Goal: Task Accomplishment & Management: Use online tool/utility

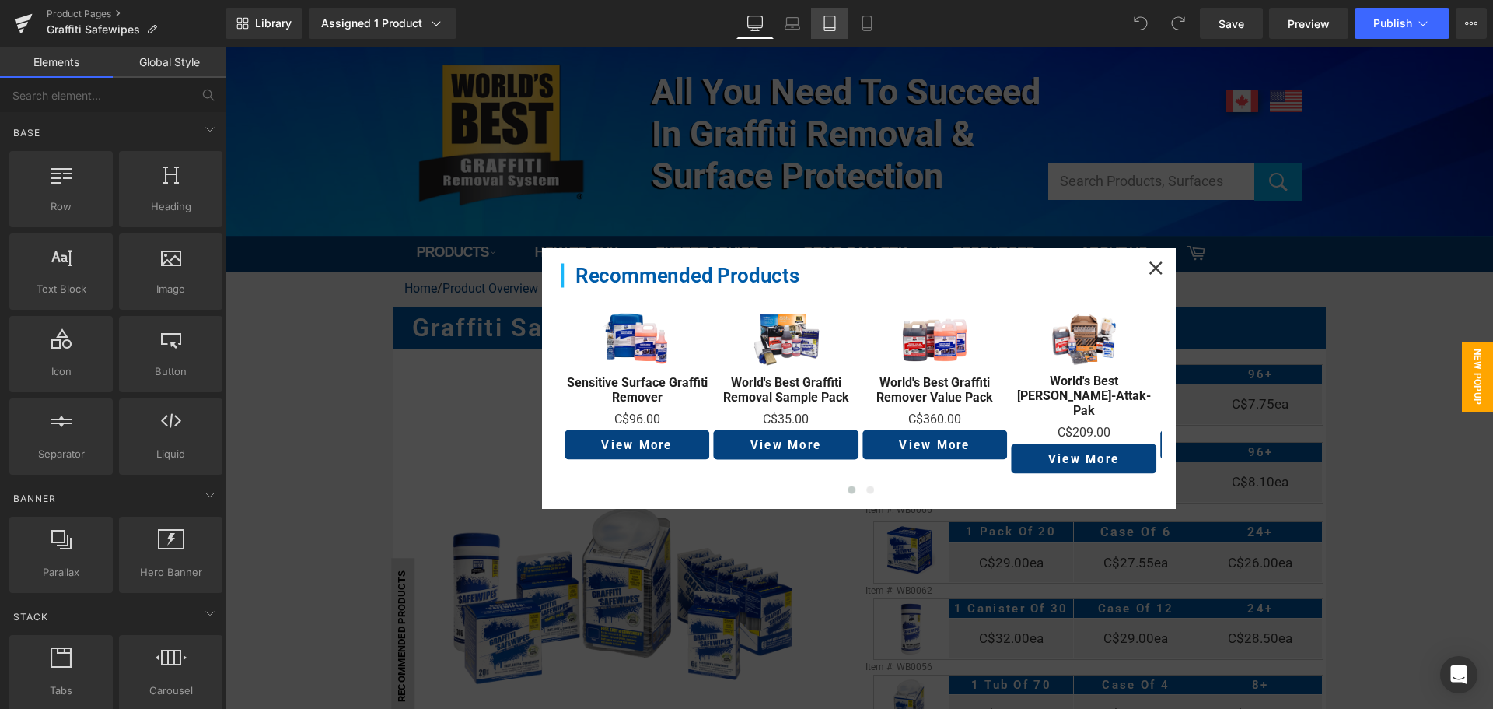
click at [816, 22] on link "Tablet" at bounding box center [829, 23] width 37 height 31
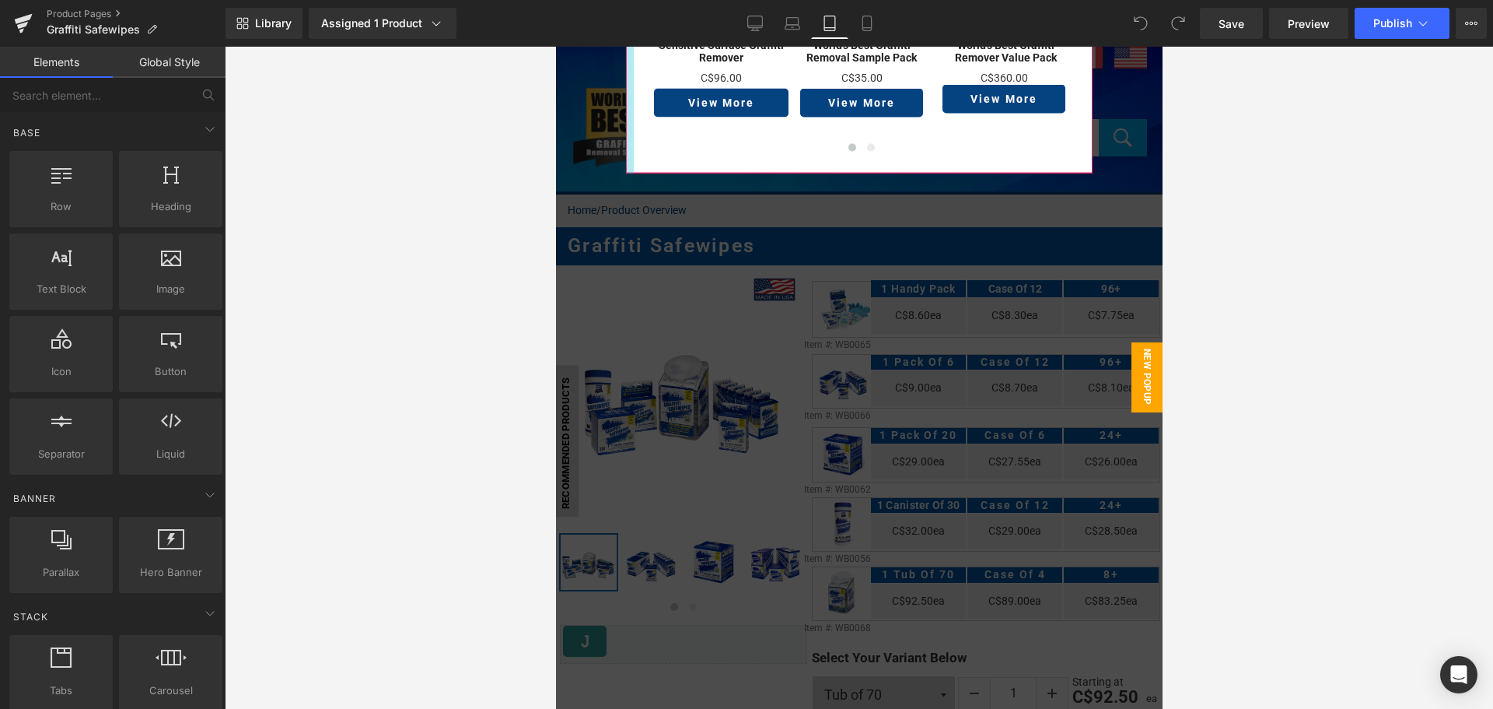
drag, startPoint x: 950, startPoint y: 166, endPoint x: 621, endPoint y: 121, distance: 332.2
click at [625, 121] on div at bounding box center [629, 47] width 8 height 253
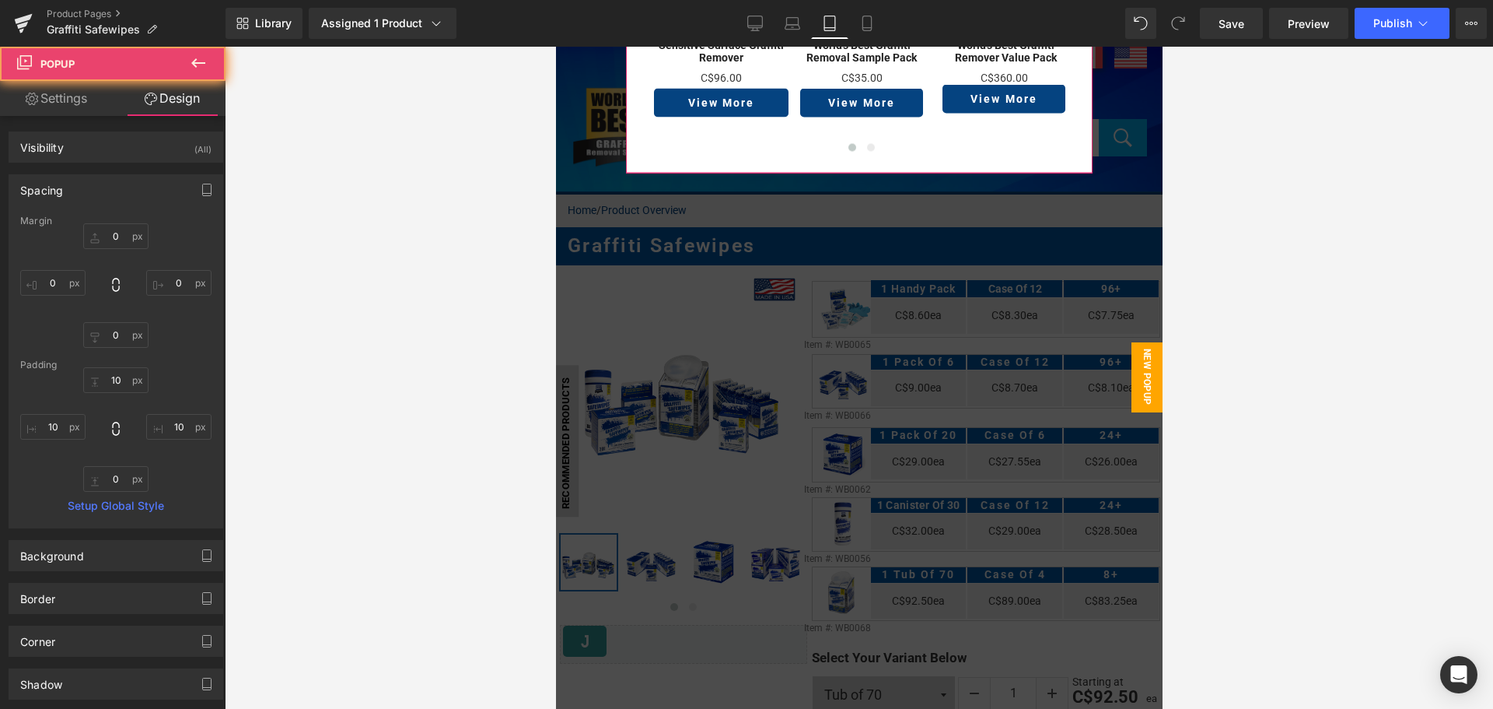
click at [202, 104] on link "Design" at bounding box center [172, 98] width 113 height 35
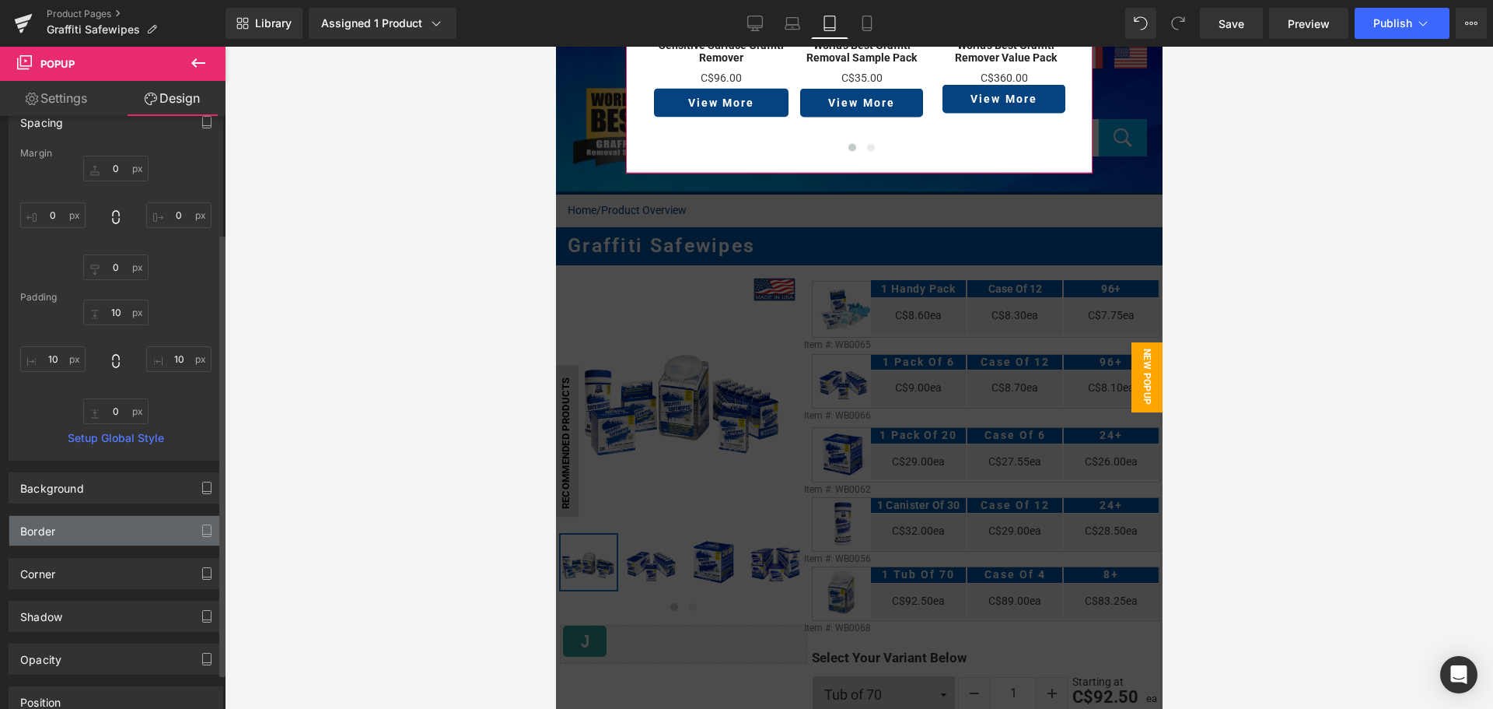
scroll to position [205, 0]
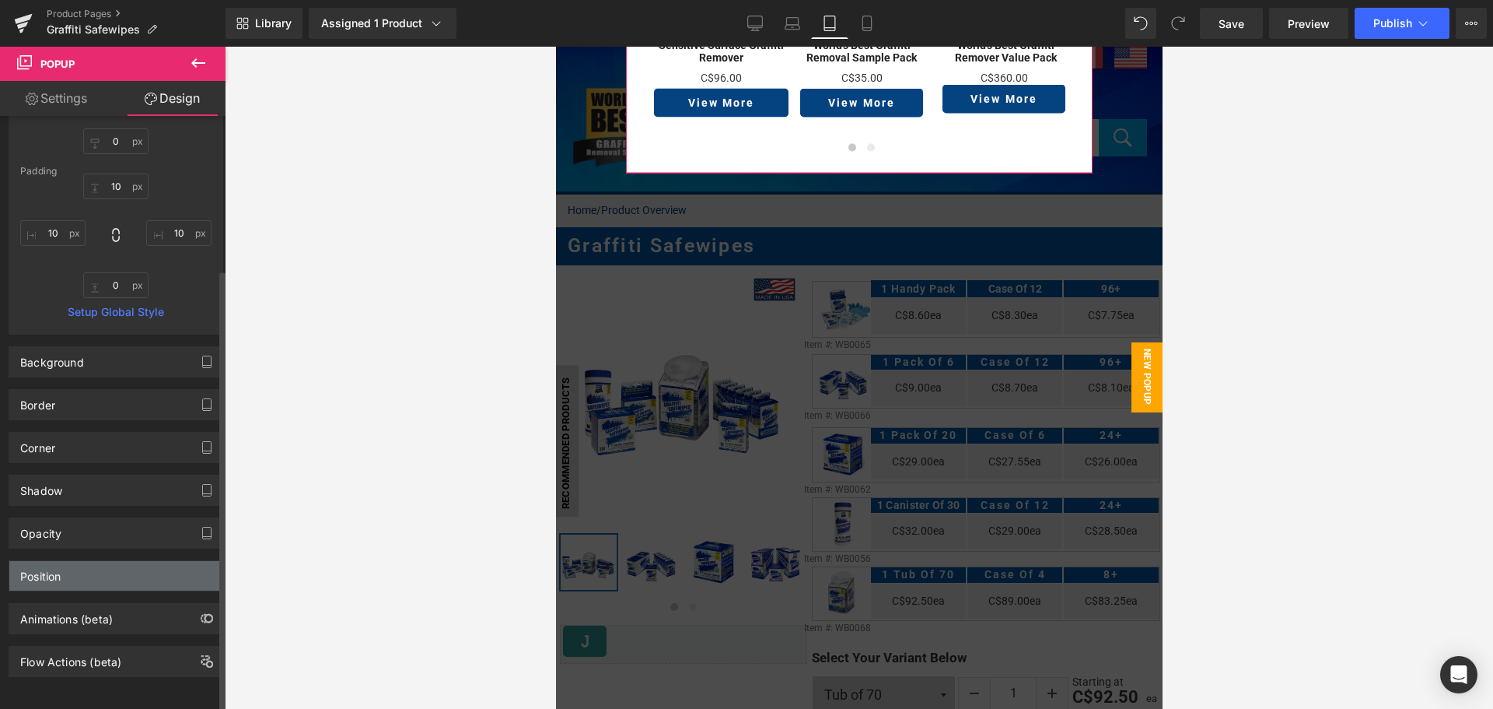
click at [103, 563] on div "Position" at bounding box center [115, 576] width 213 height 30
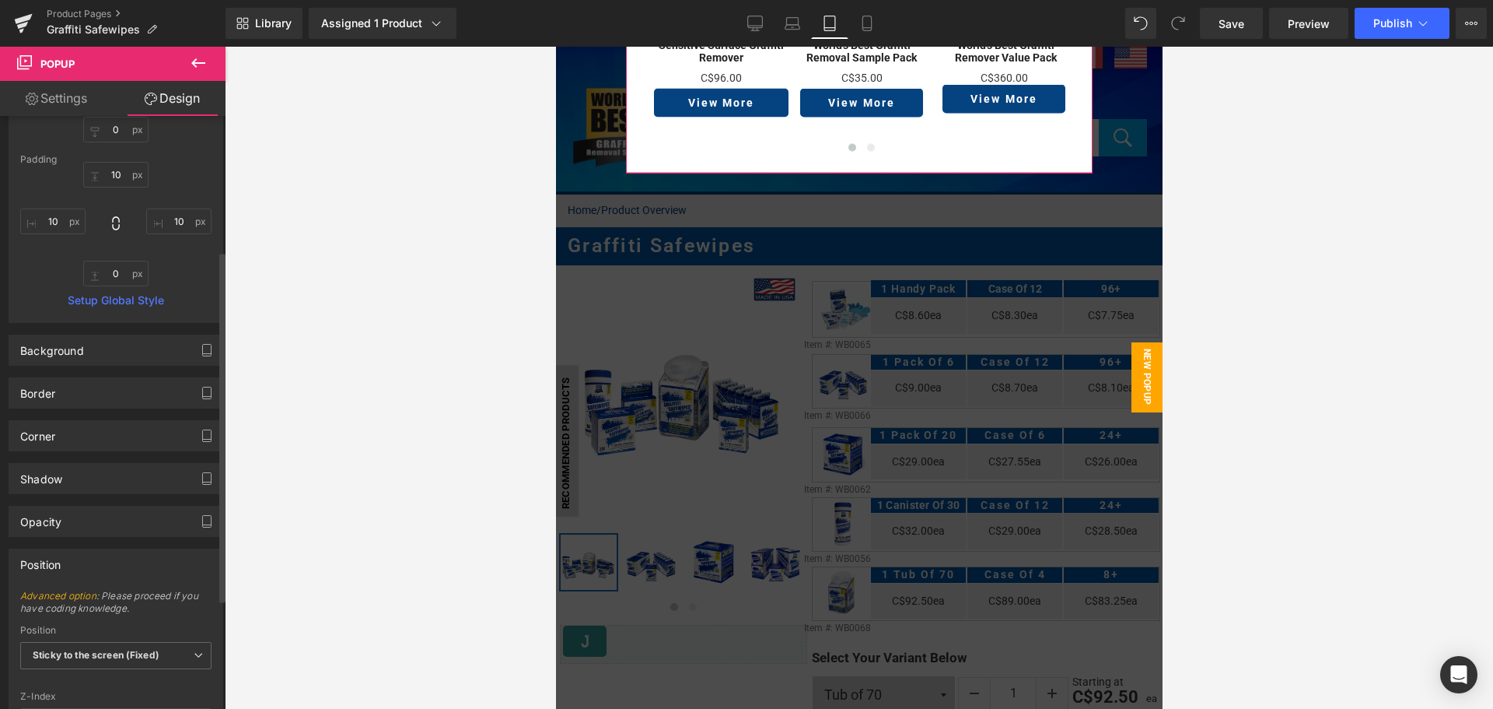
scroll to position [415, 0]
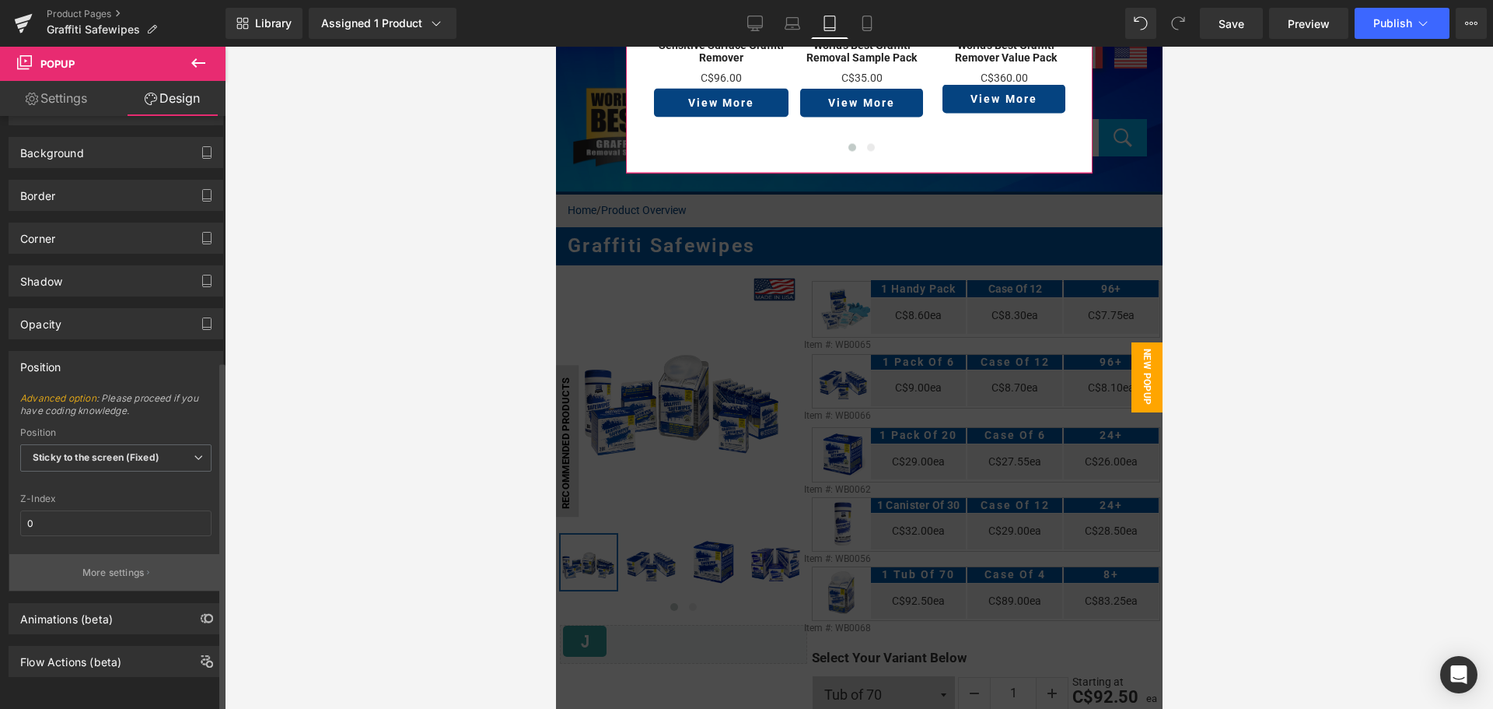
click at [108, 570] on button "More settings" at bounding box center [115, 572] width 213 height 37
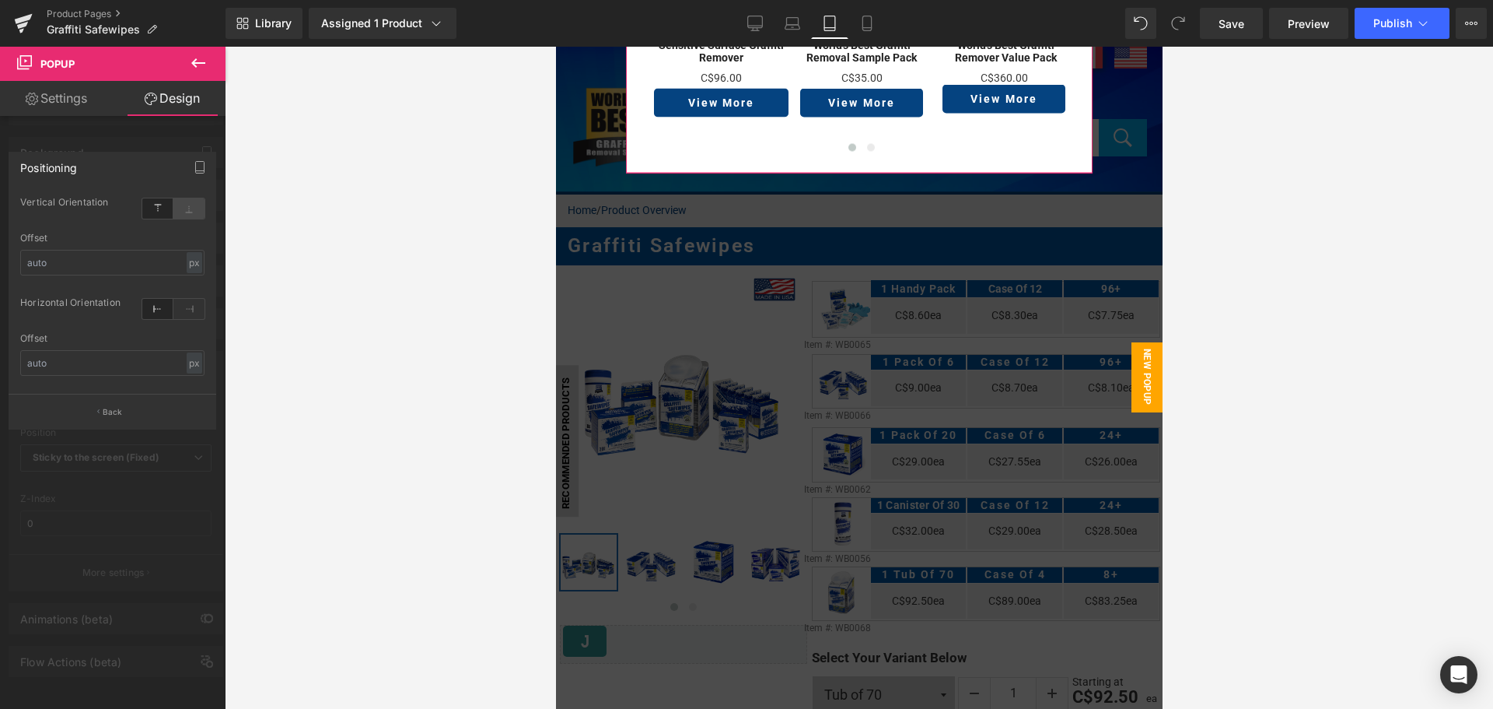
click at [188, 218] on icon at bounding box center [188, 208] width 31 height 20
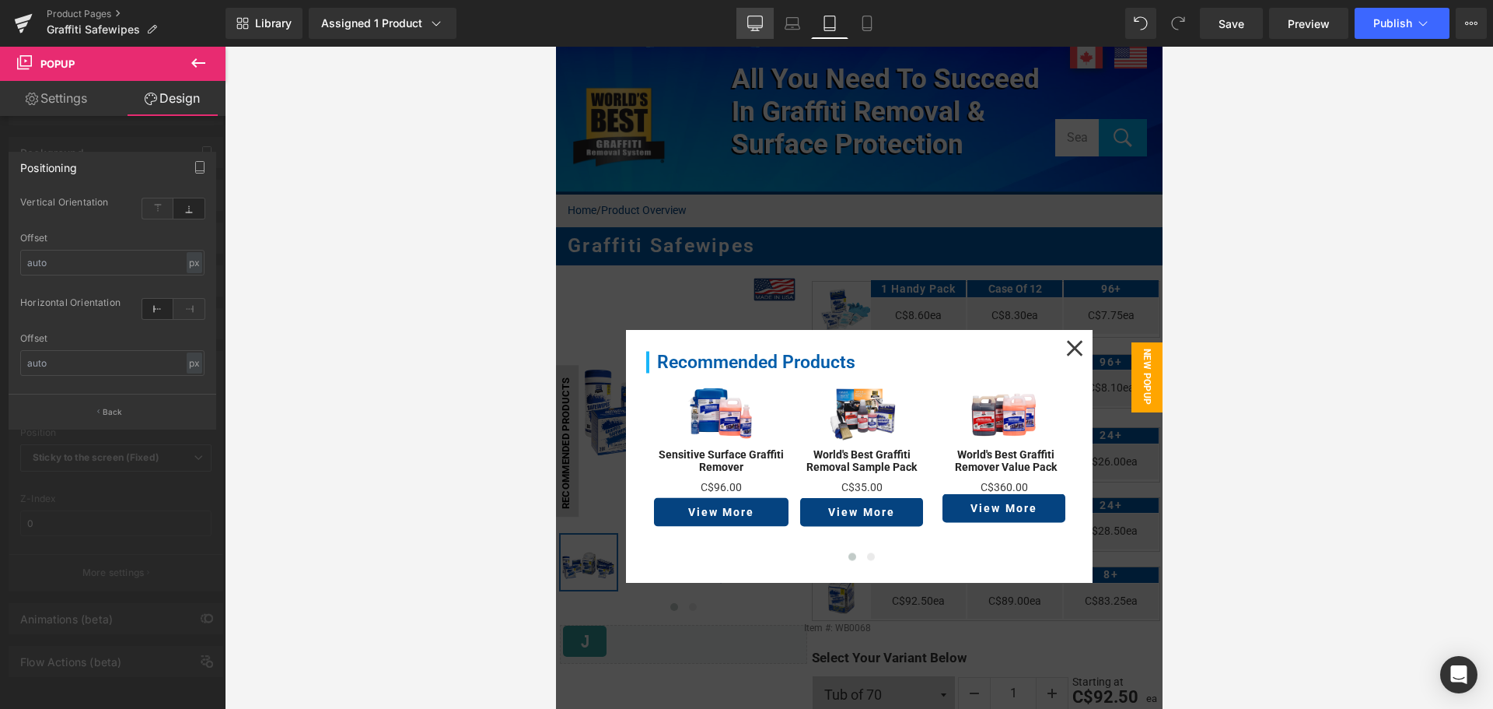
click at [768, 29] on link "Desktop" at bounding box center [755, 23] width 37 height 31
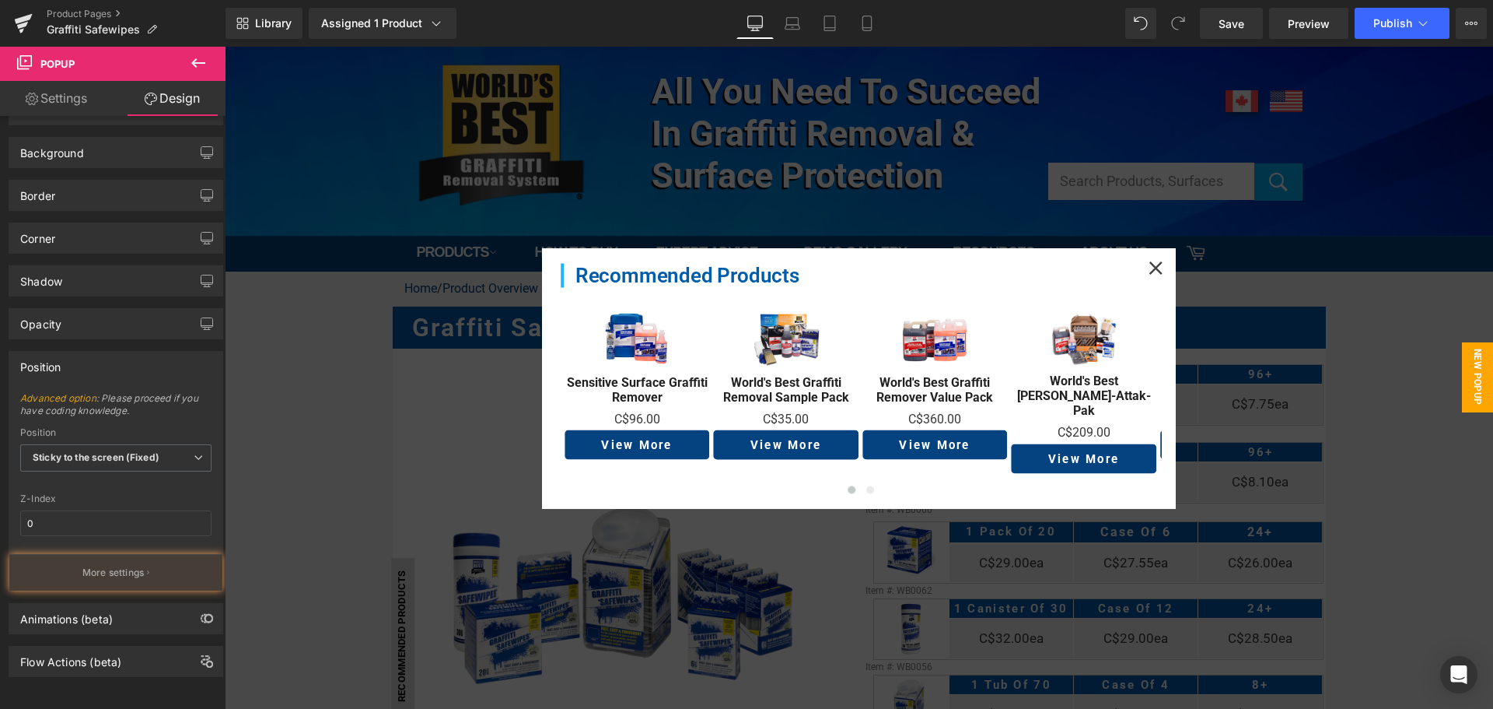
click at [331, 520] on div at bounding box center [859, 378] width 1268 height 662
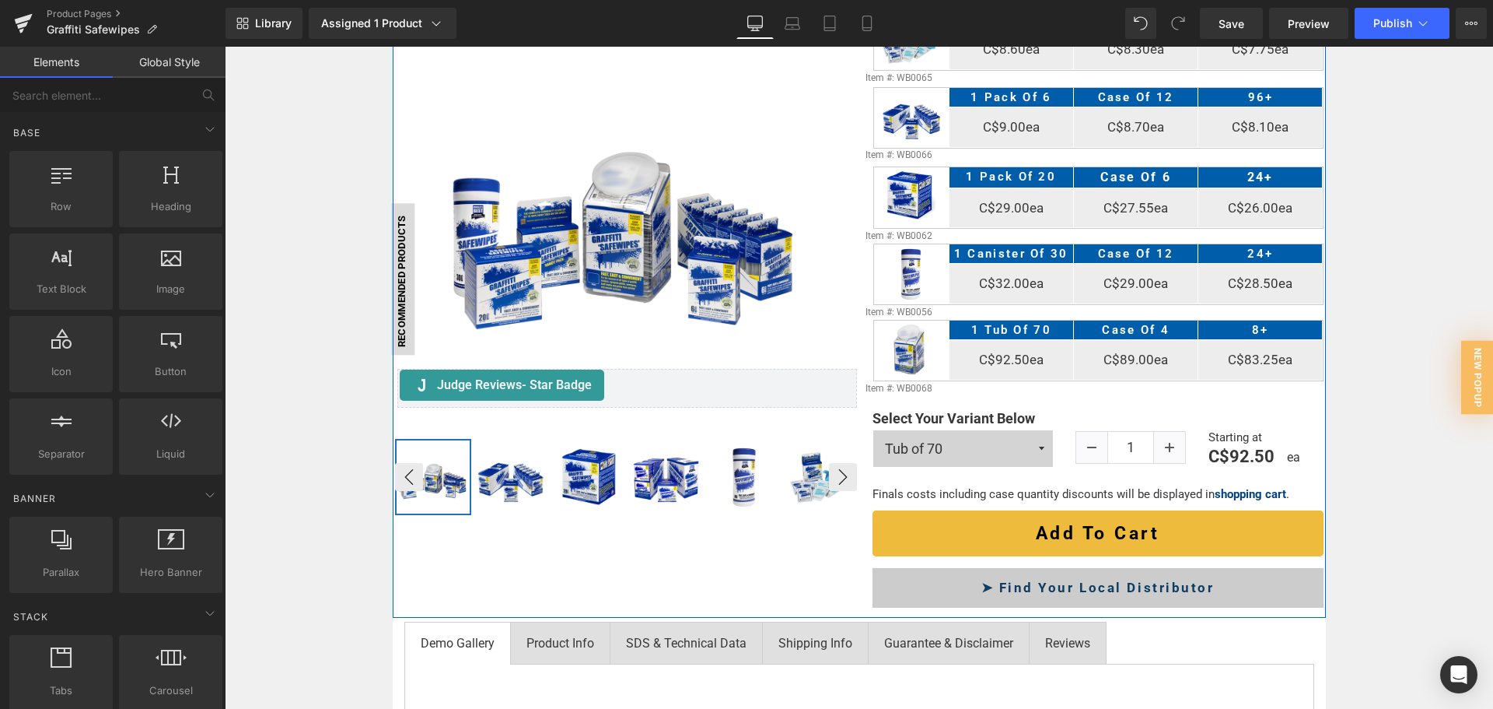
scroll to position [389, 0]
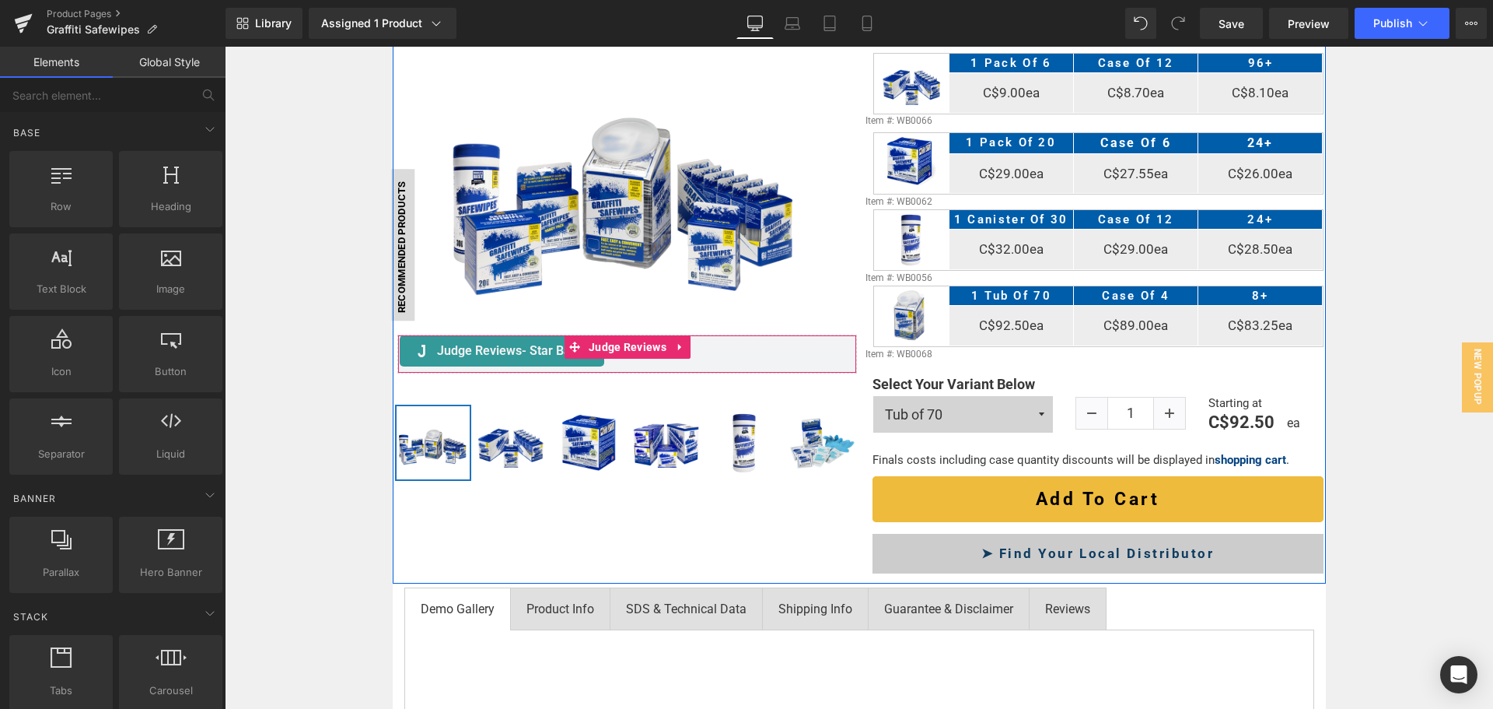
click at [522, 346] on span "- Star Badge" at bounding box center [557, 350] width 70 height 15
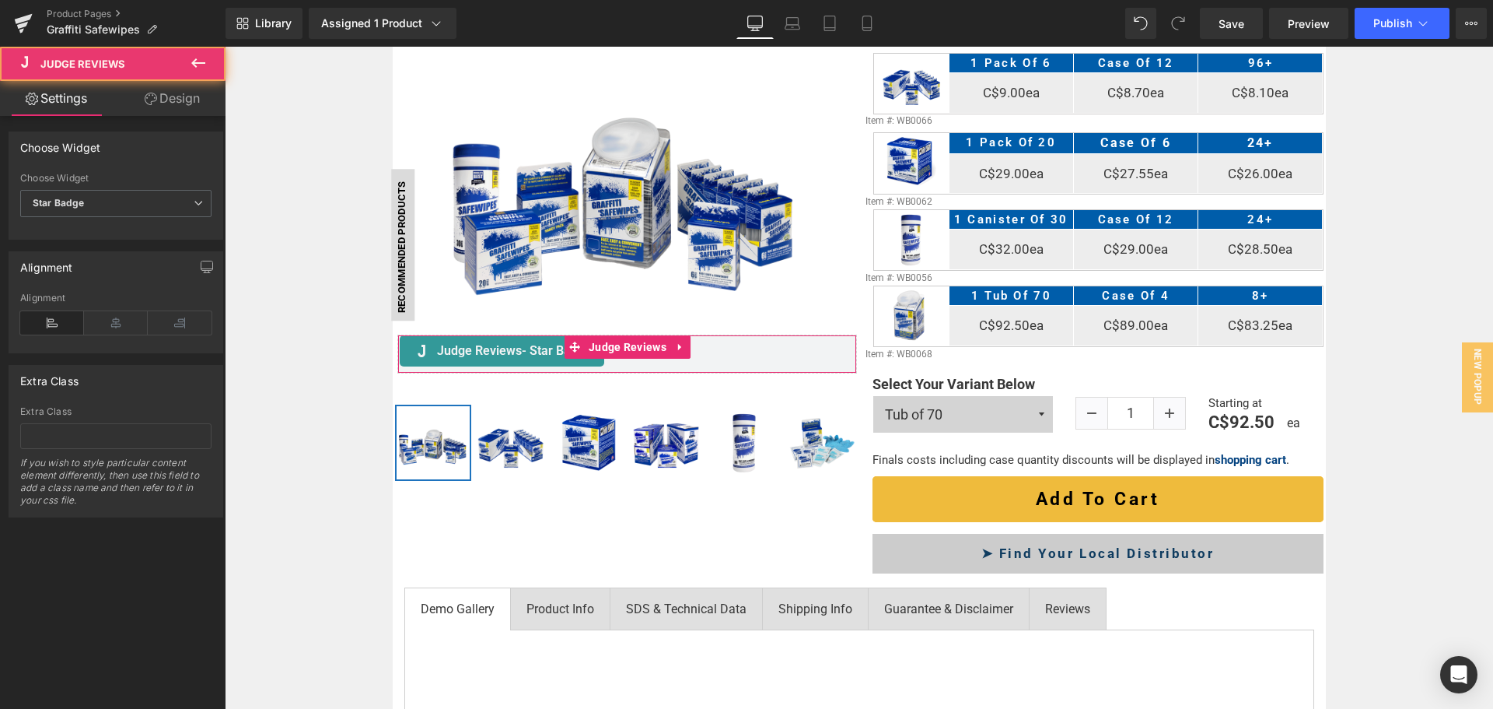
click at [156, 88] on link "Design" at bounding box center [172, 98] width 113 height 35
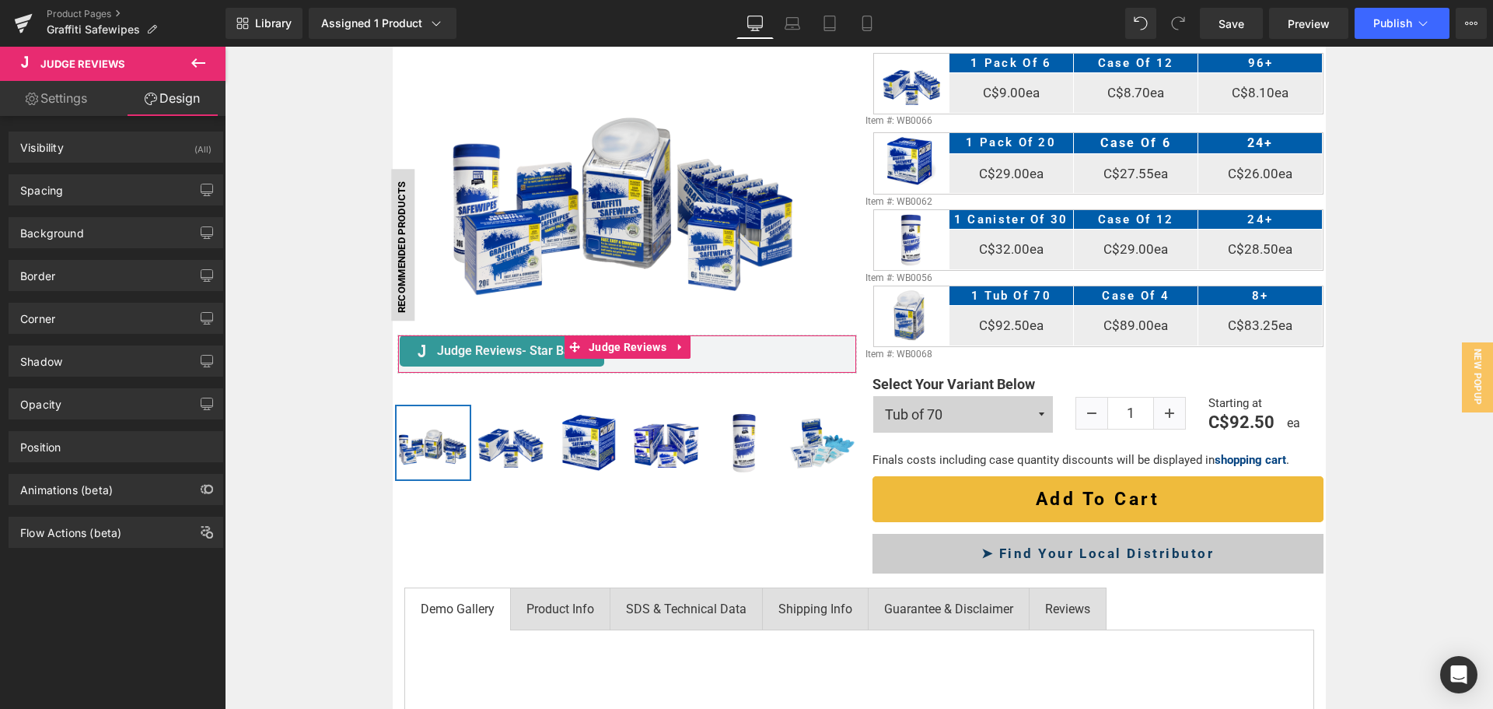
click at [107, 208] on div "Background Color & Image color Color #f2f3f4 100 % Image Replace Image Upload i…" at bounding box center [116, 226] width 233 height 43
click at [111, 190] on div "Spacing" at bounding box center [115, 190] width 213 height 30
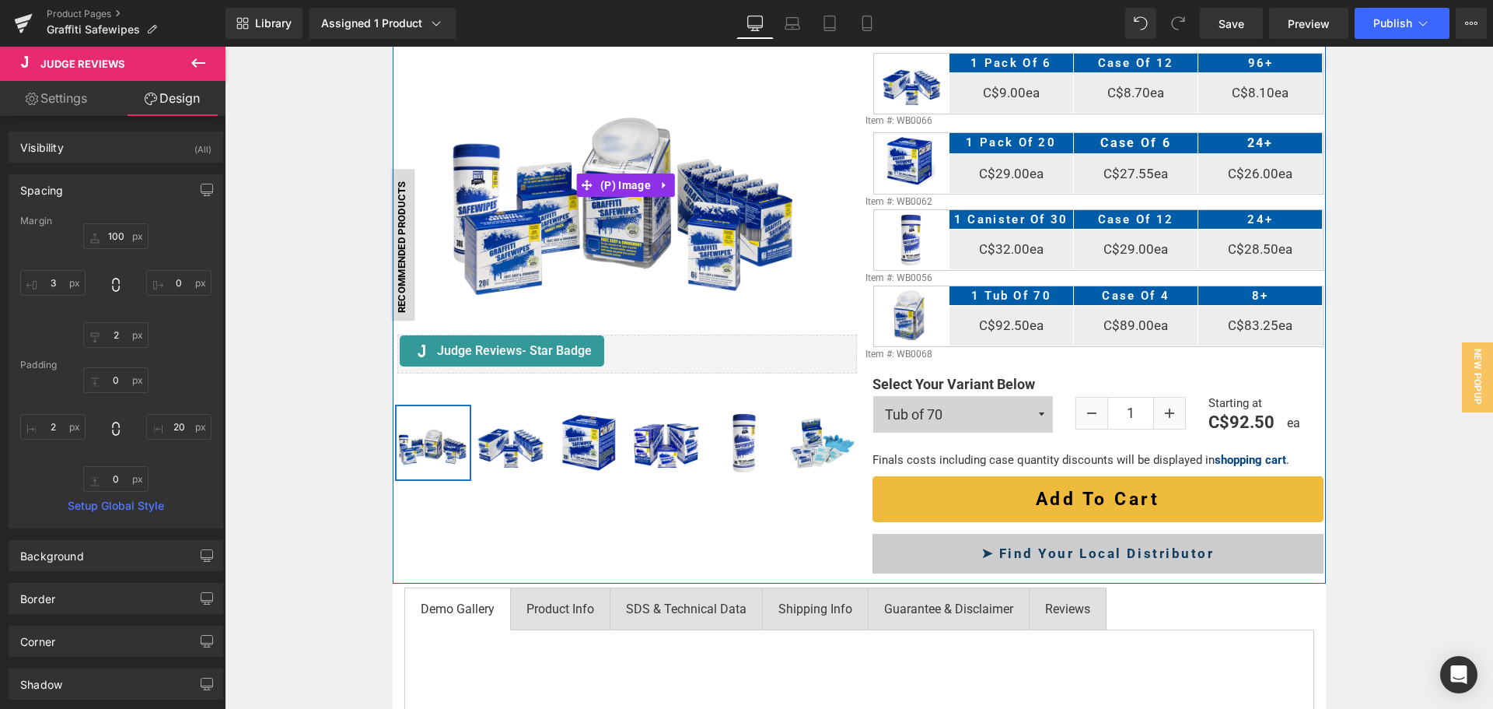
click at [527, 268] on img at bounding box center [625, 184] width 369 height 369
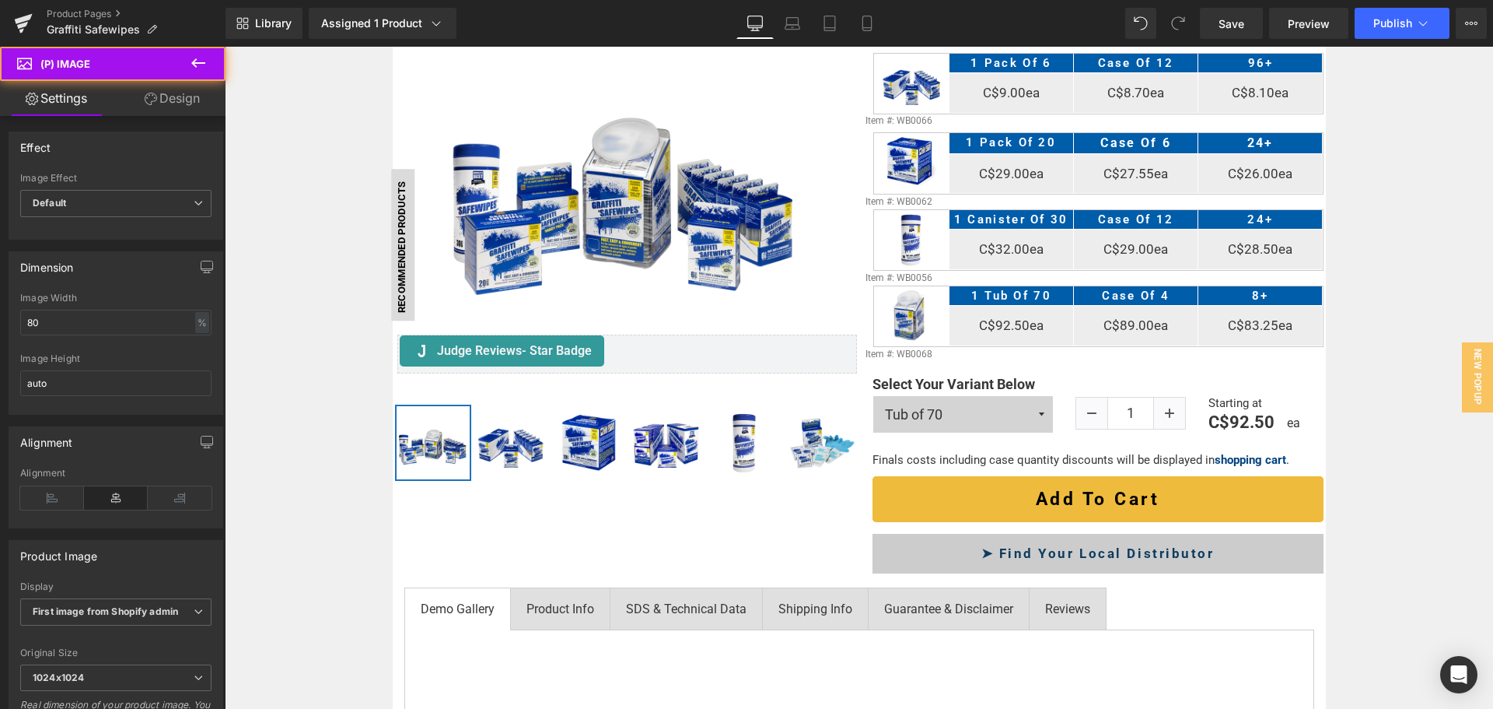
click at [186, 105] on link "Design" at bounding box center [172, 98] width 113 height 35
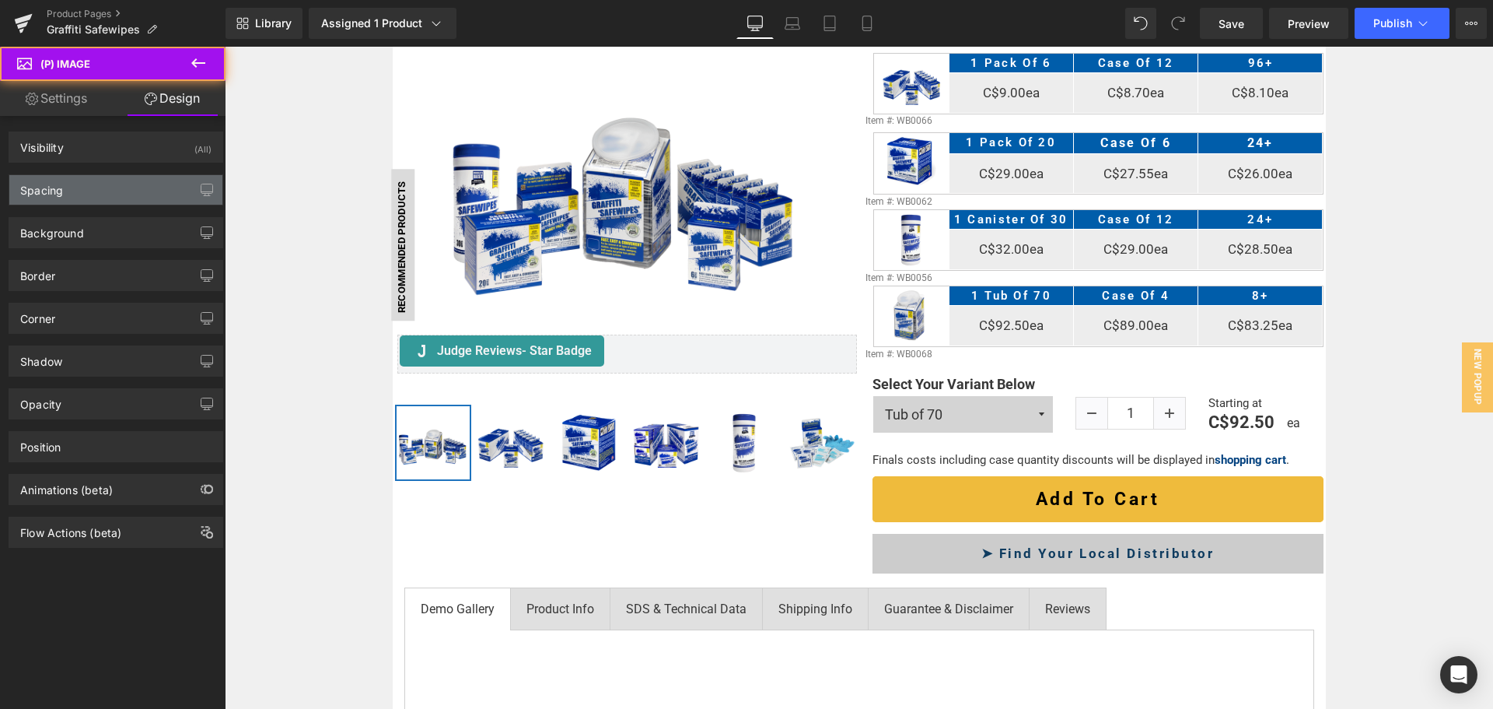
click at [95, 188] on div "Spacing" at bounding box center [115, 190] width 213 height 30
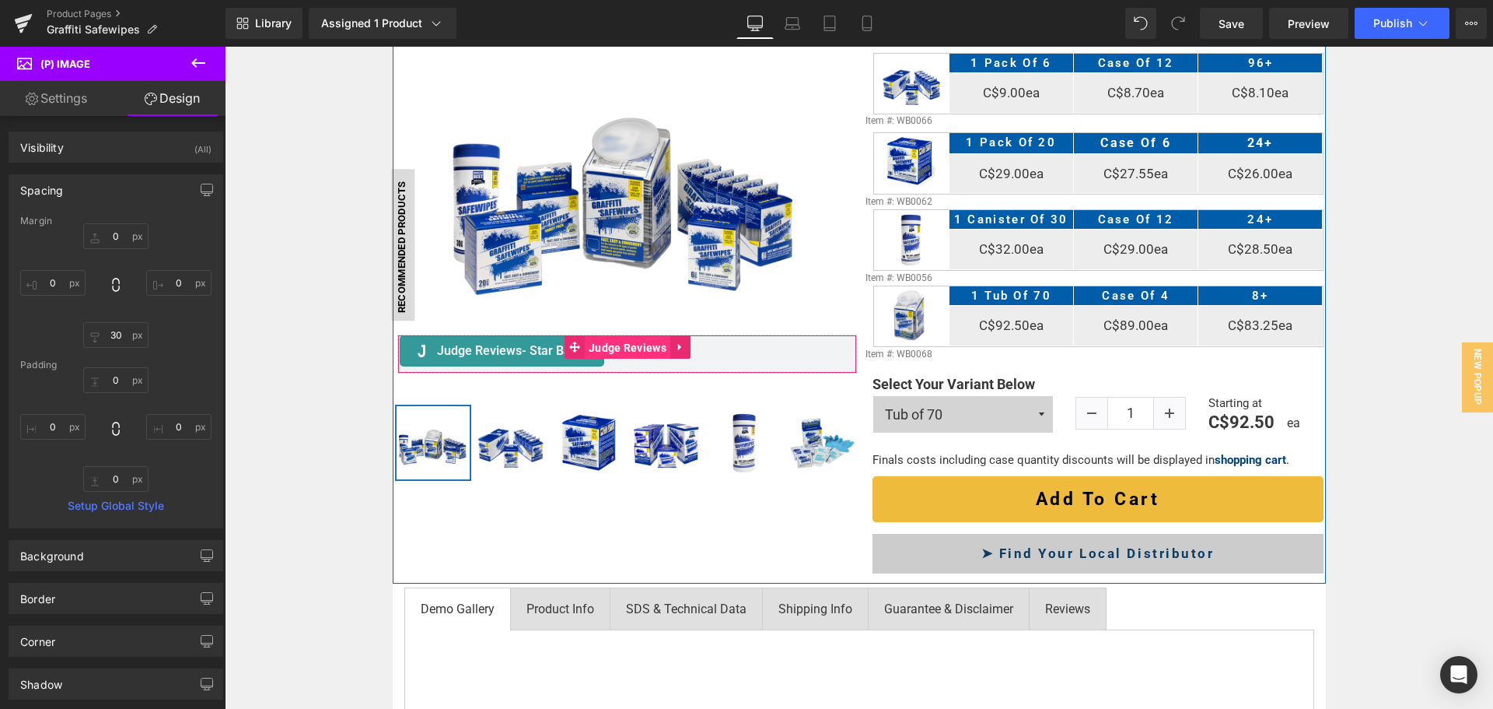
click at [625, 346] on span "Judge Reviews" at bounding box center [628, 347] width 86 height 23
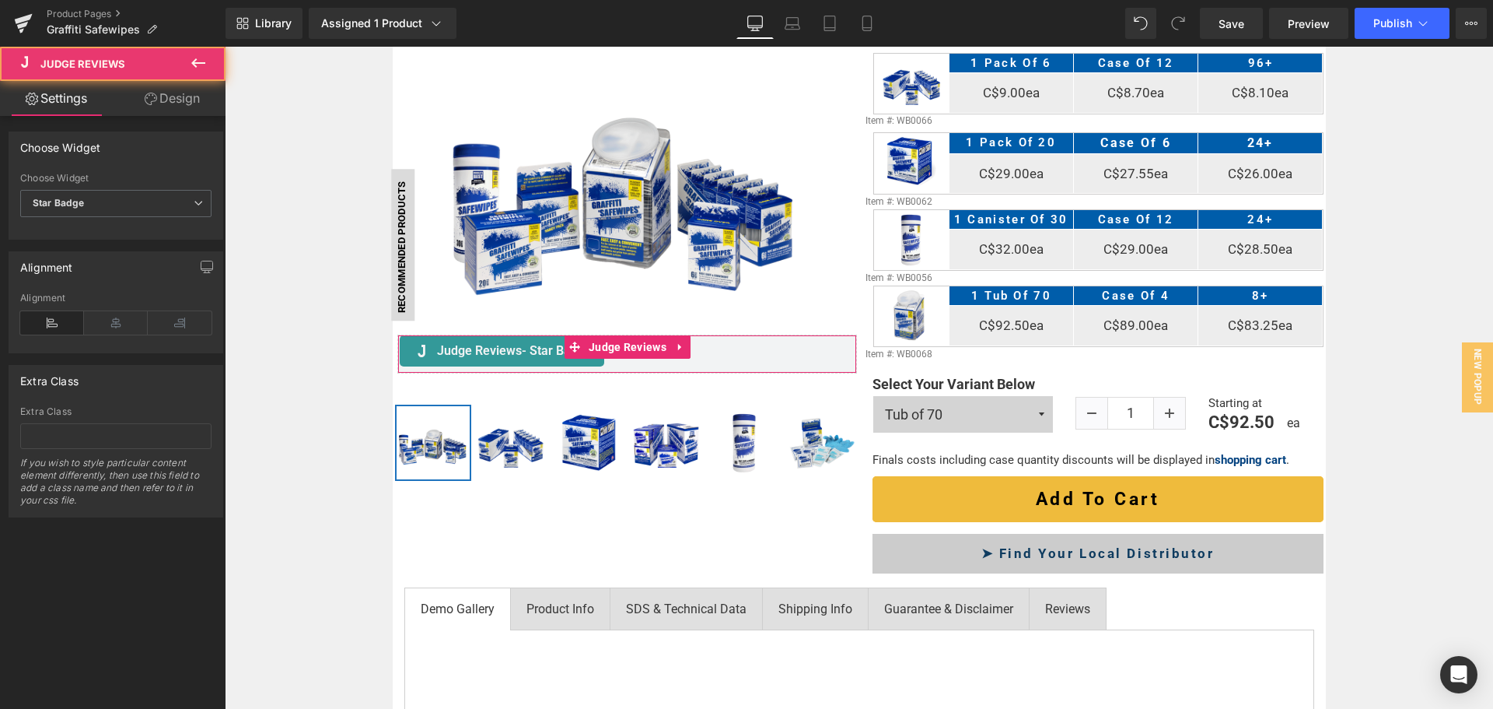
click at [190, 92] on link "Design" at bounding box center [172, 98] width 113 height 35
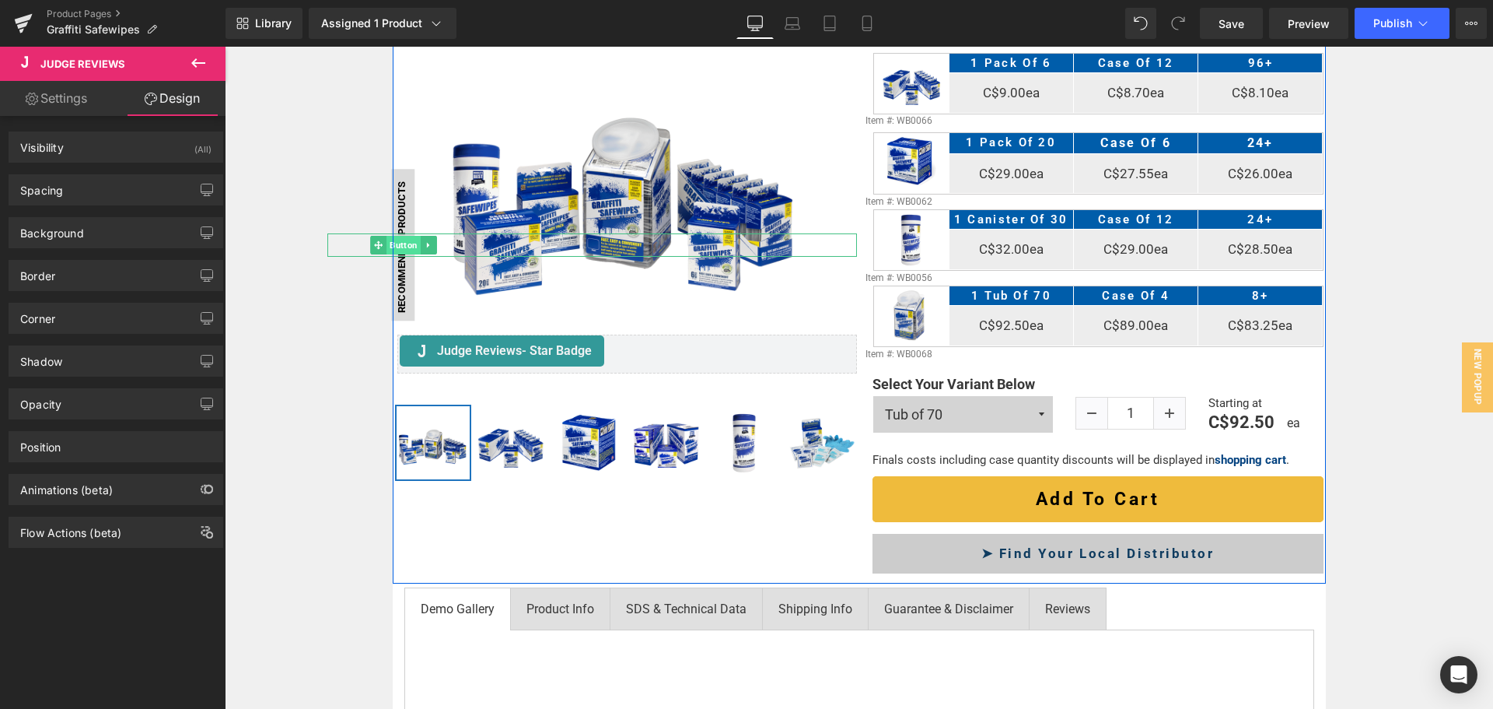
click at [401, 247] on span "Button" at bounding box center [404, 245] width 34 height 19
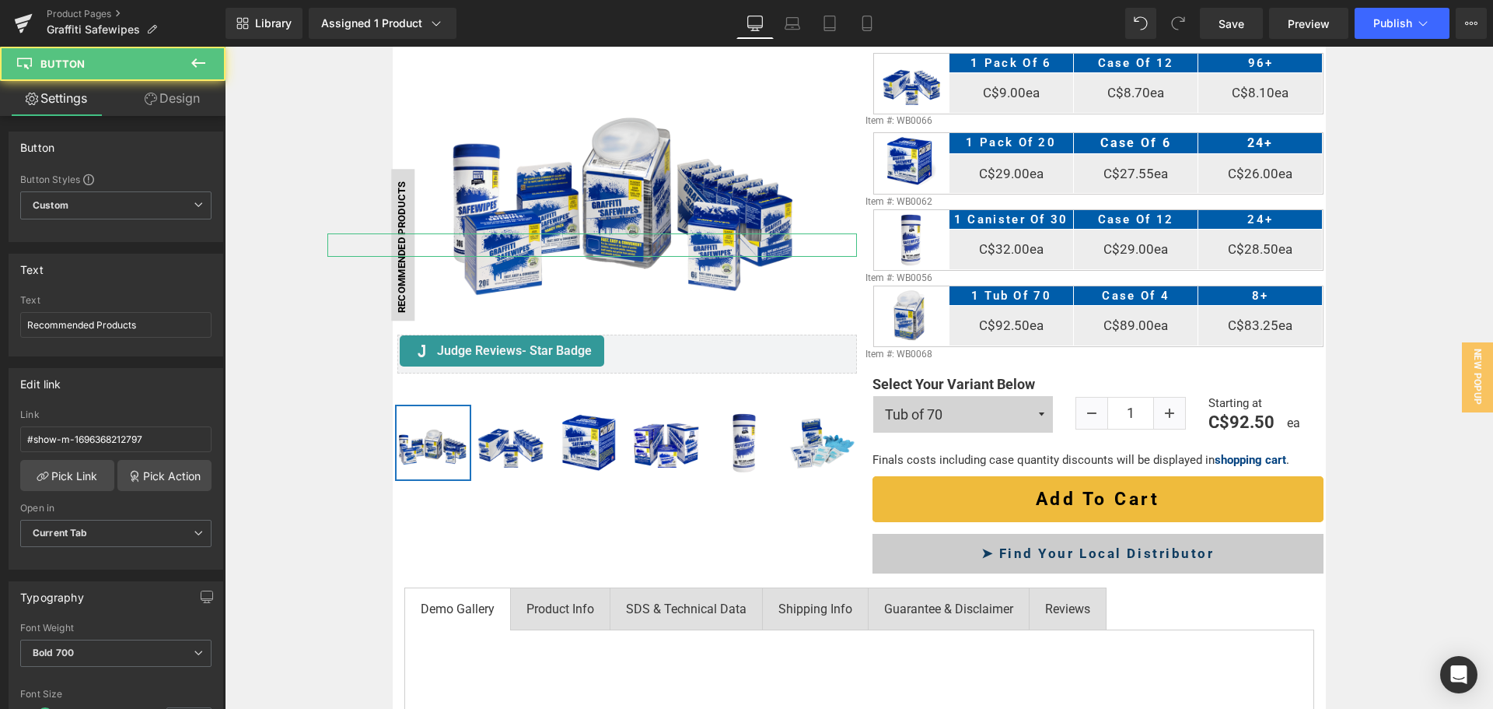
click at [163, 93] on link "Design" at bounding box center [172, 98] width 113 height 35
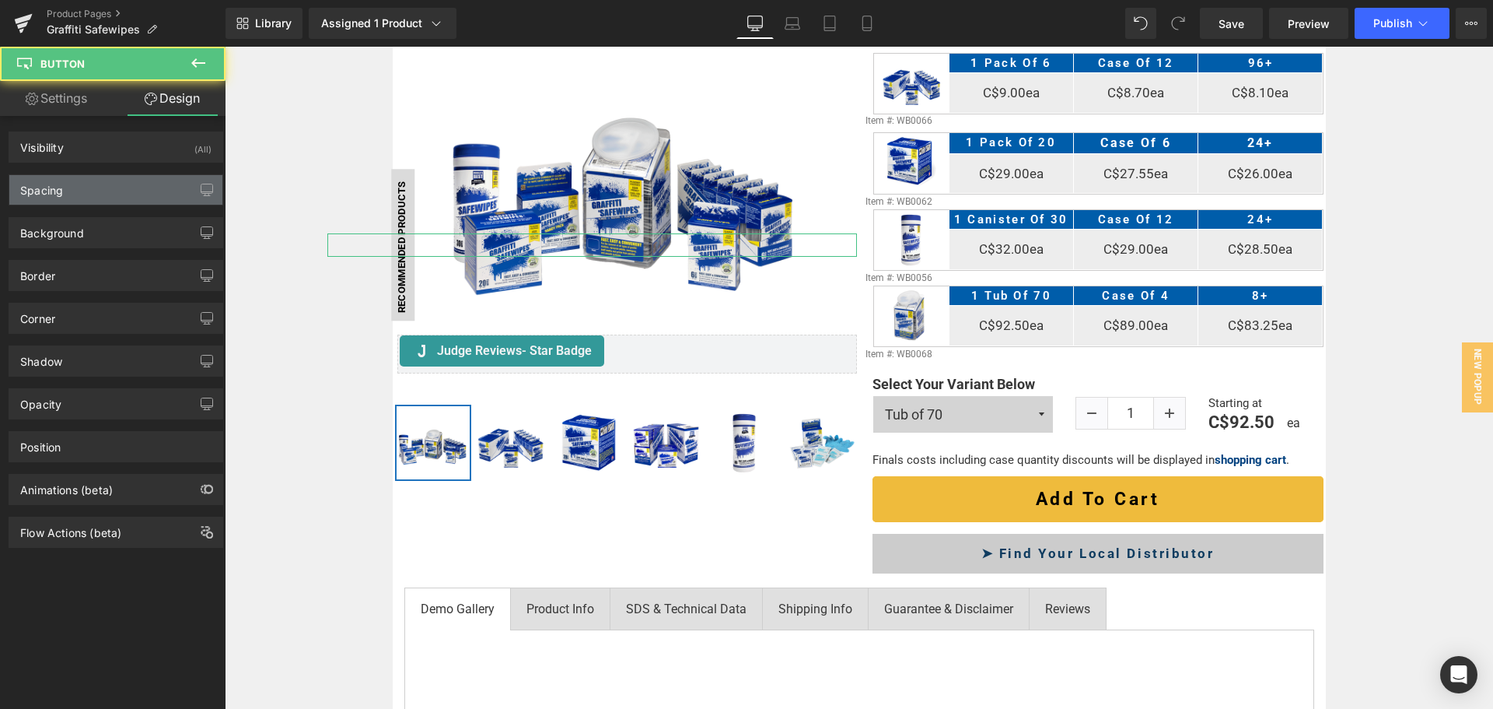
click at [118, 177] on div "Spacing" at bounding box center [115, 190] width 213 height 30
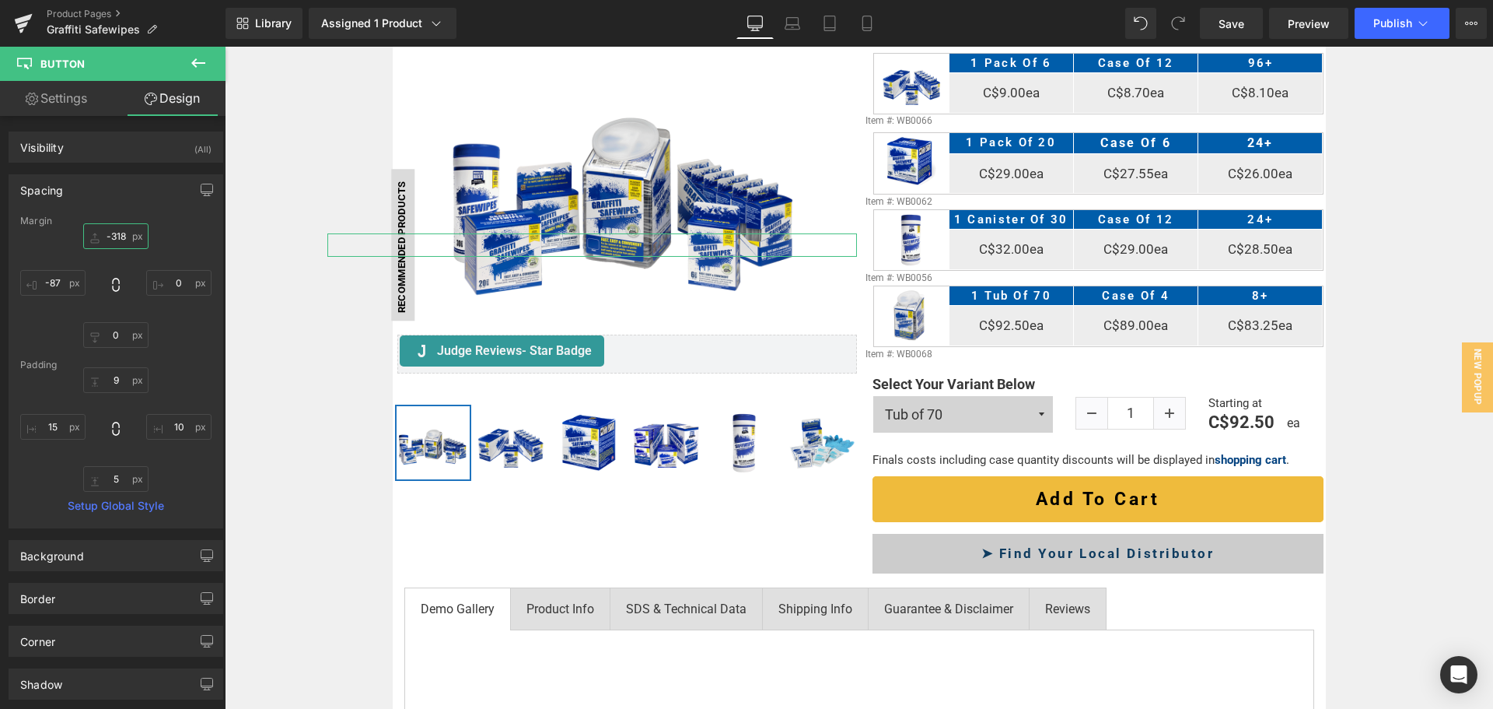
click at [119, 243] on input "-318" at bounding box center [115, 236] width 65 height 26
type input "-332"
click at [123, 345] on input "0" at bounding box center [115, 335] width 65 height 26
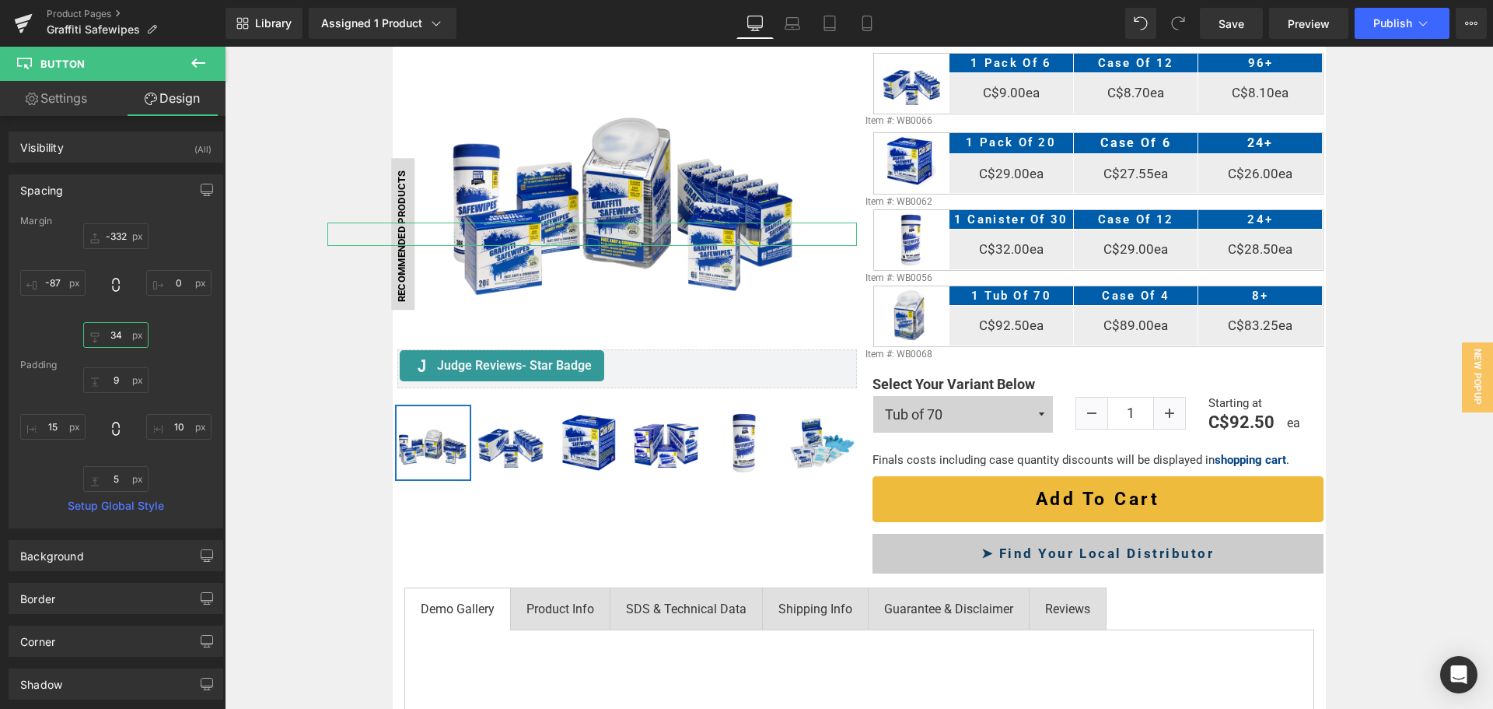
type input "35"
click at [1407, 14] on button "Publish" at bounding box center [1402, 23] width 95 height 31
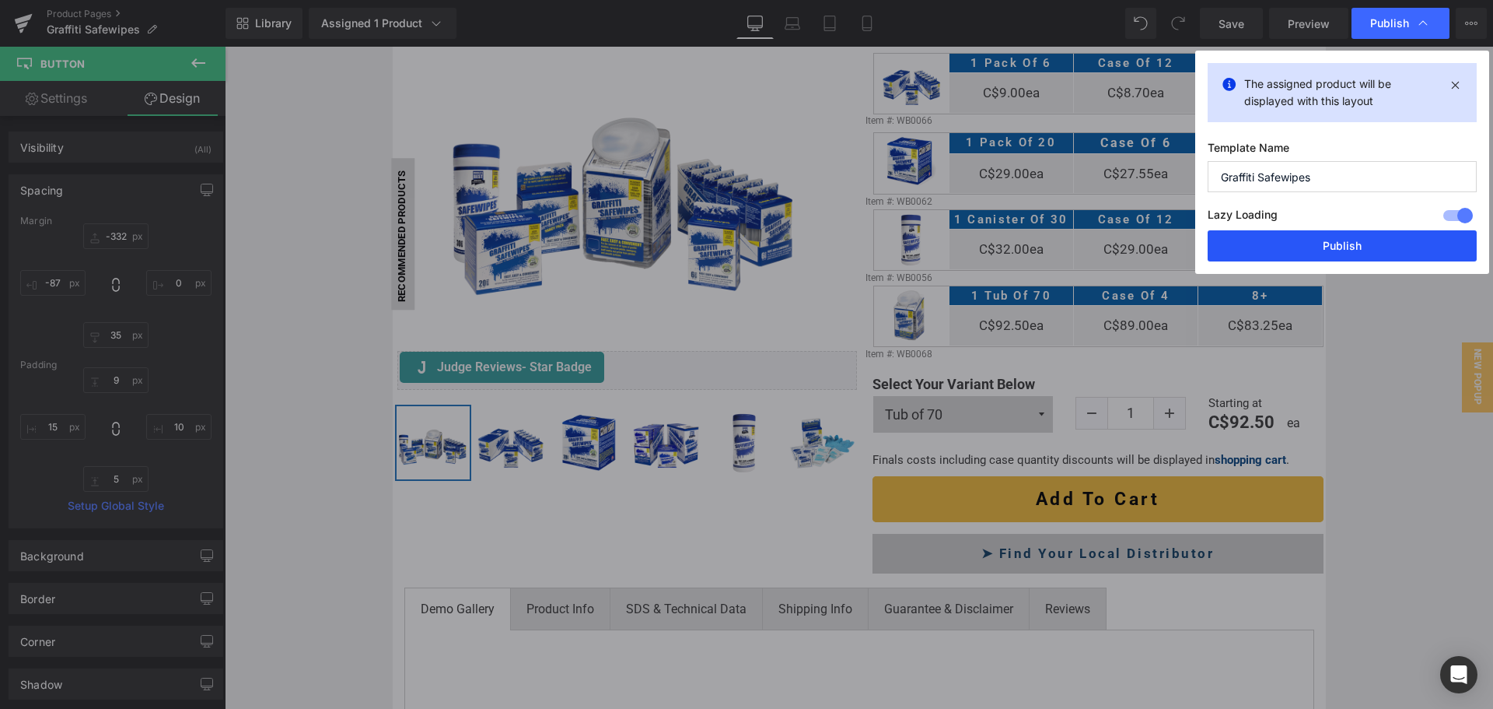
click at [1338, 249] on button "Publish" at bounding box center [1342, 245] width 269 height 31
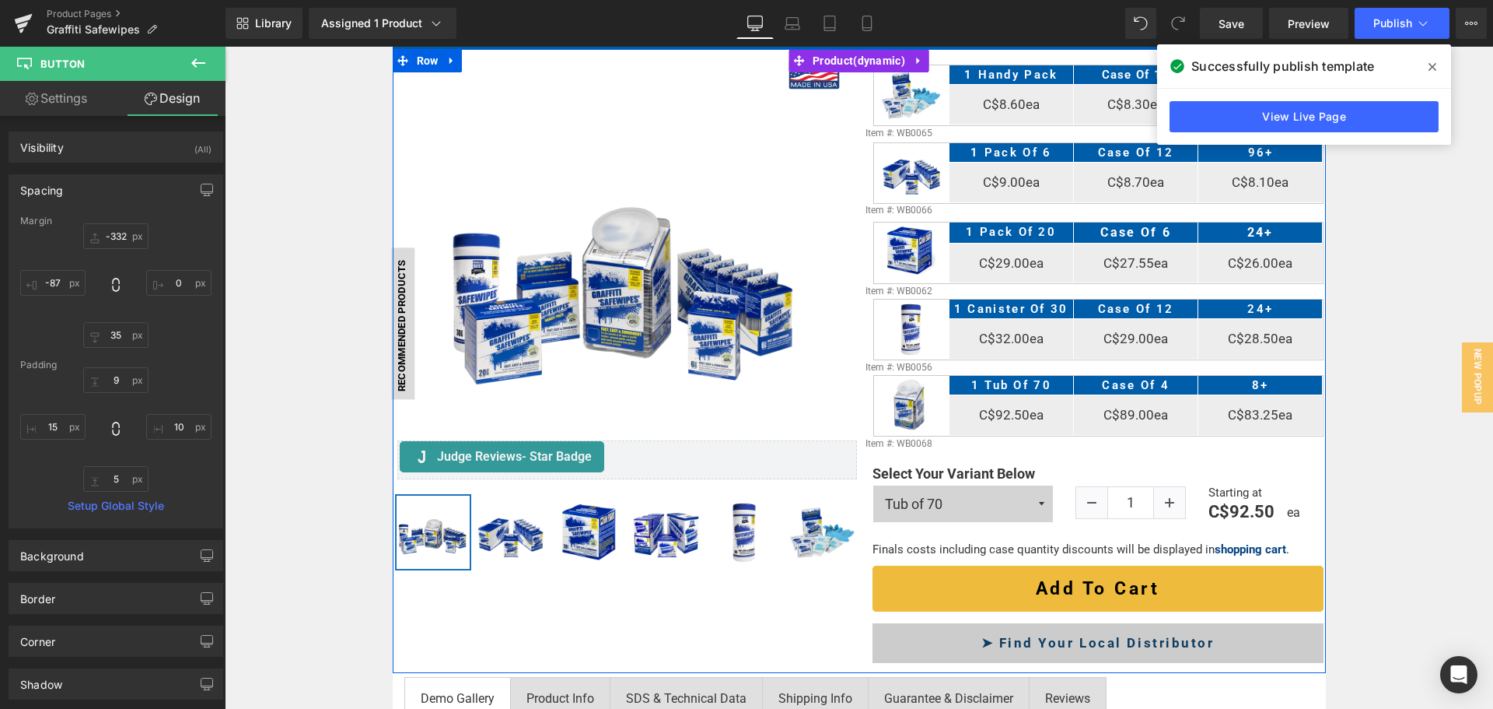
scroll to position [311, 0]
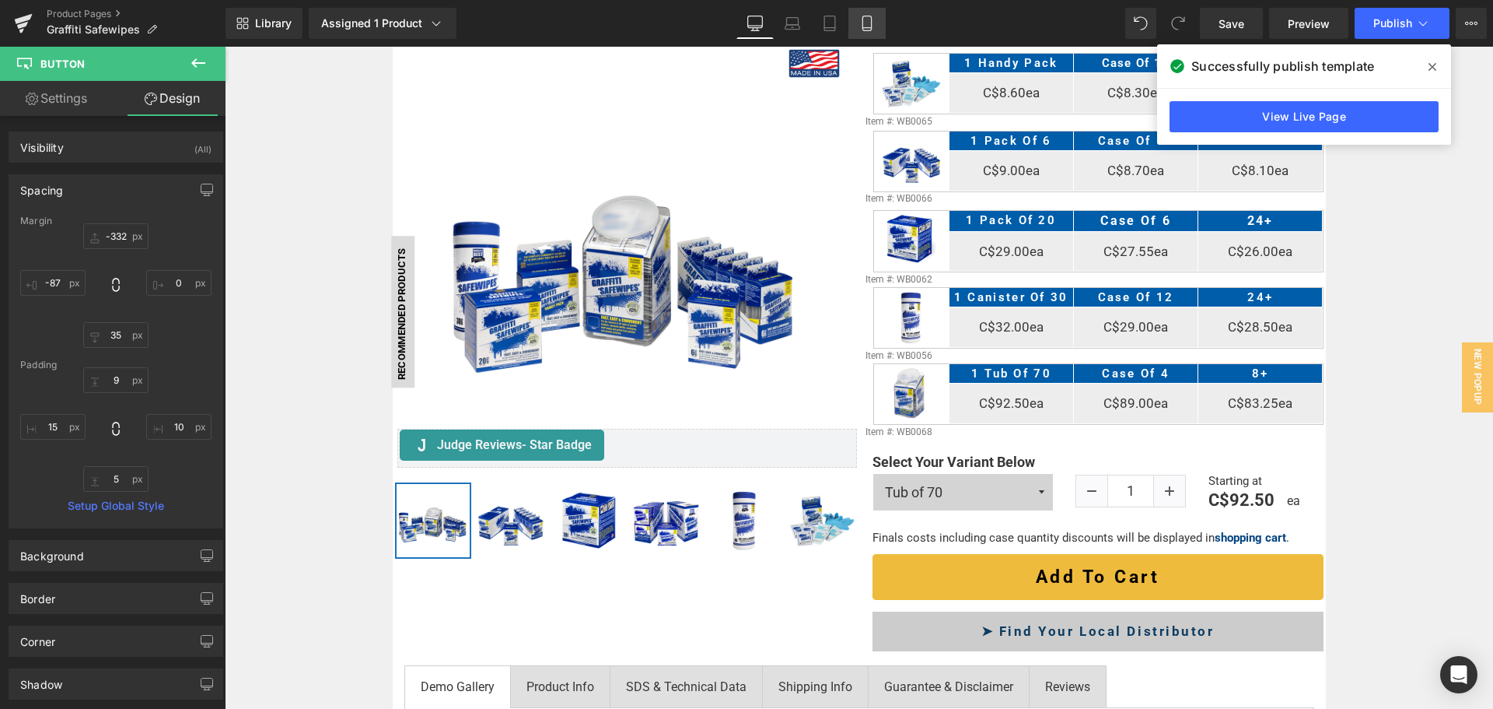
click at [871, 19] on icon at bounding box center [867, 24] width 16 height 16
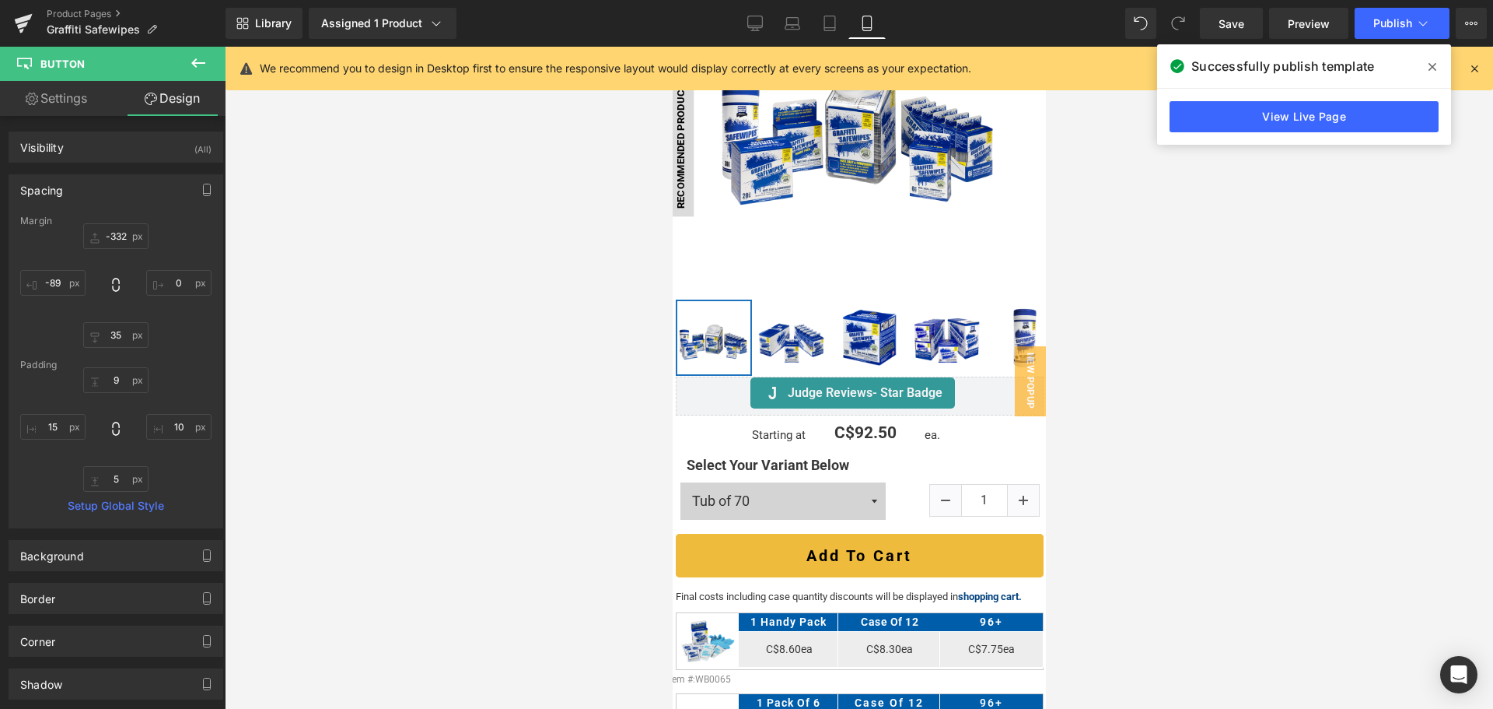
scroll to position [115, 0]
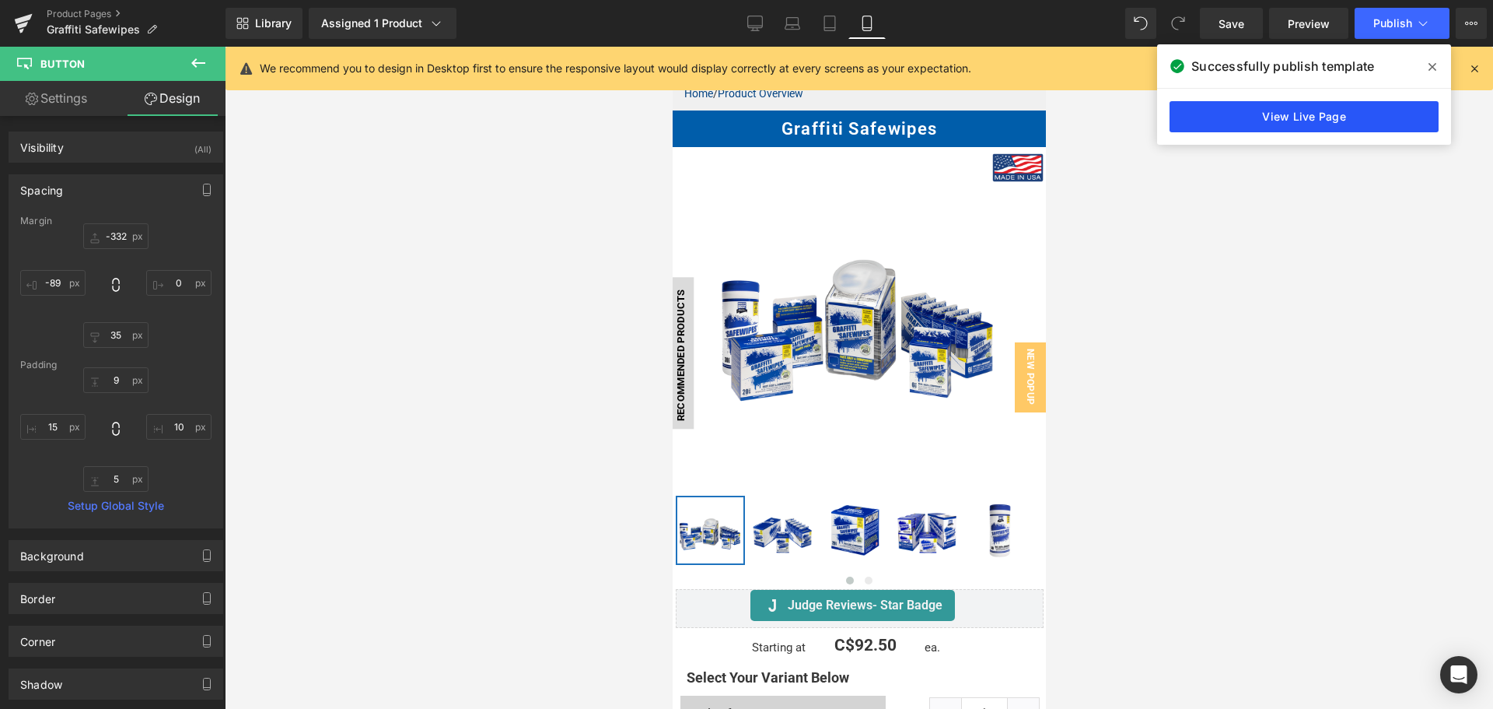
click at [1326, 115] on link "View Live Page" at bounding box center [1304, 116] width 269 height 31
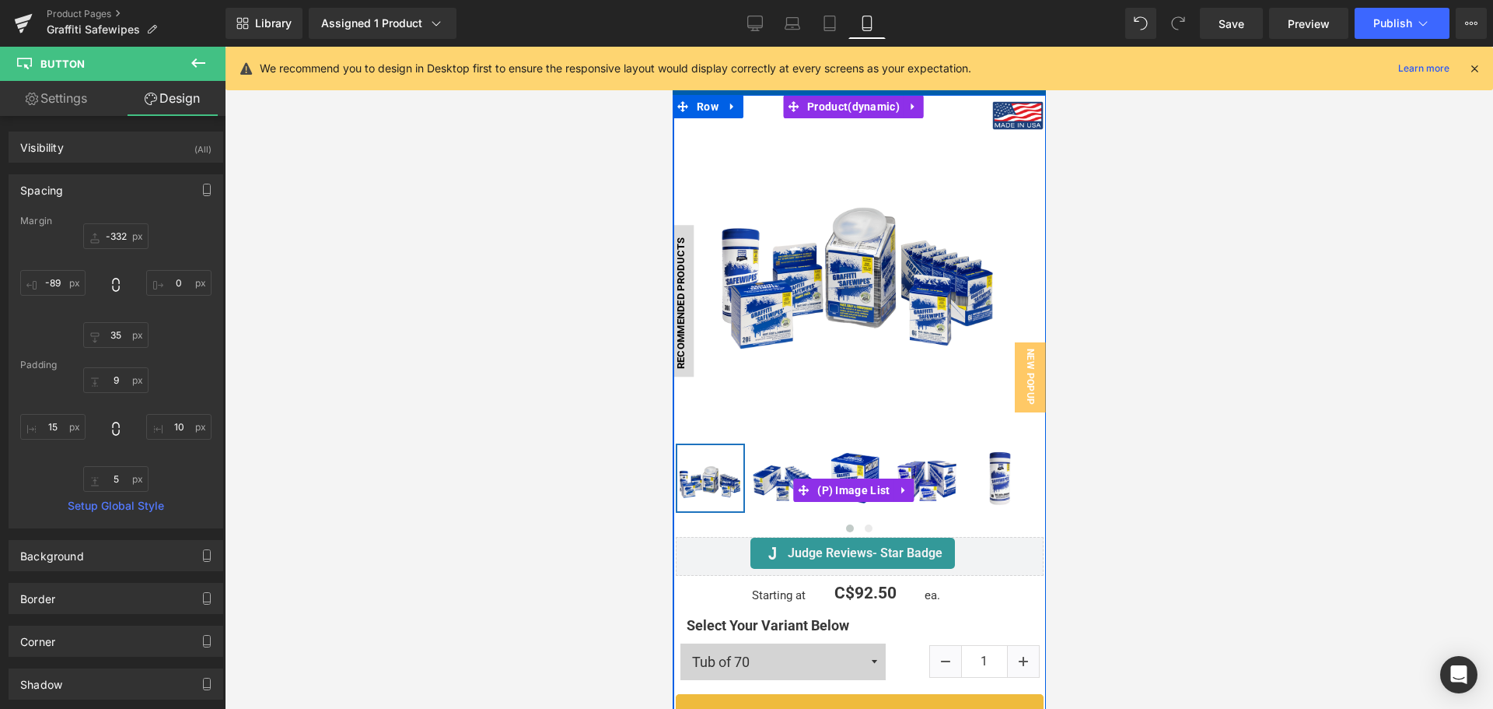
scroll to position [193, 0]
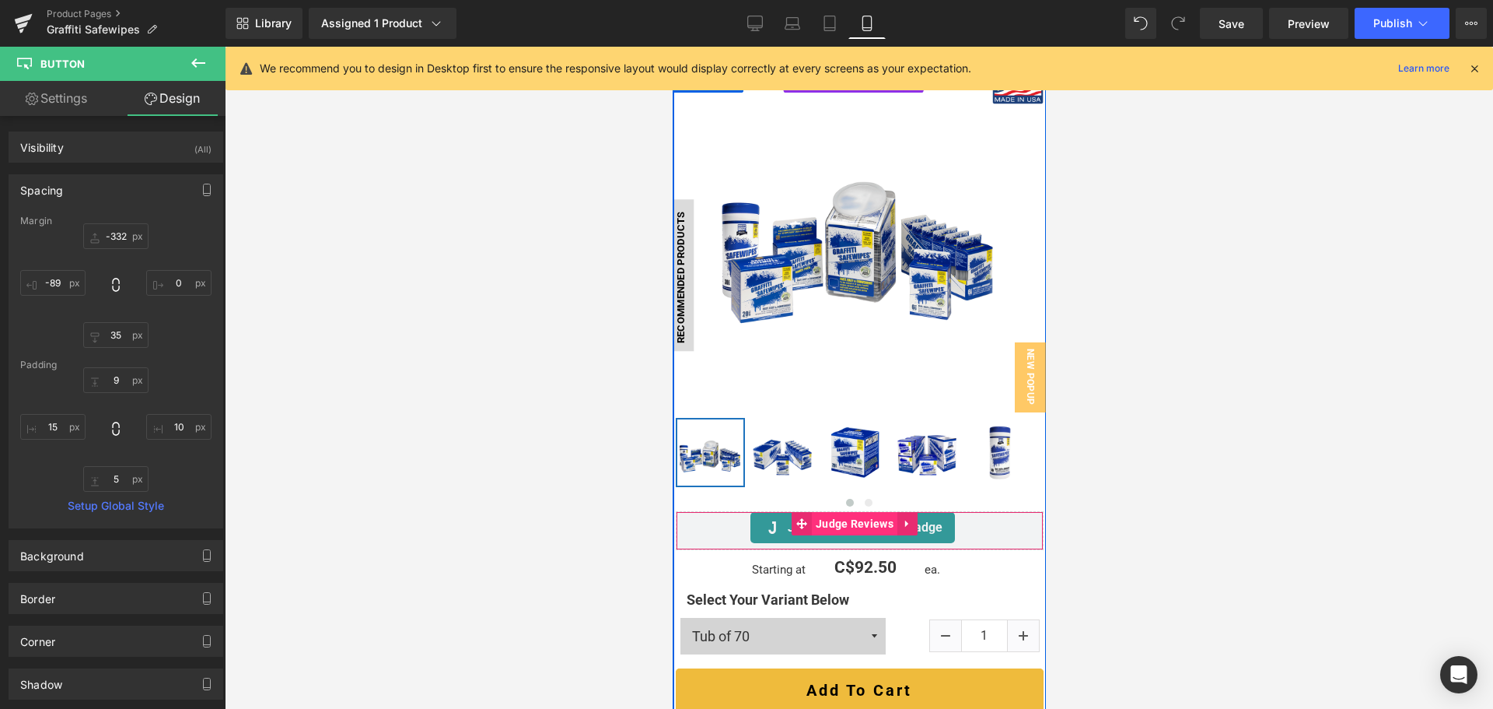
click at [819, 512] on span "Judge Reviews" at bounding box center [854, 523] width 86 height 23
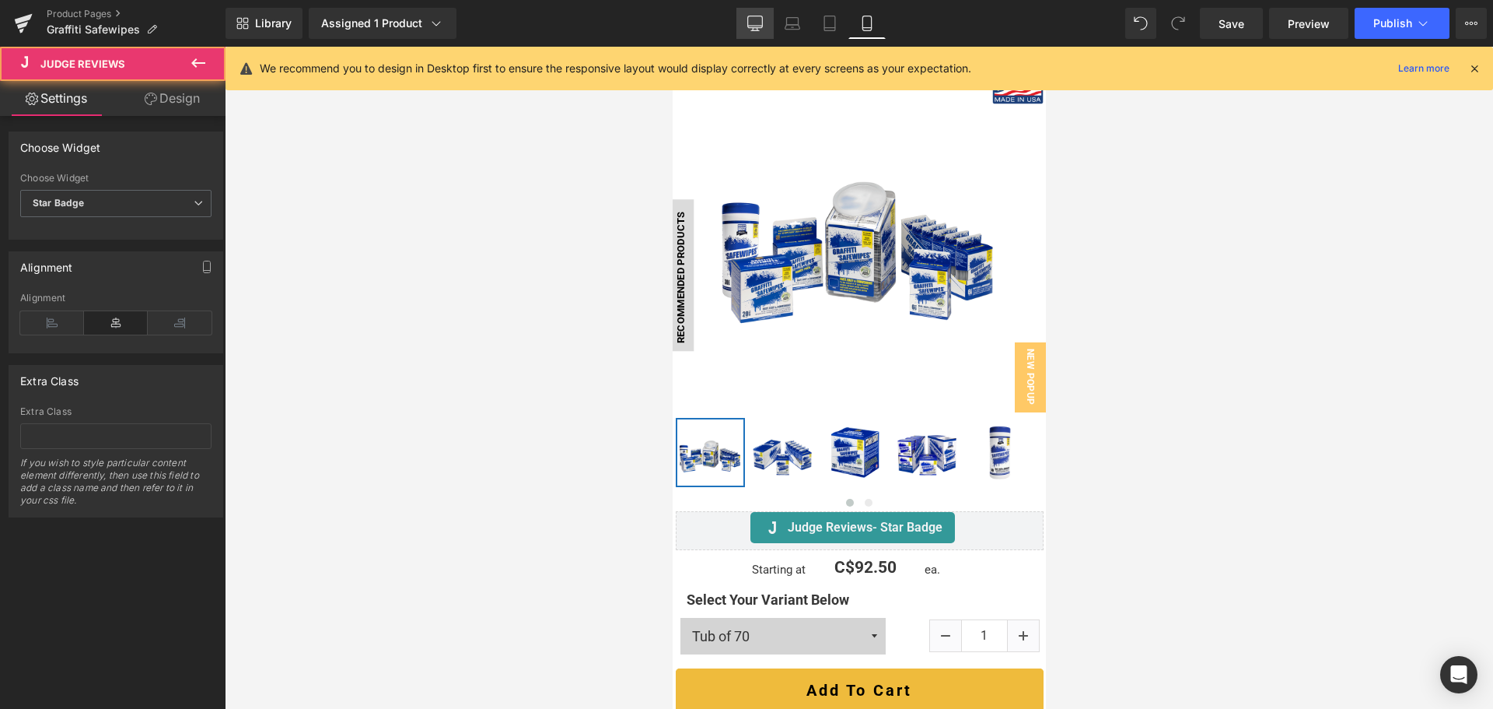
click at [746, 26] on link "Desktop" at bounding box center [755, 23] width 37 height 31
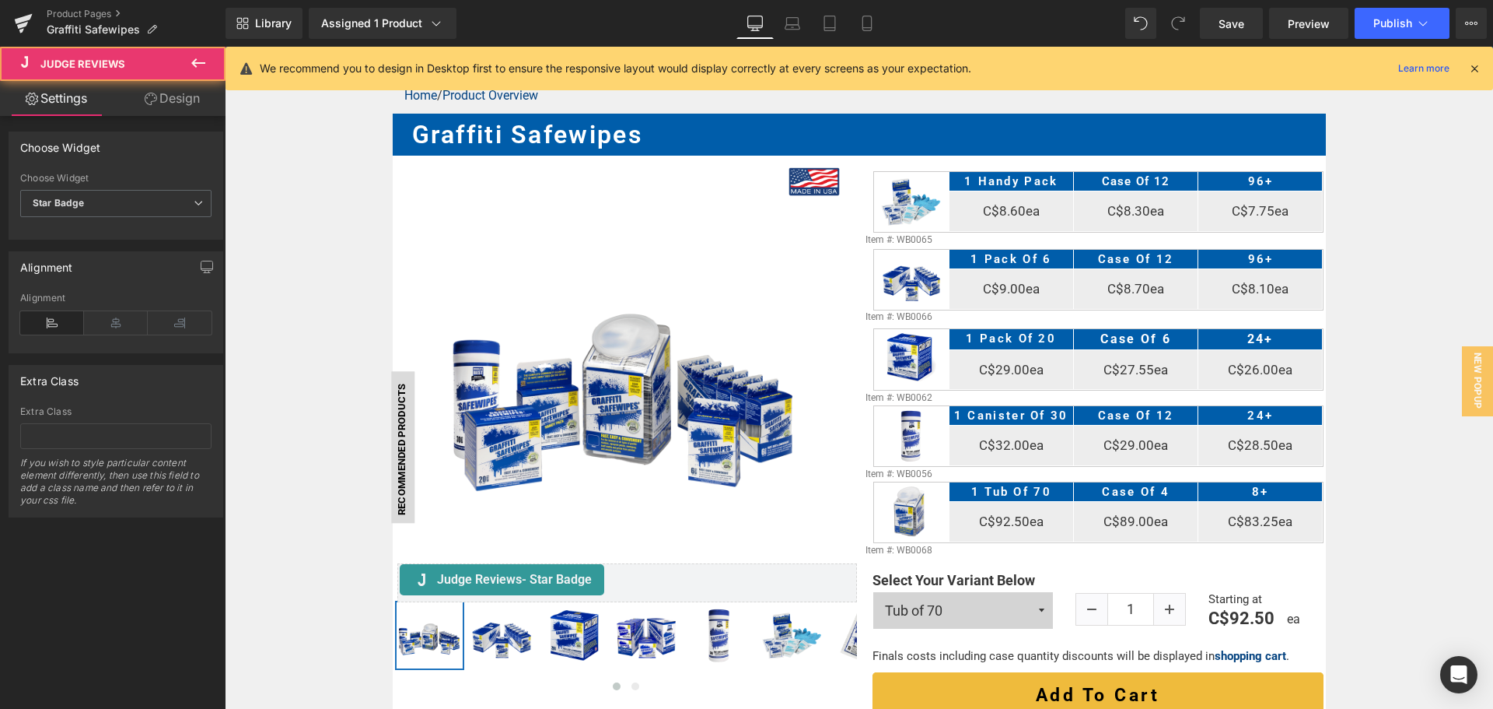
scroll to position [273, 0]
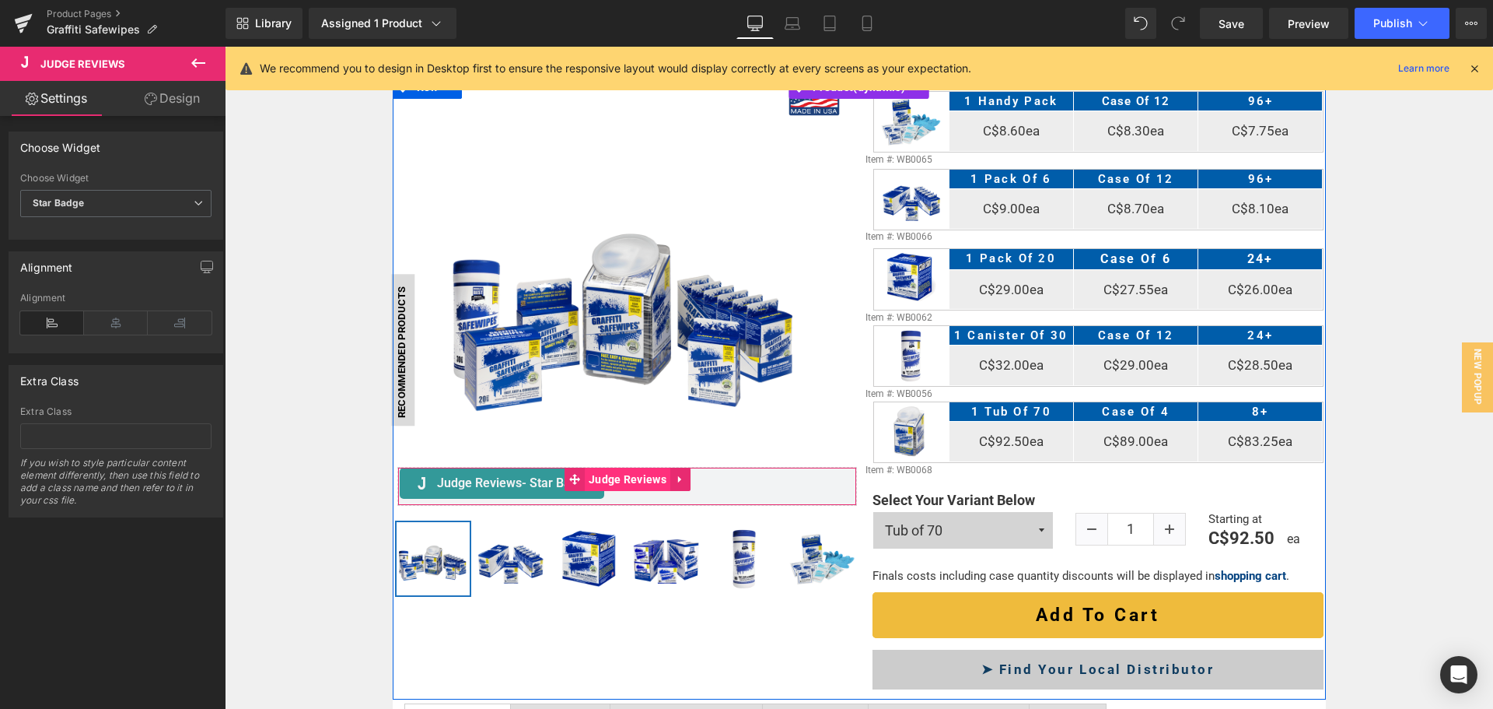
click at [597, 485] on span "Judge Reviews" at bounding box center [628, 478] width 86 height 23
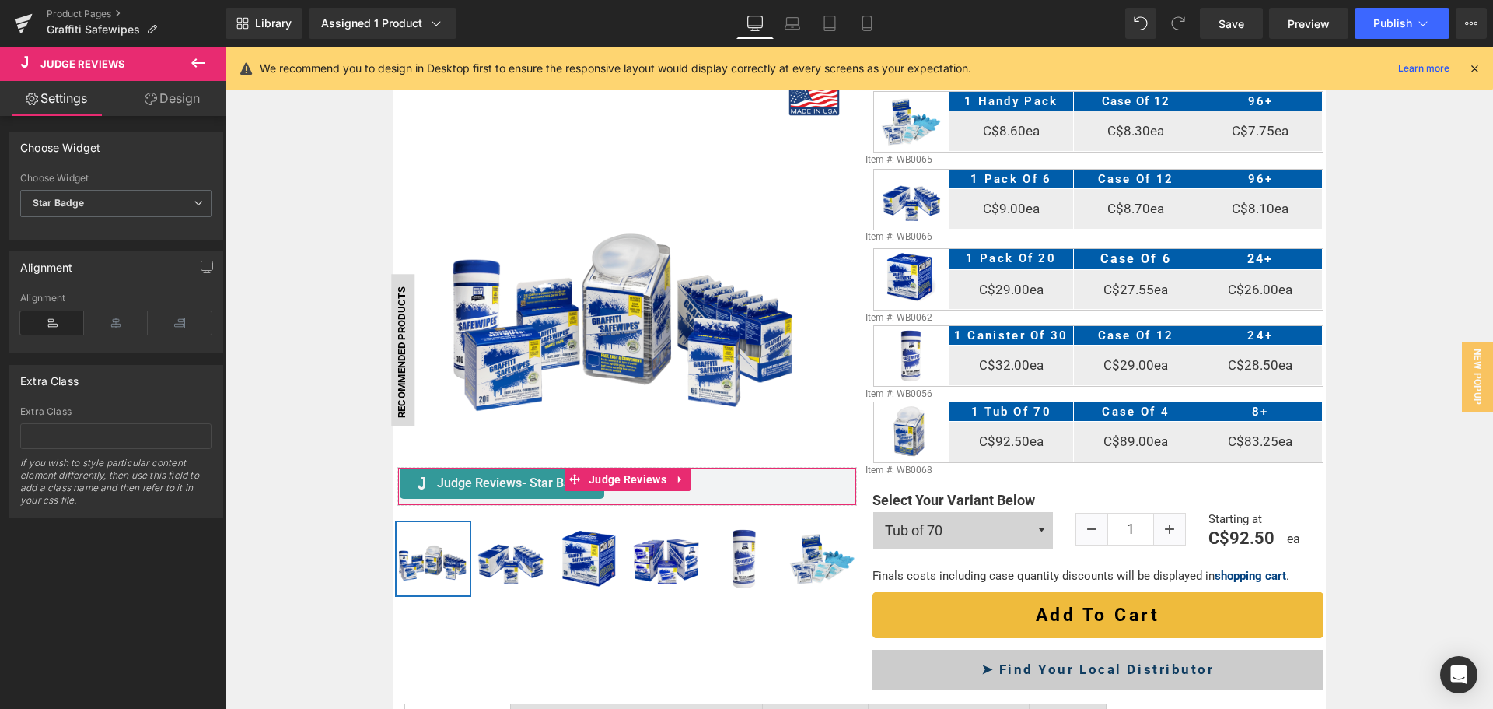
click at [166, 107] on link "Design" at bounding box center [172, 98] width 113 height 35
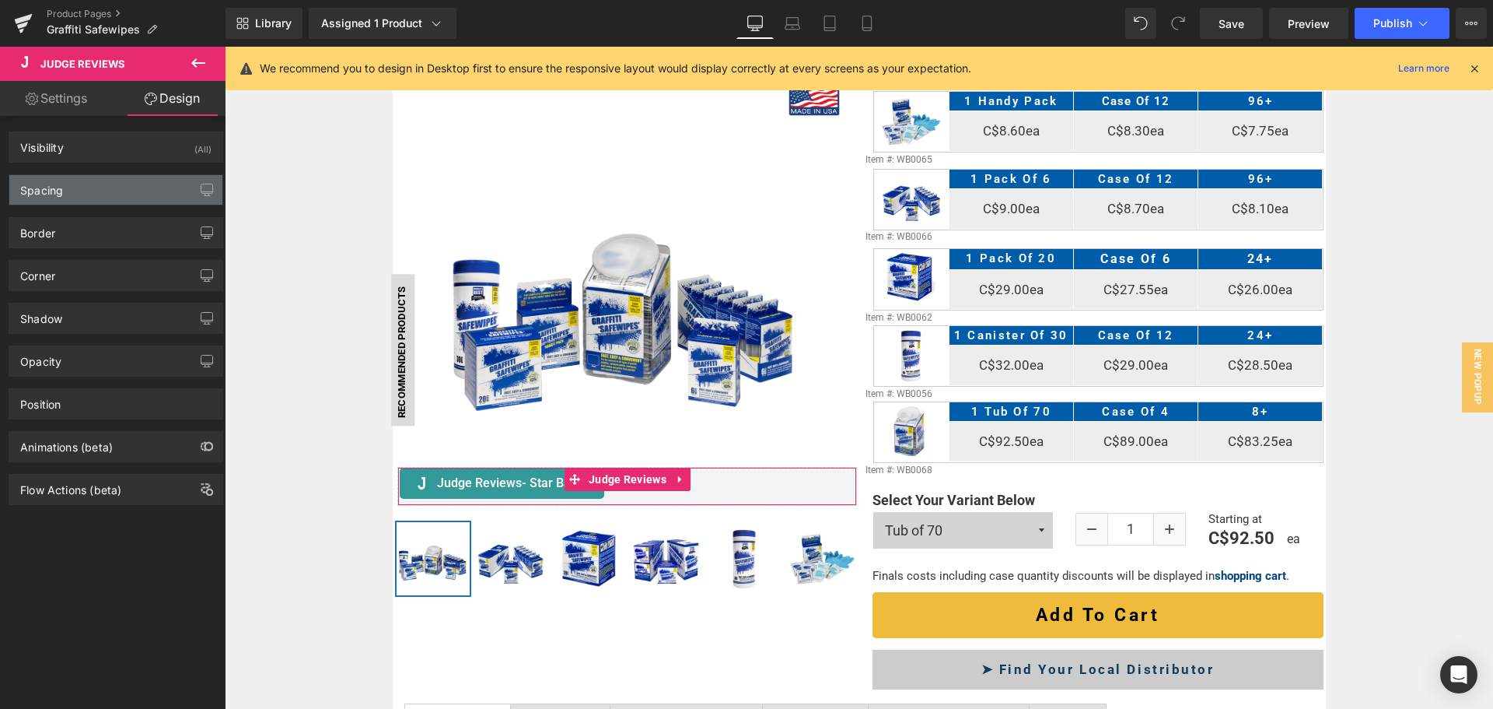
click at [117, 189] on div "Spacing" at bounding box center [115, 190] width 213 height 30
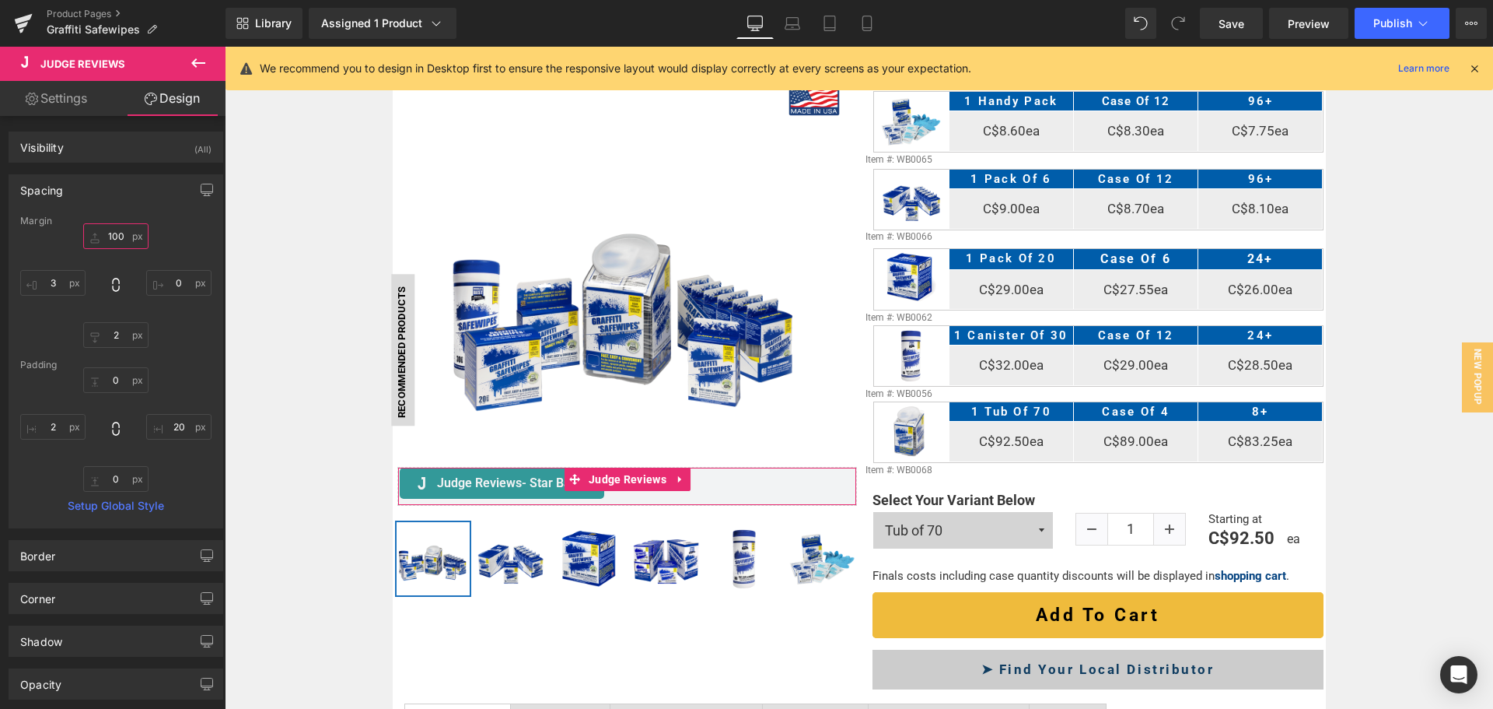
click at [112, 238] on input "100" at bounding box center [115, 236] width 65 height 26
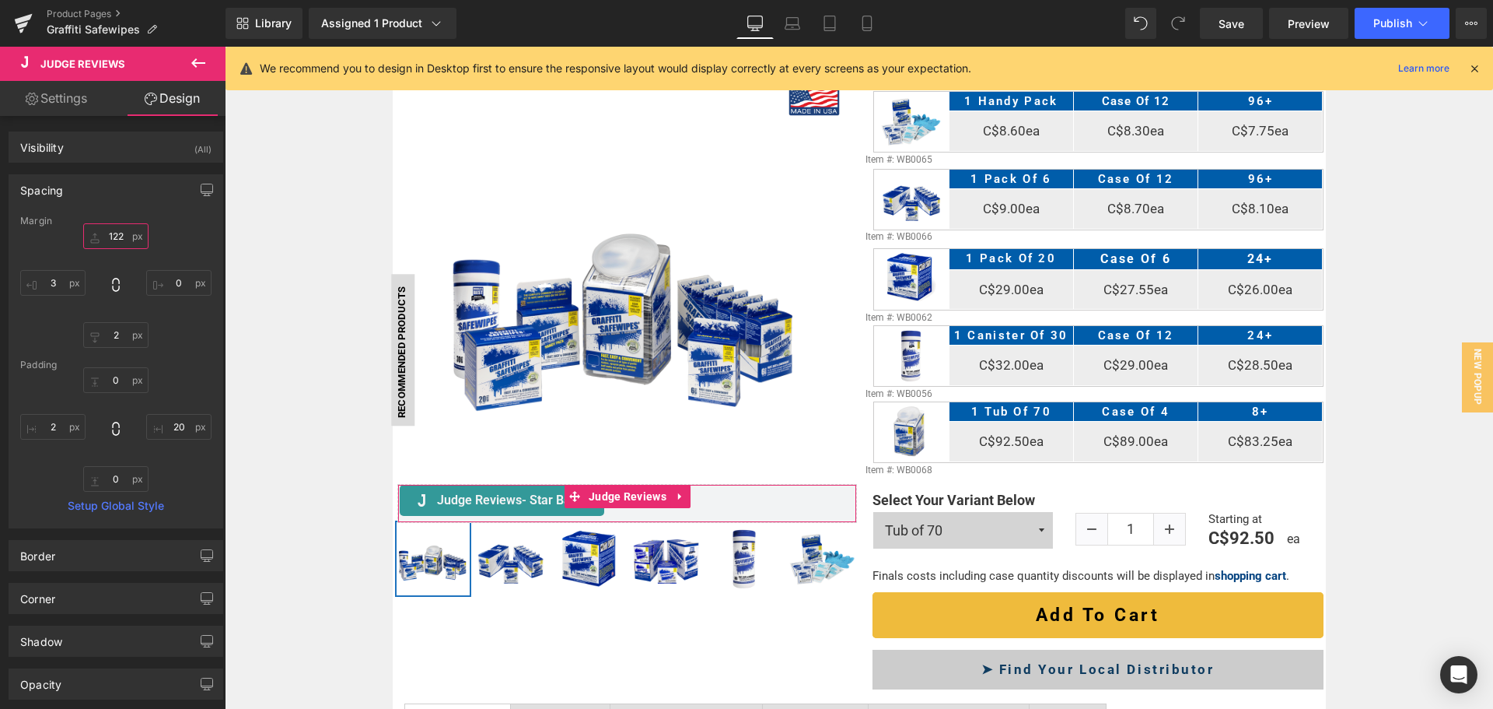
type input "123"
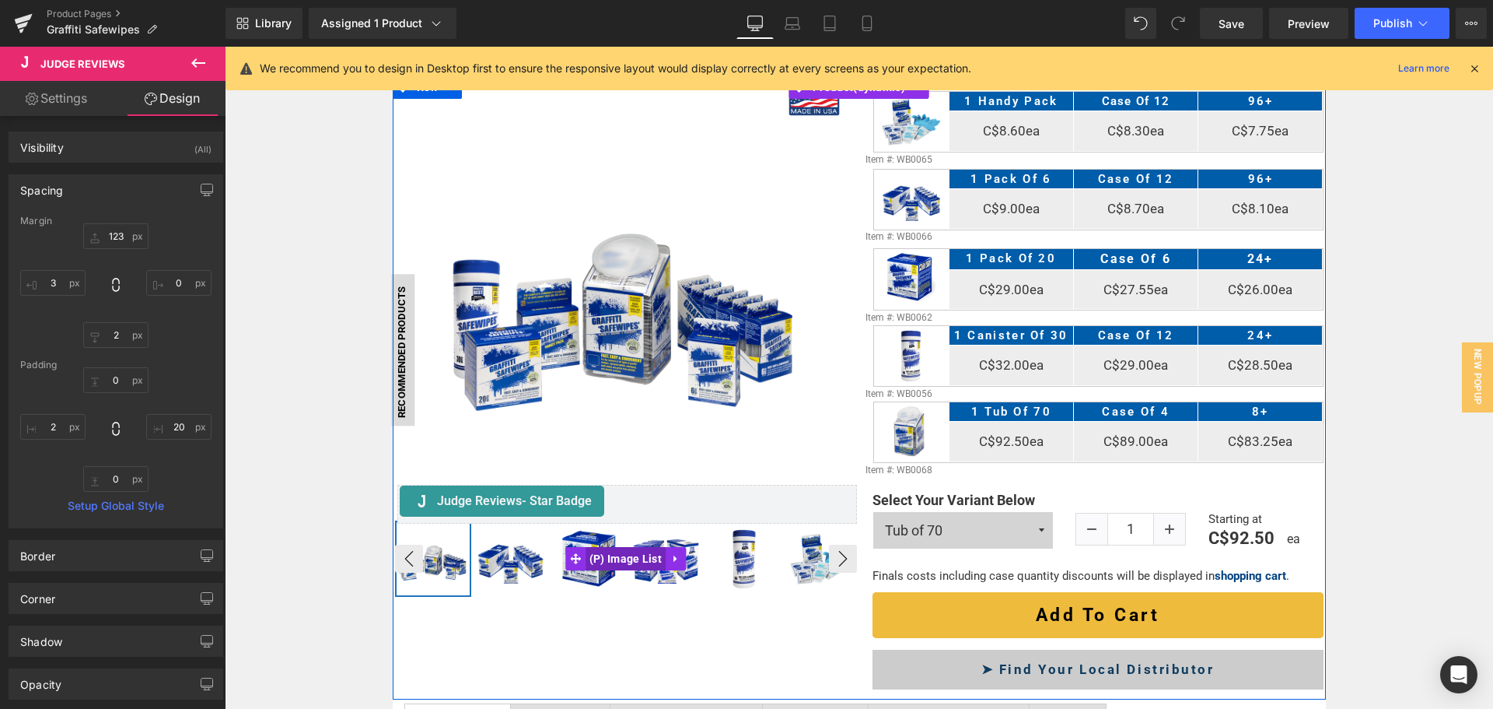
click at [633, 554] on span "(P) Image List" at bounding box center [626, 558] width 80 height 23
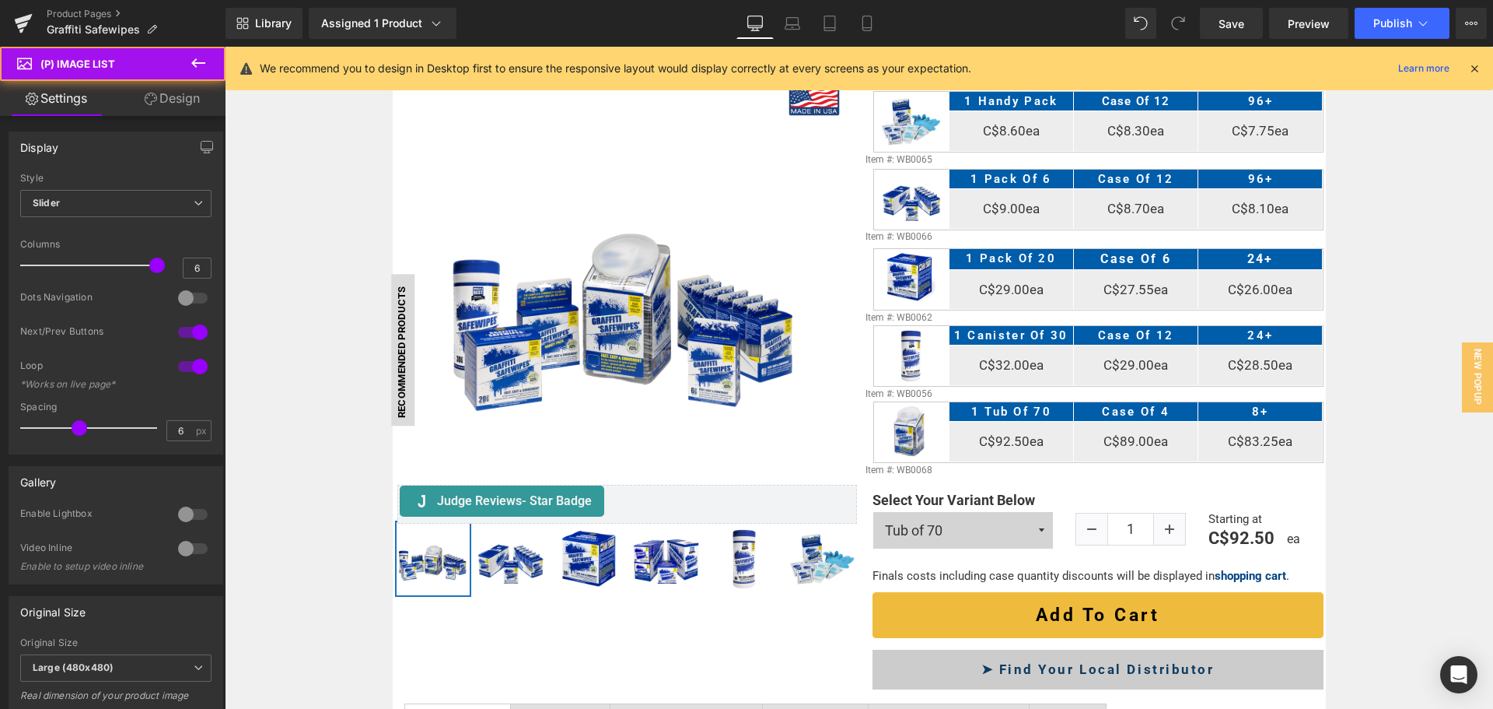
click at [160, 103] on link "Design" at bounding box center [172, 98] width 113 height 35
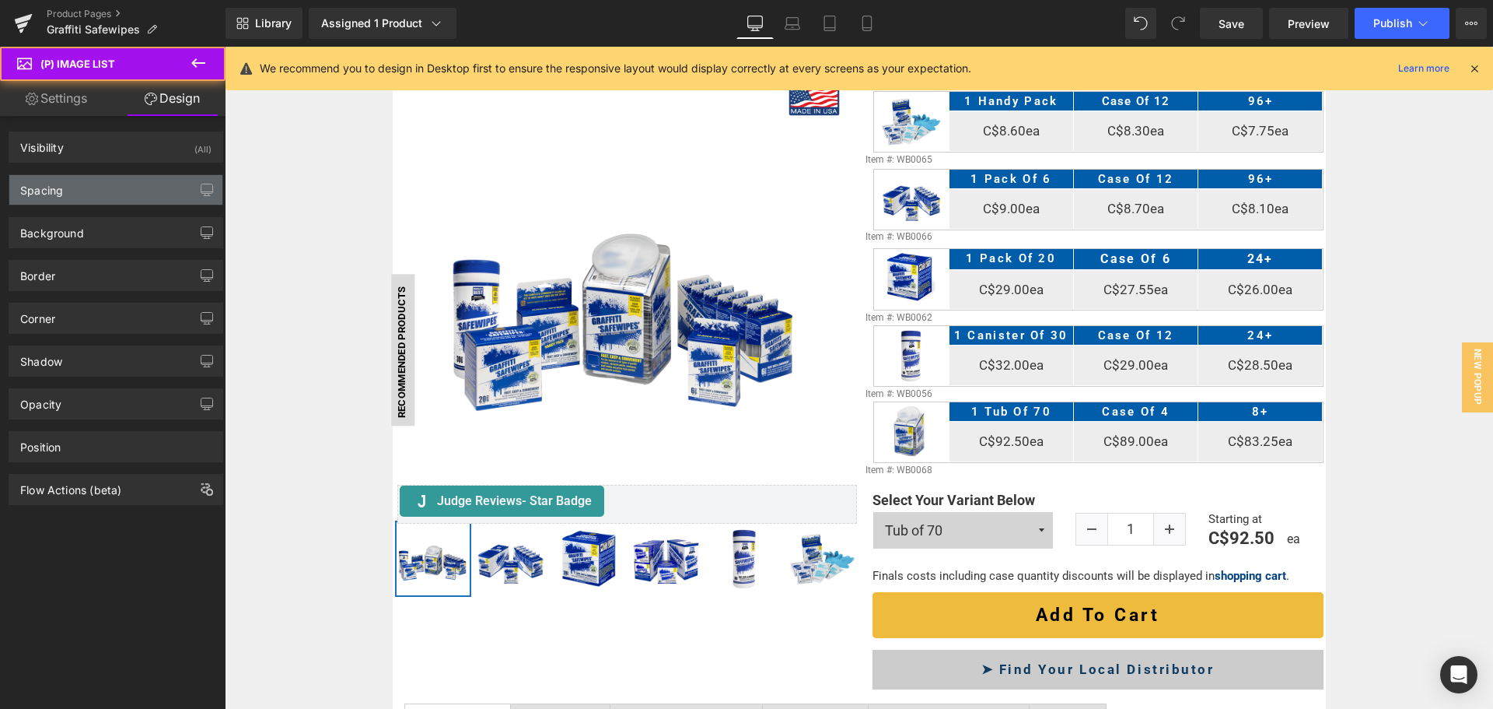
click at [96, 178] on div "Spacing" at bounding box center [115, 190] width 213 height 30
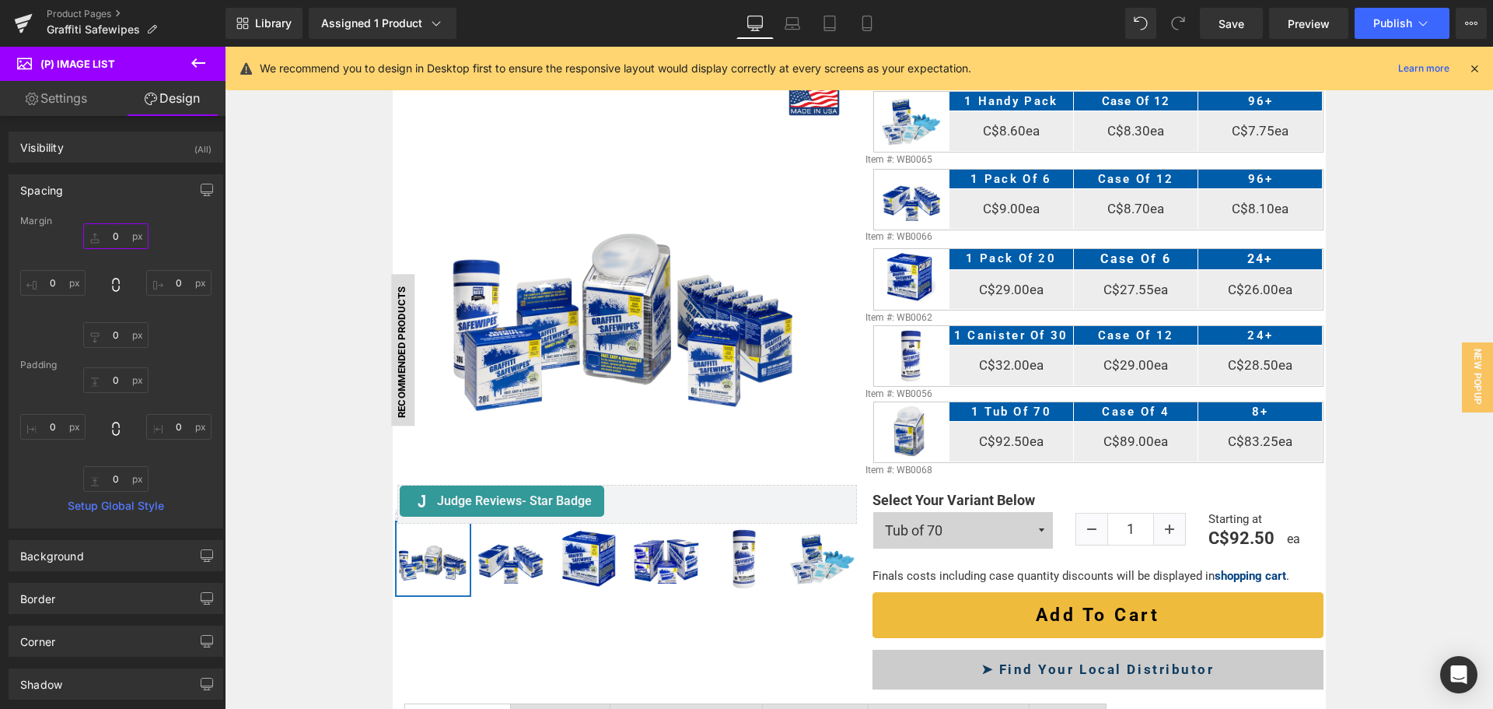
click at [107, 237] on input "0" at bounding box center [115, 236] width 65 height 26
type input "0"
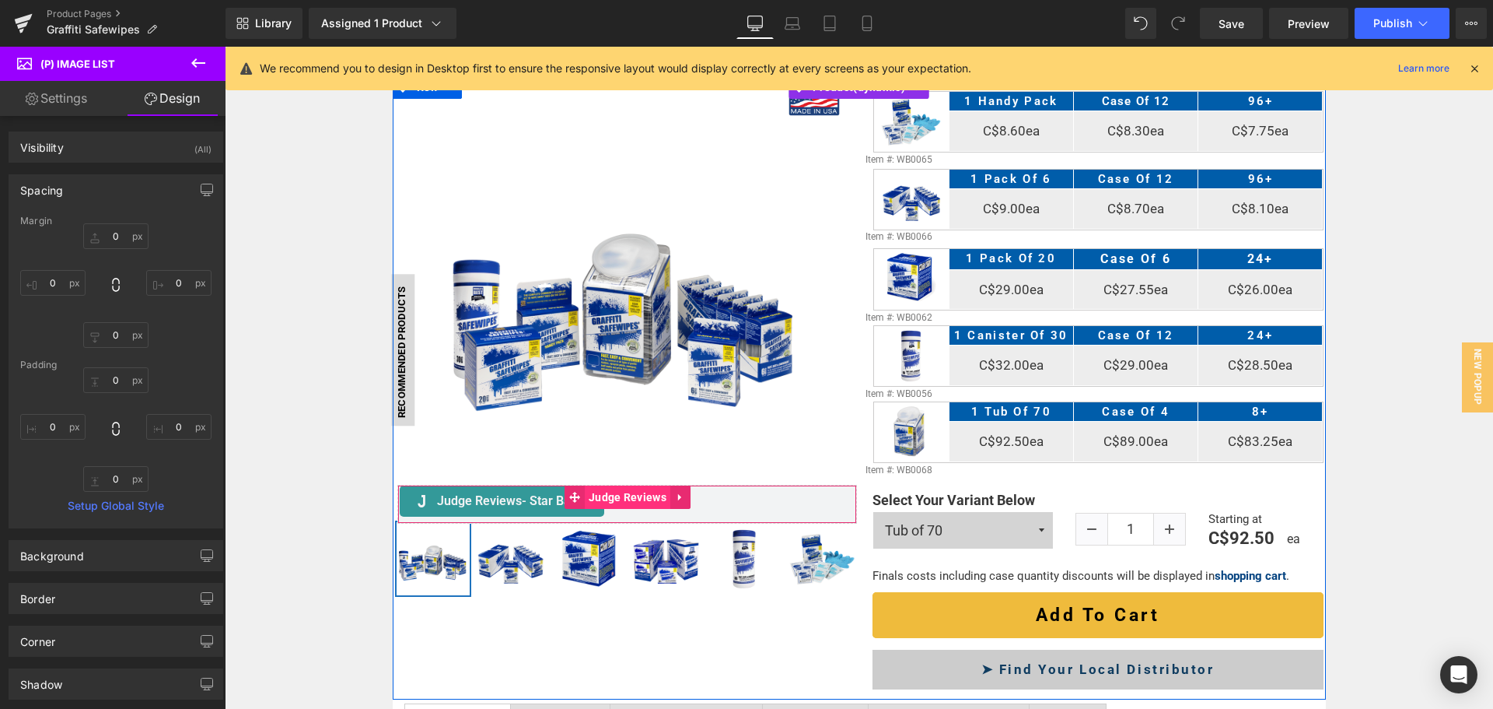
click at [611, 501] on span "Judge Reviews" at bounding box center [628, 496] width 86 height 23
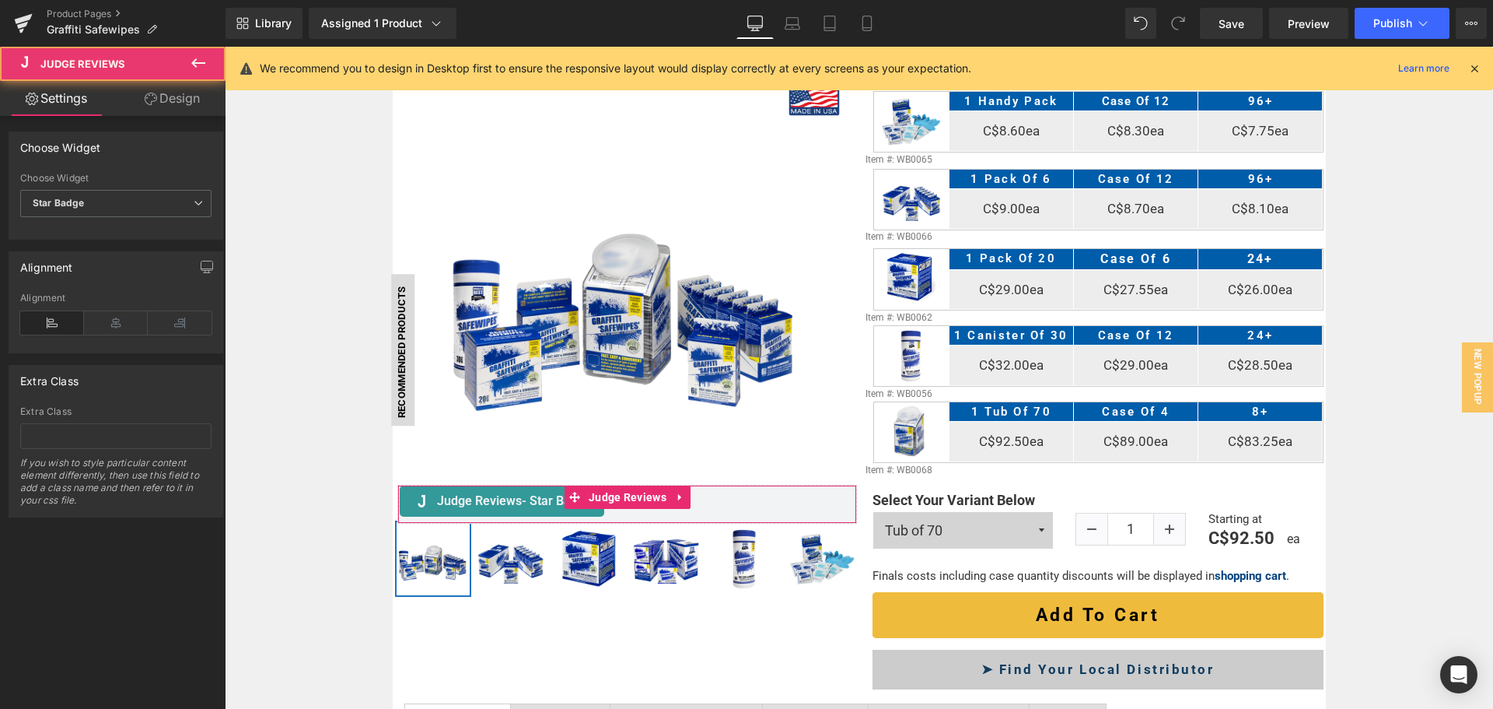
click at [186, 105] on link "Design" at bounding box center [172, 98] width 113 height 35
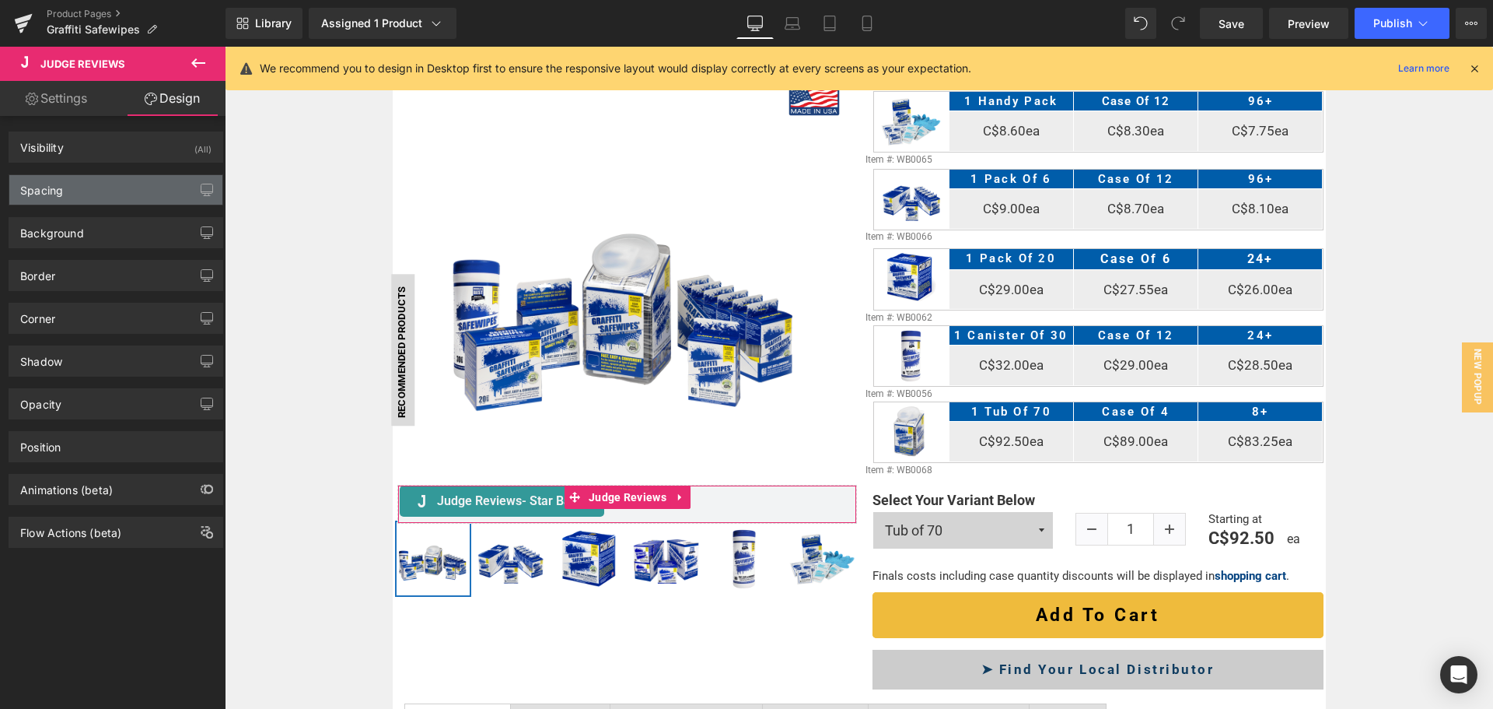
click at [112, 191] on div "Spacing" at bounding box center [115, 190] width 213 height 30
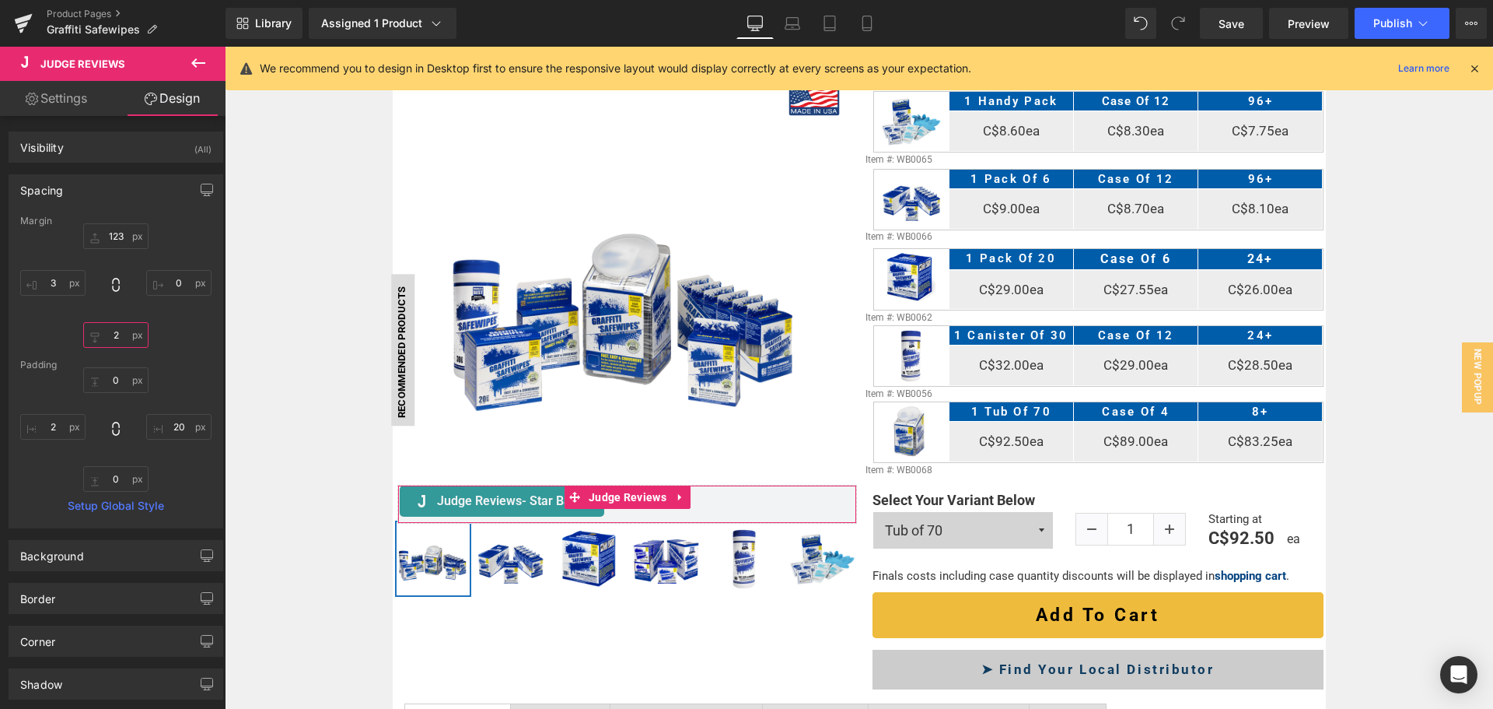
click at [126, 334] on input "2" at bounding box center [115, 335] width 65 height 26
type input "0"
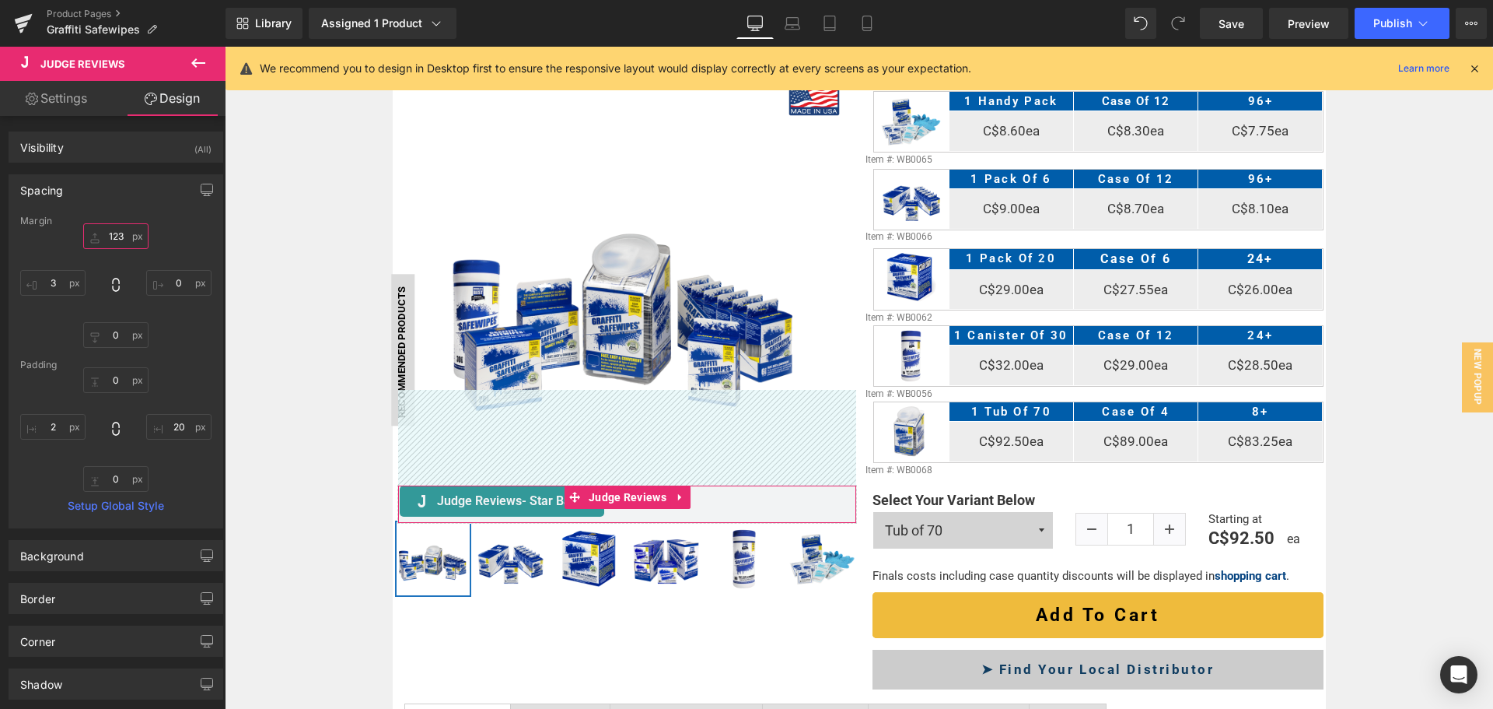
click at [113, 242] on input "123" at bounding box center [115, 236] width 65 height 26
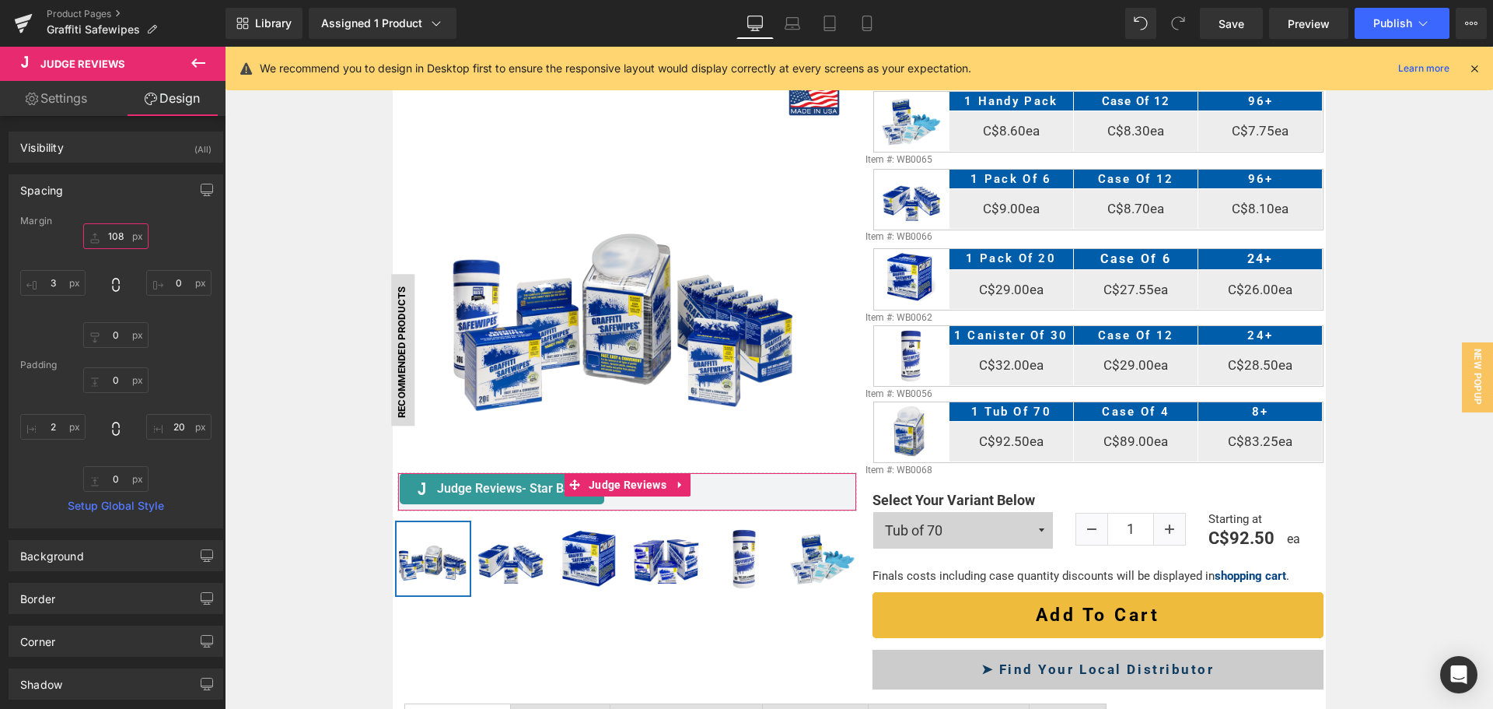
type input "107"
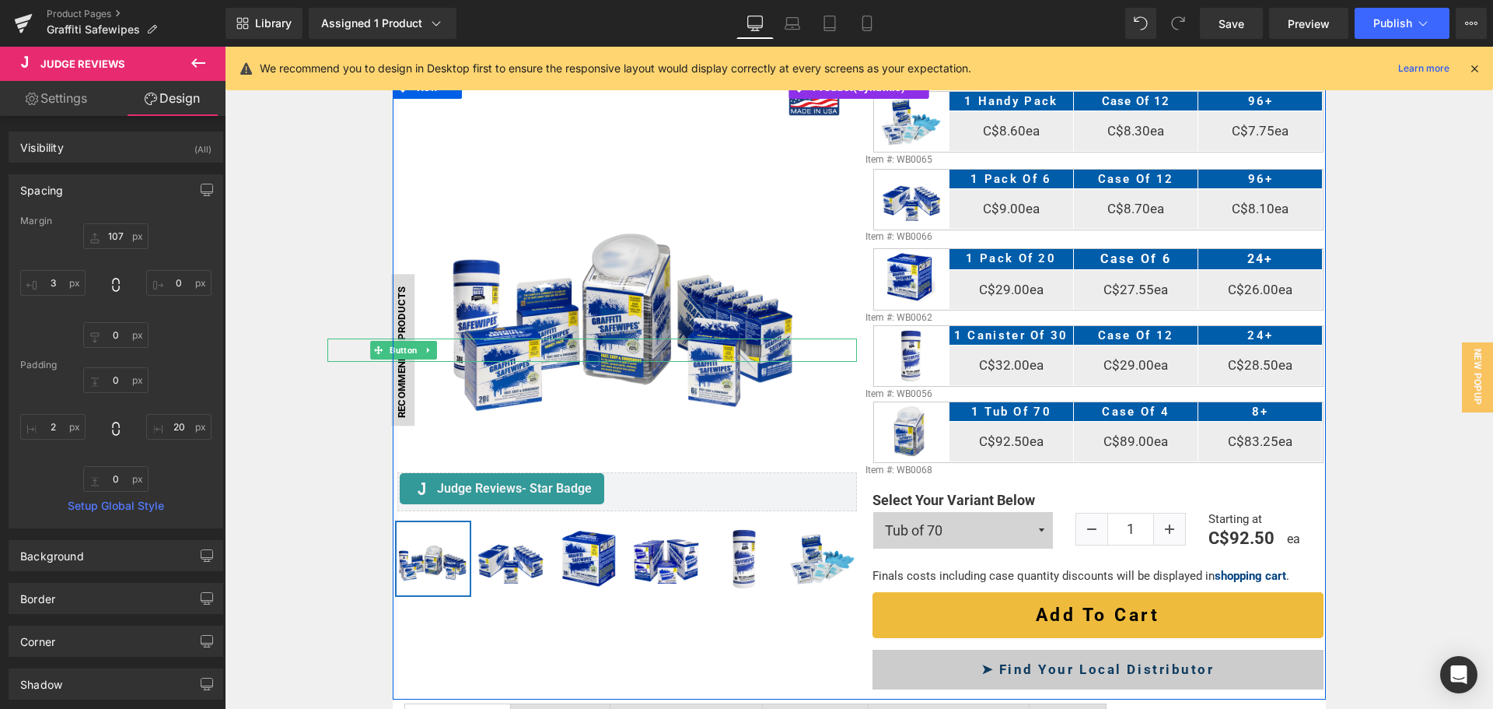
click at [398, 337] on span "Recommended Products" at bounding box center [401, 352] width 12 height 132
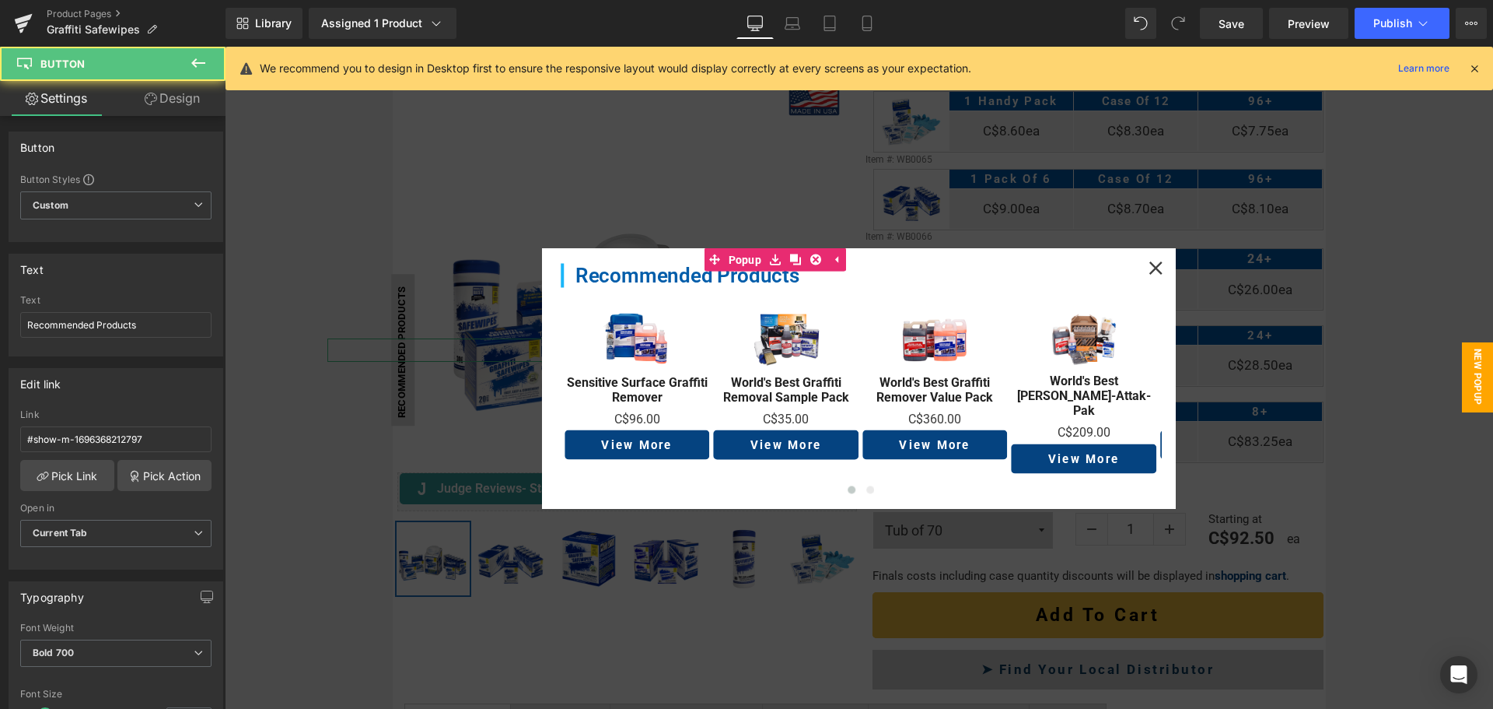
click at [177, 100] on link "Design" at bounding box center [172, 98] width 113 height 35
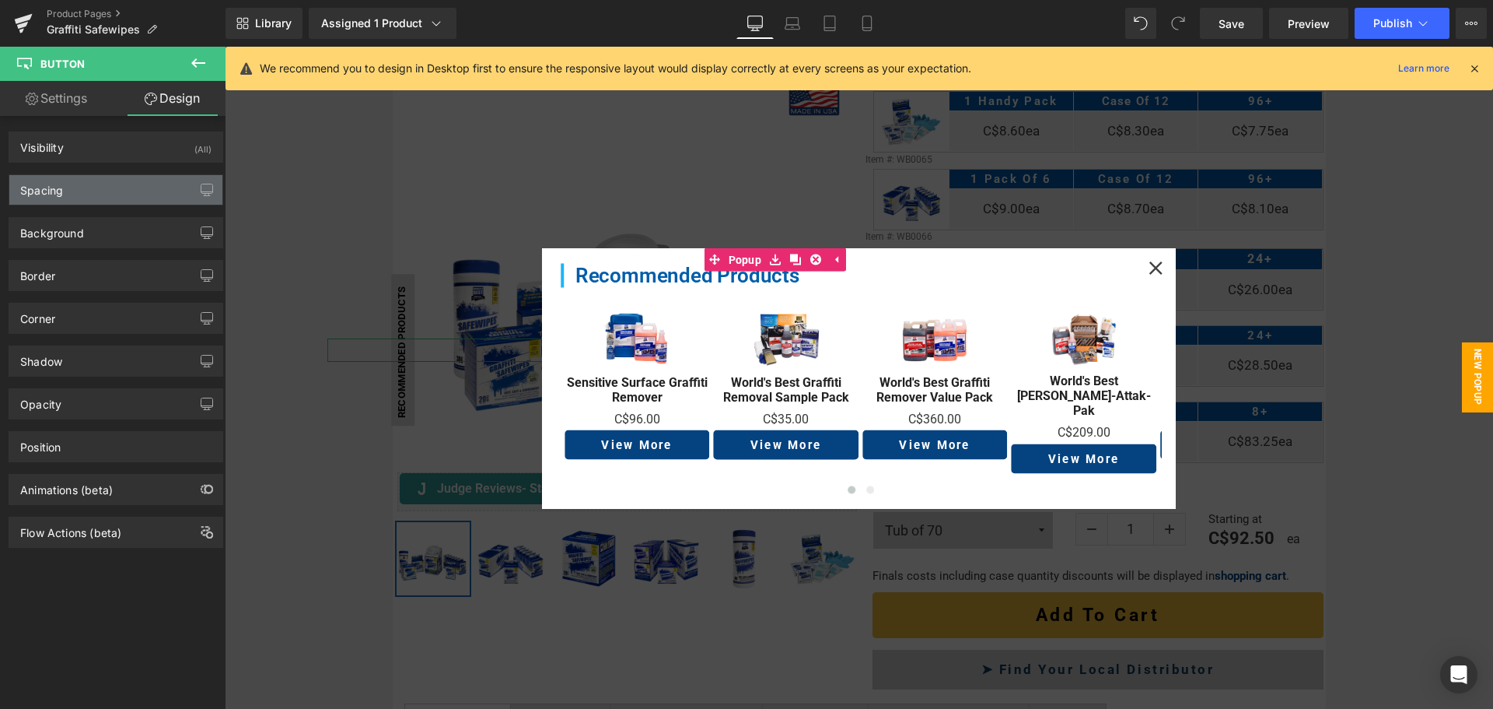
click at [150, 187] on div "Spacing" at bounding box center [115, 190] width 213 height 30
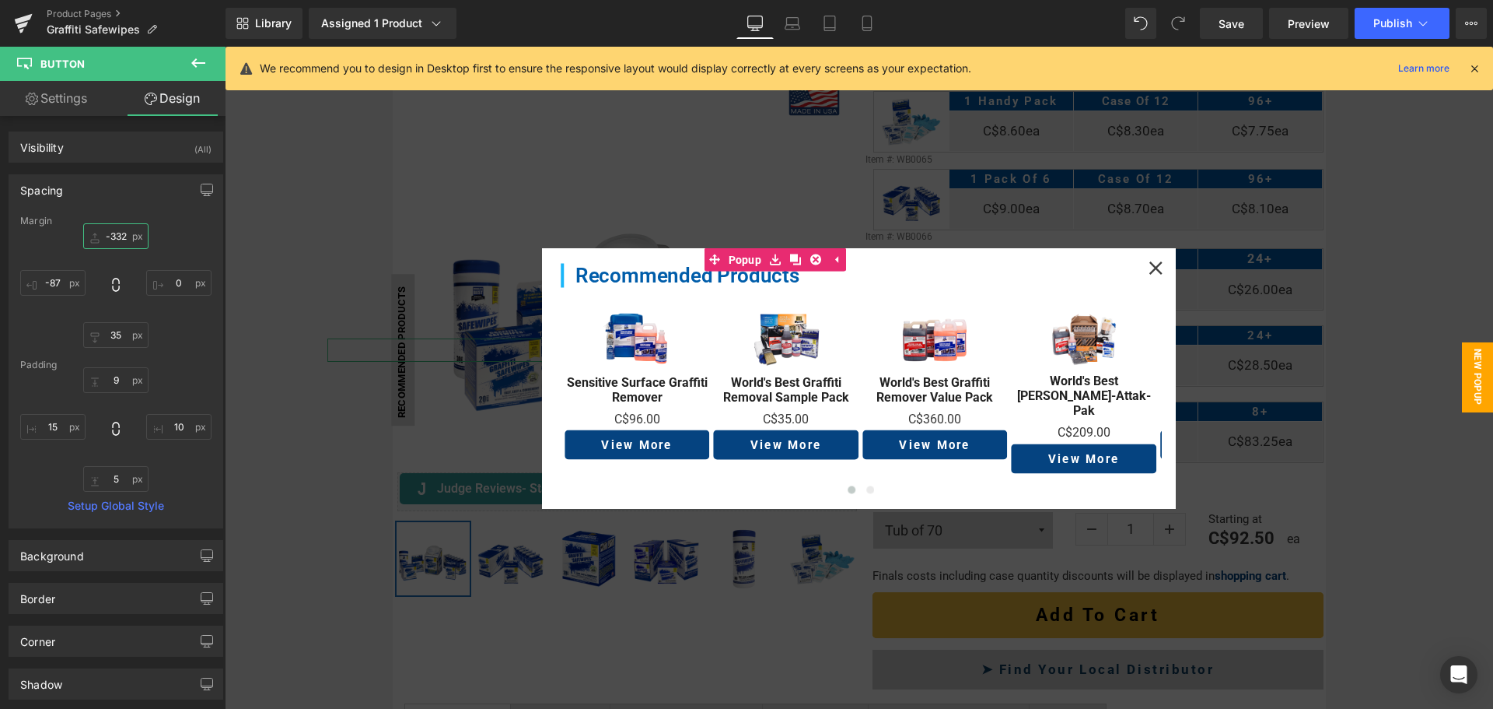
click at [117, 243] on input "-332" at bounding box center [115, 236] width 65 height 26
type input "-328"
click at [113, 339] on input "35" at bounding box center [115, 335] width 65 height 26
type input "51"
click at [109, 233] on input "-328" at bounding box center [115, 236] width 65 height 26
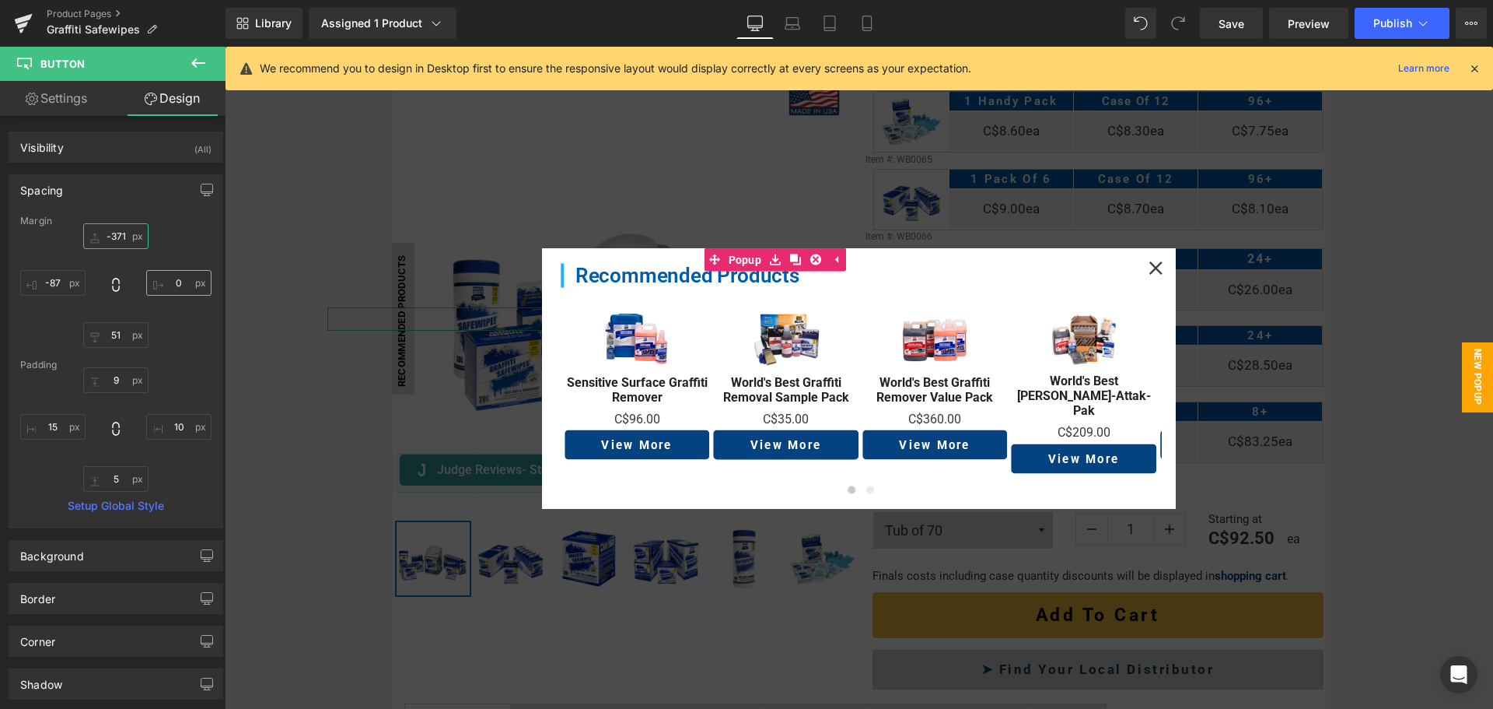
type input "-372"
click at [120, 341] on input "51" at bounding box center [115, 335] width 65 height 26
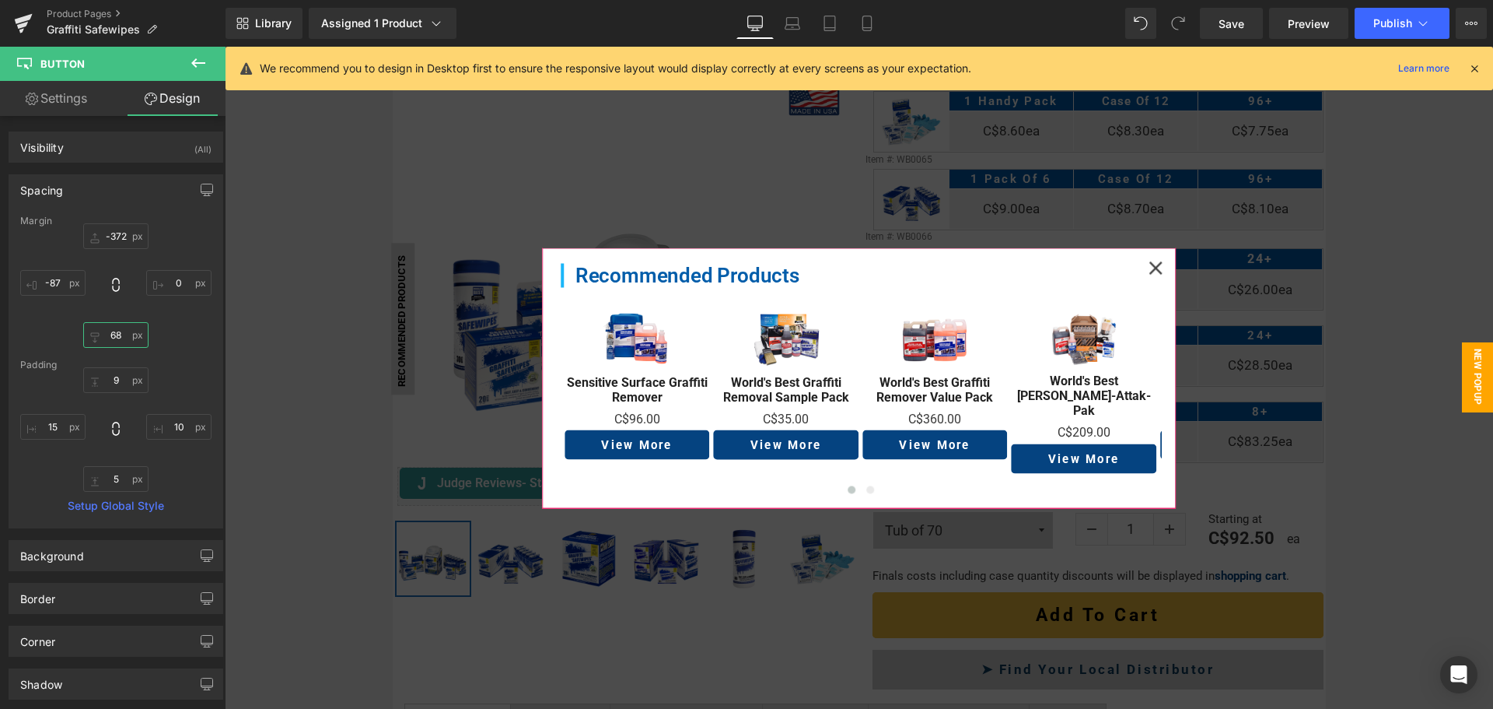
type input "69"
click at [1149, 268] on icon at bounding box center [1156, 268] width 14 height 14
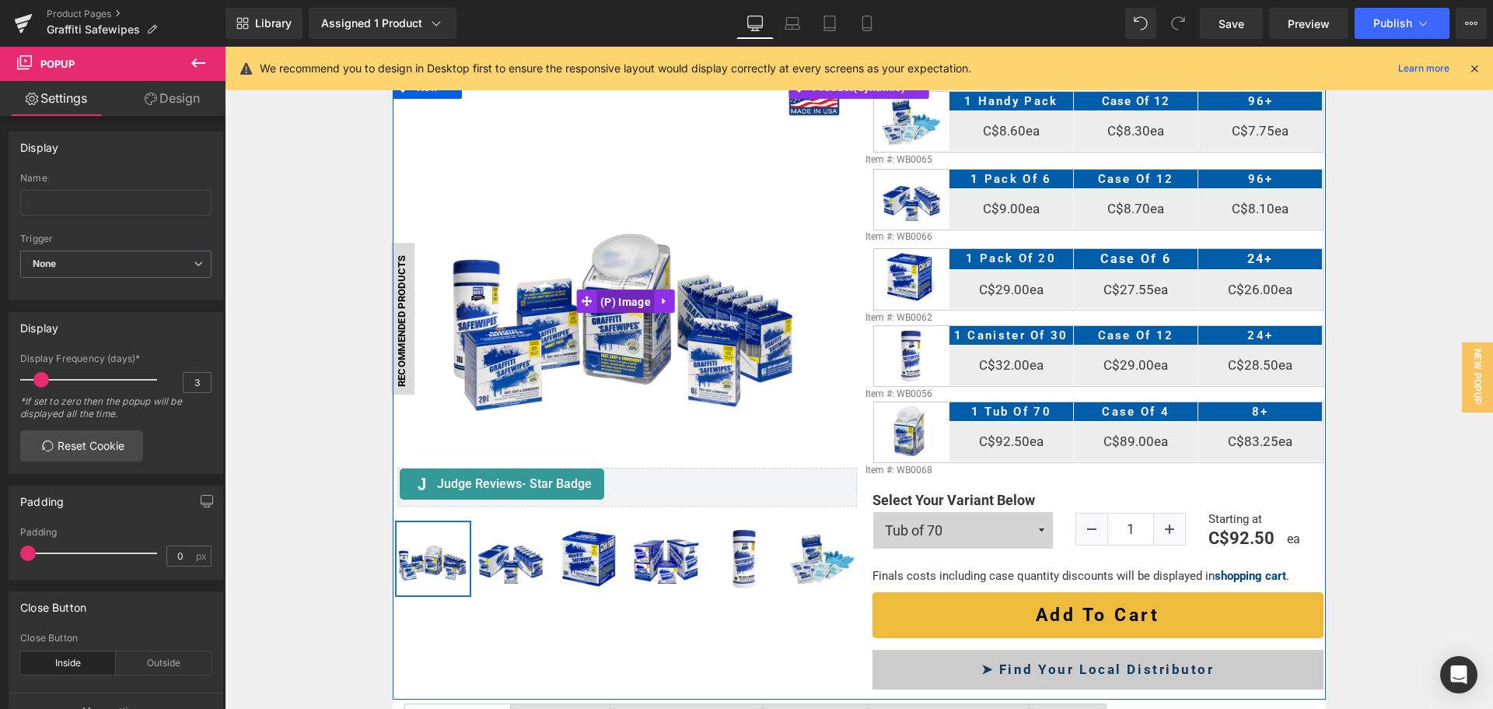
click at [608, 295] on span "(P) Image" at bounding box center [626, 301] width 58 height 23
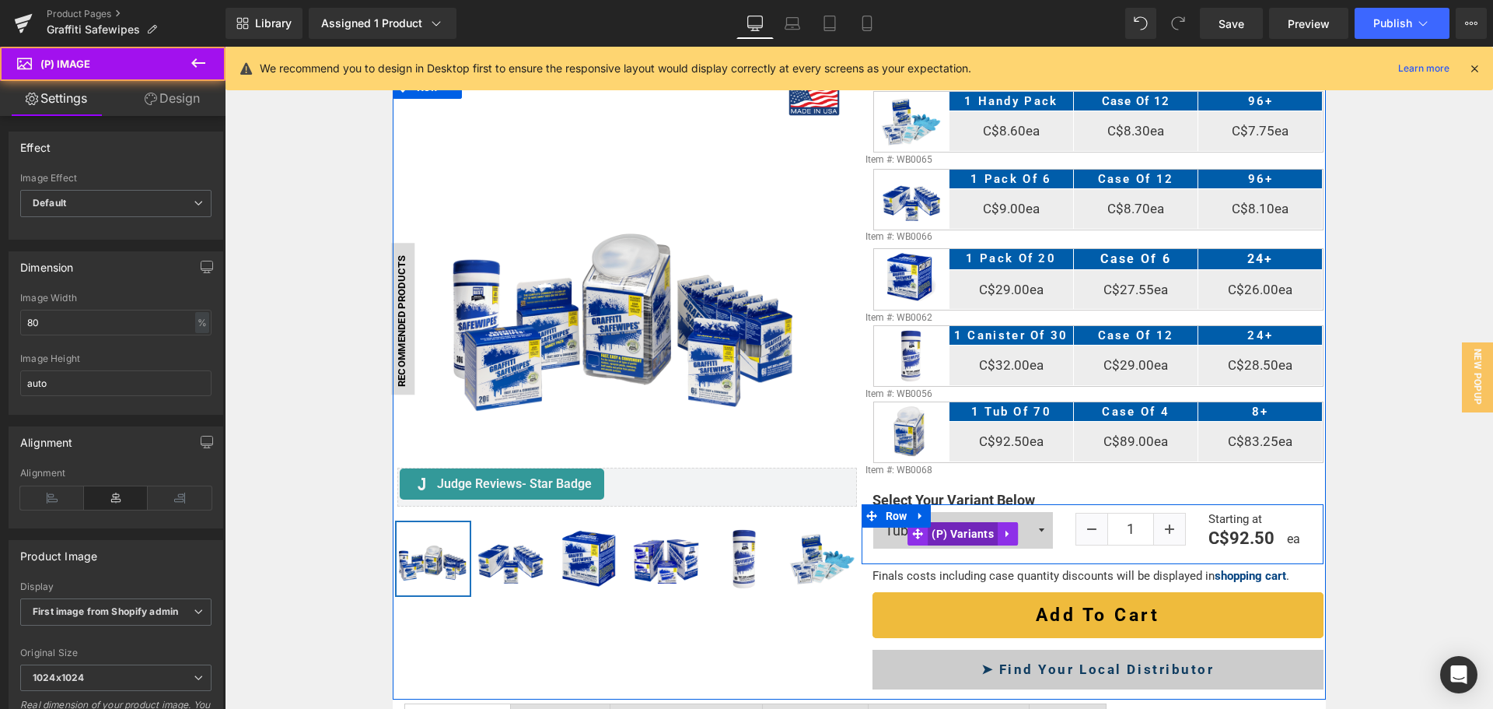
click at [943, 538] on span "(P) Variants" at bounding box center [963, 533] width 70 height 23
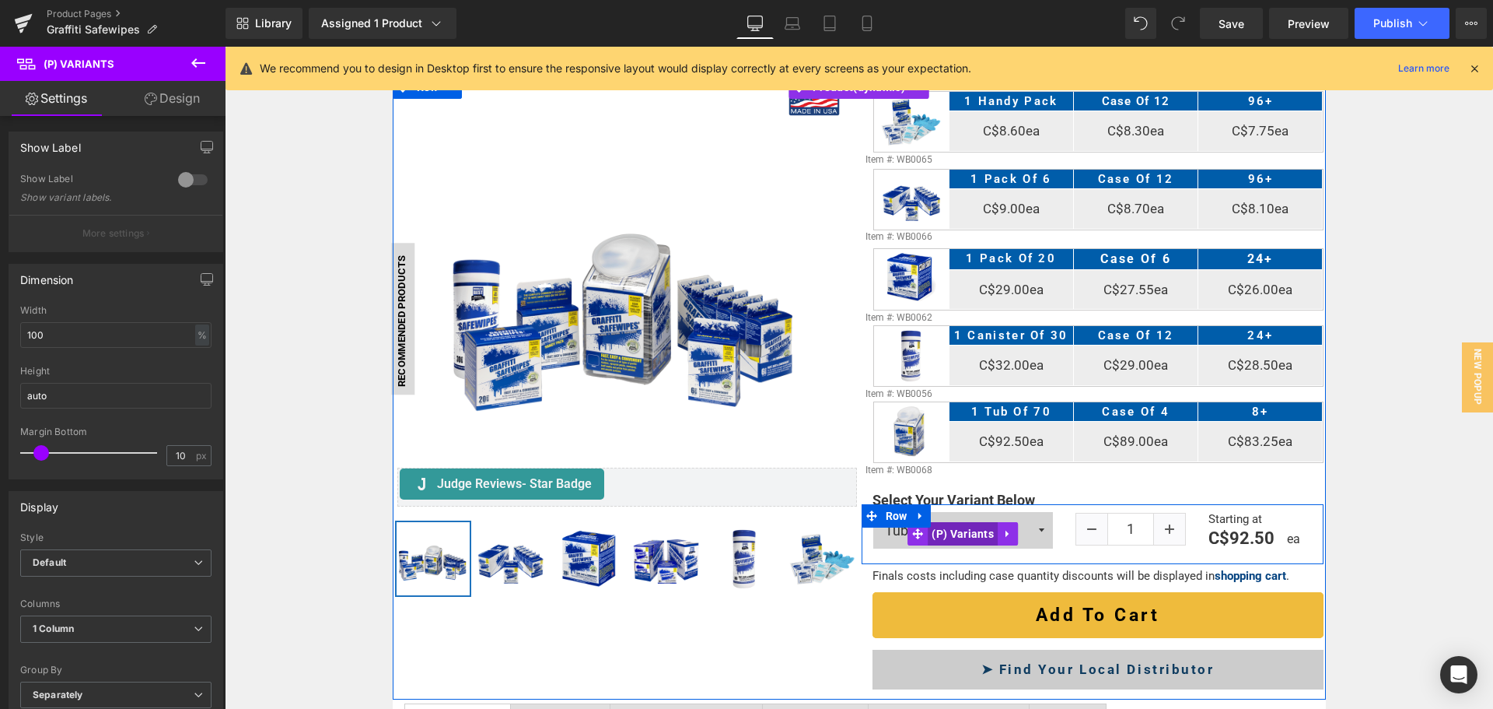
click at [968, 529] on span "(P) Variants" at bounding box center [963, 533] width 70 height 23
click at [1011, 529] on link at bounding box center [1008, 533] width 20 height 23
click at [1038, 522] on ul "(P) Variants" at bounding box center [962, 533] width 171 height 23
click at [1038, 515] on select "Tub of 70 Canister of 30 20 Pack 6 Pack Handy Pack" at bounding box center [963, 530] width 180 height 37
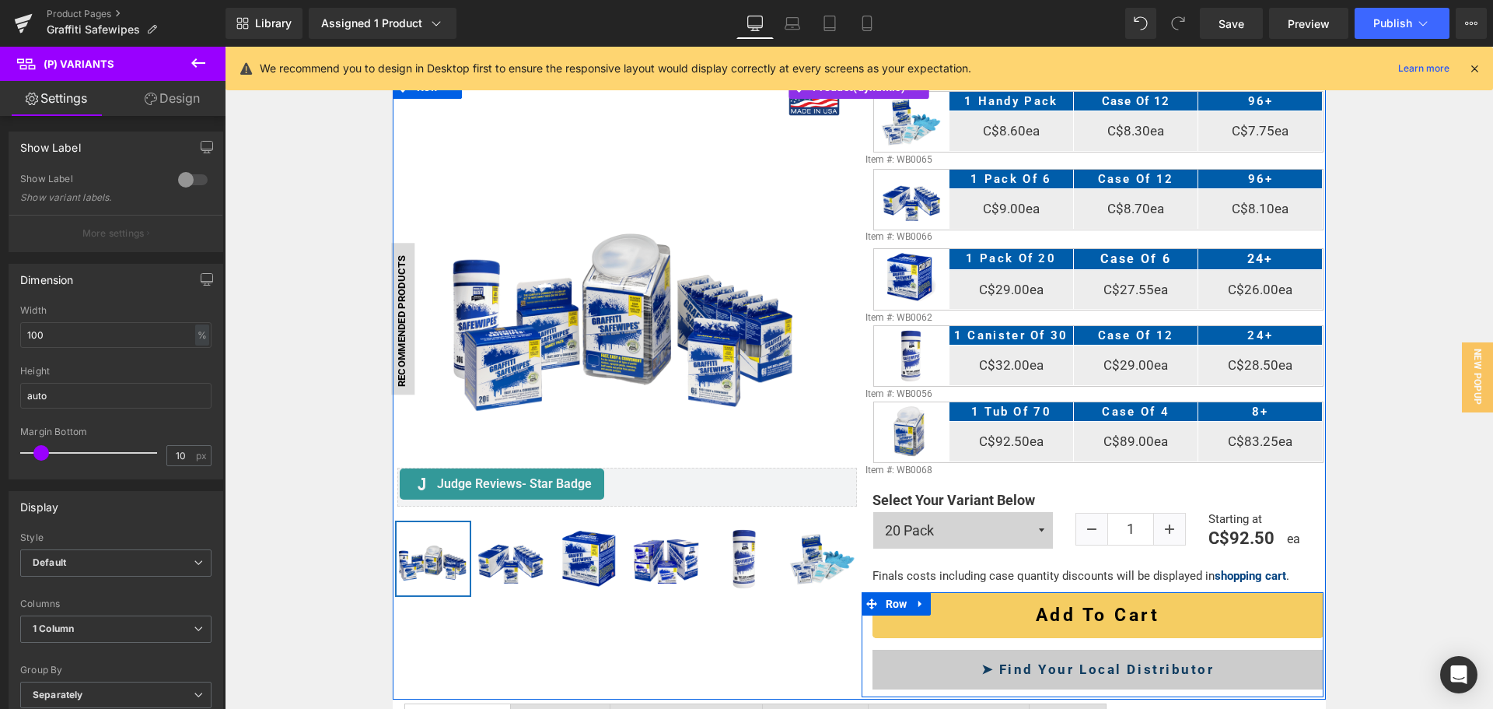
click at [873, 512] on select "Tub of 70 Canister of 30 20 Pack 6 Pack Handy Pack" at bounding box center [963, 530] width 180 height 37
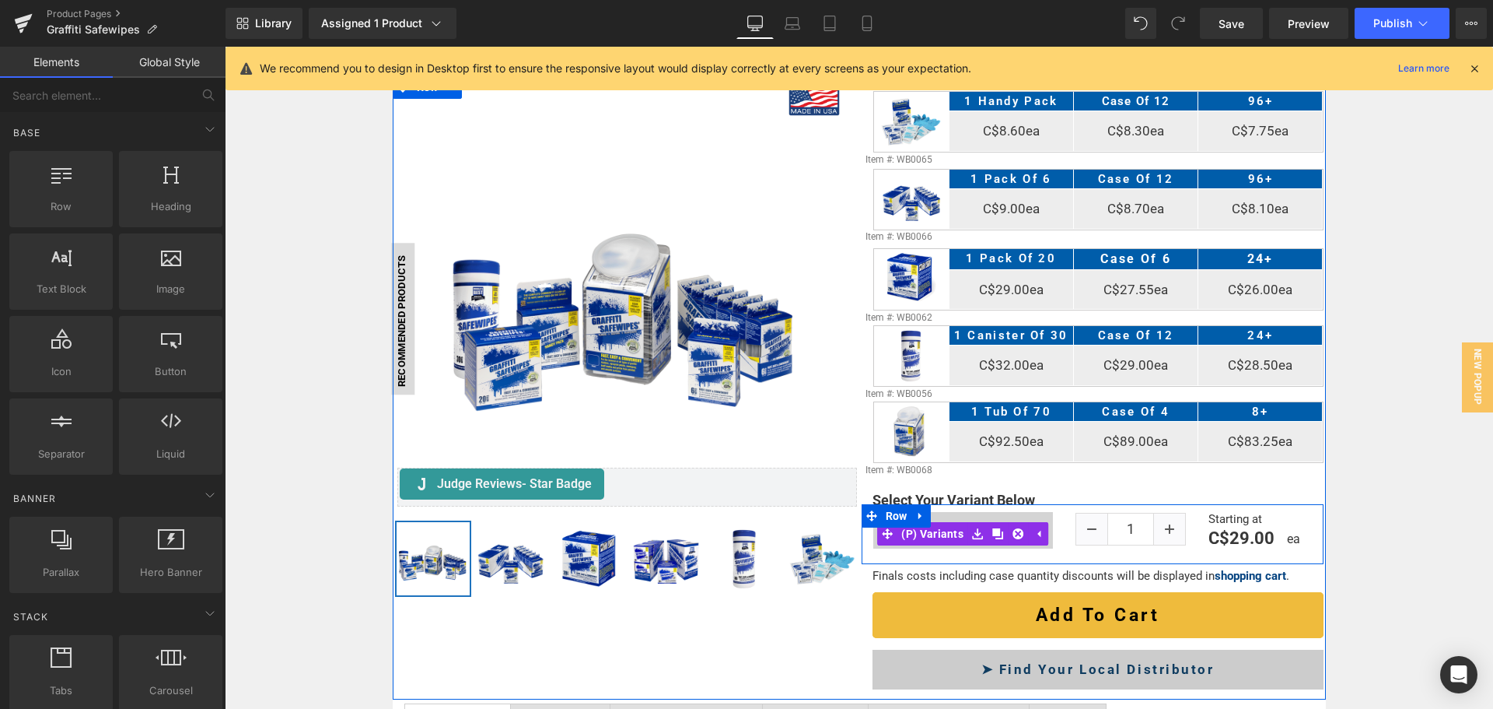
click at [1041, 518] on select "Tub of 70 Canister of 30 20 Pack 6 Pack Handy Pack" at bounding box center [963, 530] width 180 height 37
select select "Handy Pack"
click at [873, 512] on select "Tub of 70 Canister of 30 20 Pack 6 Pack Handy Pack" at bounding box center [963, 530] width 180 height 37
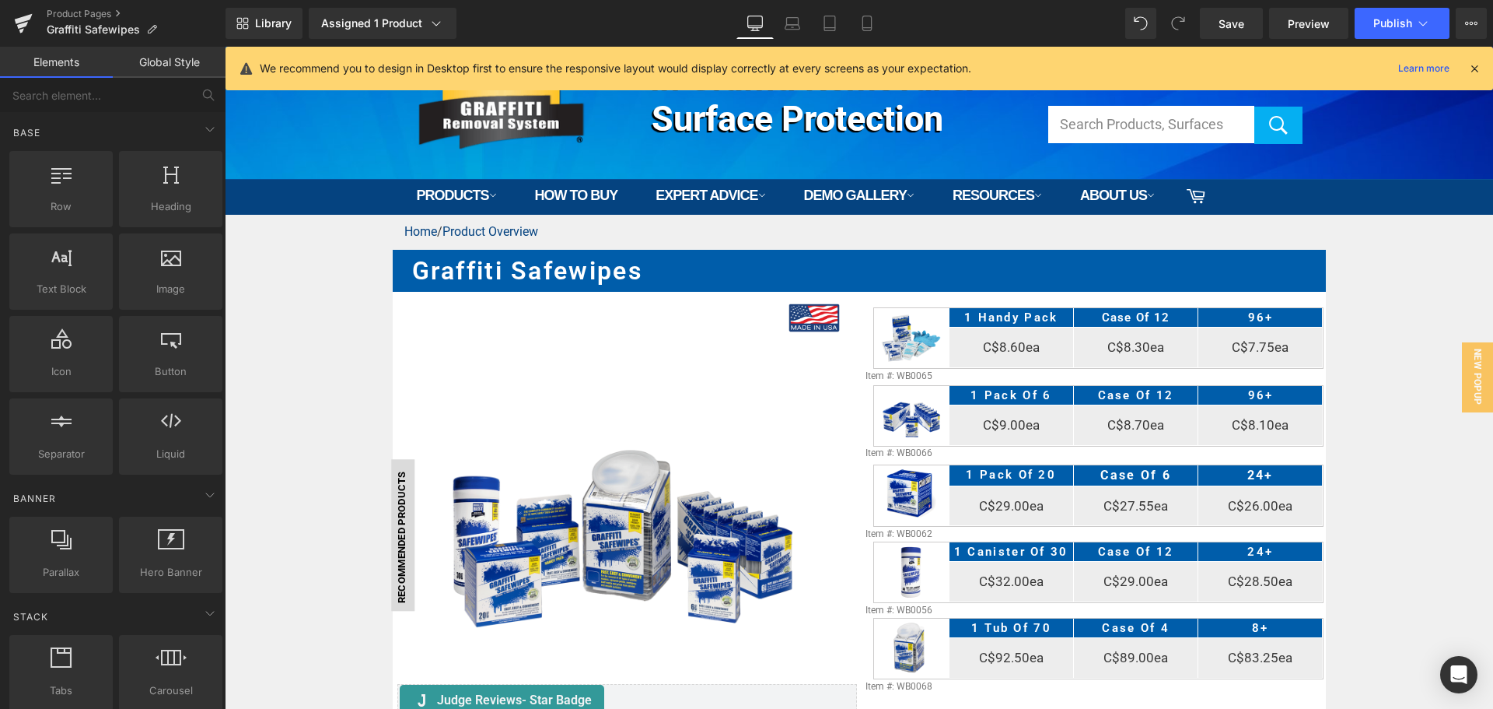
scroll to position [0, 0]
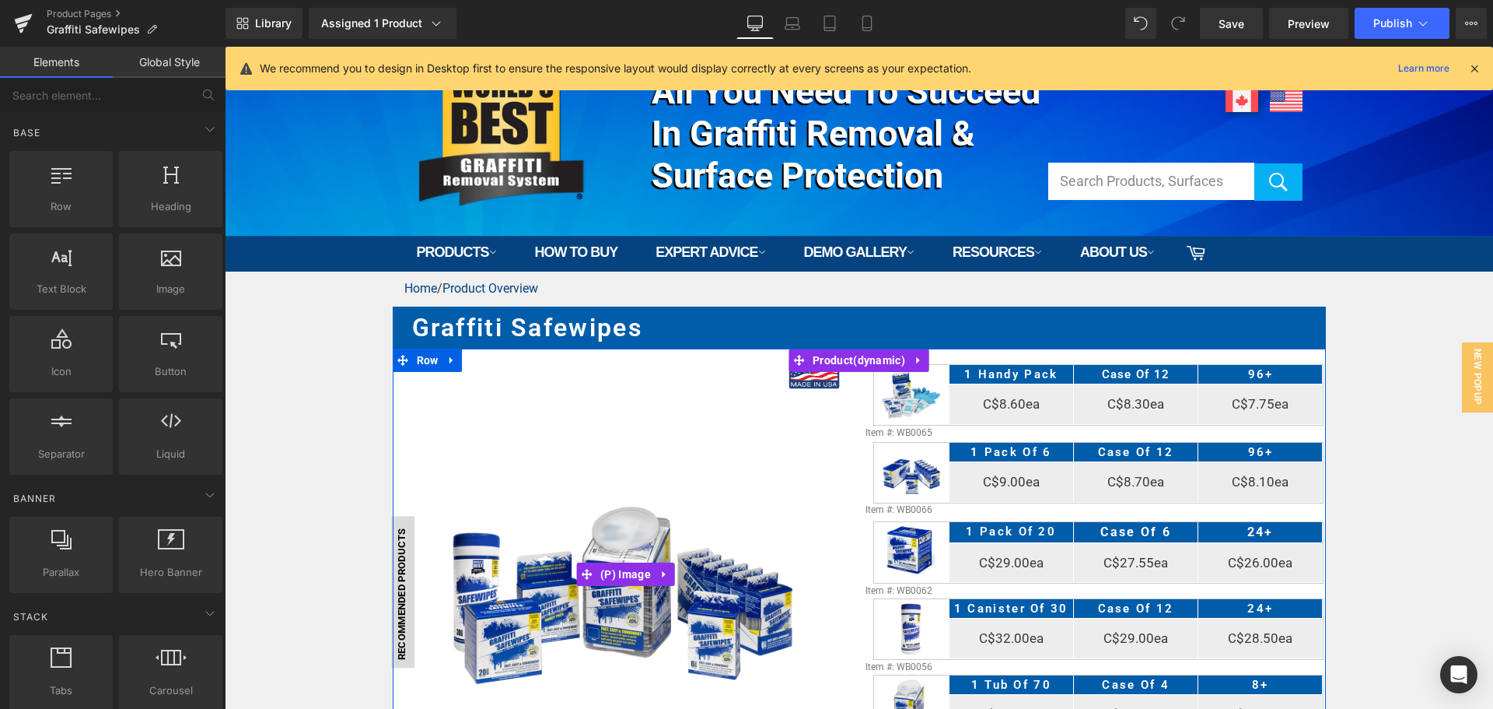
click at [621, 502] on img at bounding box center [625, 573] width 369 height 369
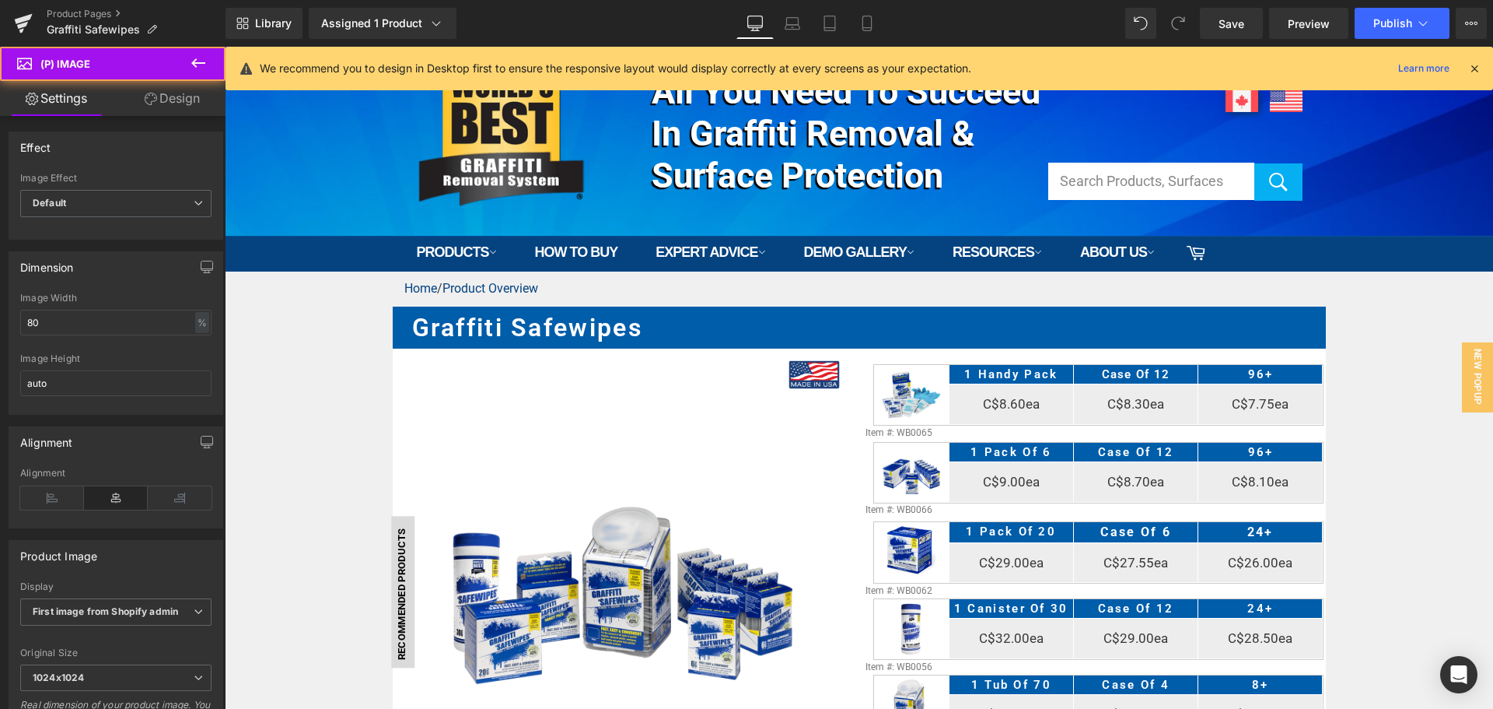
click at [194, 96] on link "Design" at bounding box center [172, 98] width 113 height 35
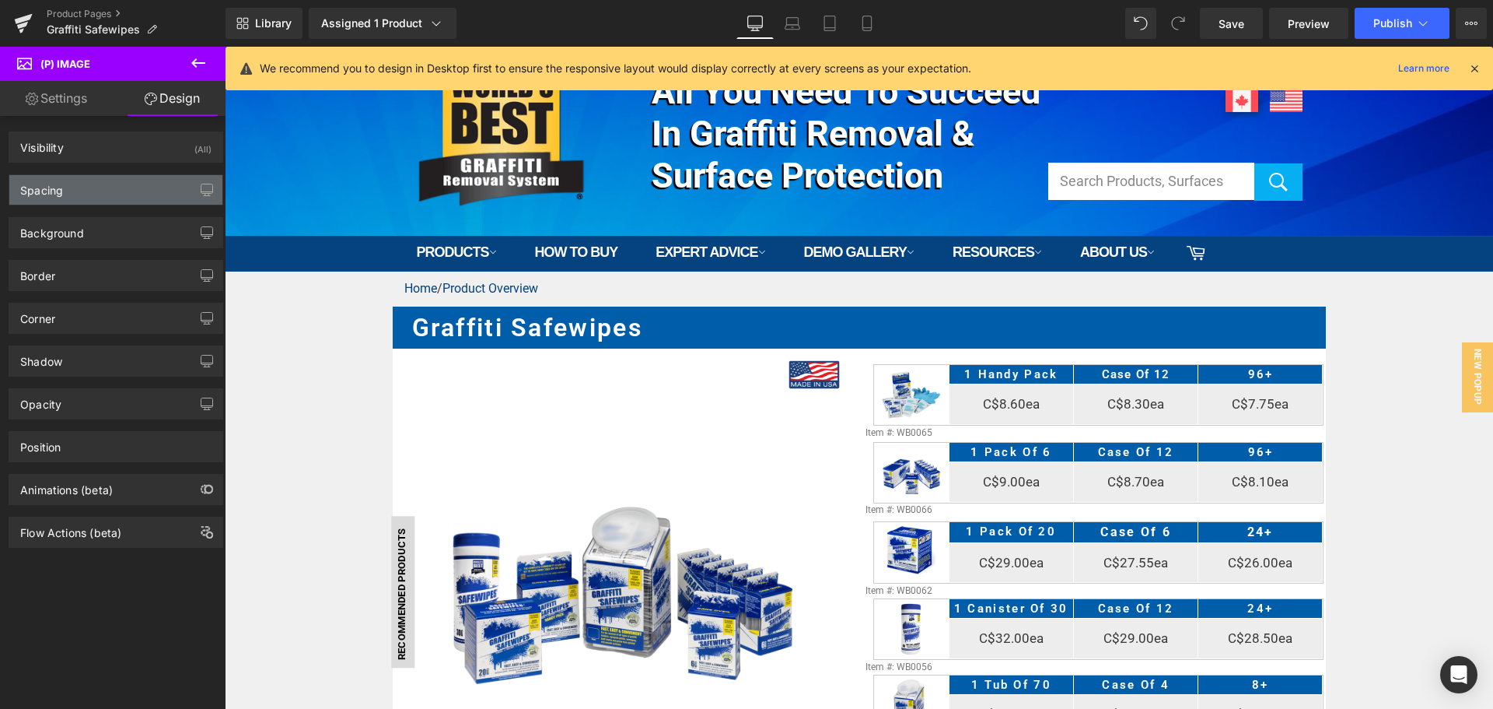
click at [127, 183] on div "Spacing" at bounding box center [115, 190] width 213 height 30
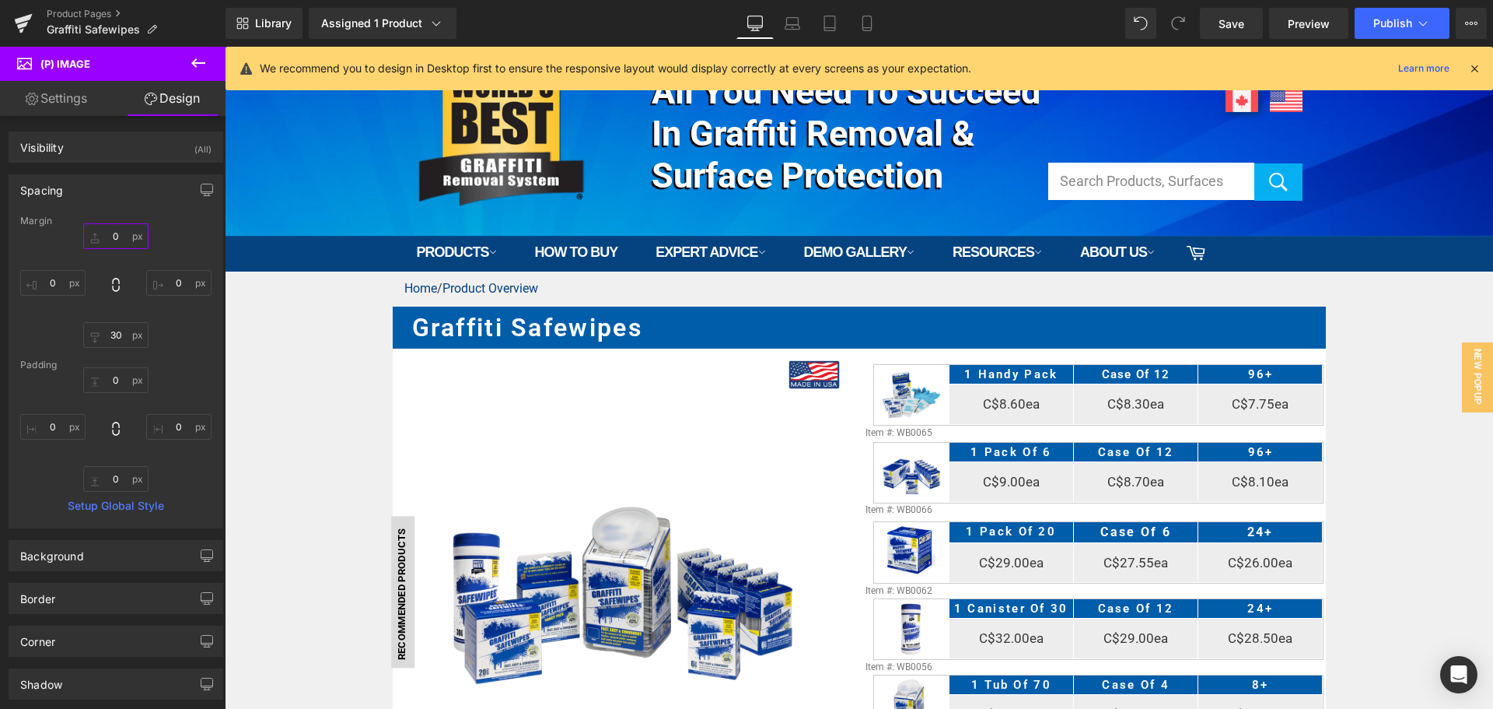
click at [121, 237] on input "0" at bounding box center [115, 236] width 65 height 26
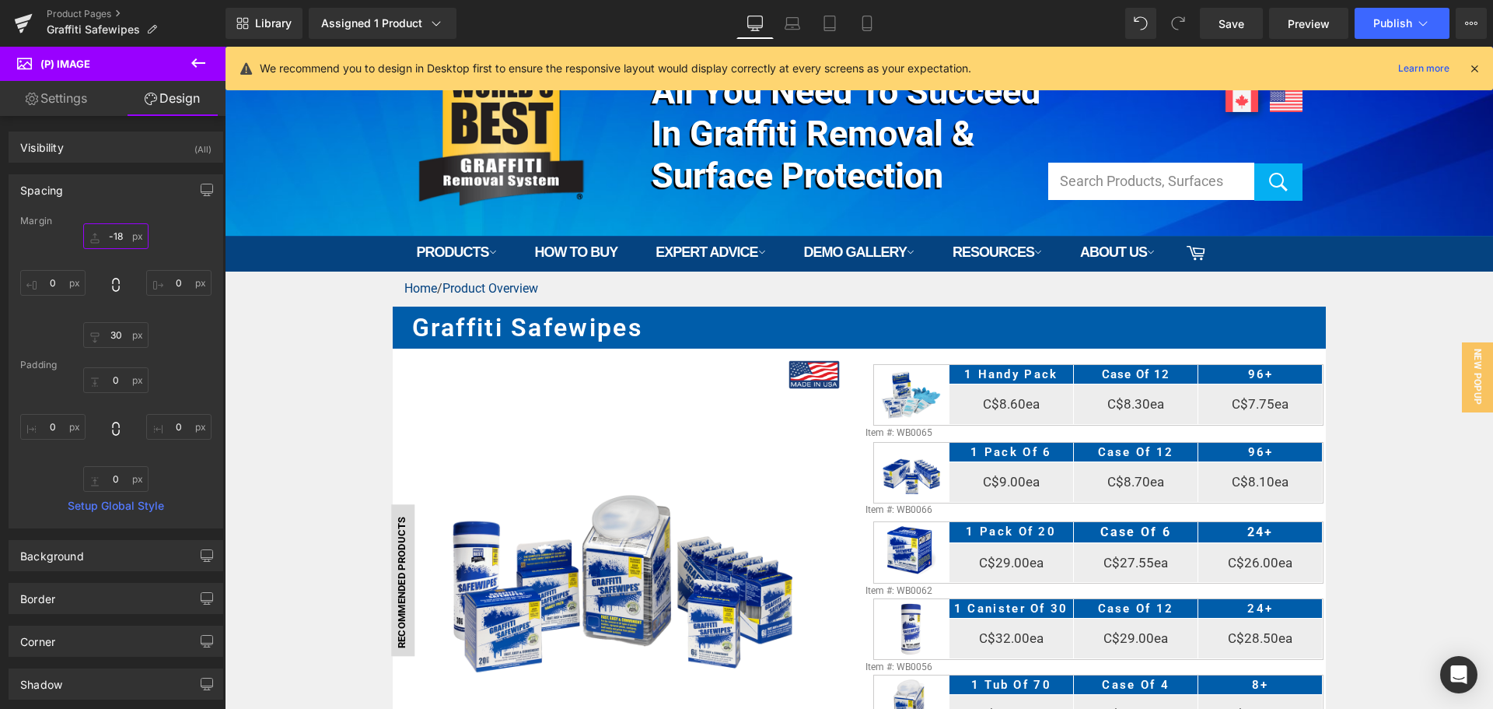
type input "-19"
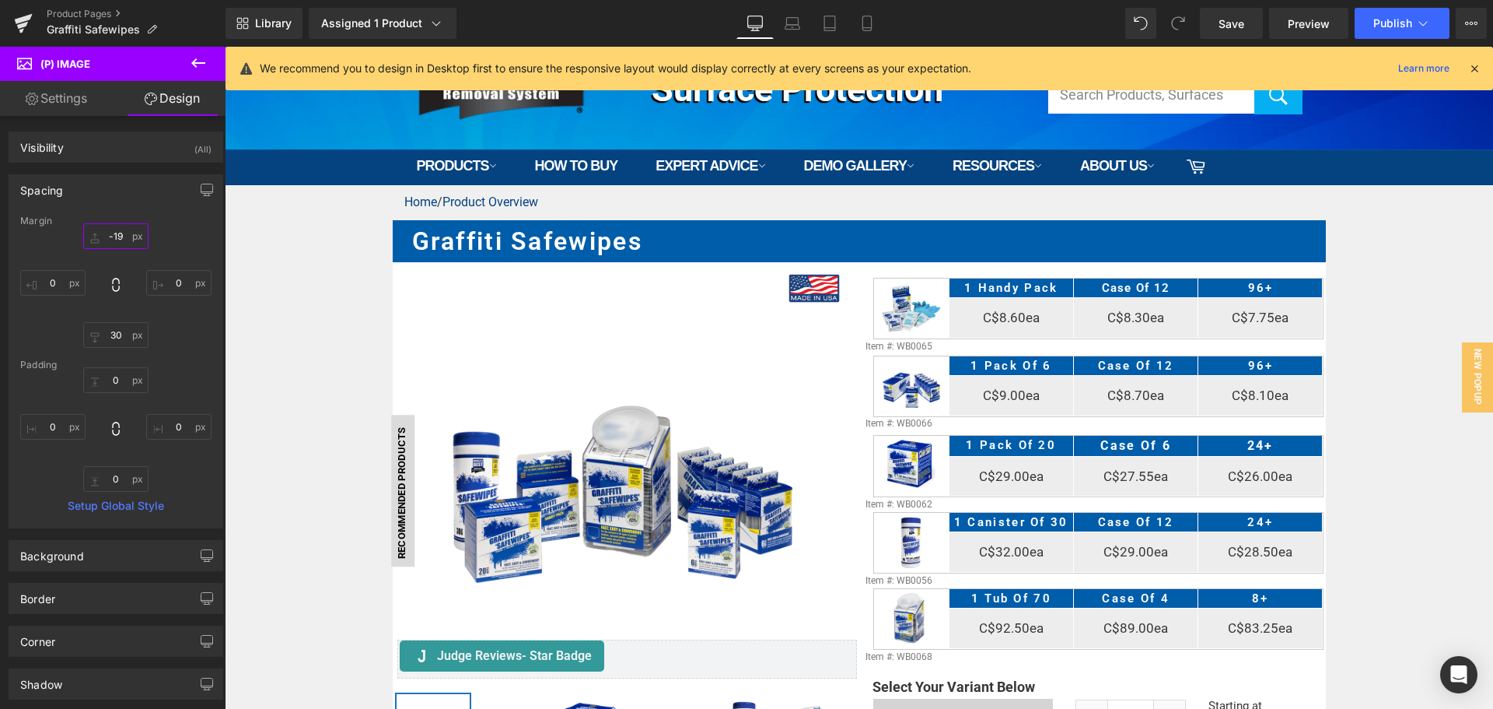
scroll to position [233, 0]
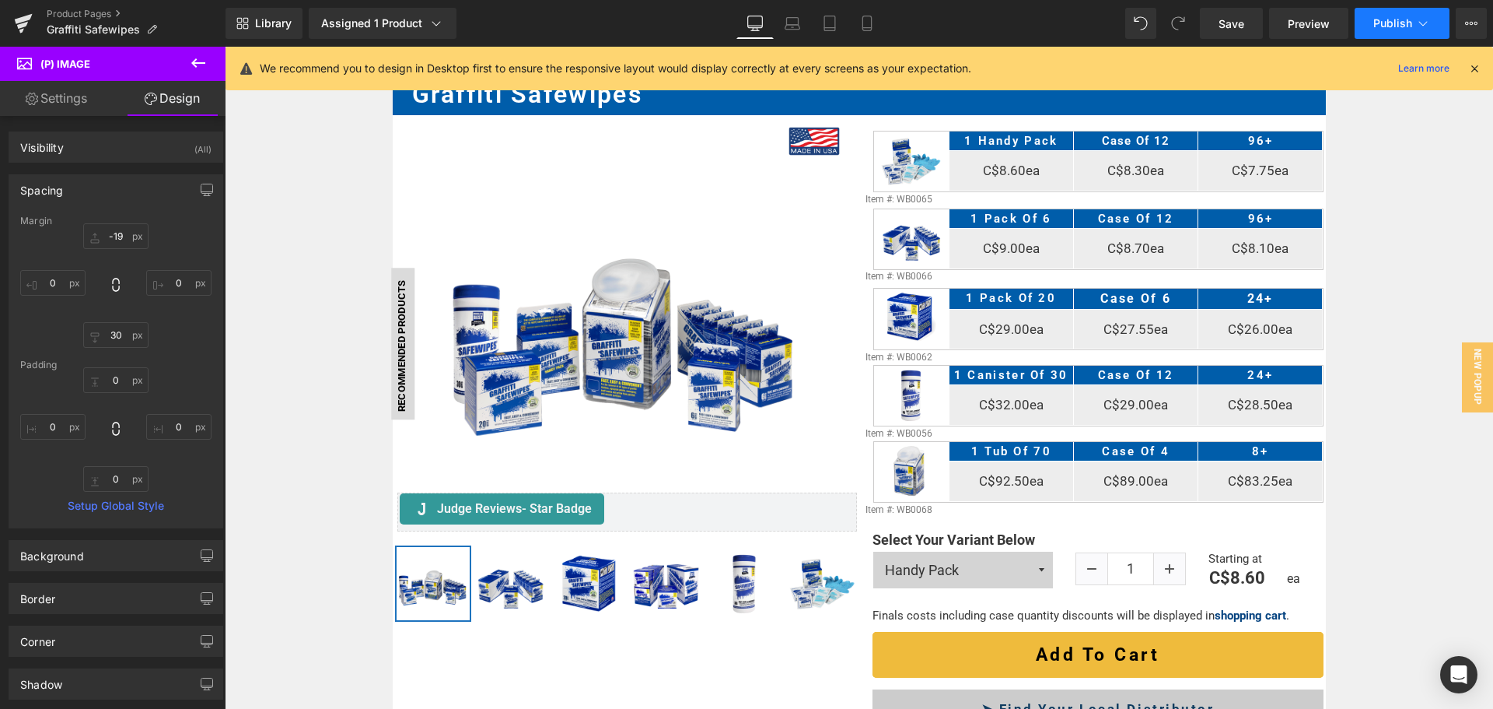
click at [1416, 23] on icon at bounding box center [1423, 24] width 16 height 16
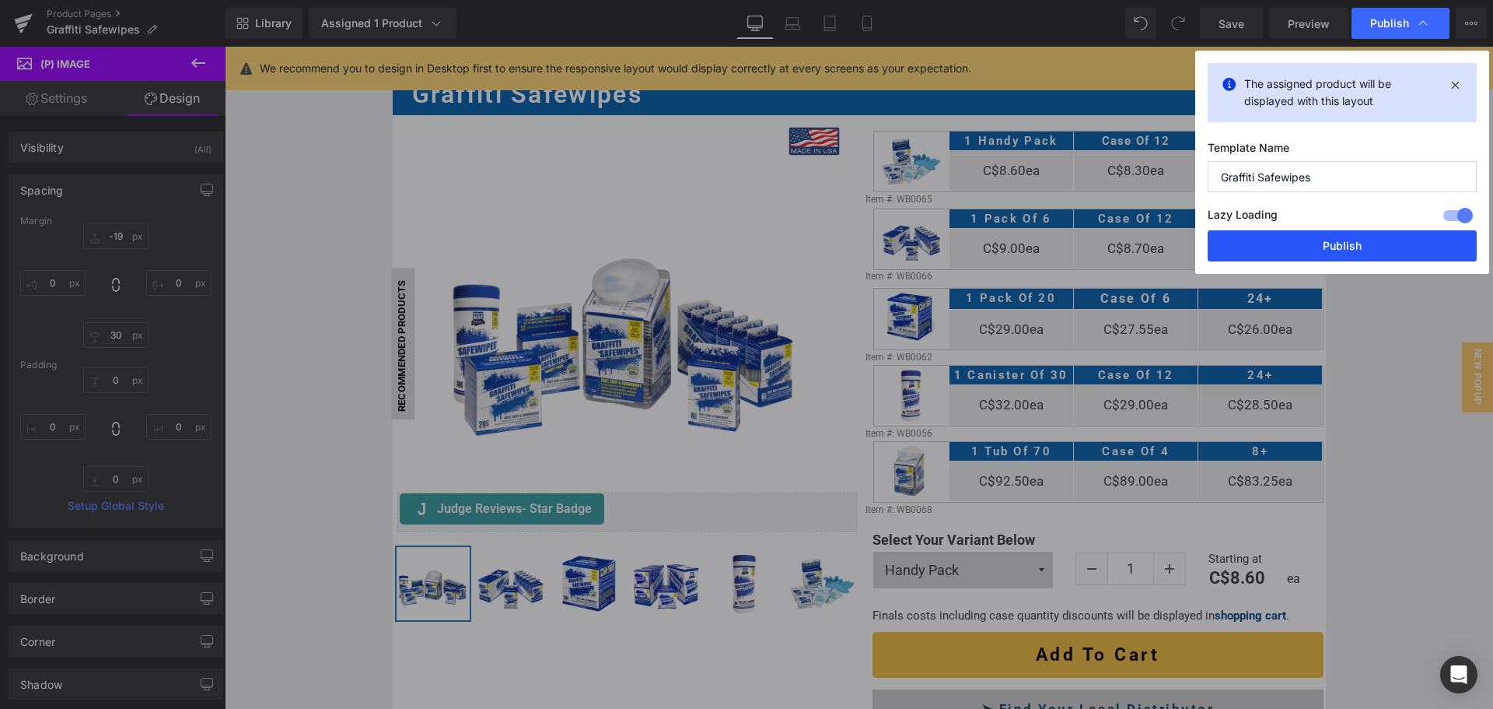
click at [1302, 250] on button "Publish" at bounding box center [1342, 245] width 269 height 31
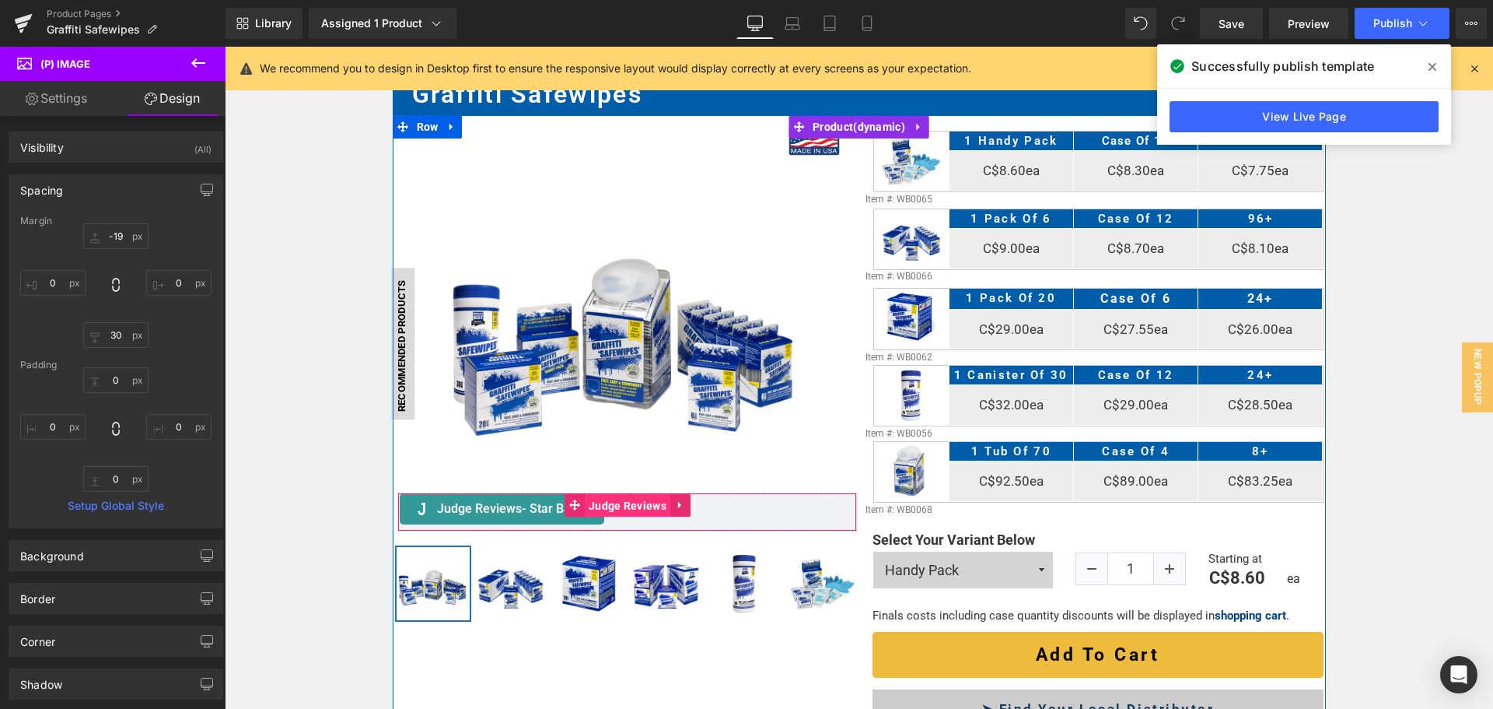
click at [585, 509] on span "Judge Reviews" at bounding box center [628, 505] width 86 height 23
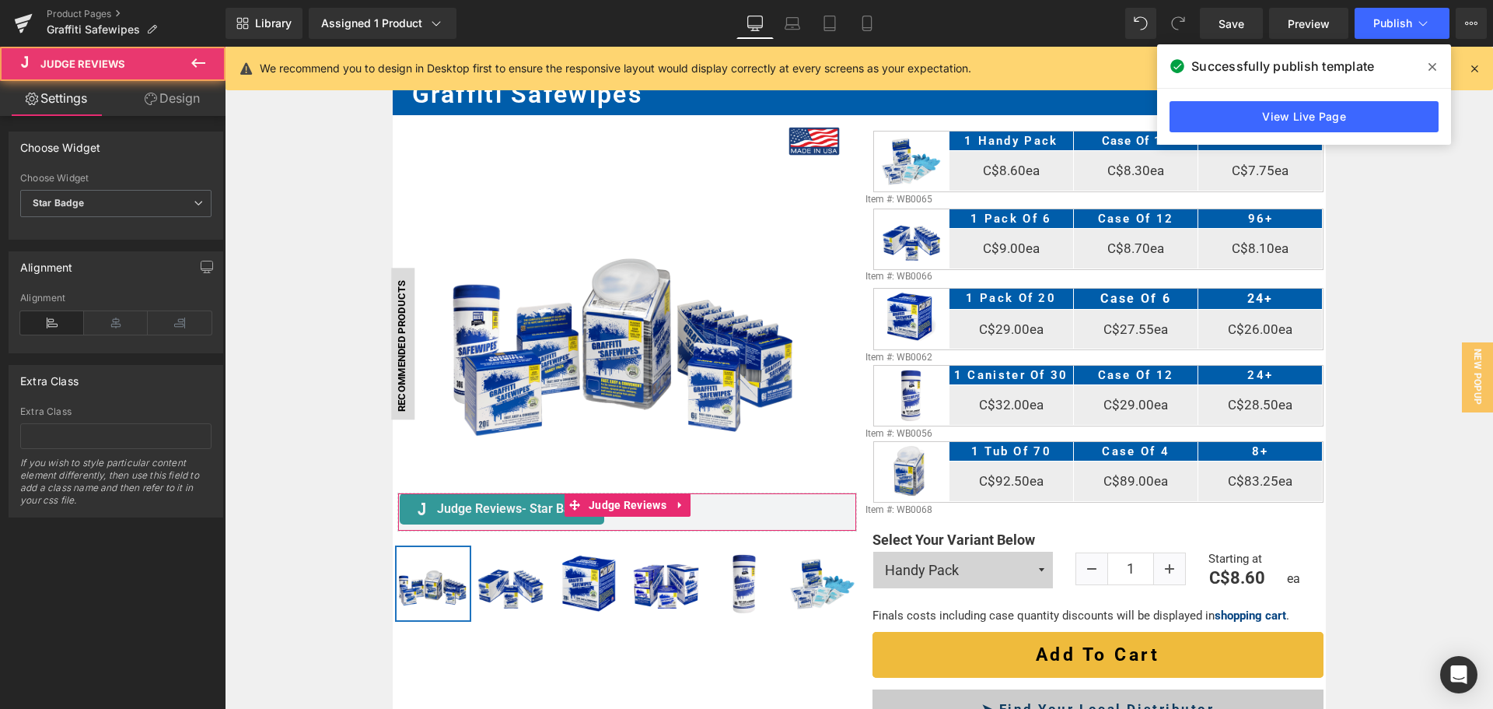
click at [167, 94] on link "Design" at bounding box center [172, 98] width 113 height 35
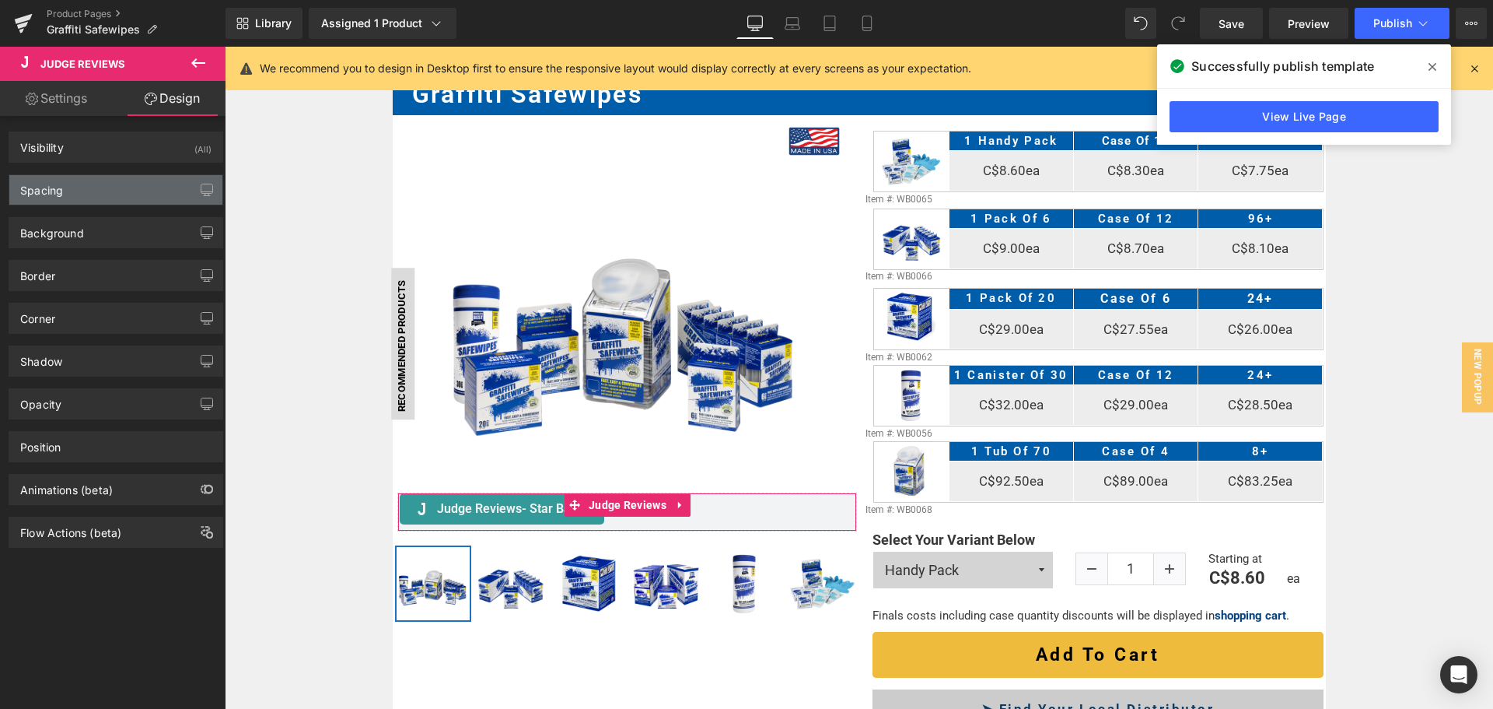
click at [123, 180] on div "Spacing" at bounding box center [115, 190] width 213 height 30
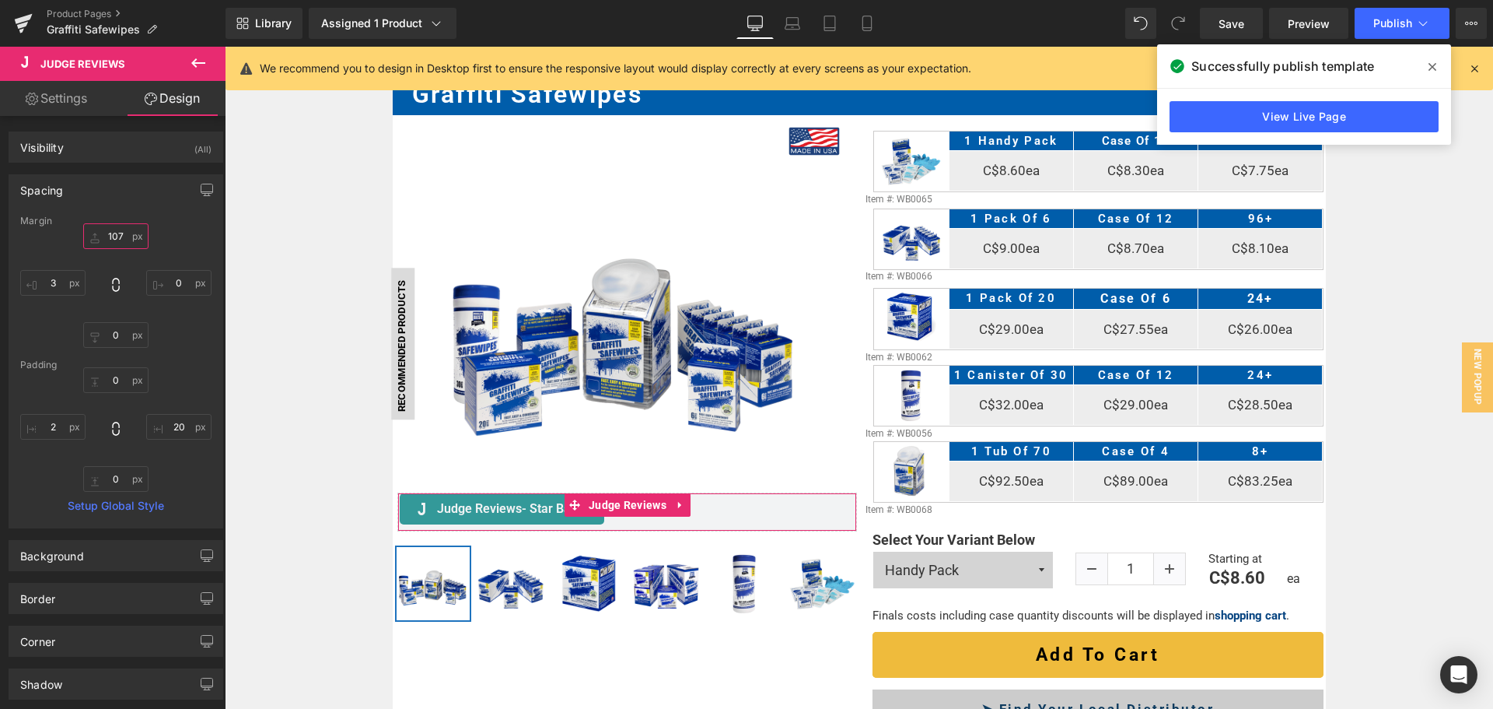
click at [122, 233] on input "107" at bounding box center [115, 236] width 65 height 26
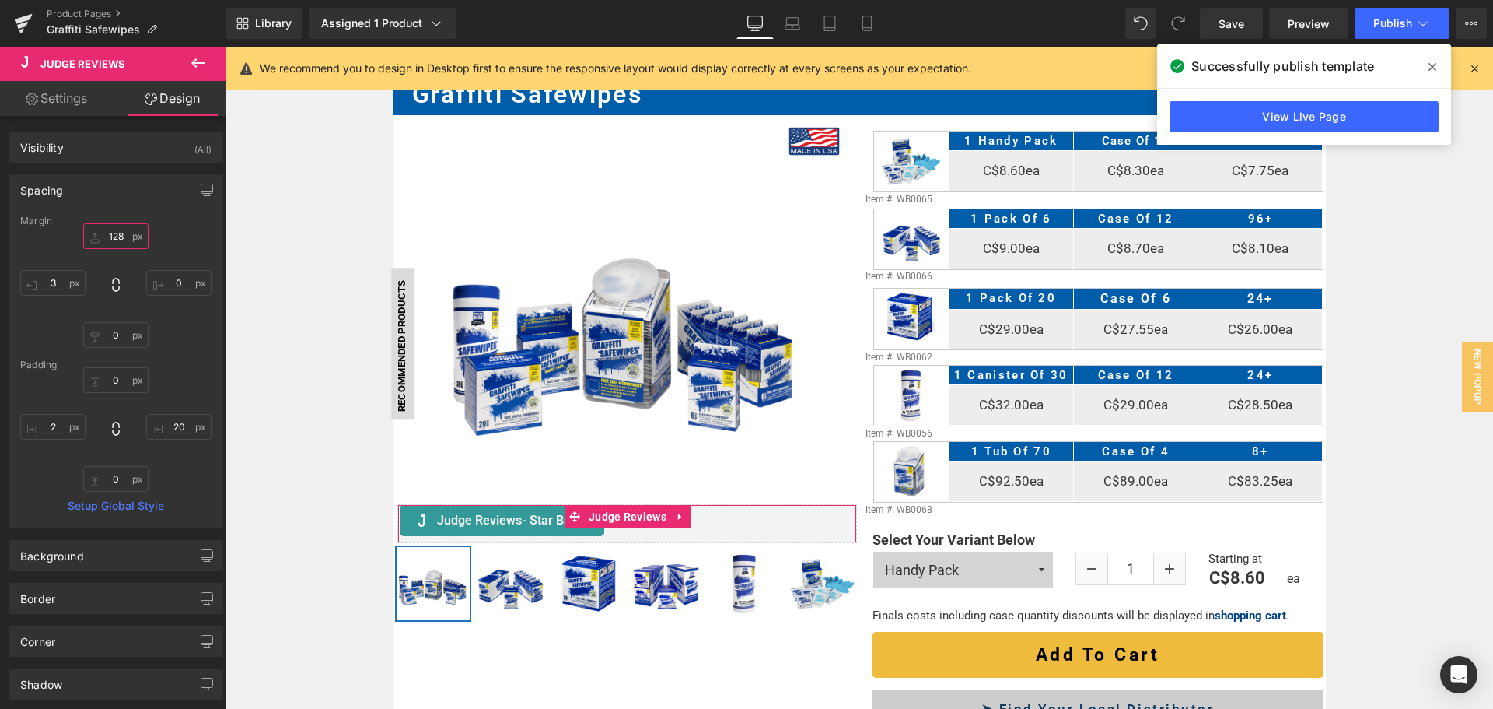
type input "129"
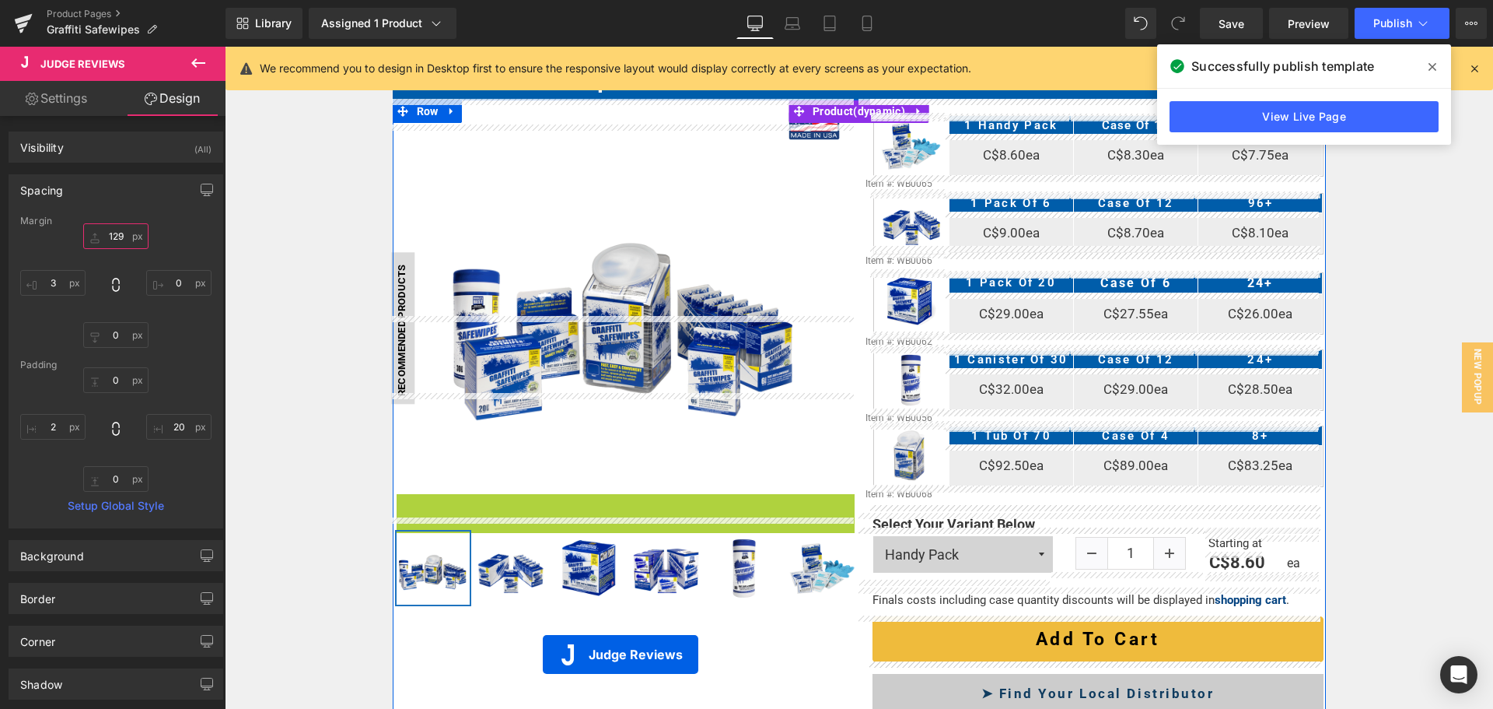
scroll to position [280, 0]
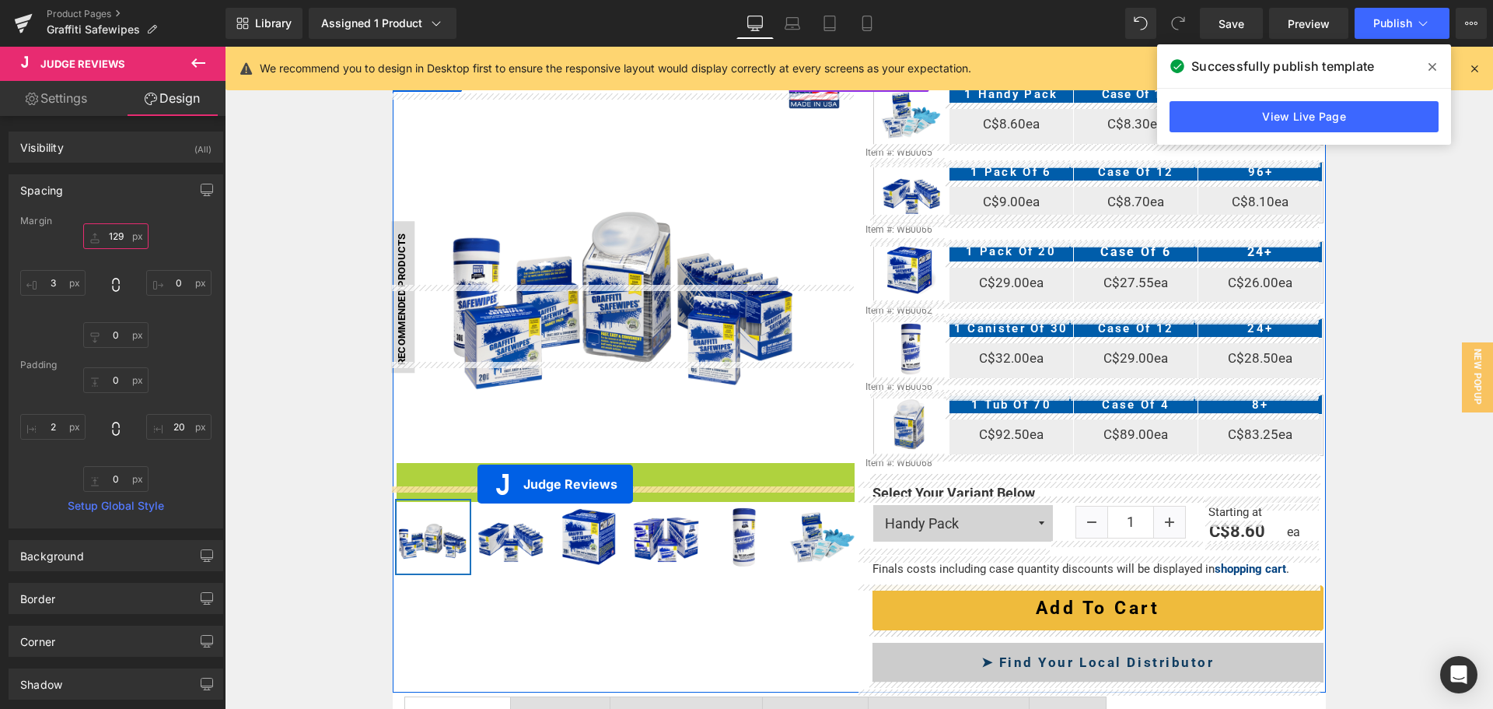
drag, startPoint x: 597, startPoint y: 525, endPoint x: 478, endPoint y: 484, distance: 126.7
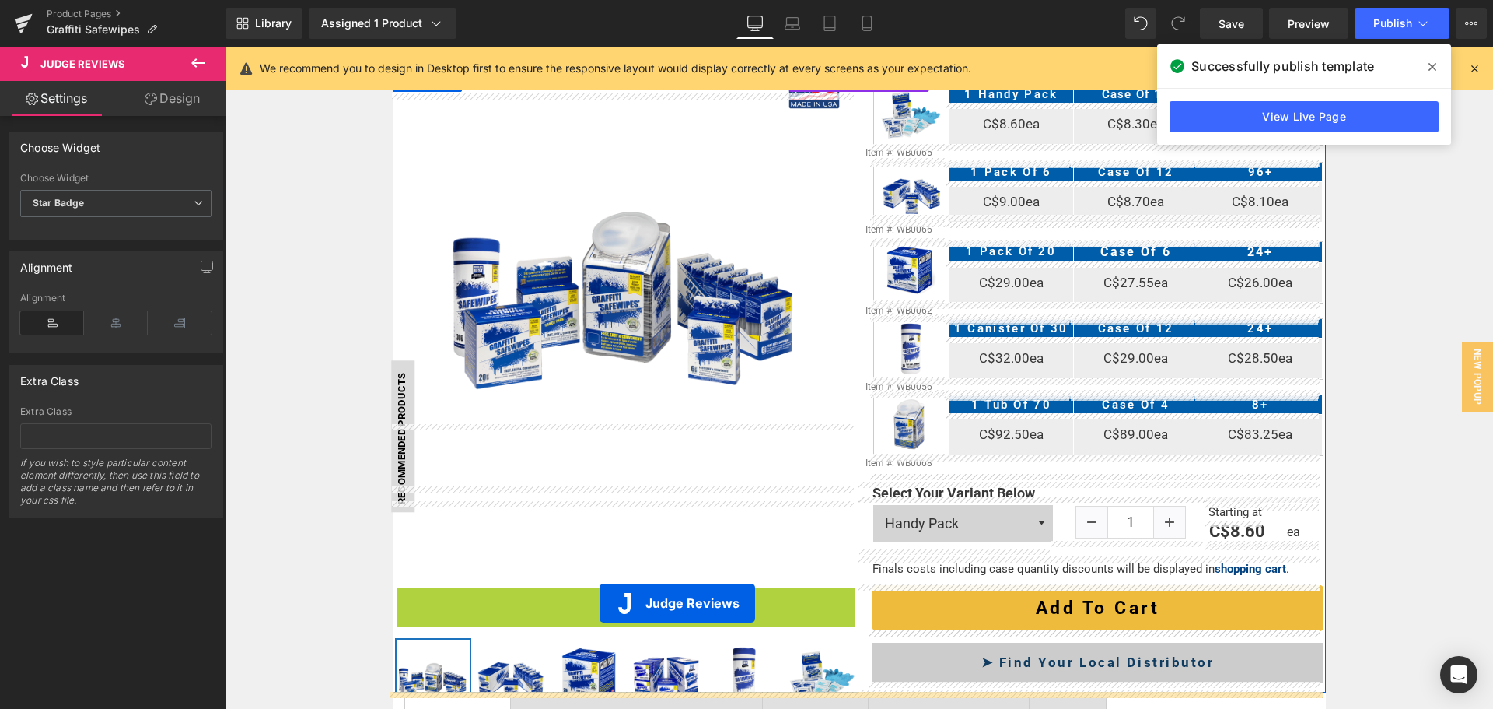
drag, startPoint x: 588, startPoint y: 599, endPoint x: 583, endPoint y: 618, distance: 19.2
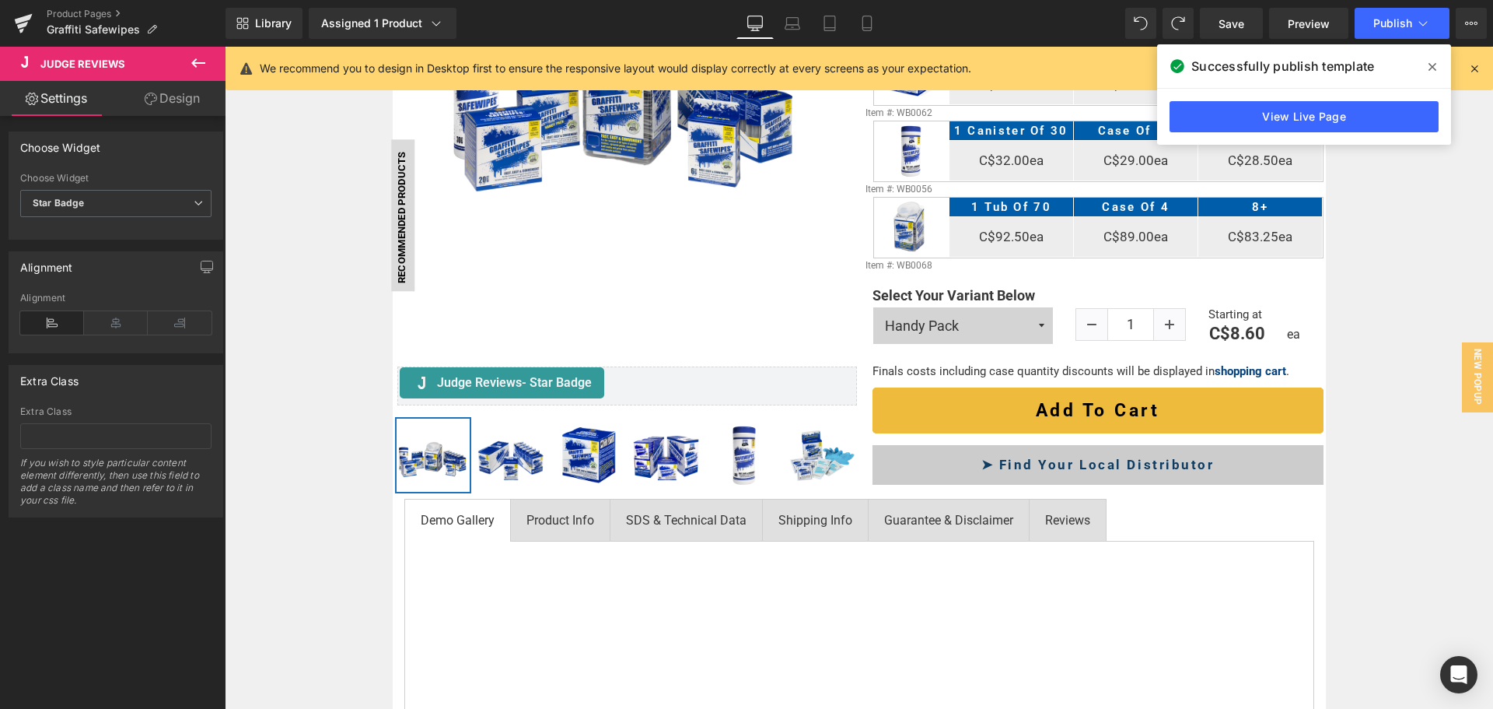
scroll to position [341, 0]
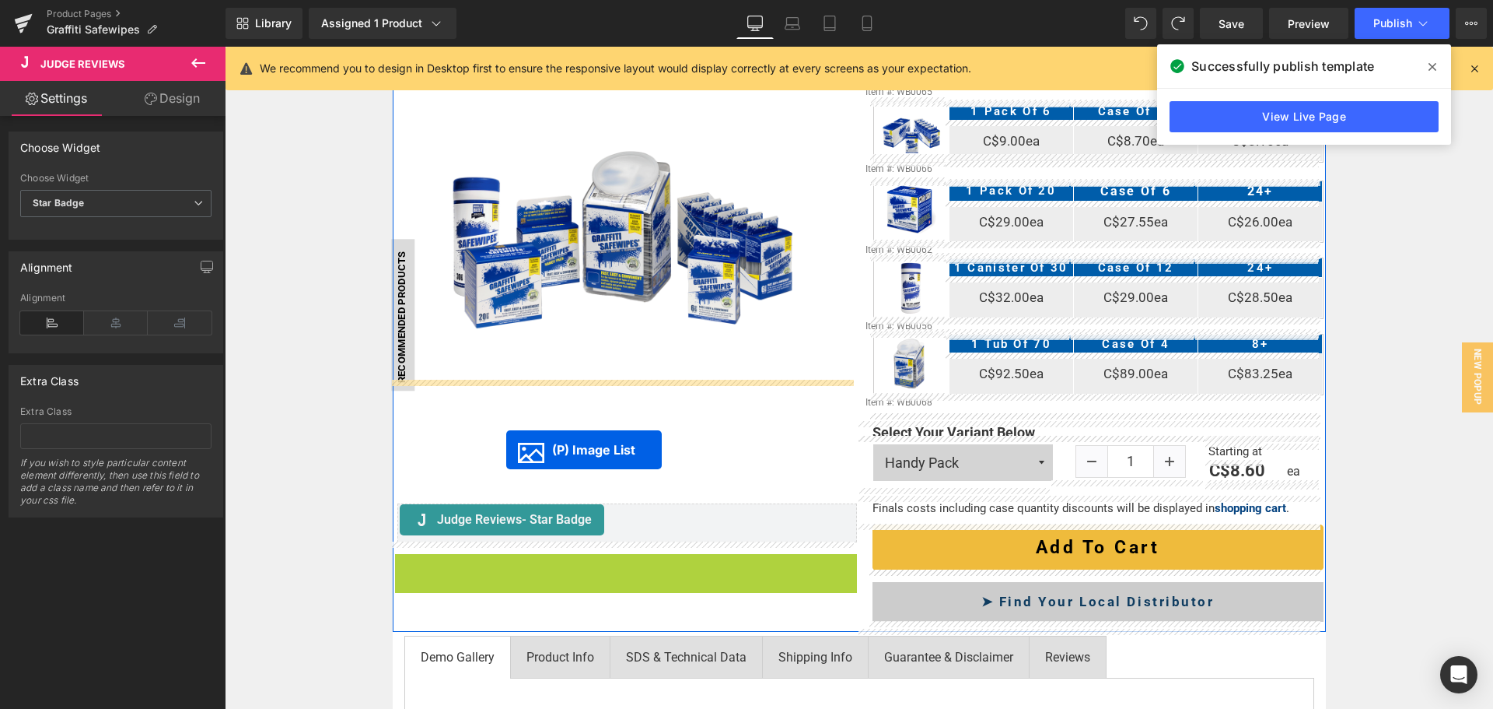
drag, startPoint x: 585, startPoint y: 593, endPoint x: 506, endPoint y: 450, distance: 163.2
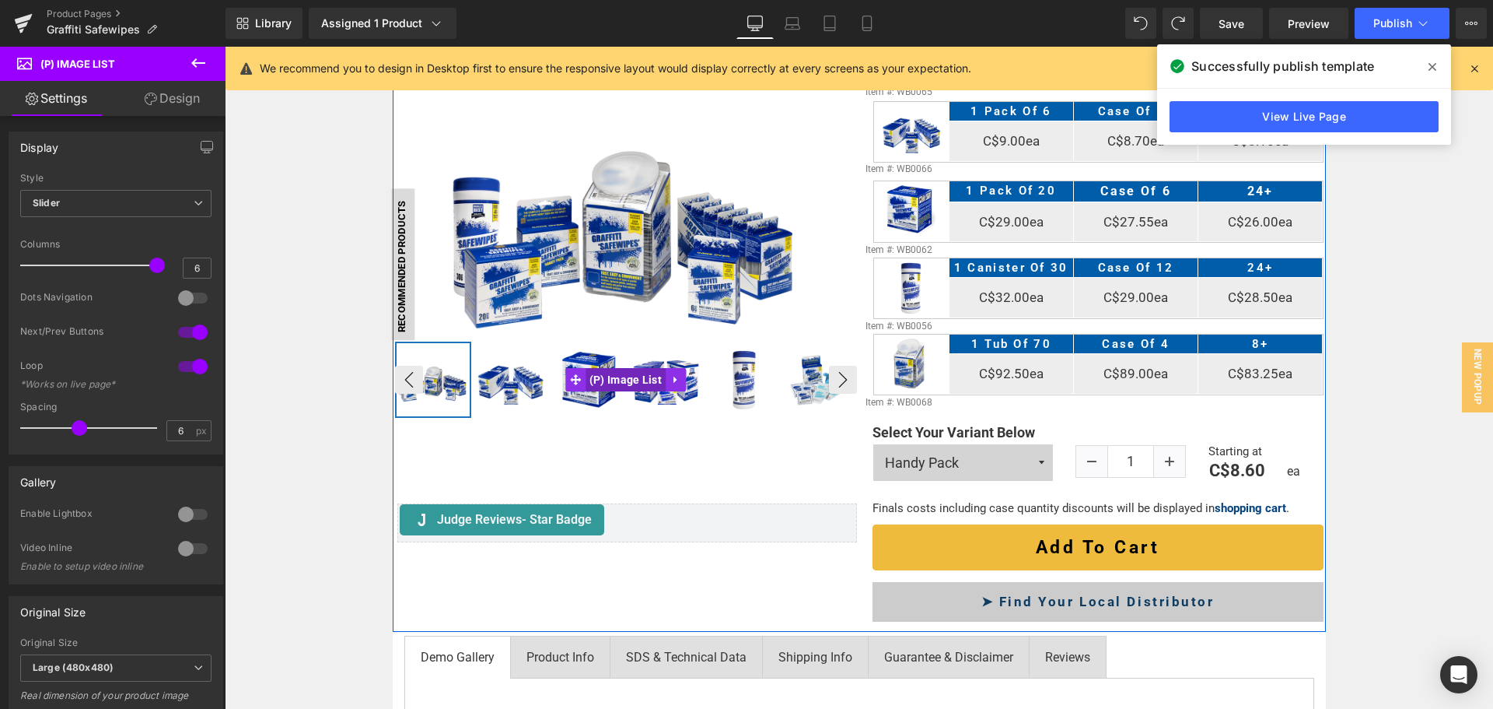
click at [601, 372] on span "(P) Image List" at bounding box center [626, 379] width 80 height 23
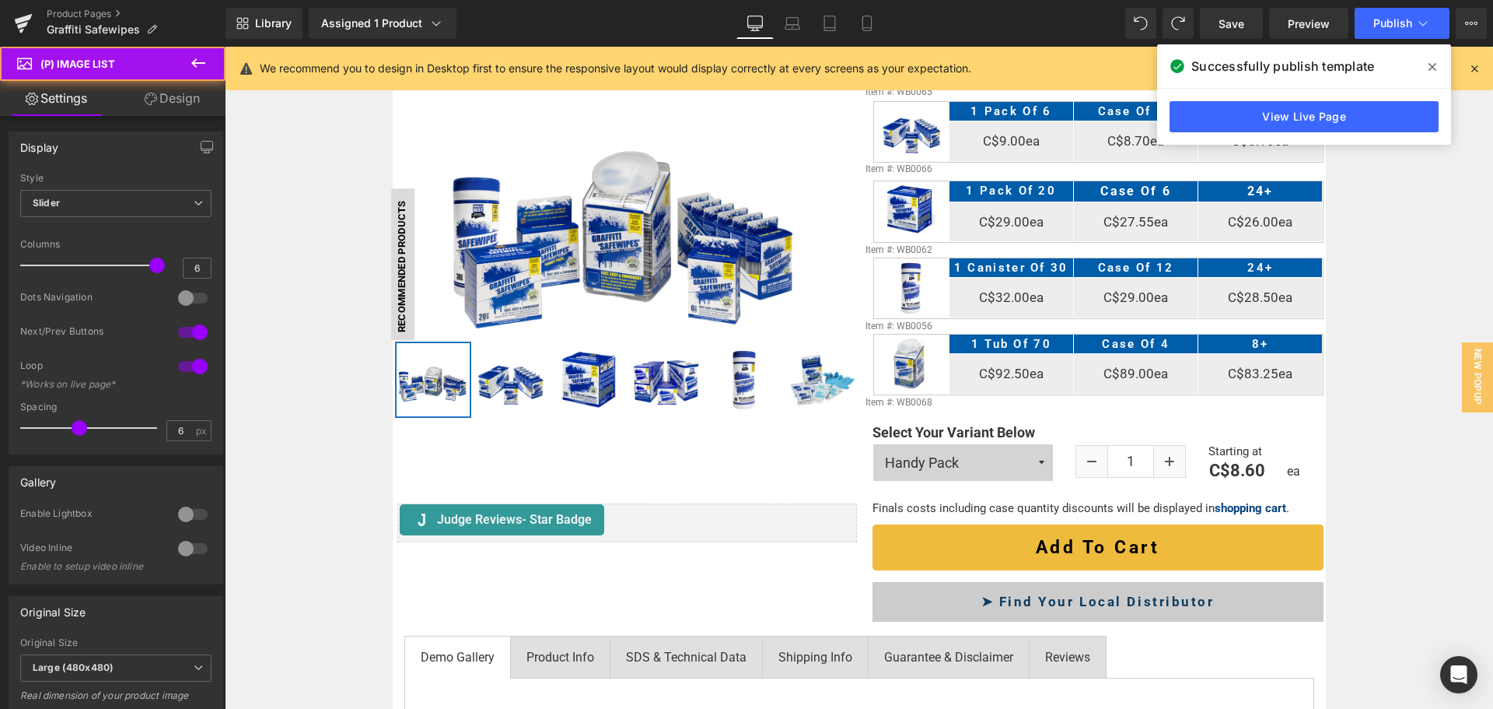
click at [185, 100] on link "Design" at bounding box center [172, 98] width 113 height 35
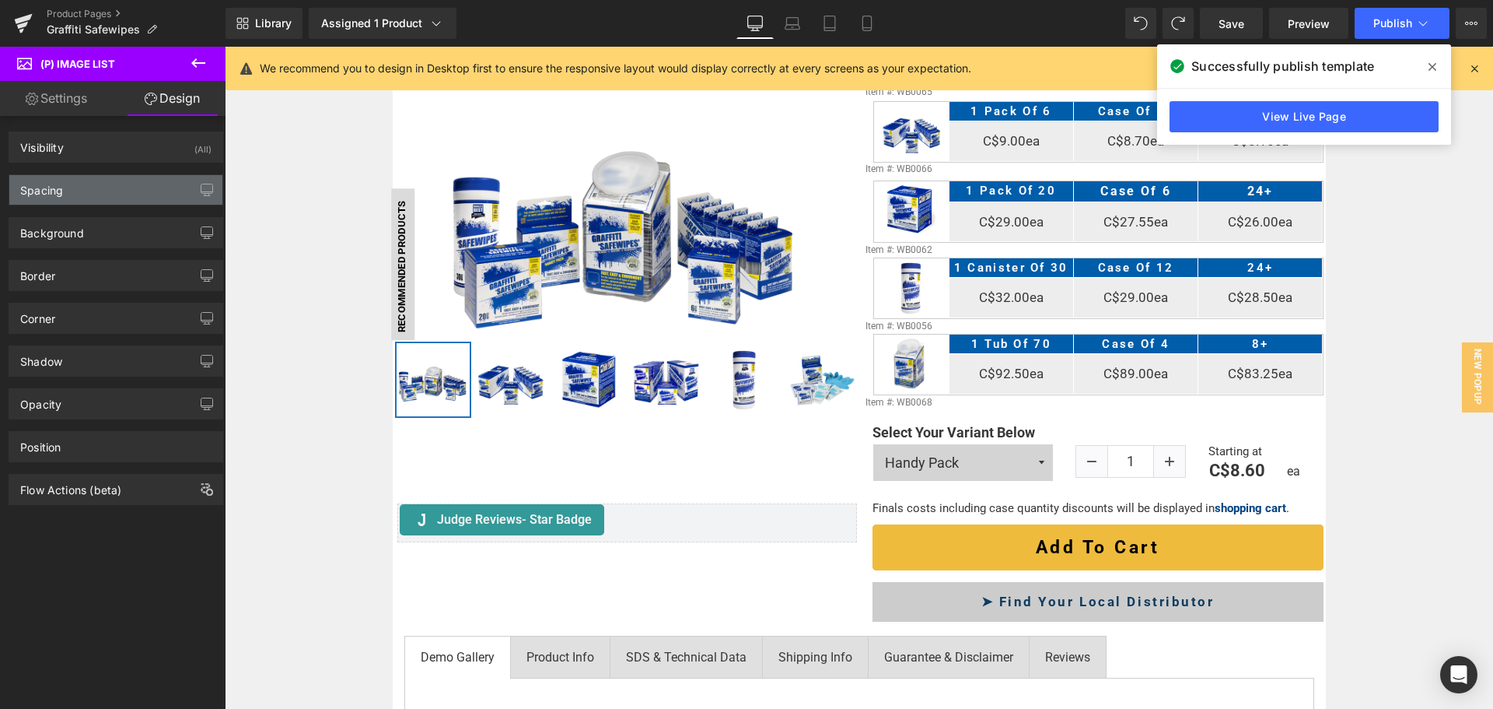
click at [131, 190] on div "Spacing" at bounding box center [115, 190] width 213 height 30
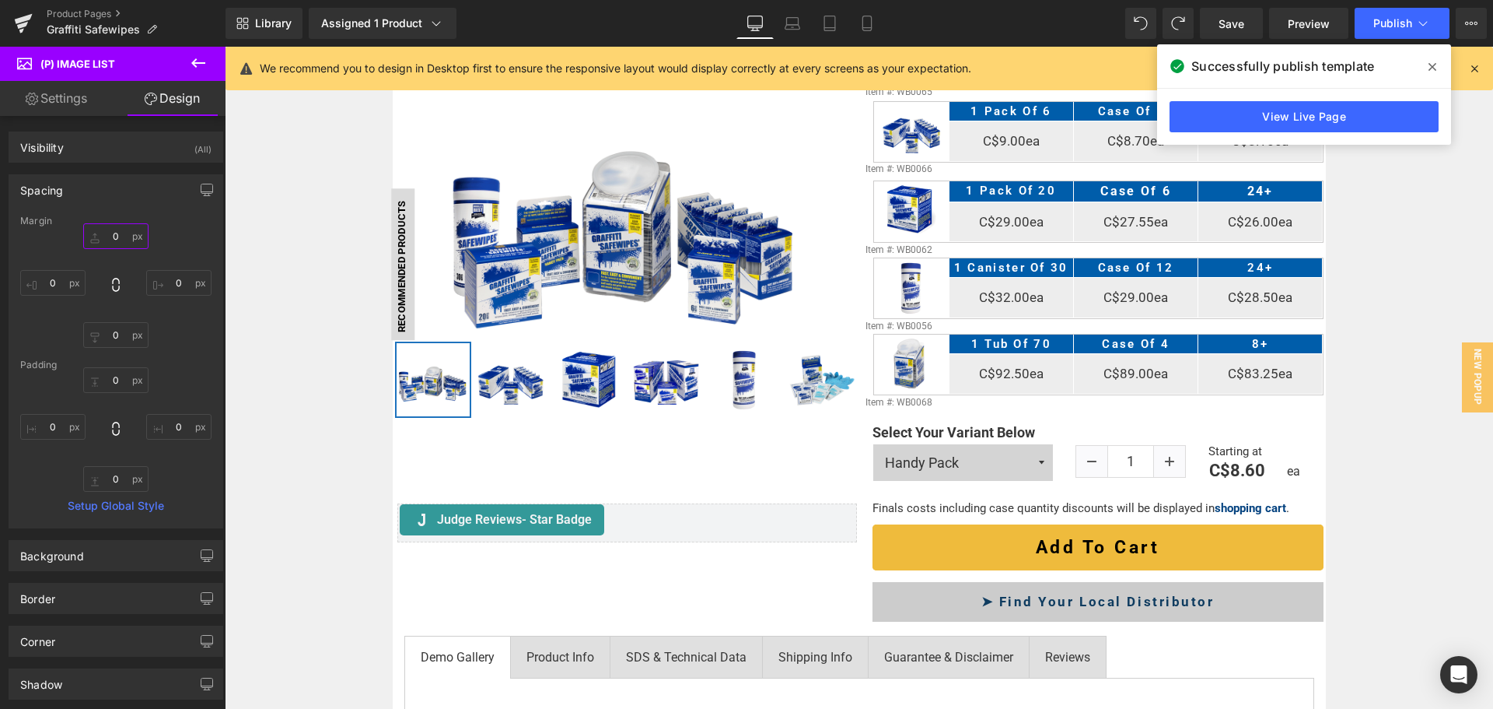
click at [122, 233] on input "text" at bounding box center [115, 236] width 65 height 26
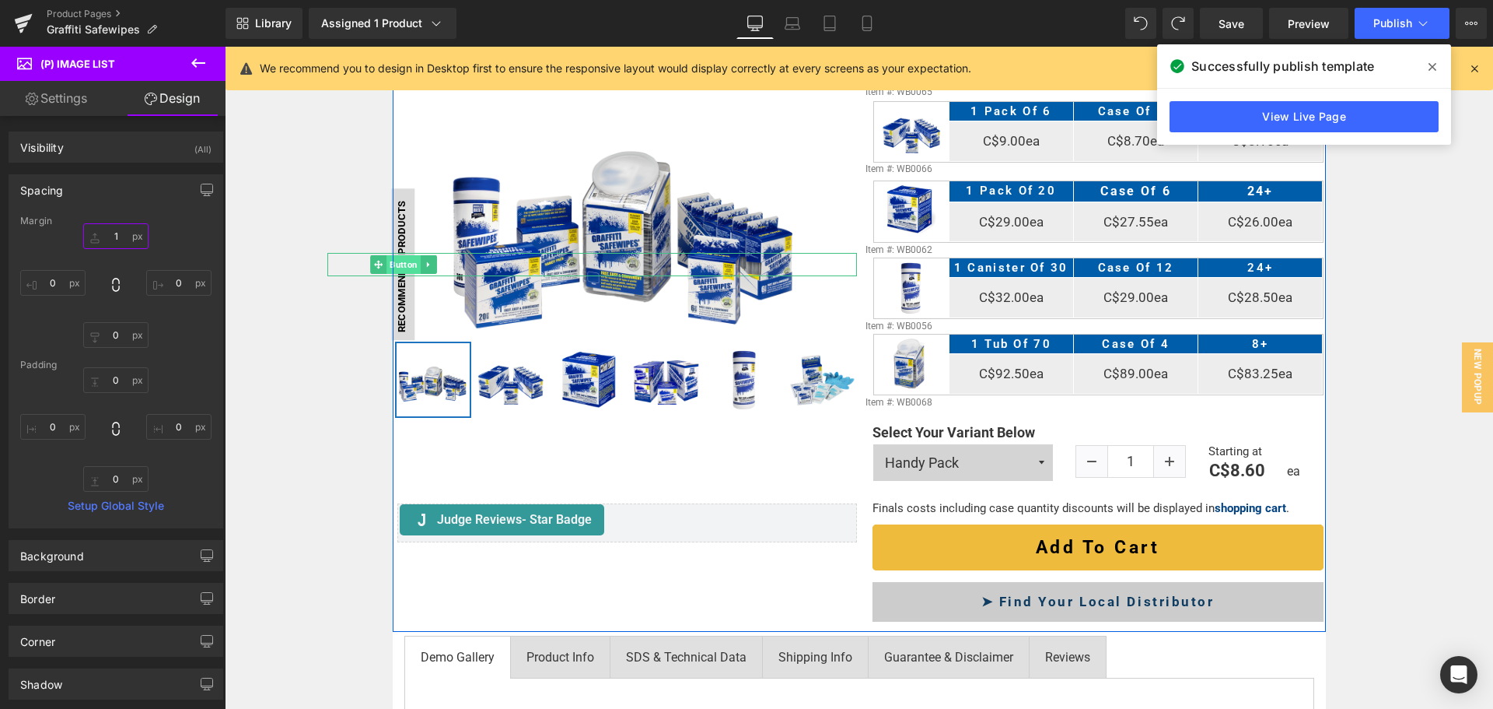
type input "0"
click at [398, 263] on span "Button" at bounding box center [404, 264] width 34 height 19
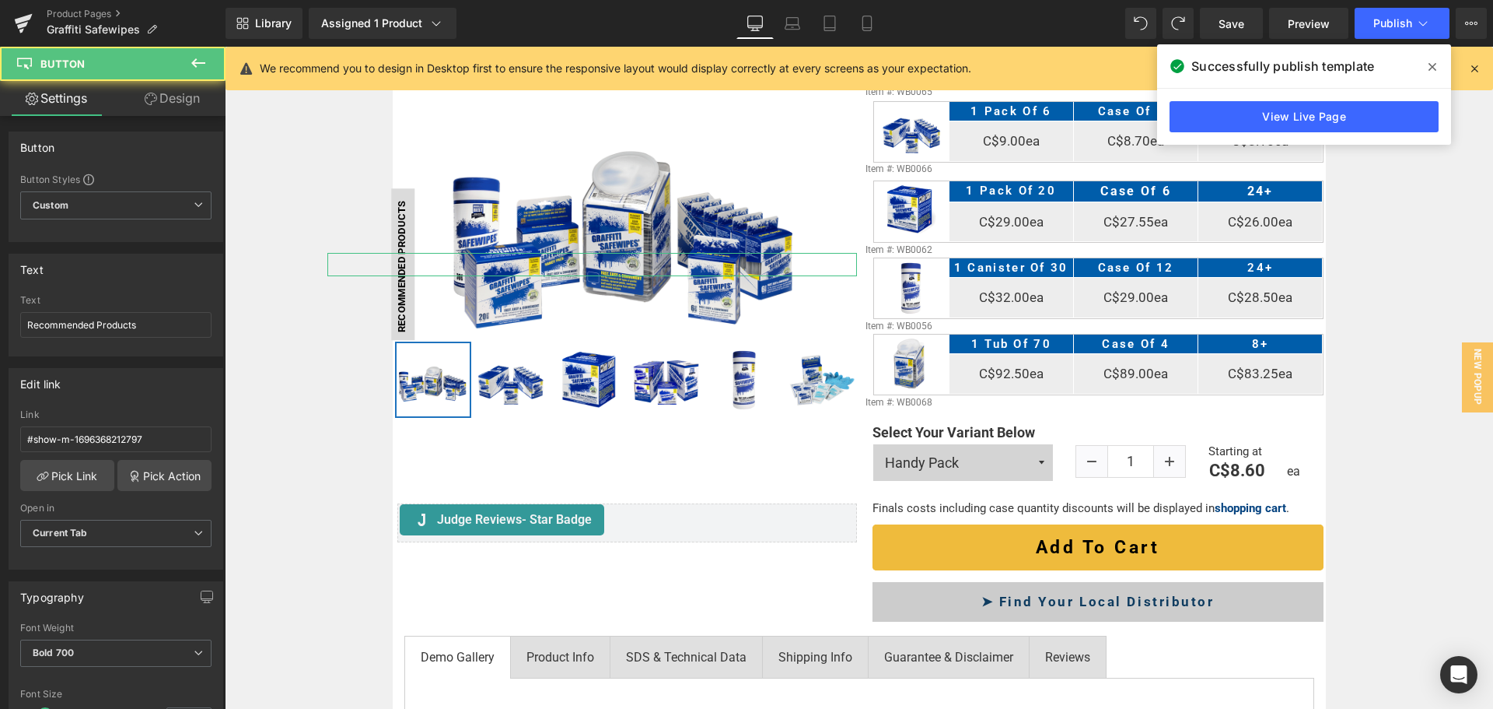
click at [187, 89] on link "Design" at bounding box center [172, 98] width 113 height 35
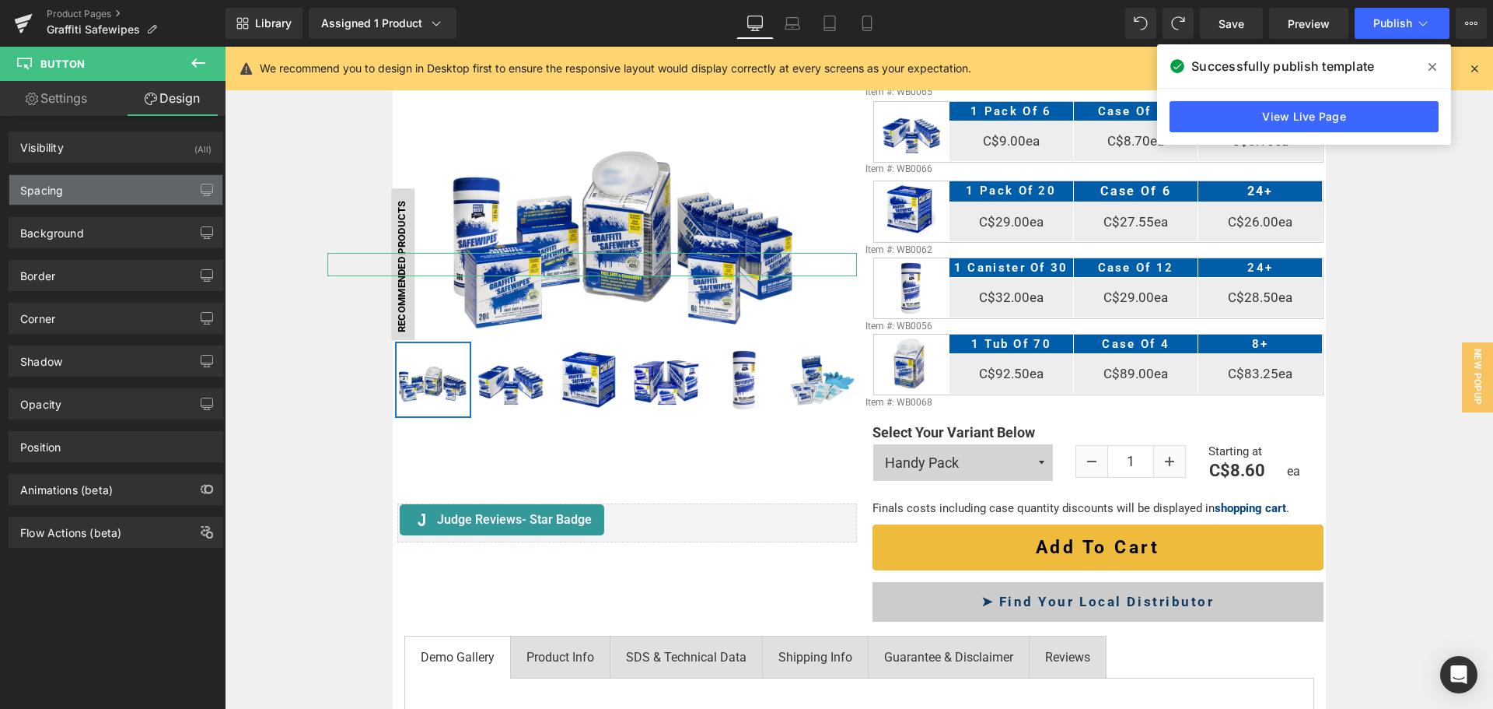
click at [135, 190] on div "Spacing" at bounding box center [115, 190] width 213 height 30
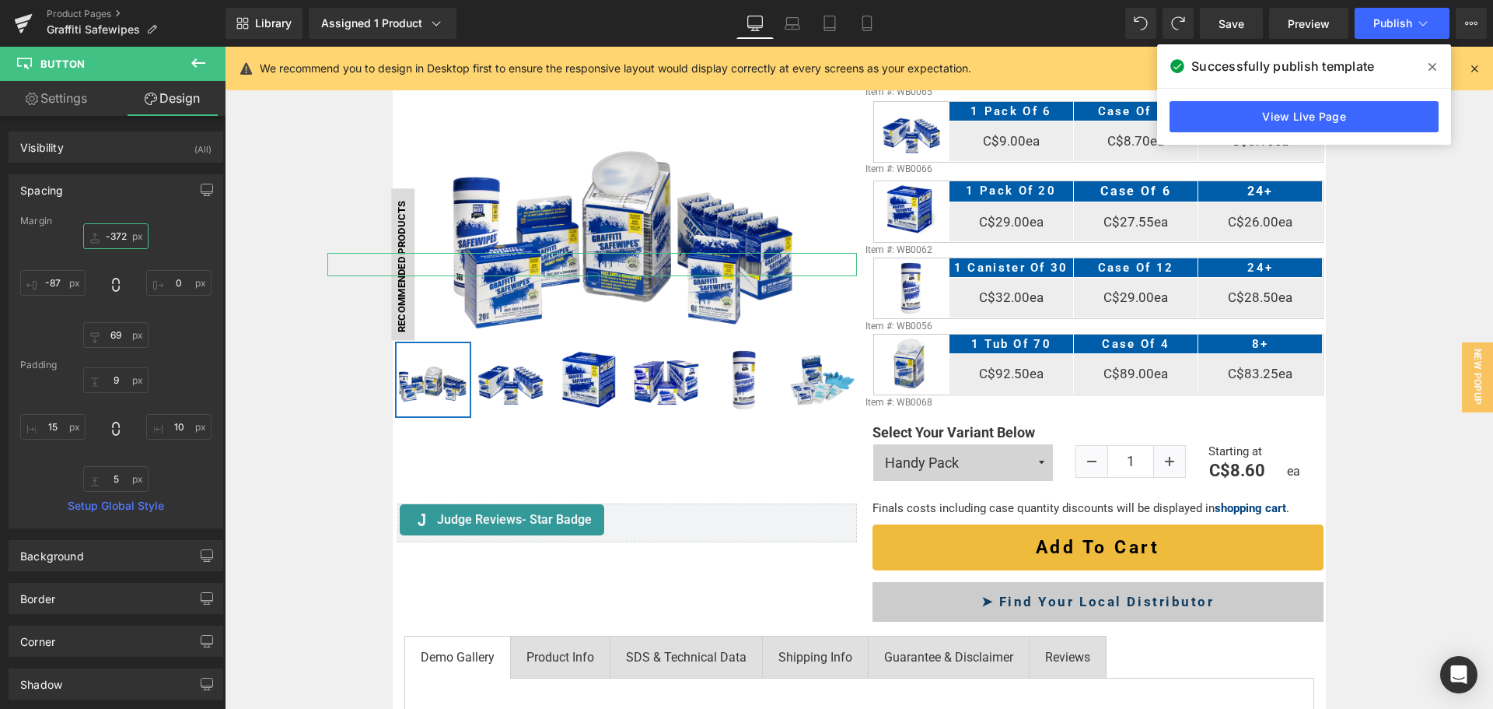
click at [125, 236] on input "text" at bounding box center [115, 236] width 65 height 26
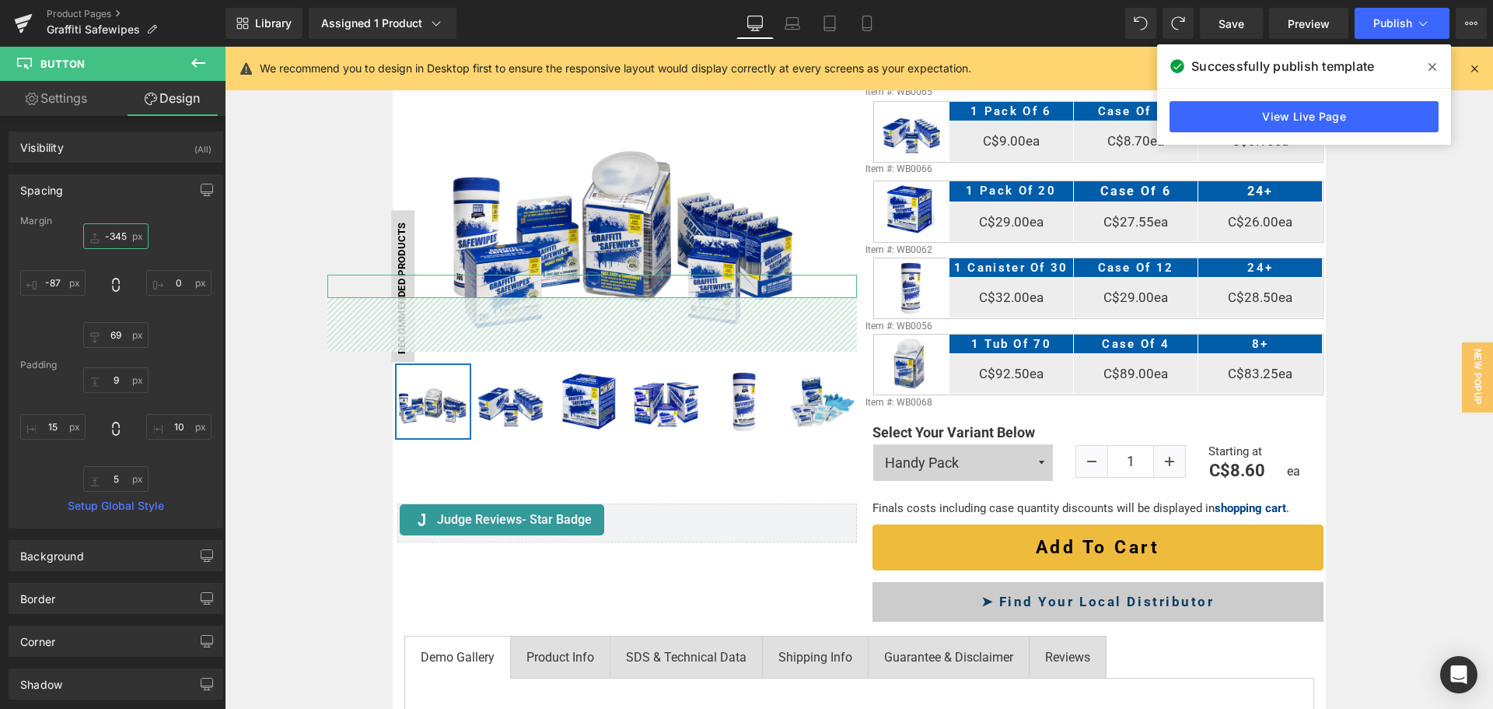
type input "-344"
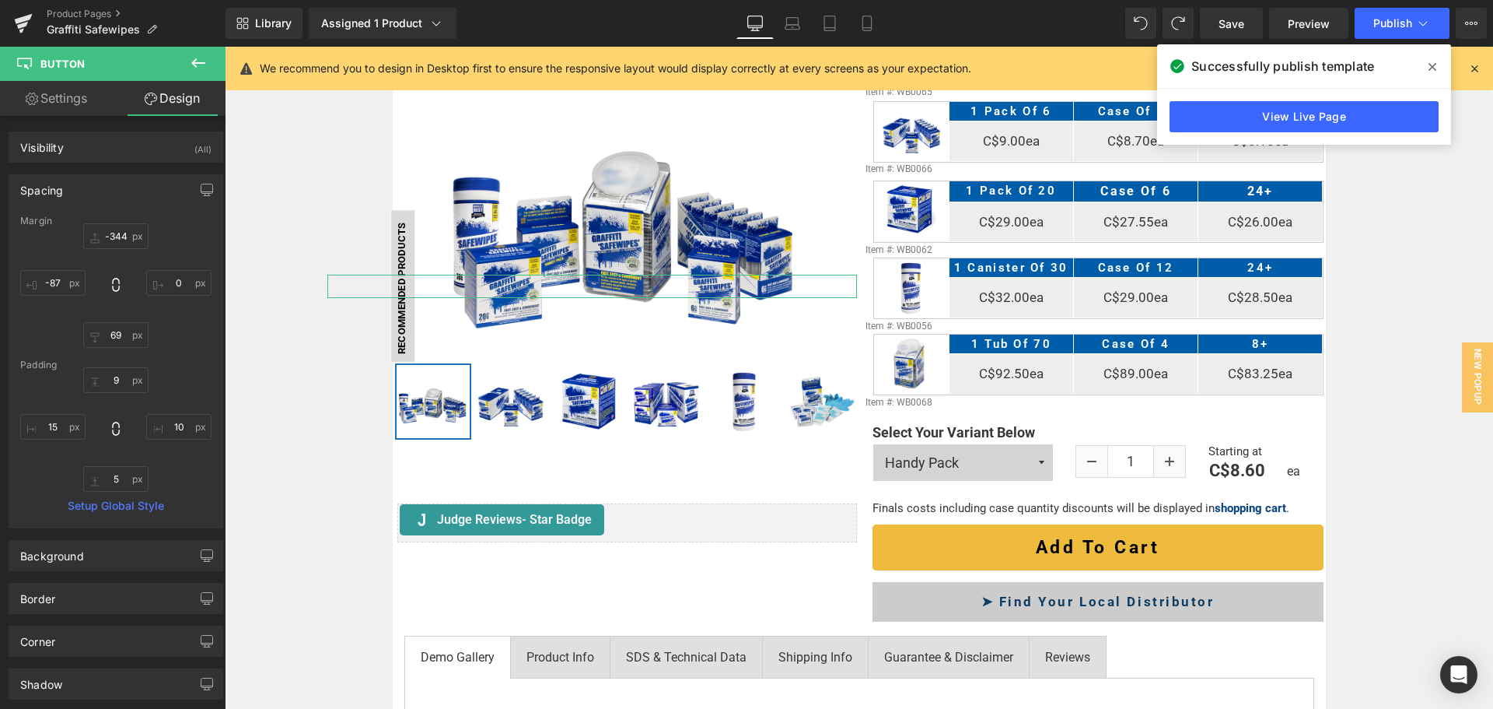
click at [121, 349] on div "Margin -344 Padding Setup Global Style" at bounding box center [115, 371] width 213 height 312
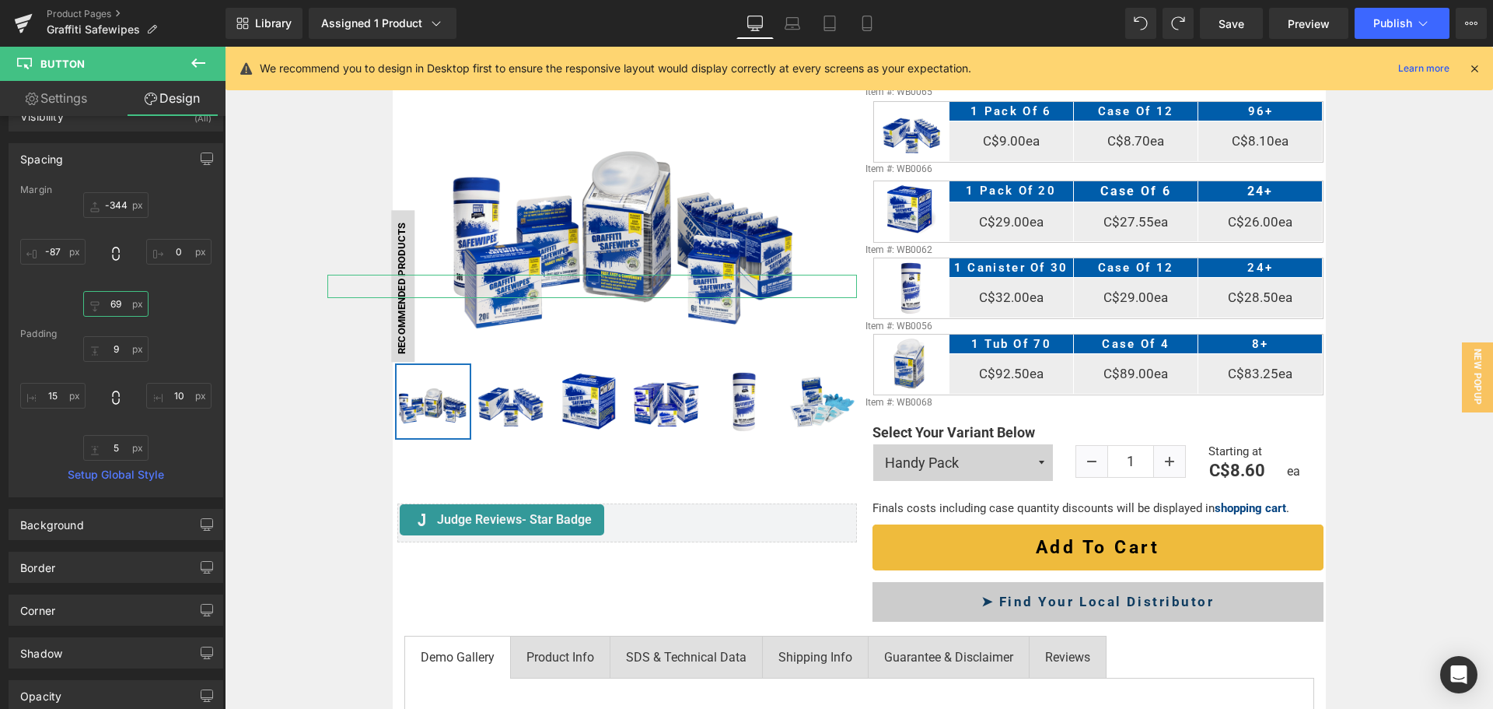
click at [118, 314] on input "text" at bounding box center [115, 304] width 65 height 26
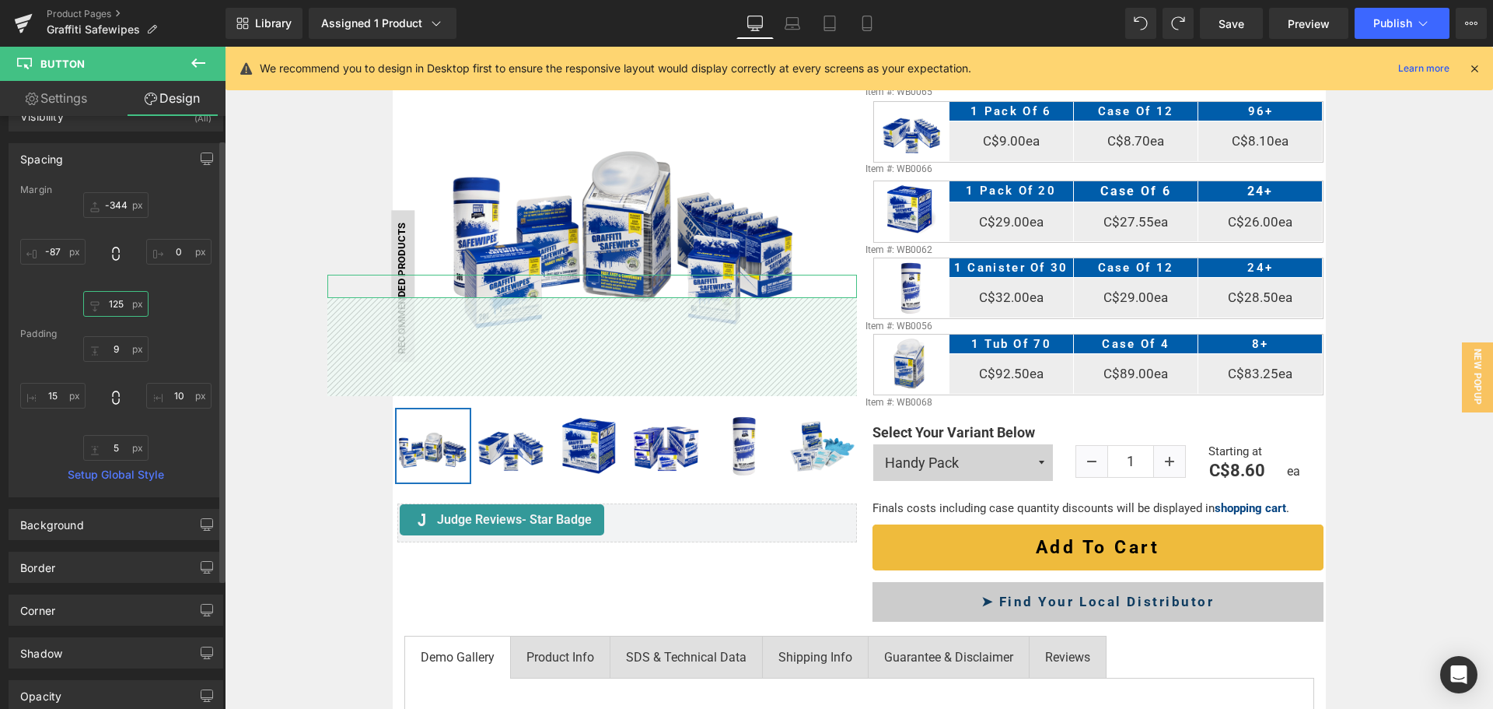
type input "126"
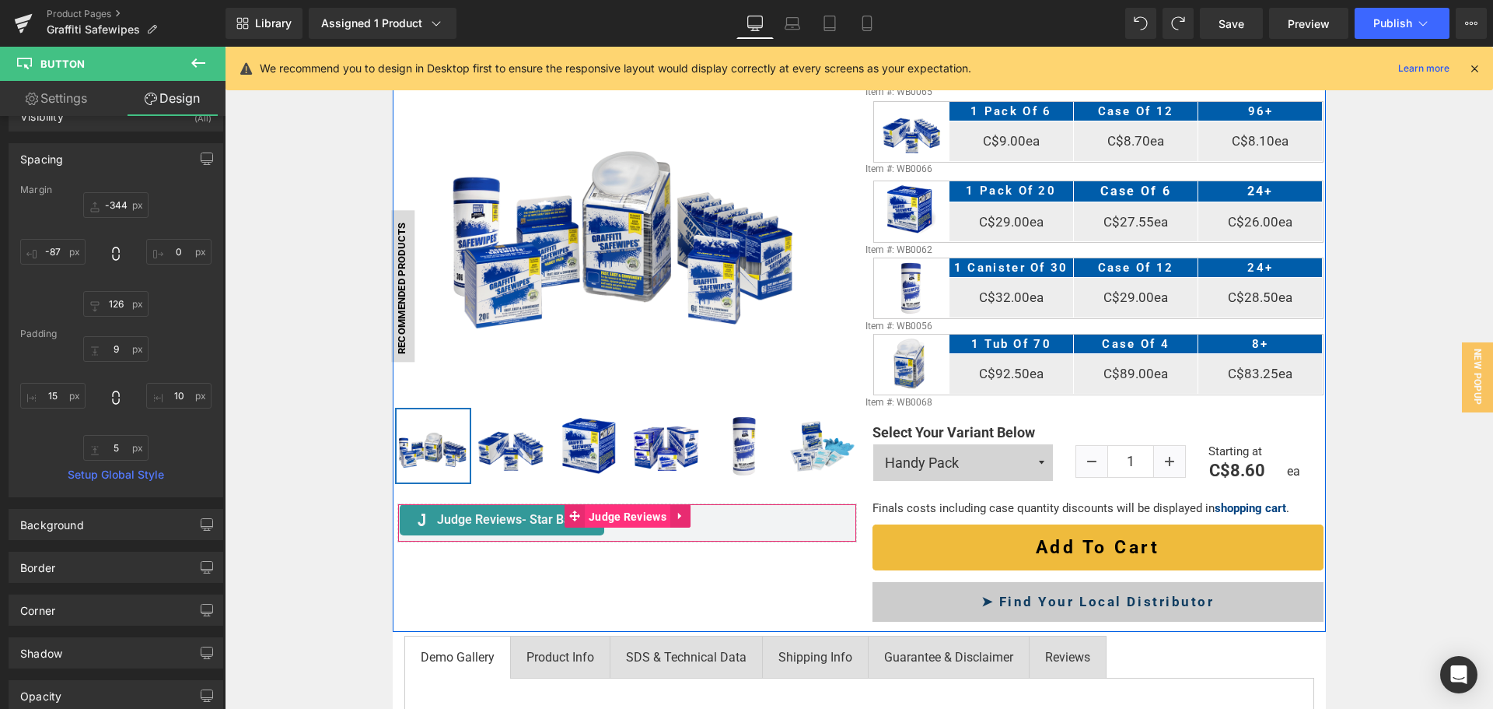
click at [625, 514] on span "Judge Reviews" at bounding box center [628, 516] width 86 height 23
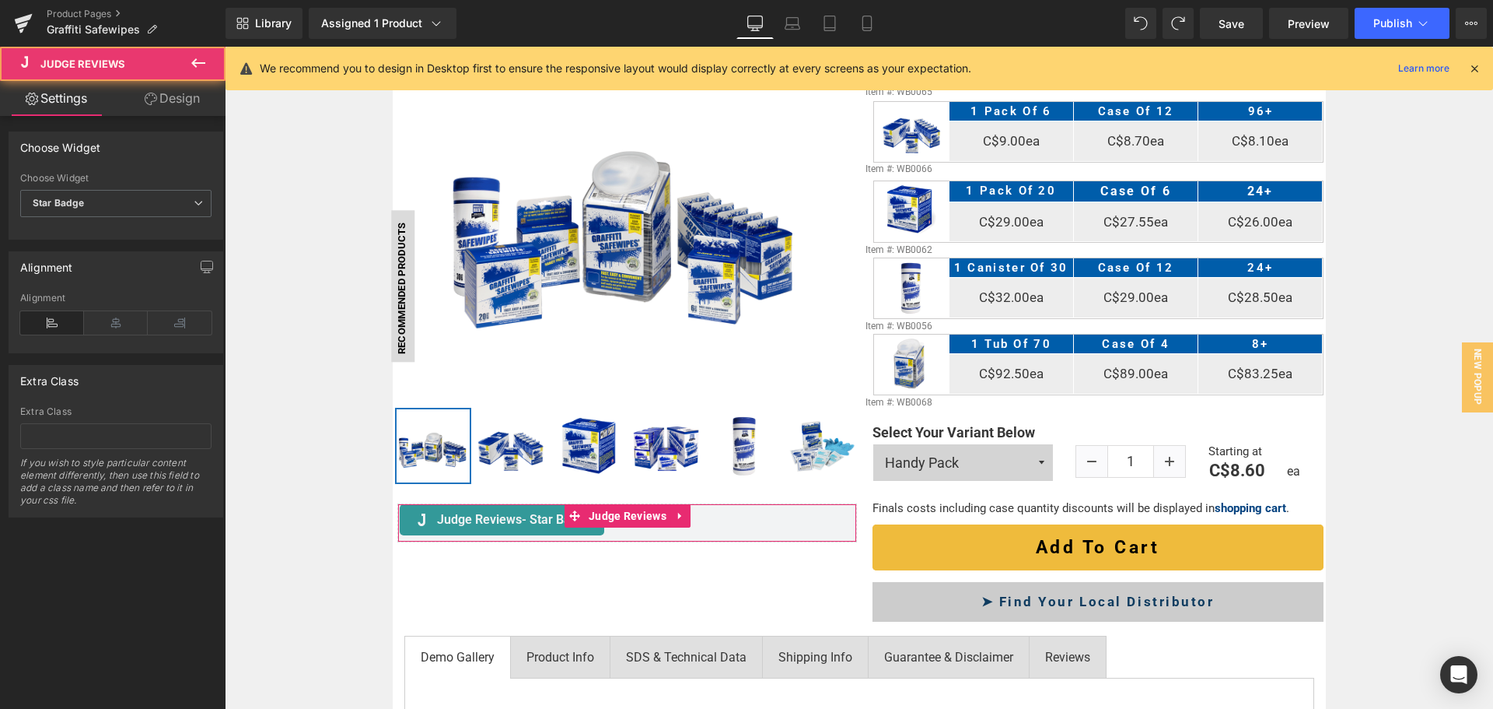
click at [184, 93] on link "Design" at bounding box center [172, 98] width 113 height 35
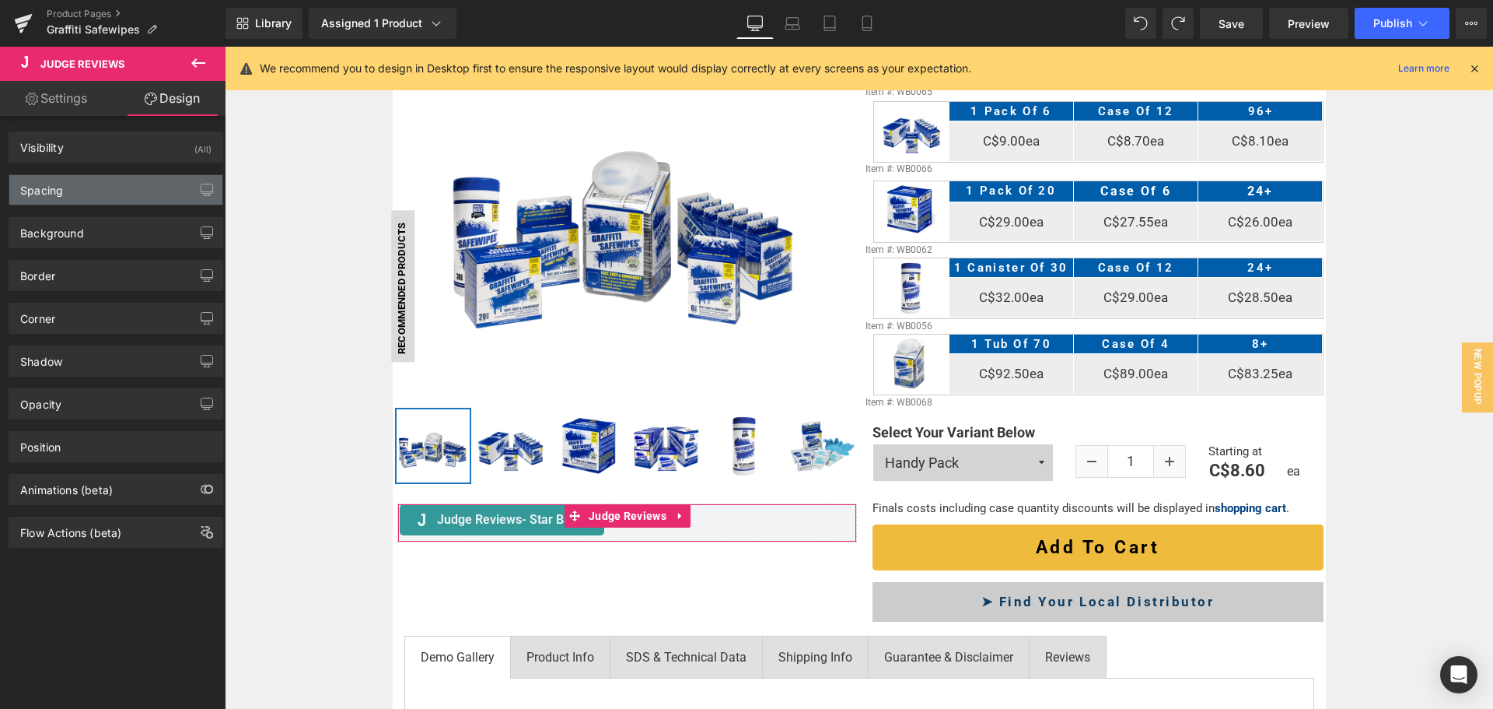
click at [115, 200] on div "Spacing" at bounding box center [115, 190] width 213 height 30
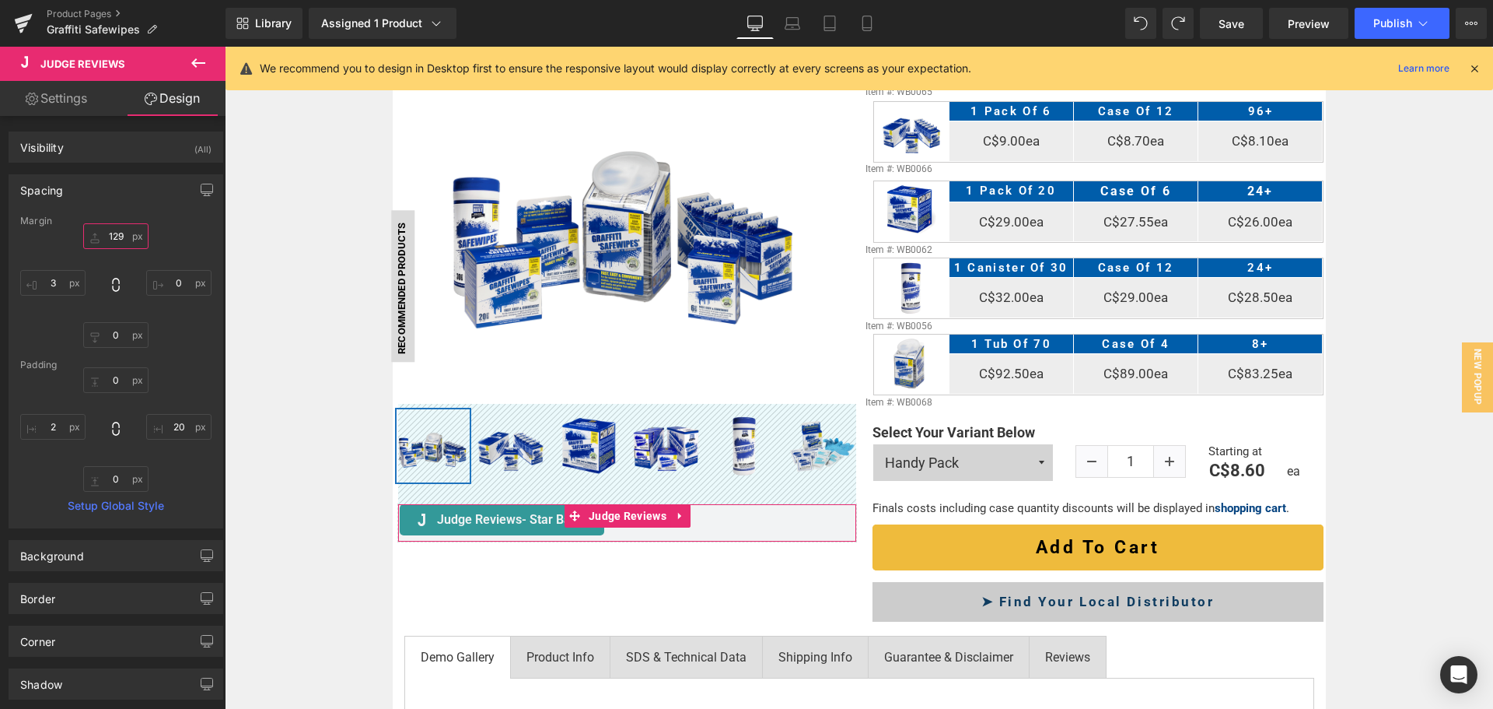
click at [114, 236] on input "129" at bounding box center [115, 236] width 65 height 26
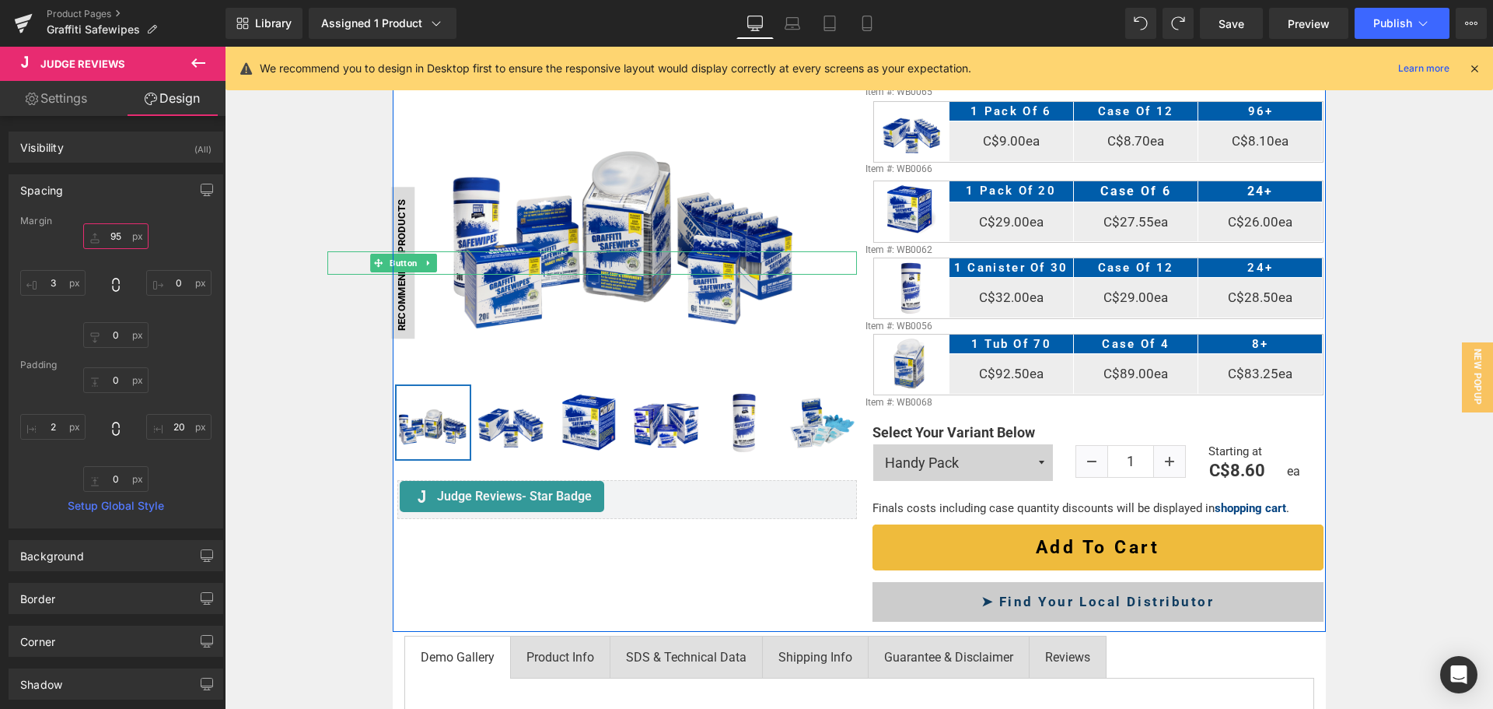
type input "94"
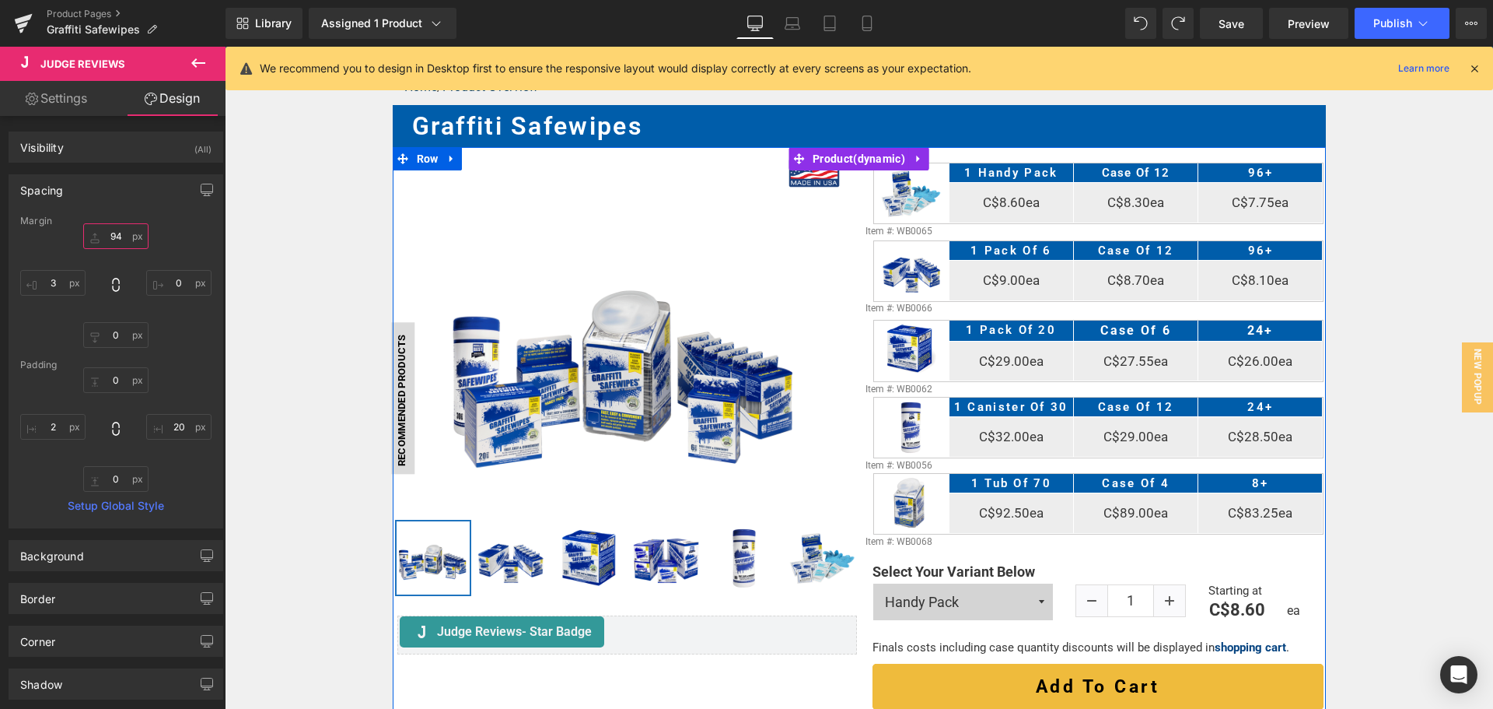
scroll to position [185, 0]
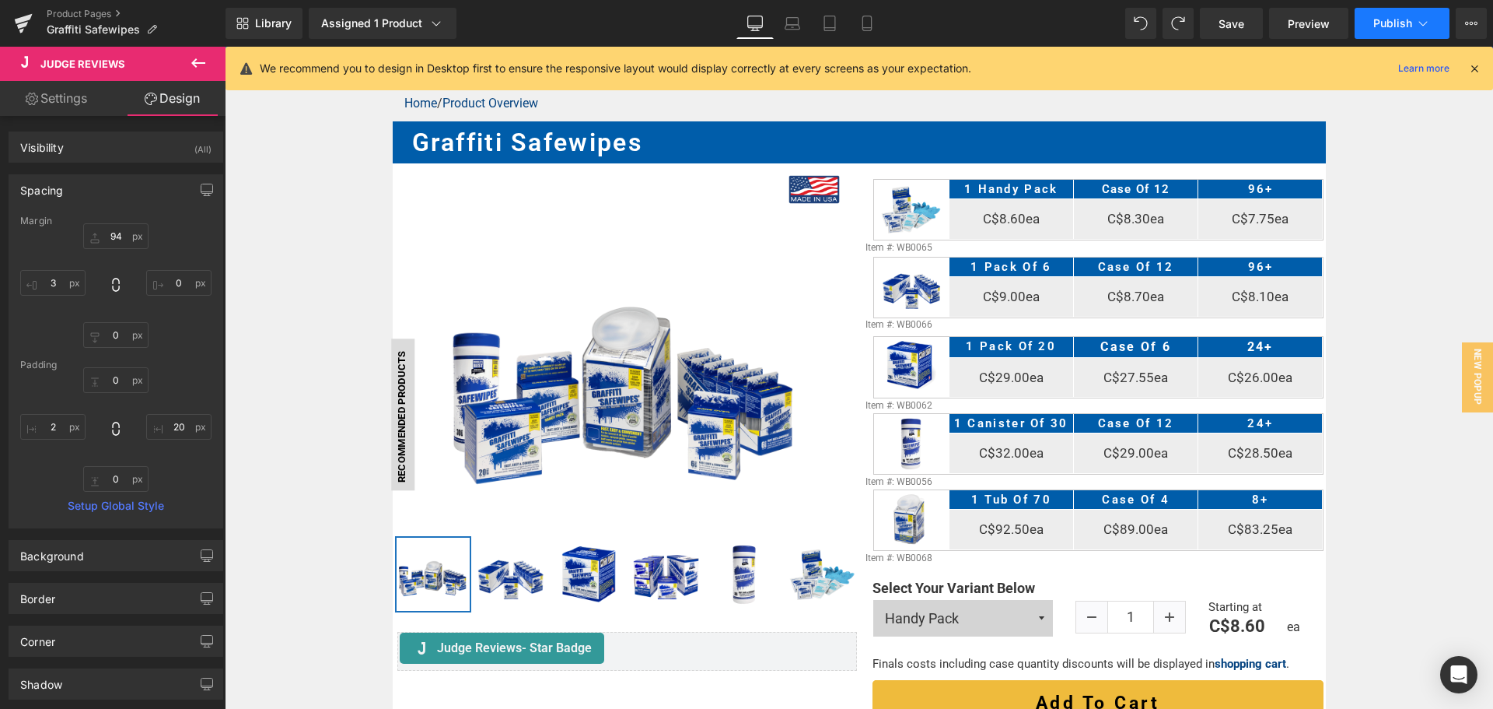
click at [1387, 15] on button "Publish" at bounding box center [1402, 23] width 95 height 31
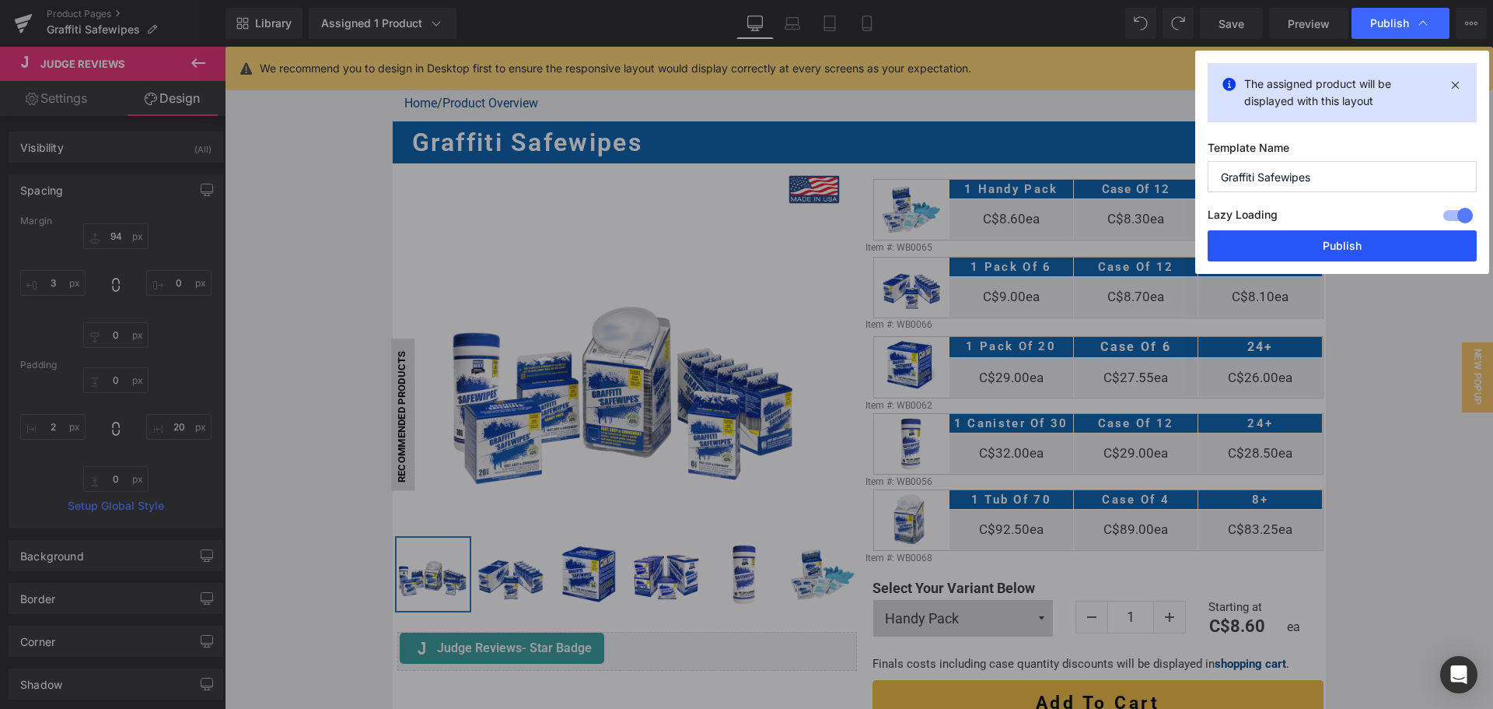
click at [1348, 254] on button "Publish" at bounding box center [1342, 245] width 269 height 31
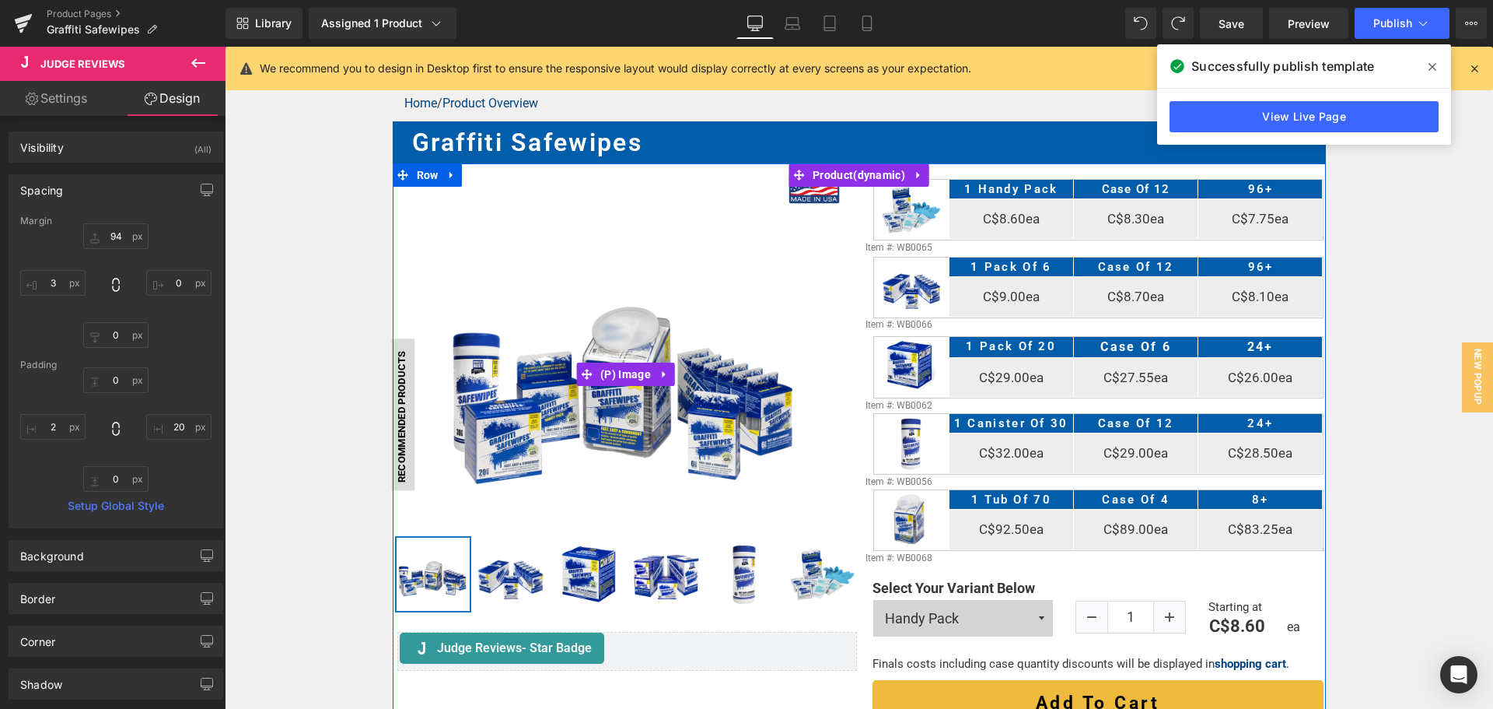
click at [620, 400] on img at bounding box center [625, 373] width 369 height 369
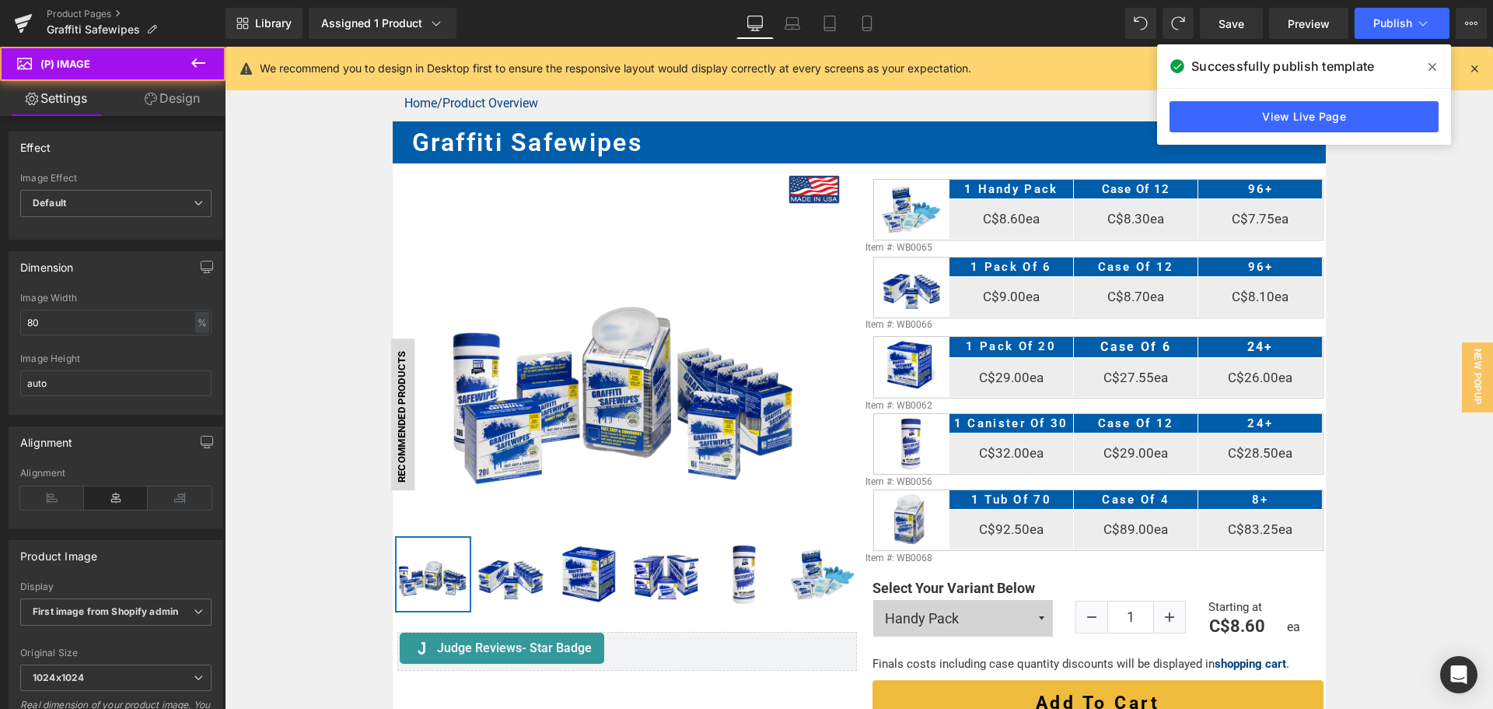
click at [170, 100] on link "Design" at bounding box center [172, 98] width 113 height 35
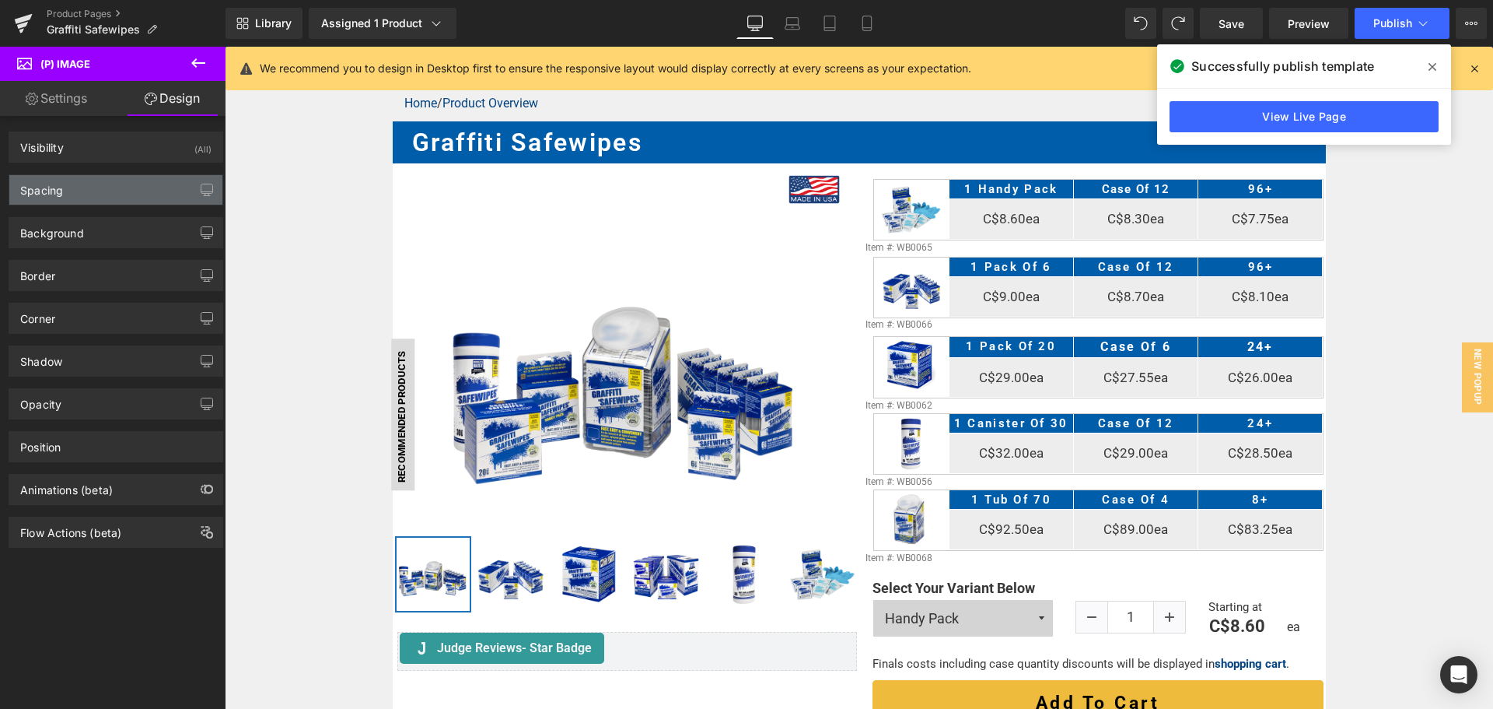
click at [107, 186] on div "Spacing" at bounding box center [115, 190] width 213 height 30
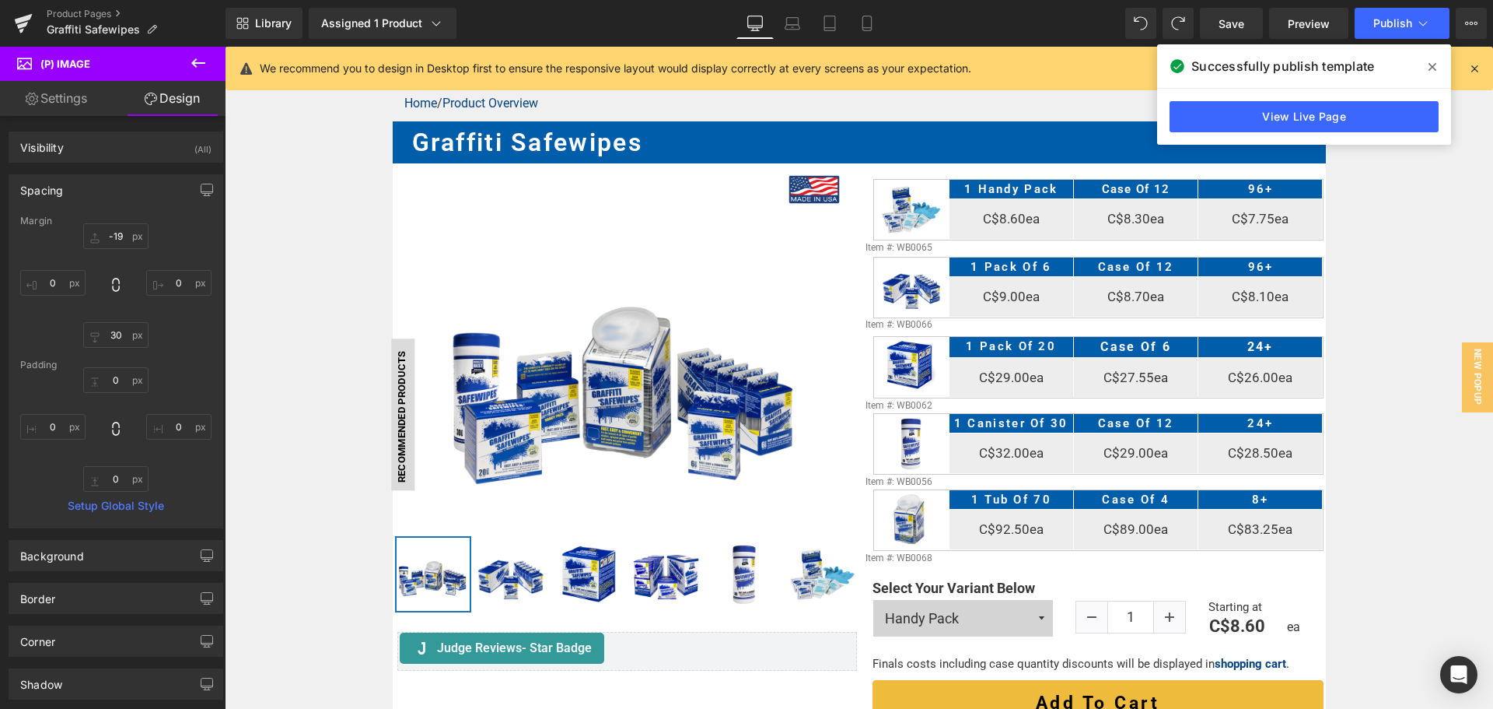
click at [117, 253] on div "-19 0 30 0" at bounding box center [115, 285] width 191 height 124
click at [117, 243] on input "-19" at bounding box center [115, 236] width 65 height 26
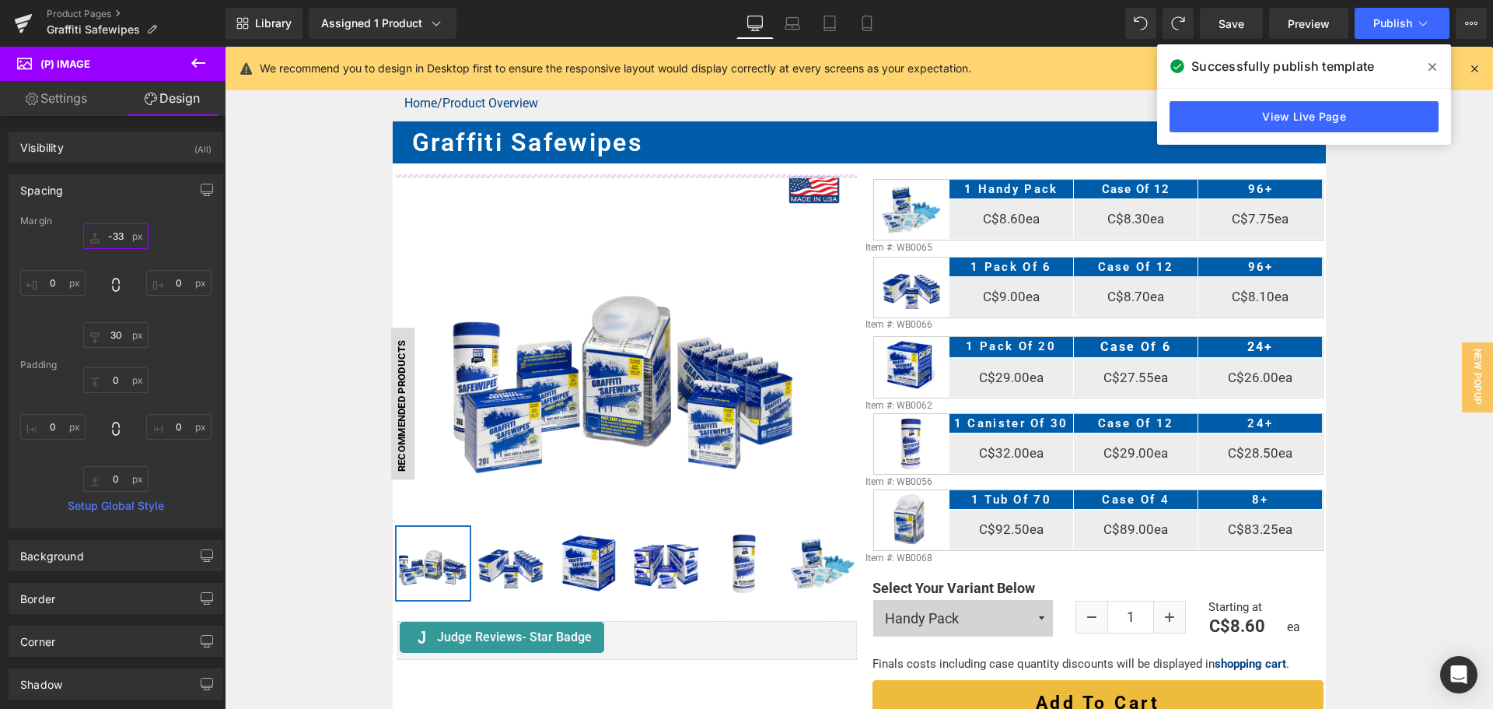
type input "-34"
click at [112, 341] on input "30" at bounding box center [115, 335] width 65 height 26
click at [105, 334] on input "18" at bounding box center [115, 335] width 65 height 26
type input "0"
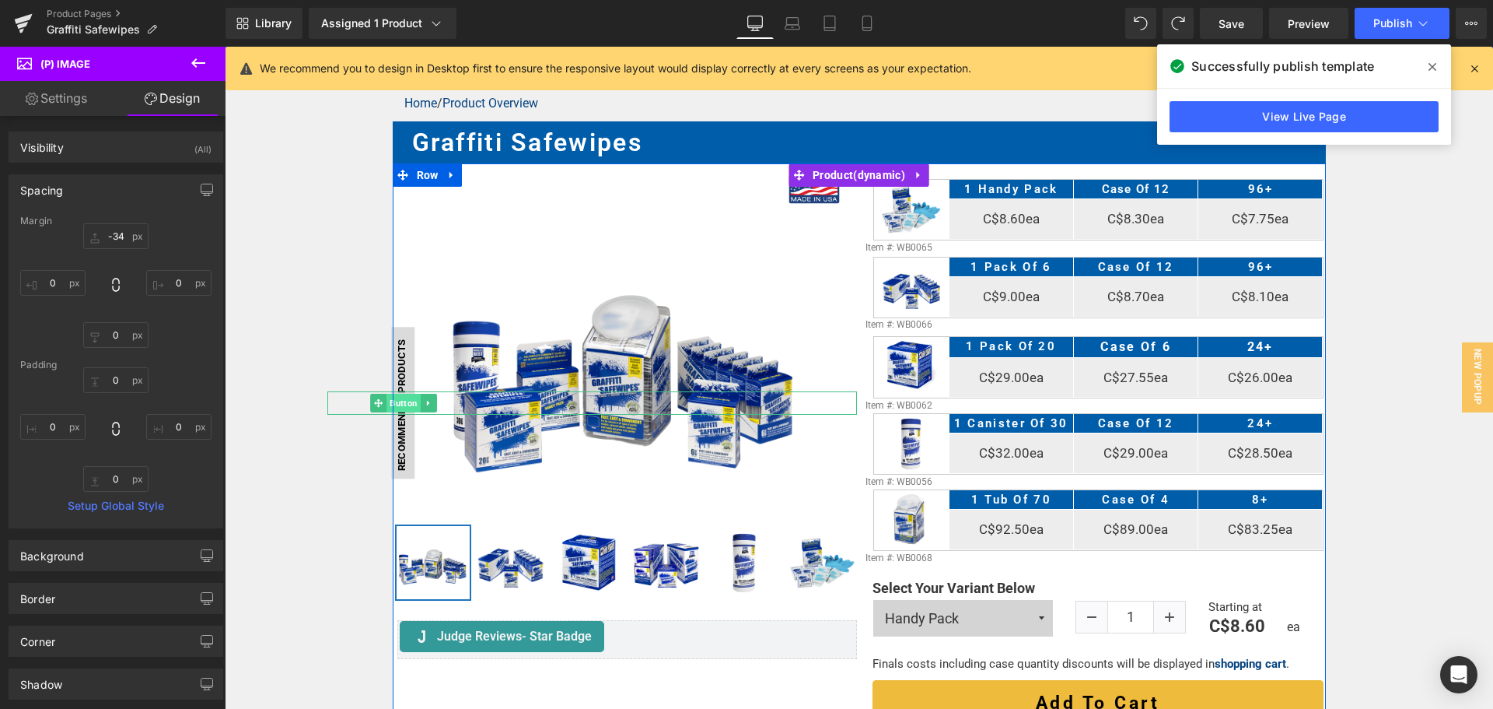
click at [402, 405] on span "Button" at bounding box center [404, 403] width 34 height 19
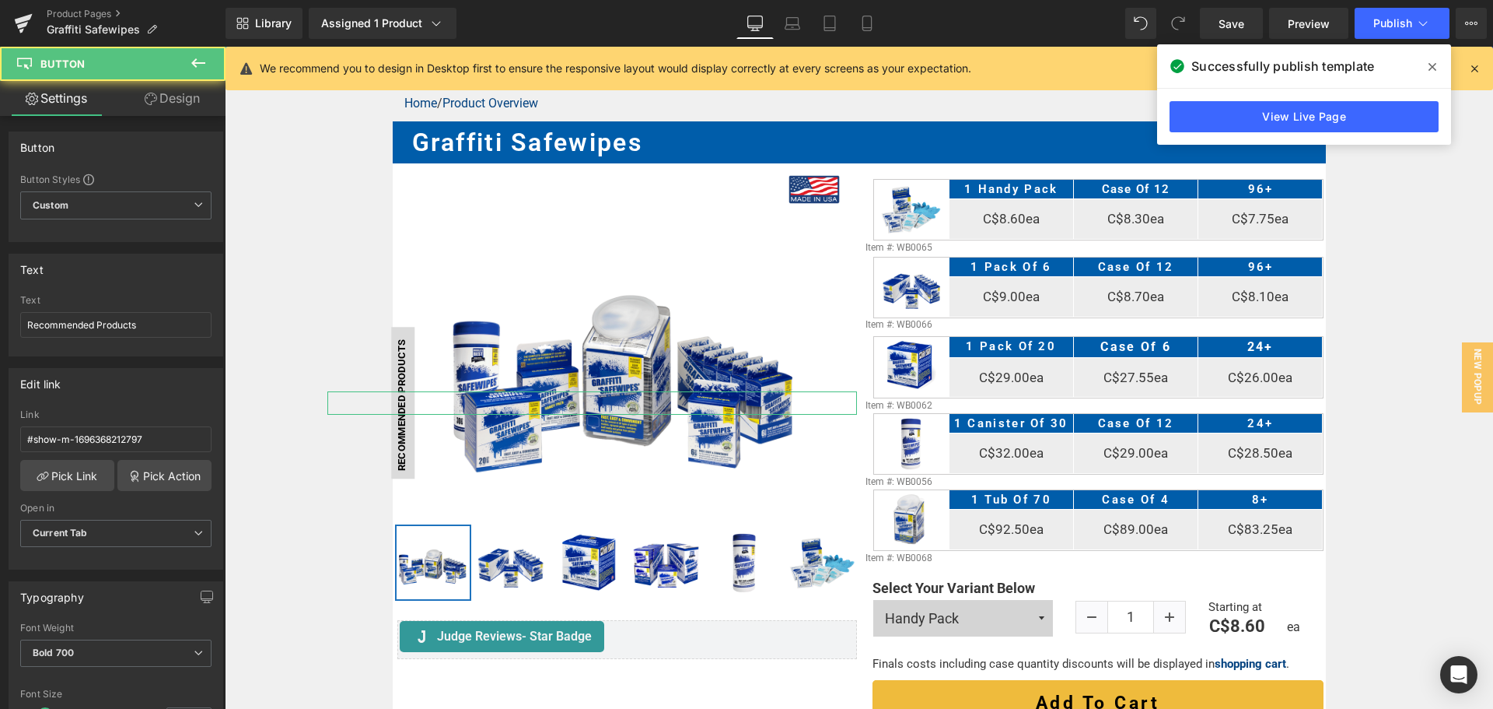
click at [184, 95] on link "Design" at bounding box center [172, 98] width 113 height 35
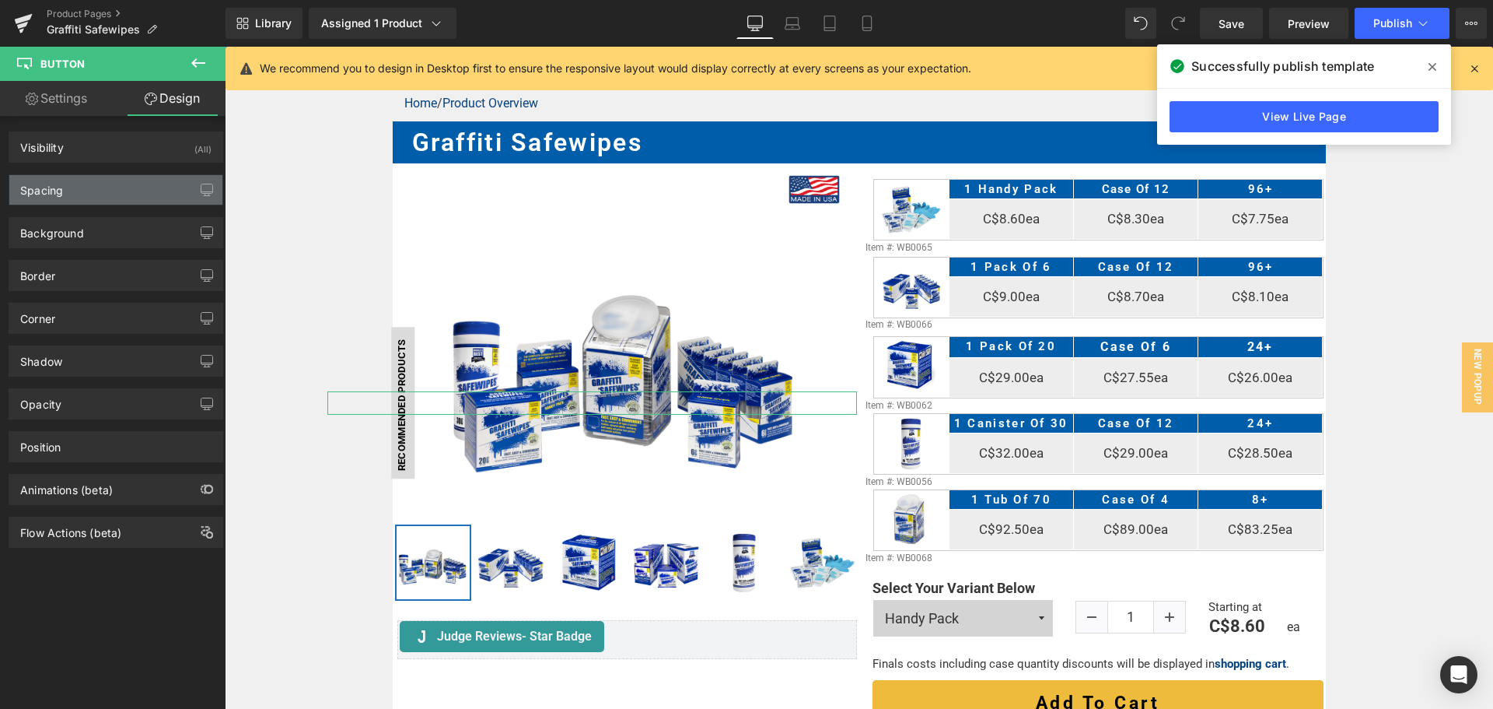
click at [133, 199] on div "Spacing" at bounding box center [115, 190] width 213 height 30
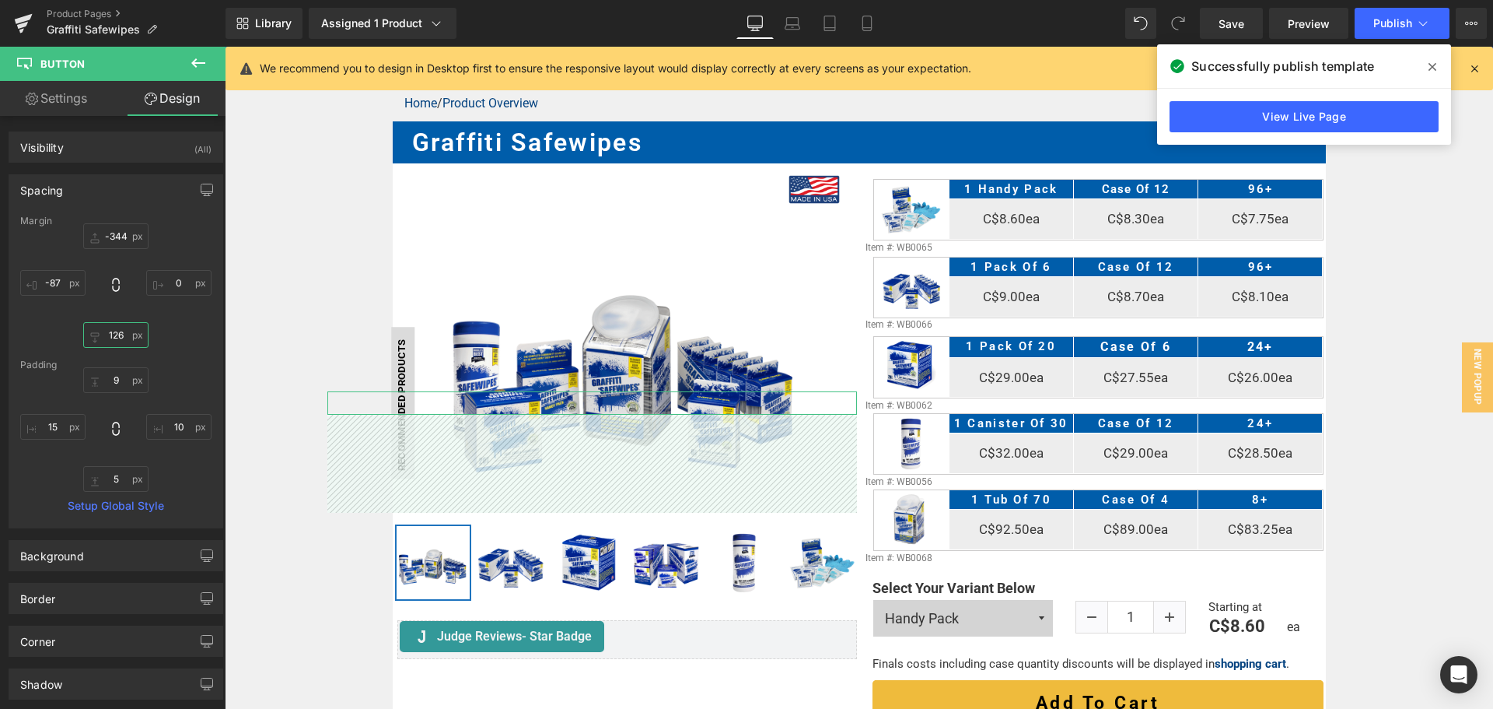
click at [127, 329] on input "126" at bounding box center [115, 335] width 65 height 26
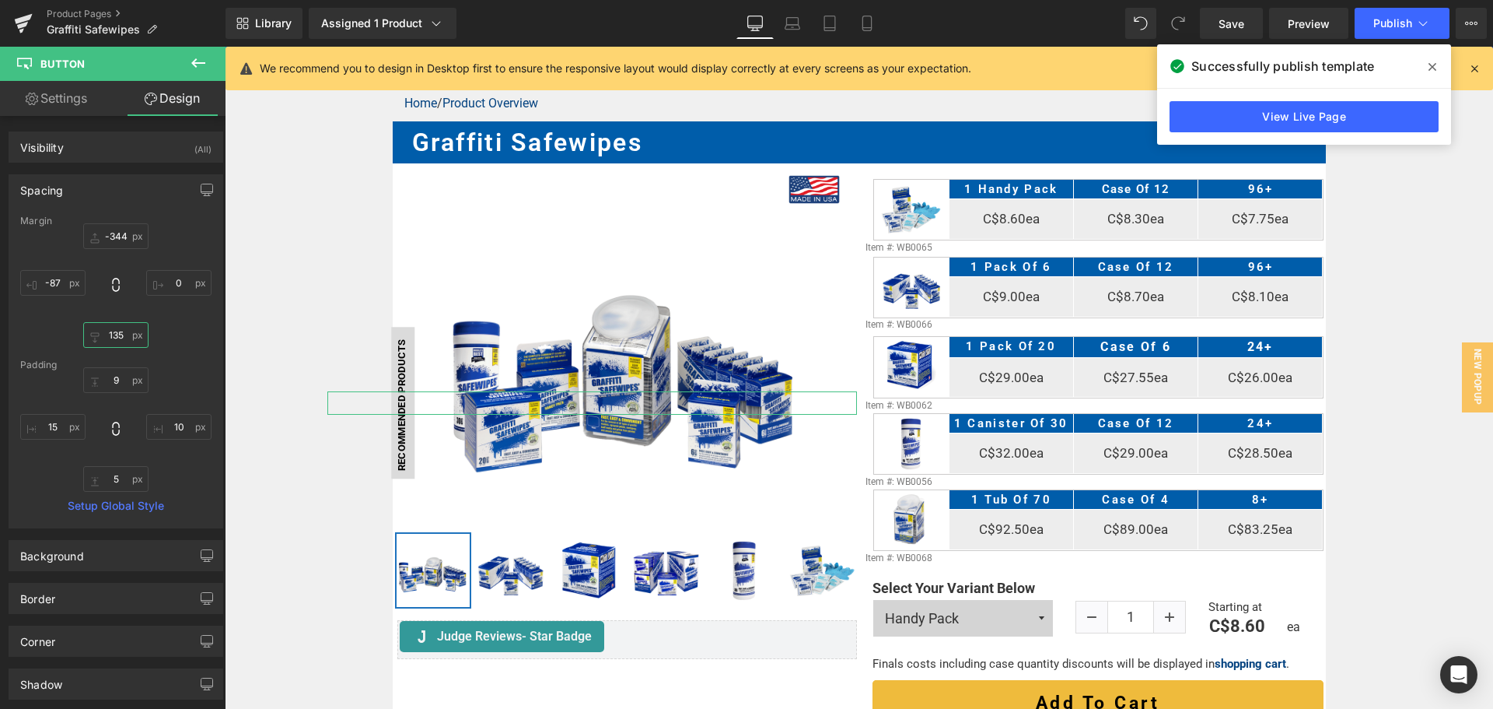
type input "136"
click at [107, 226] on div "Margin" at bounding box center [115, 220] width 191 height 11
click at [112, 232] on input "-344" at bounding box center [115, 236] width 65 height 26
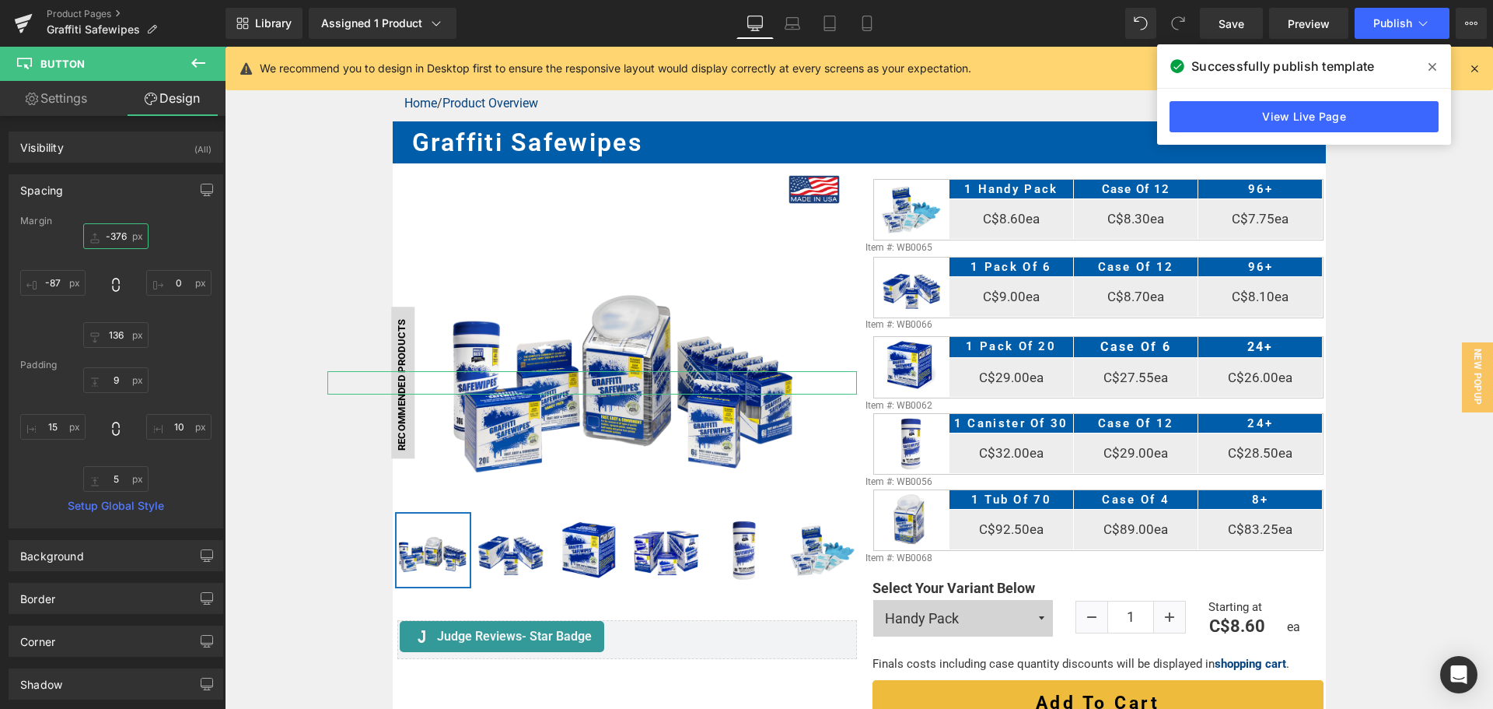
type input "-377"
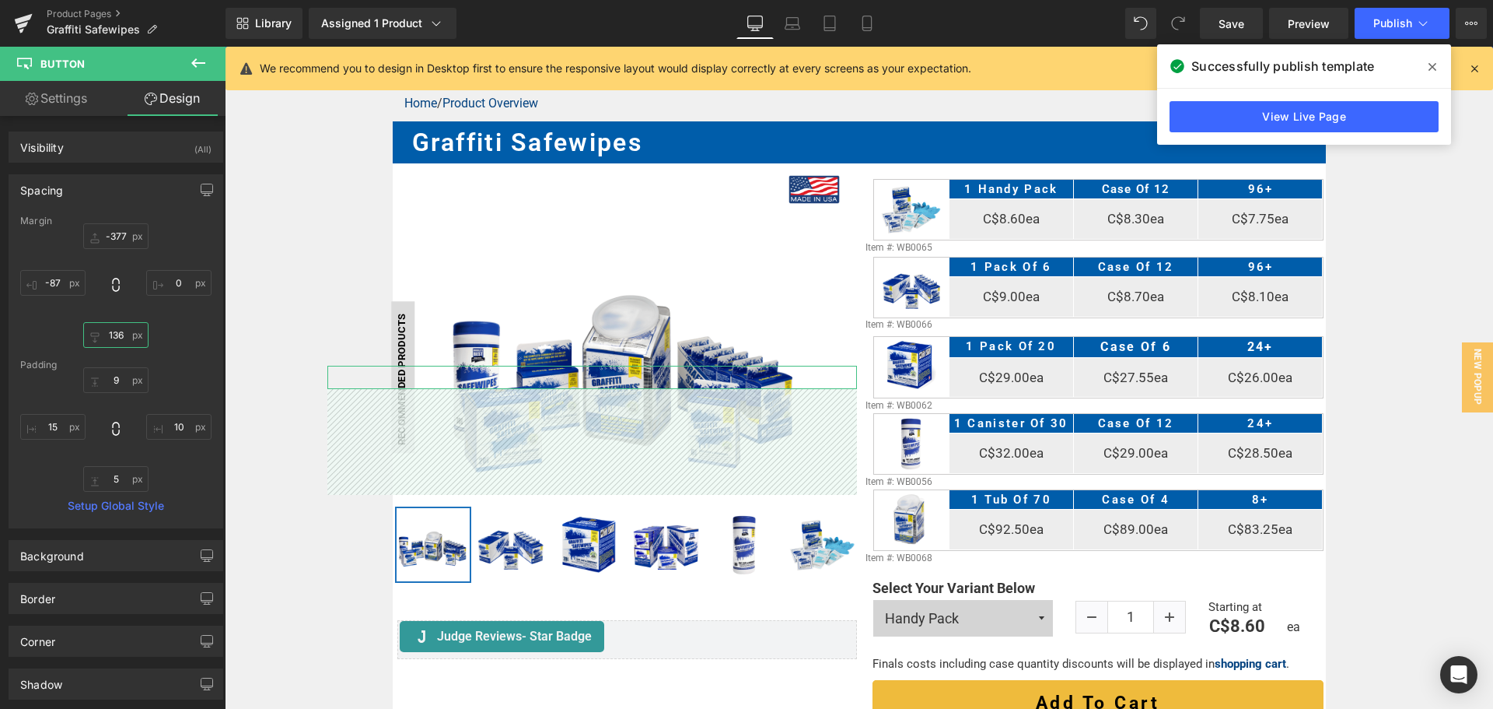
click at [114, 338] on input "136" at bounding box center [115, 335] width 65 height 26
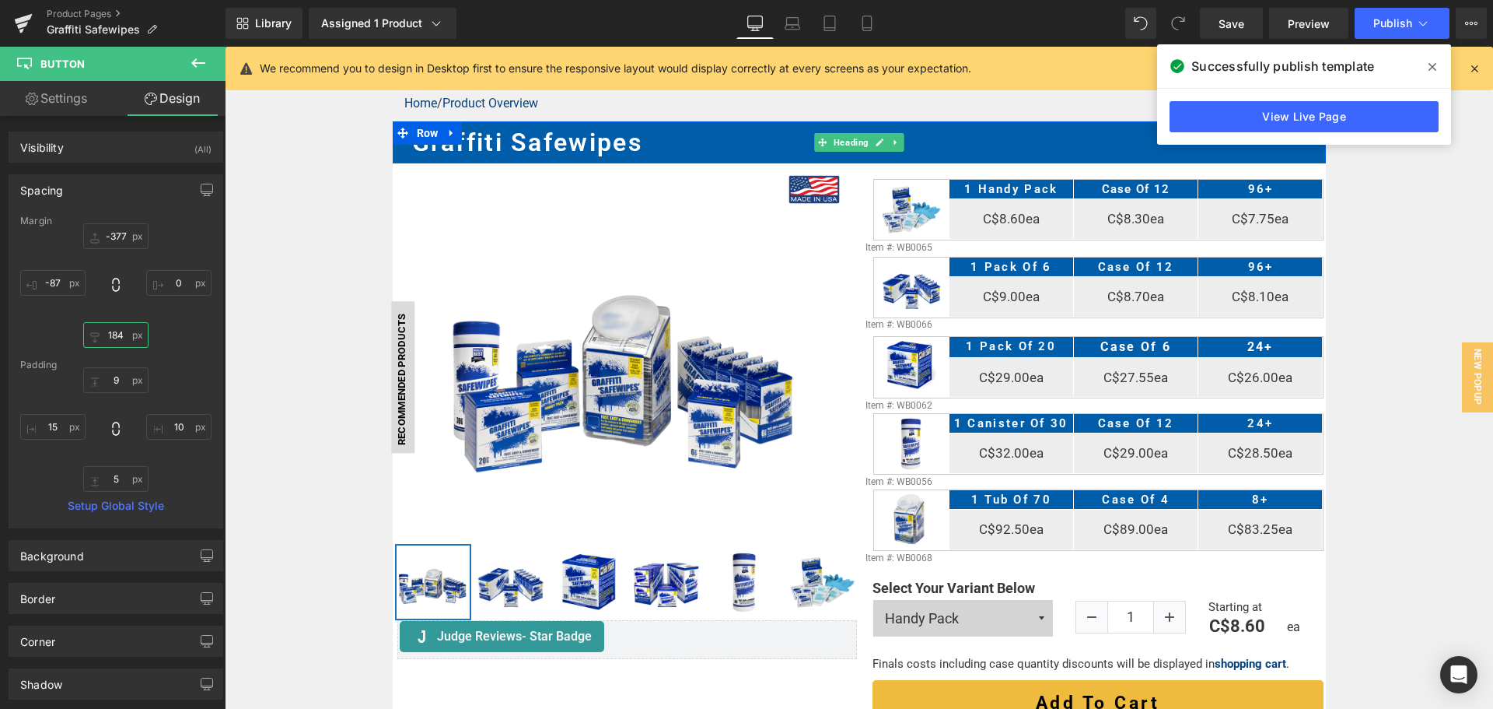
type input "183"
click at [1408, 19] on span "Publish" at bounding box center [1392, 23] width 39 height 12
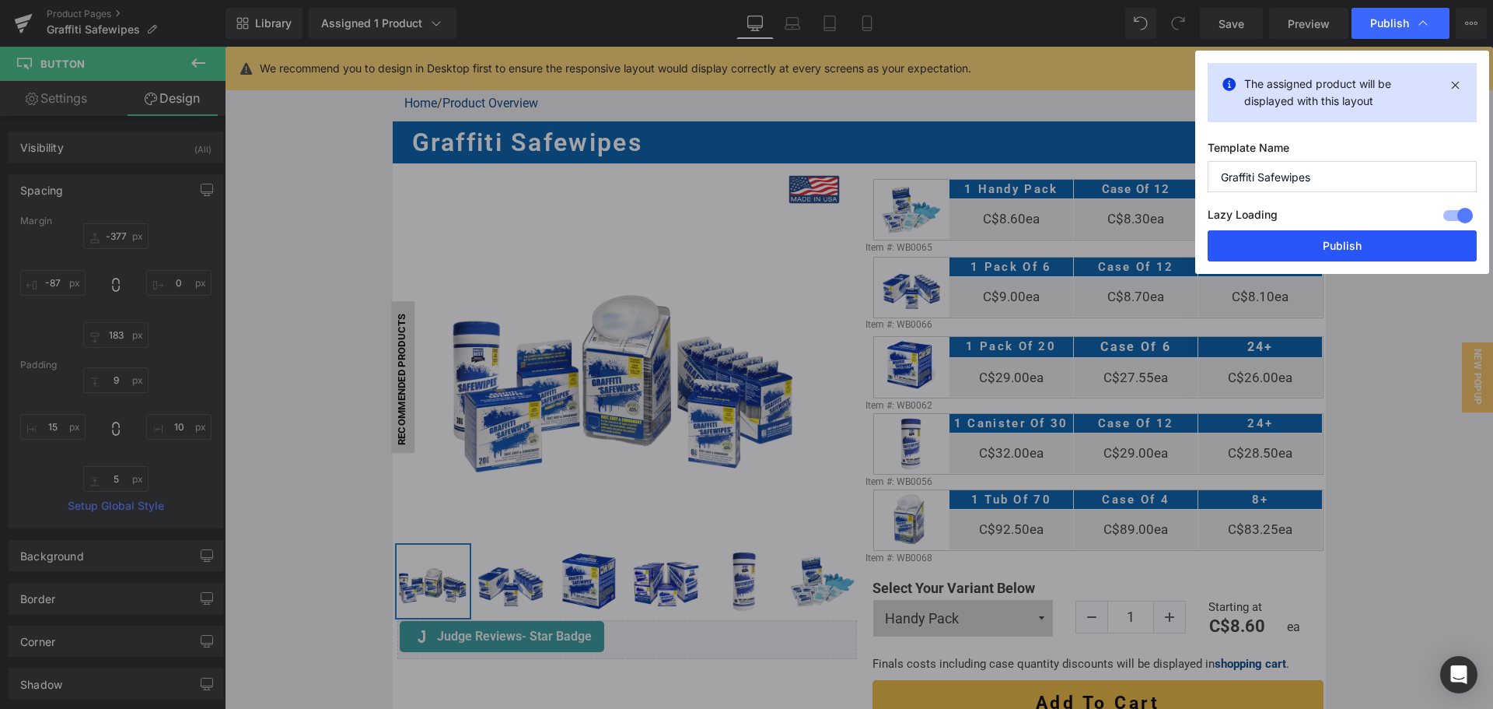
click at [1320, 248] on button "Publish" at bounding box center [1342, 245] width 269 height 31
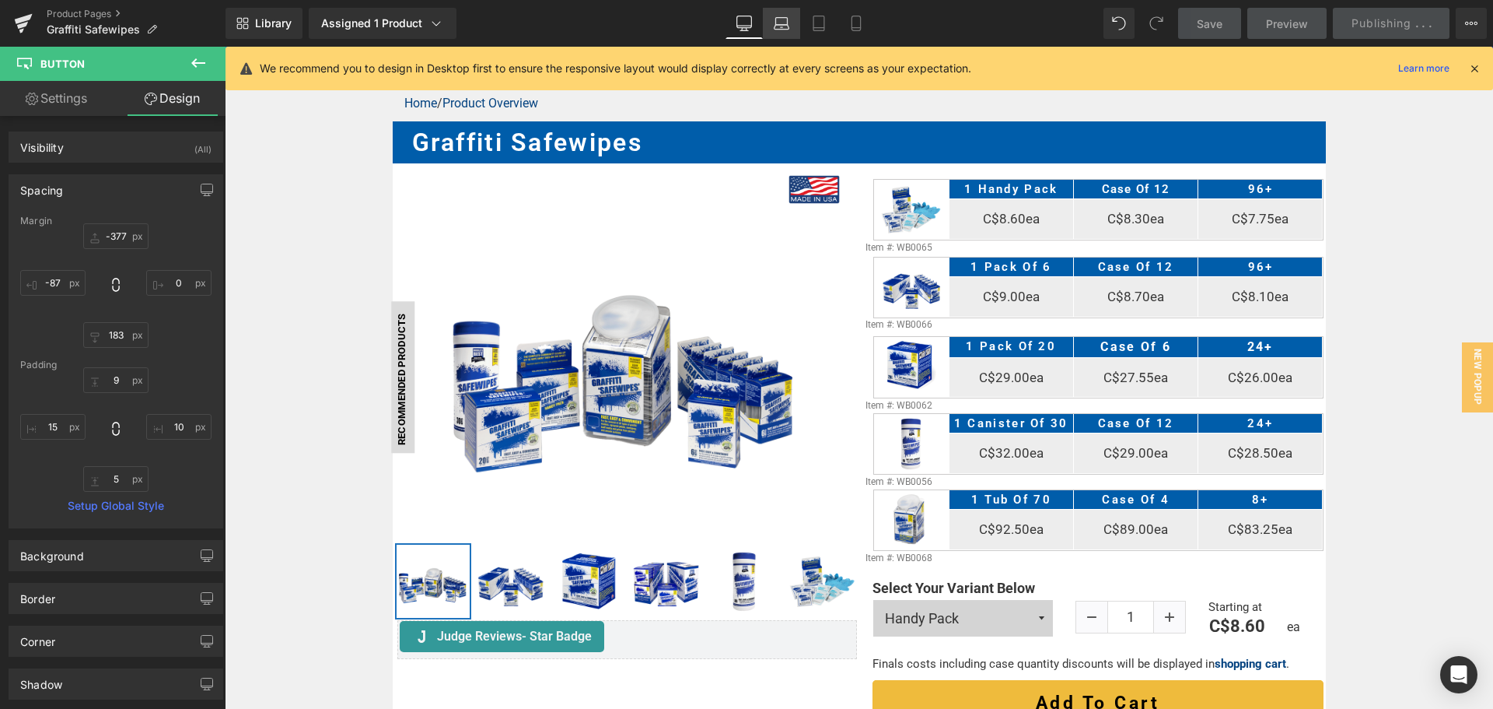
click at [795, 19] on link "Laptop" at bounding box center [781, 23] width 37 height 31
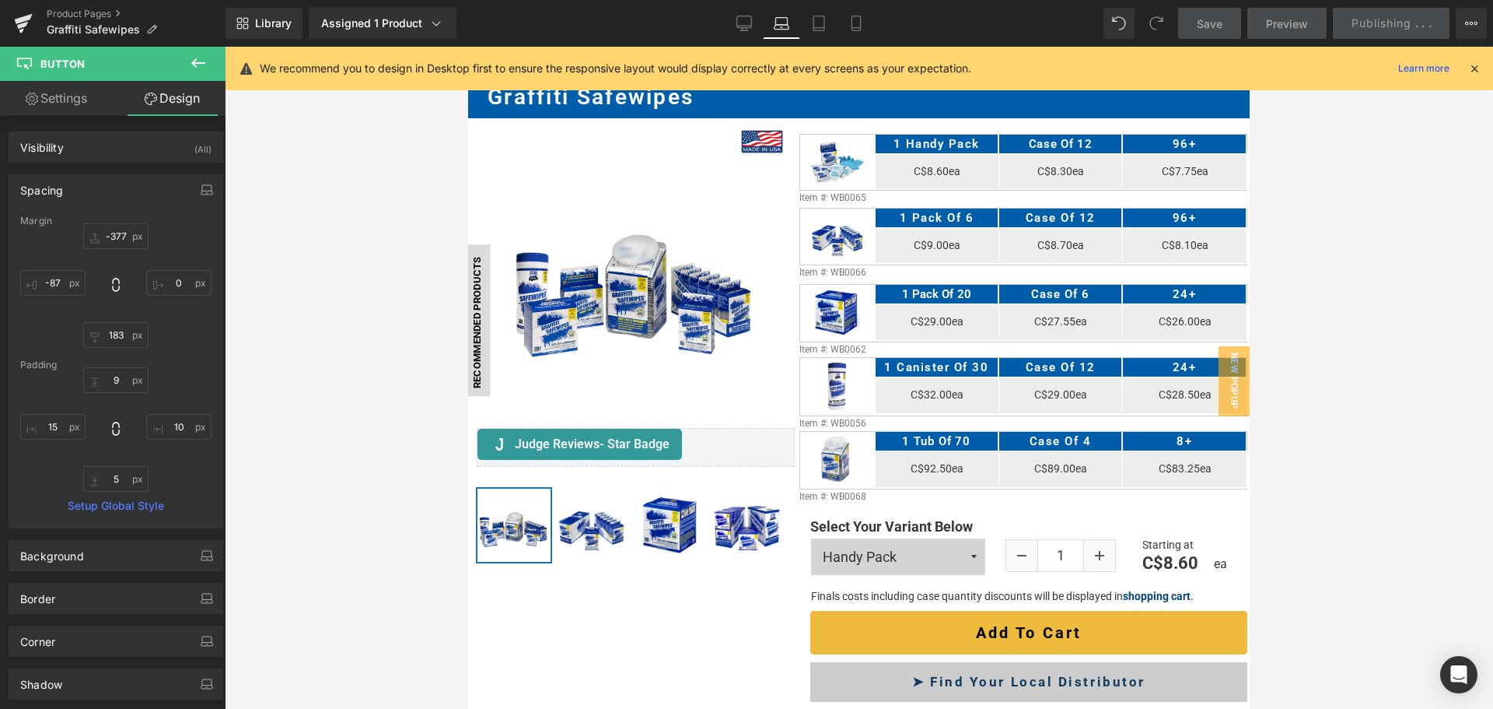
scroll to position [120, 0]
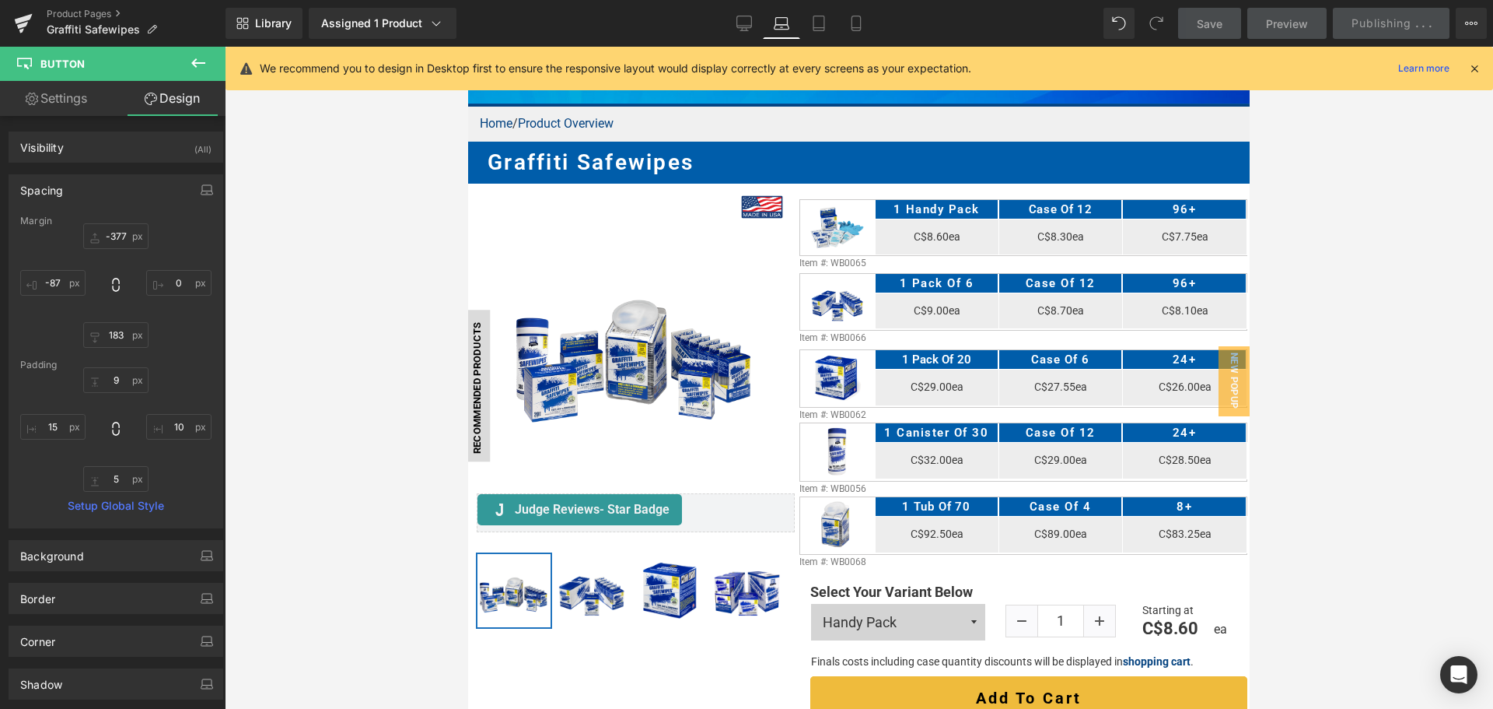
click at [786, 21] on icon at bounding box center [782, 24] width 16 height 16
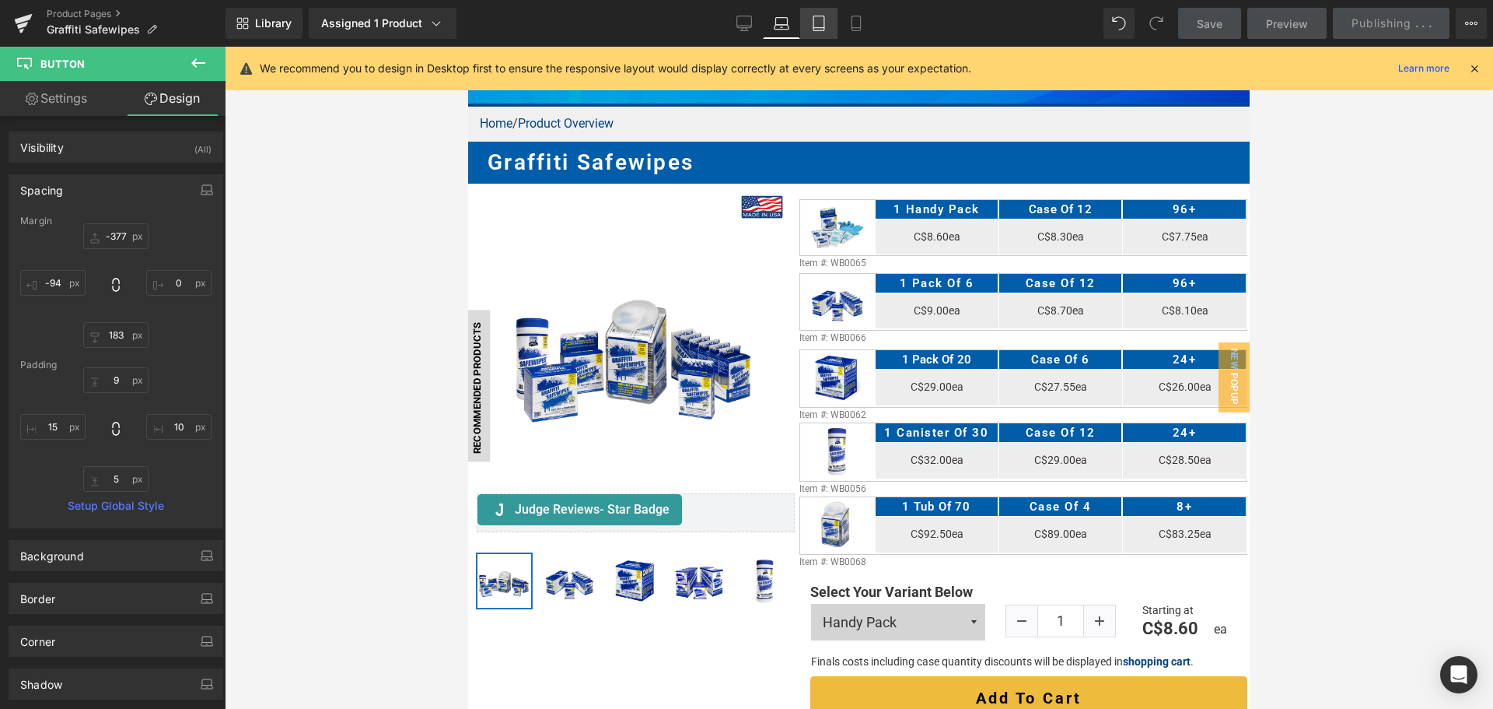
click at [811, 23] on icon at bounding box center [819, 24] width 16 height 16
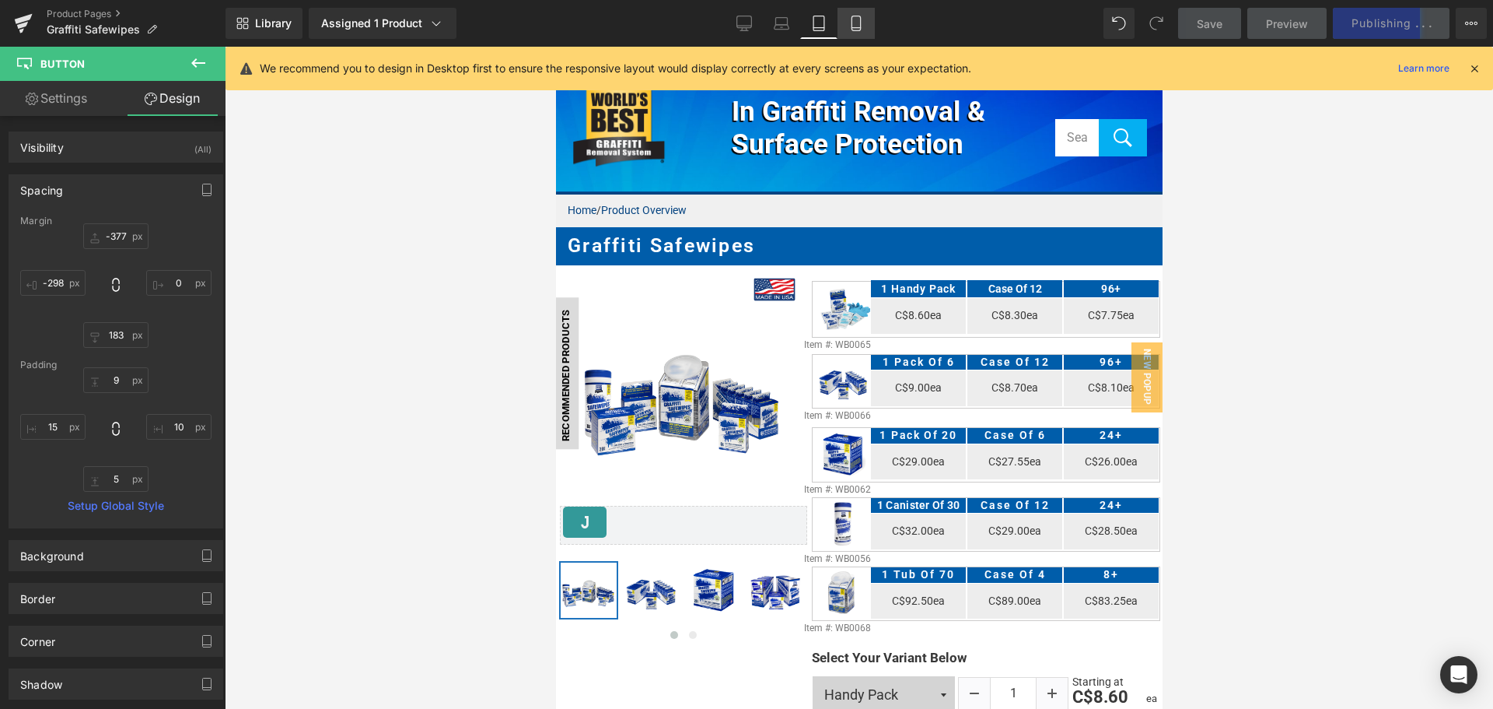
click at [852, 21] on icon at bounding box center [856, 23] width 9 height 15
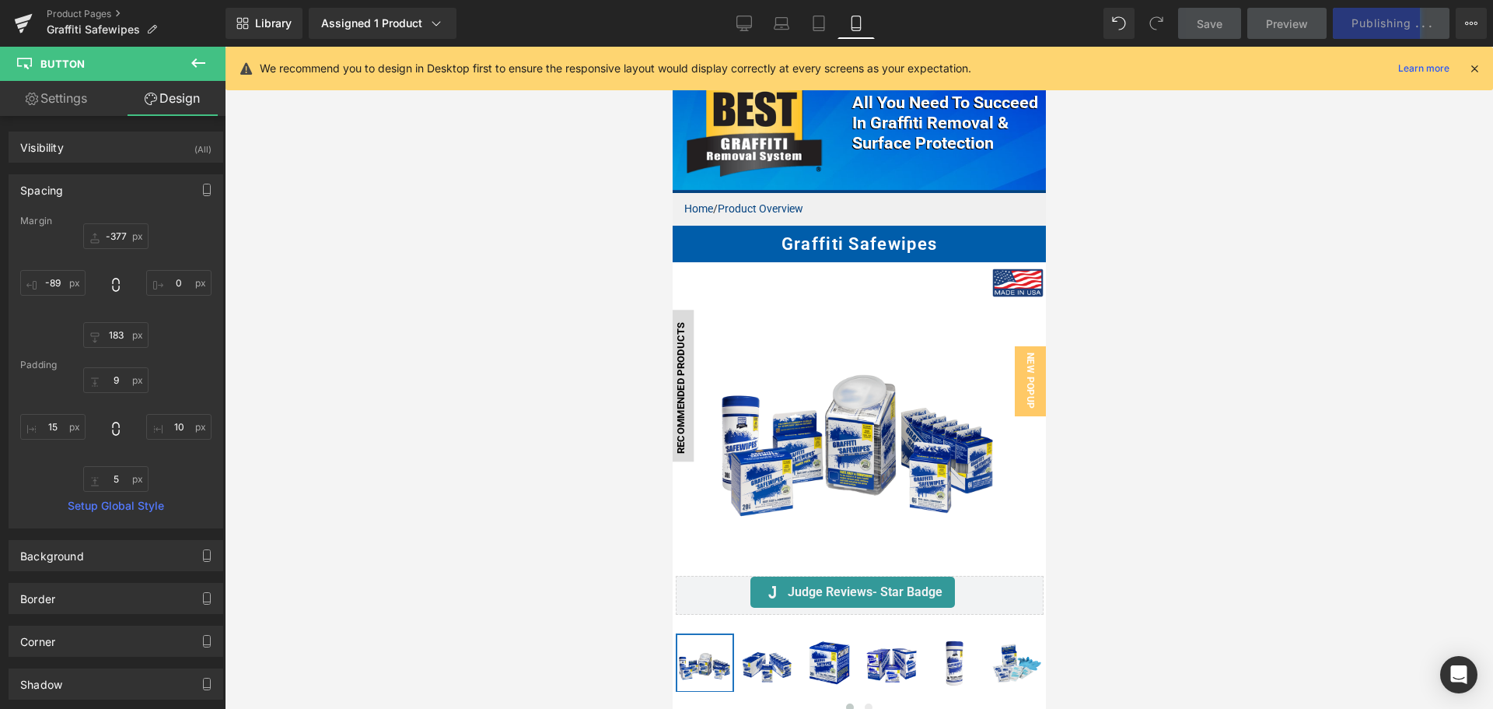
scroll to position [1, 0]
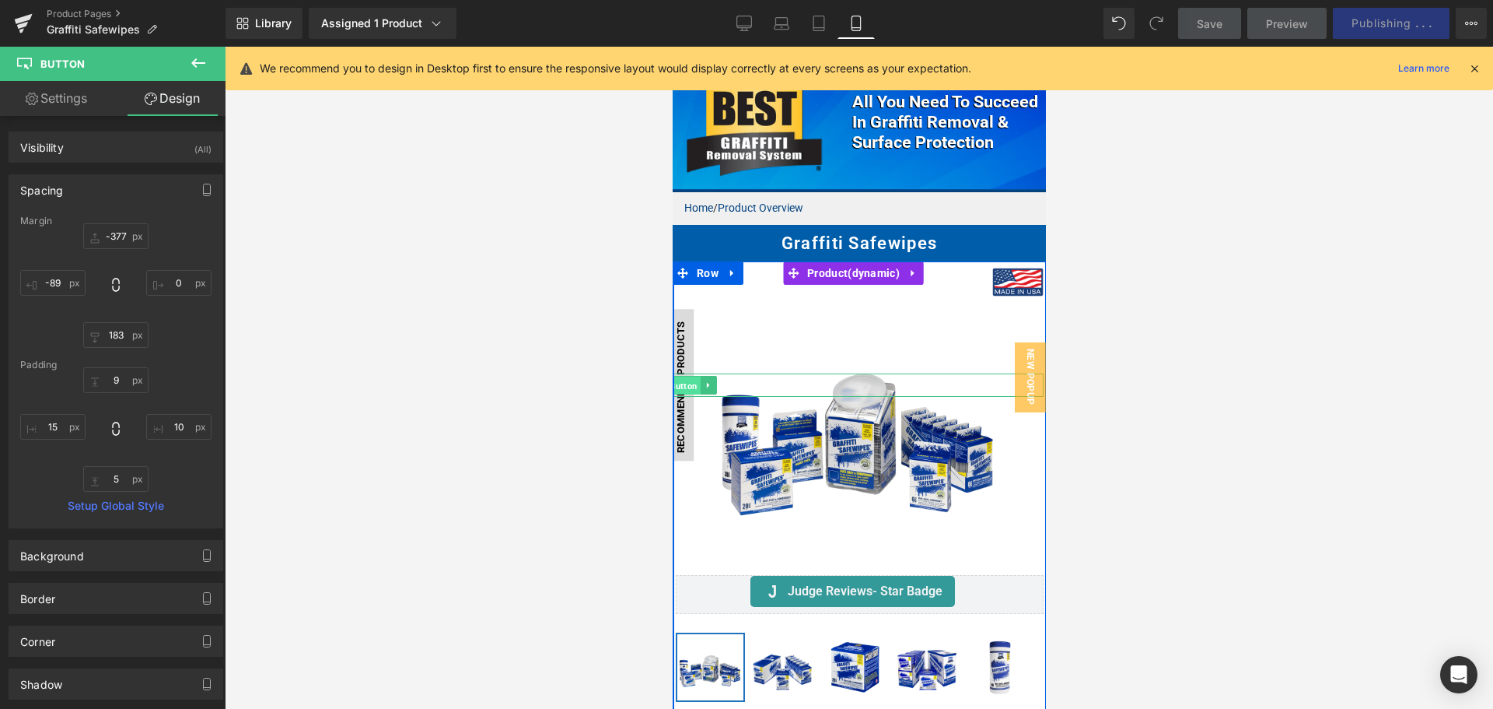
drag, startPoint x: 687, startPoint y: 355, endPoint x: 901, endPoint y: 124, distance: 315.3
click at [687, 376] on span "Button" at bounding box center [683, 385] width 34 height 19
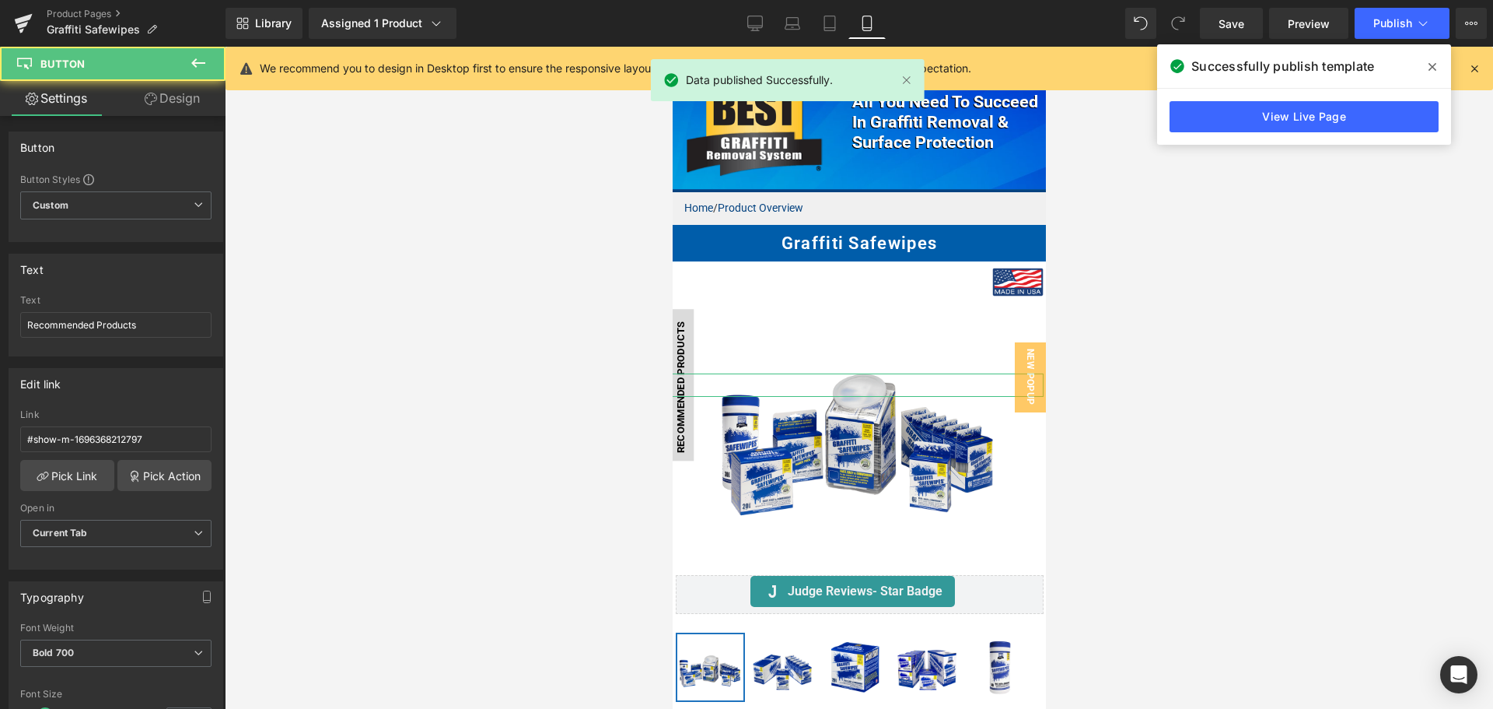
click at [153, 91] on link "Design" at bounding box center [172, 98] width 113 height 35
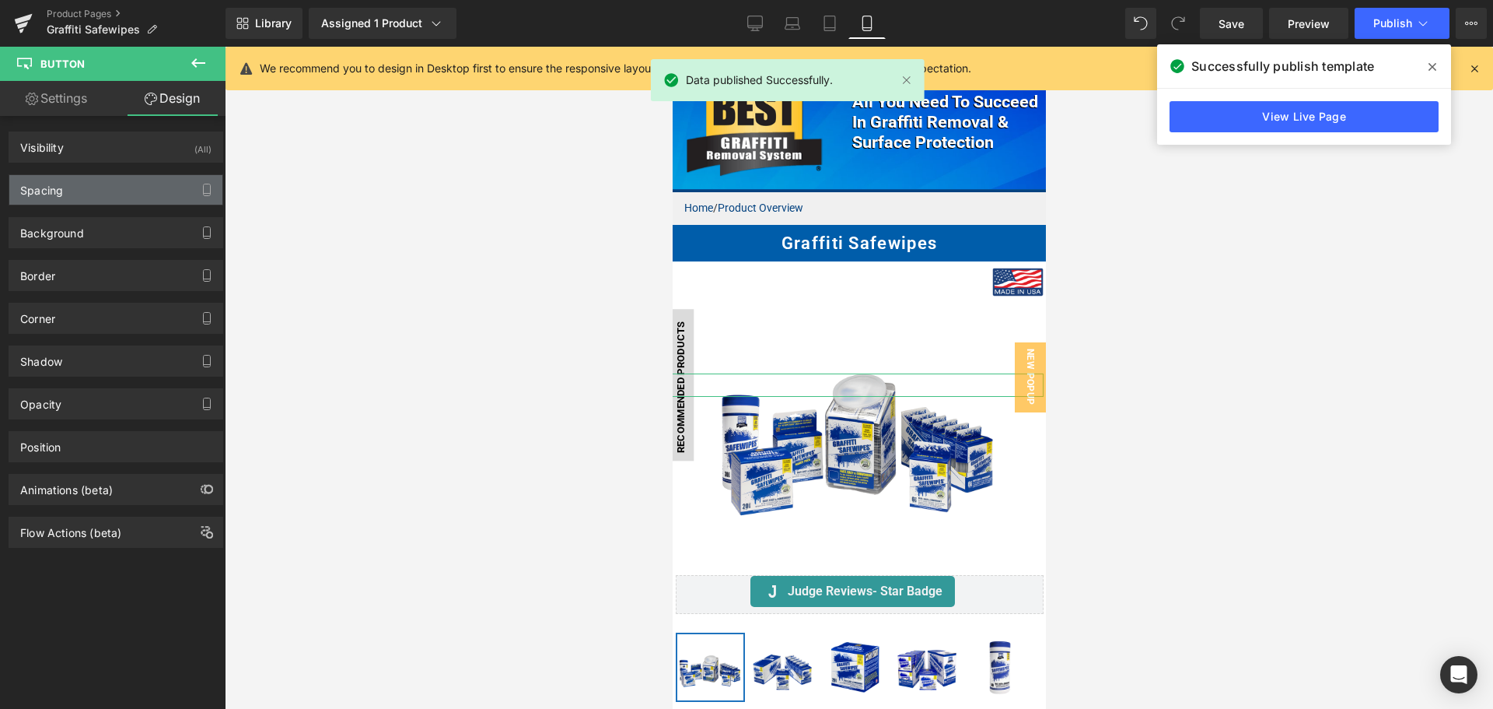
click at [126, 198] on div "Spacing" at bounding box center [115, 190] width 213 height 30
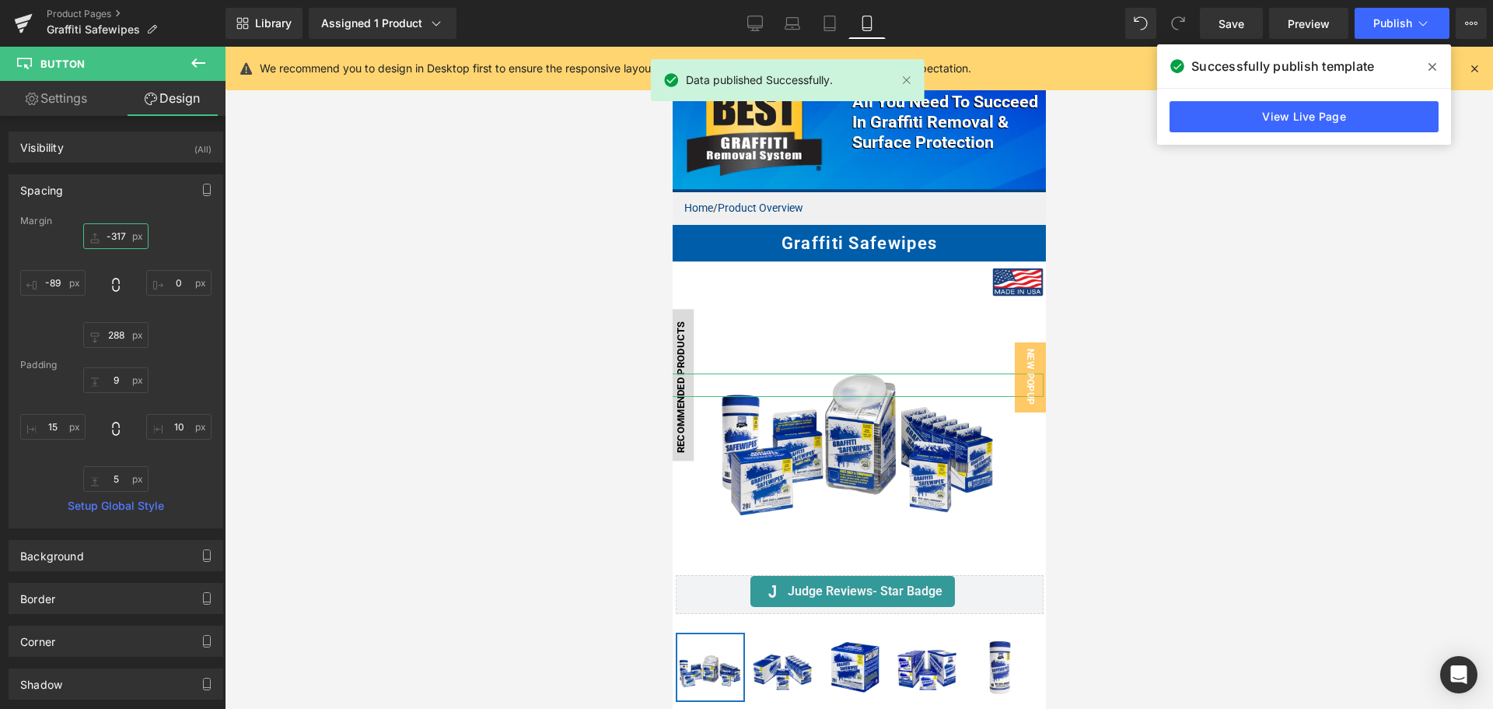
click at [110, 248] on input "-317" at bounding box center [115, 236] width 65 height 26
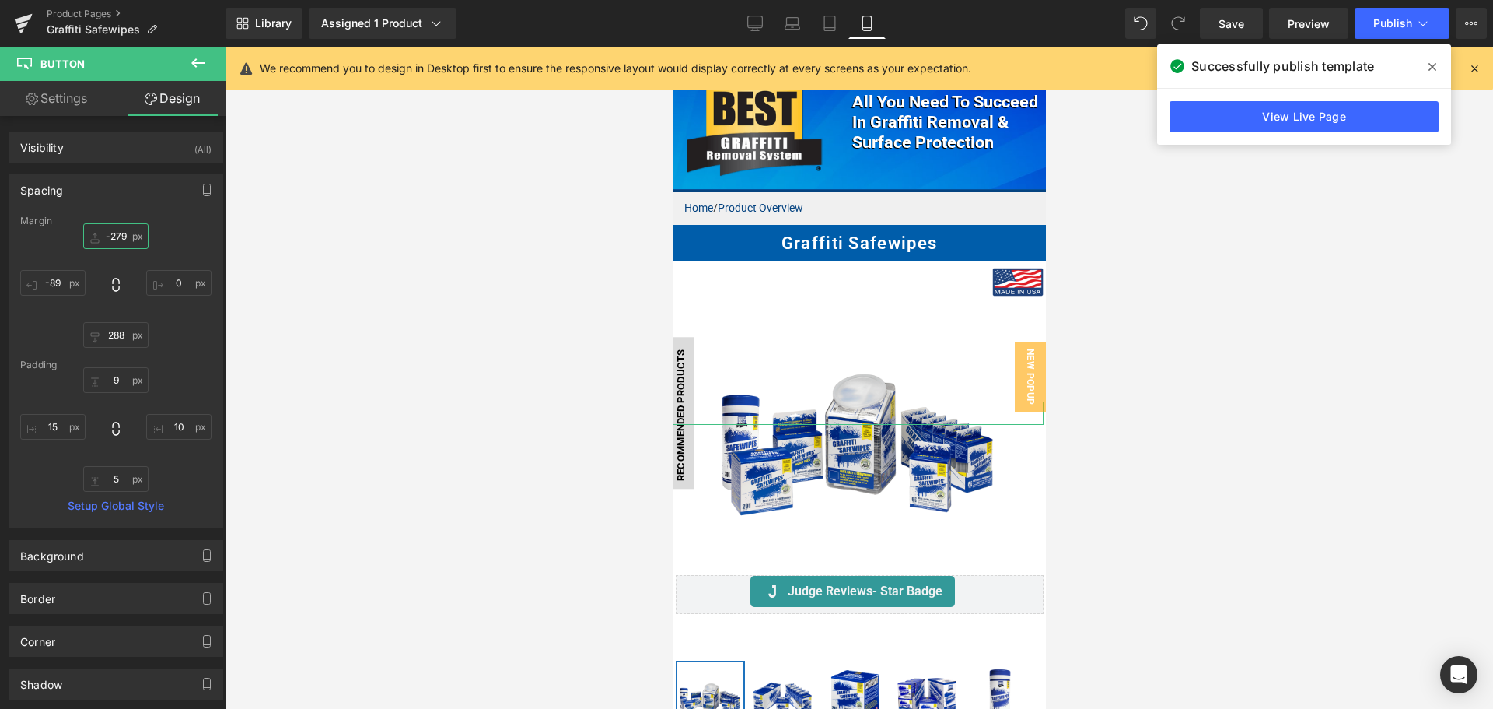
type input "-278"
click at [103, 329] on input "288" at bounding box center [115, 335] width 65 height 26
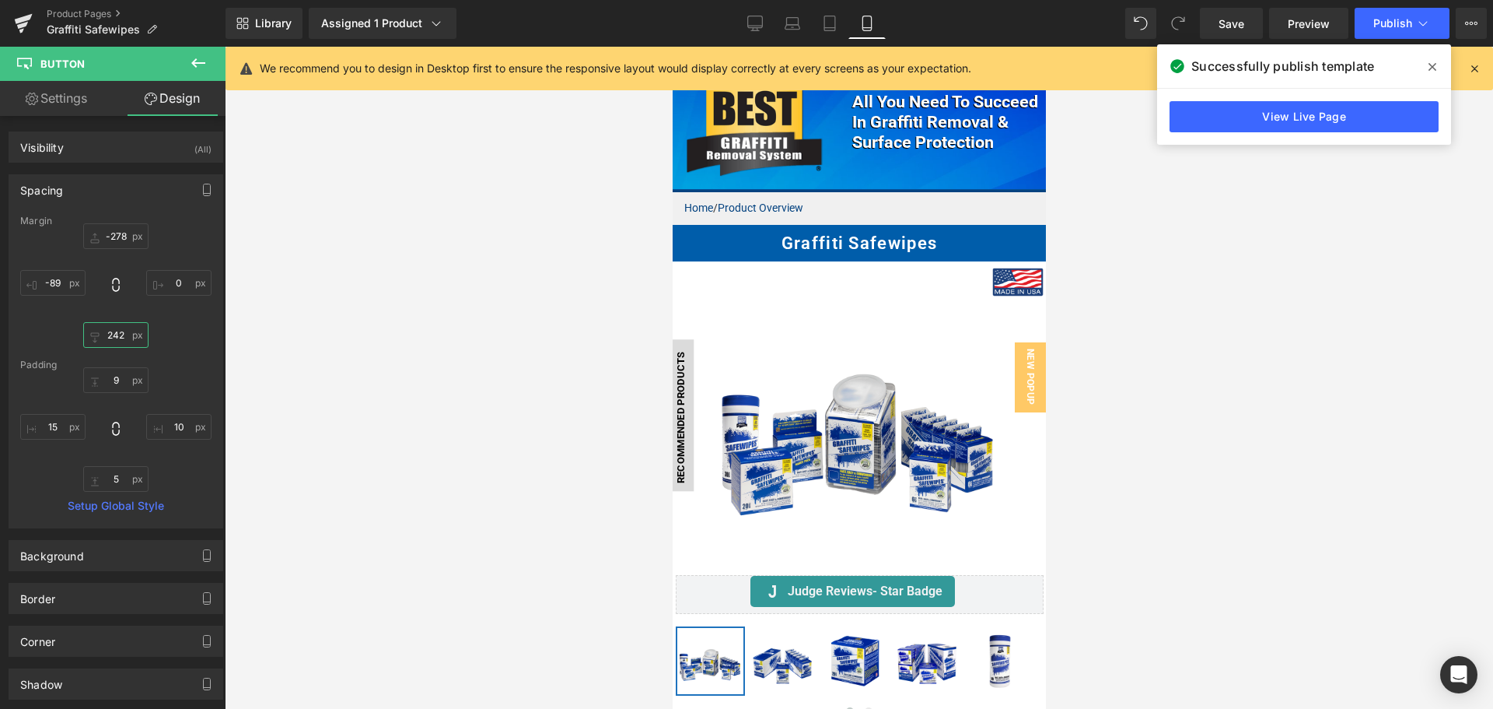
type input "241"
click at [125, 240] on input "-278" at bounding box center [115, 236] width 65 height 26
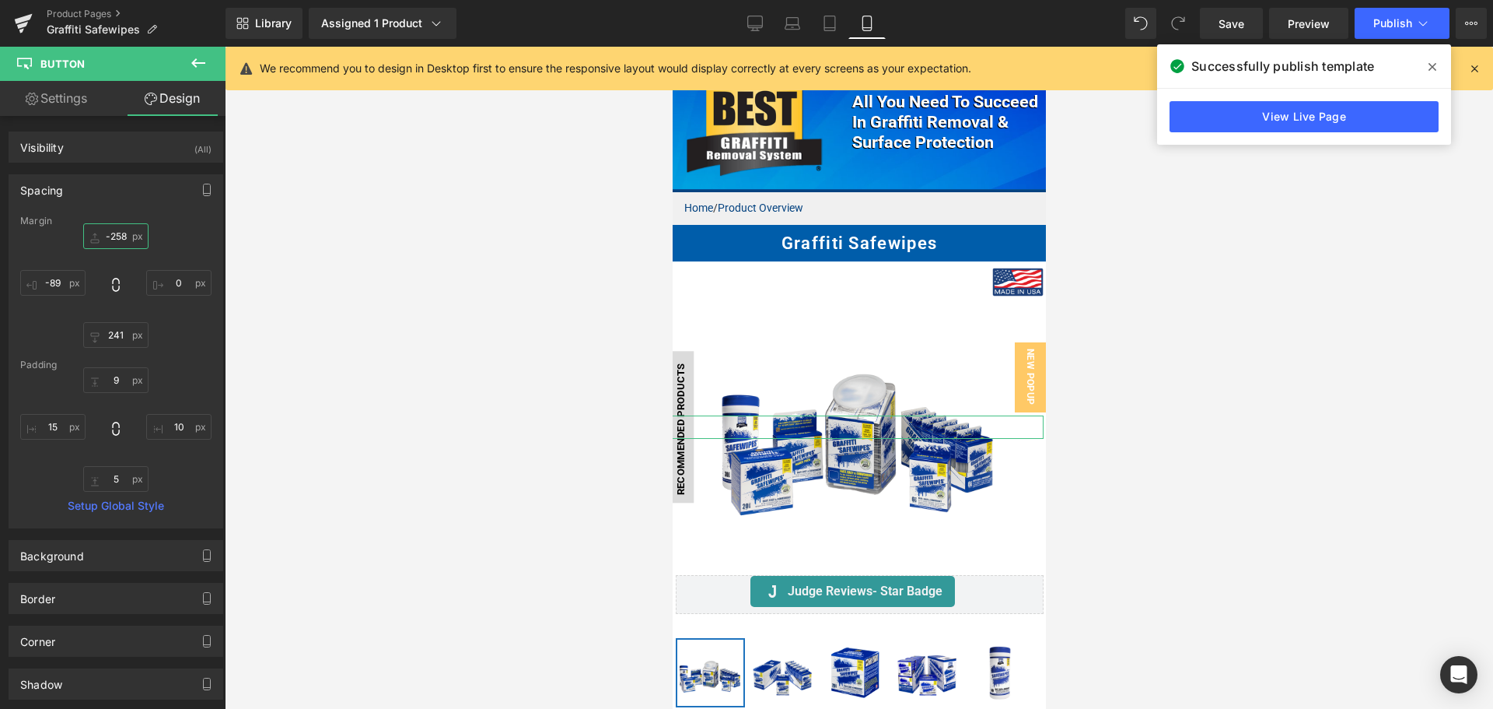
type input "-257"
click at [107, 341] on input "241" at bounding box center [115, 335] width 65 height 26
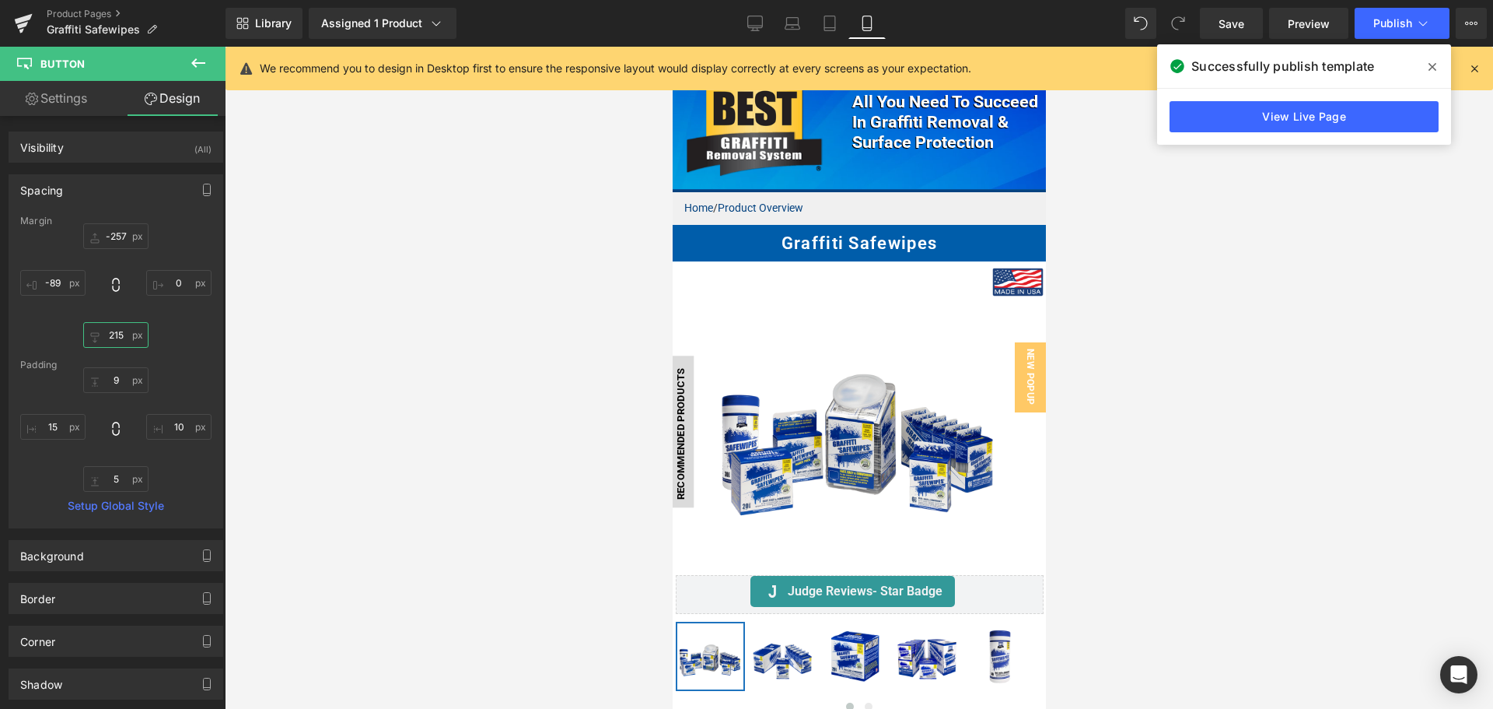
type input "214"
click at [201, 189] on icon "button" at bounding box center [207, 190] width 12 height 12
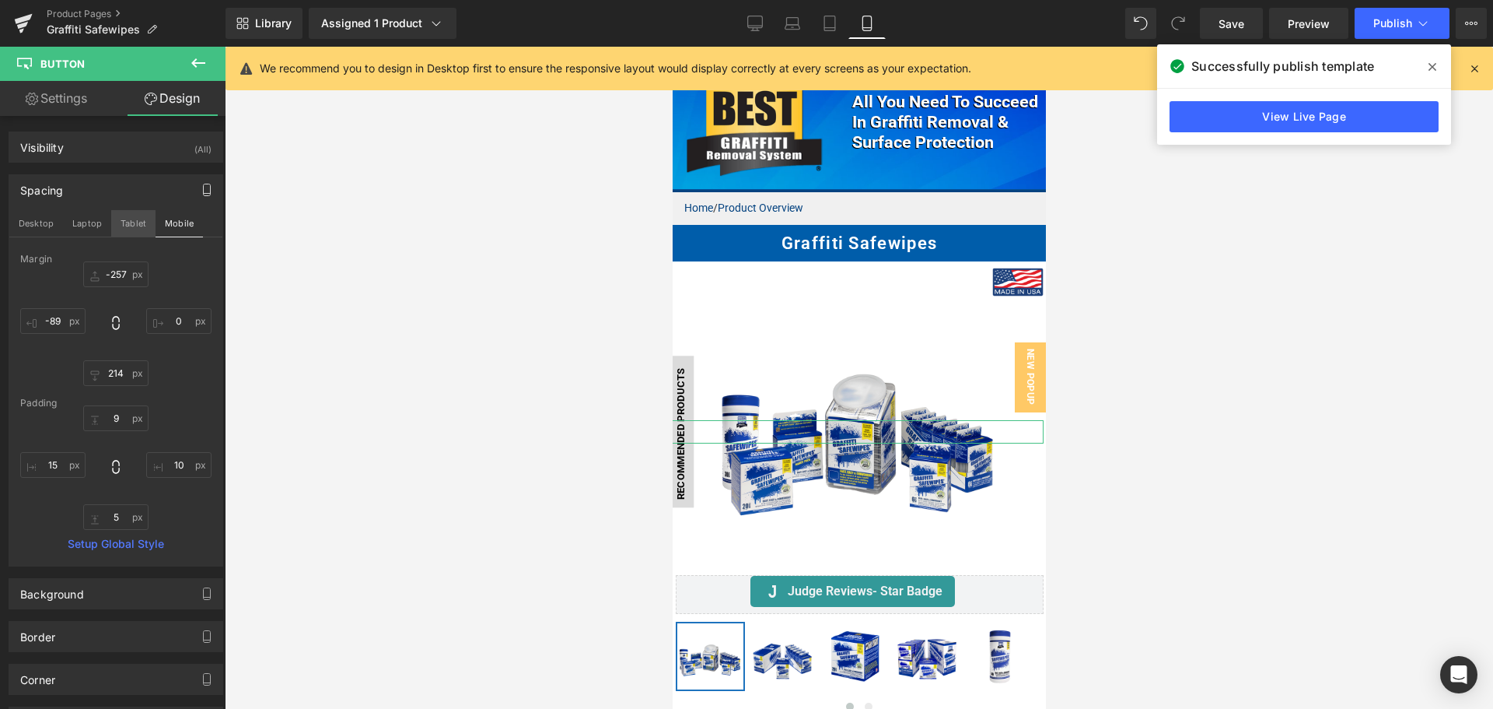
click at [141, 225] on button "Tablet" at bounding box center [133, 223] width 44 height 26
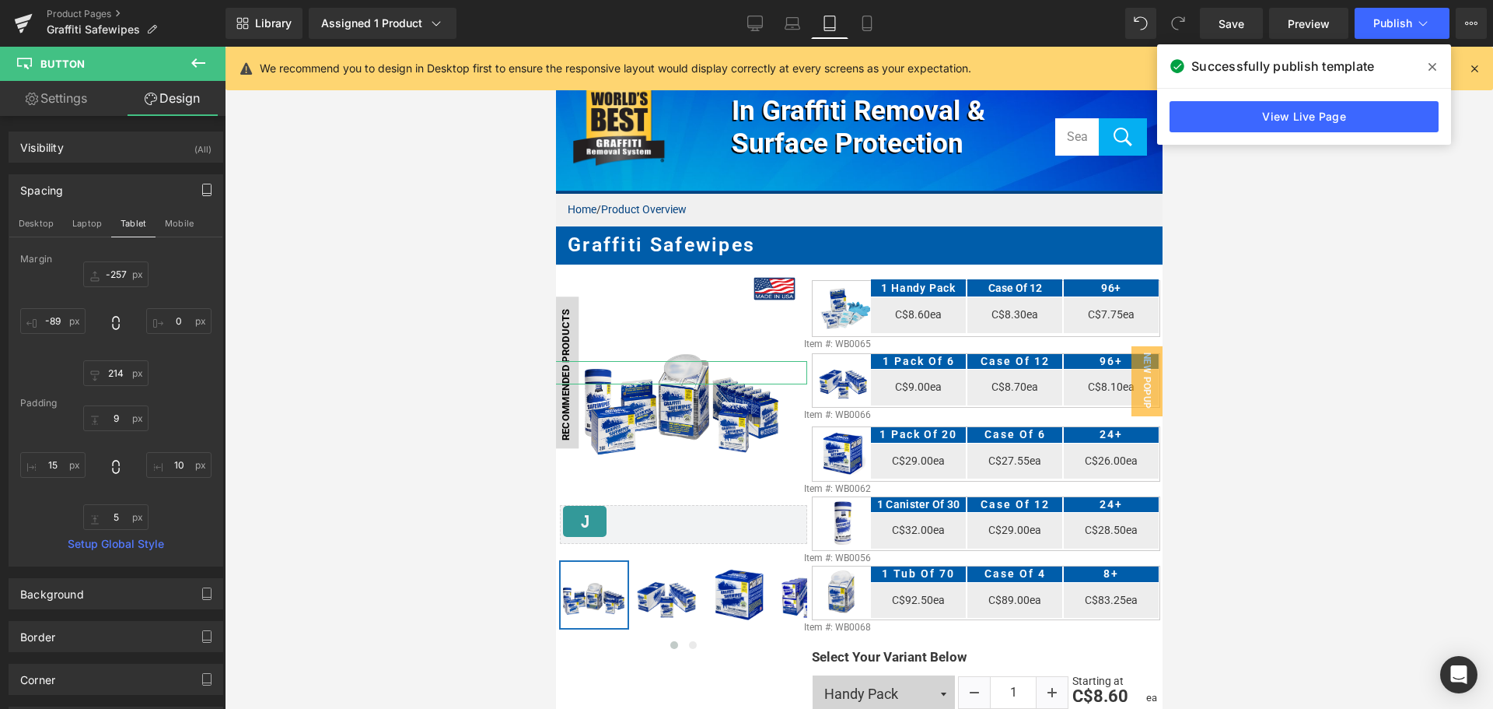
scroll to position [0, 0]
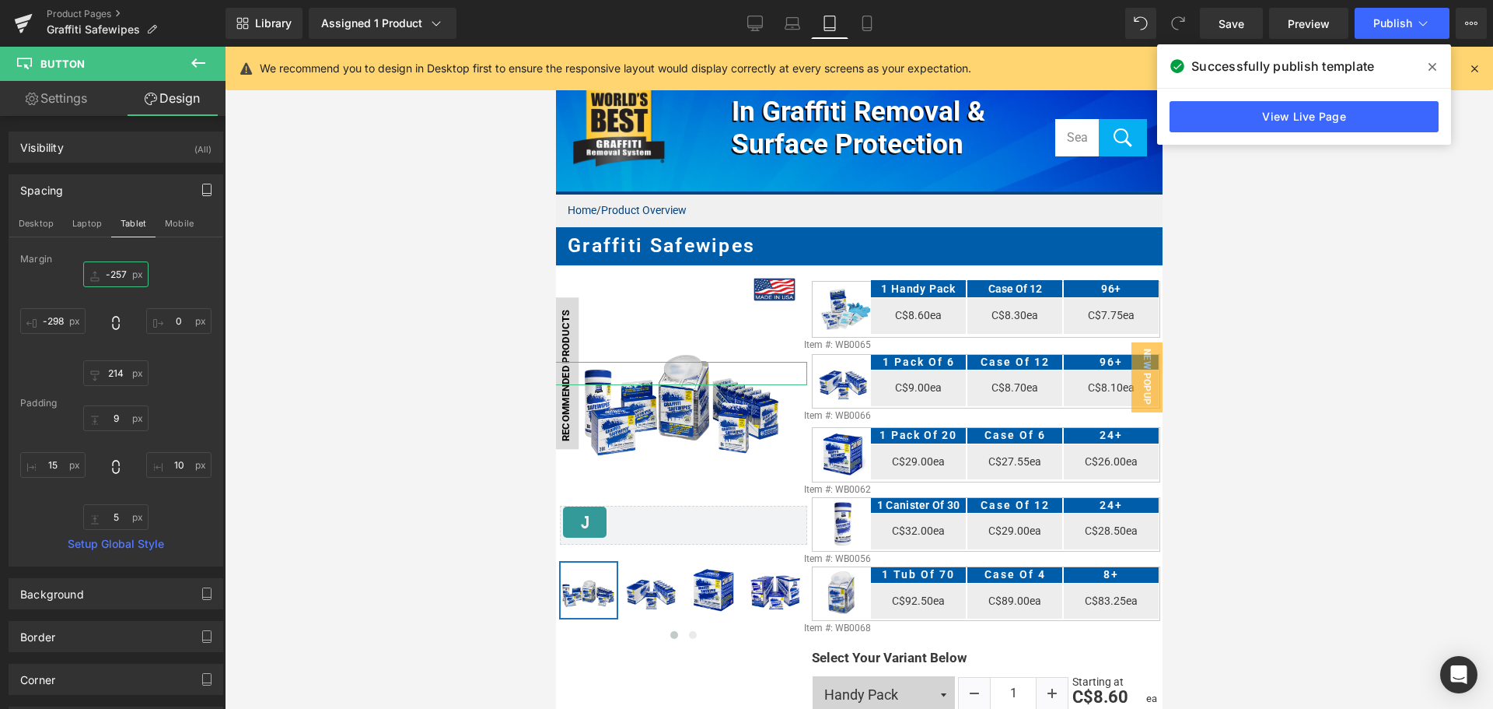
click at [123, 275] on input "-257" at bounding box center [115, 274] width 65 height 26
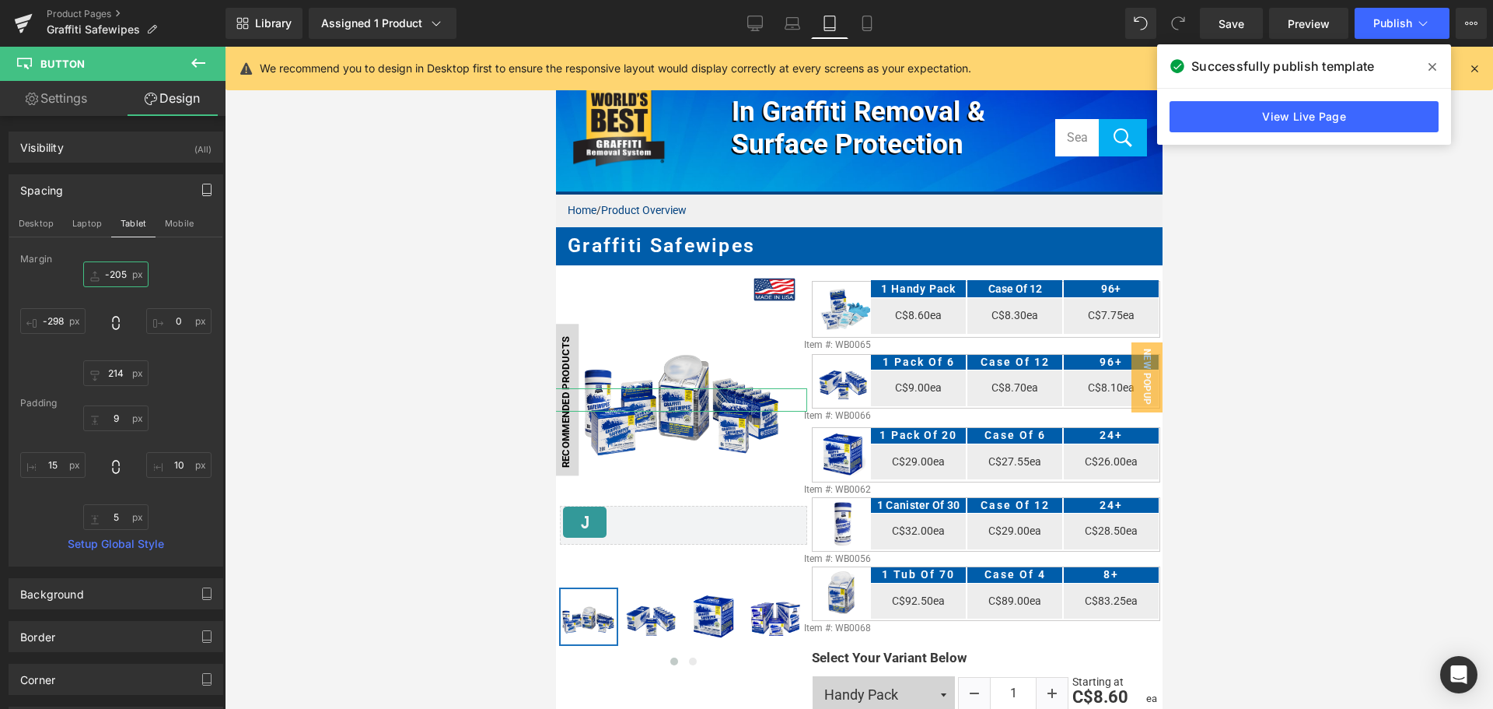
type input "-204"
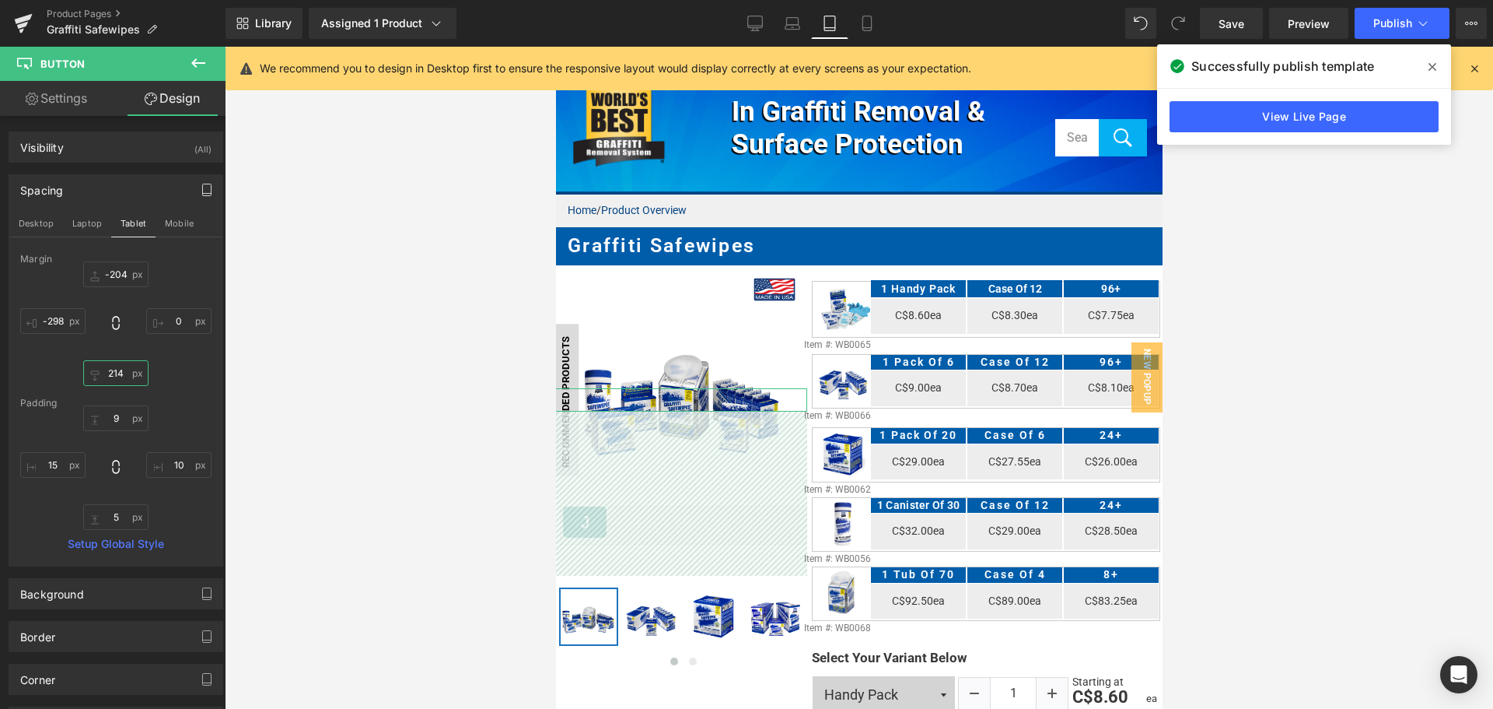
click at [117, 373] on input "214" at bounding box center [115, 373] width 65 height 26
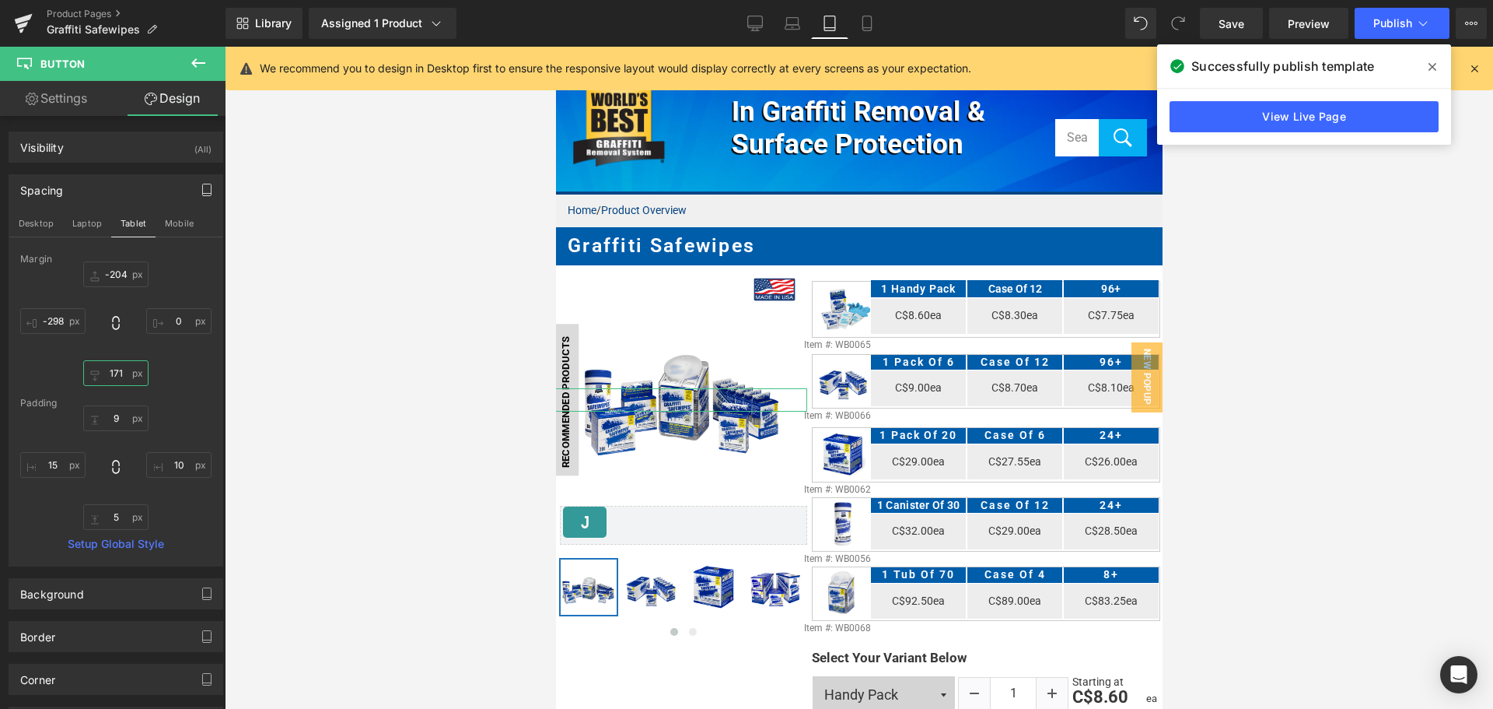
type input "170"
click at [785, 14] on link "Laptop" at bounding box center [792, 23] width 37 height 31
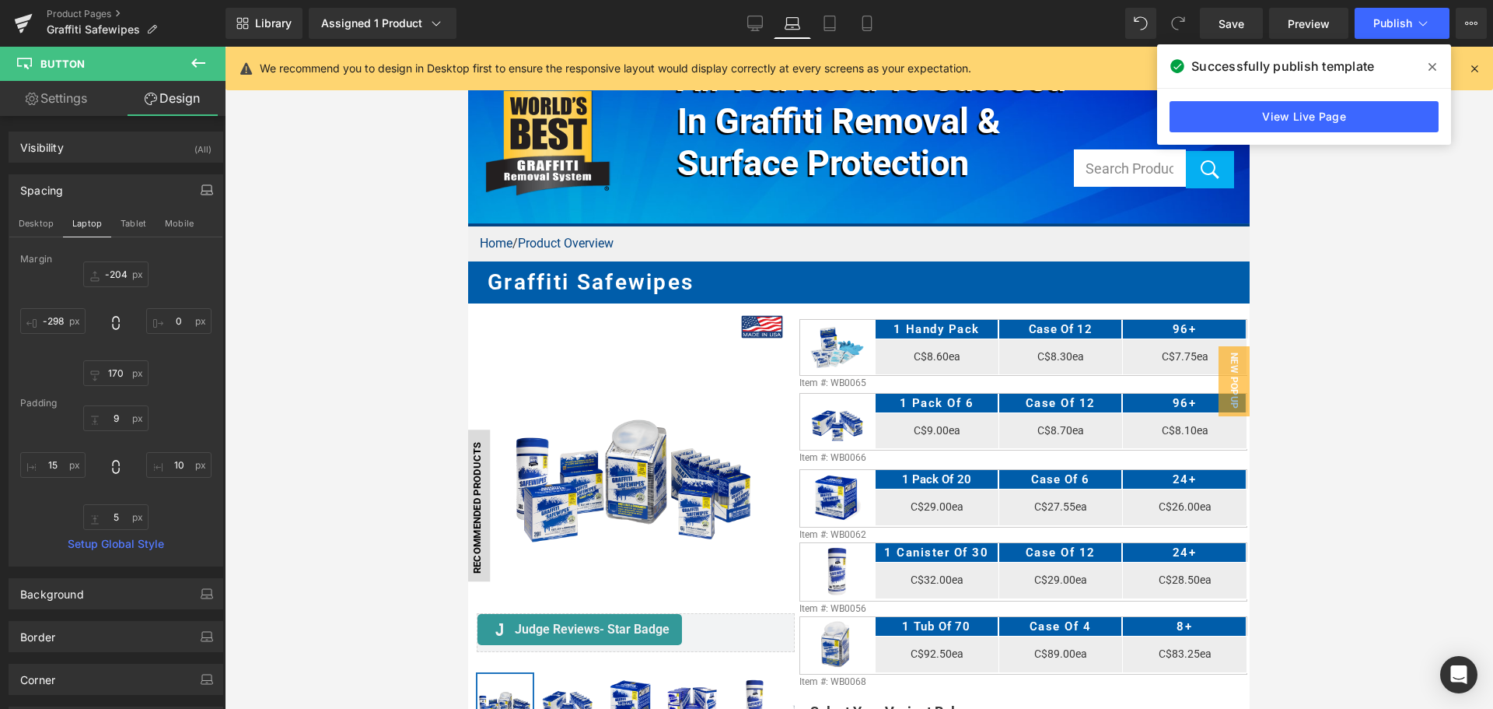
scroll to position [112, 0]
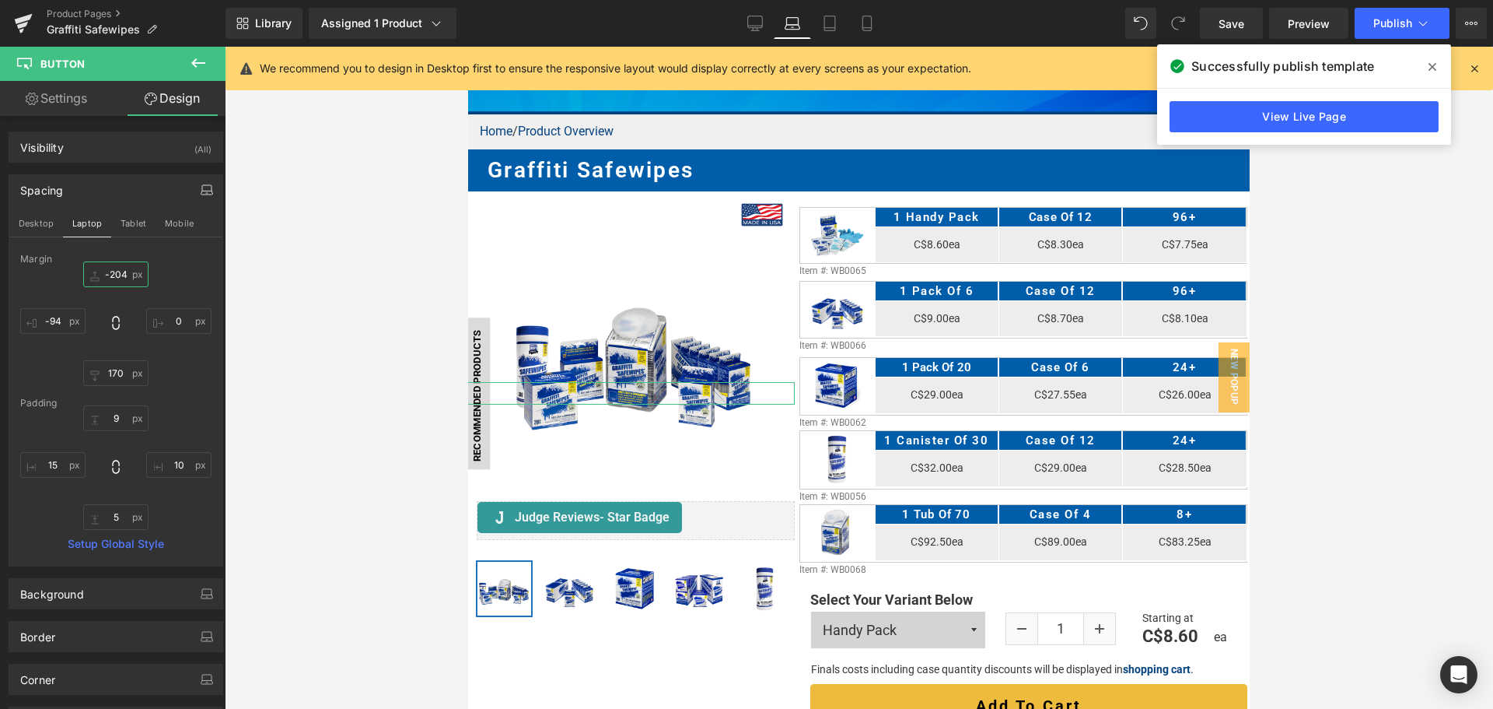
click at [124, 273] on input "-204" at bounding box center [115, 274] width 65 height 26
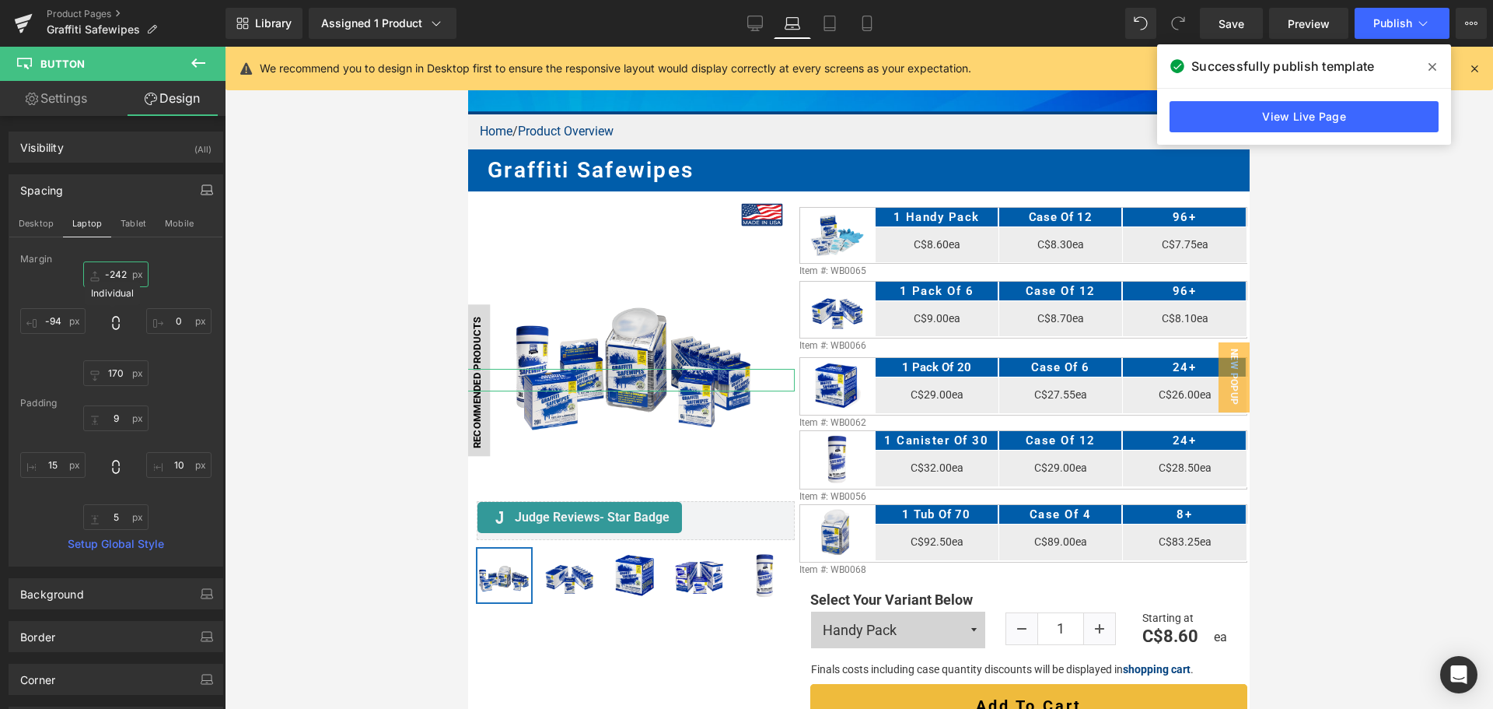
type input "-243"
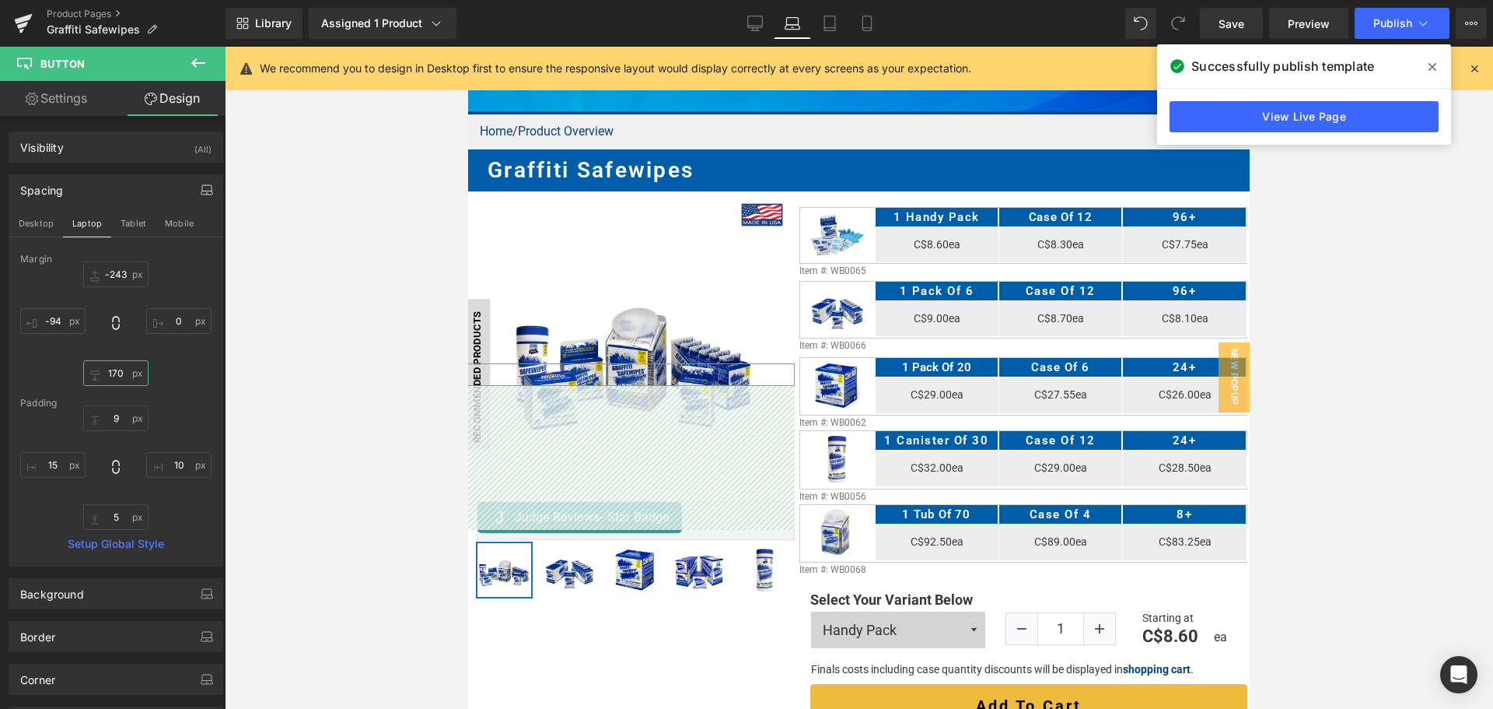
click at [111, 382] on input "170" at bounding box center [115, 373] width 65 height 26
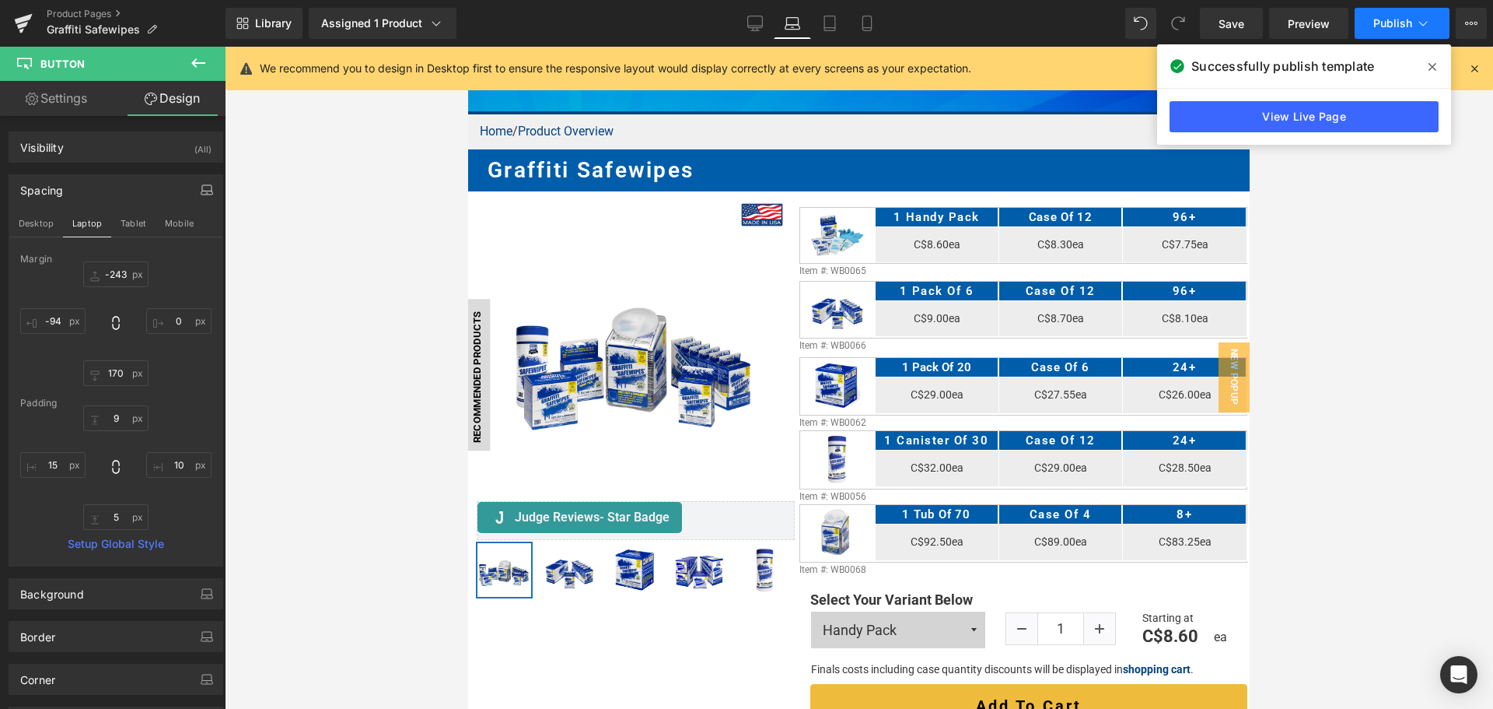
click at [1421, 27] on icon at bounding box center [1423, 24] width 16 height 16
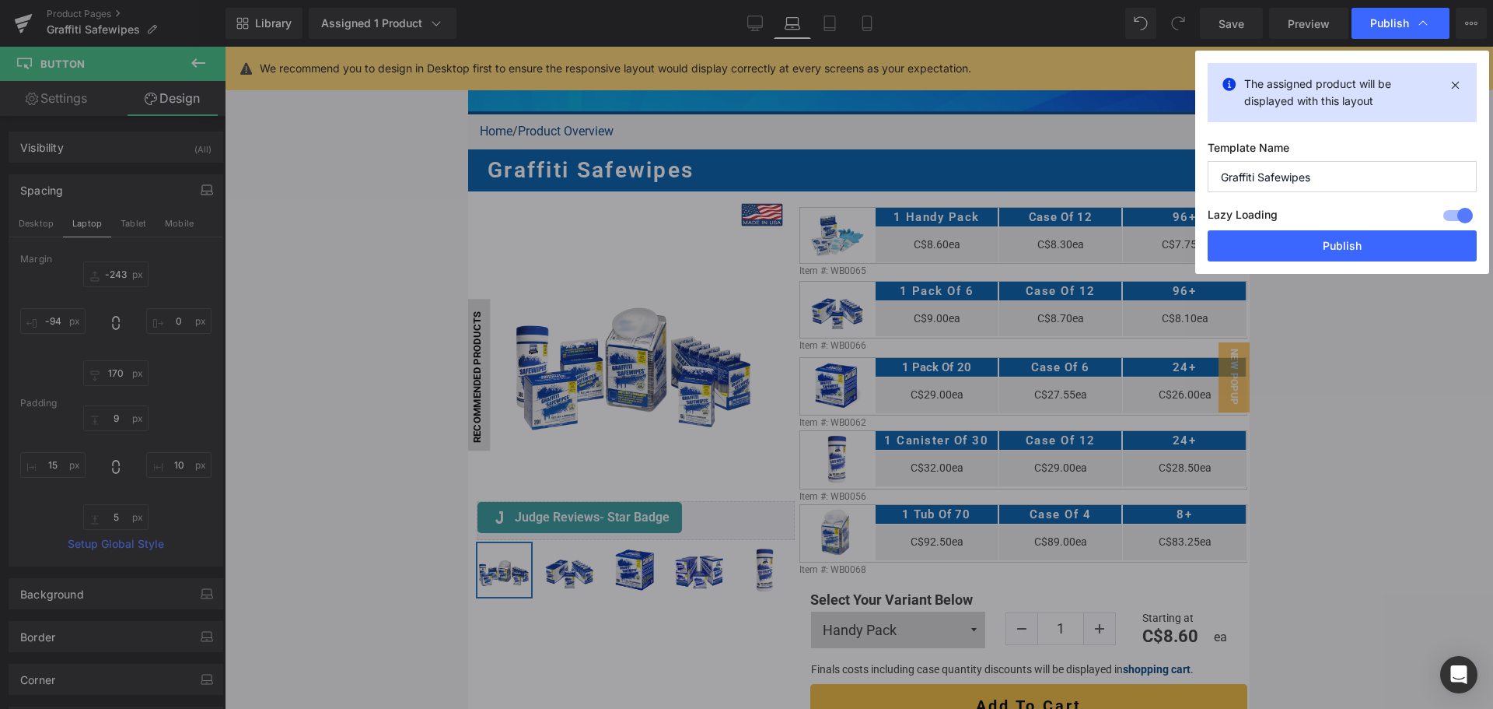
click at [1324, 229] on div "Lazy Loading Build Upgrade plan to unlock" at bounding box center [1342, 218] width 269 height 26
click at [1324, 238] on button "Publish" at bounding box center [1342, 245] width 269 height 31
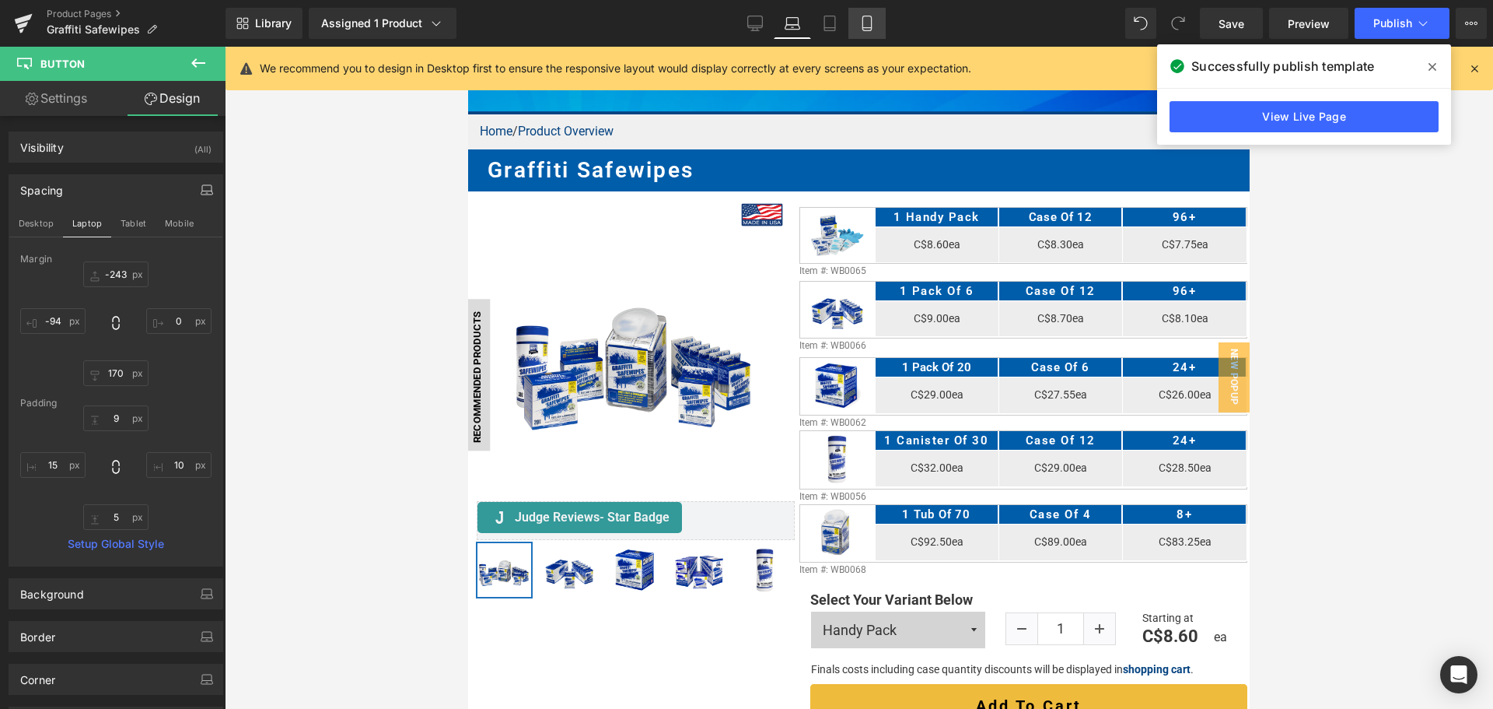
click at [874, 13] on link "Mobile" at bounding box center [867, 23] width 37 height 31
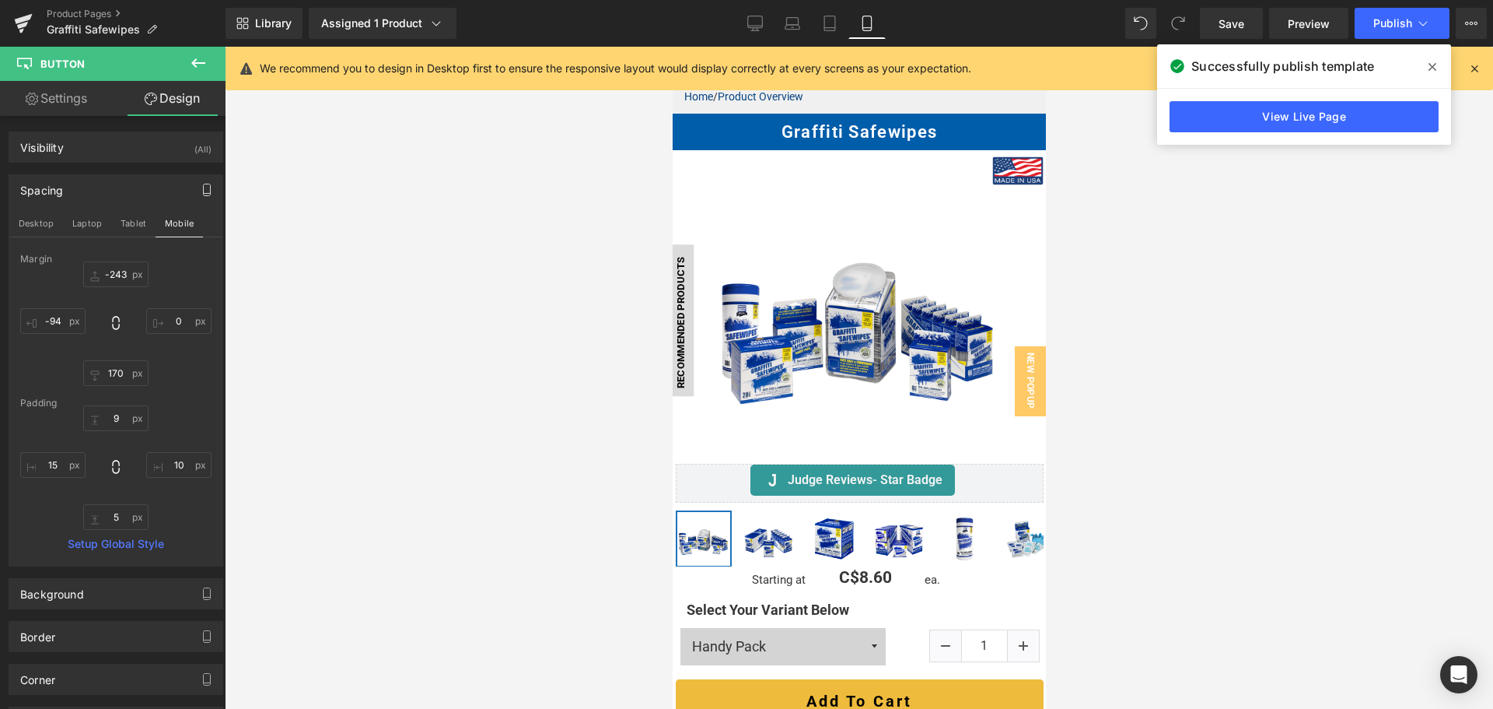
scroll to position [41, 0]
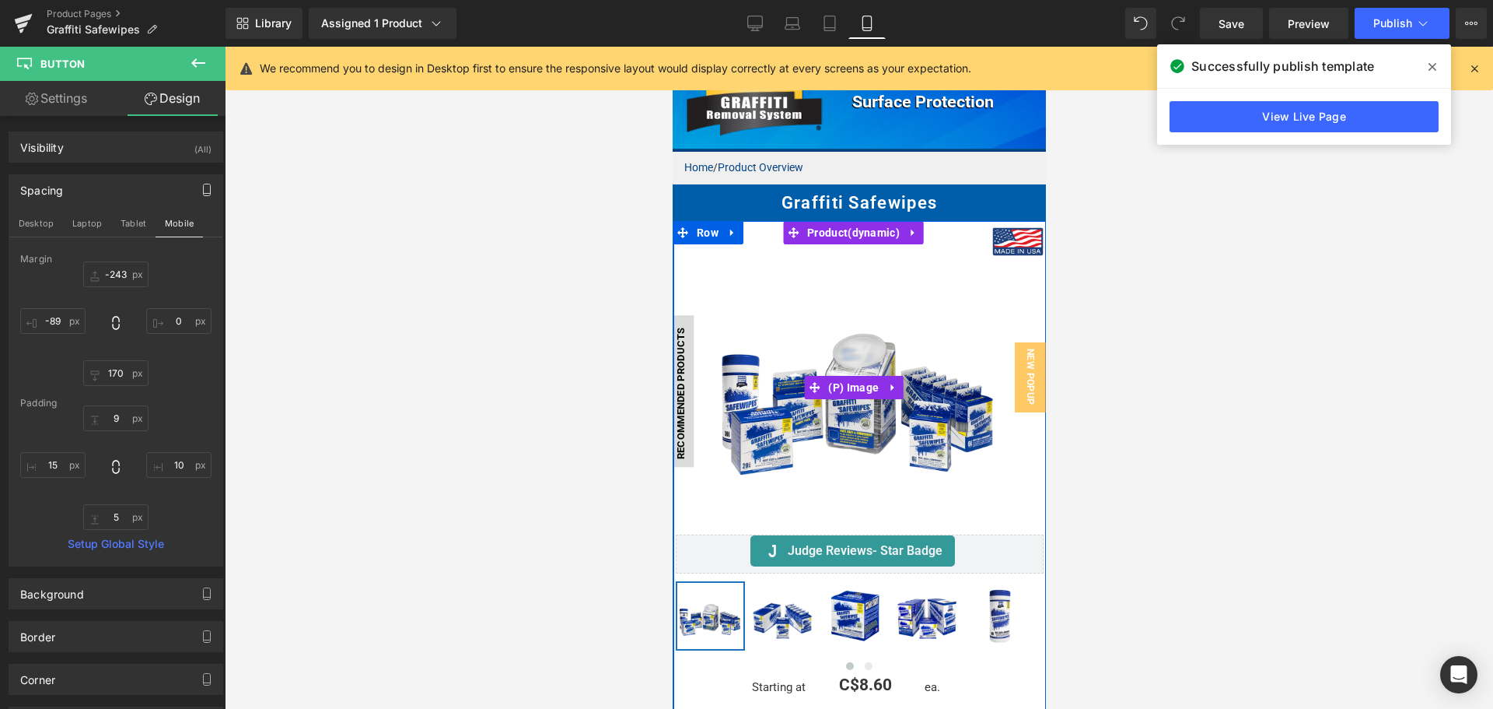
click at [679, 357] on span "Recommended Products" at bounding box center [680, 393] width 12 height 132
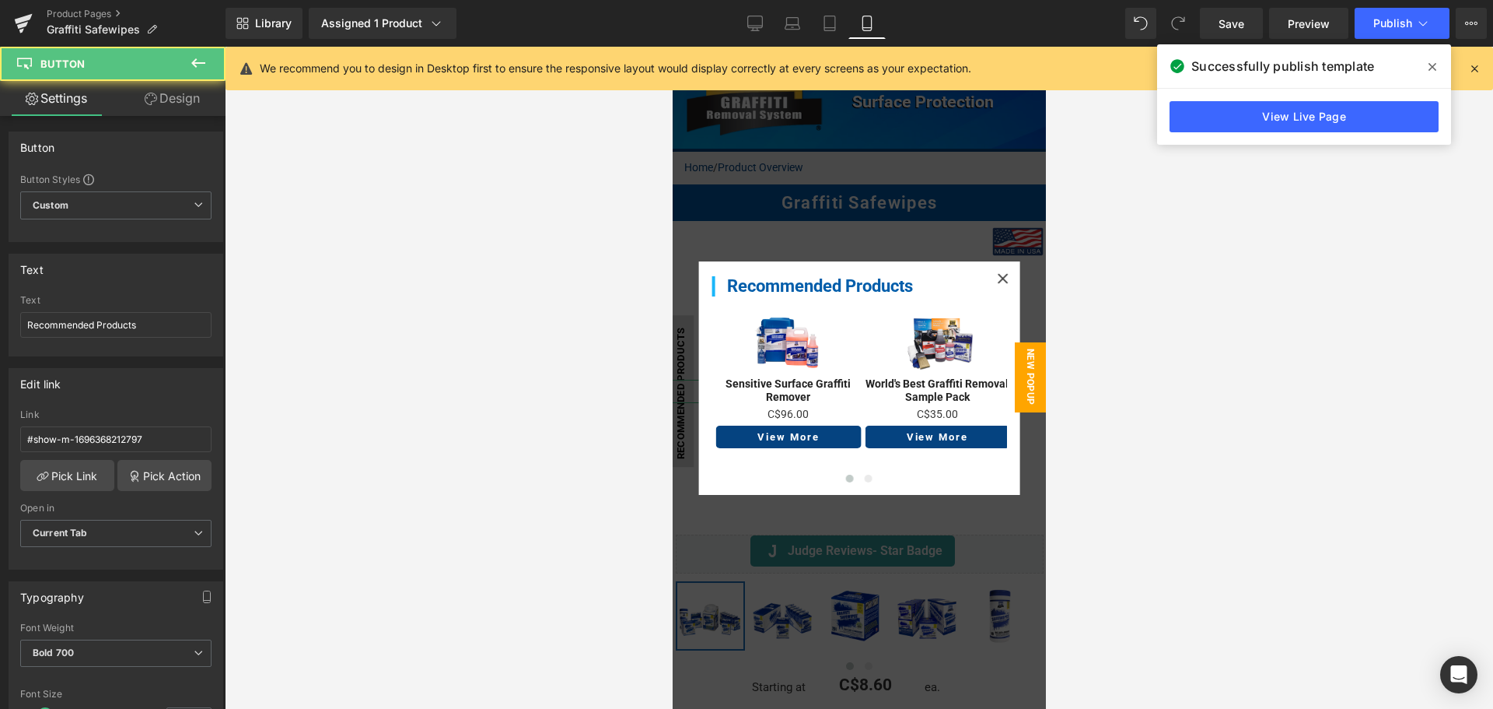
click at [187, 103] on link "Design" at bounding box center [172, 98] width 113 height 35
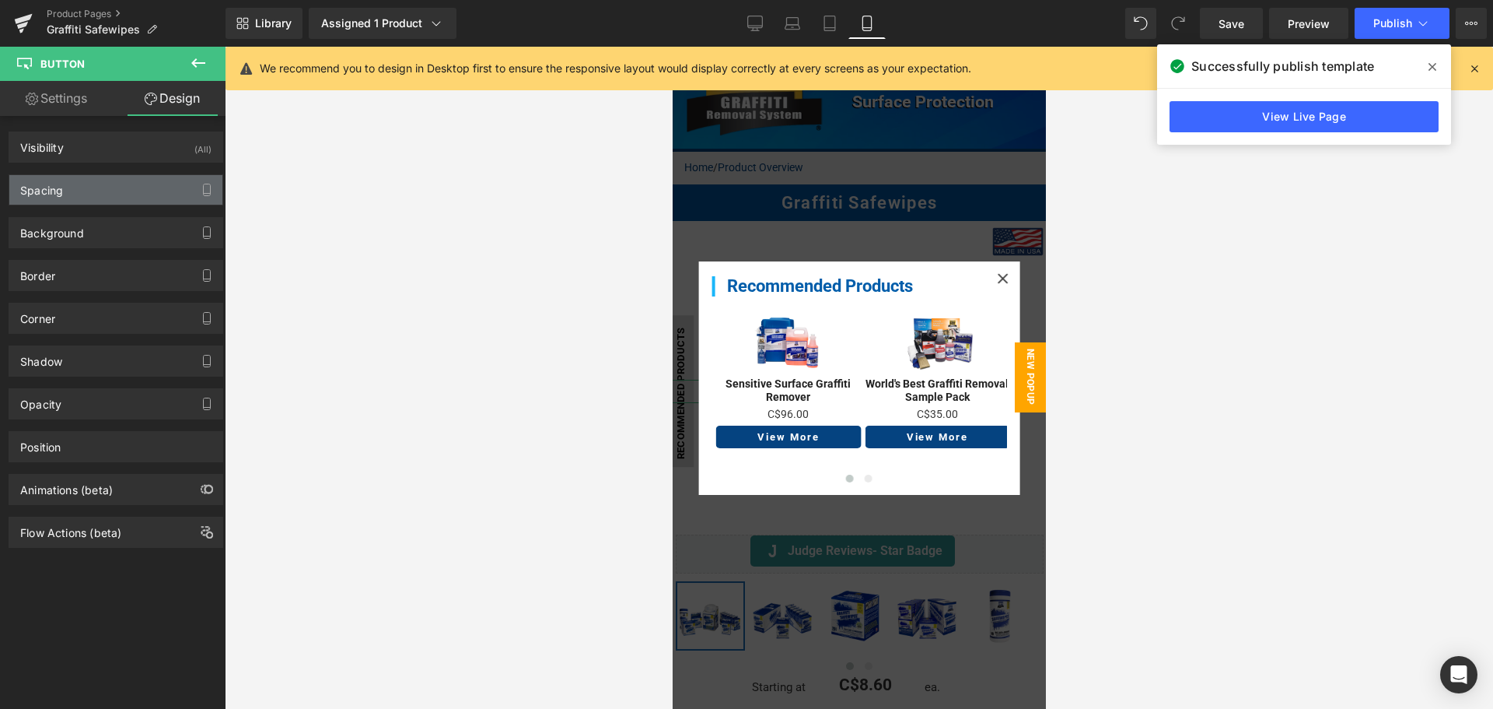
click at [129, 187] on div "Spacing" at bounding box center [115, 190] width 213 height 30
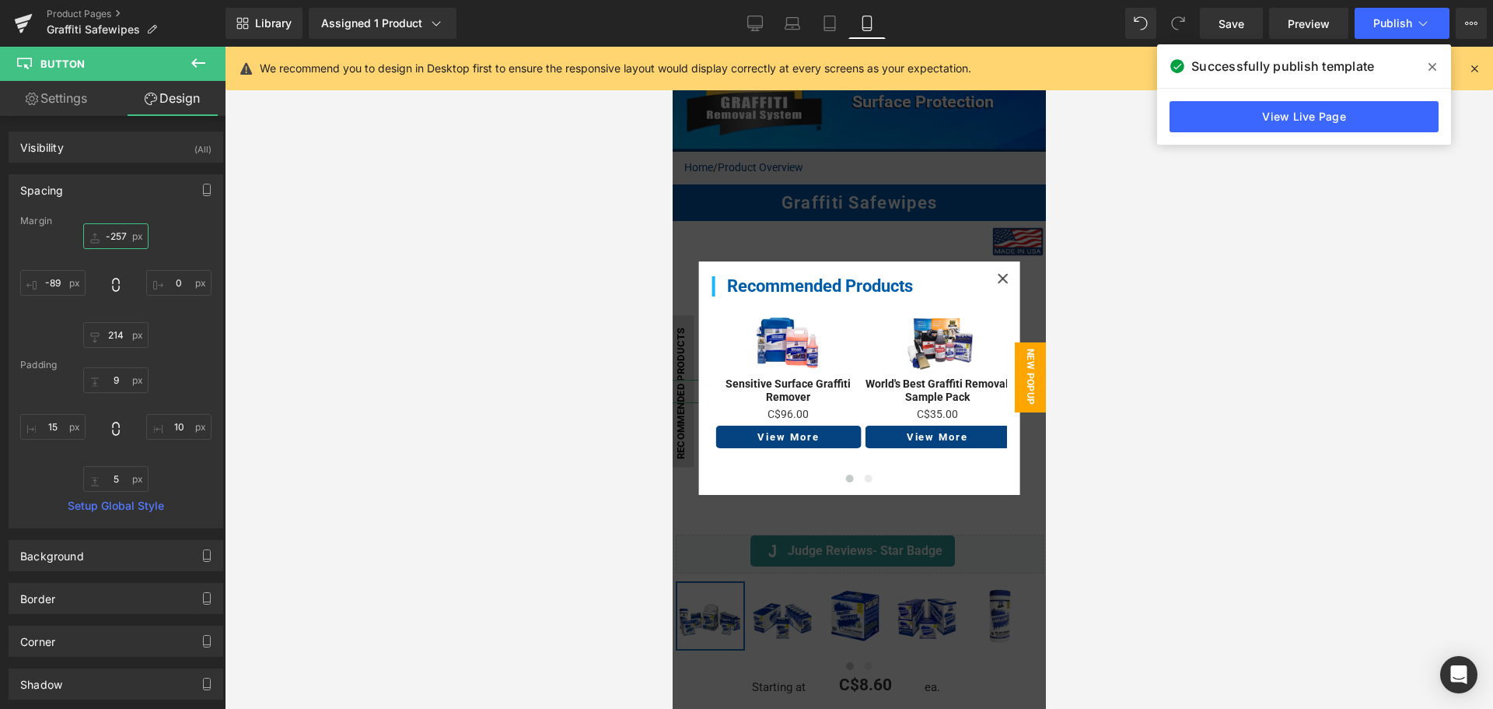
click at [123, 229] on input "-257" at bounding box center [115, 236] width 65 height 26
type input "-239"
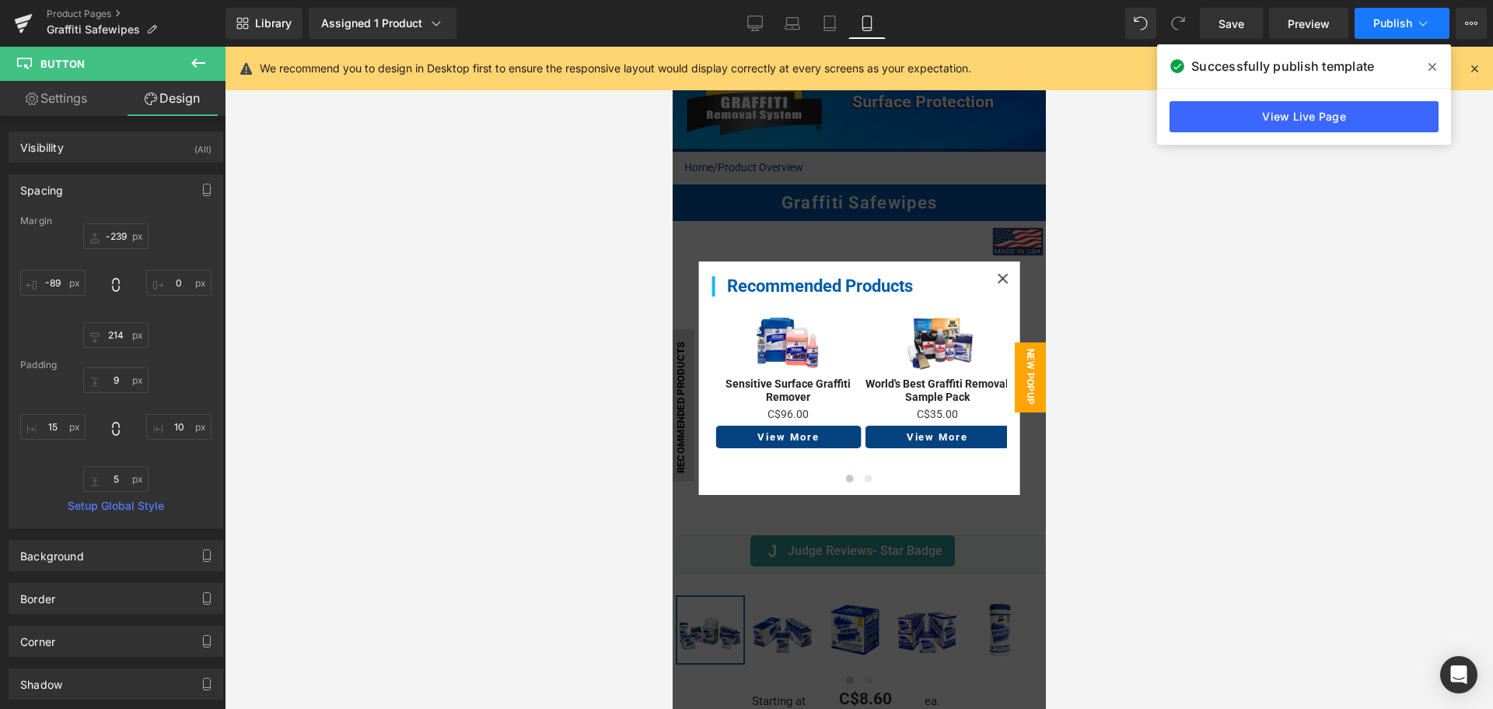
click at [1394, 35] on button "Publish" at bounding box center [1402, 23] width 95 height 31
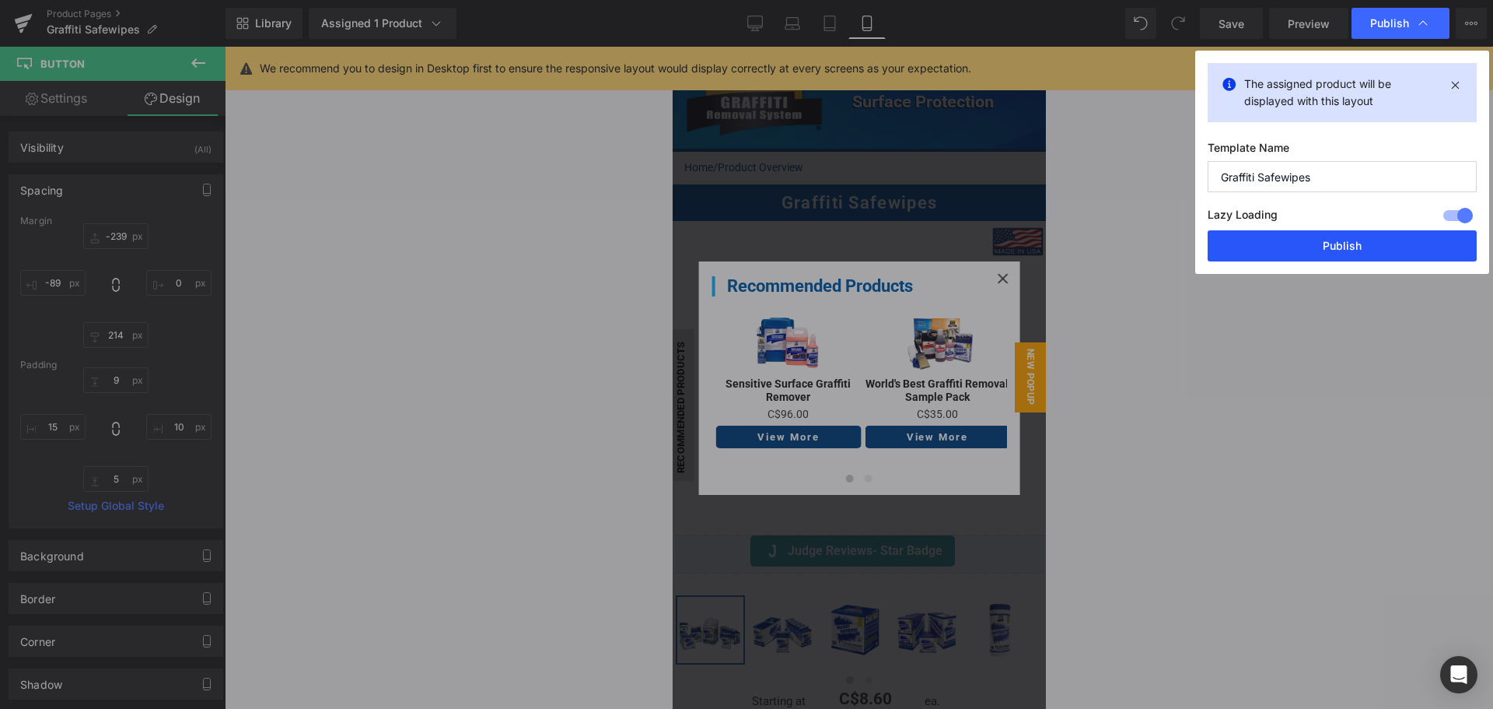
click at [1324, 236] on button "Publish" at bounding box center [1342, 245] width 269 height 31
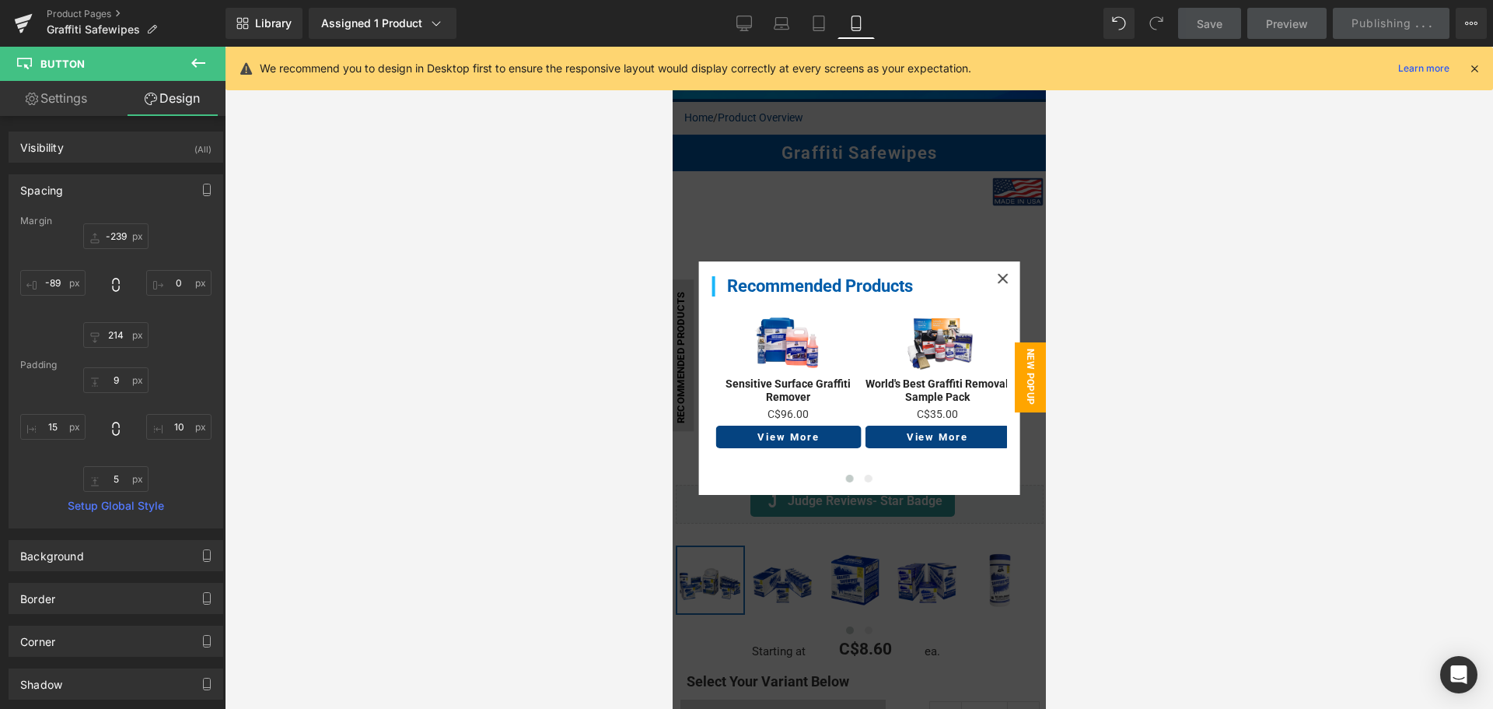
scroll to position [119, 0]
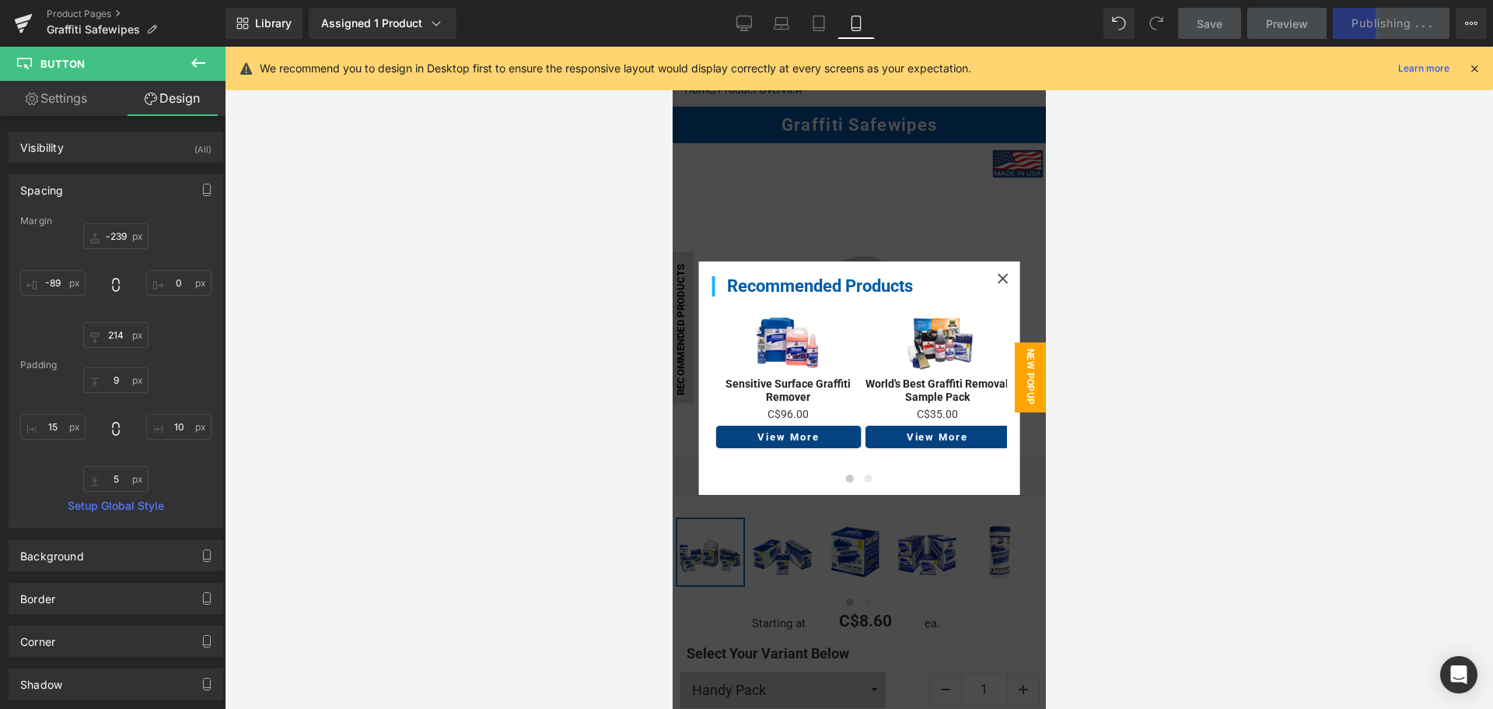
click at [887, 593] on div at bounding box center [858, 378] width 373 height 662
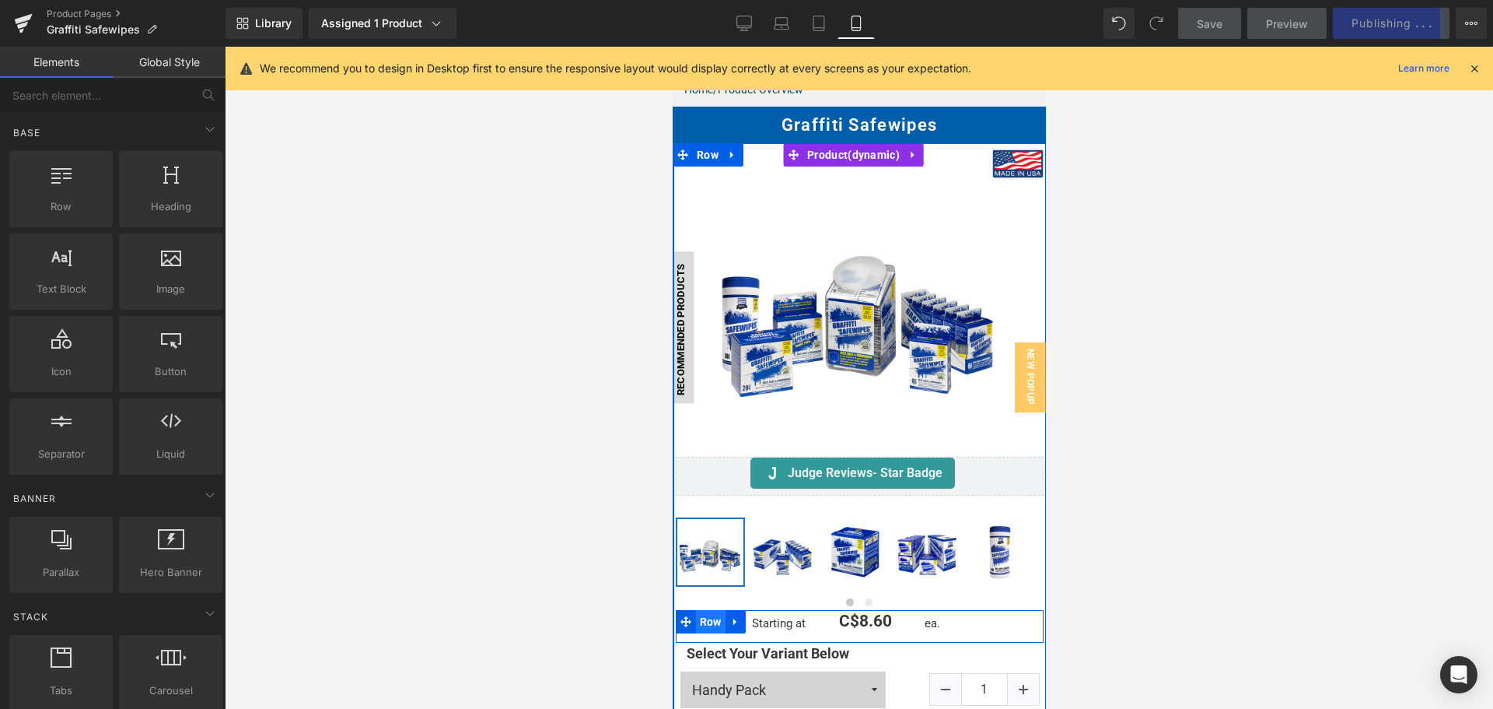
click at [715, 610] on link "Row" at bounding box center [700, 621] width 50 height 23
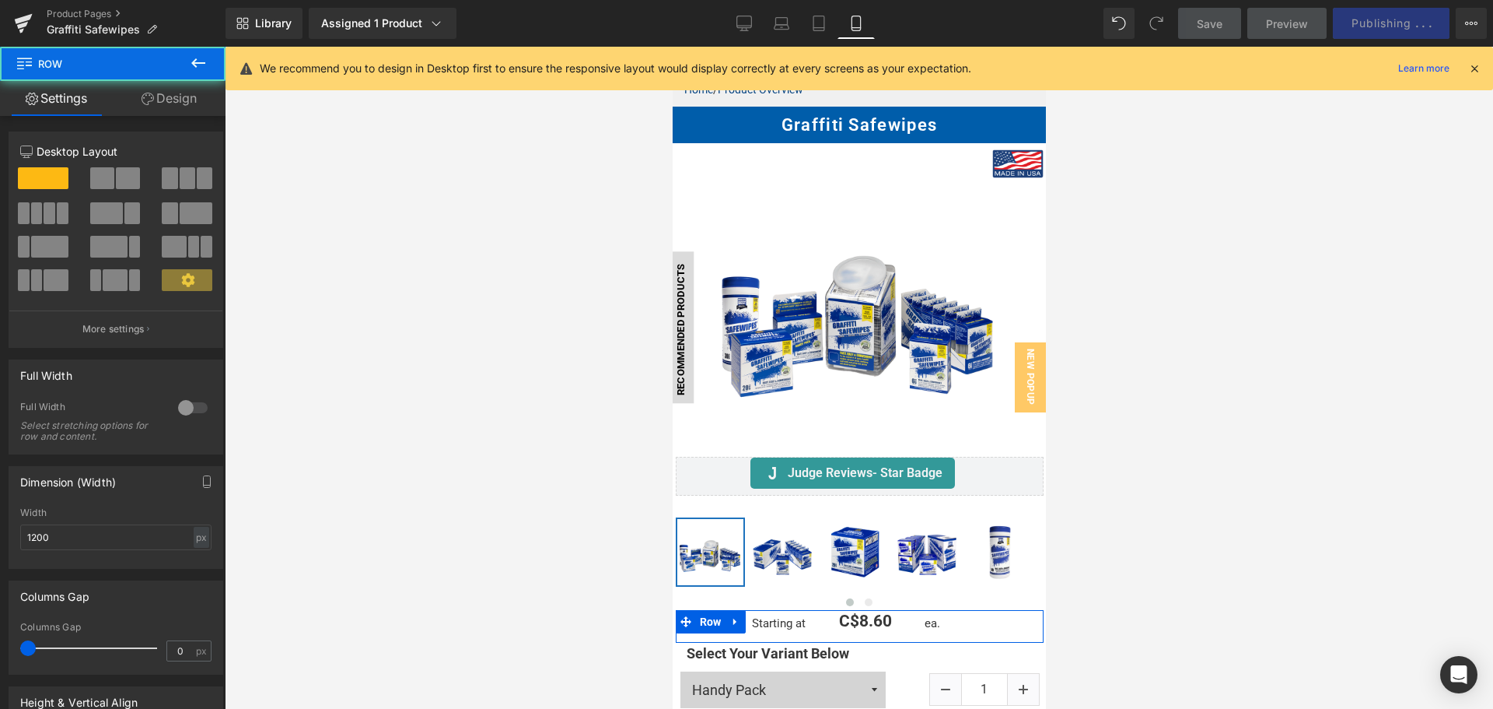
click at [179, 100] on link "Design" at bounding box center [169, 98] width 113 height 35
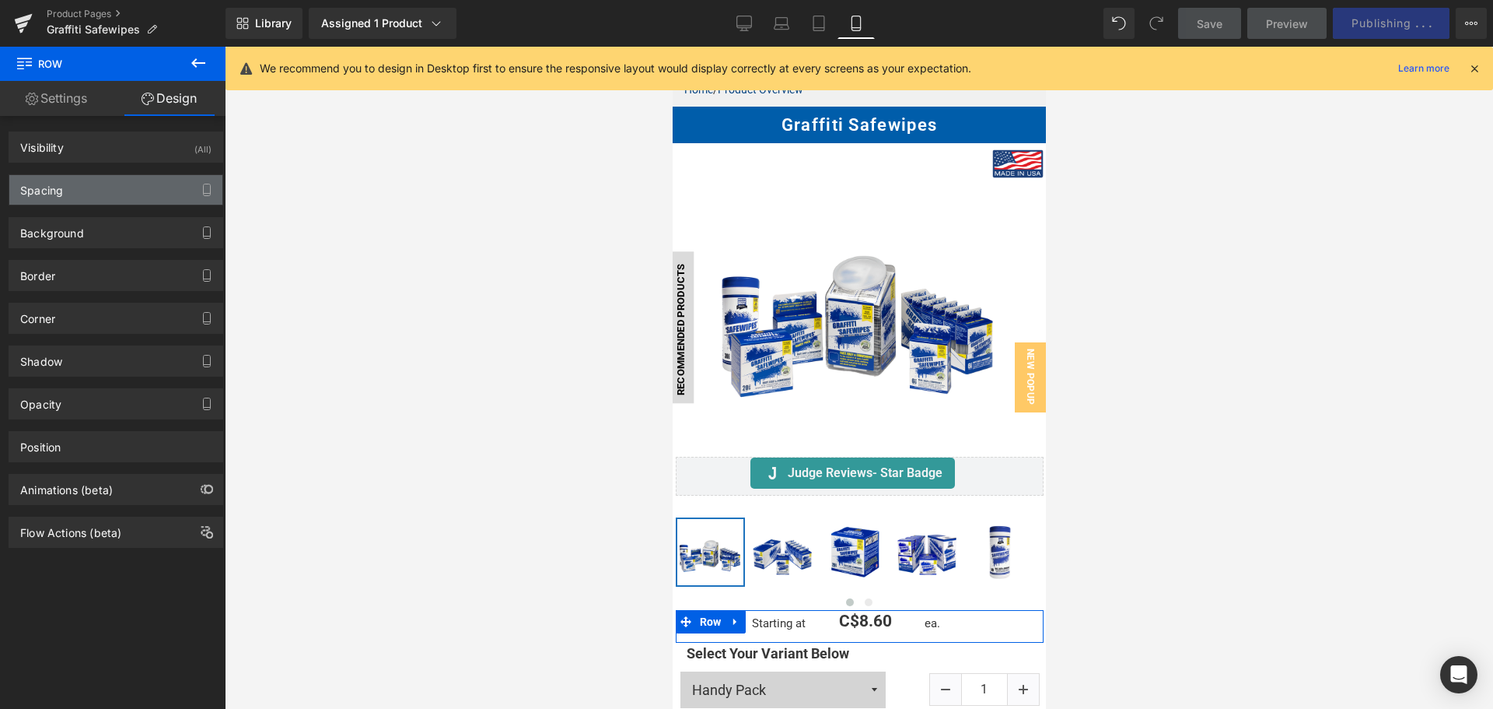
click at [106, 177] on div "Spacing" at bounding box center [115, 190] width 213 height 30
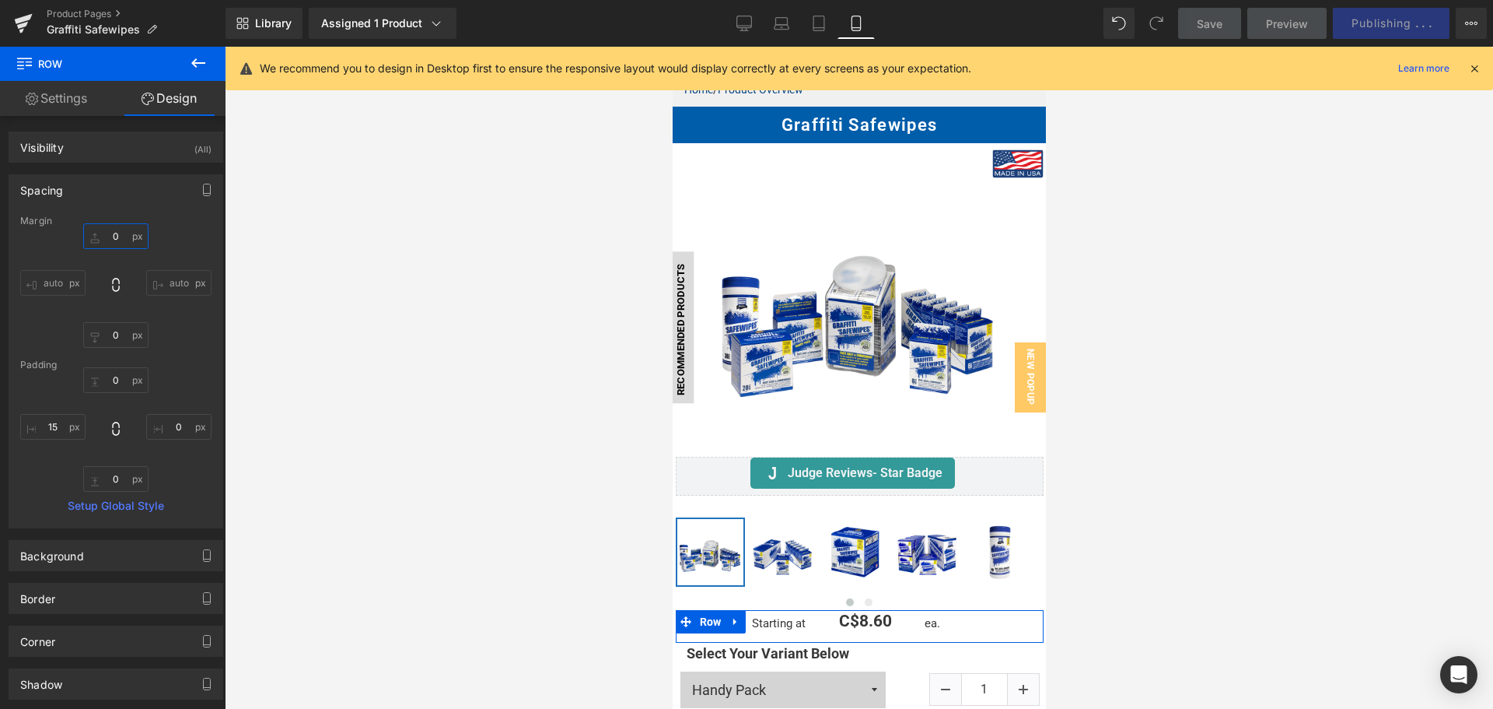
click at [119, 232] on input "0" at bounding box center [115, 236] width 65 height 26
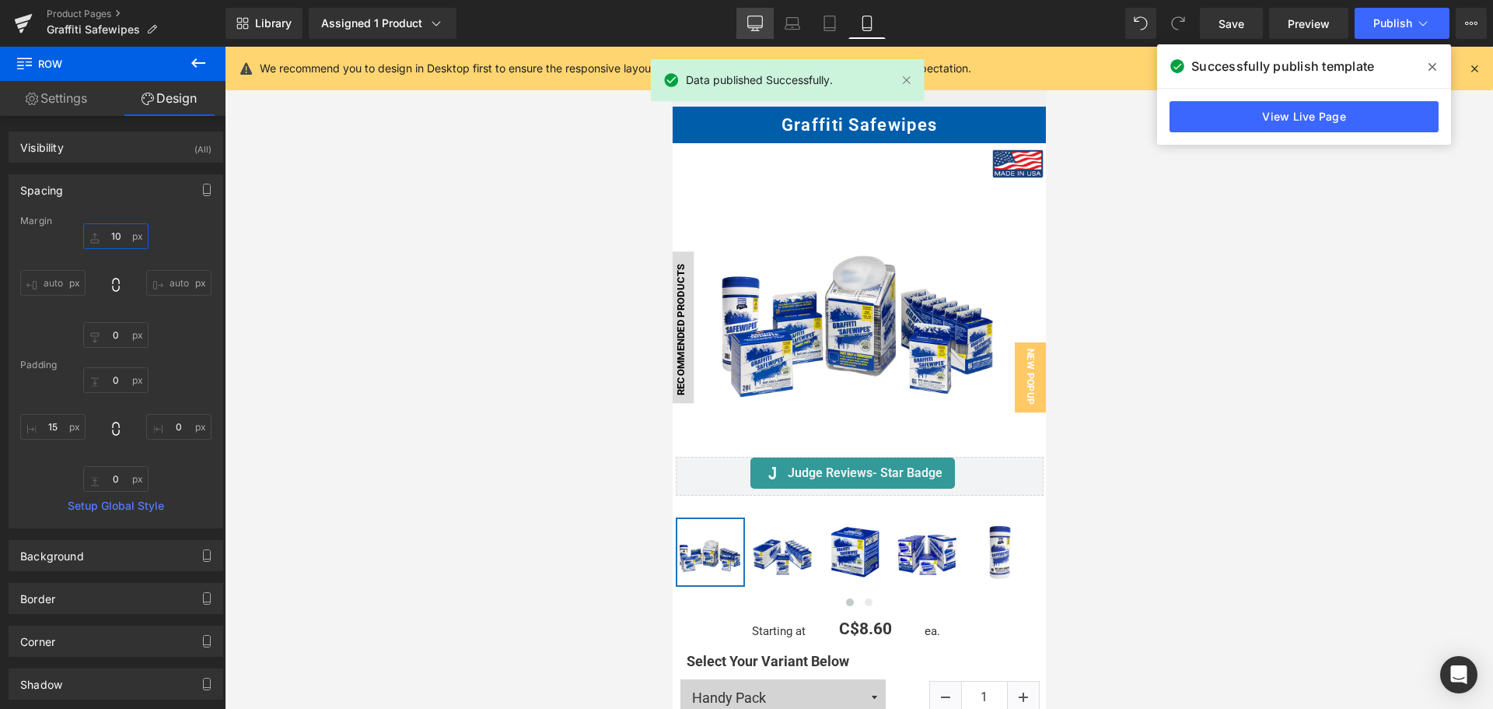
type input "10"
click at [754, 19] on icon at bounding box center [755, 24] width 16 height 16
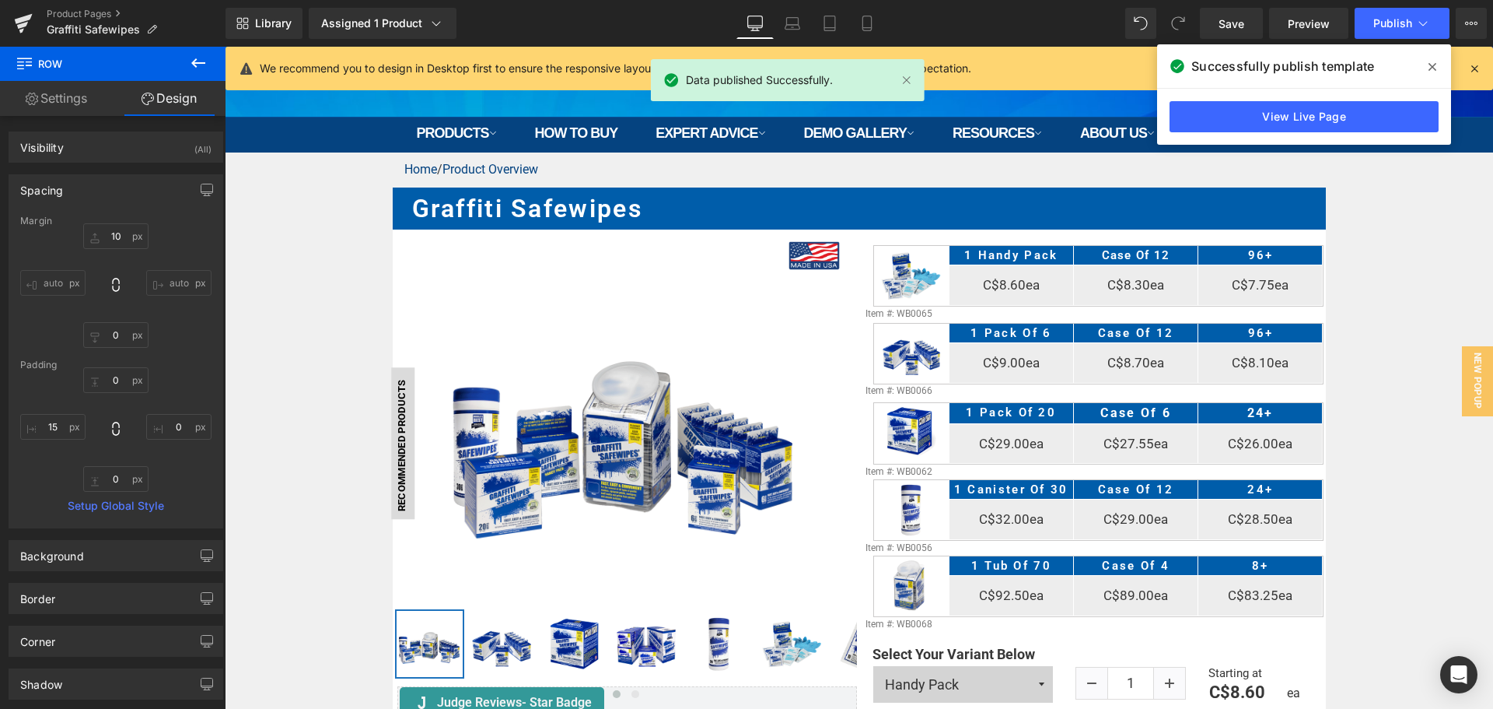
scroll to position [0, 0]
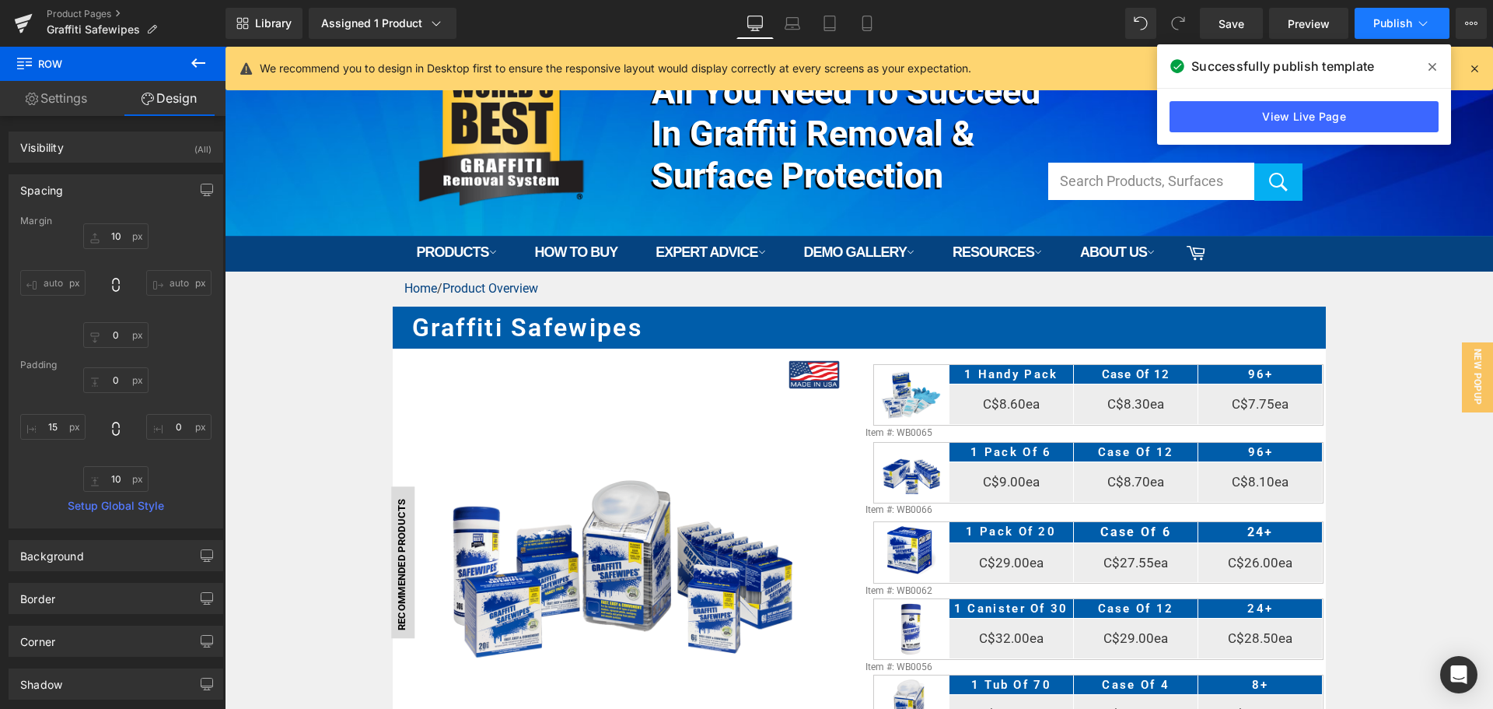
click at [1382, 16] on button "Publish" at bounding box center [1402, 23] width 95 height 31
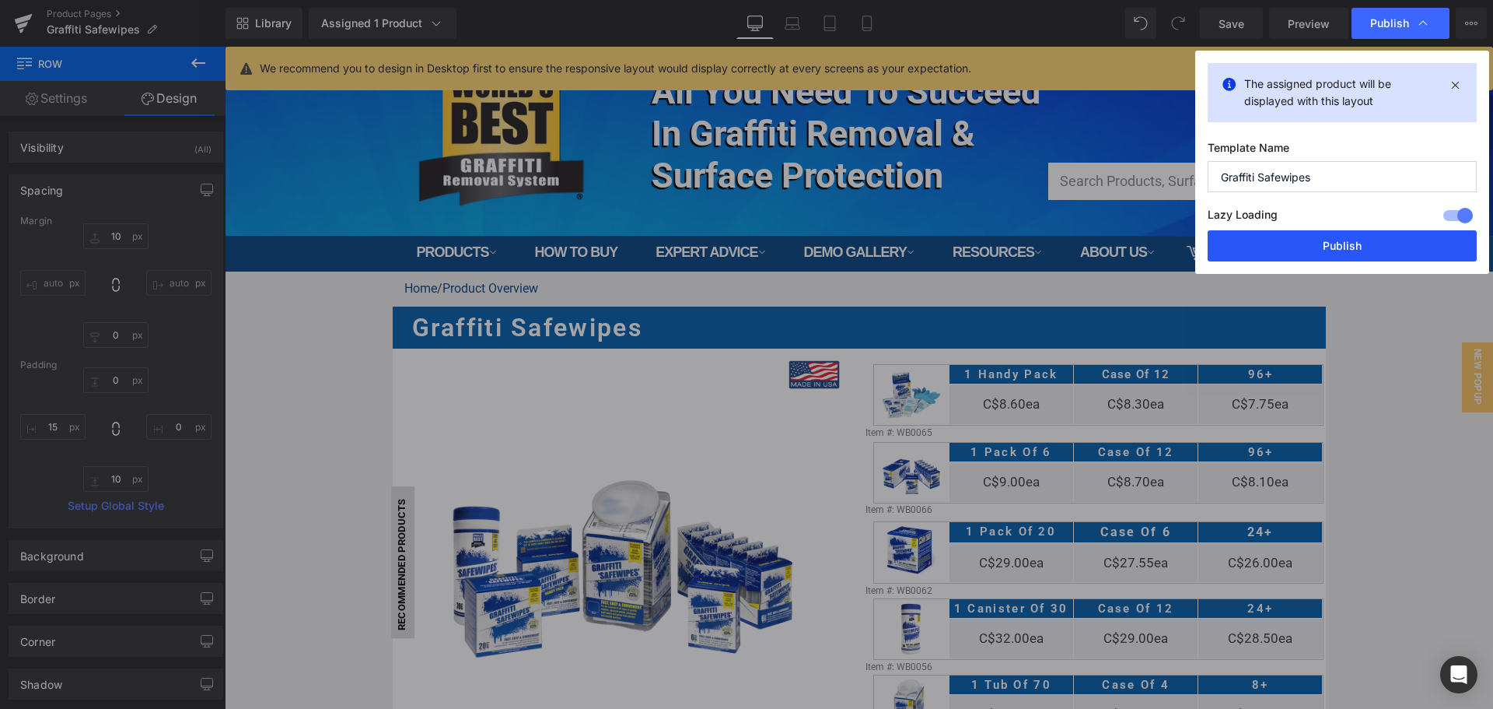
click at [1329, 248] on button "Publish" at bounding box center [1342, 245] width 269 height 31
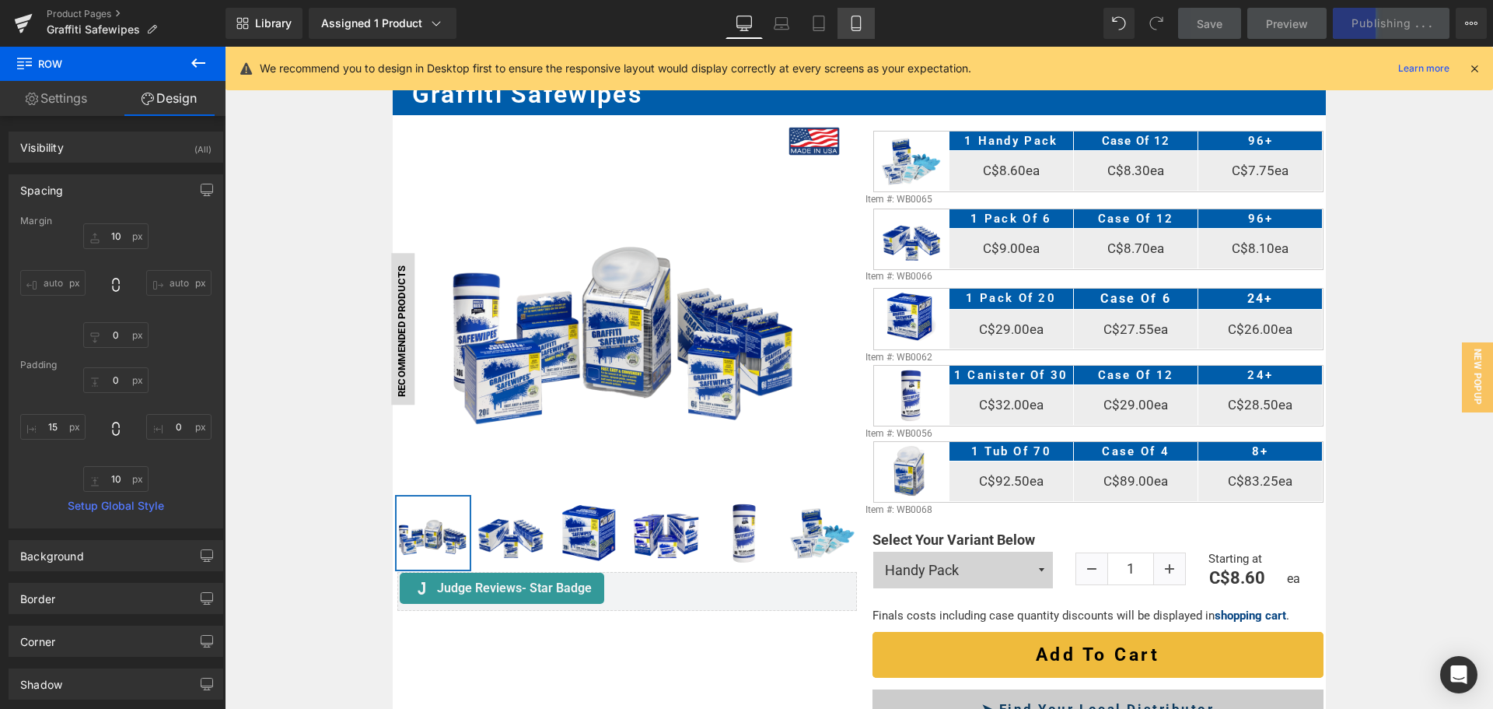
click at [859, 19] on icon at bounding box center [857, 24] width 16 height 16
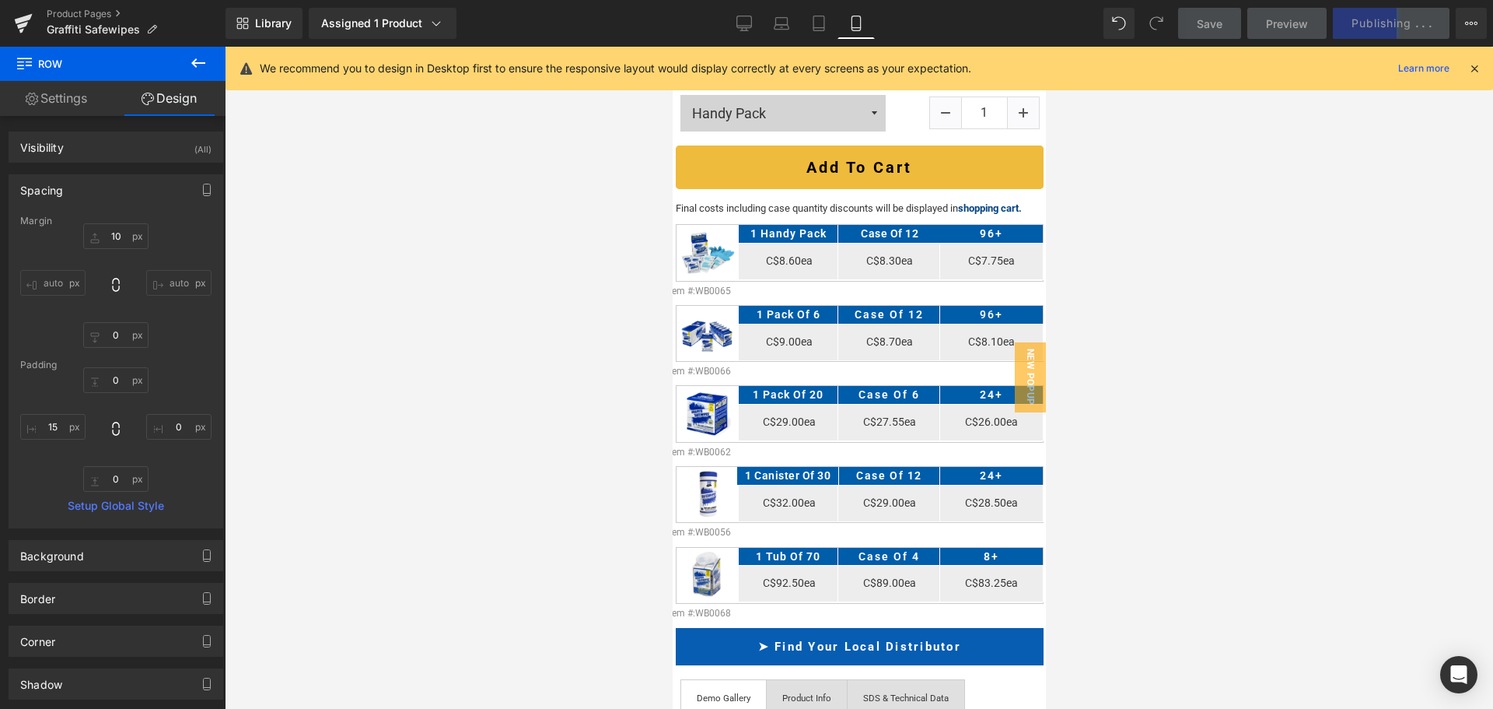
scroll to position [817, 0]
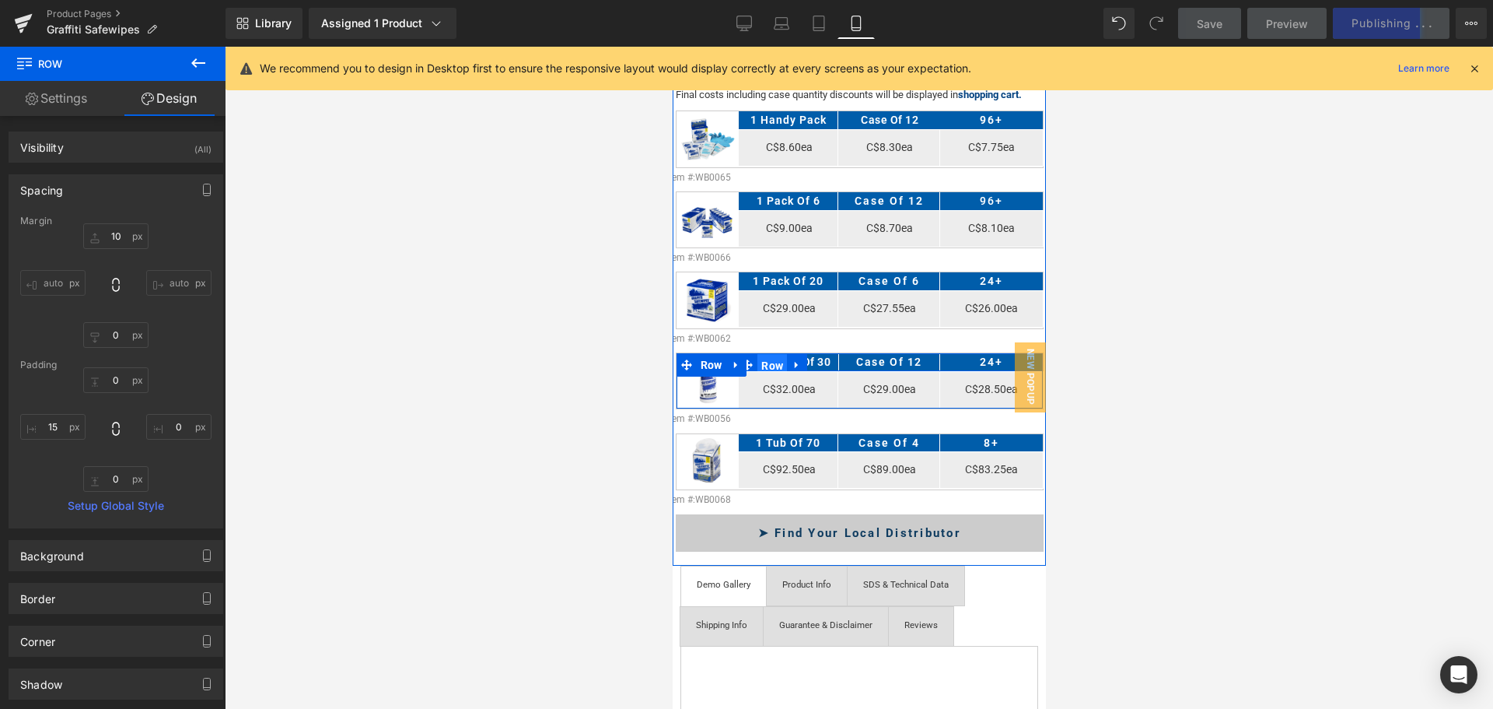
click at [775, 354] on span "Row" at bounding box center [772, 365] width 30 height 23
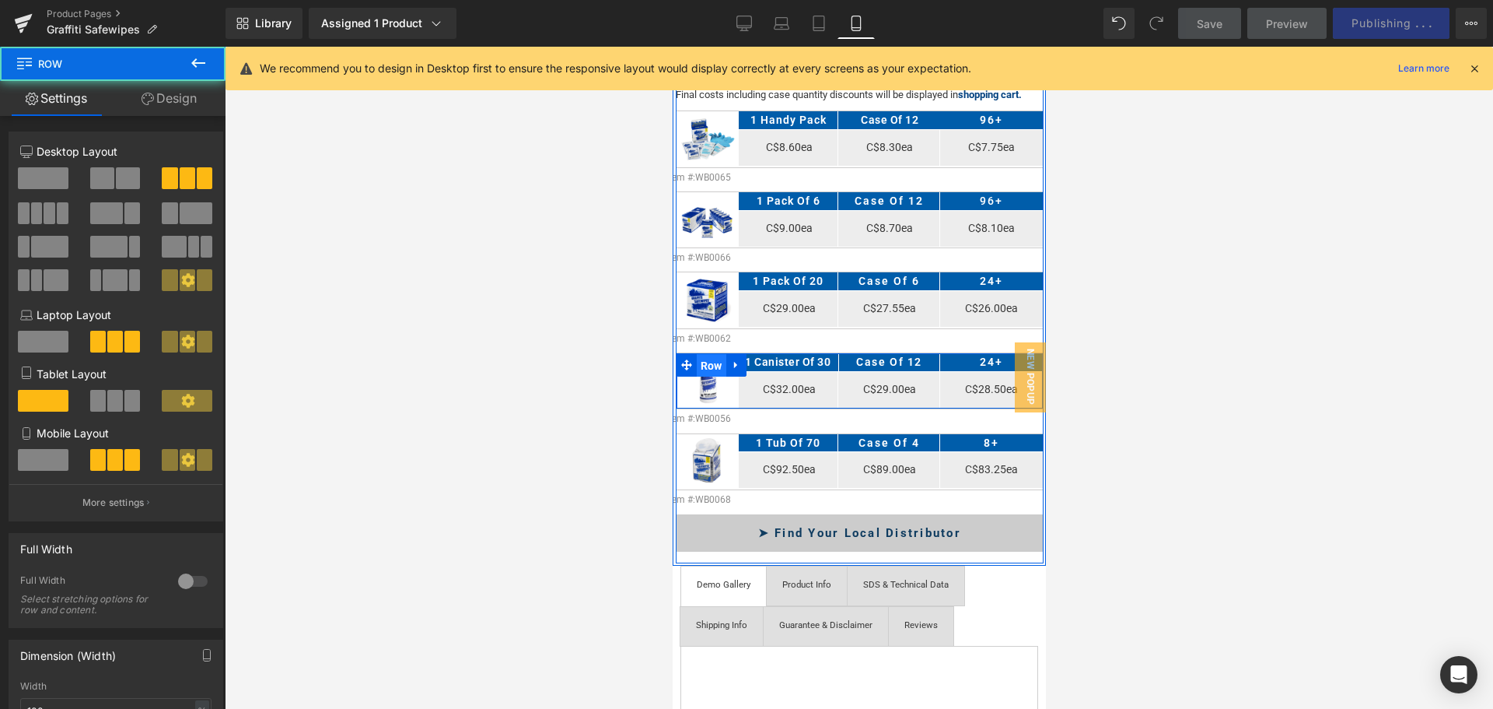
click at [700, 354] on span "Row" at bounding box center [711, 365] width 30 height 23
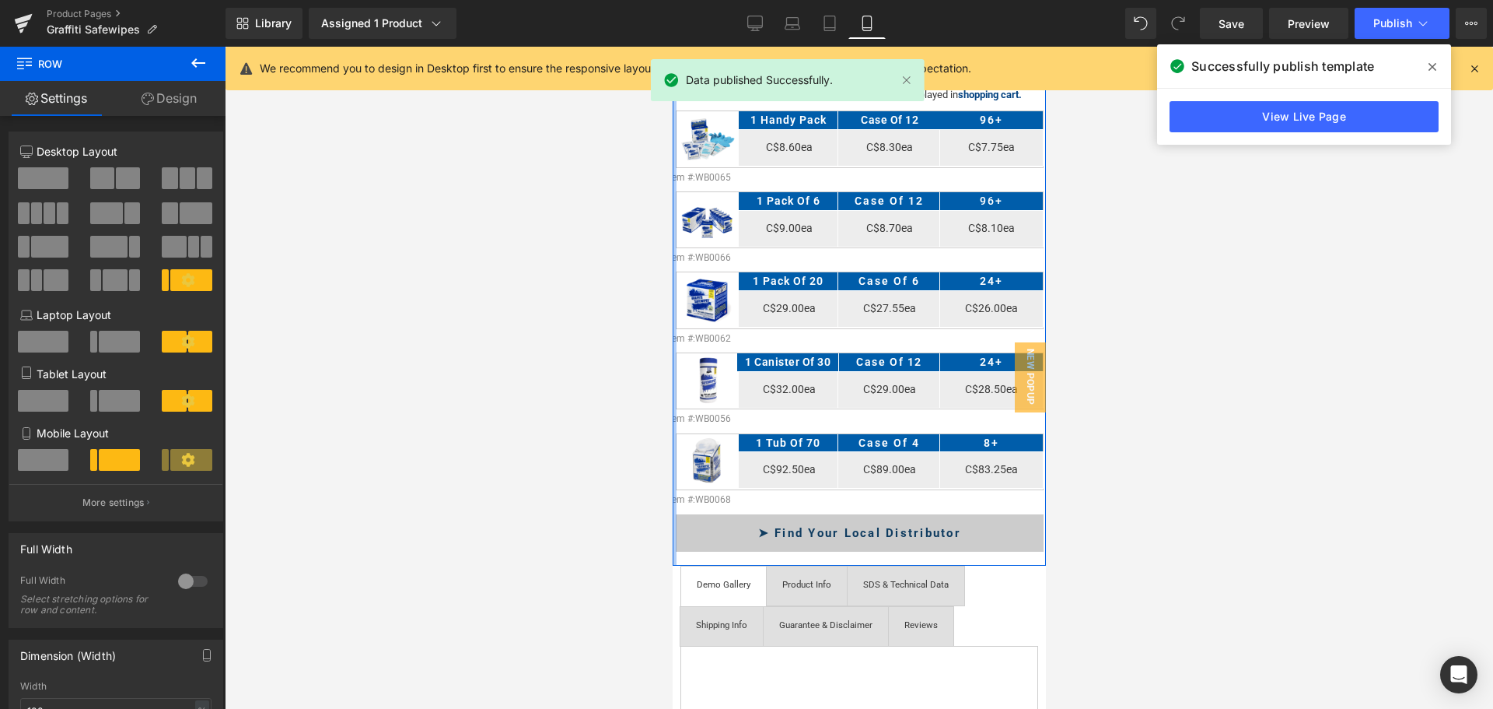
drag, startPoint x: 674, startPoint y: 324, endPoint x: 936, endPoint y: 495, distance: 312.6
click at [674, 324] on div at bounding box center [674, 5] width 4 height 1120
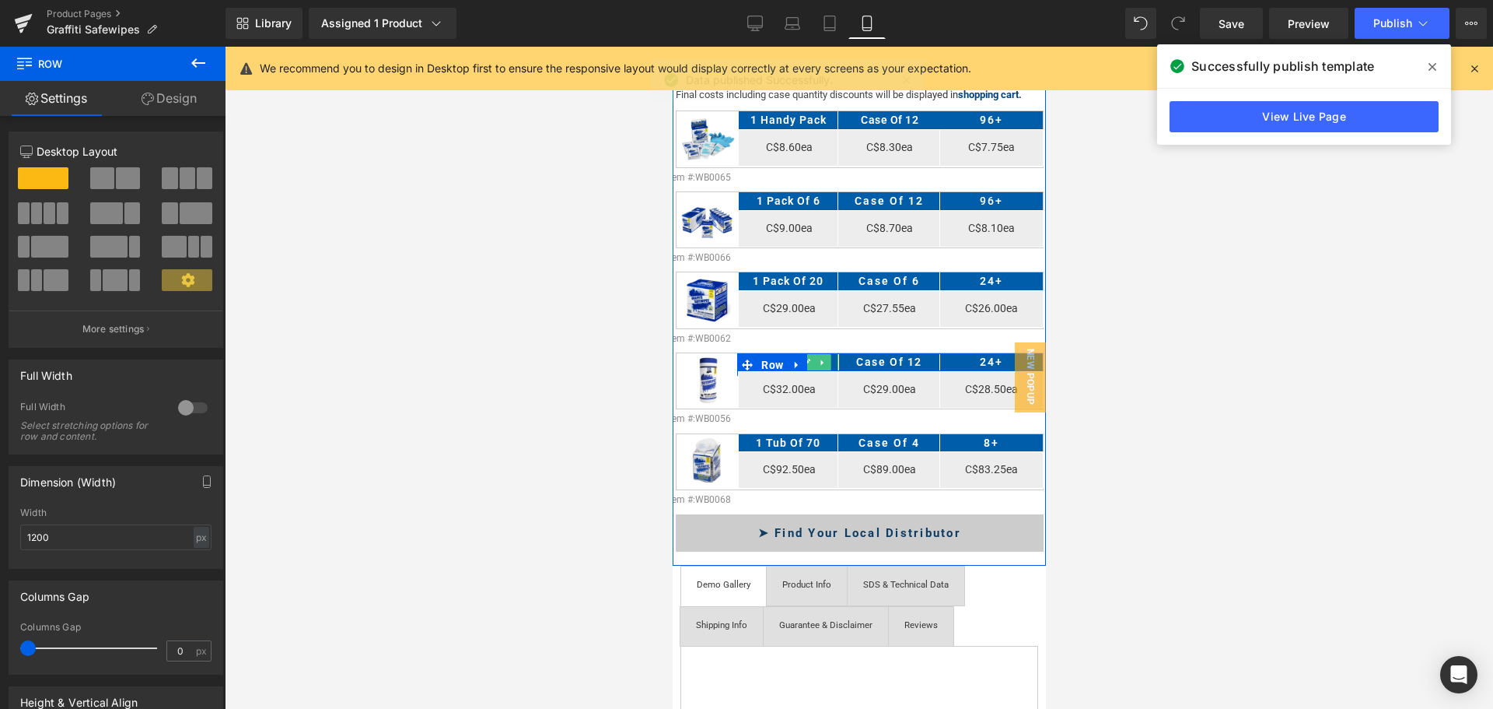
click at [824, 358] on icon at bounding box center [822, 362] width 9 height 9
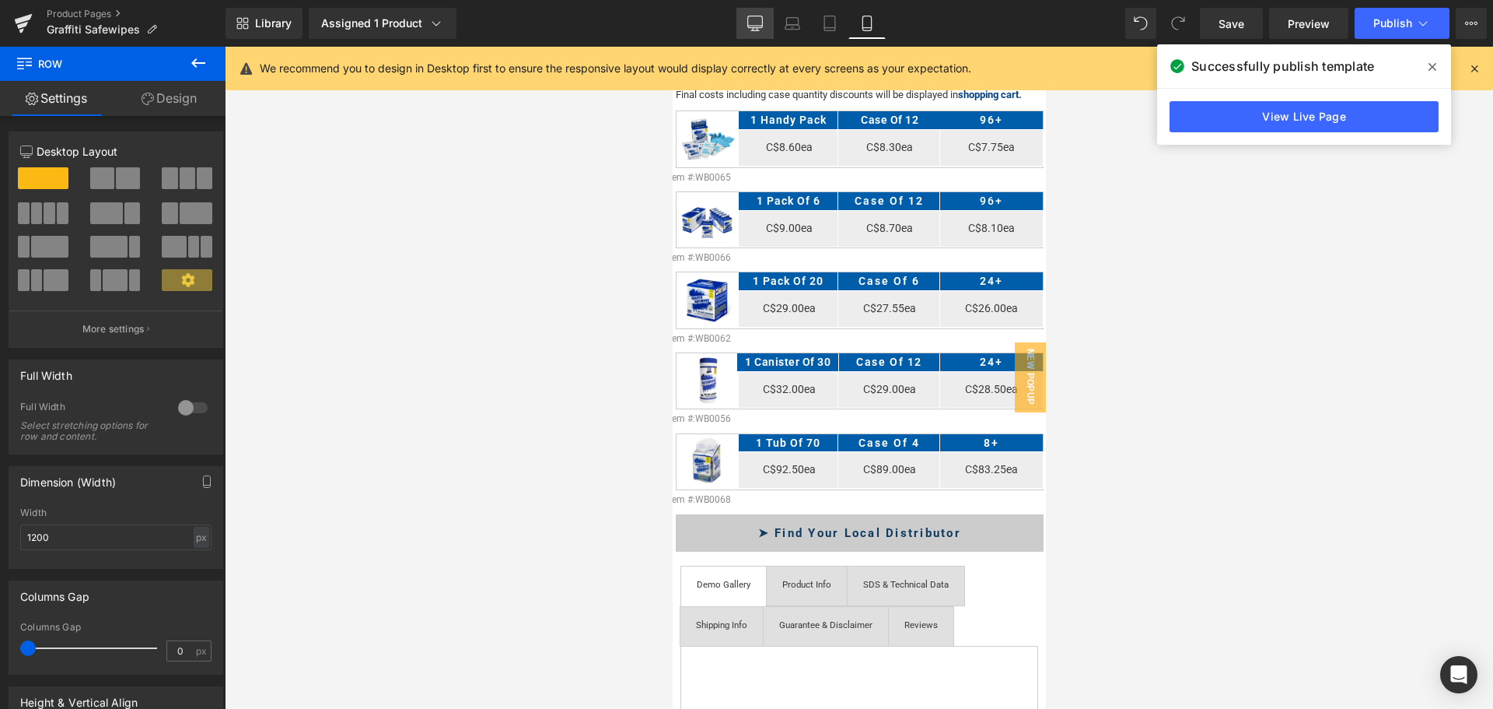
click at [750, 19] on icon at bounding box center [755, 24] width 16 height 16
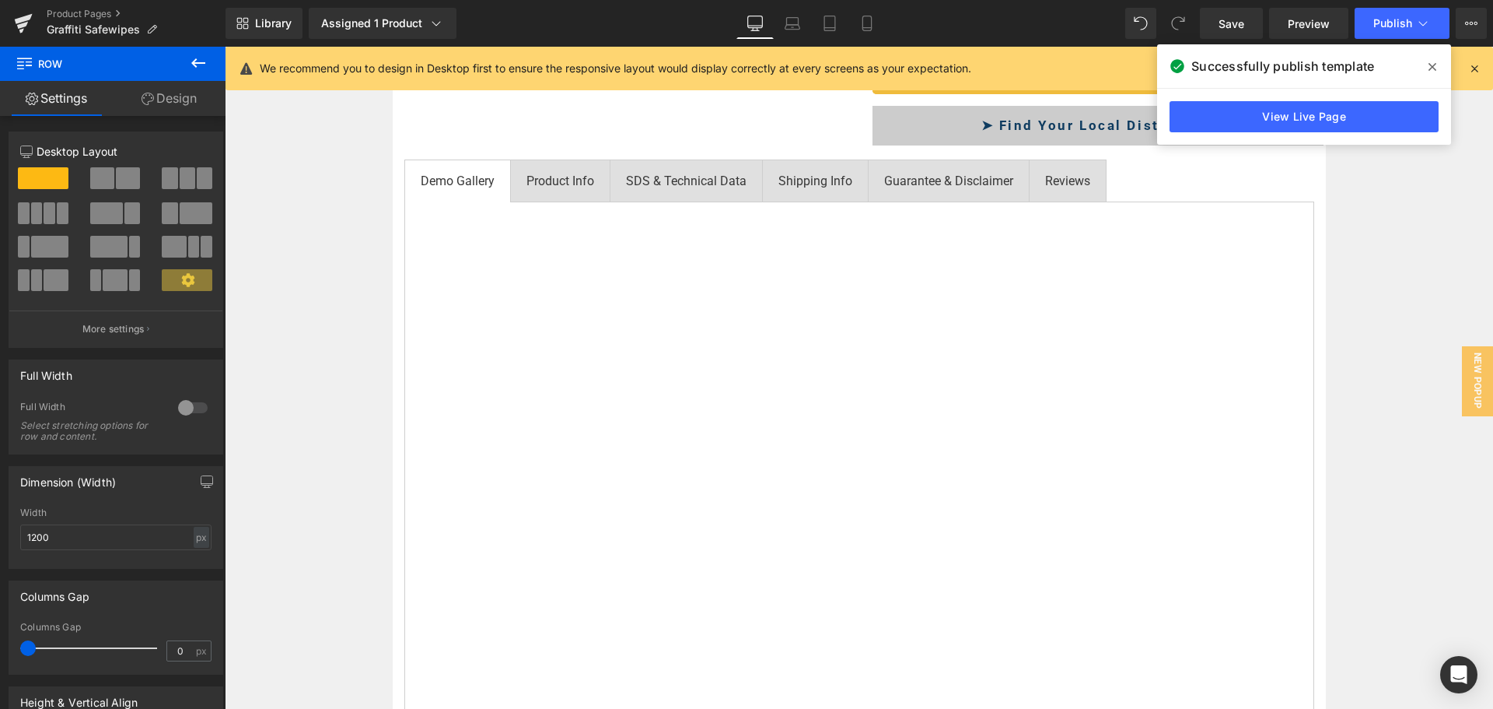
scroll to position [79, 0]
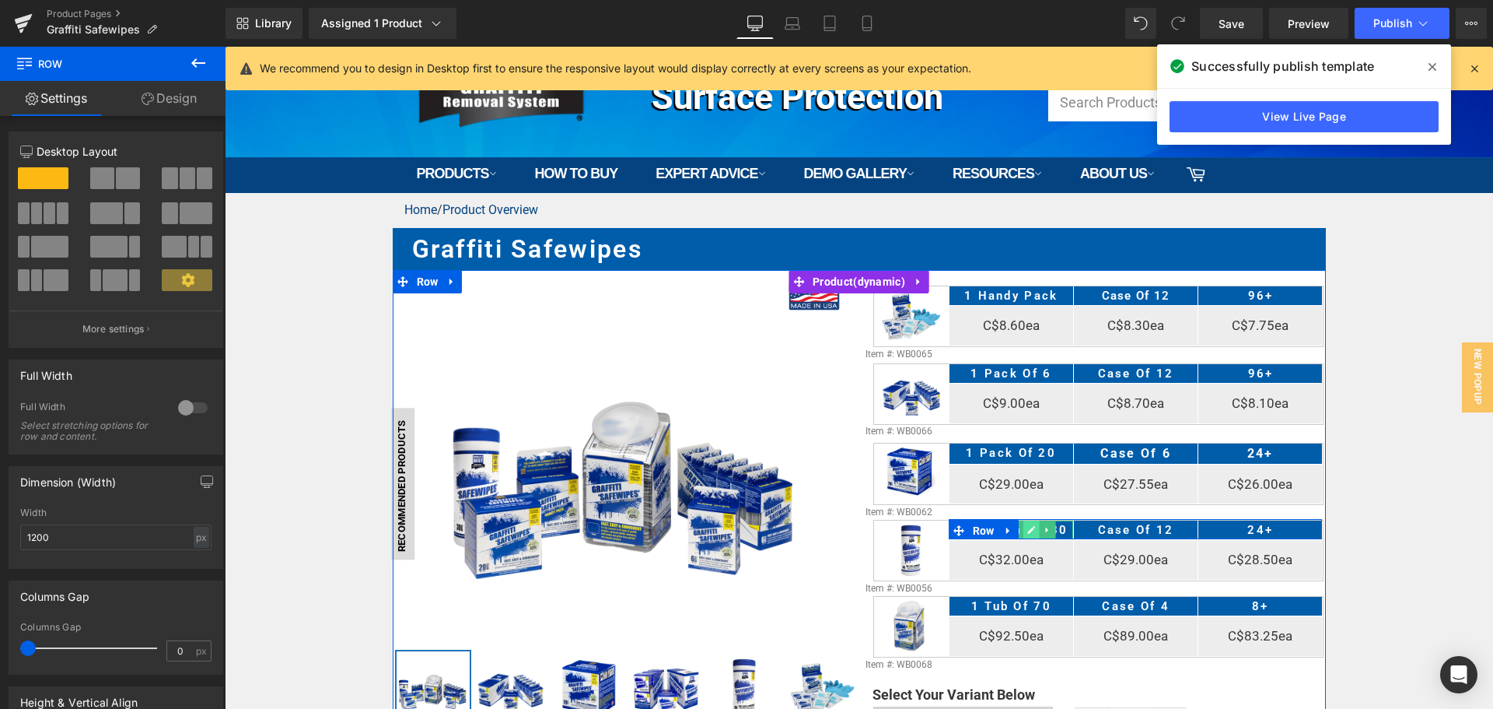
click at [1027, 530] on icon at bounding box center [1031, 529] width 9 height 9
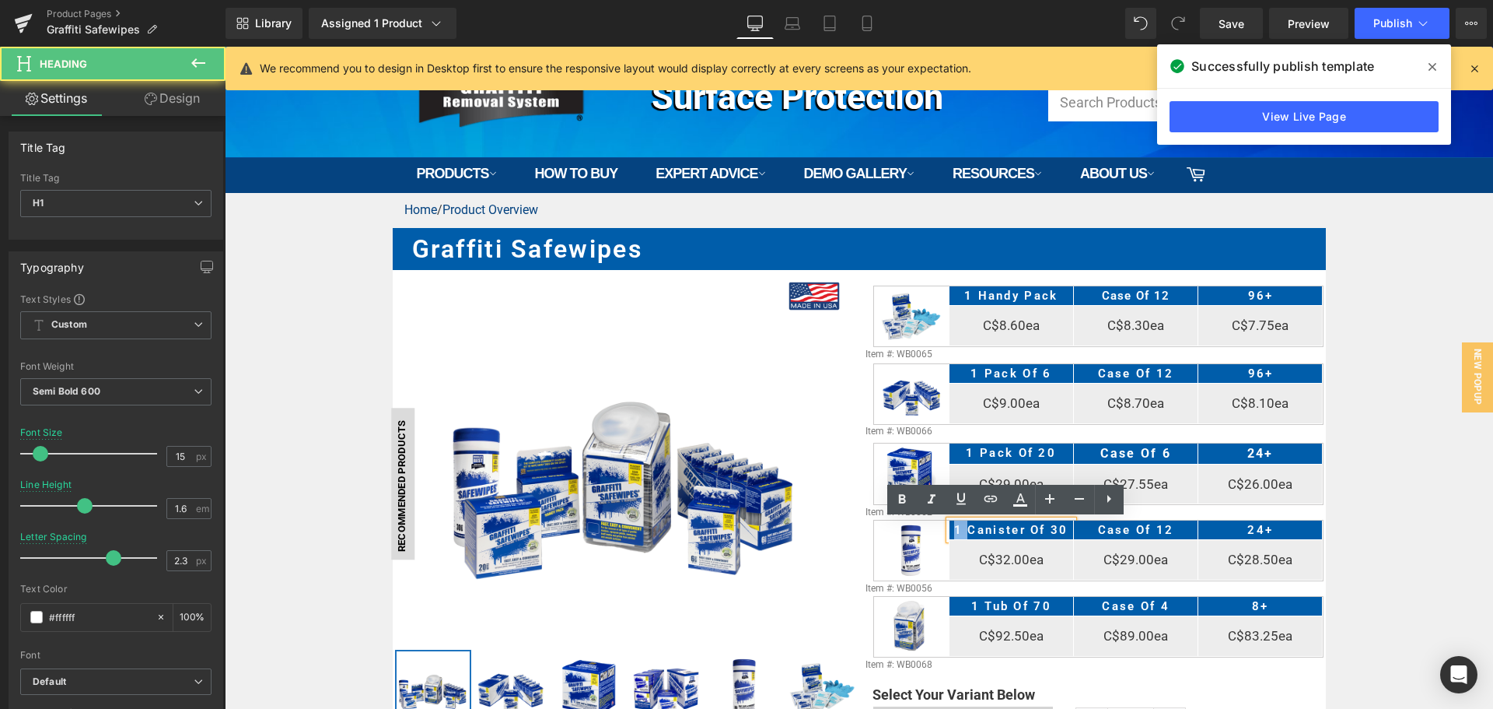
drag, startPoint x: 962, startPoint y: 528, endPoint x: 946, endPoint y: 529, distance: 16.4
click at [950, 529] on h1 "1 Canister of 30" at bounding box center [1012, 529] width 124 height 19
click at [1000, 534] on h1 "1 Canister of 30" at bounding box center [1012, 529] width 124 height 19
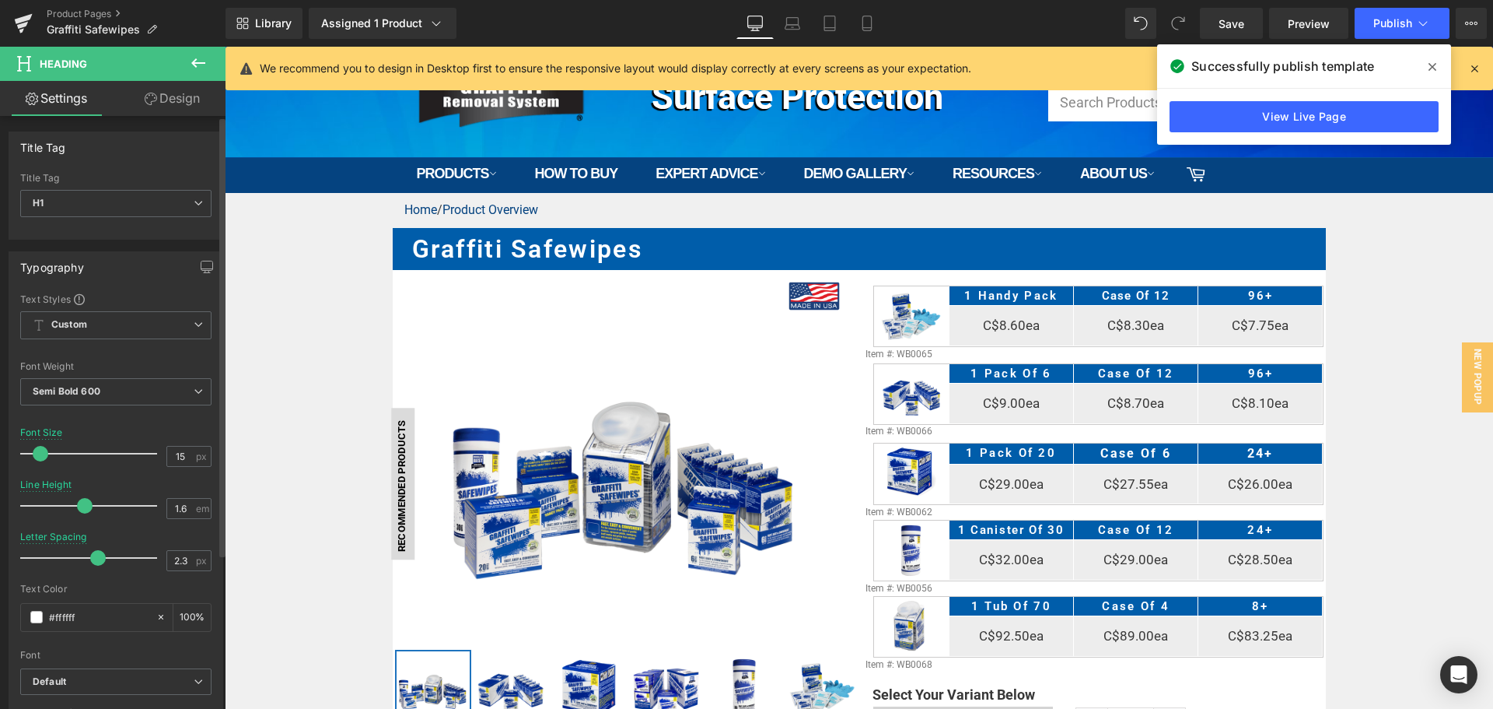
drag, startPoint x: 103, startPoint y: 559, endPoint x: 93, endPoint y: 560, distance: 10.1
click at [93, 560] on span at bounding box center [98, 558] width 16 height 16
click at [868, 14] on link "Mobile" at bounding box center [867, 23] width 37 height 31
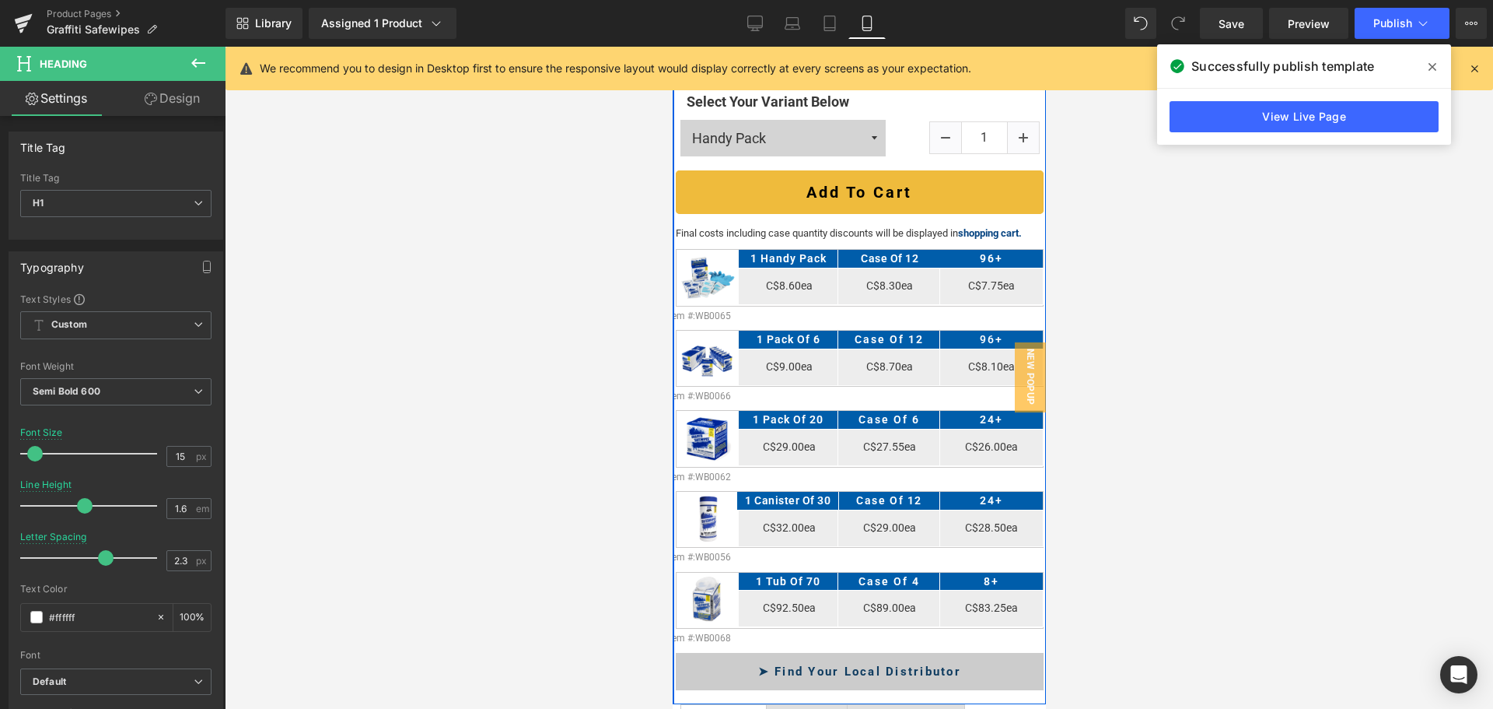
scroll to position [700, 0]
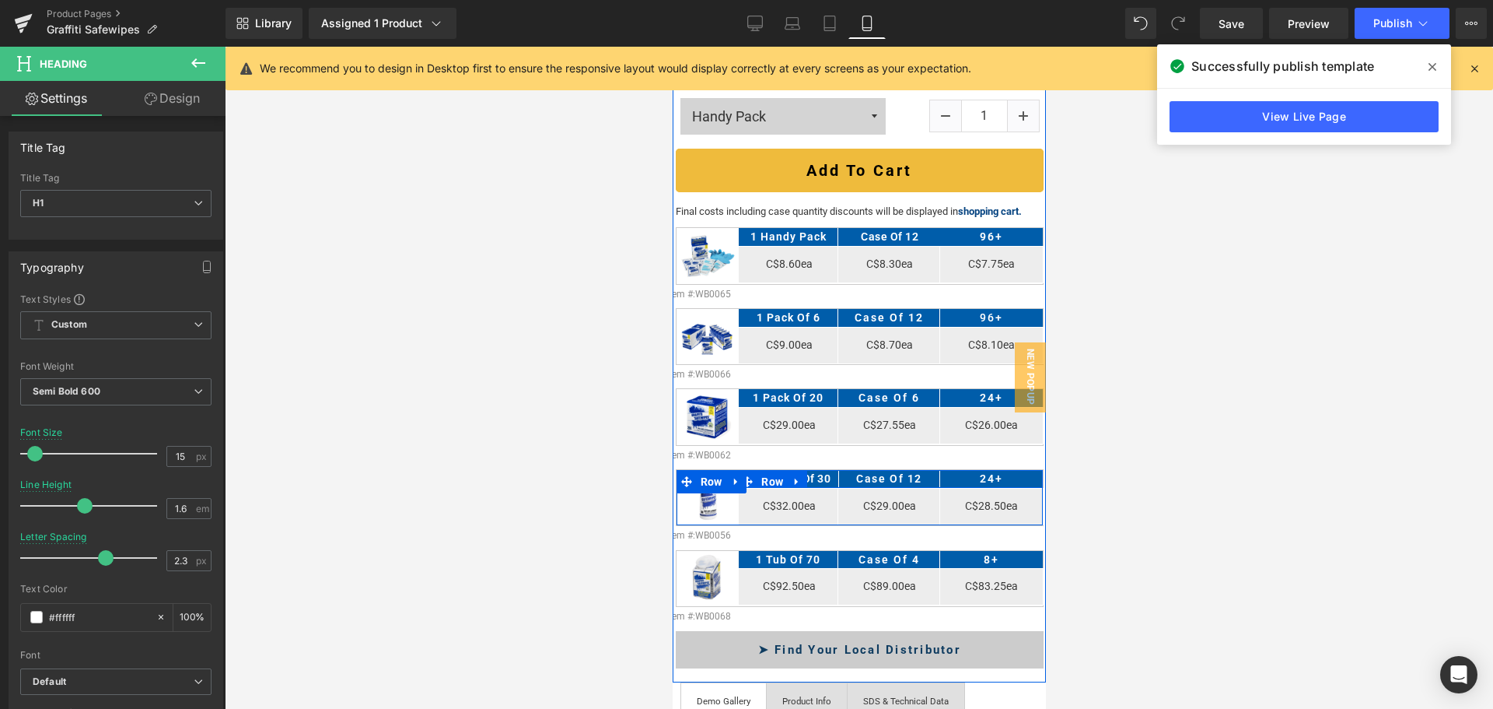
click at [814, 474] on icon at bounding box center [814, 478] width 9 height 9
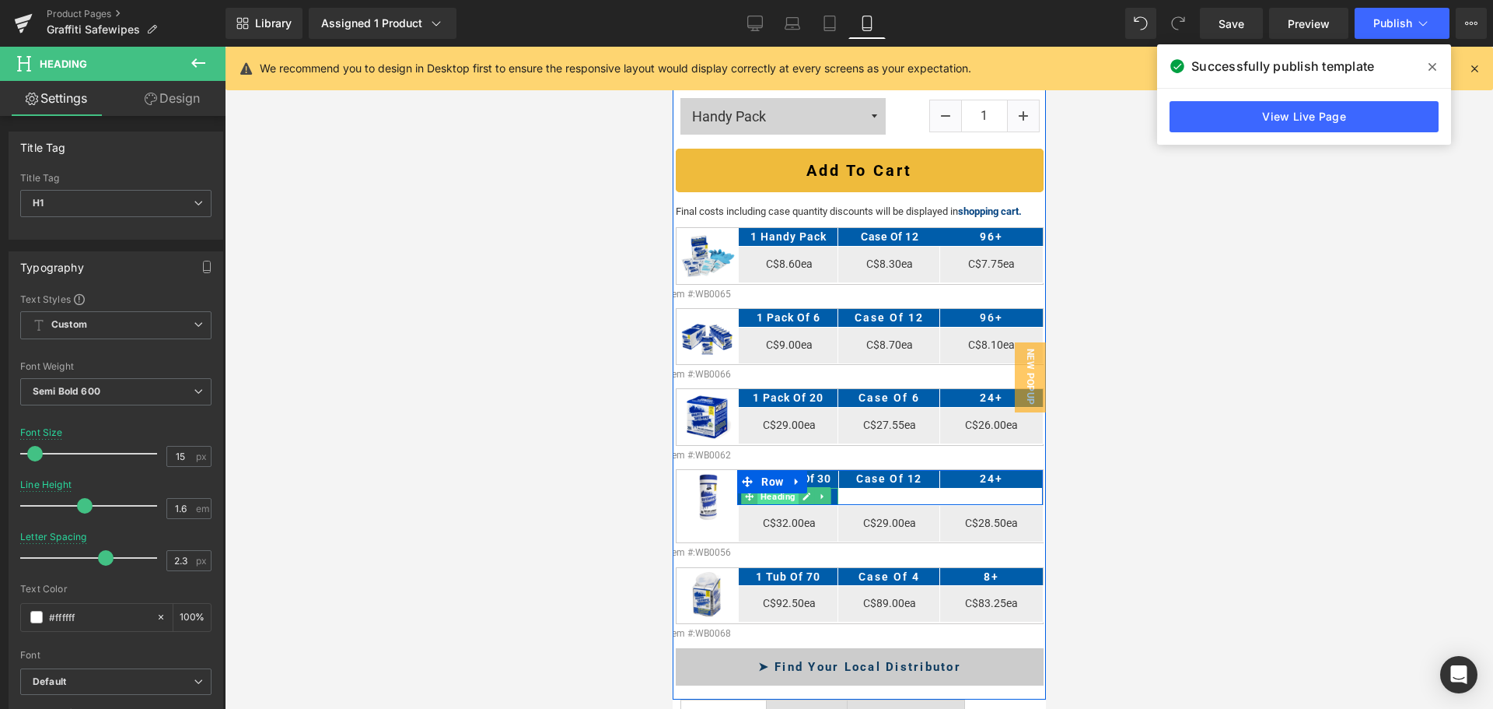
click at [779, 487] on span "Heading" at bounding box center [777, 496] width 41 height 19
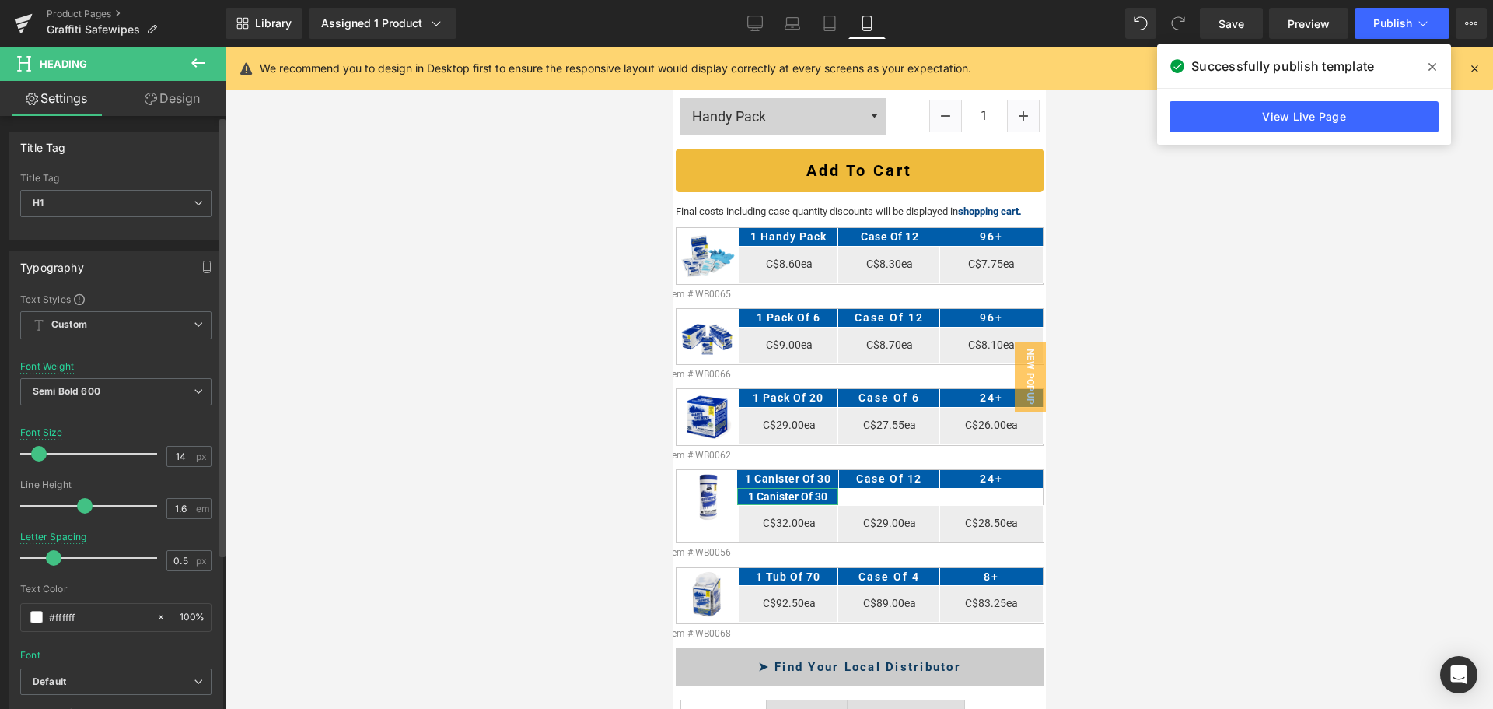
drag, startPoint x: 65, startPoint y: 556, endPoint x: 53, endPoint y: 563, distance: 14.3
click at [53, 563] on span at bounding box center [54, 558] width 16 height 16
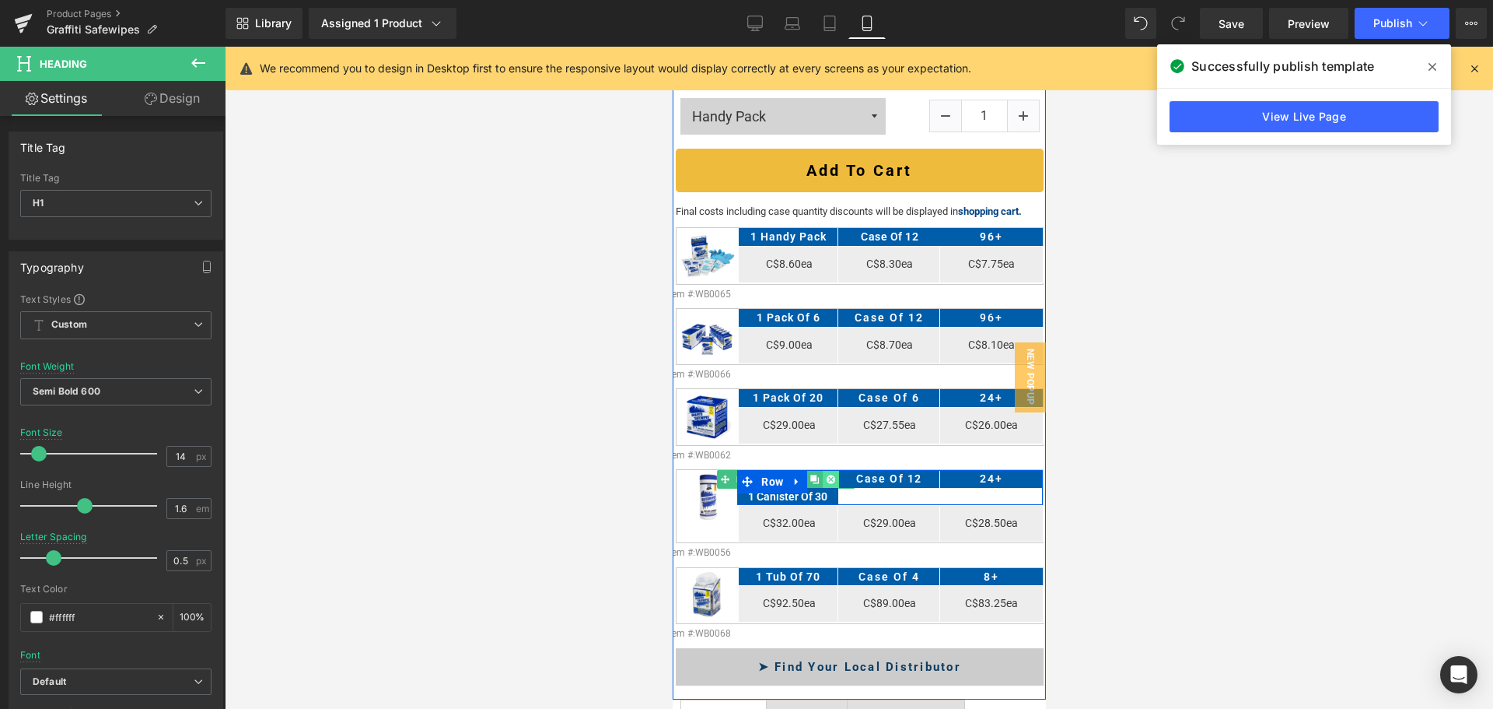
click at [826, 474] on icon at bounding box center [830, 478] width 9 height 9
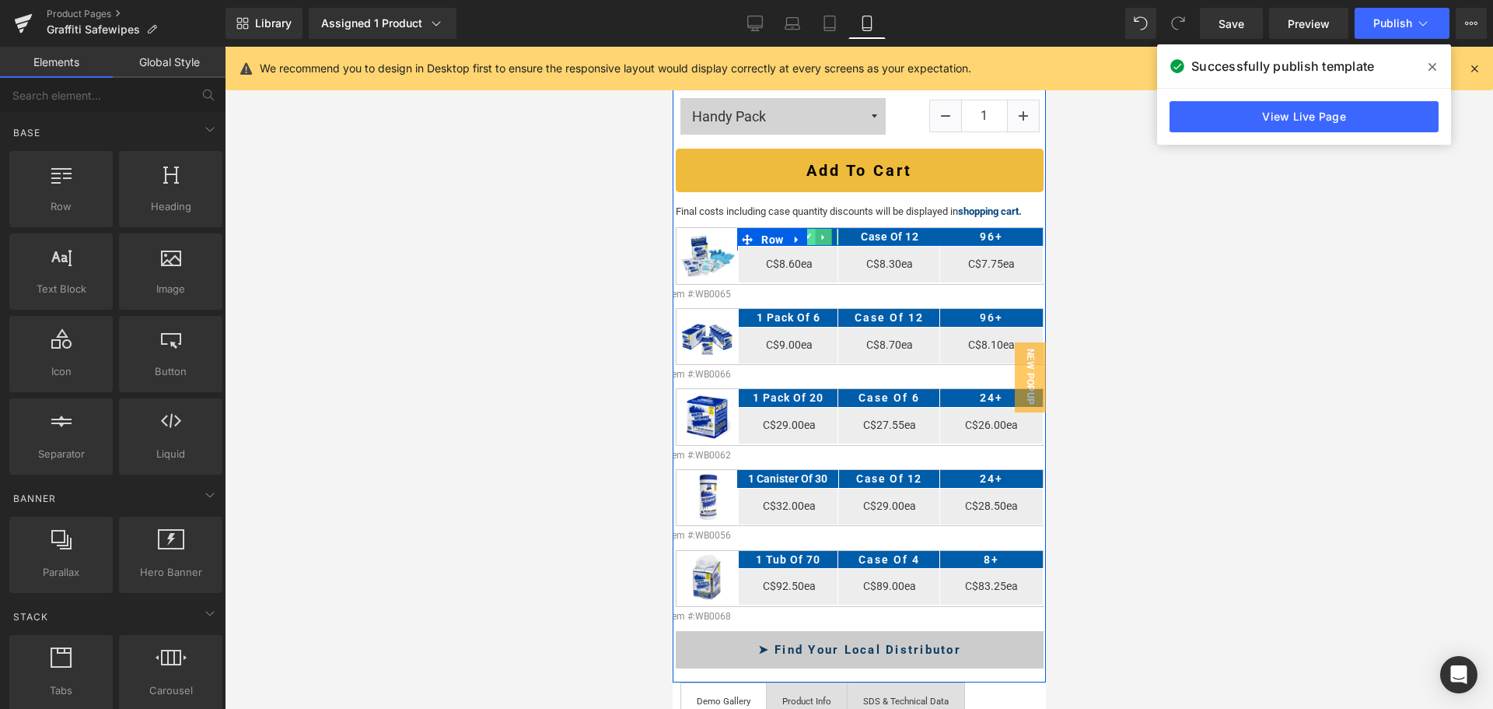
click at [810, 228] on link at bounding box center [807, 237] width 16 height 19
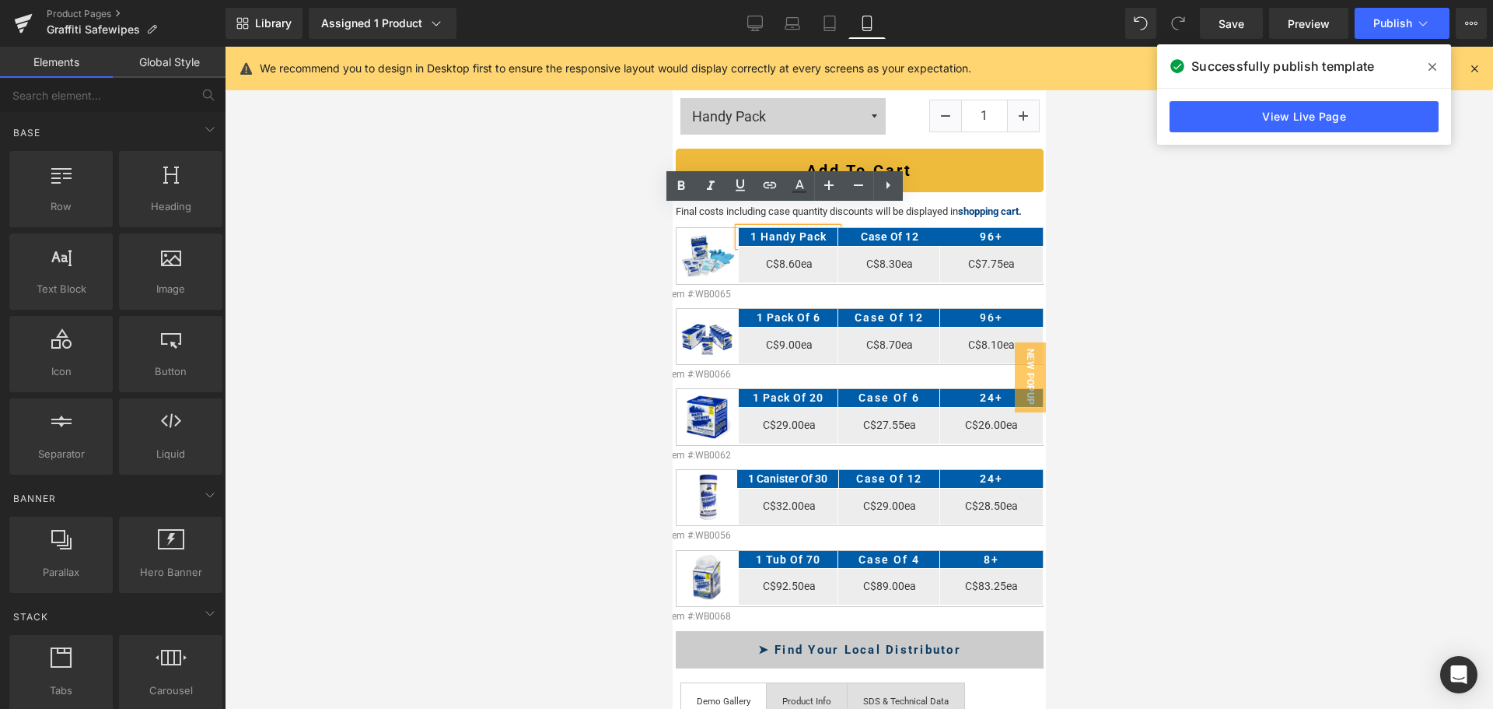
click at [810, 228] on h1 "1 Handy Pack" at bounding box center [787, 236] width 99 height 17
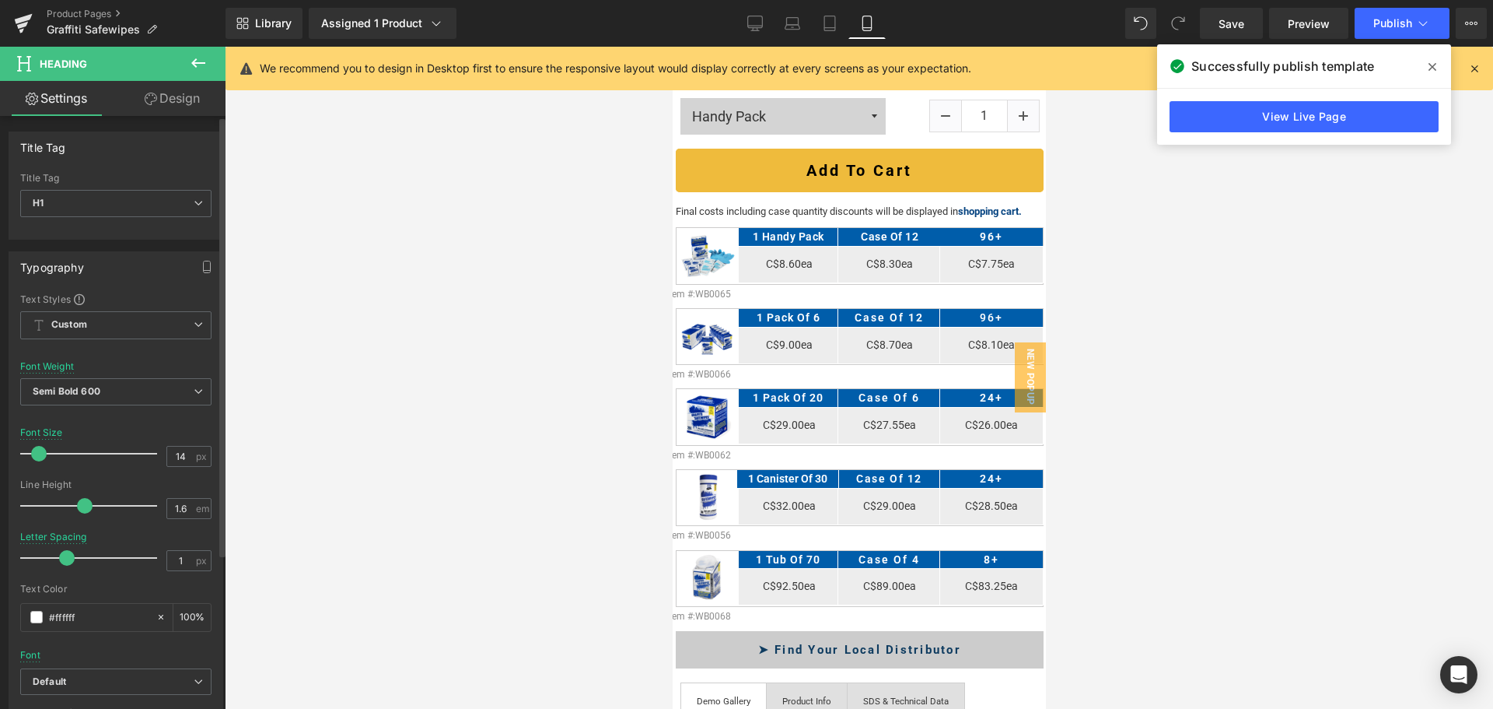
drag, startPoint x: 75, startPoint y: 559, endPoint x: 64, endPoint y: 563, distance: 11.6
click at [64, 563] on span at bounding box center [67, 558] width 16 height 16
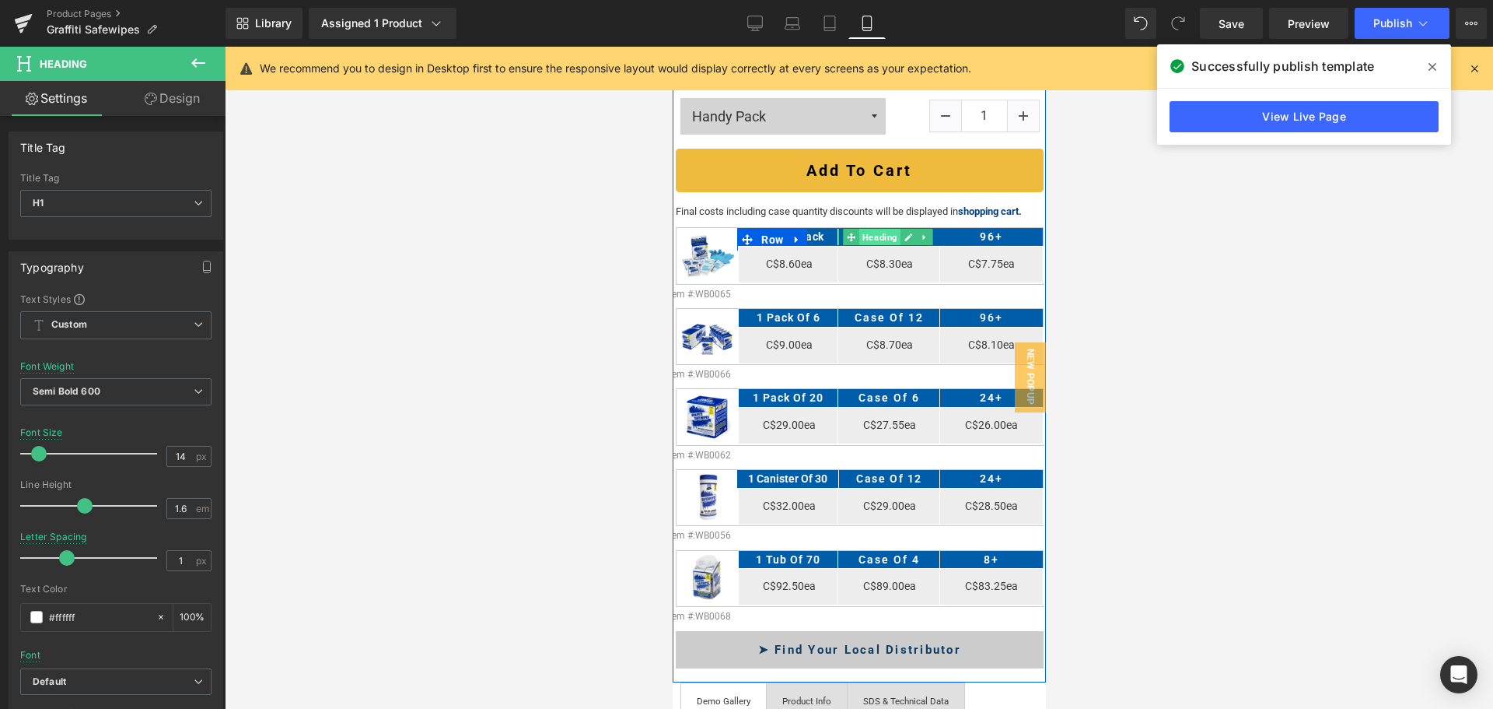
click at [885, 228] on span "Heading" at bounding box center [879, 237] width 41 height 19
click at [870, 228] on span "Heading" at bounding box center [879, 237] width 41 height 19
click at [982, 228] on span "Heading" at bounding box center [981, 237] width 41 height 19
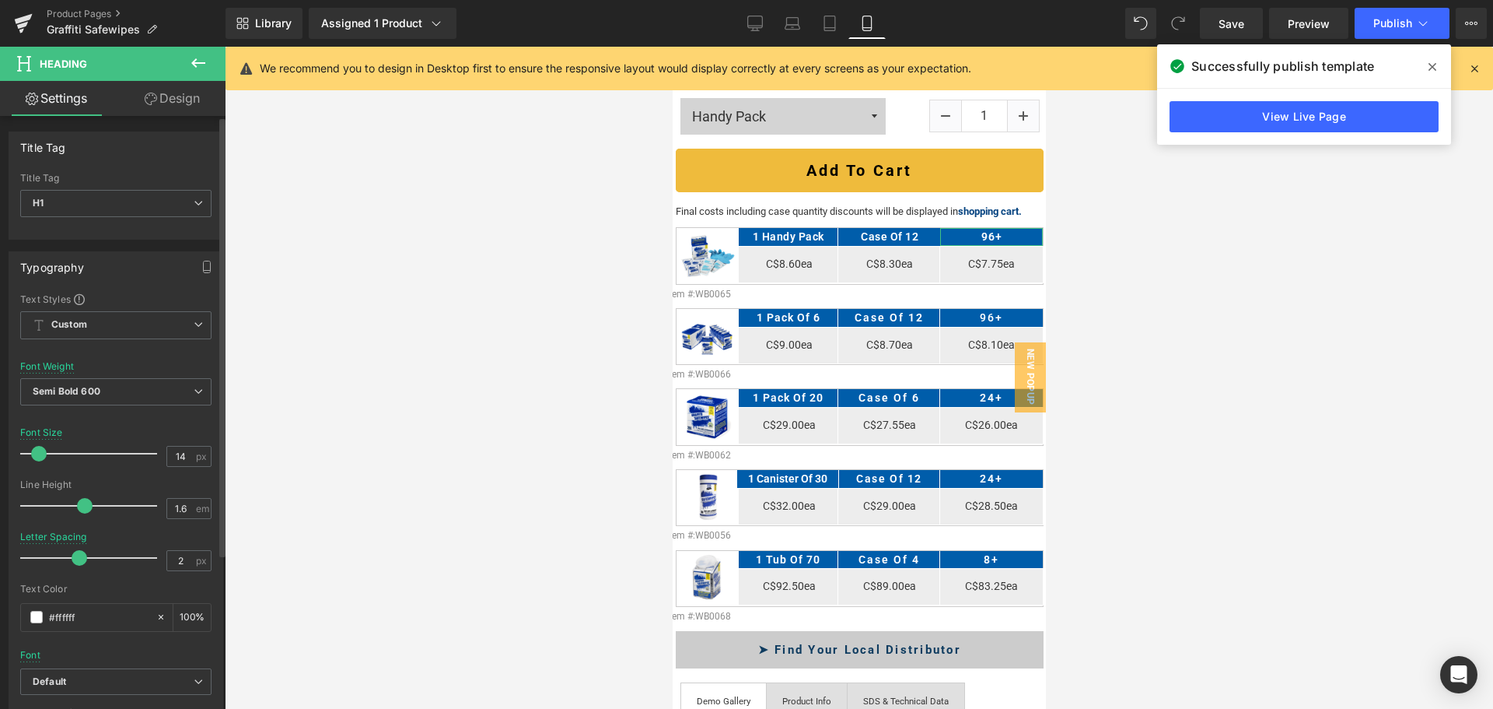
drag, startPoint x: 99, startPoint y: 560, endPoint x: 73, endPoint y: 558, distance: 25.8
click at [73, 558] on span at bounding box center [80, 558] width 16 height 16
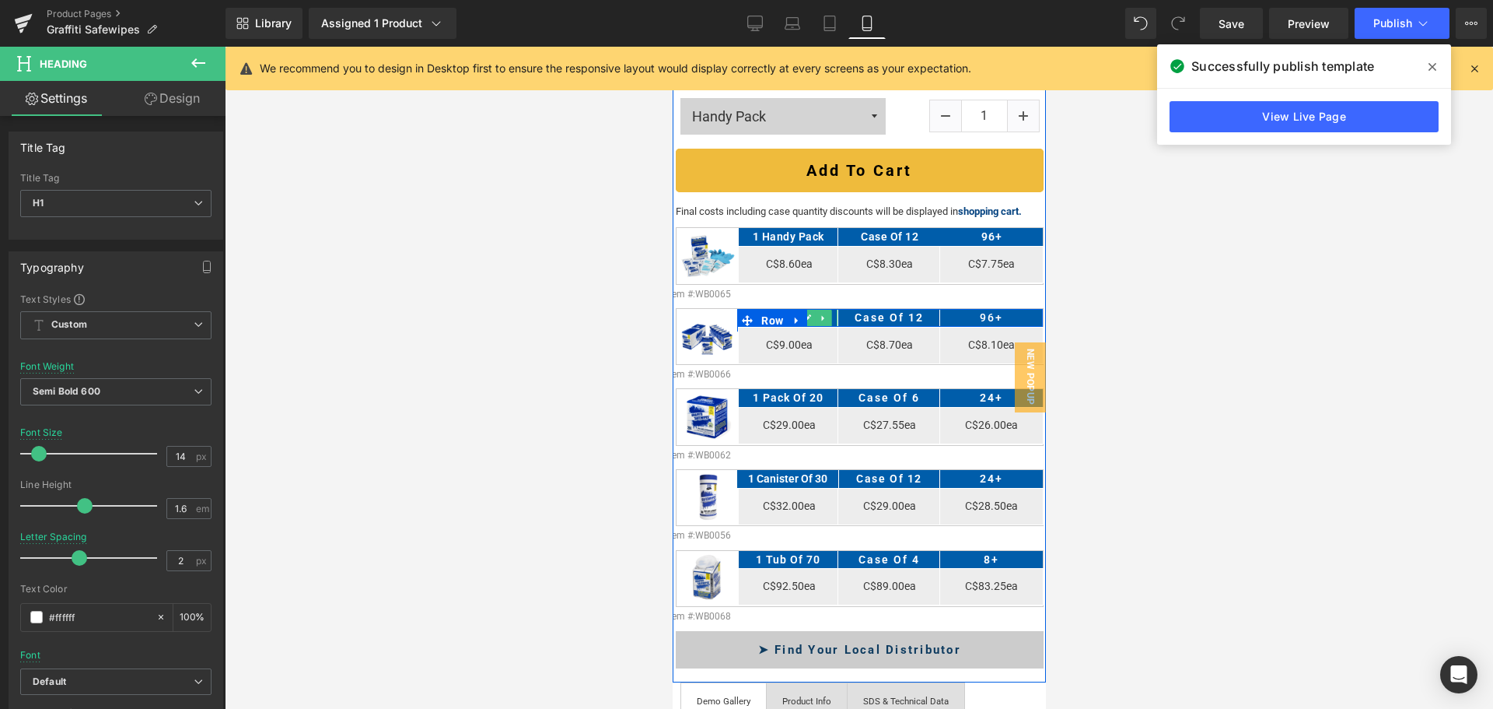
click at [806, 314] on icon at bounding box center [807, 318] width 8 height 8
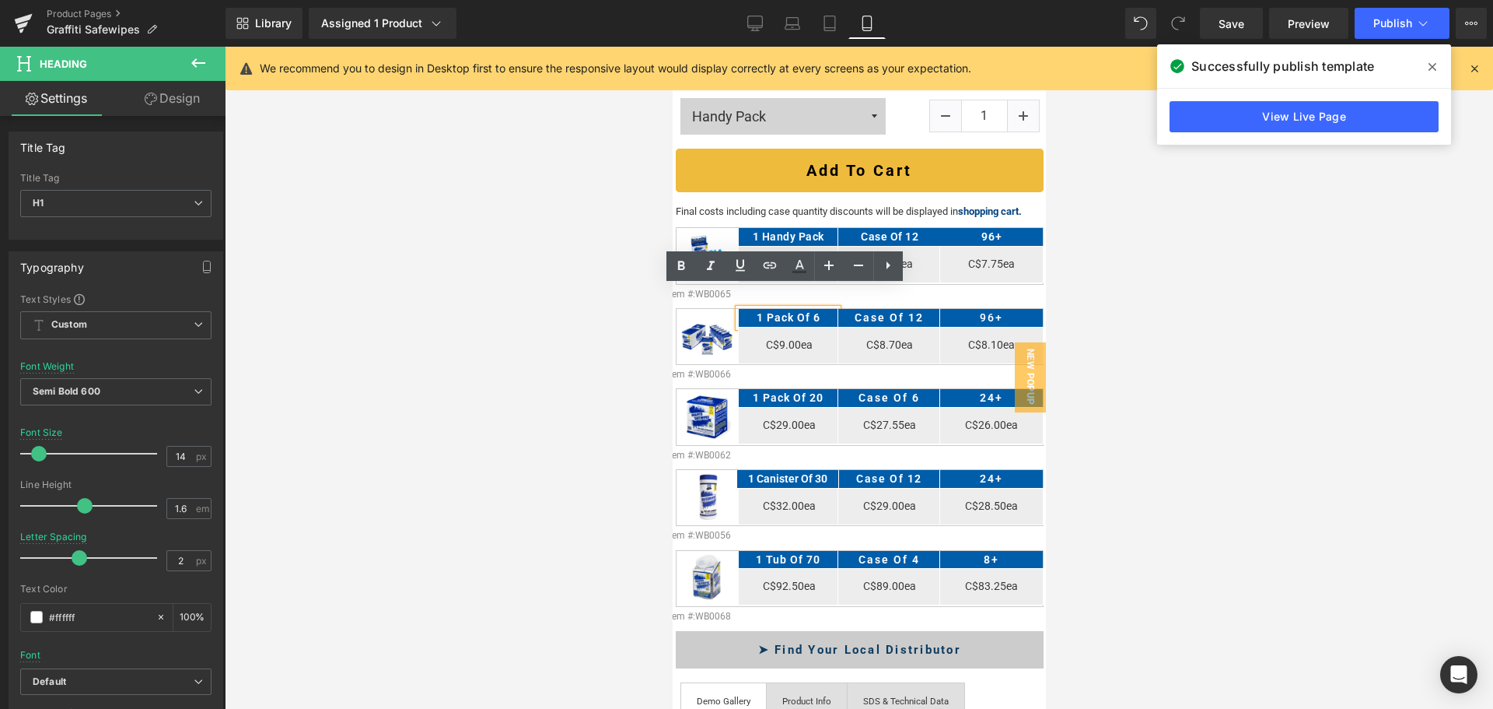
click at [806, 309] on h1 "1 Pack of 6" at bounding box center [787, 317] width 99 height 17
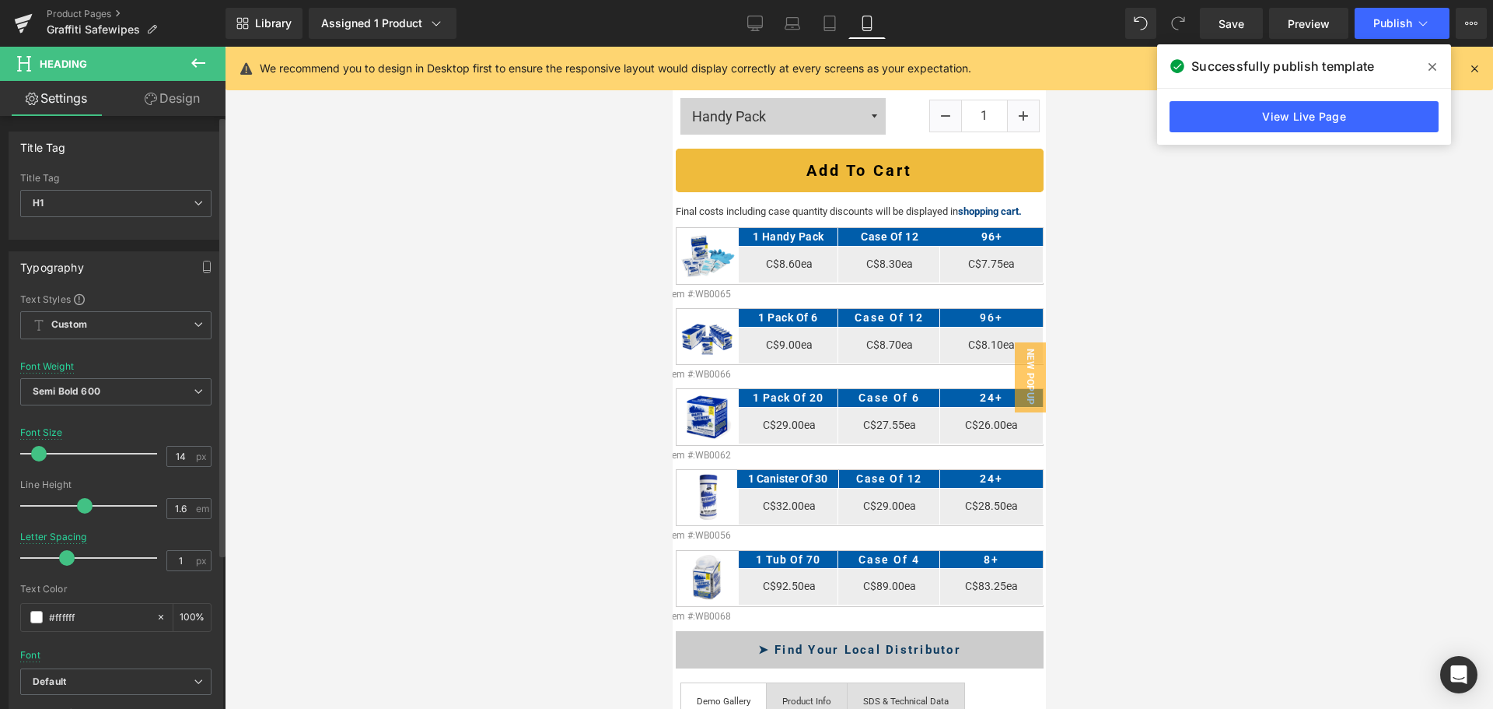
drag, startPoint x: 72, startPoint y: 557, endPoint x: 59, endPoint y: 559, distance: 12.7
click at [59, 559] on span at bounding box center [67, 558] width 16 height 16
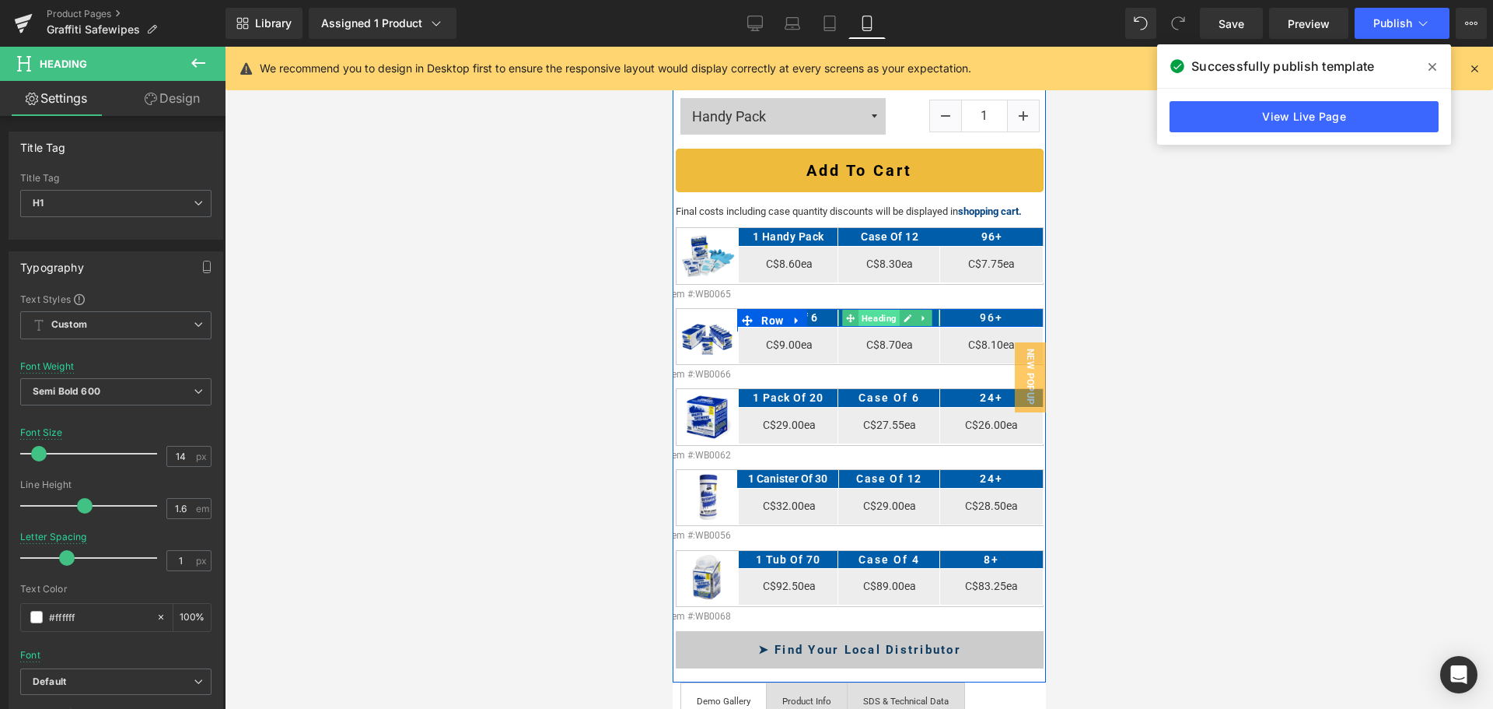
click at [877, 309] on span "Heading" at bounding box center [878, 318] width 41 height 19
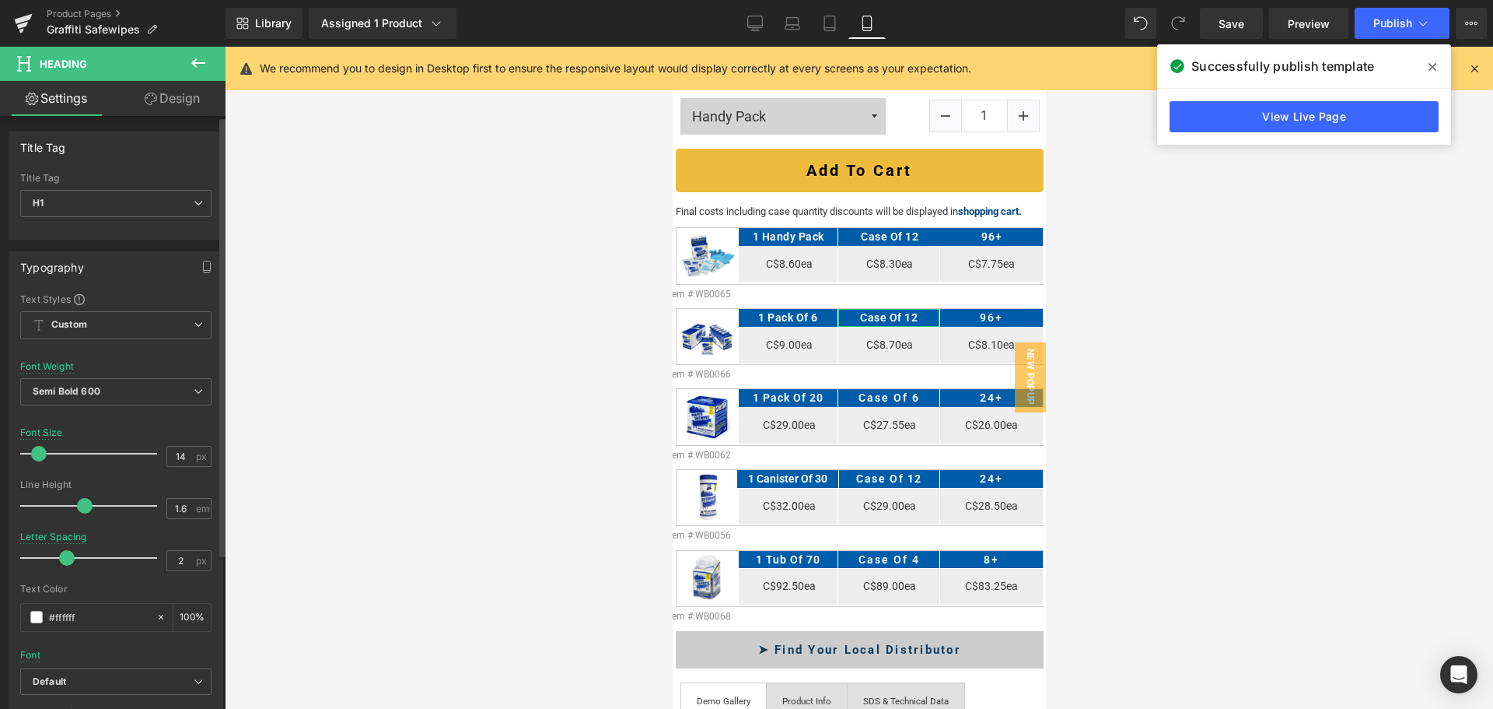
drag, startPoint x: 106, startPoint y: 555, endPoint x: 69, endPoint y: 558, distance: 36.7
click at [69, 558] on span at bounding box center [67, 558] width 16 height 16
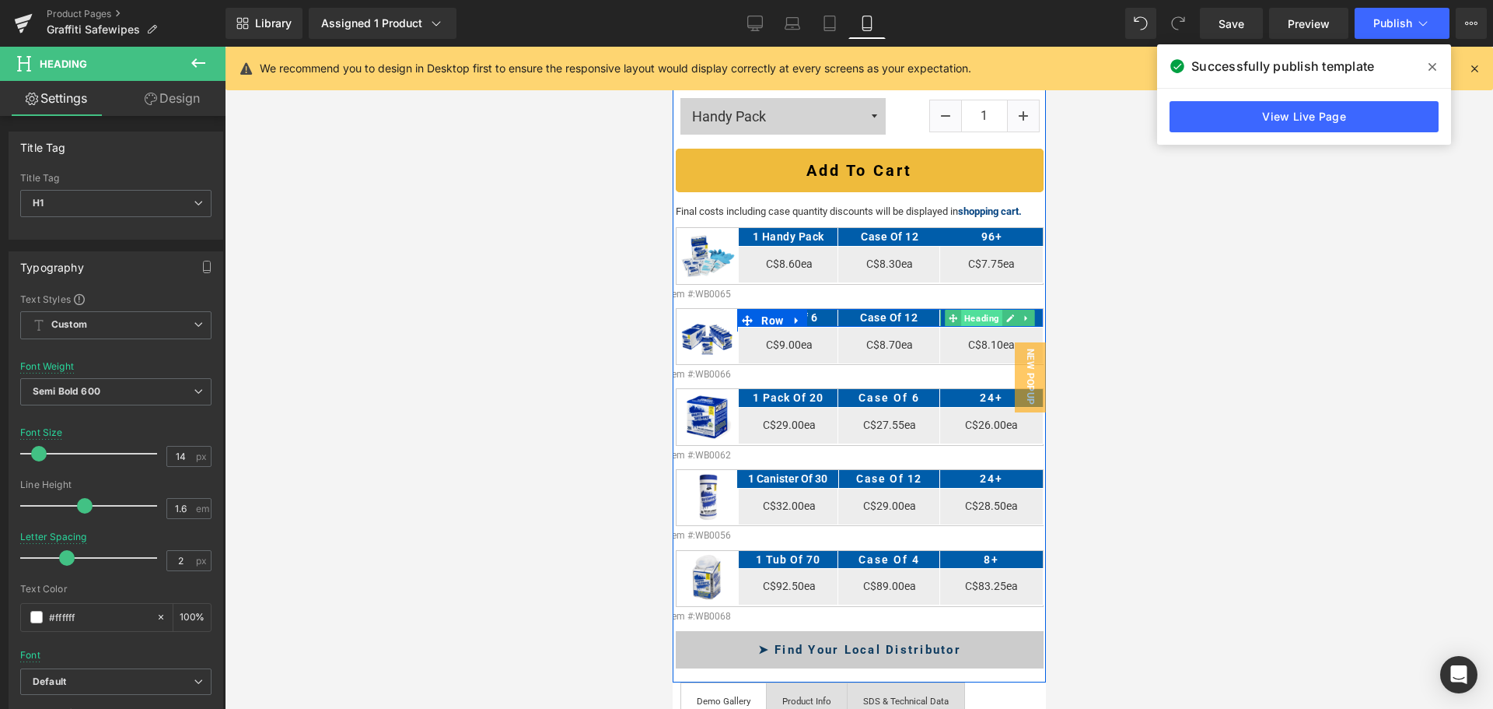
click at [979, 309] on span "Heading" at bounding box center [981, 318] width 41 height 19
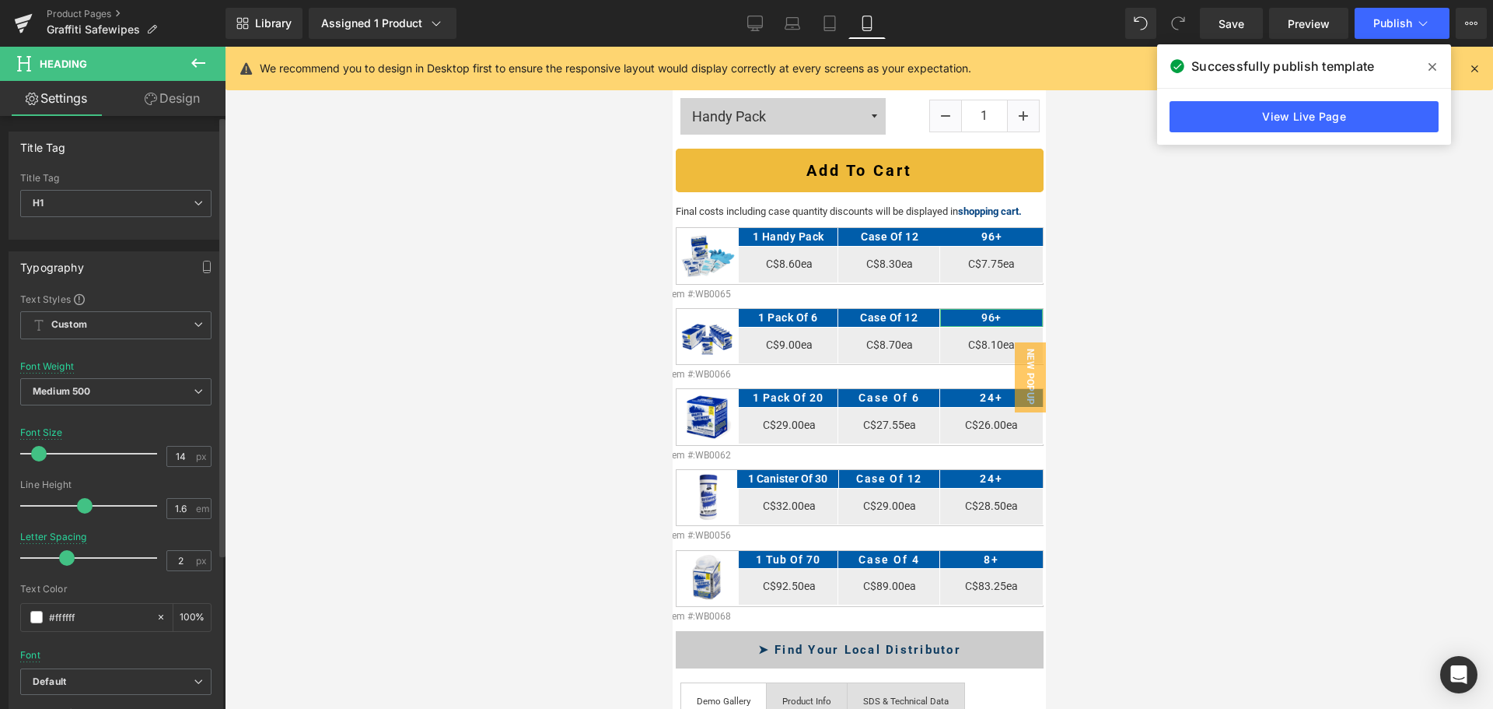
drag, startPoint x: 98, startPoint y: 558, endPoint x: 61, endPoint y: 572, distance: 38.9
click at [61, 572] on div at bounding box center [92, 557] width 129 height 31
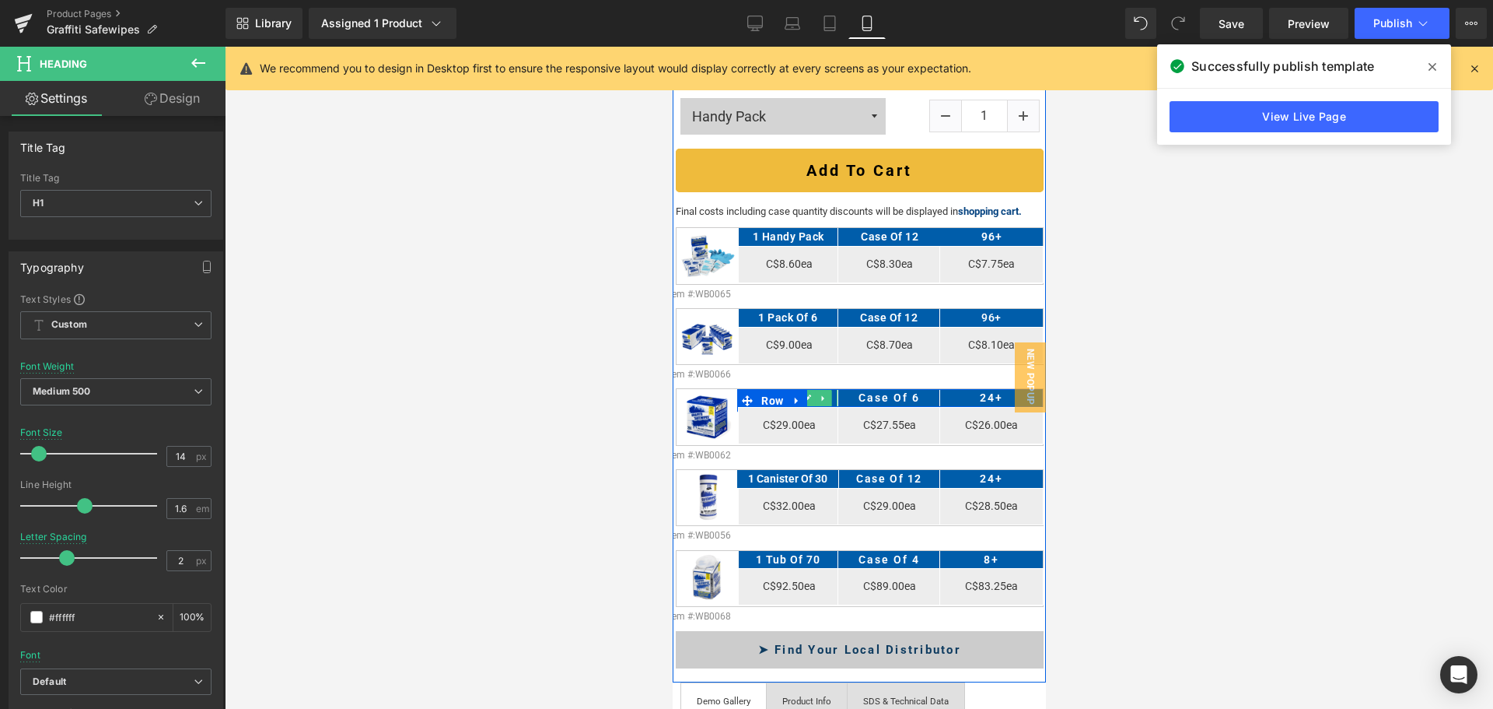
click at [807, 394] on icon at bounding box center [806, 398] width 9 height 9
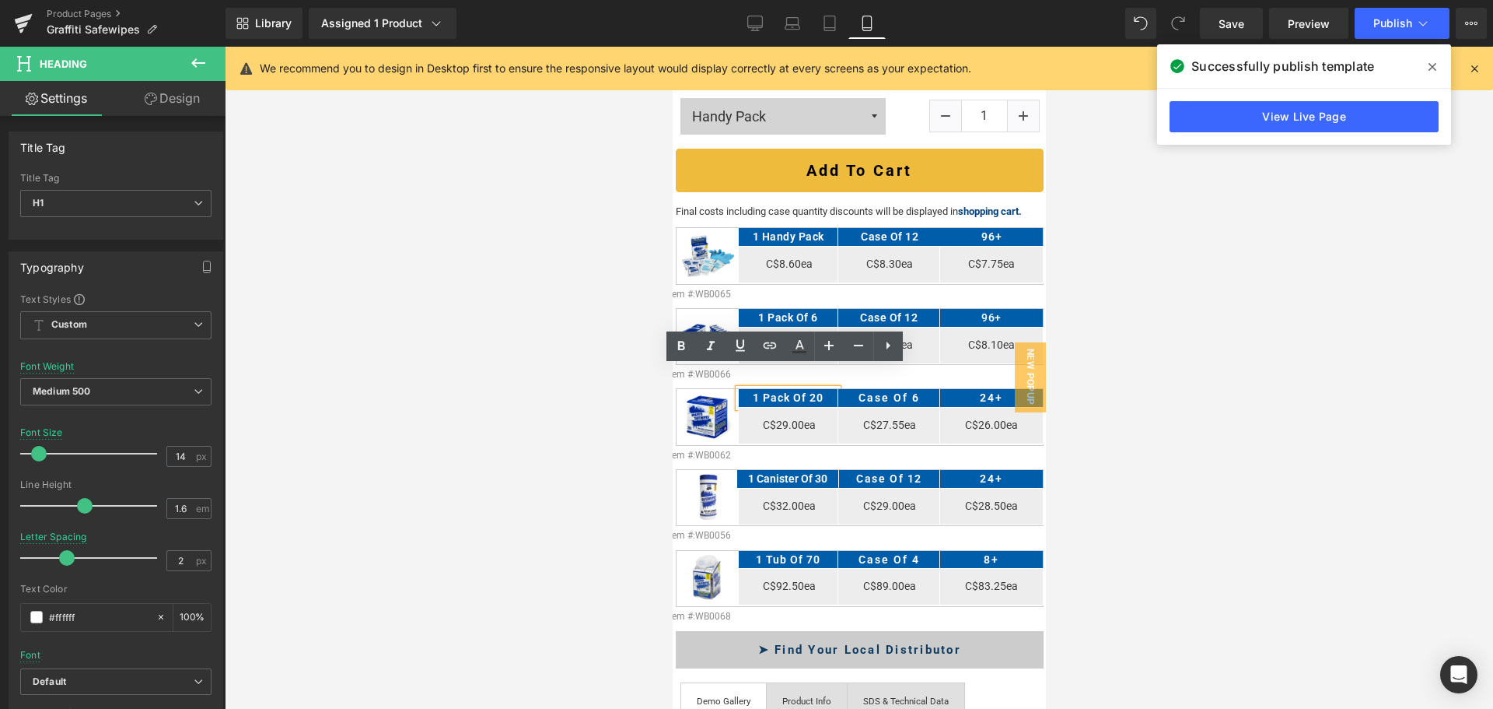
click at [807, 389] on h1 "1 Pack of 20" at bounding box center [787, 397] width 99 height 17
drag, startPoint x: 75, startPoint y: 558, endPoint x: 62, endPoint y: 562, distance: 12.8
click at [62, 562] on span at bounding box center [67, 558] width 16 height 16
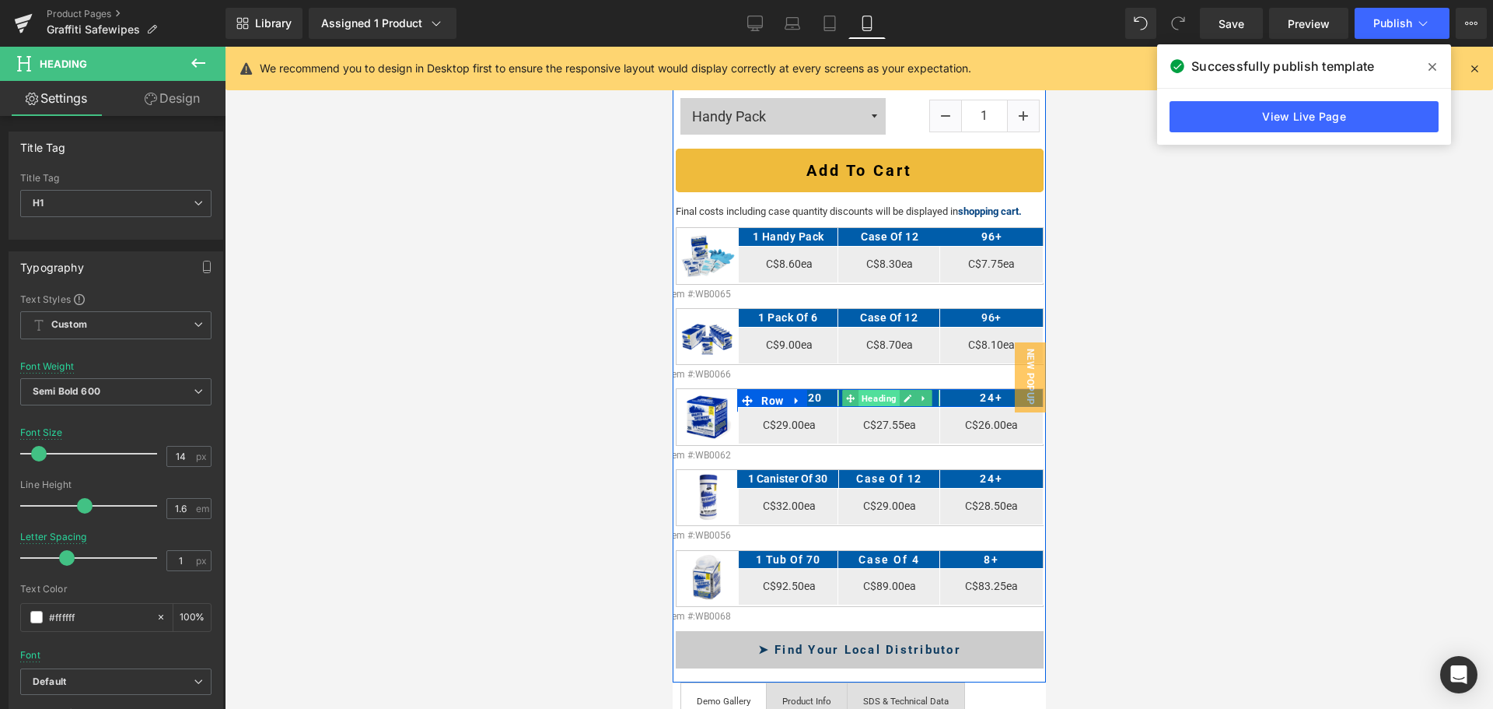
click at [877, 389] on span "Heading" at bounding box center [878, 398] width 41 height 19
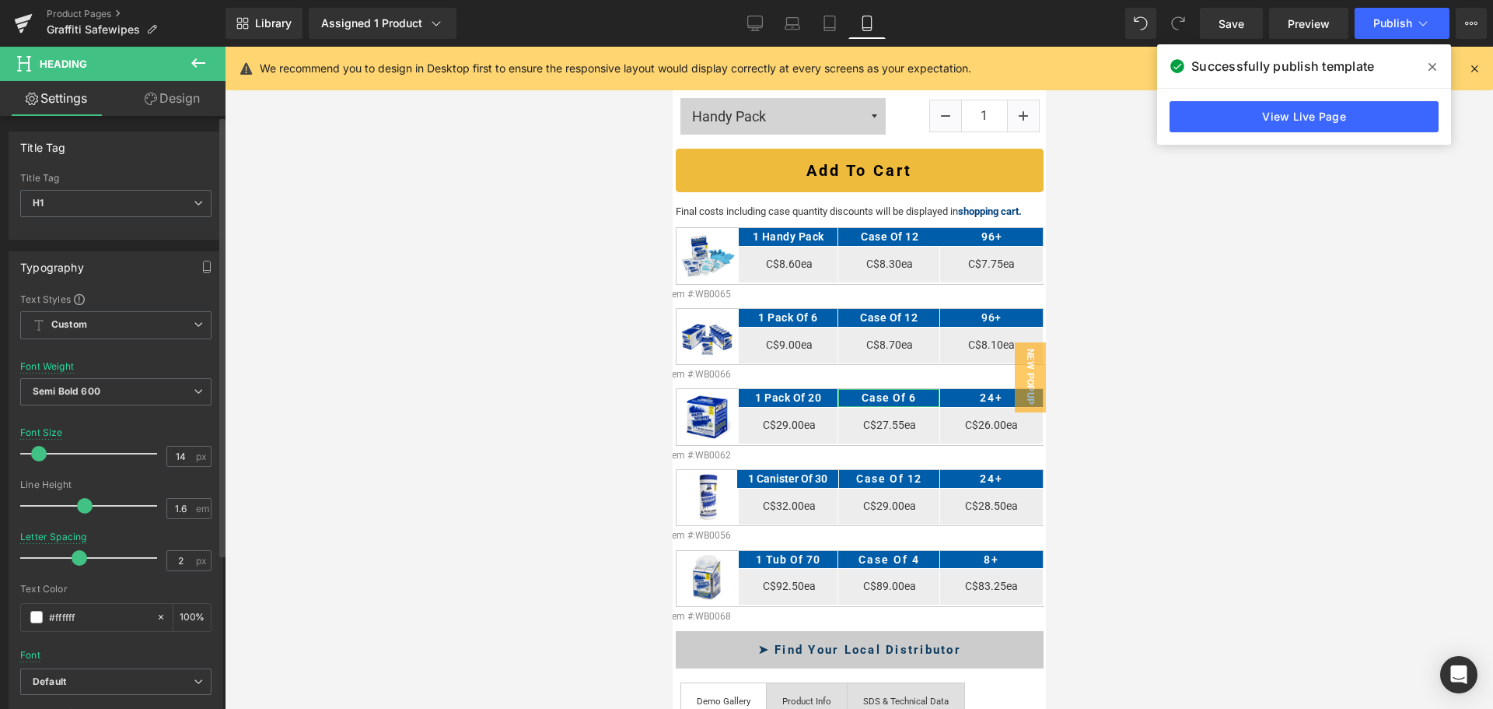
drag, startPoint x: 104, startPoint y: 558, endPoint x: 79, endPoint y: 565, distance: 26.6
click at [79, 565] on div at bounding box center [92, 557] width 129 height 31
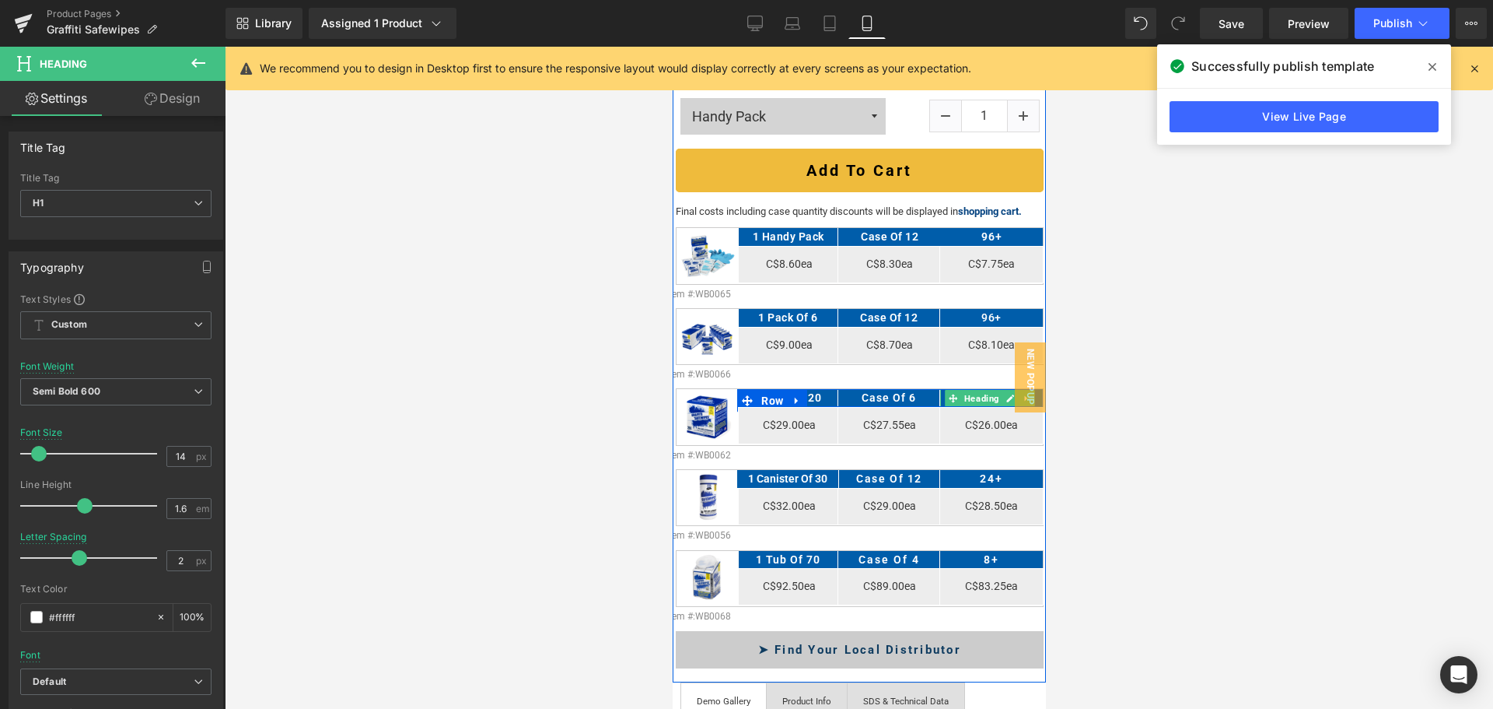
click at [987, 389] on span "Heading" at bounding box center [981, 398] width 41 height 19
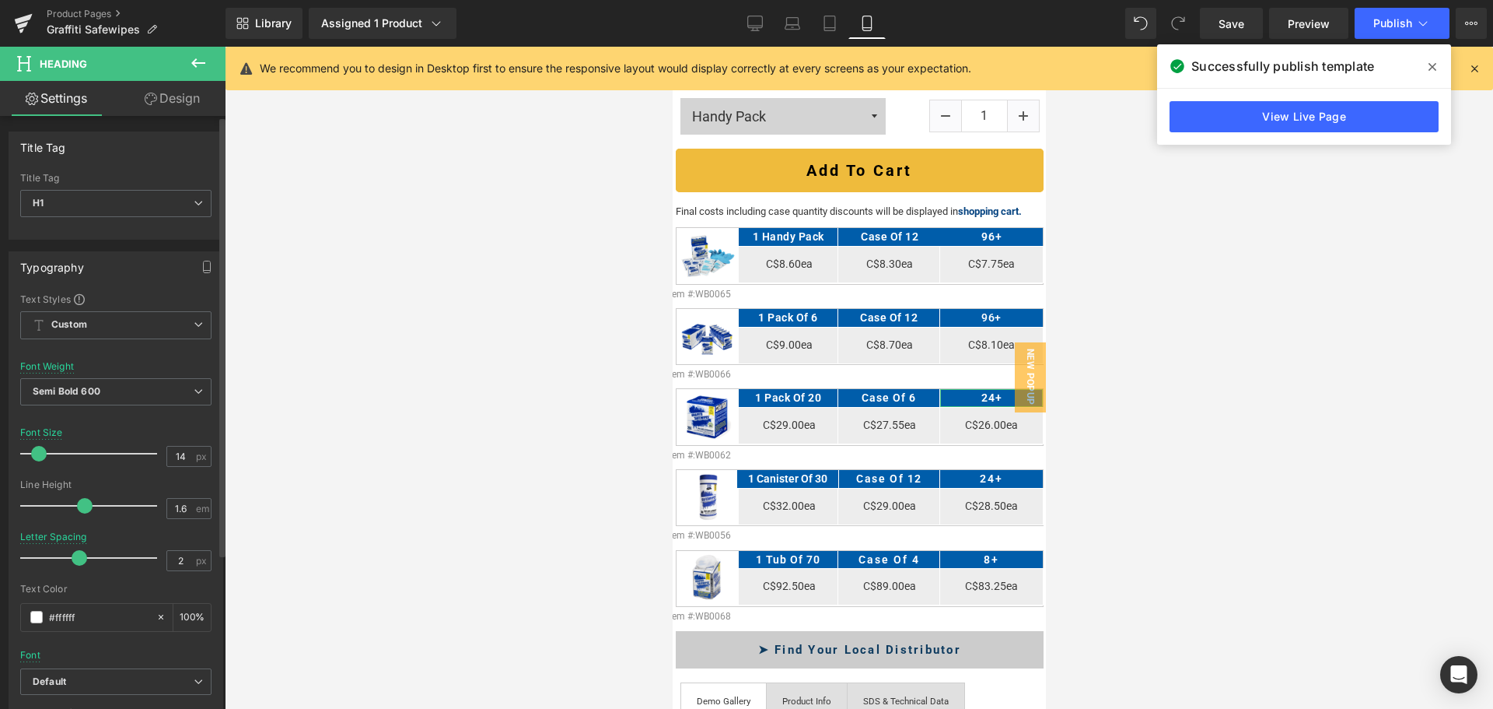
drag, startPoint x: 107, startPoint y: 560, endPoint x: 81, endPoint y: 563, distance: 25.9
click at [81, 563] on span at bounding box center [80, 558] width 16 height 16
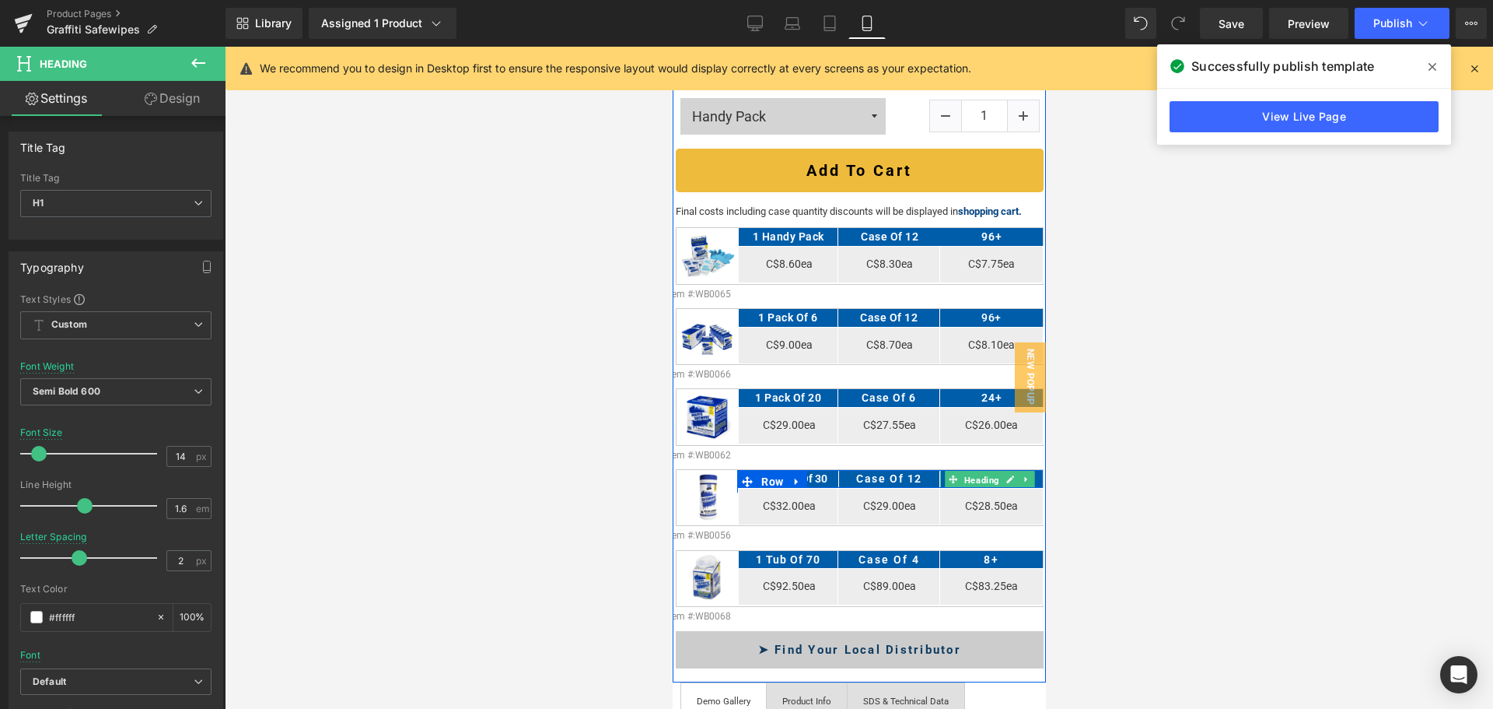
click at [984, 470] on span "Heading" at bounding box center [981, 479] width 41 height 19
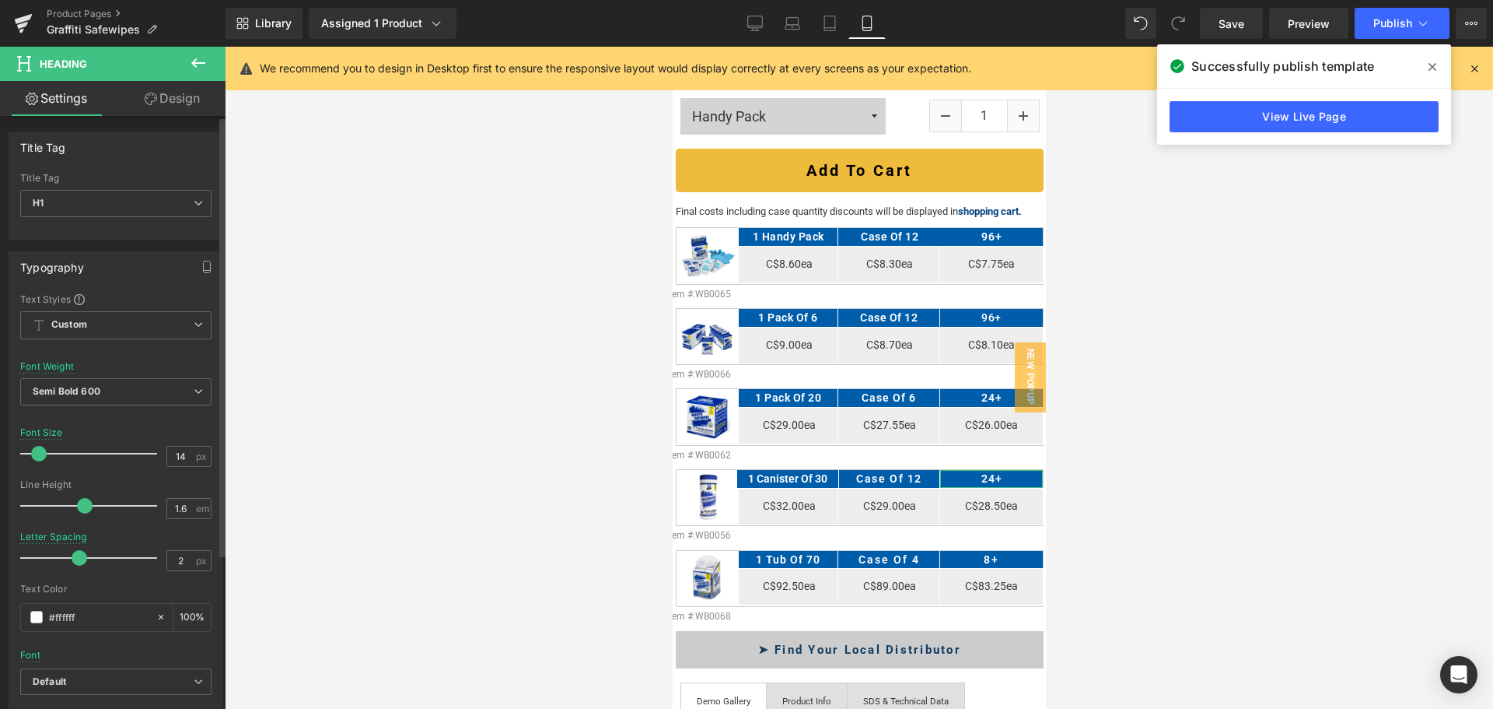
drag, startPoint x: 99, startPoint y: 562, endPoint x: 75, endPoint y: 561, distance: 24.1
click at [75, 561] on span at bounding box center [80, 558] width 16 height 16
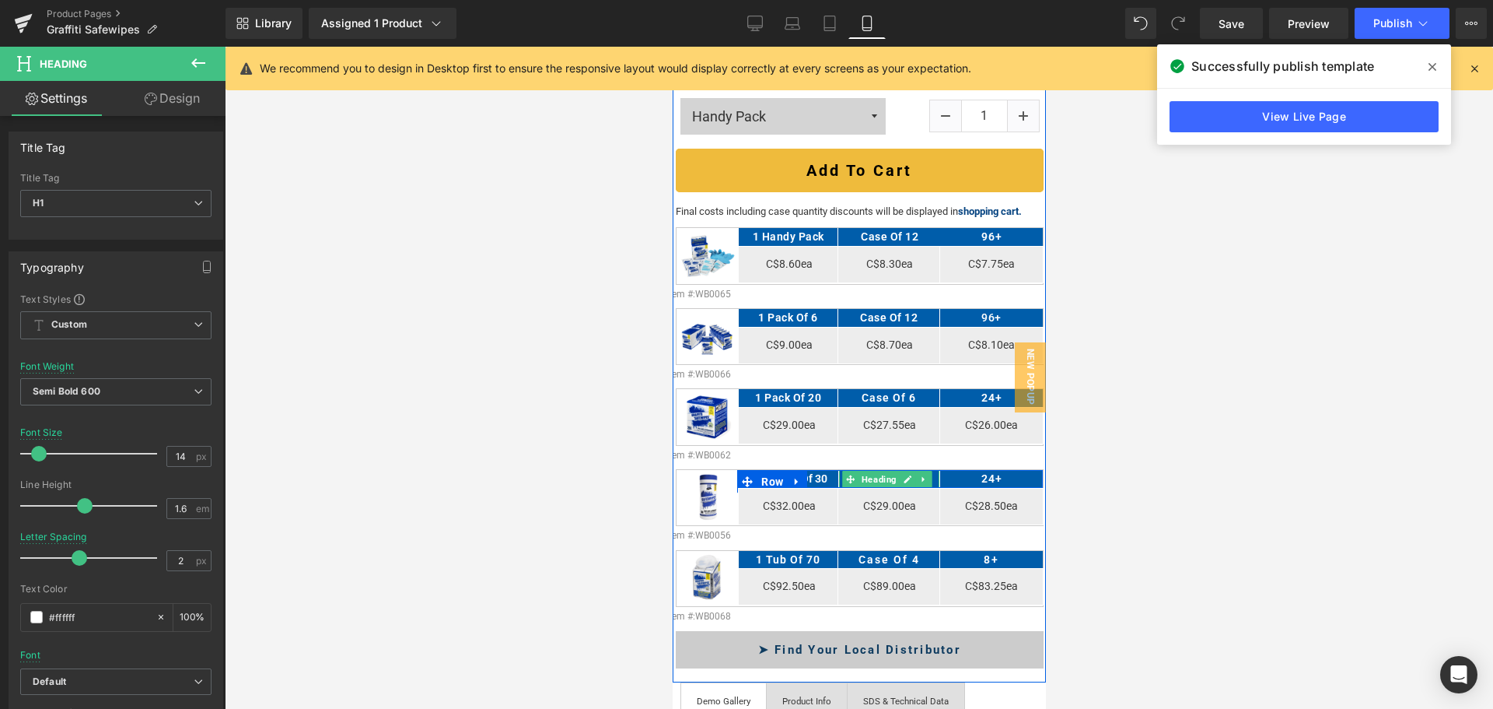
click at [871, 470] on span "Heading" at bounding box center [879, 479] width 41 height 19
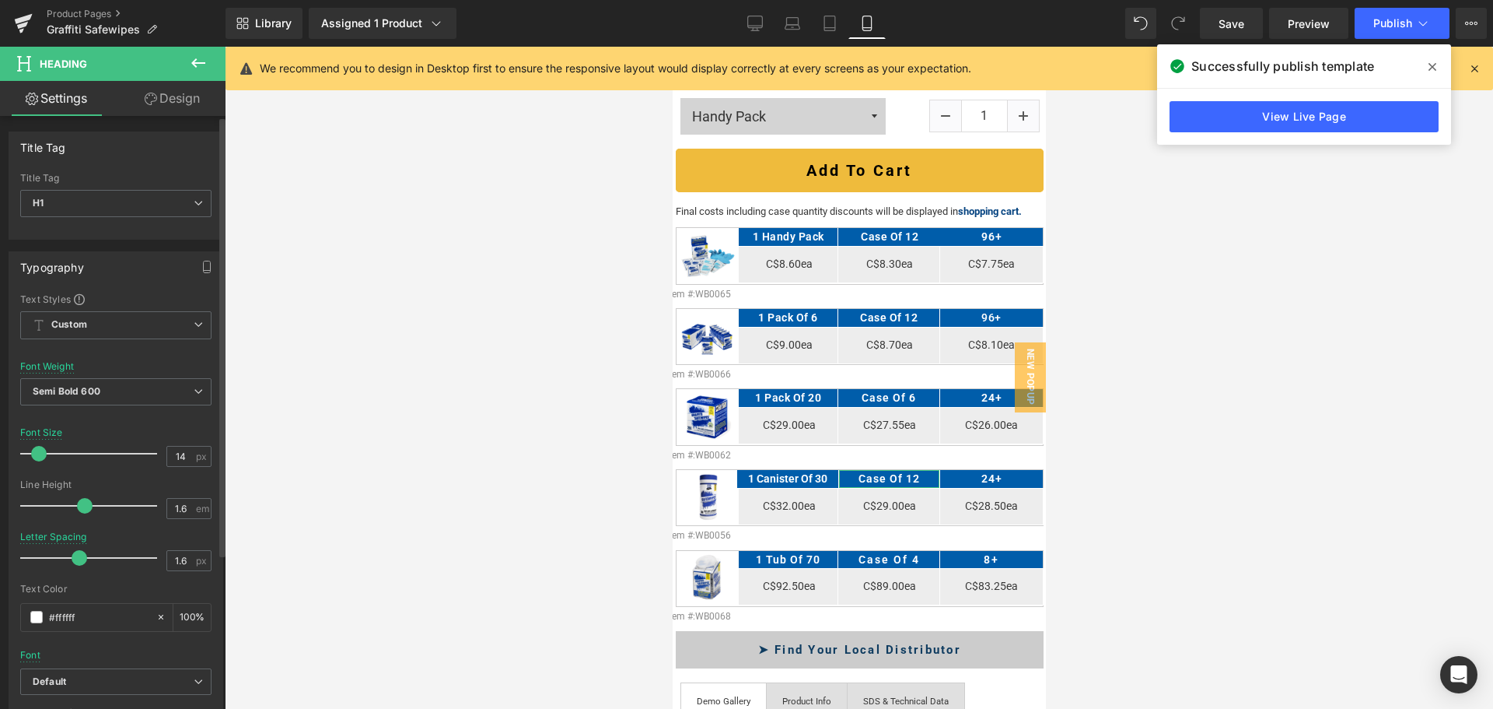
drag, startPoint x: 89, startPoint y: 557, endPoint x: 74, endPoint y: 559, distance: 15.7
click at [74, 559] on span at bounding box center [80, 558] width 16 height 16
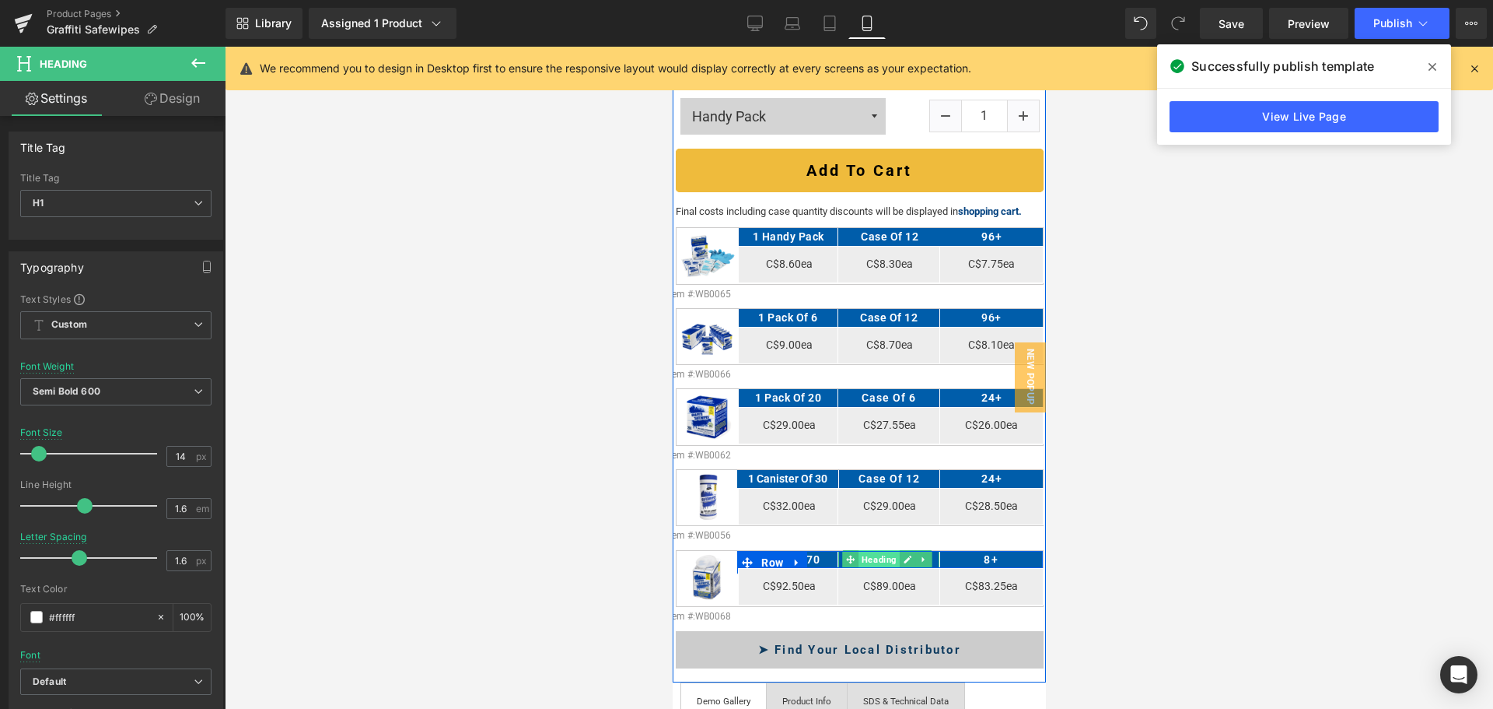
click at [869, 550] on span "Heading" at bounding box center [878, 559] width 41 height 19
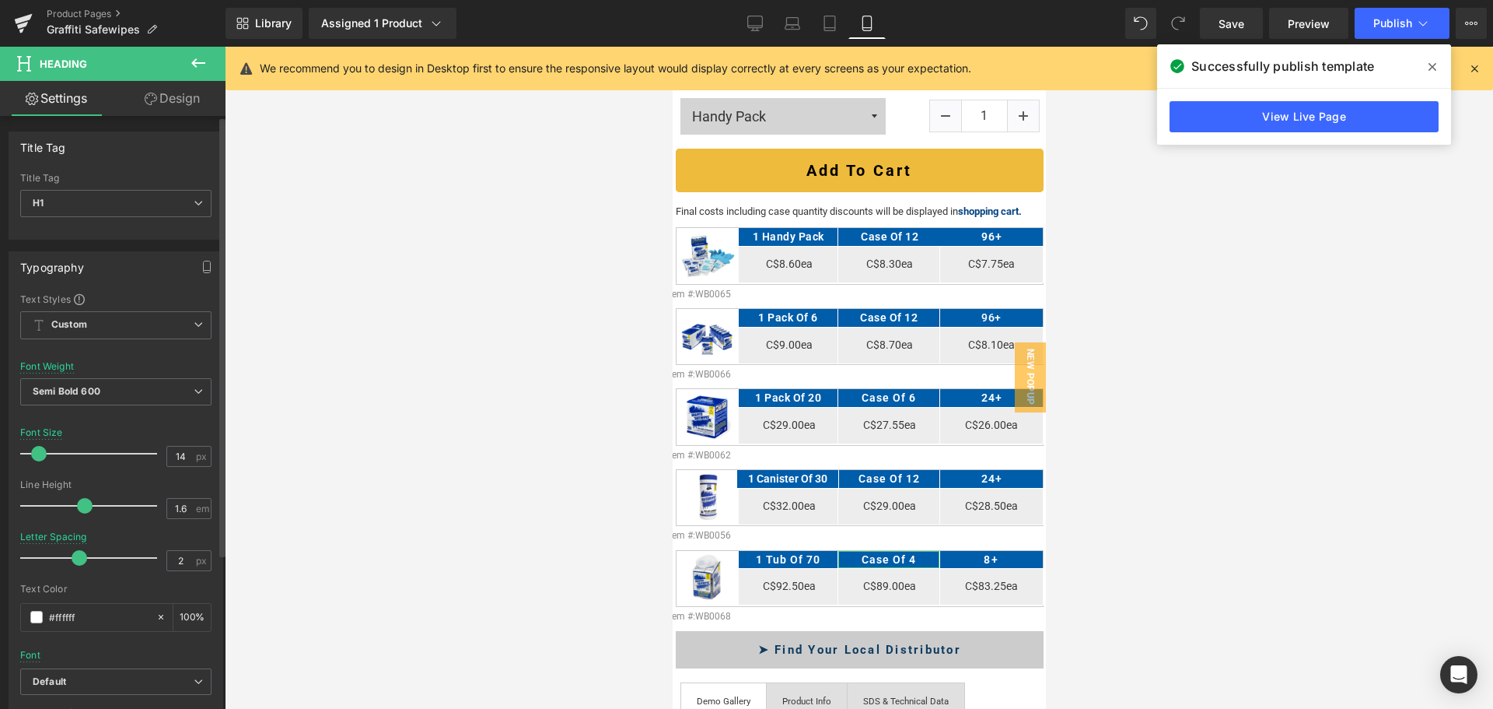
drag, startPoint x: 103, startPoint y: 557, endPoint x: 79, endPoint y: 559, distance: 24.2
click at [79, 559] on span at bounding box center [80, 558] width 16 height 16
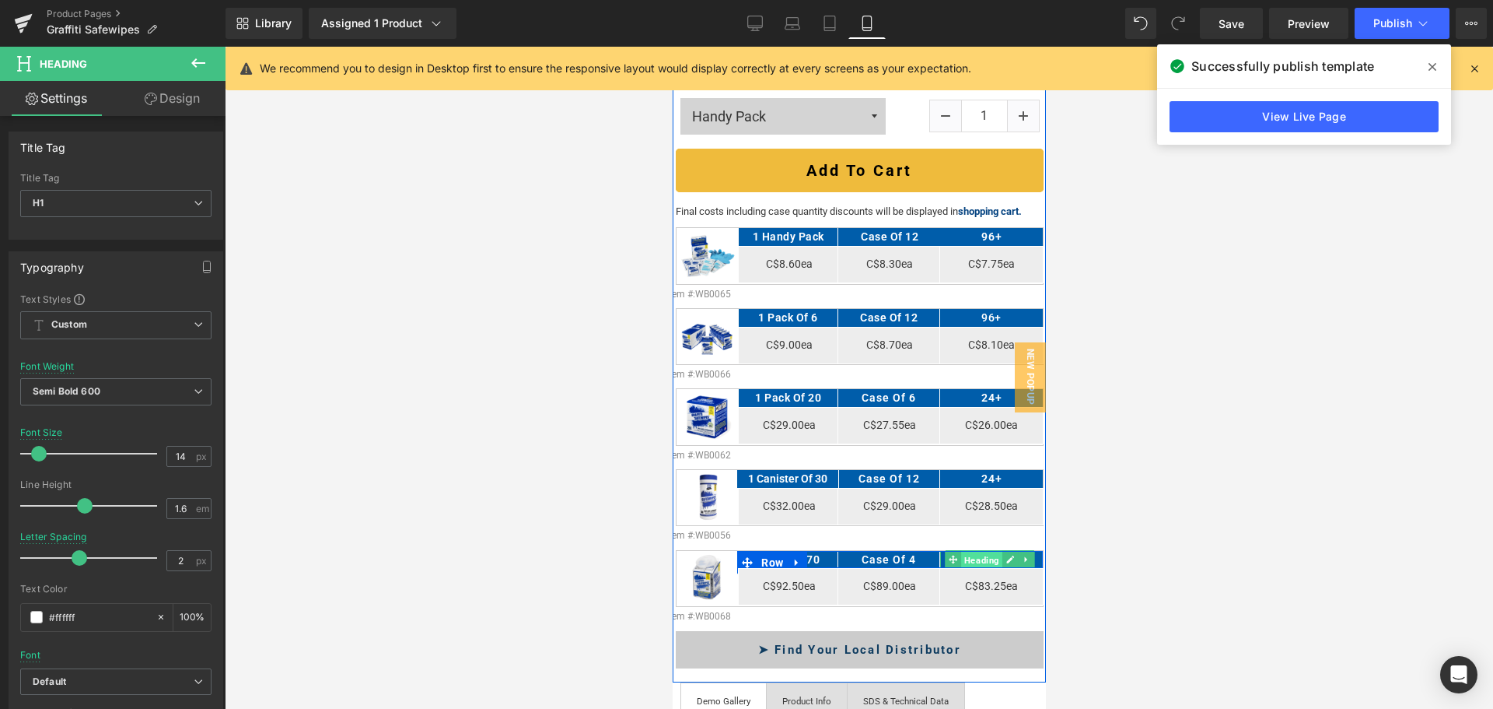
click at [970, 551] on span "Heading" at bounding box center [981, 560] width 41 height 19
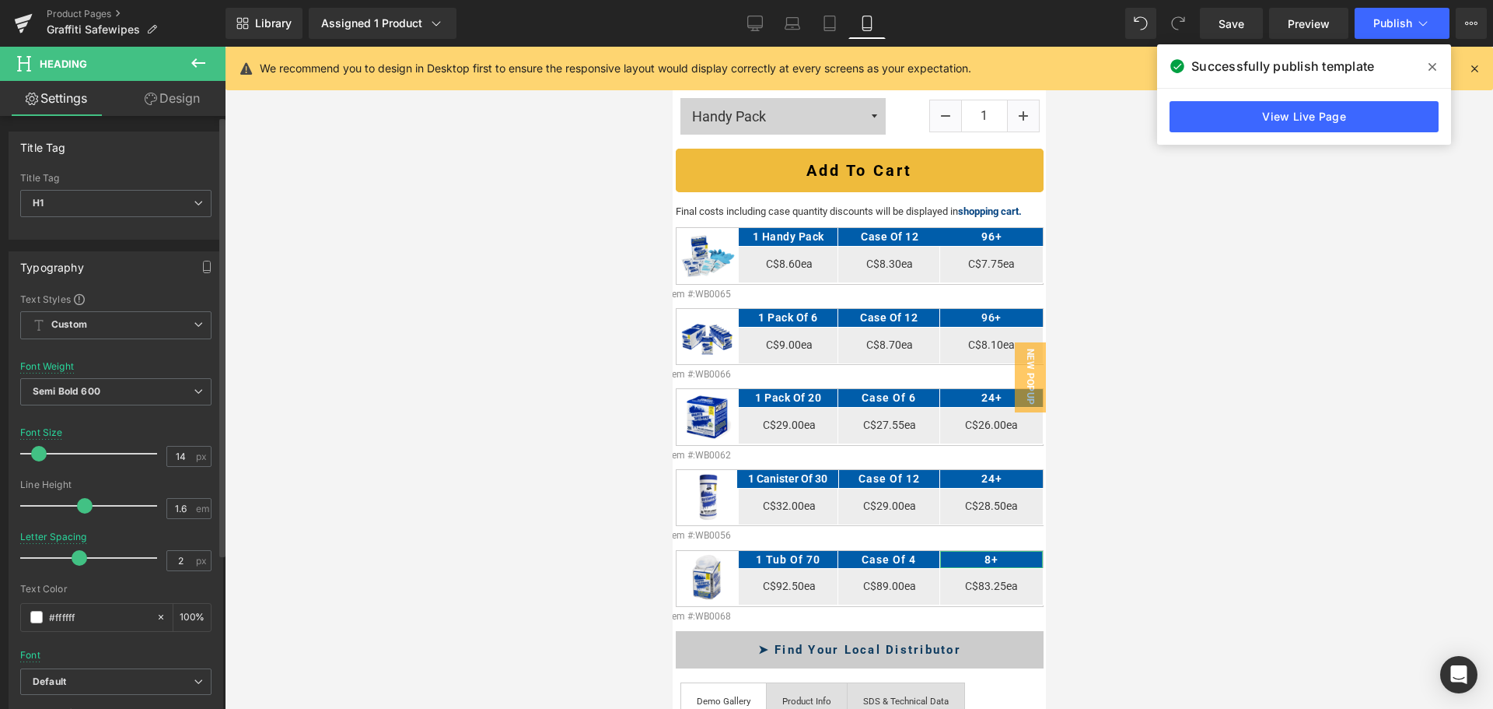
drag, startPoint x: 94, startPoint y: 558, endPoint x: 68, endPoint y: 563, distance: 26.1
click at [68, 563] on div at bounding box center [92, 557] width 129 height 31
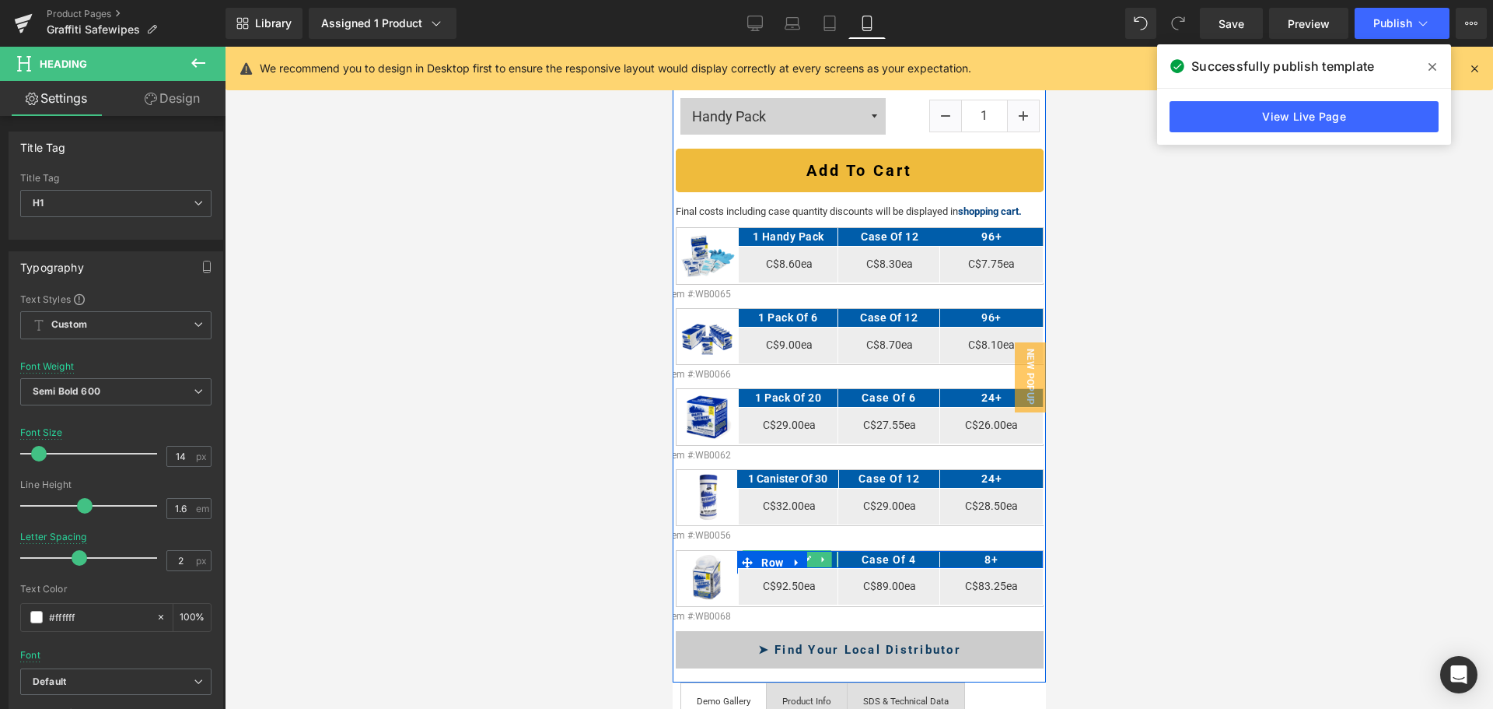
click at [807, 555] on icon at bounding box center [807, 559] width 8 height 8
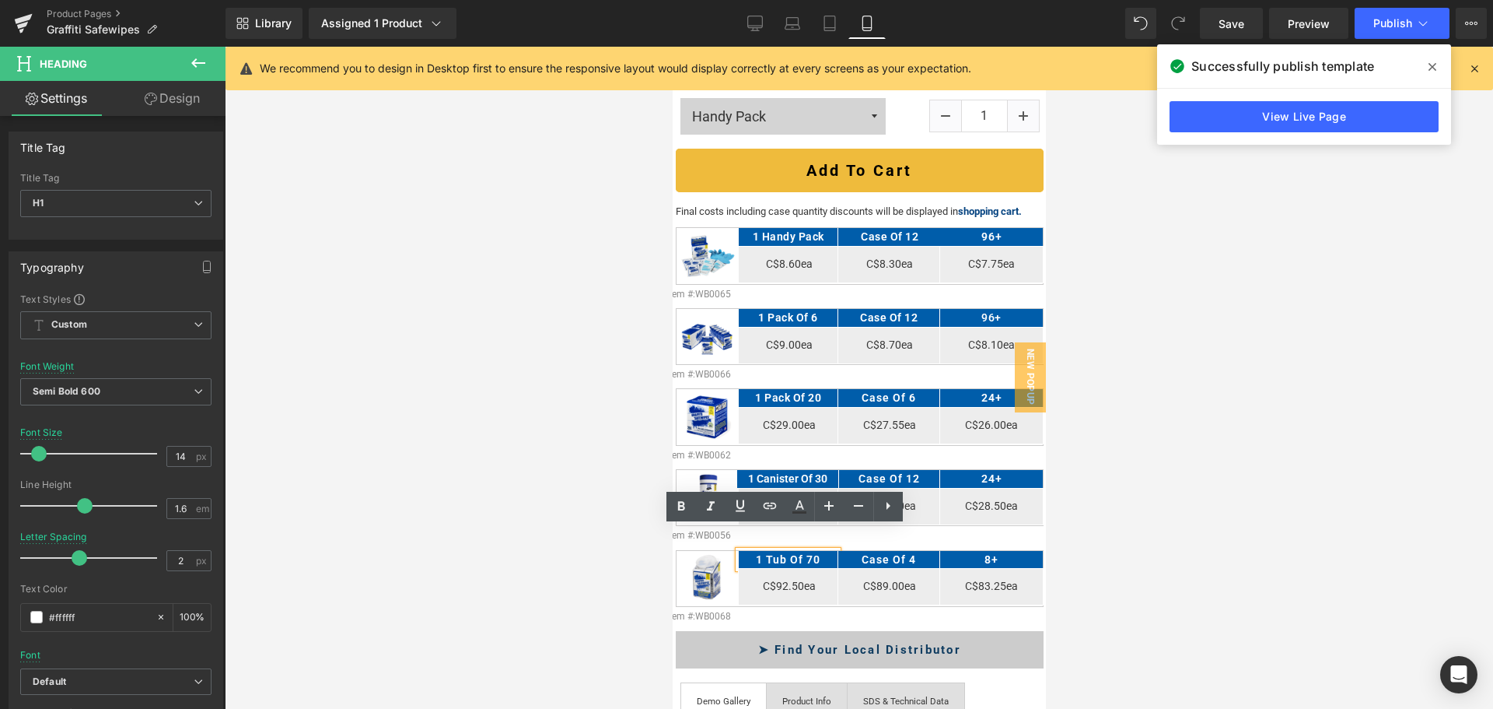
click at [807, 551] on h1 "1 Tub of 70" at bounding box center [787, 559] width 99 height 17
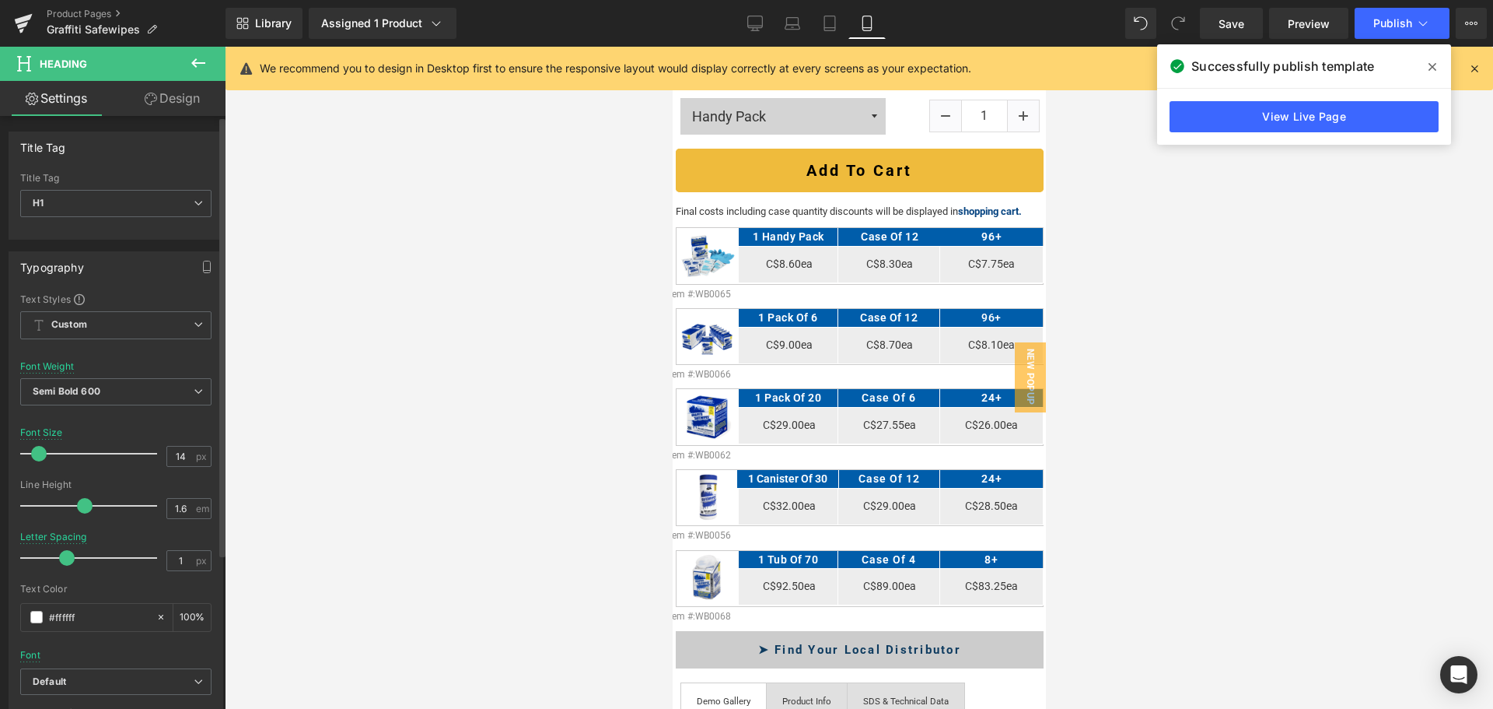
drag, startPoint x: 74, startPoint y: 558, endPoint x: 62, endPoint y: 561, distance: 12.1
click at [62, 561] on span at bounding box center [67, 558] width 16 height 16
click at [1405, 18] on span "Publish" at bounding box center [1392, 23] width 39 height 12
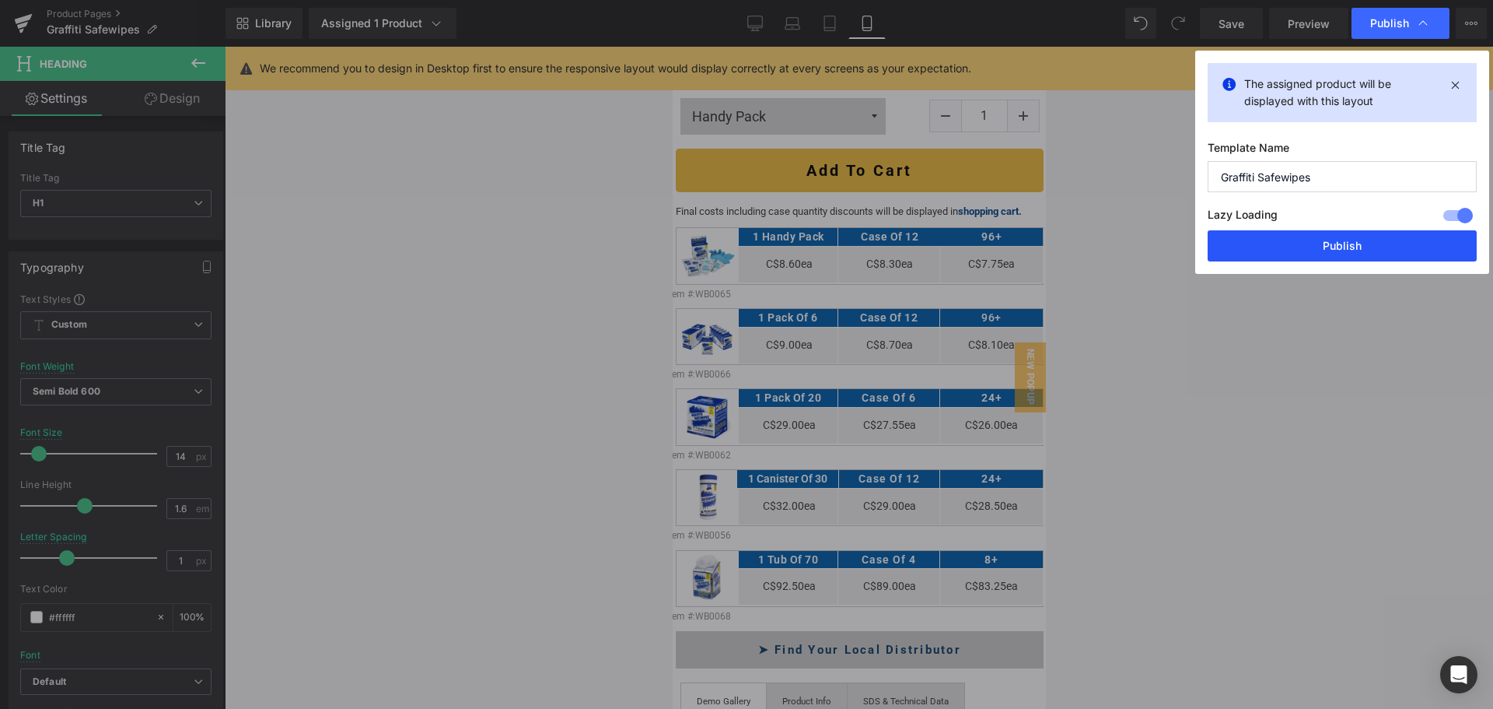
click at [1320, 239] on button "Publish" at bounding box center [1342, 245] width 269 height 31
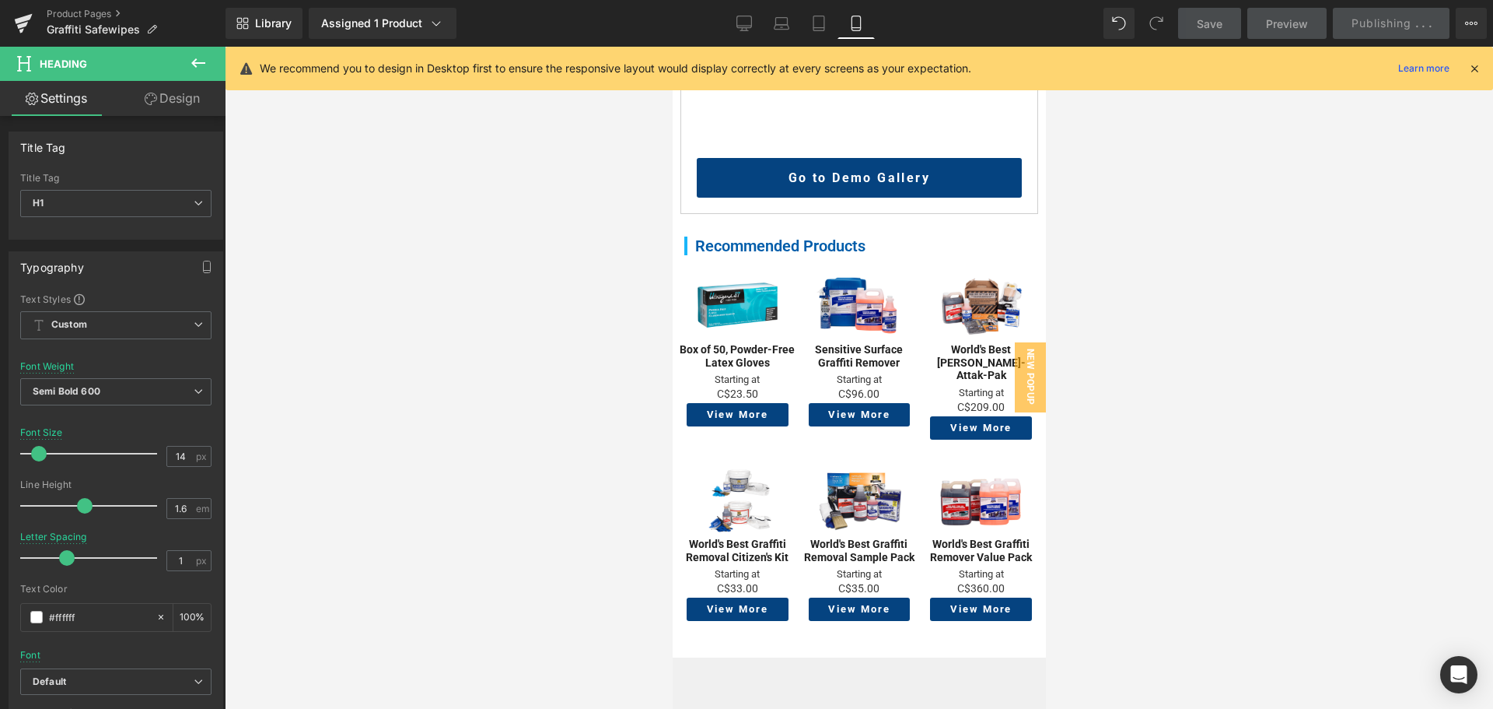
scroll to position [1633, 0]
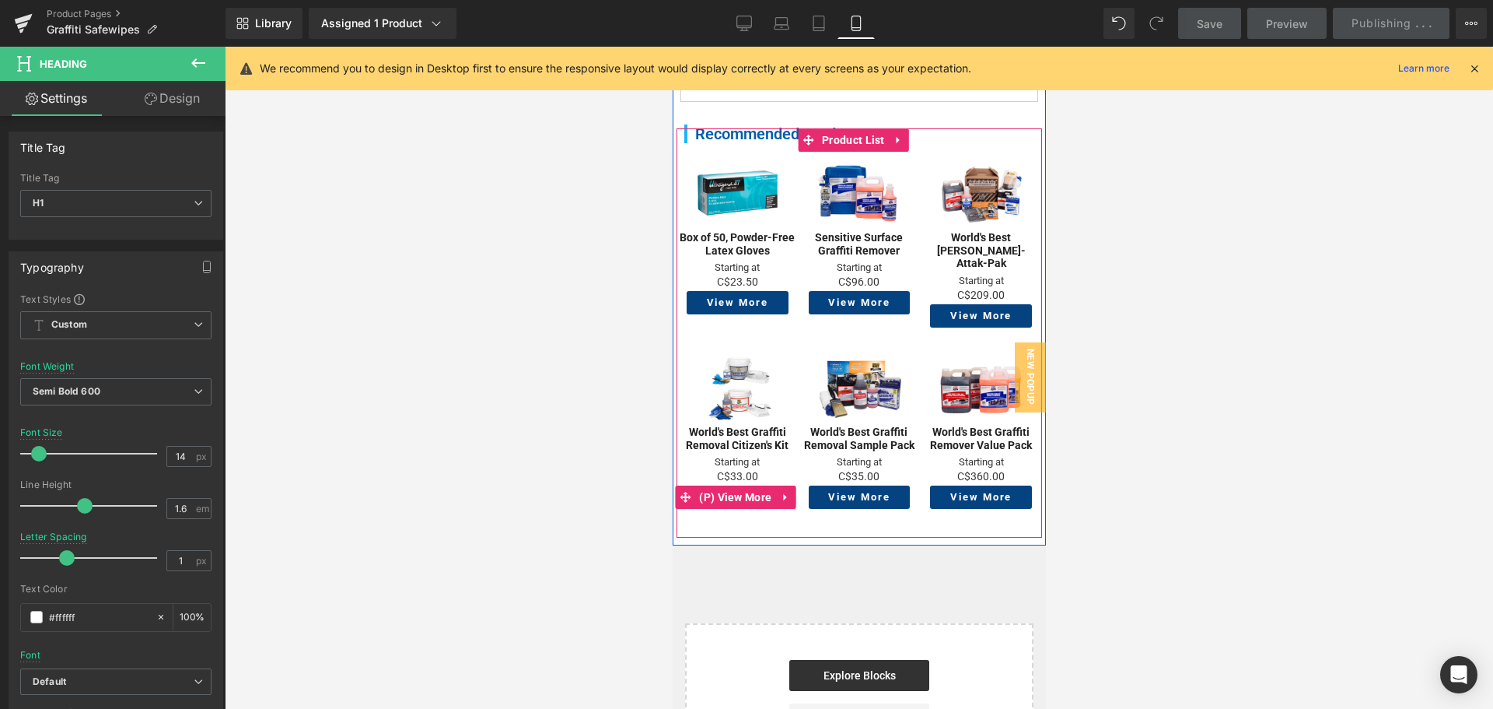
click at [716, 485] on span "(P) View More" at bounding box center [735, 496] width 80 height 23
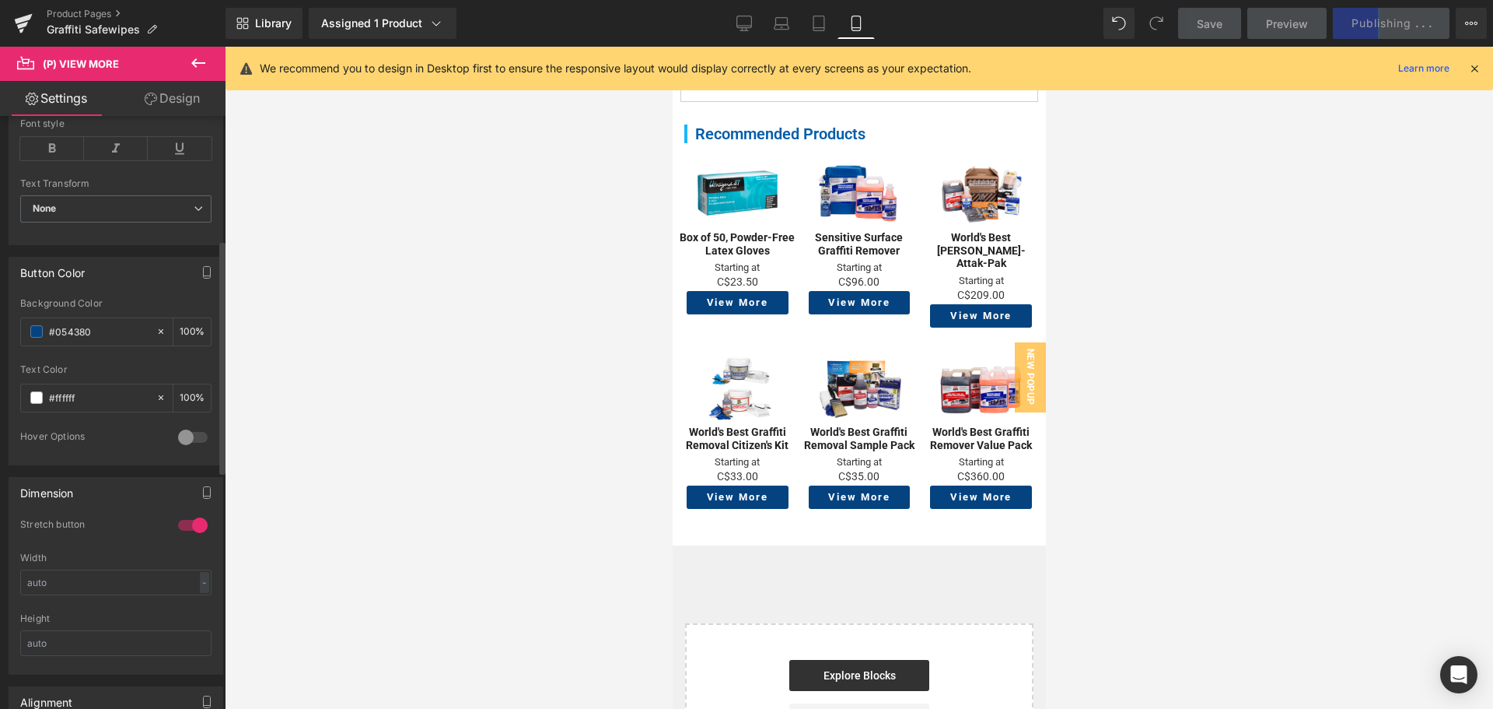
scroll to position [467, 0]
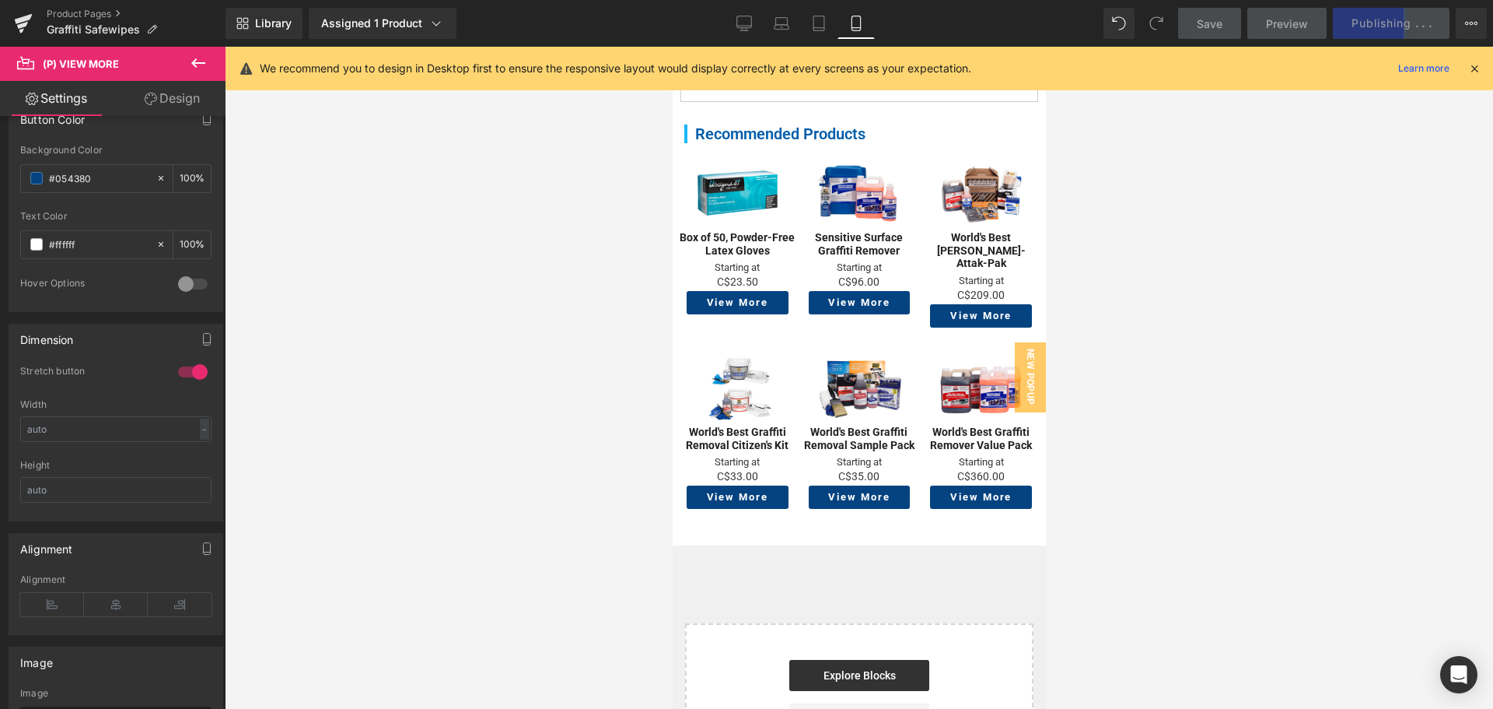
click at [174, 91] on link "Design" at bounding box center [172, 98] width 113 height 35
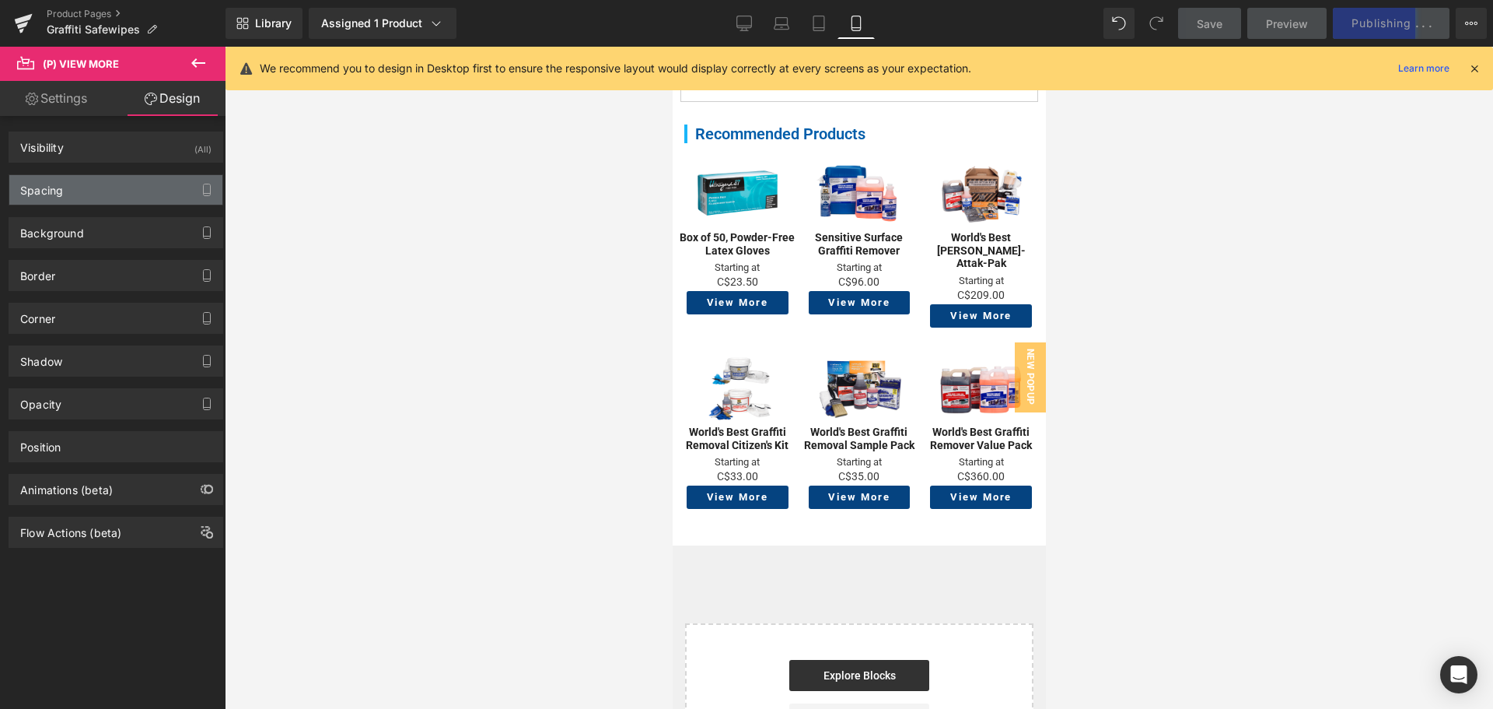
click at [116, 200] on div "Spacing" at bounding box center [115, 190] width 213 height 30
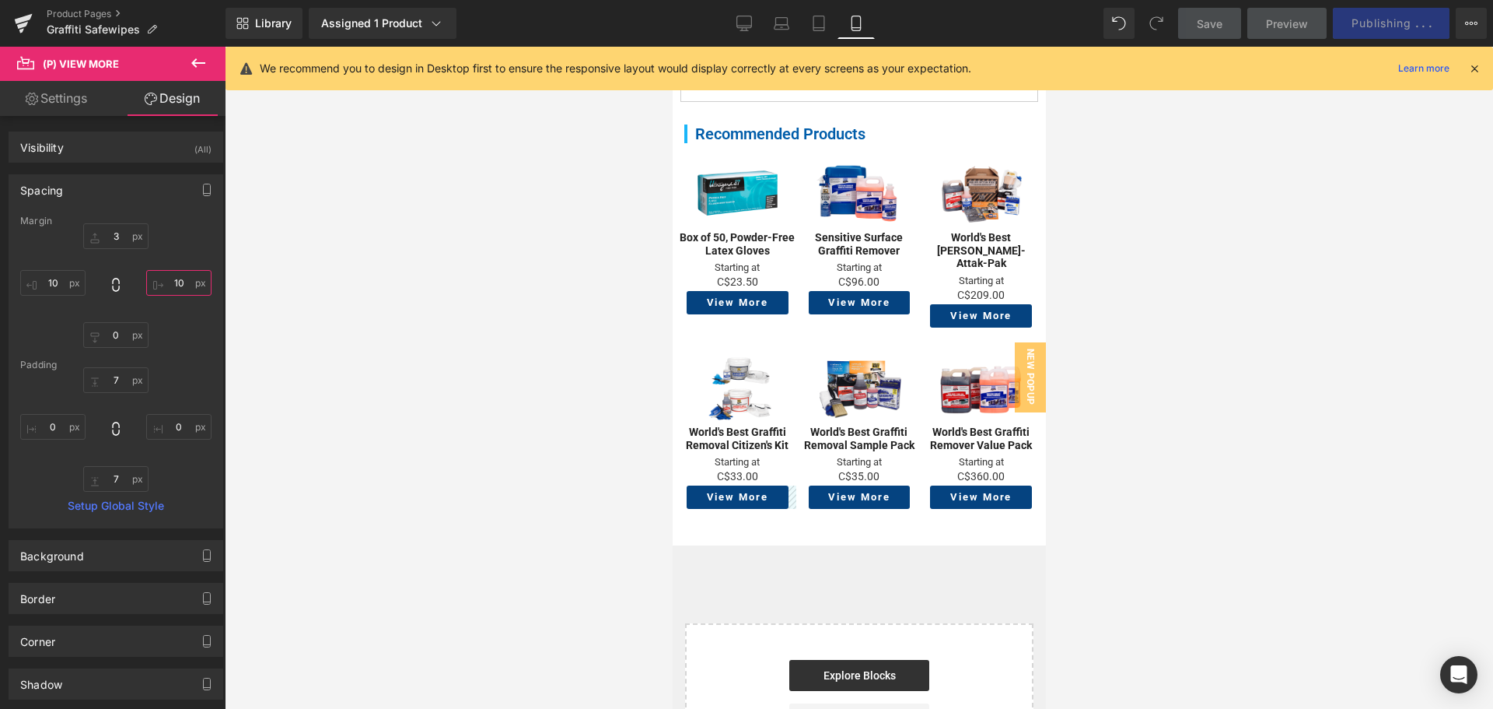
click at [171, 285] on input "10" at bounding box center [178, 283] width 65 height 26
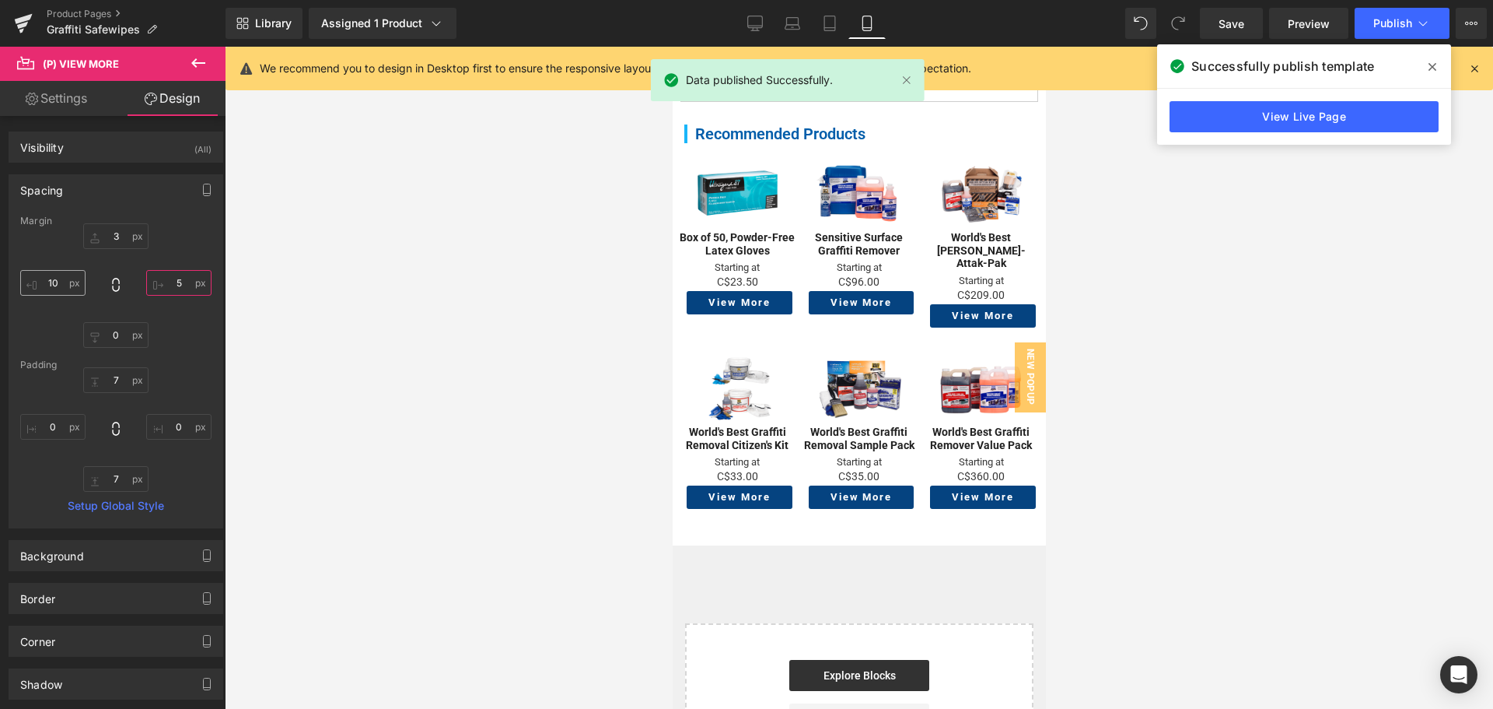
type input "5"
click at [51, 285] on input "10" at bounding box center [52, 283] width 65 height 26
type input "5"
click at [1400, 28] on span "Publish" at bounding box center [1392, 23] width 39 height 12
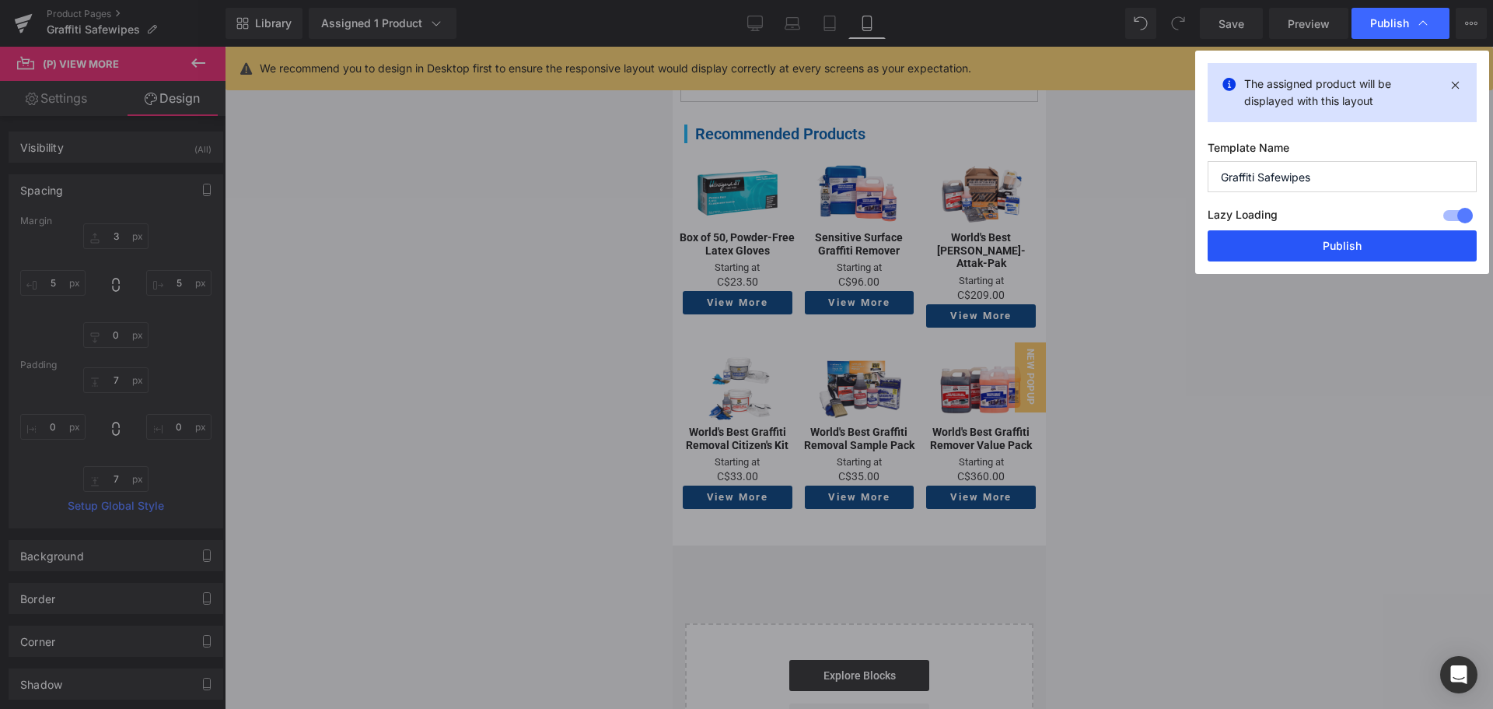
click at [1335, 251] on button "Publish" at bounding box center [1342, 245] width 269 height 31
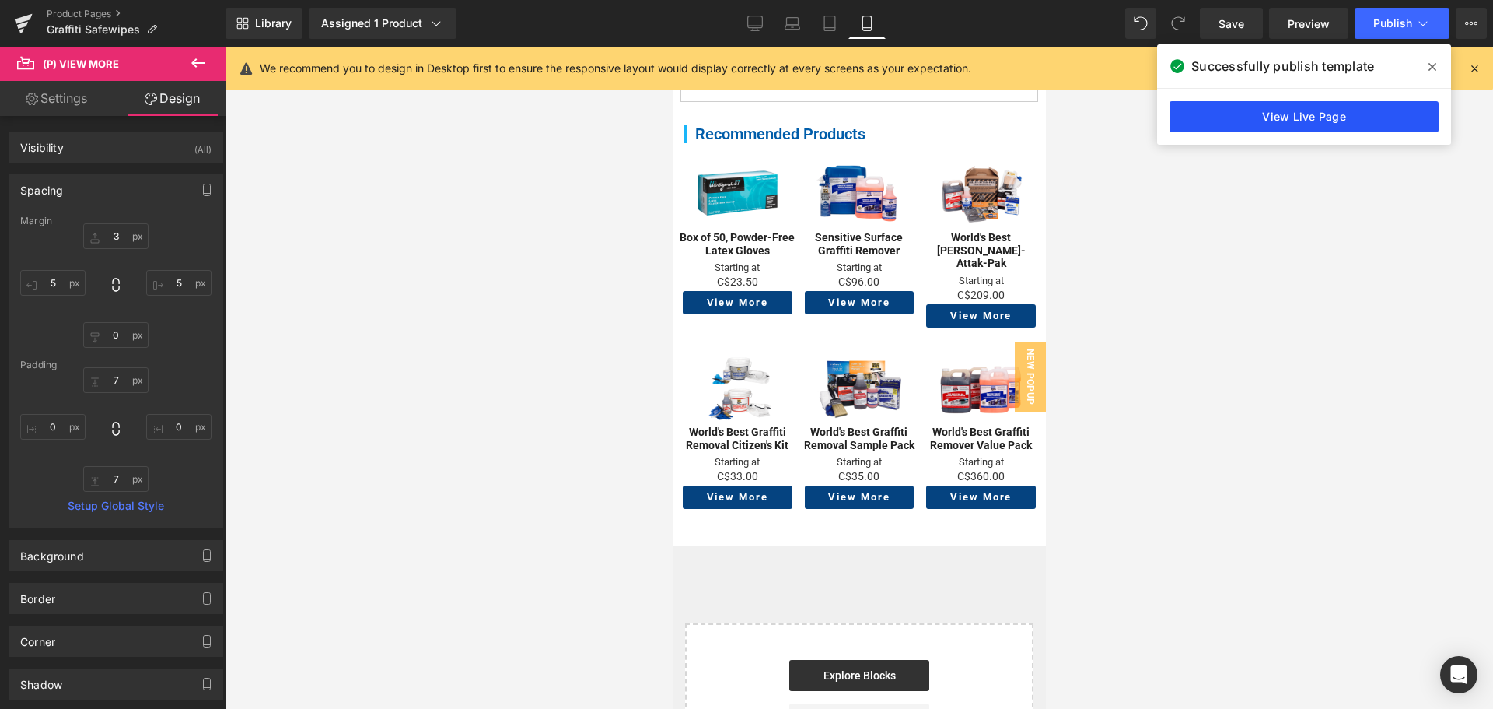
click at [1320, 107] on link "View Live Page" at bounding box center [1304, 116] width 269 height 31
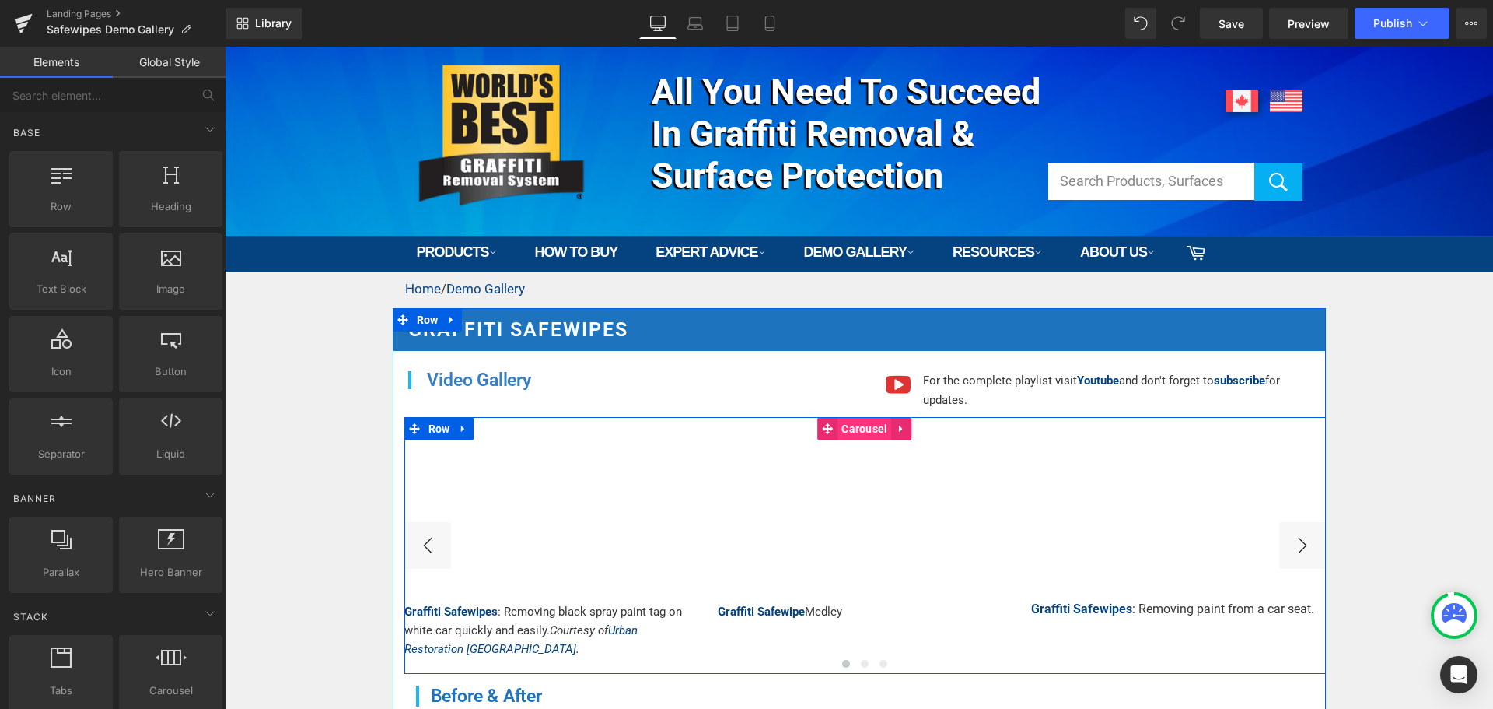
click at [861, 432] on span "Carousel" at bounding box center [865, 428] width 54 height 23
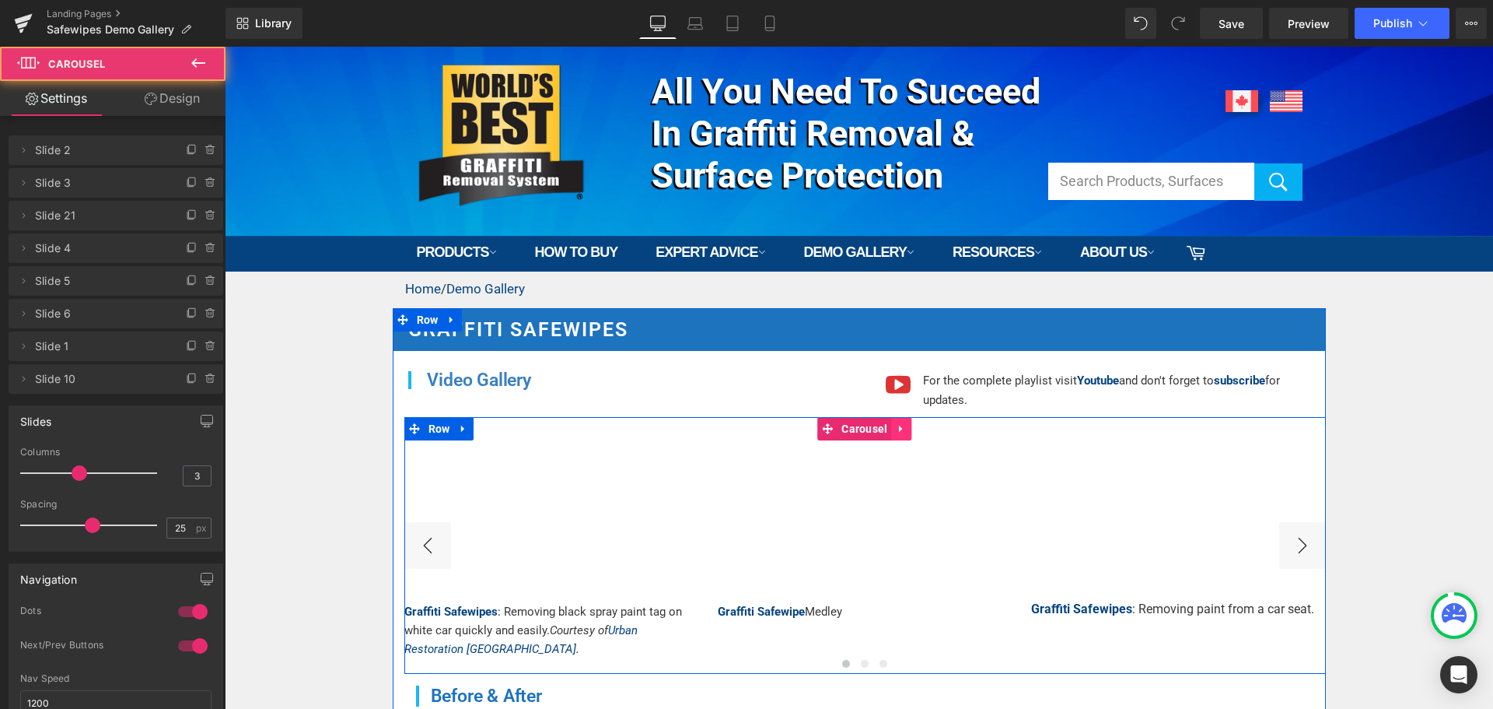
click at [899, 429] on icon at bounding box center [900, 428] width 3 height 7
click at [882, 432] on link at bounding box center [892, 428] width 20 height 23
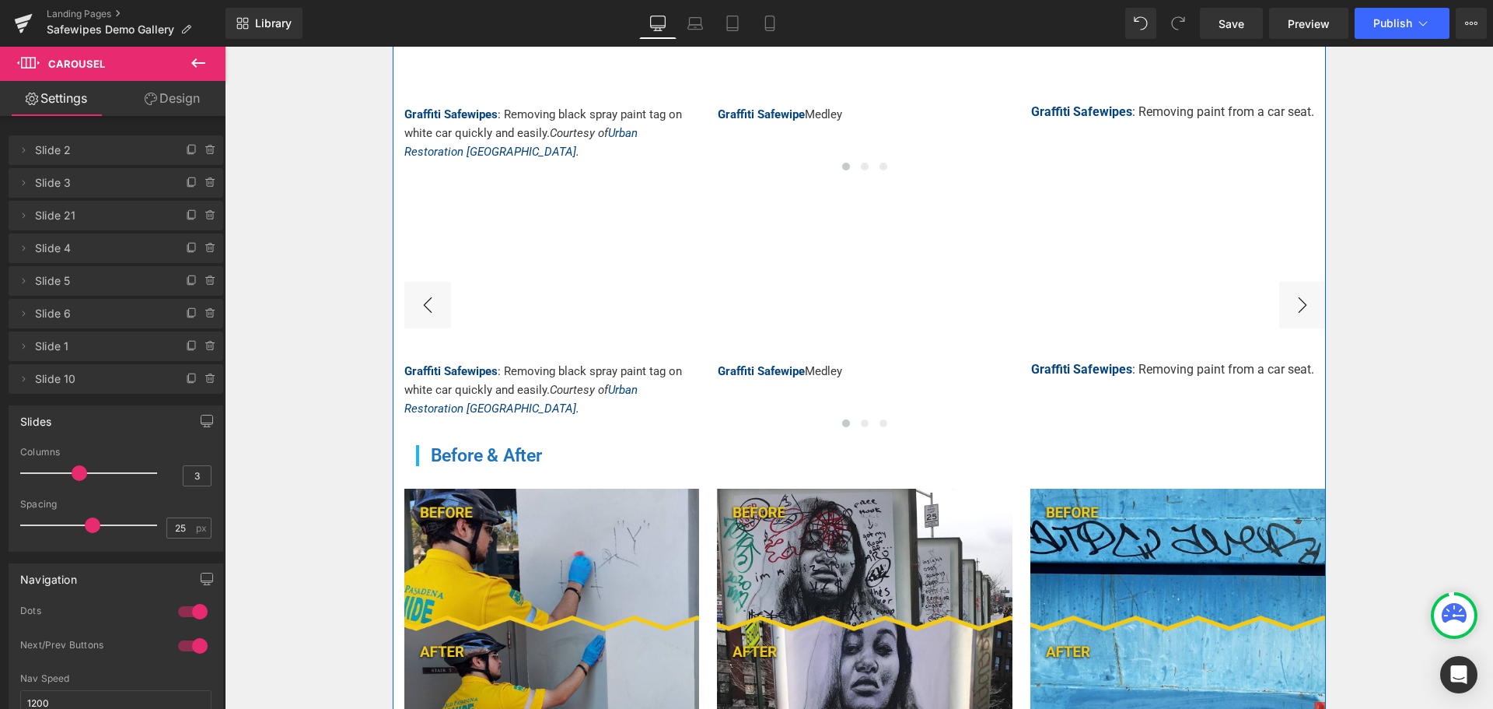
scroll to position [422, 0]
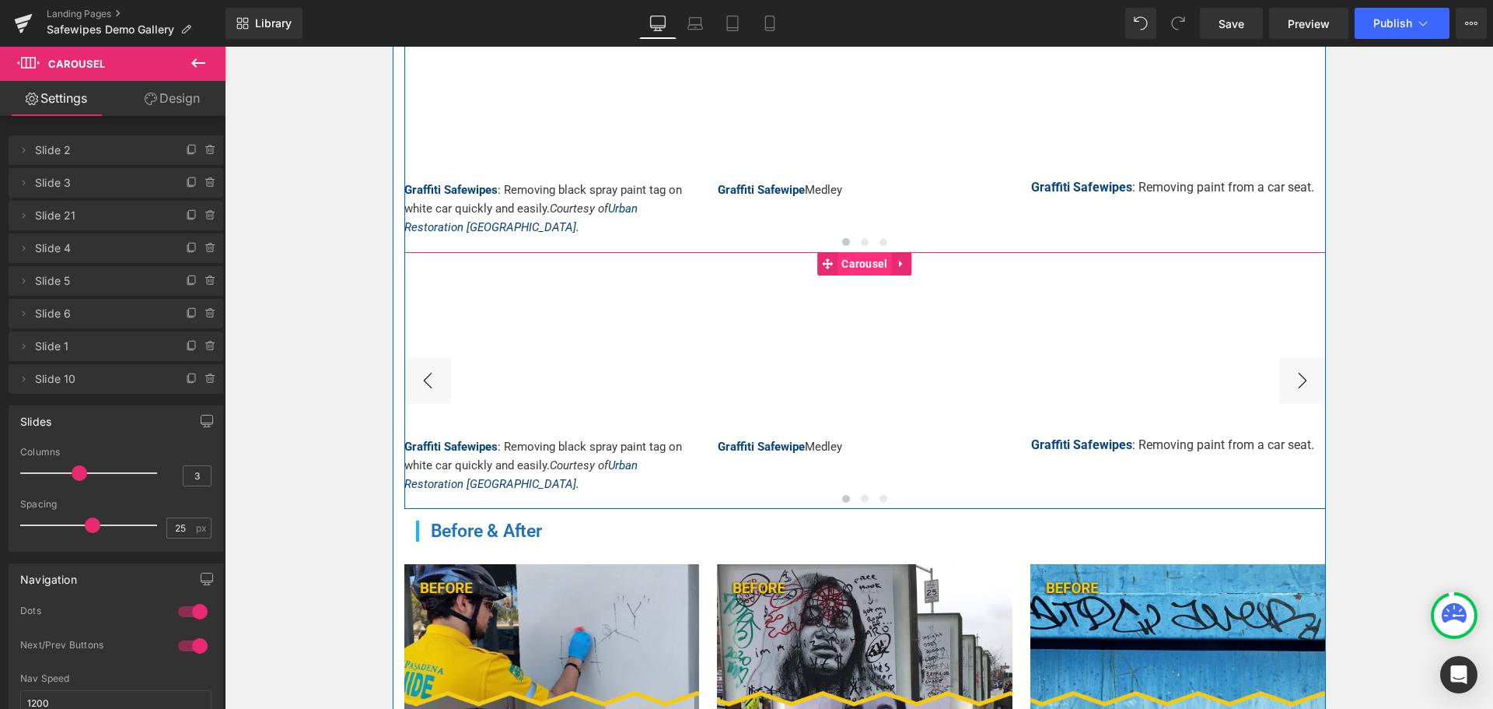
click at [849, 254] on span "Carousel" at bounding box center [865, 263] width 54 height 23
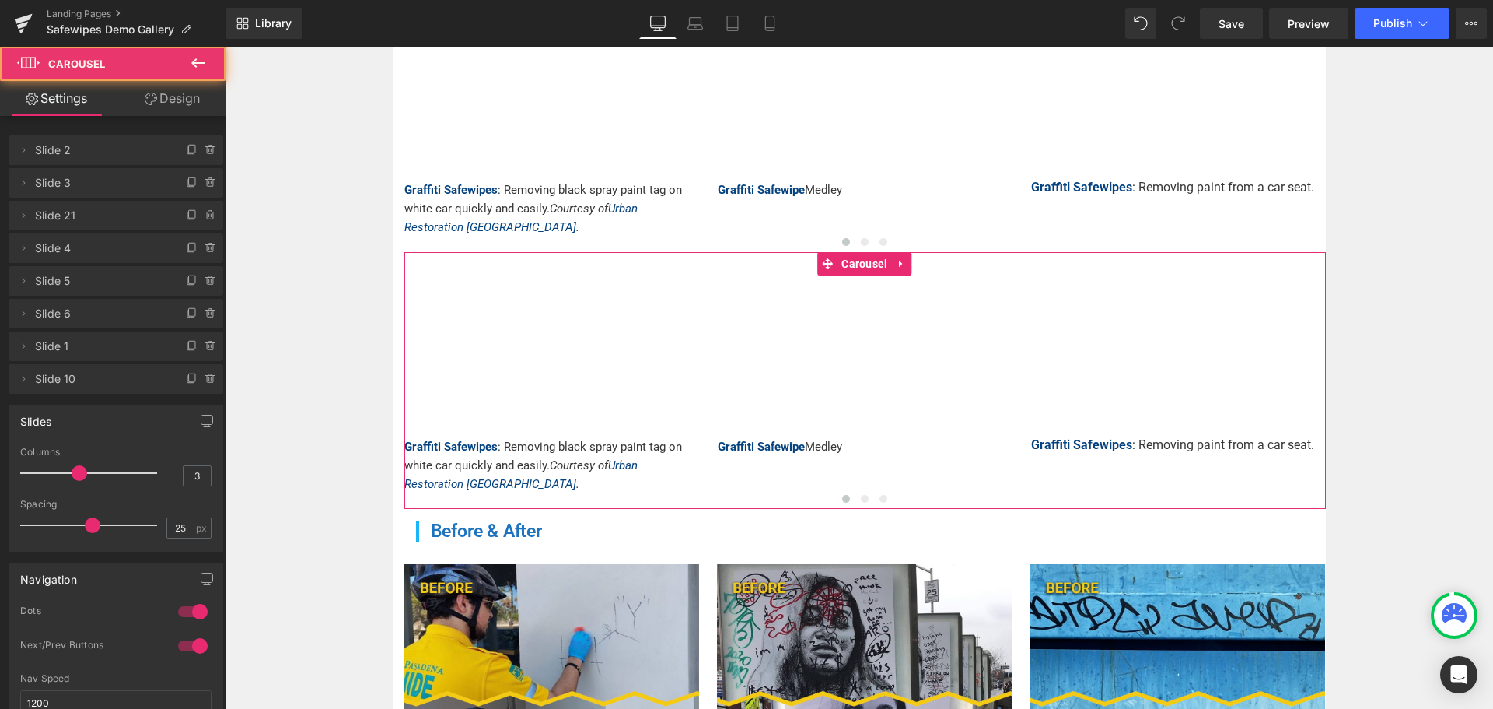
click at [155, 95] on icon at bounding box center [151, 99] width 12 height 12
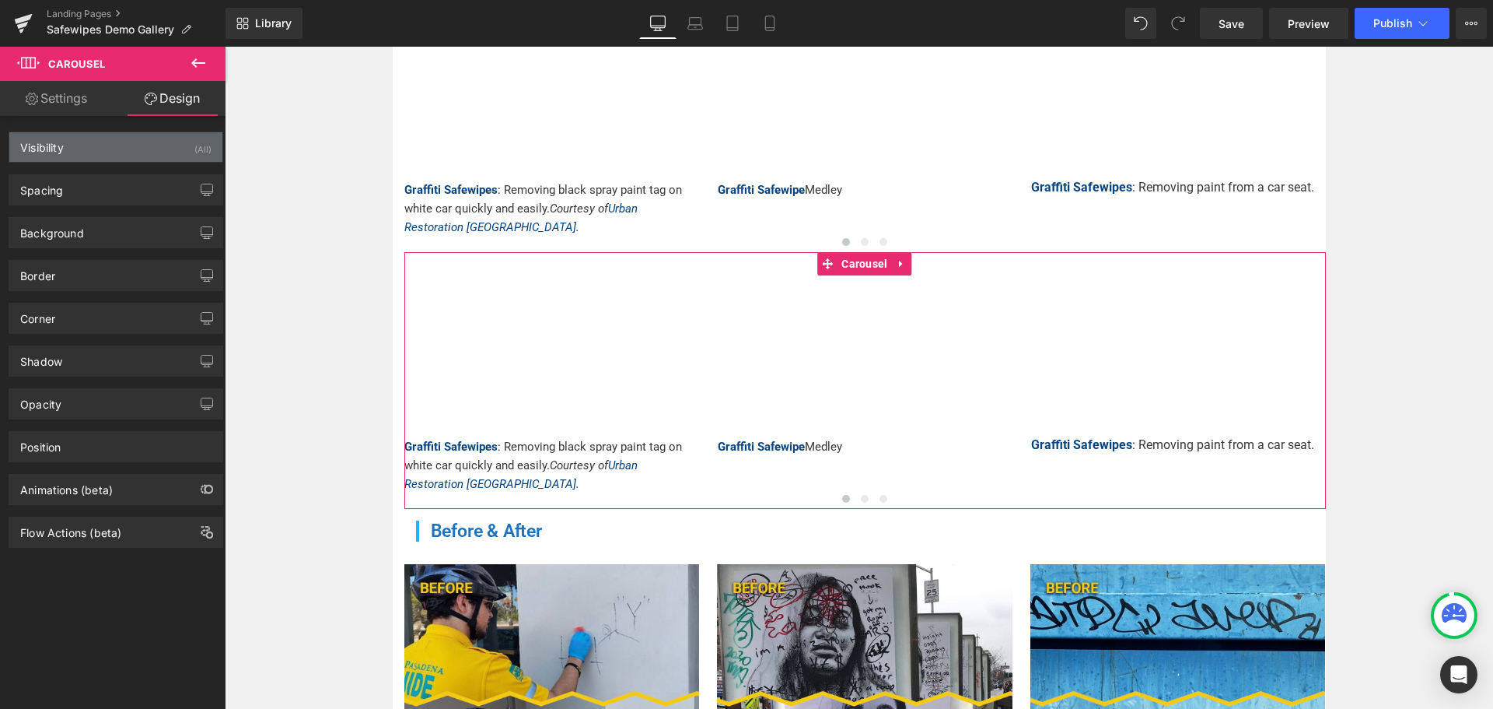
click at [155, 143] on div "Visibility (All)" at bounding box center [115, 147] width 213 height 30
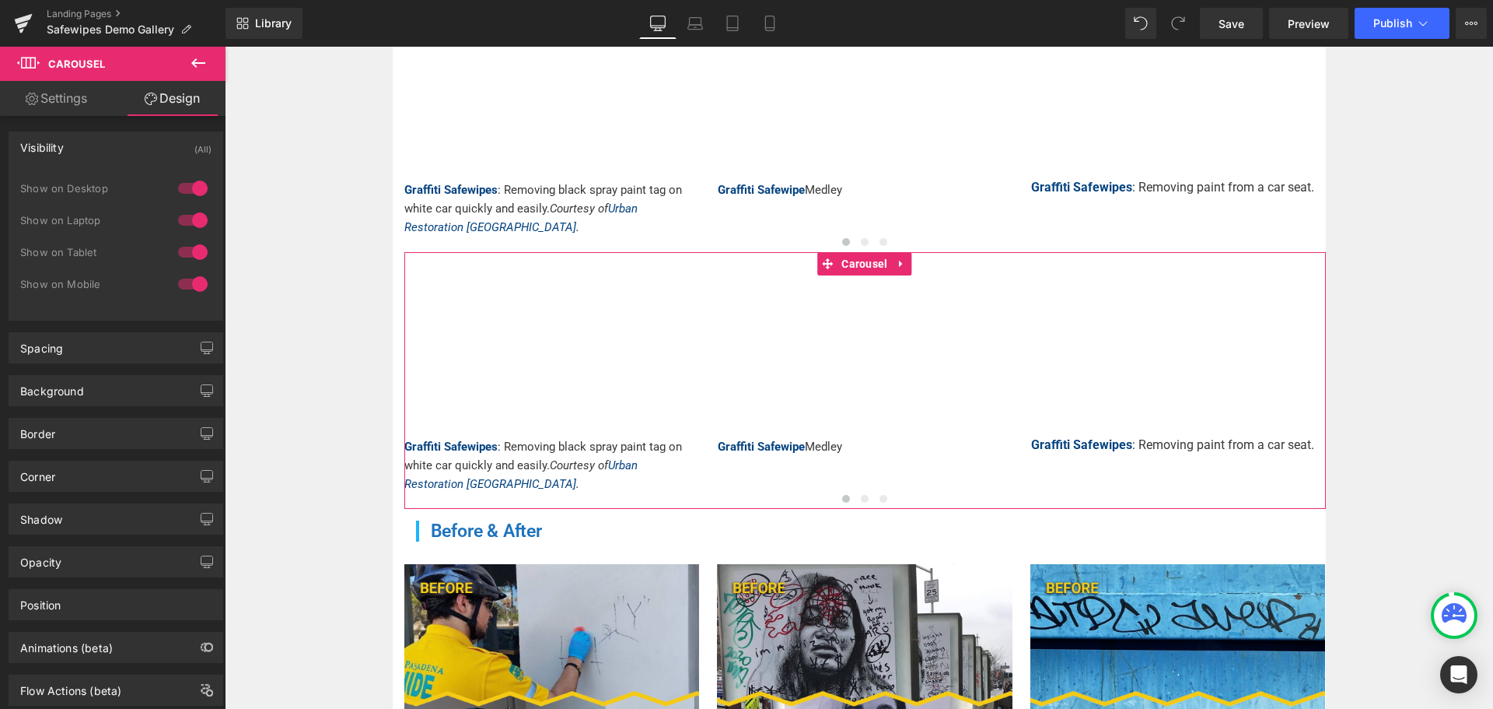
click at [191, 180] on div at bounding box center [192, 188] width 37 height 25
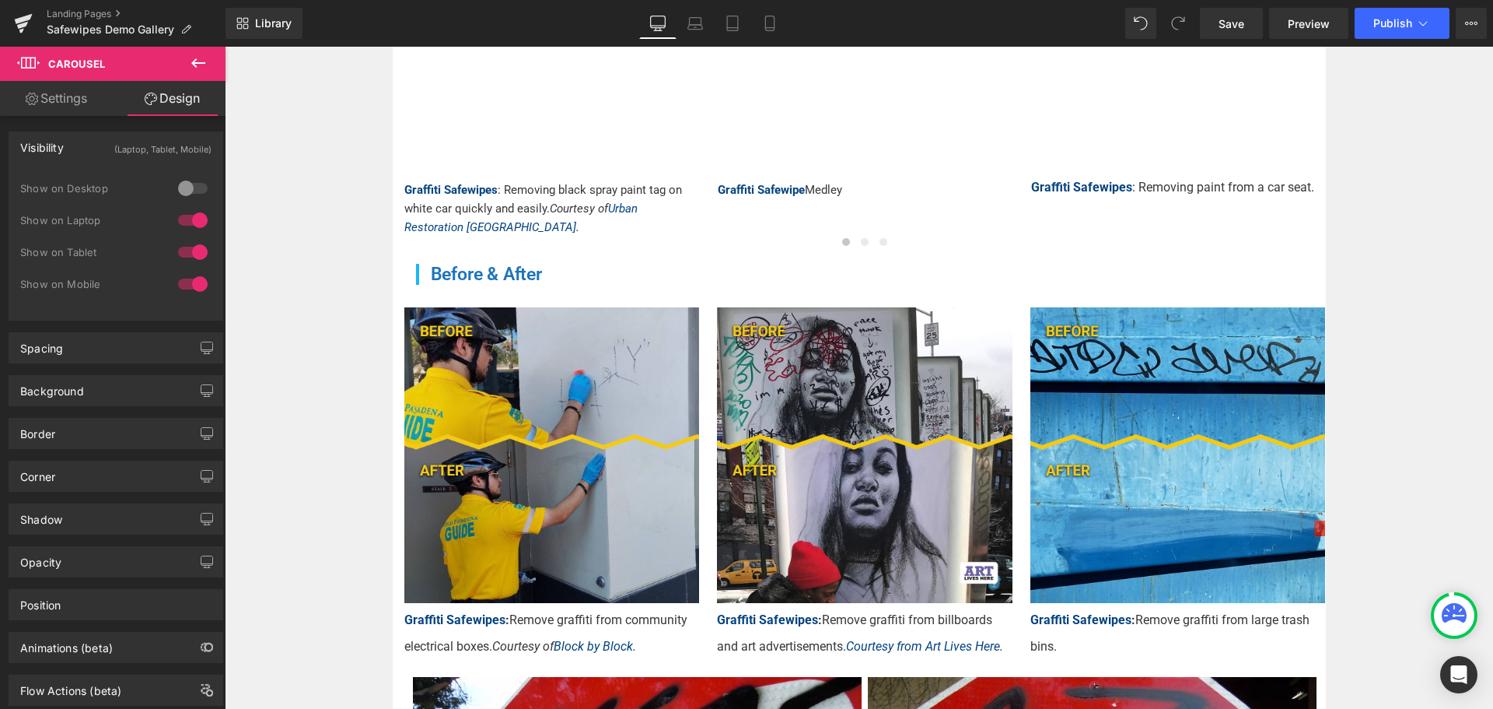
click at [187, 212] on div at bounding box center [192, 220] width 37 height 25
click at [188, 257] on div at bounding box center [192, 252] width 37 height 25
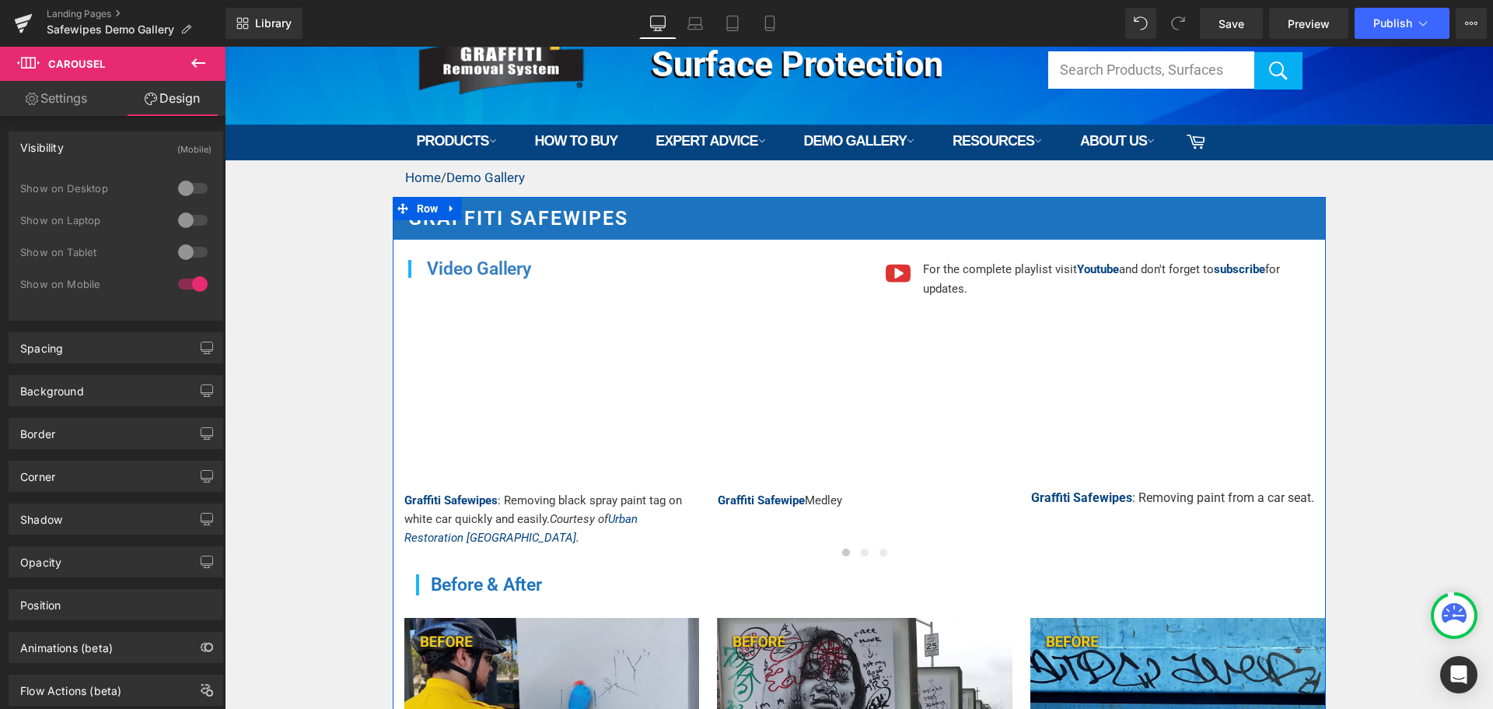
scroll to position [110, 0]
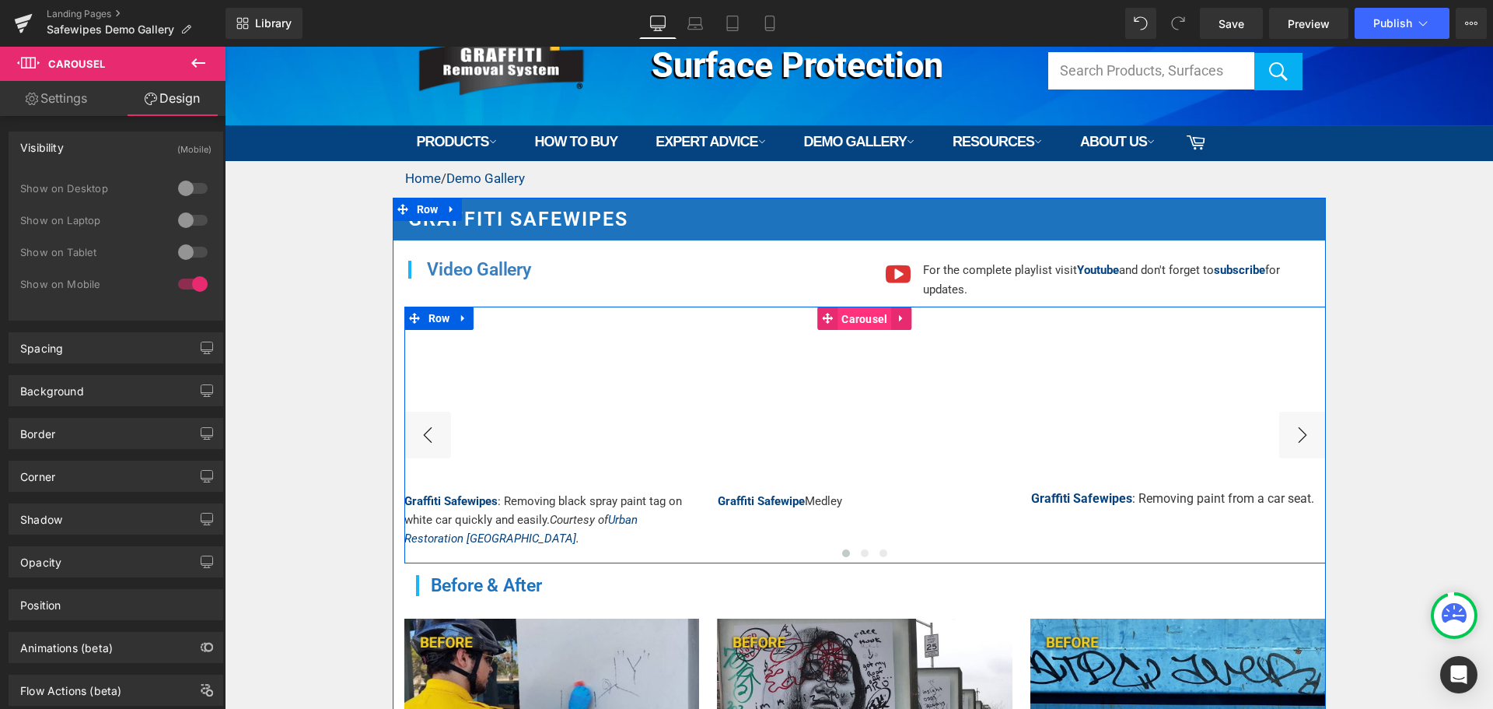
click at [838, 323] on span "Carousel" at bounding box center [865, 318] width 54 height 23
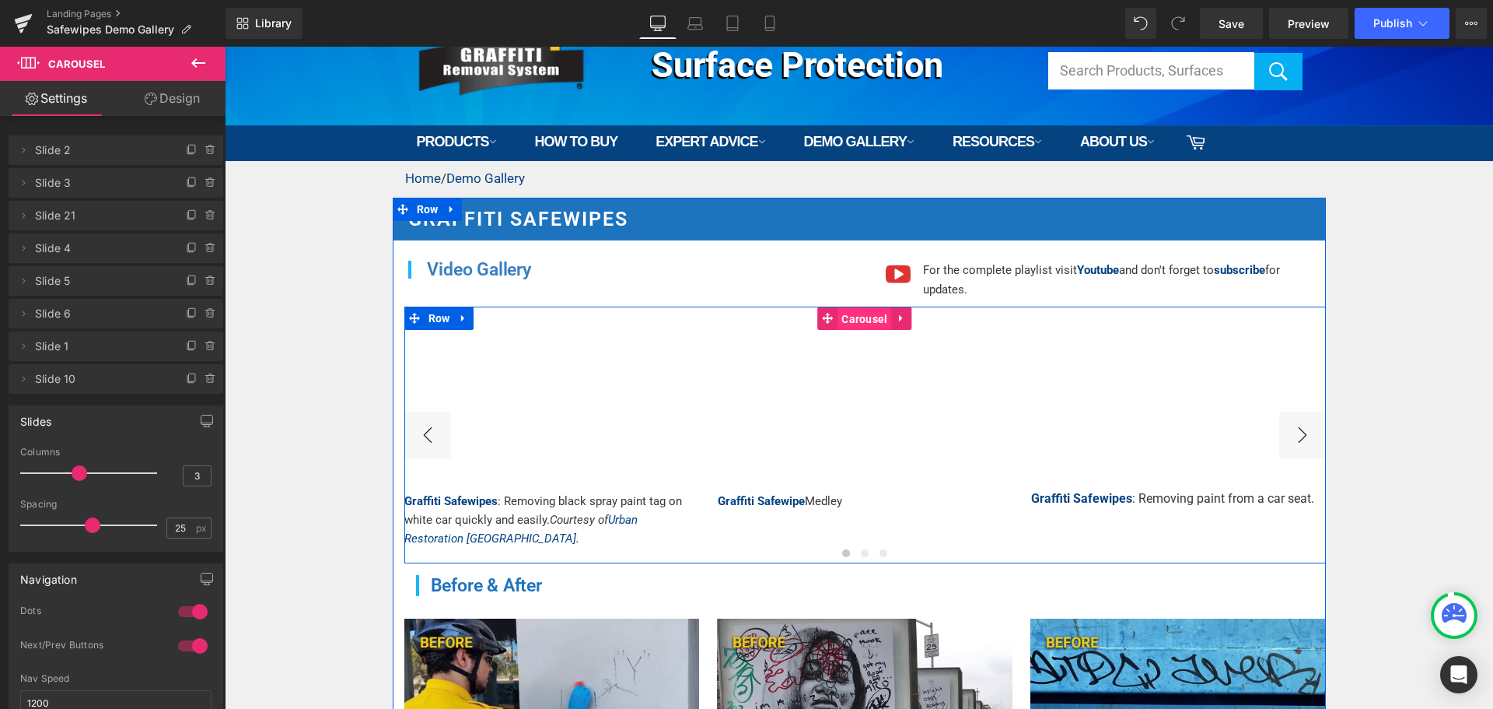
click at [863, 319] on span "Carousel" at bounding box center [865, 318] width 54 height 23
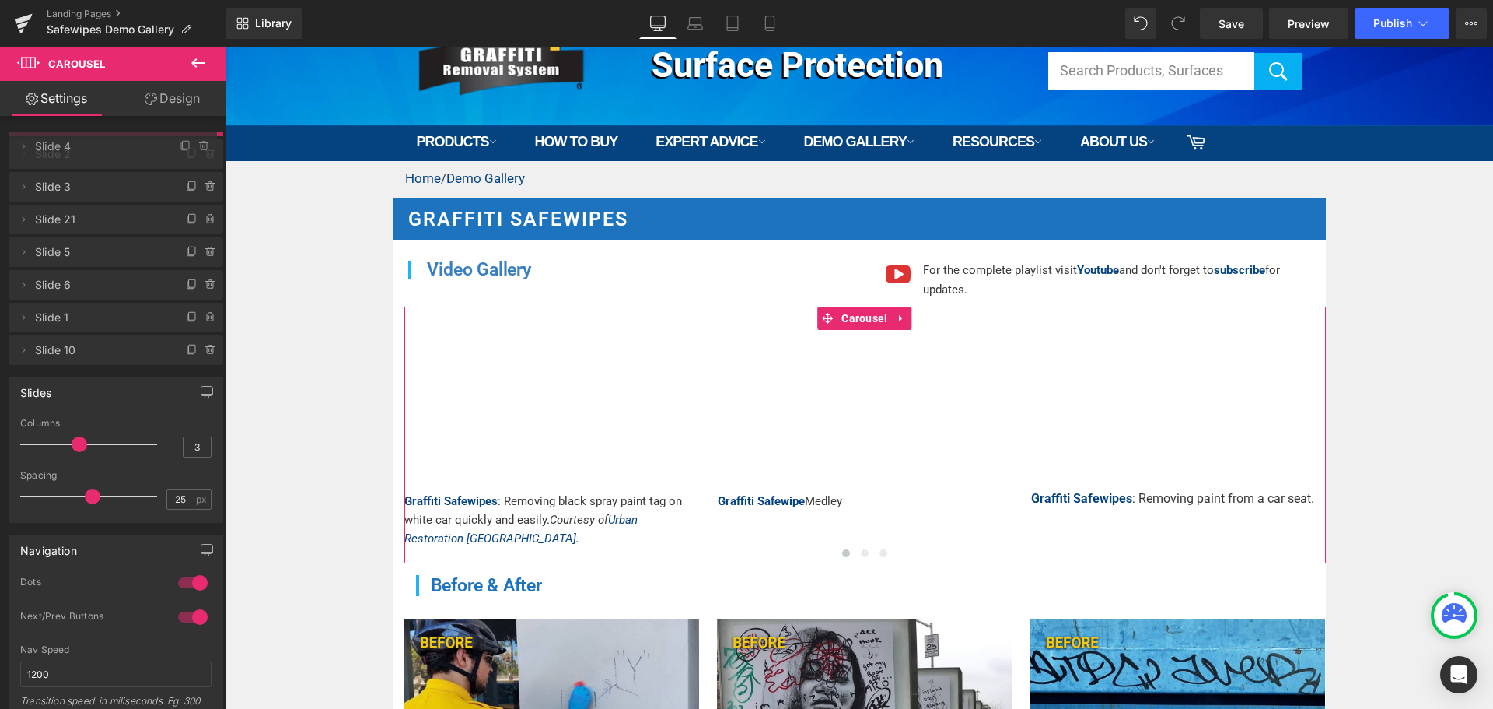
drag, startPoint x: 93, startPoint y: 243, endPoint x: 94, endPoint y: 141, distance: 101.9
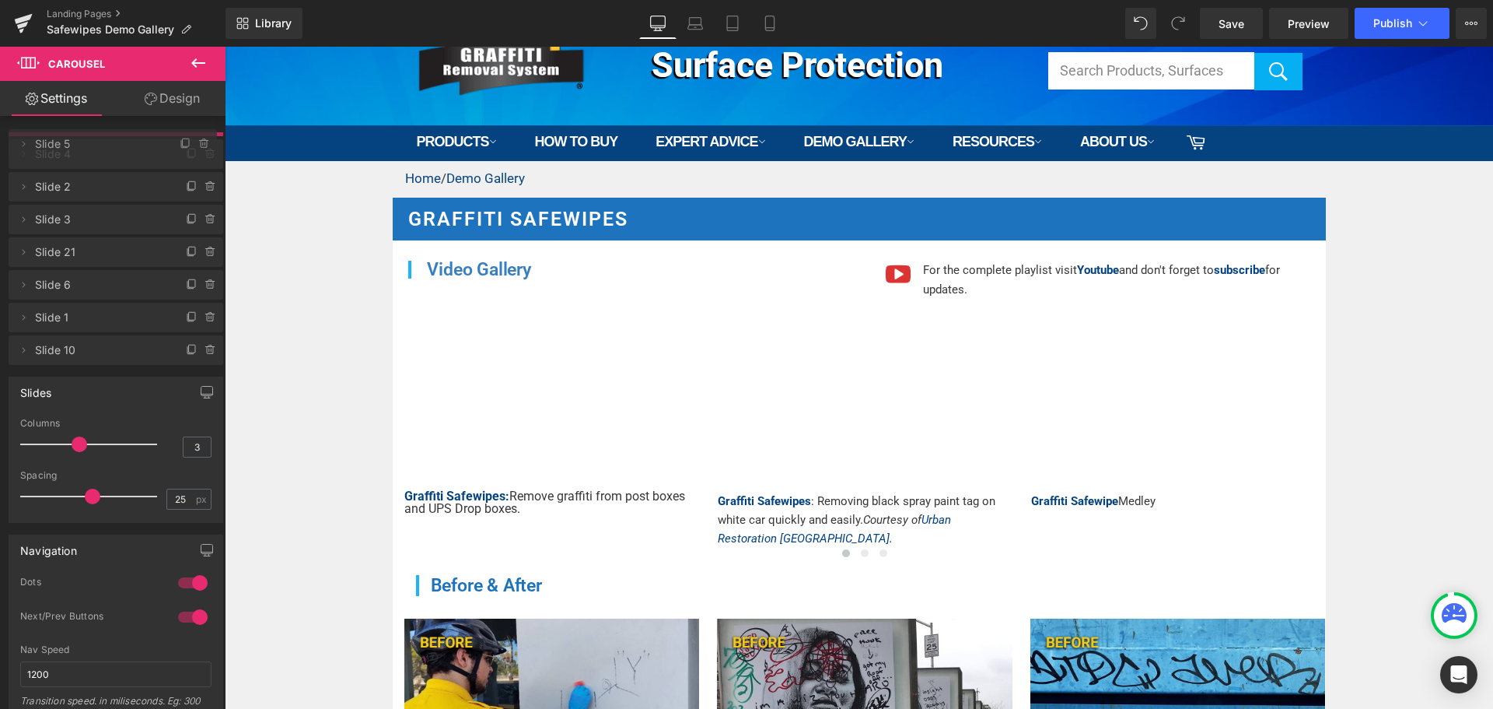
drag, startPoint x: 86, startPoint y: 279, endPoint x: 96, endPoint y: 142, distance: 137.2
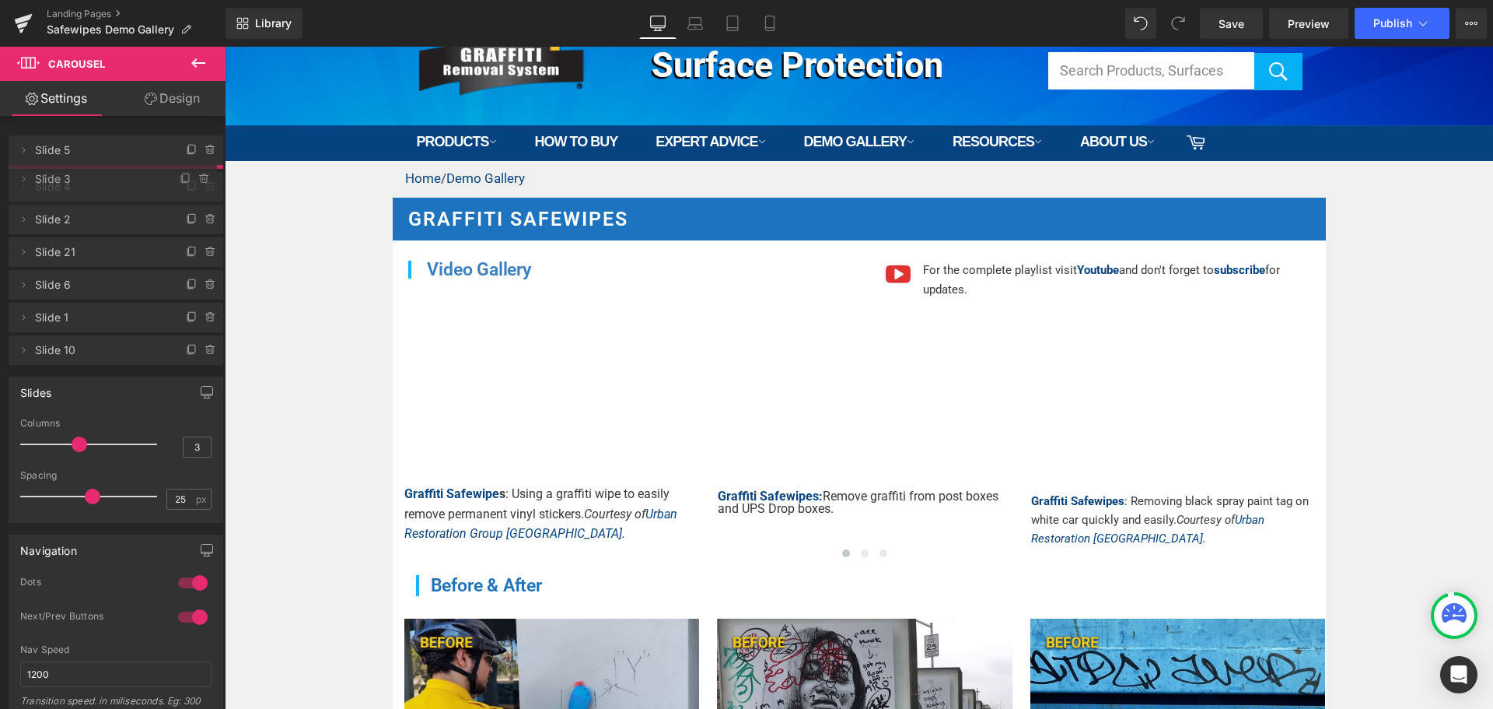
drag, startPoint x: 86, startPoint y: 247, endPoint x: 93, endPoint y: 177, distance: 69.5
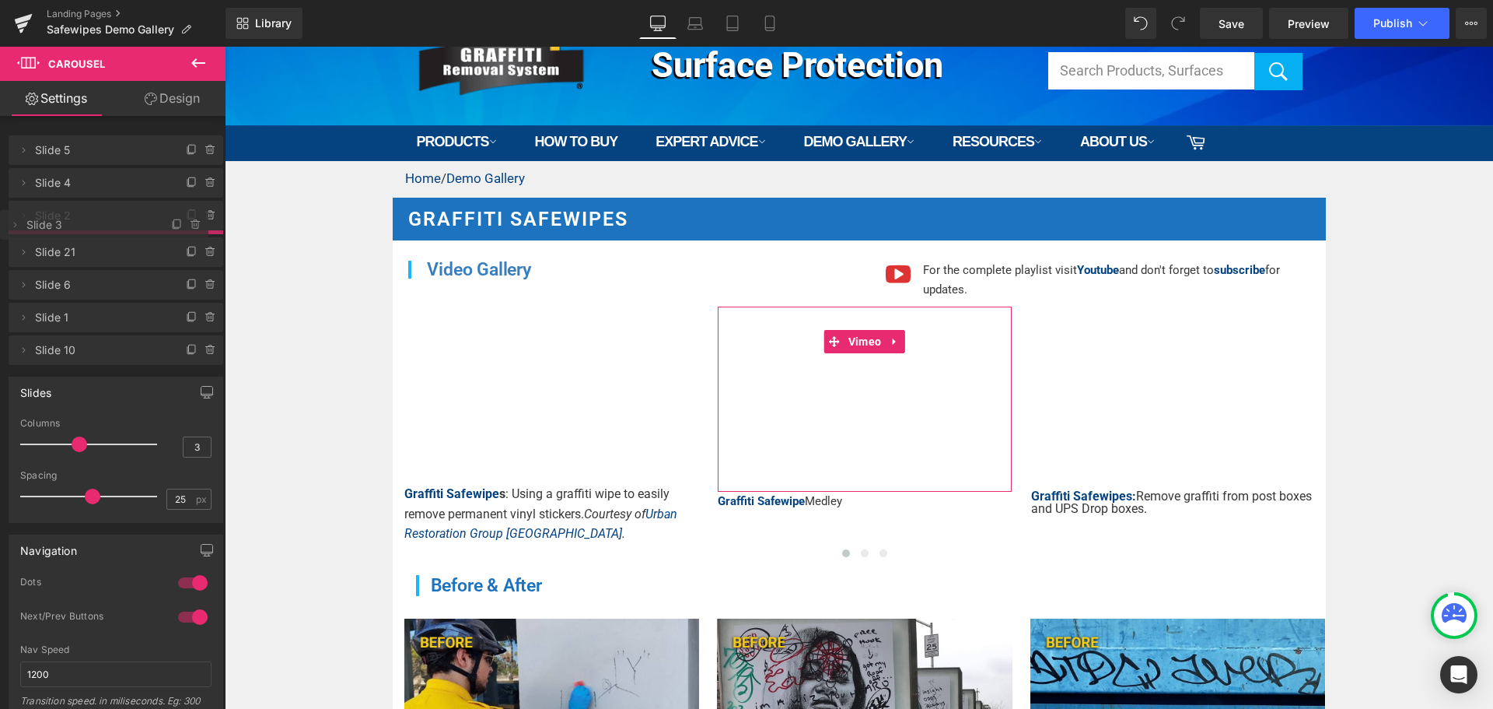
drag, startPoint x: 93, startPoint y: 182, endPoint x: 93, endPoint y: 224, distance: 42.0
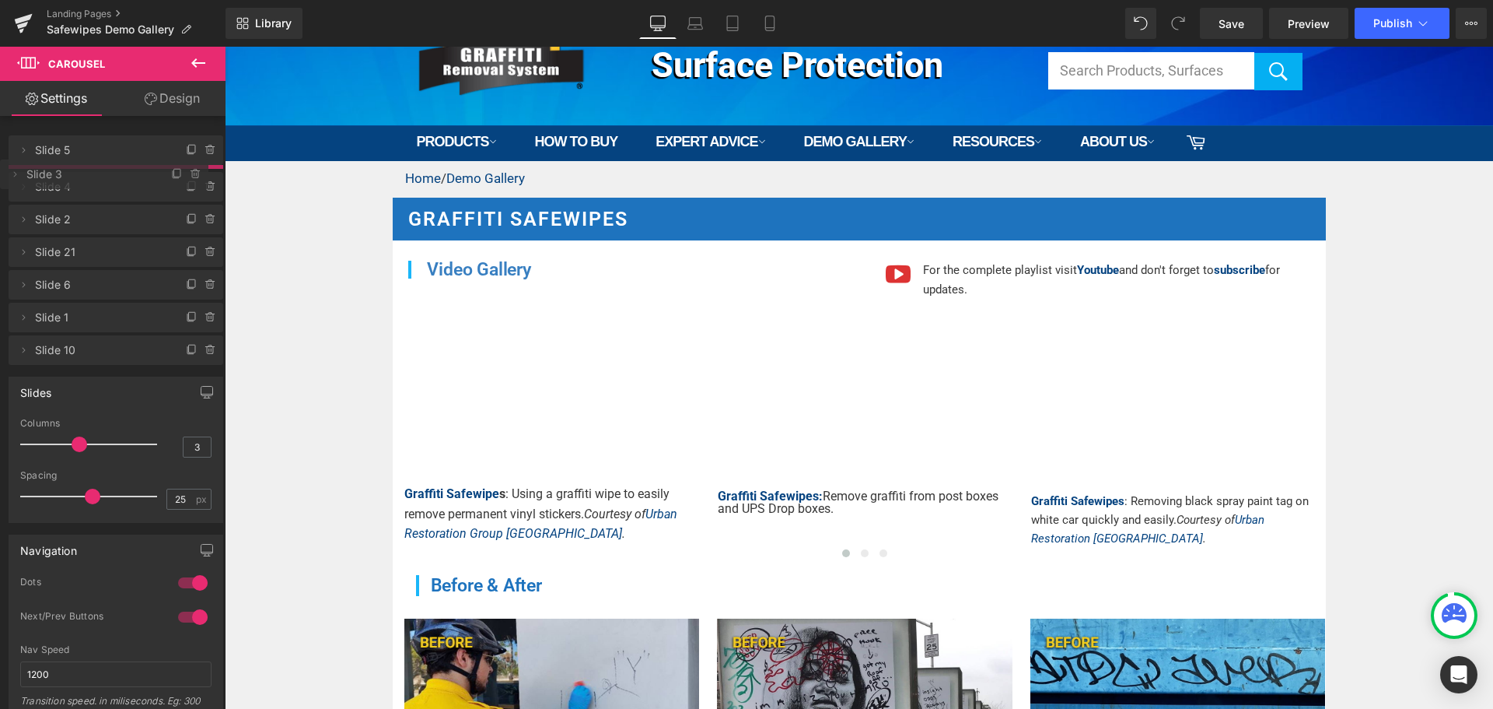
drag, startPoint x: 83, startPoint y: 246, endPoint x: 91, endPoint y: 172, distance: 74.3
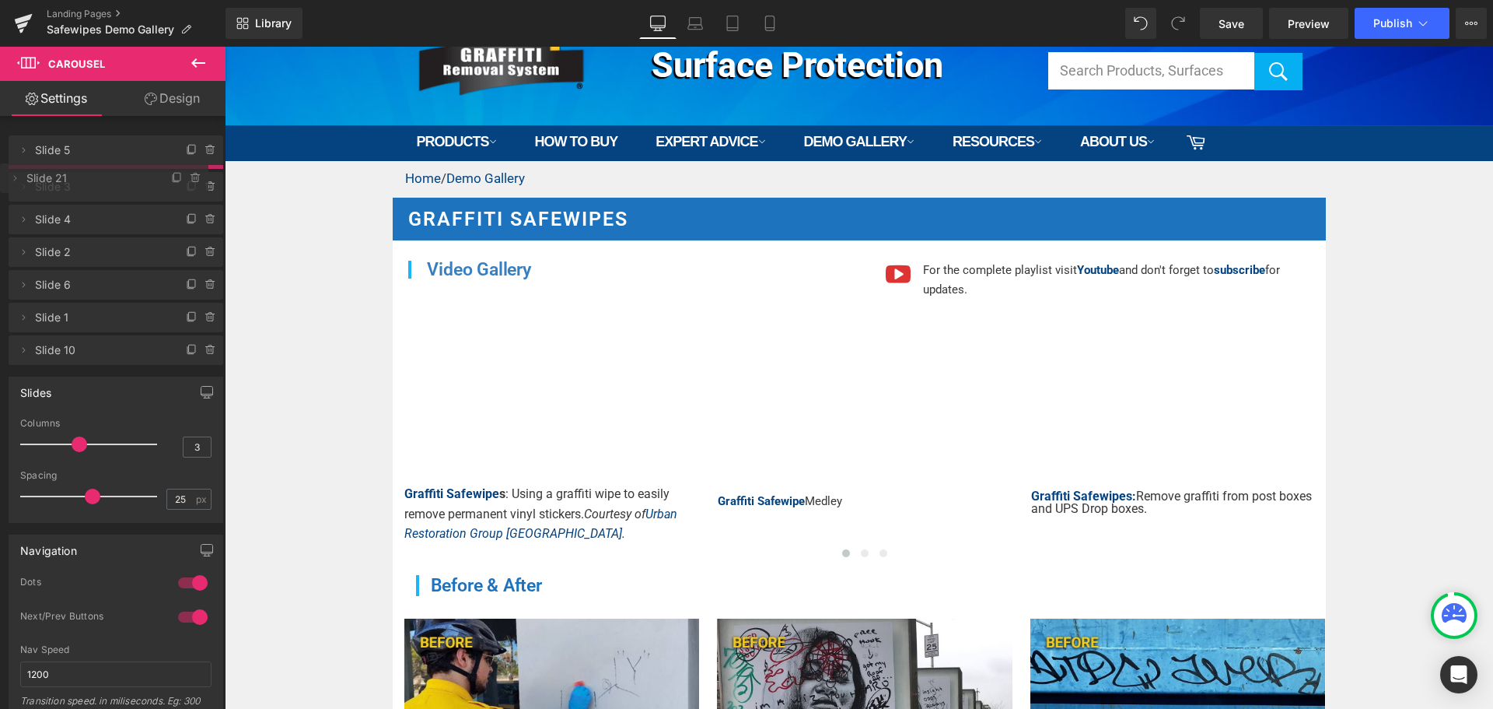
drag, startPoint x: 74, startPoint y: 282, endPoint x: 75, endPoint y: 180, distance: 102.7
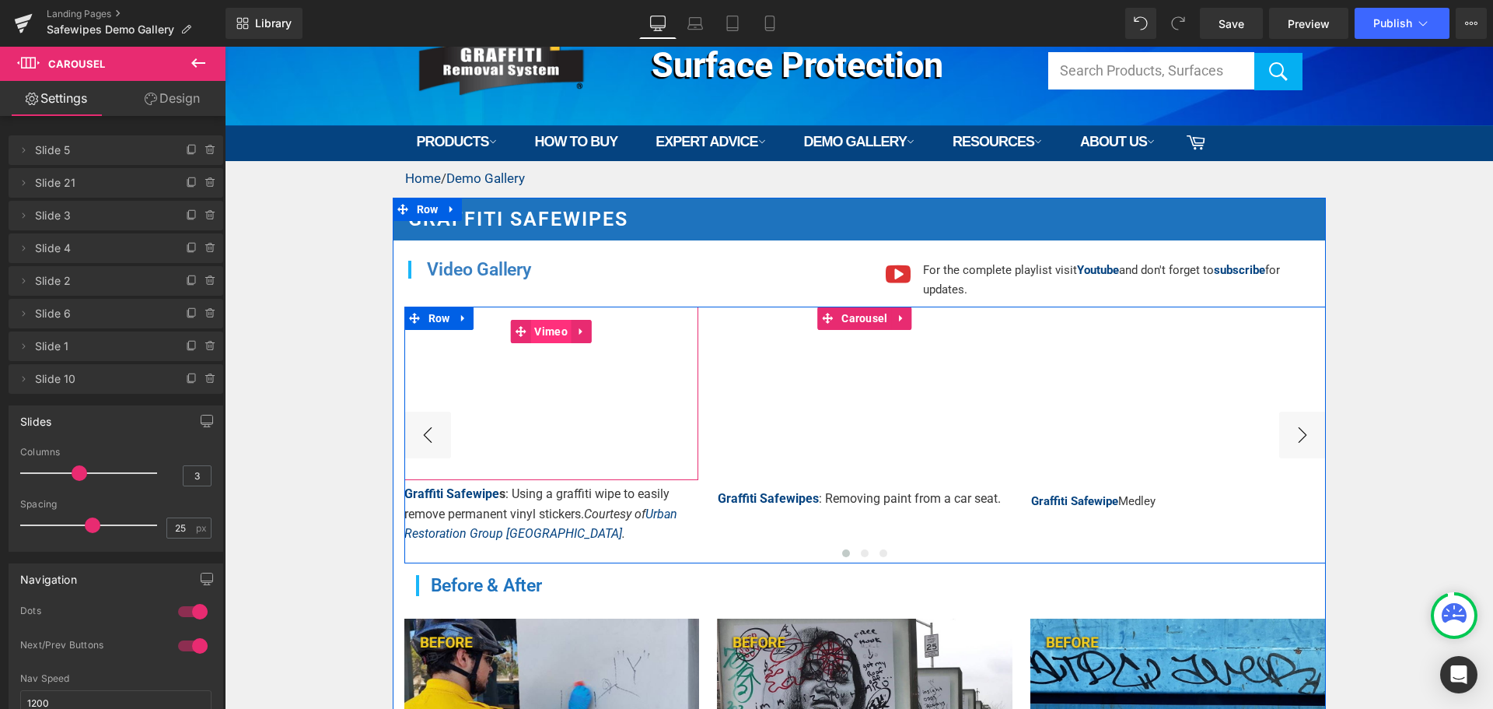
click at [546, 324] on span "Vimeo" at bounding box center [550, 331] width 41 height 23
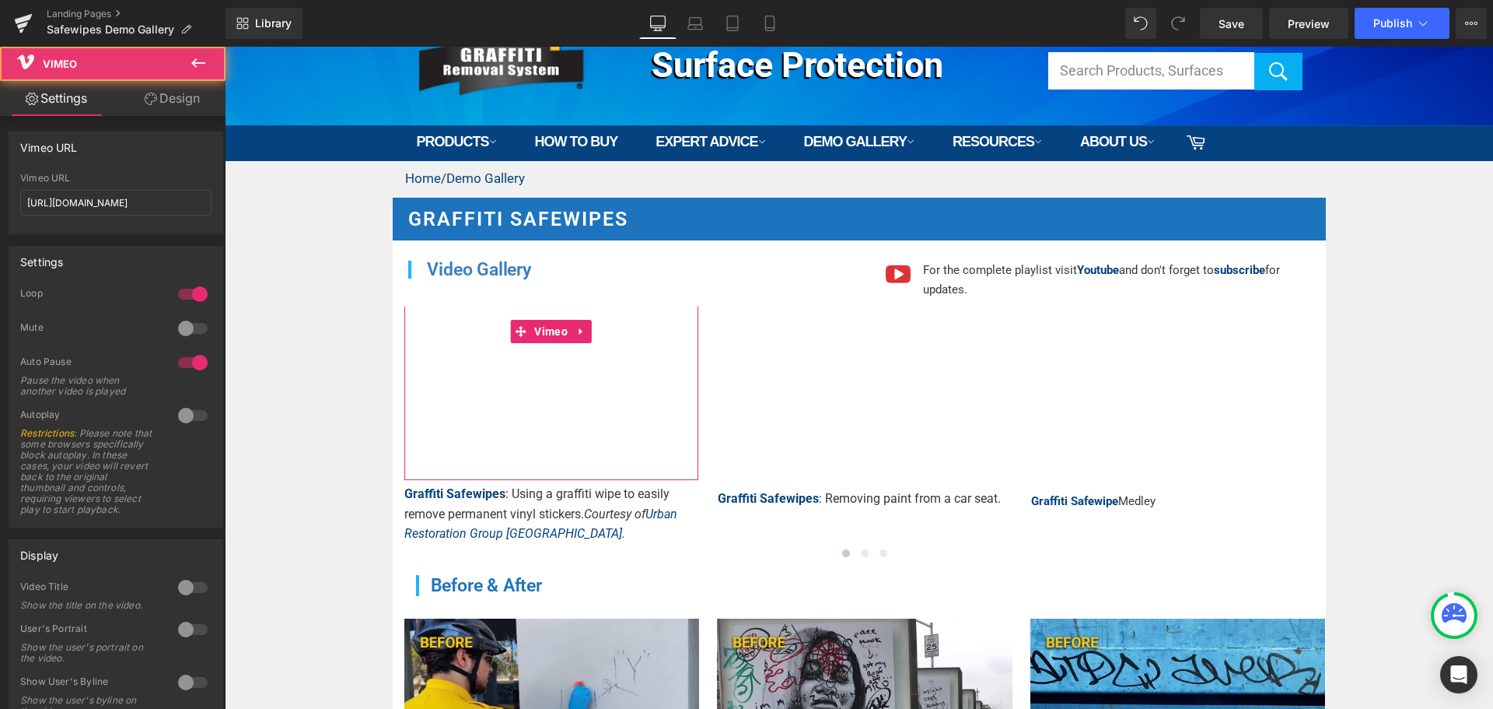
drag, startPoint x: 164, startPoint y: 95, endPoint x: 105, endPoint y: 180, distance: 103.3
click at [164, 95] on link "Design" at bounding box center [172, 98] width 113 height 35
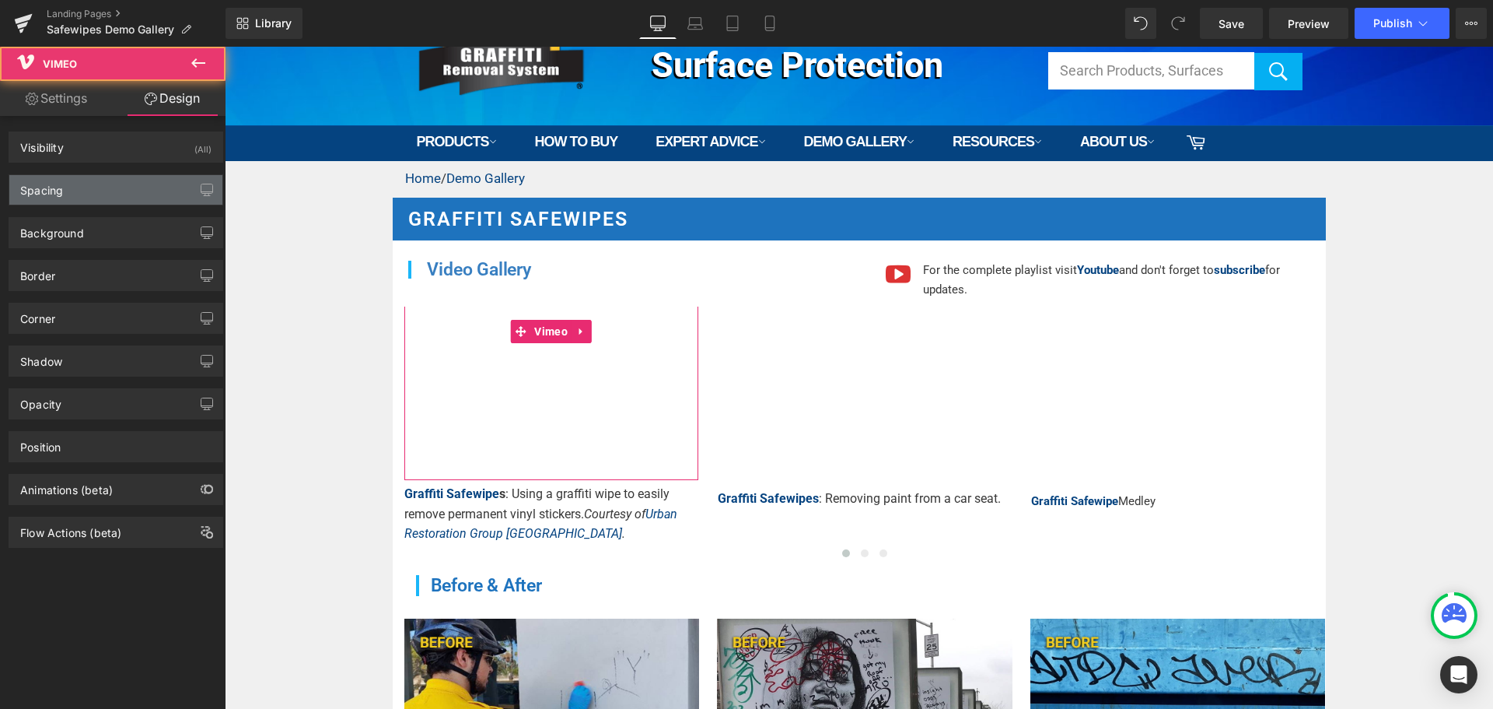
type input "-13"
type input "0"
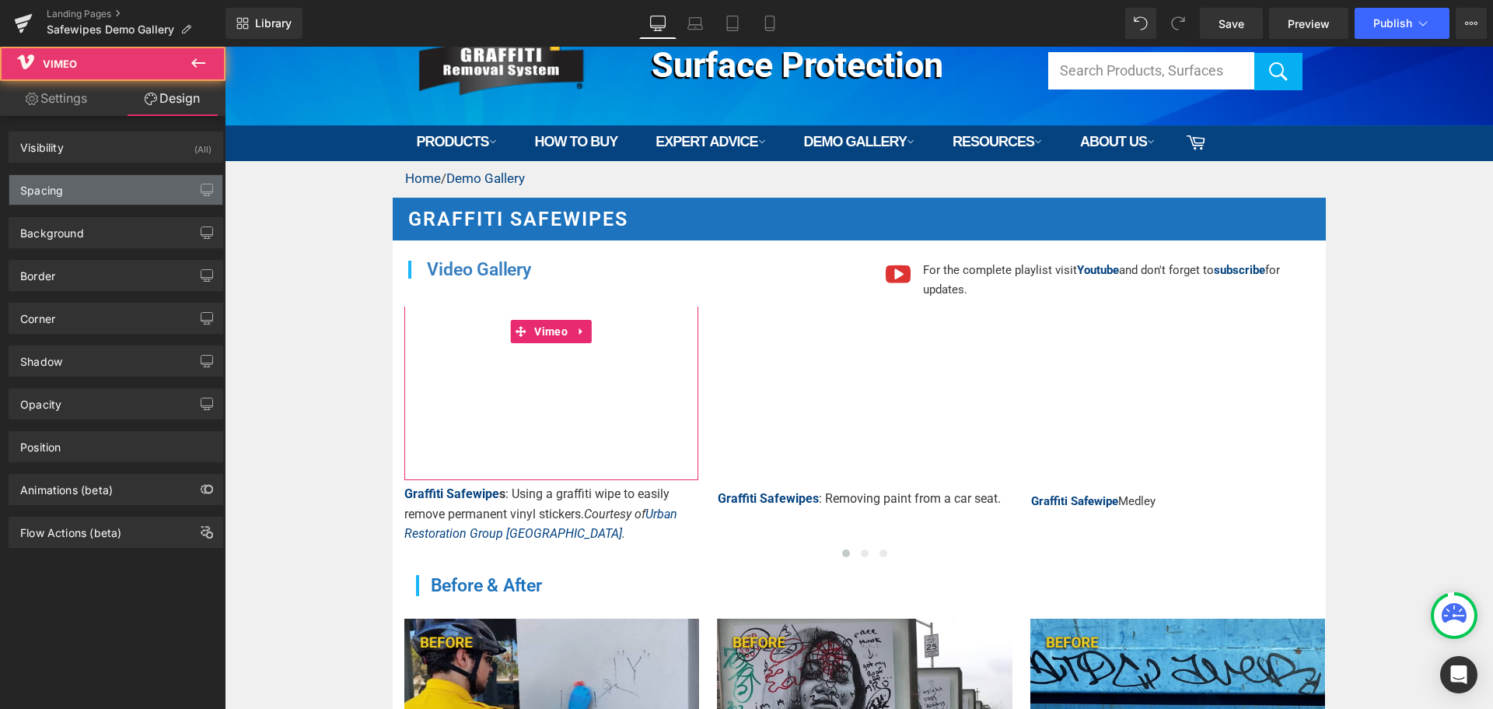
type input "0"
click at [103, 185] on div "Spacing" at bounding box center [115, 190] width 213 height 30
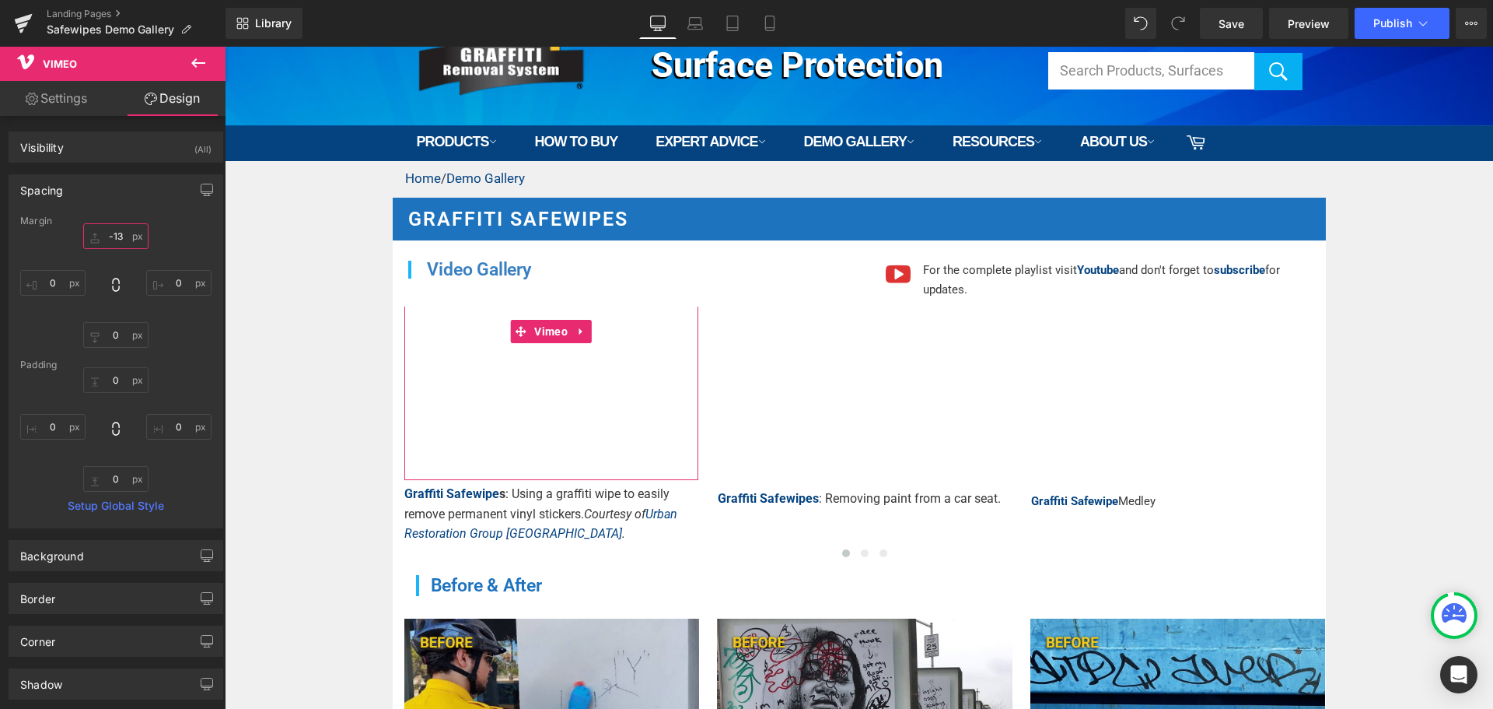
click at [110, 245] on input "-13" at bounding box center [115, 236] width 65 height 26
type input "0"
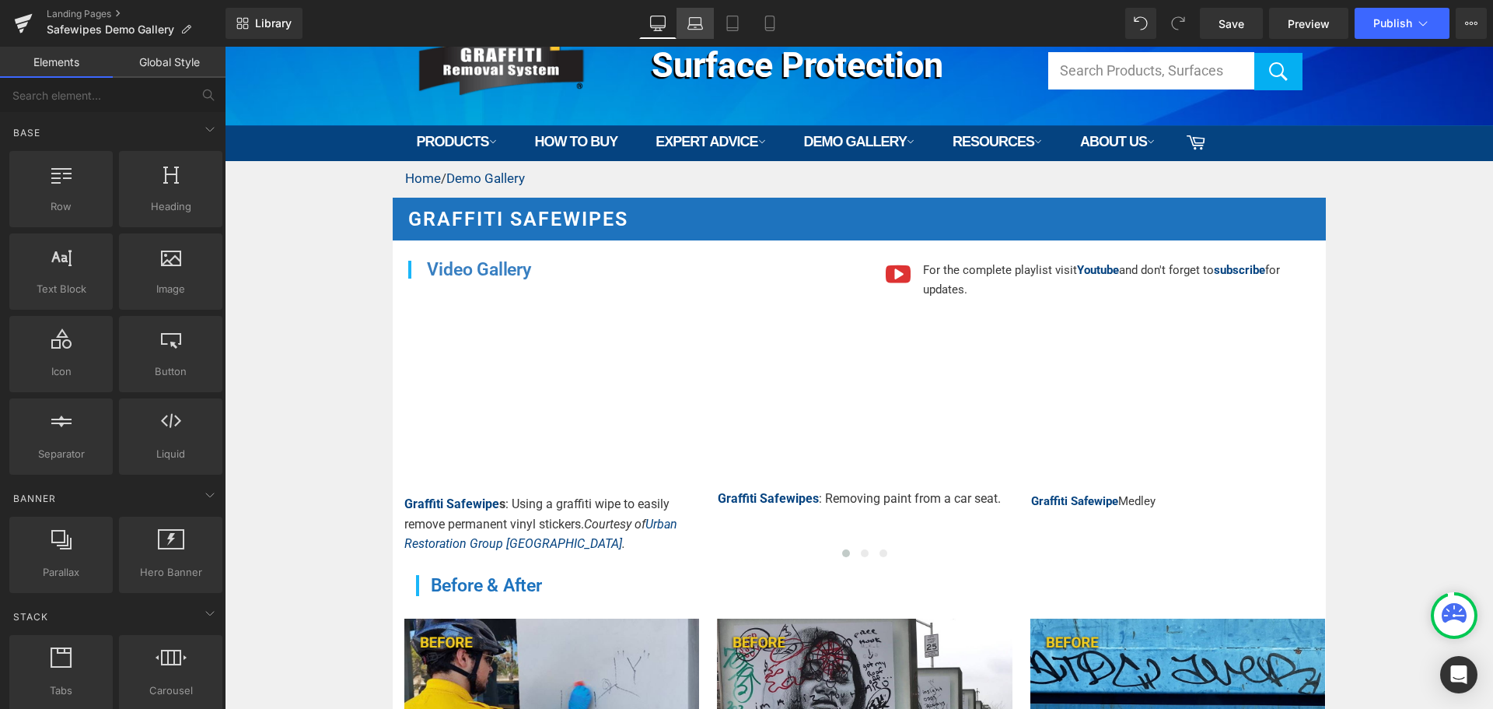
click at [698, 30] on icon at bounding box center [696, 24] width 16 height 16
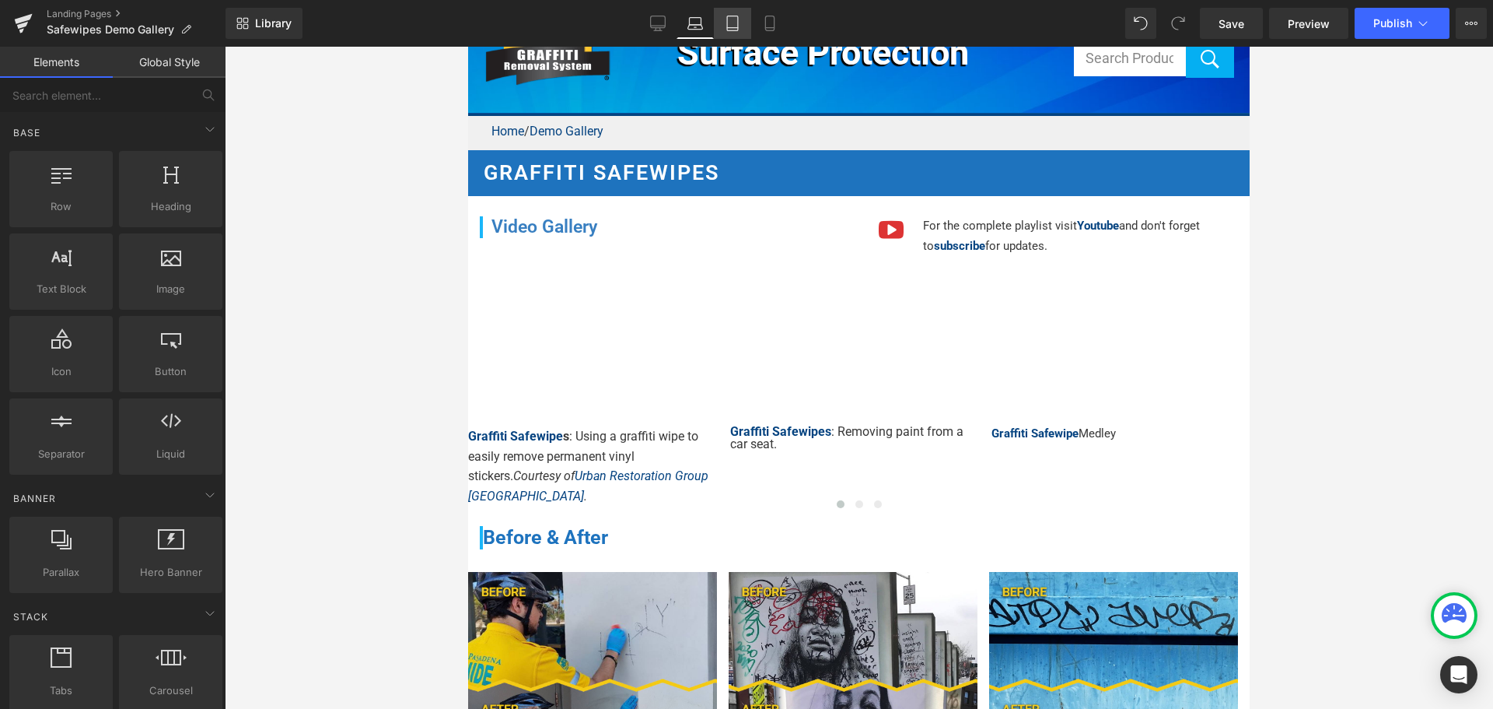
click at [733, 29] on icon at bounding box center [733, 24] width 16 height 16
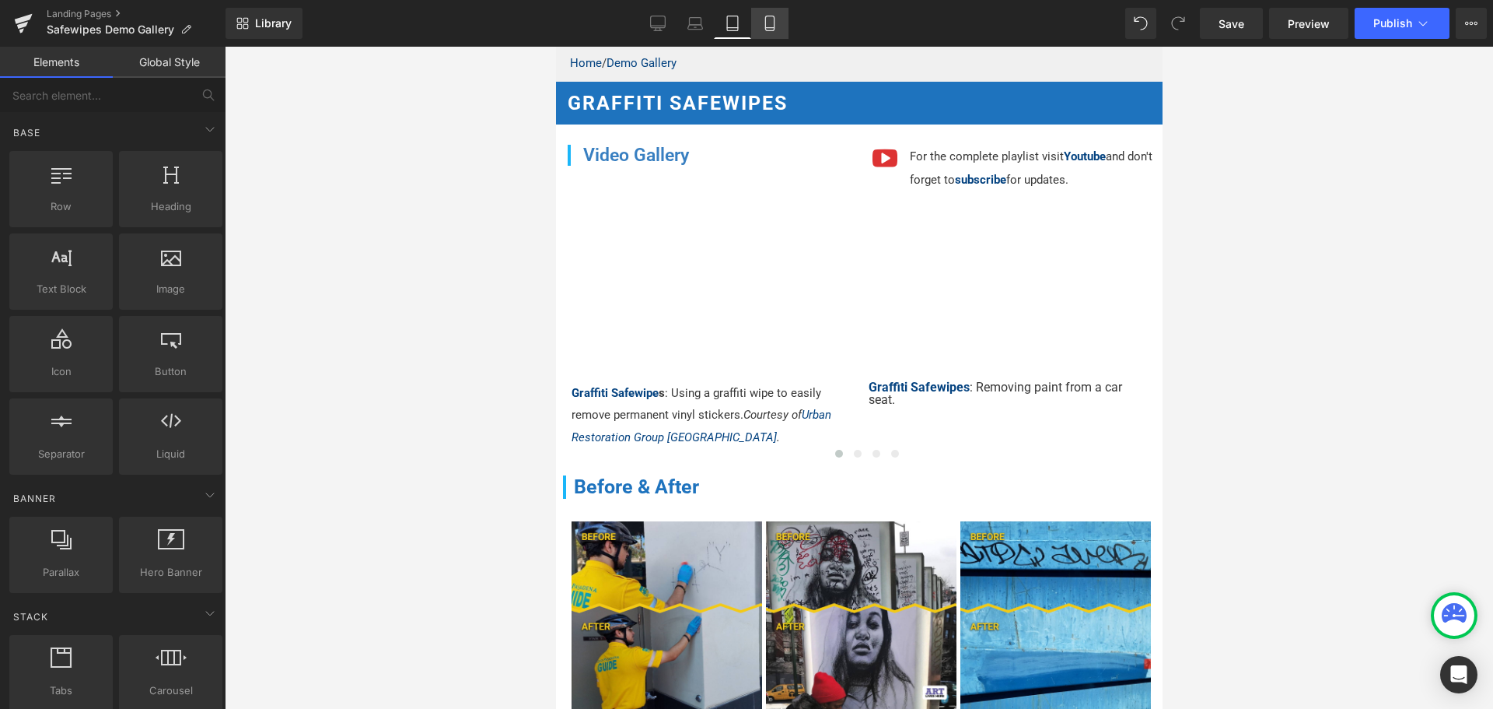
click at [774, 22] on icon at bounding box center [770, 24] width 16 height 16
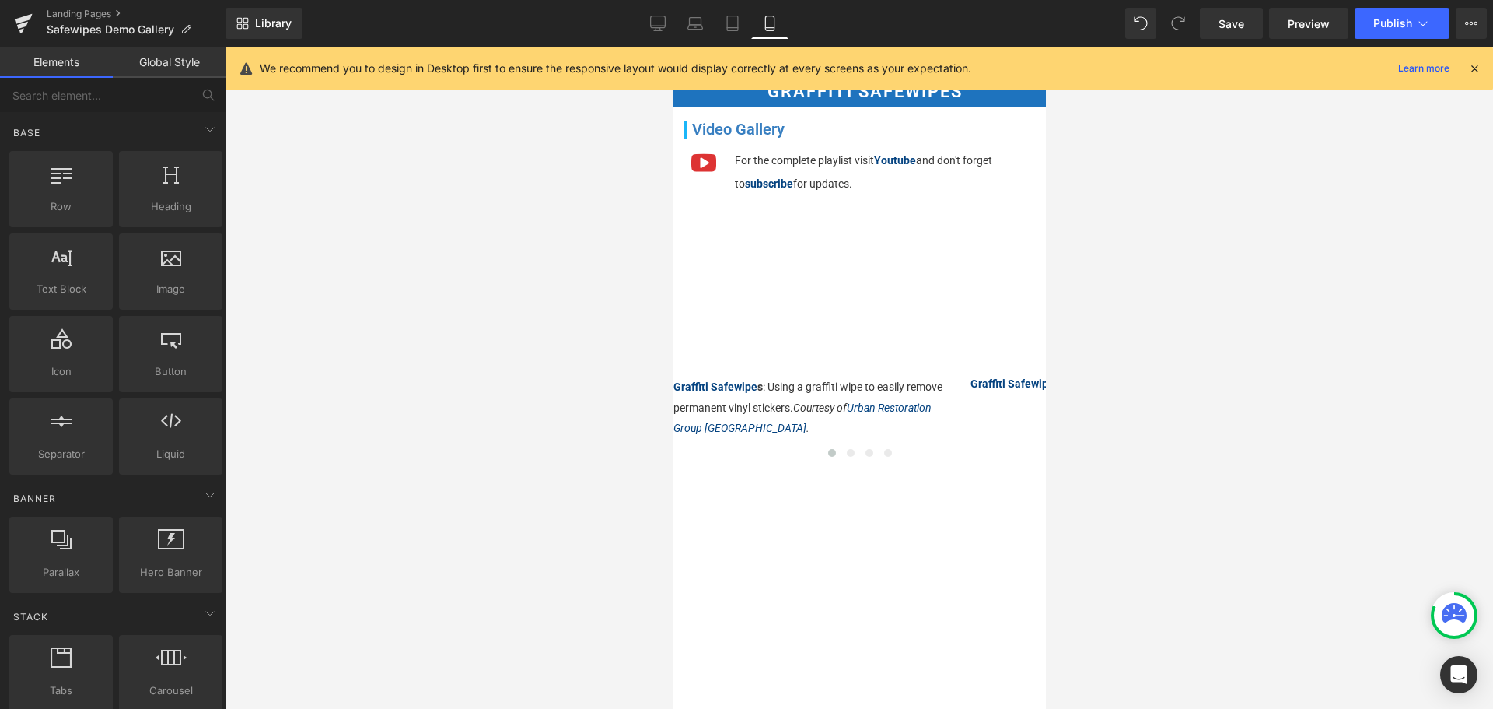
scroll to position [168, 0]
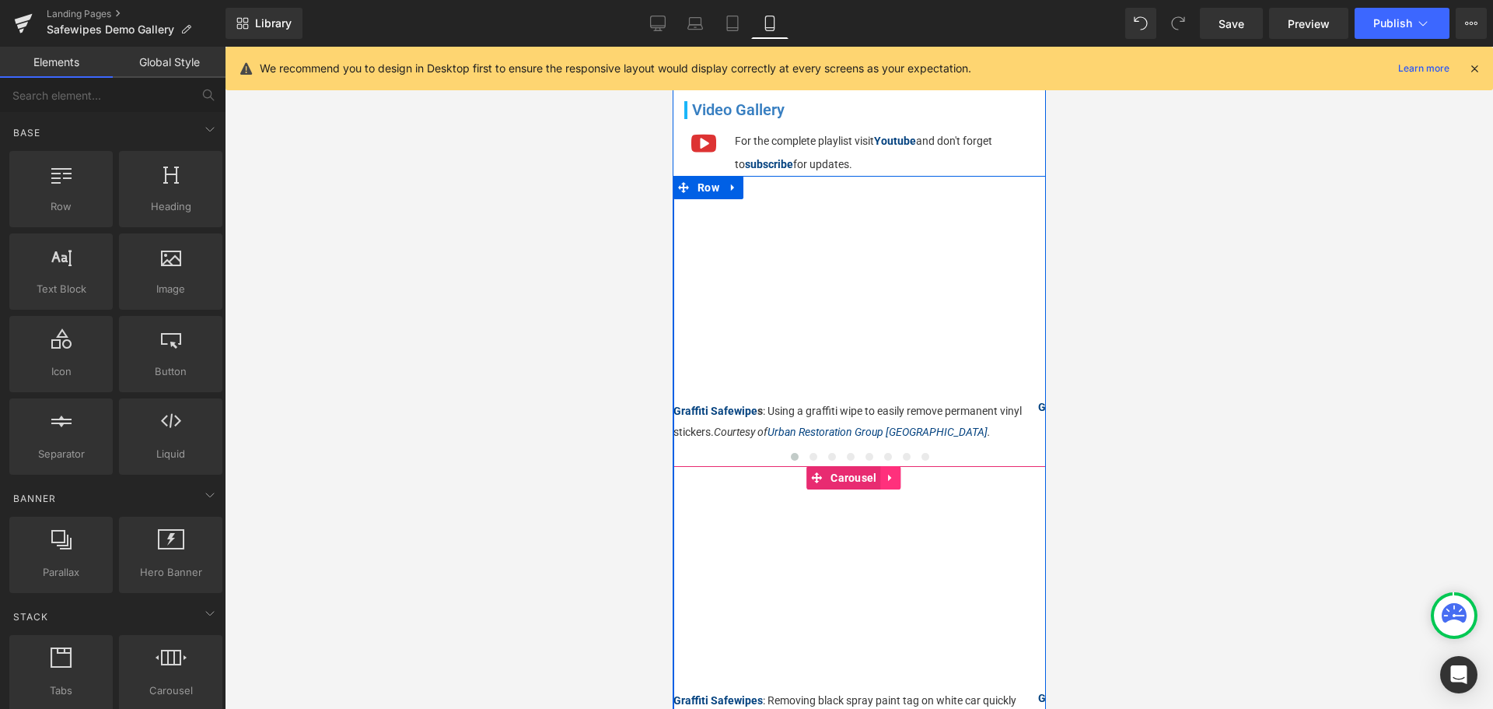
click at [887, 473] on link at bounding box center [890, 477] width 20 height 23
click at [883, 473] on link at bounding box center [880, 477] width 20 height 23
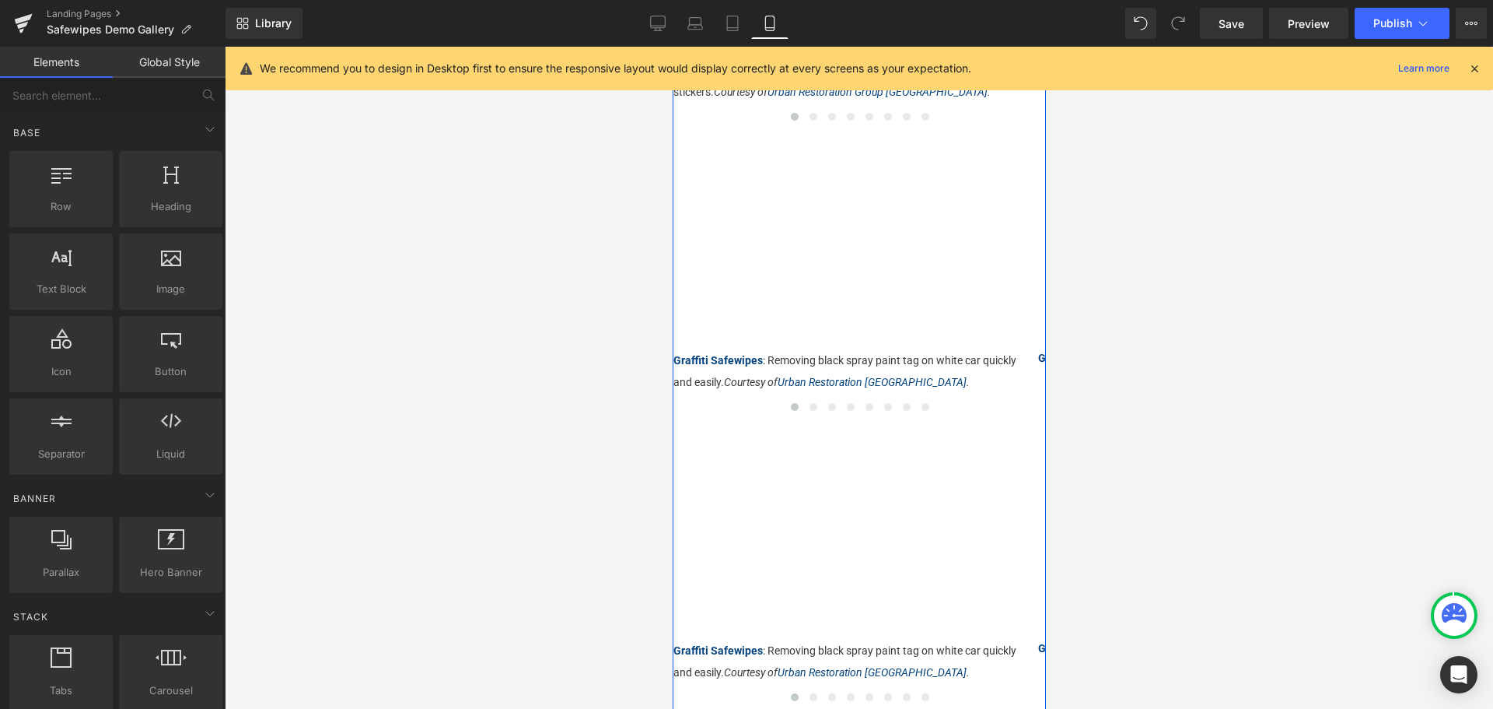
scroll to position [197, 0]
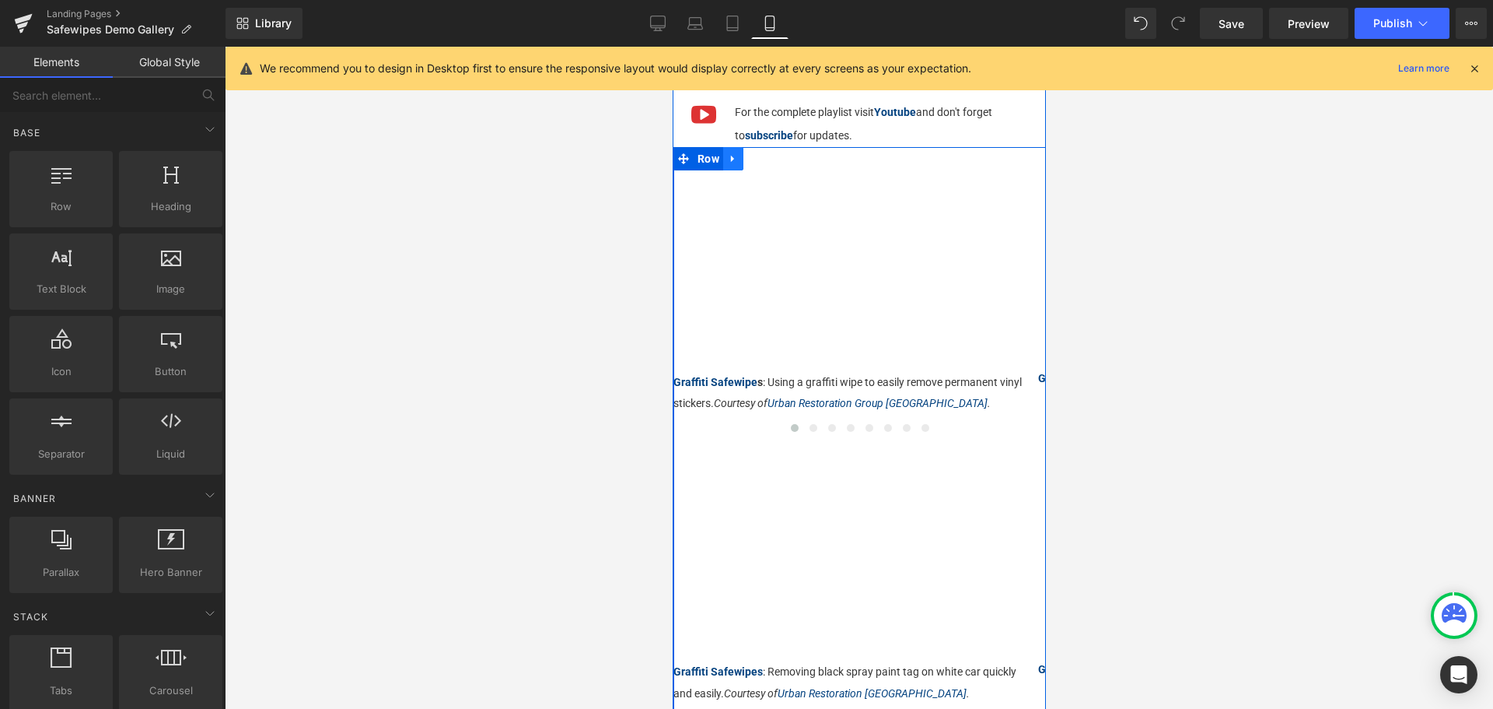
click at [737, 153] on icon at bounding box center [732, 159] width 11 height 12
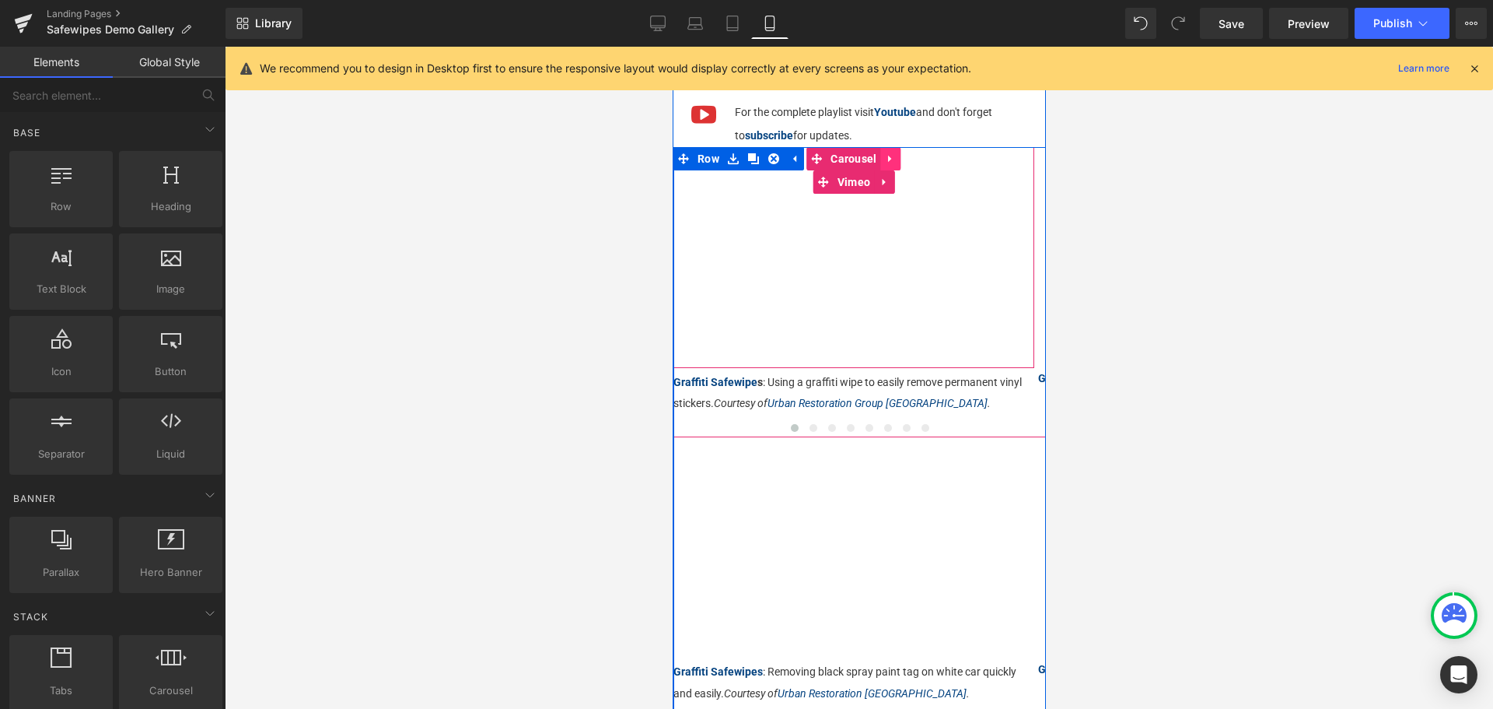
click at [888, 153] on icon at bounding box center [890, 159] width 11 height 12
click at [903, 147] on div at bounding box center [859, 149] width 373 height 4
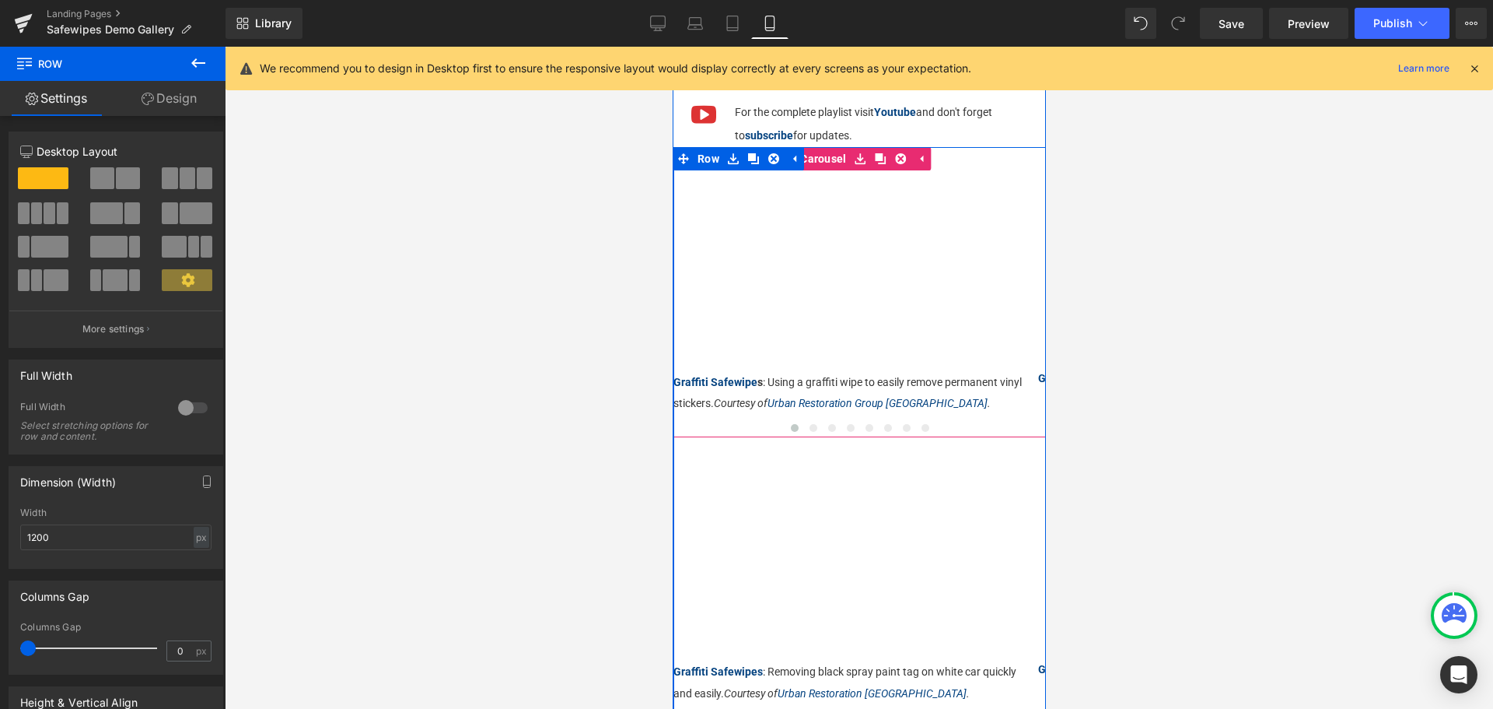
click at [904, 153] on icon at bounding box center [900, 158] width 11 height 11
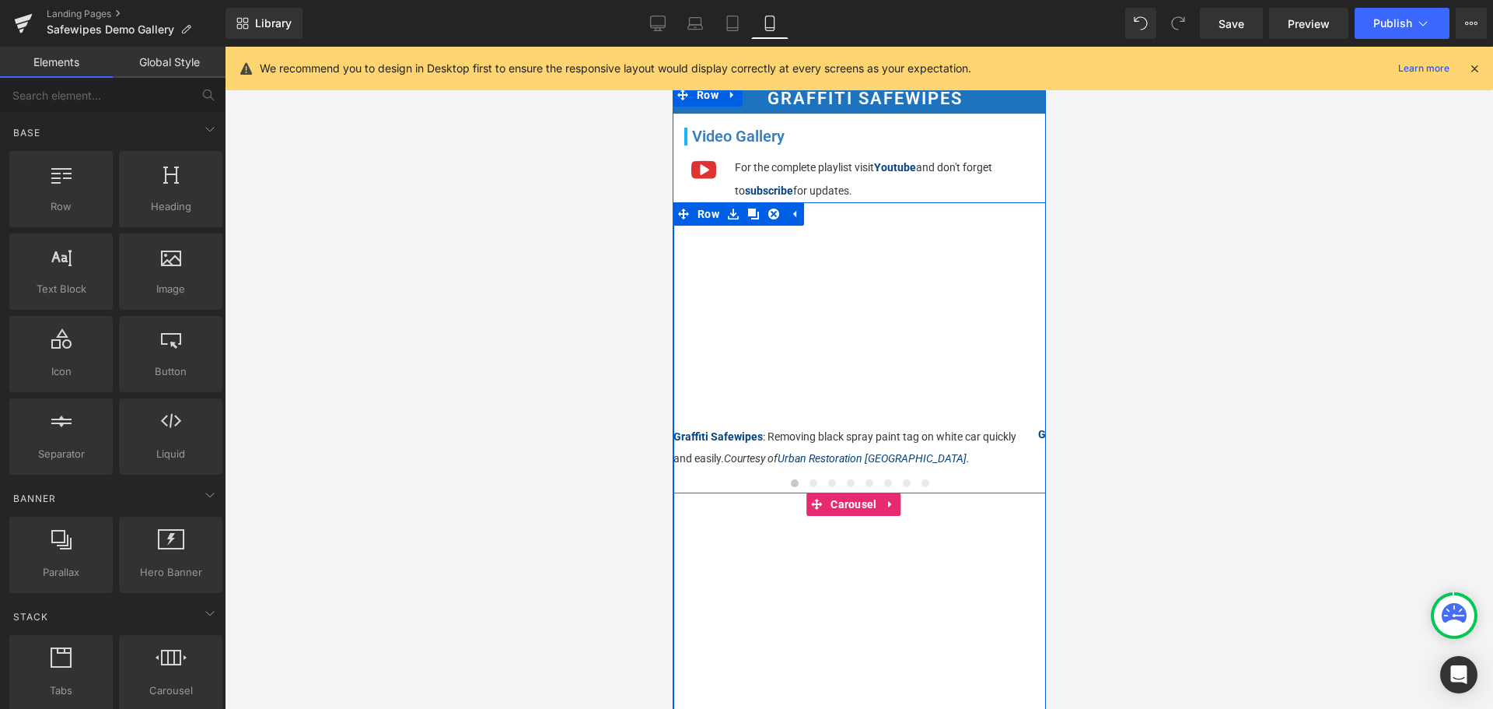
scroll to position [119, 0]
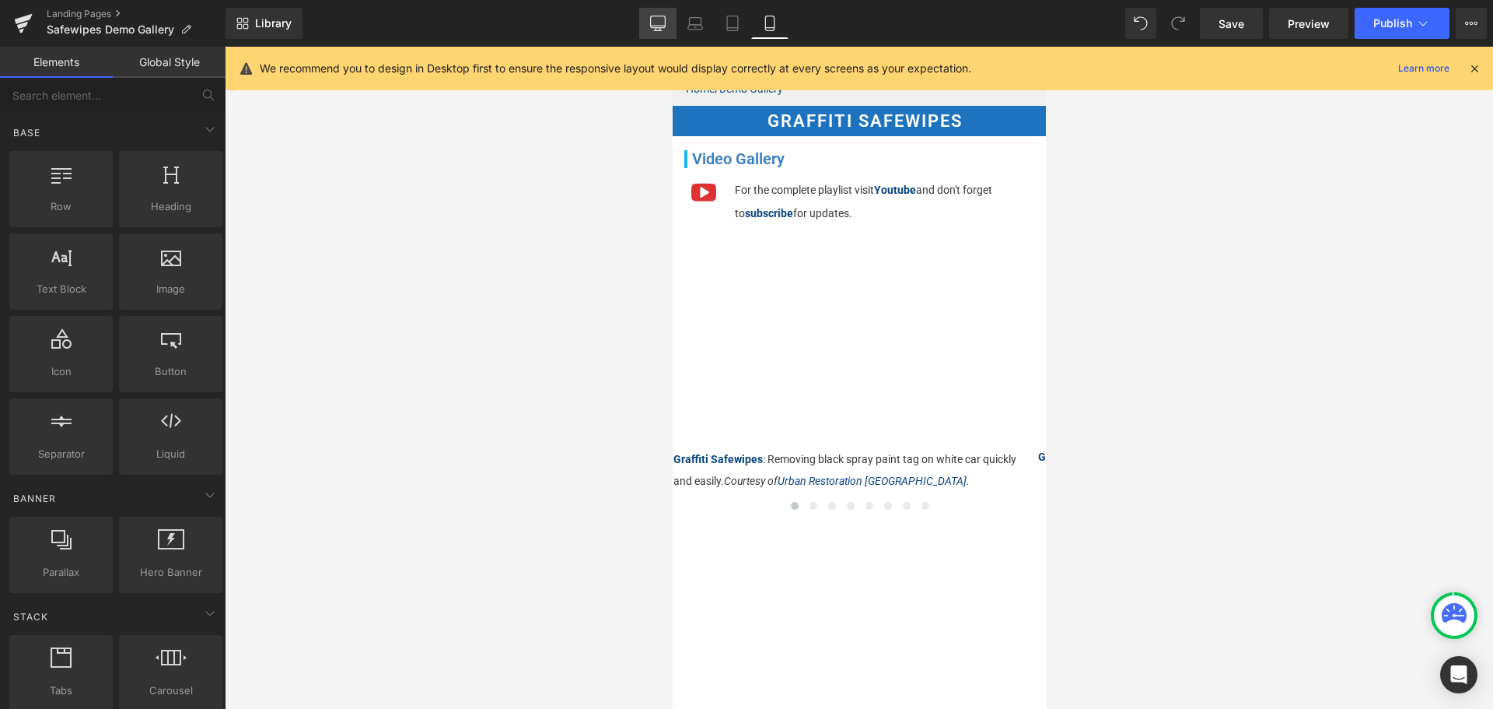
click at [658, 14] on link "Desktop" at bounding box center [657, 23] width 37 height 31
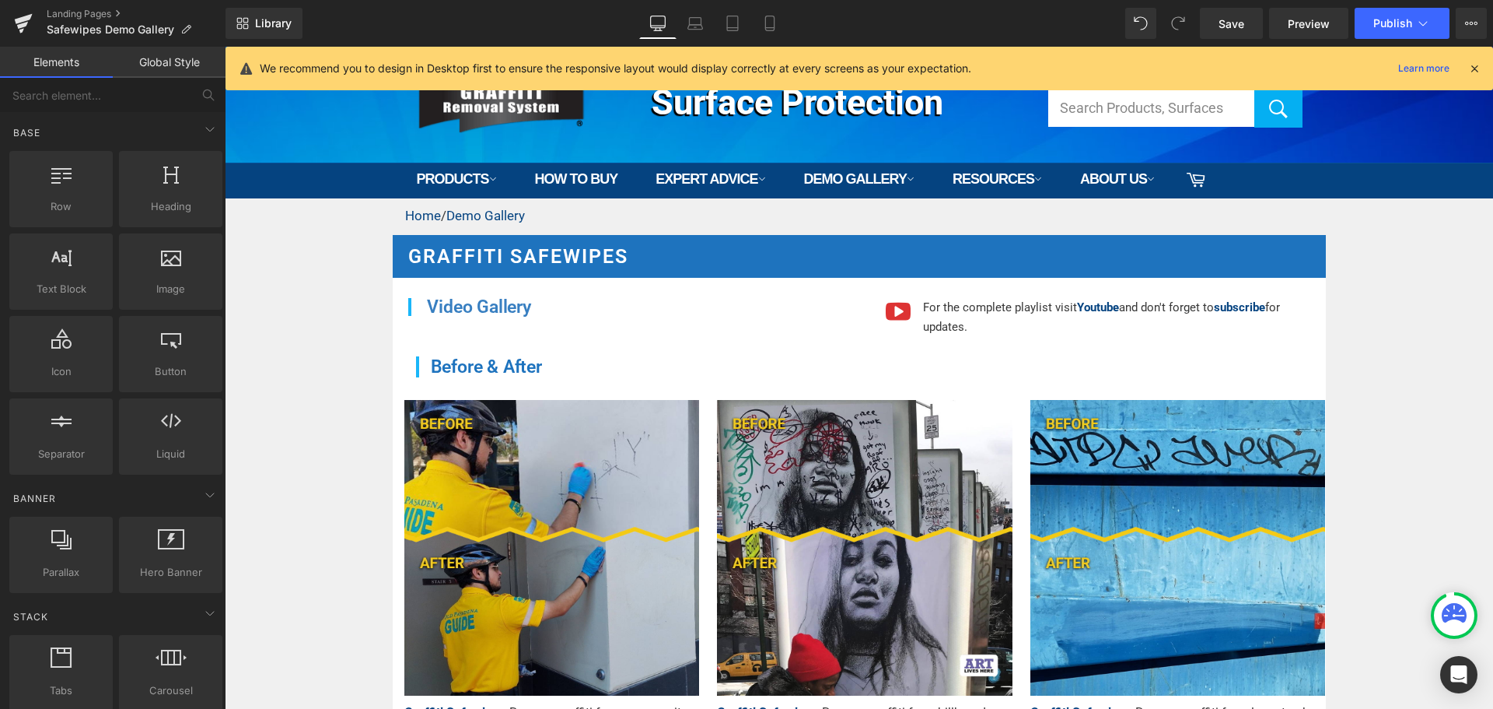
scroll to position [0, 0]
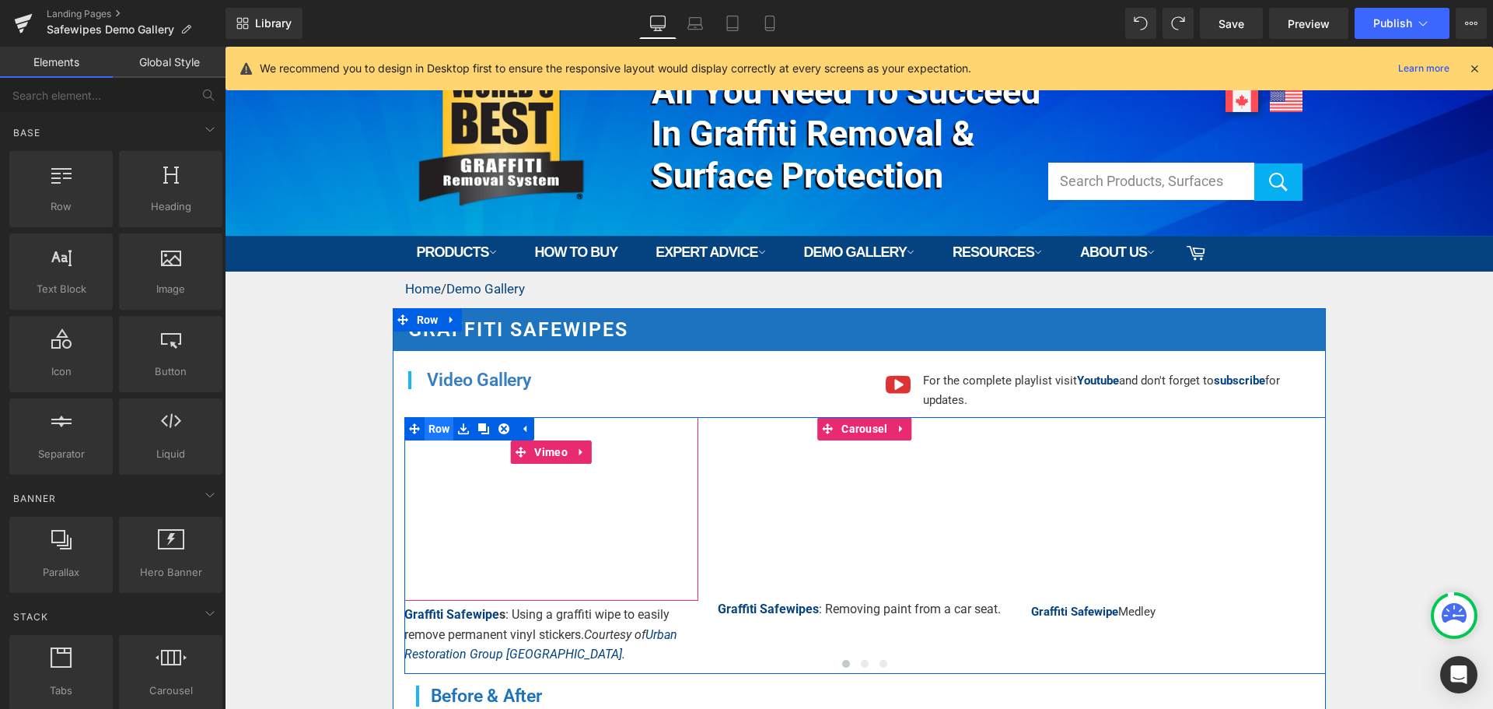
click at [434, 426] on span "Row" at bounding box center [440, 428] width 30 height 23
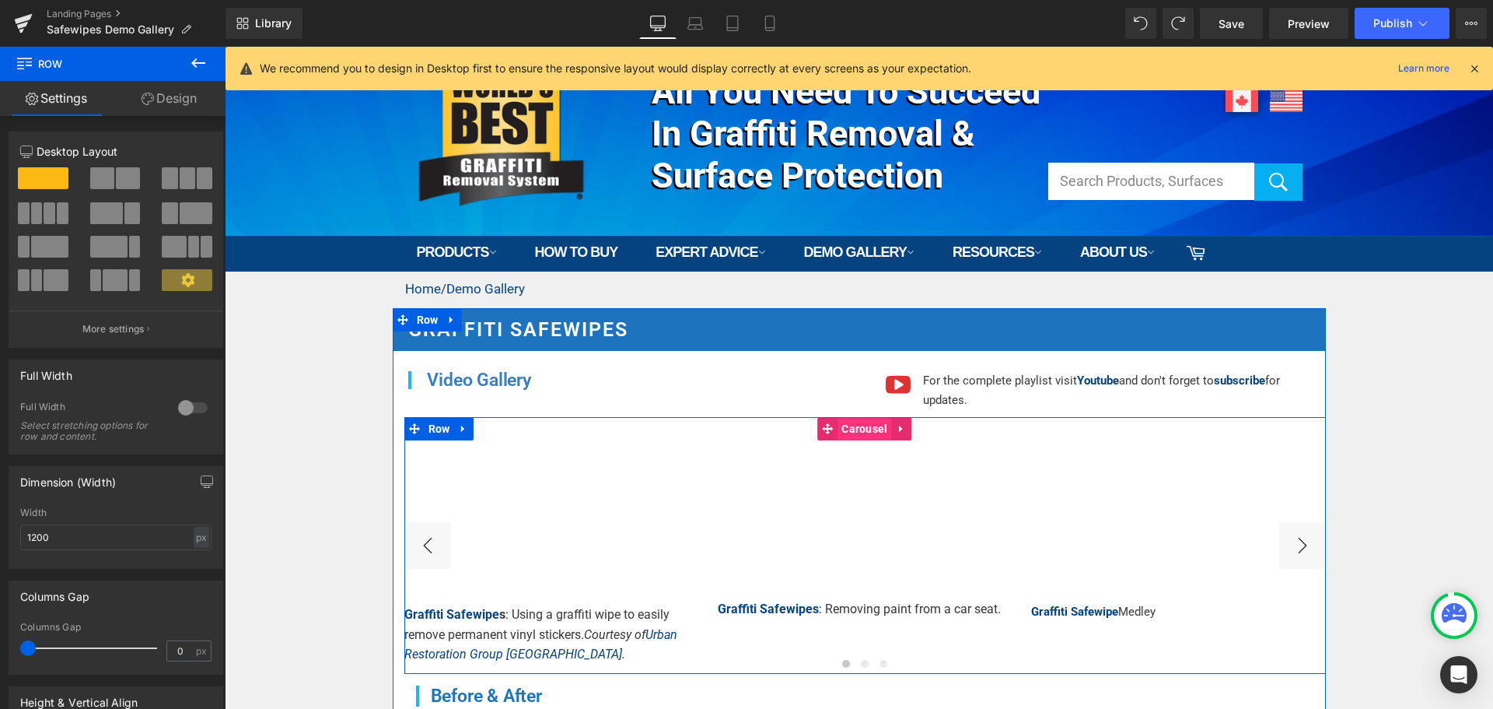
click at [851, 429] on span "Carousel" at bounding box center [865, 428] width 54 height 23
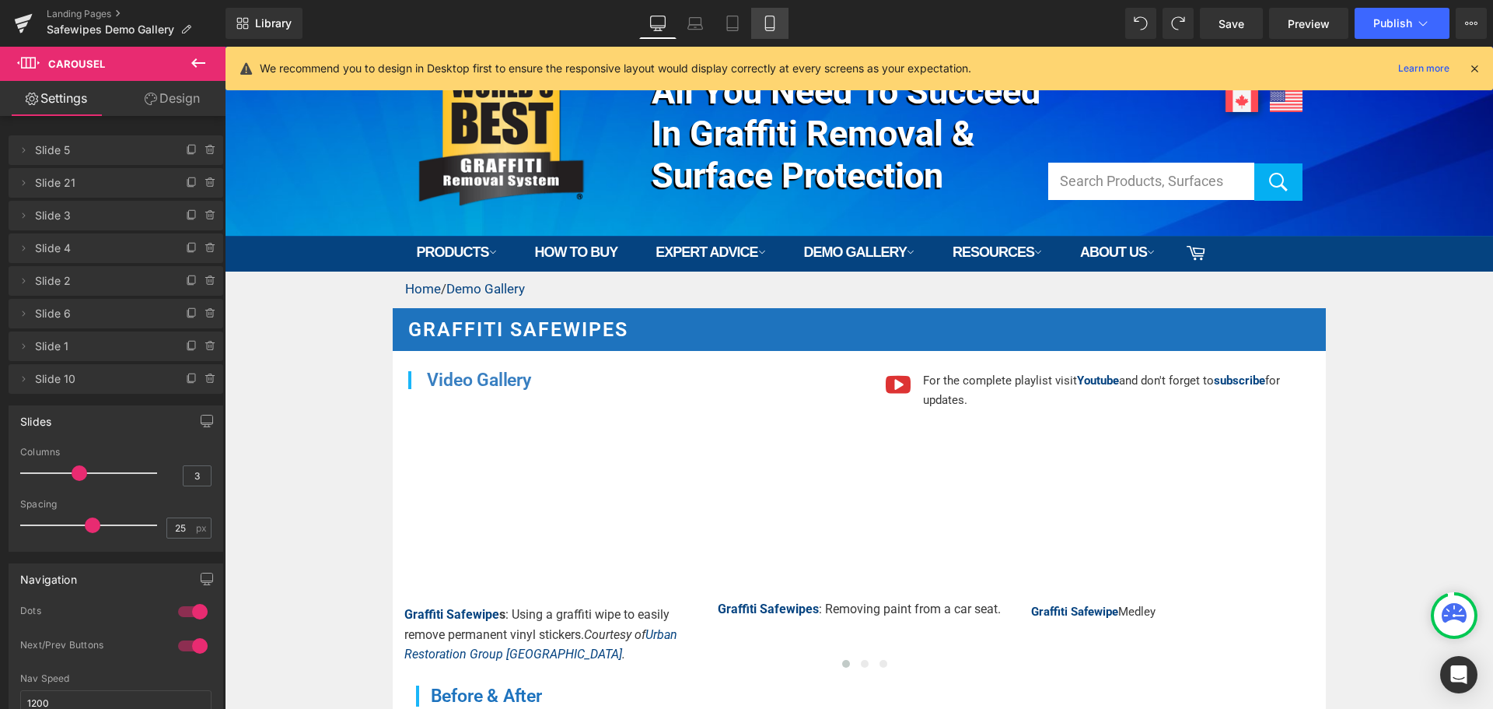
click at [774, 24] on icon at bounding box center [769, 23] width 9 height 15
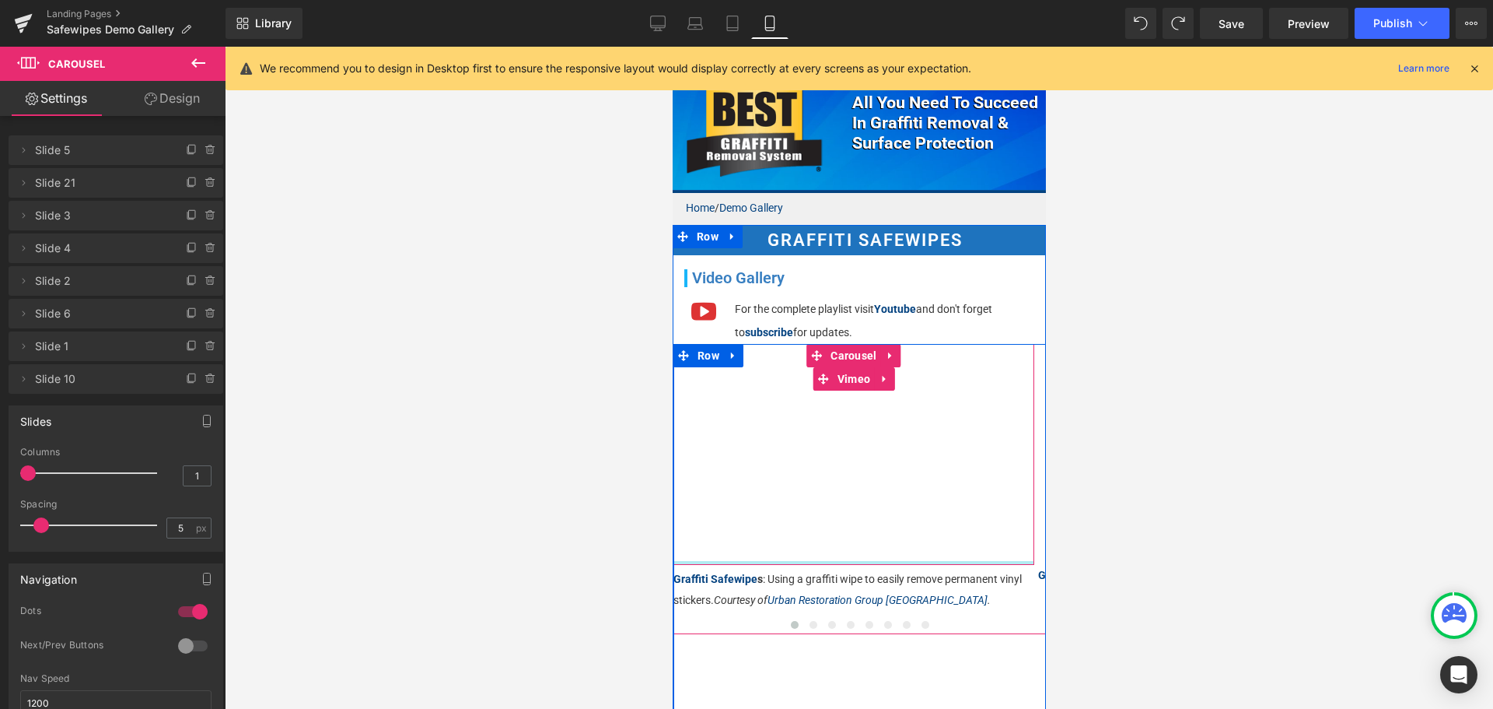
drag, startPoint x: 722, startPoint y: 553, endPoint x: 858, endPoint y: 556, distance: 136.1
click at [860, 550] on div "Vimeo" at bounding box center [853, 454] width 361 height 221
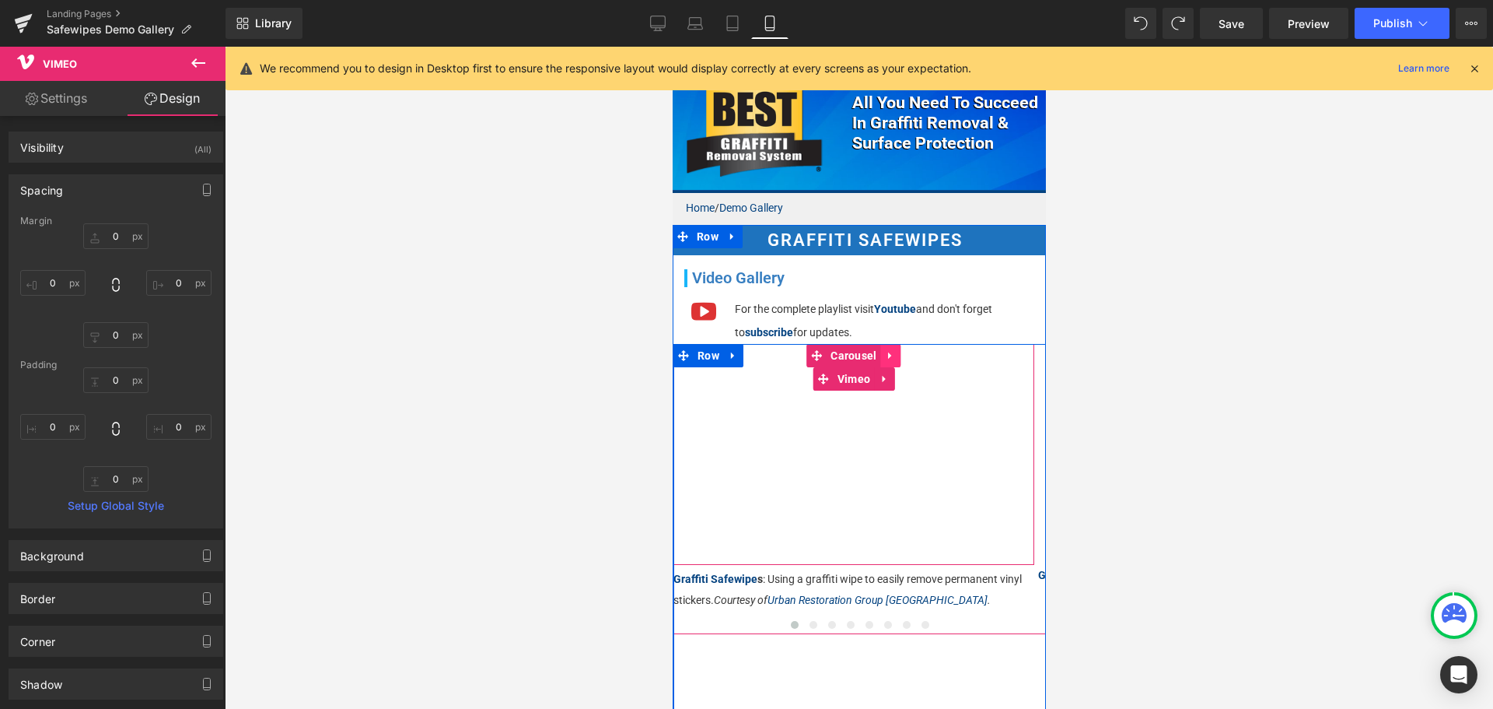
click at [892, 350] on icon at bounding box center [890, 356] width 11 height 12
click at [892, 344] on link at bounding box center [901, 355] width 20 height 23
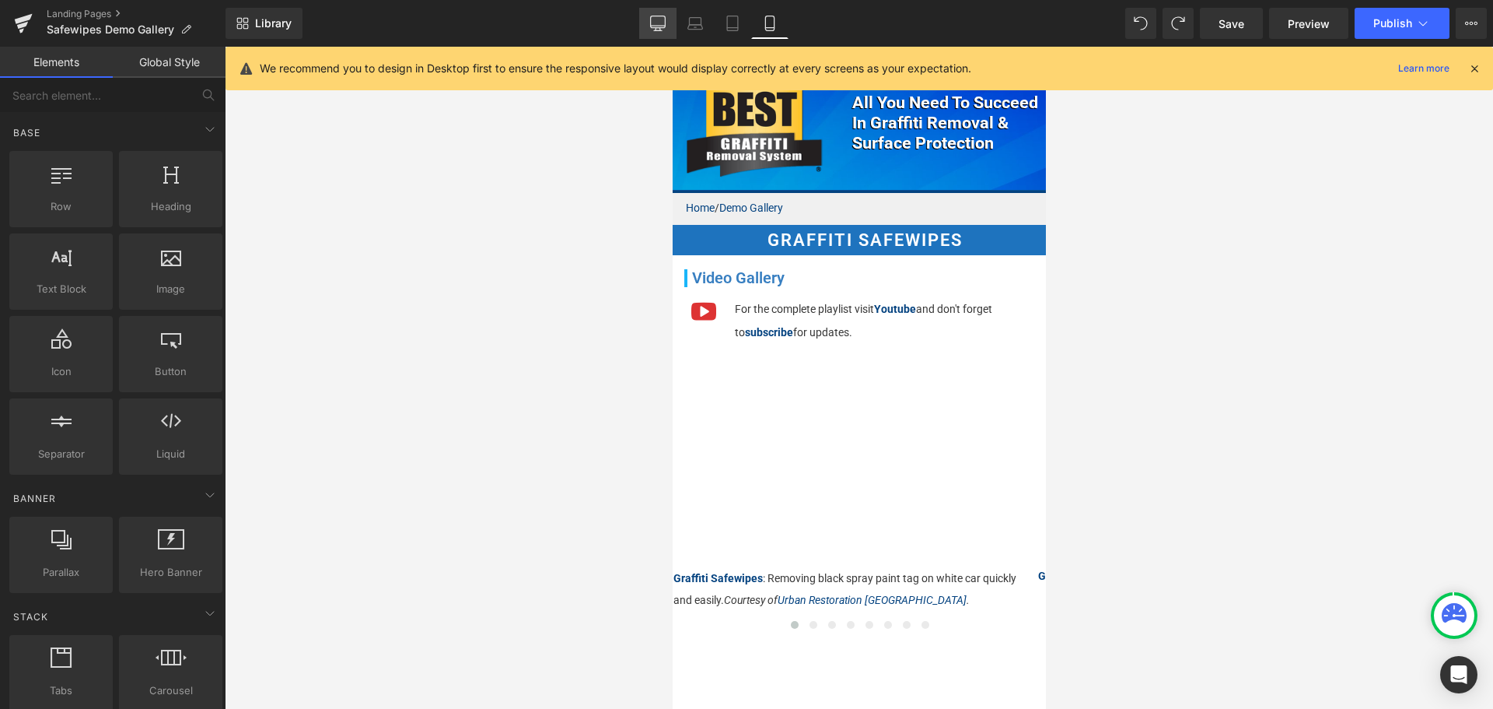
click at [670, 19] on link "Desktop" at bounding box center [657, 23] width 37 height 31
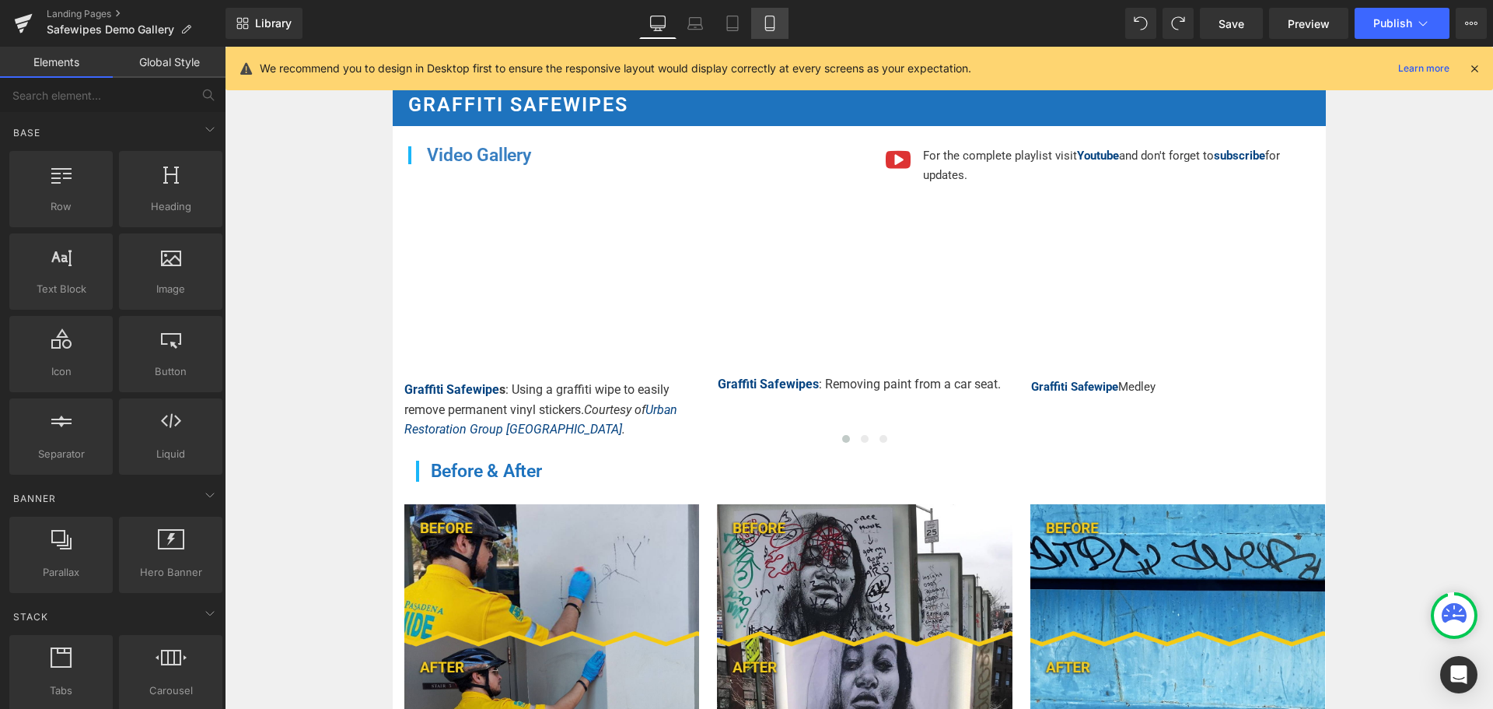
click at [772, 26] on icon at bounding box center [770, 24] width 16 height 16
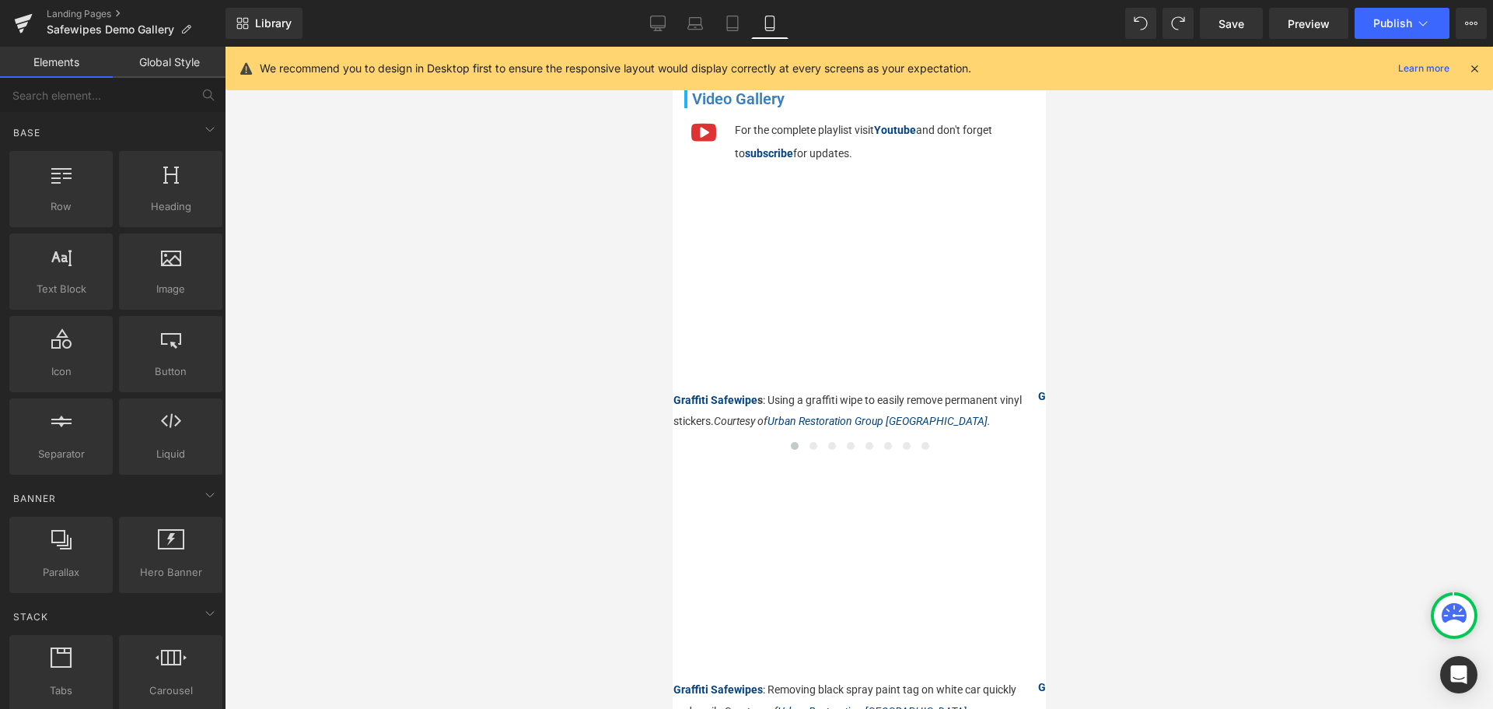
scroll to position [78, 0]
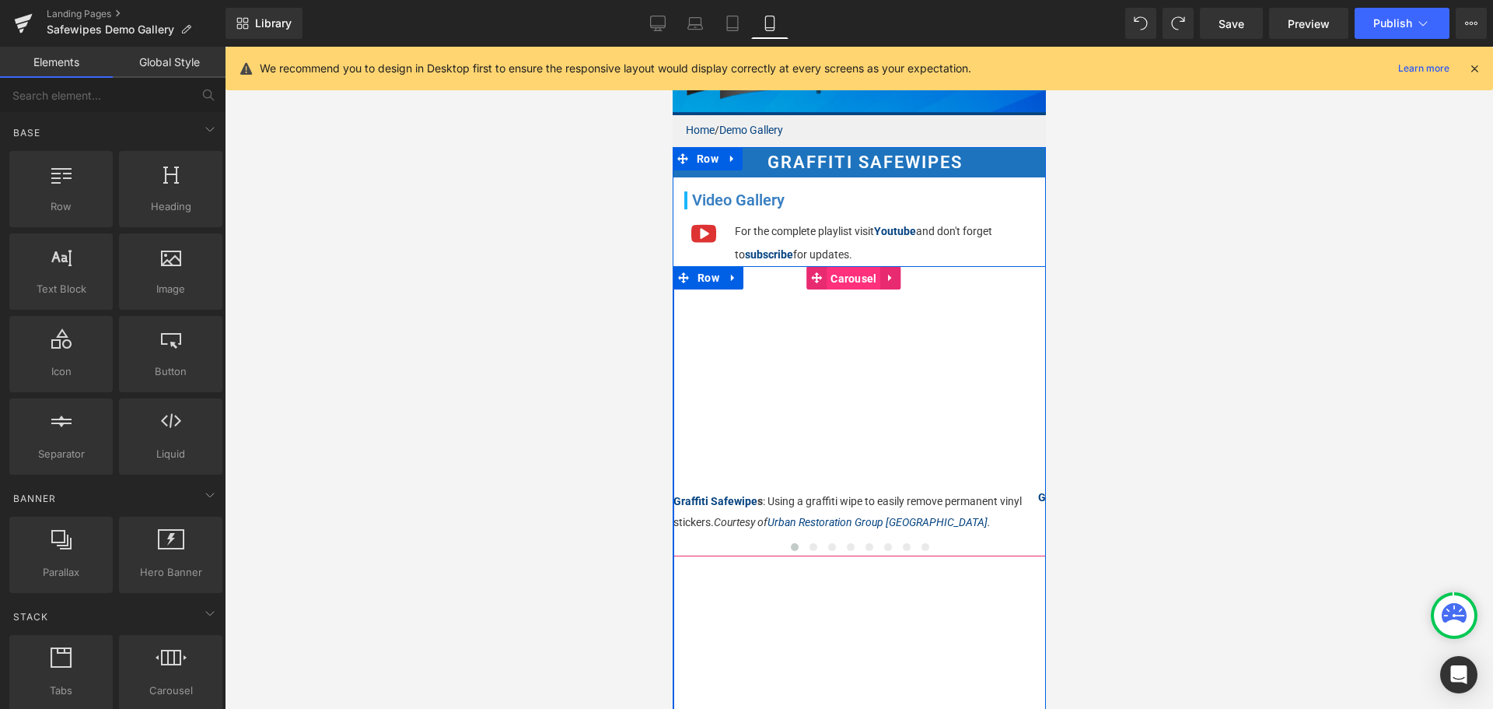
click at [853, 271] on span "Carousel" at bounding box center [853, 278] width 54 height 23
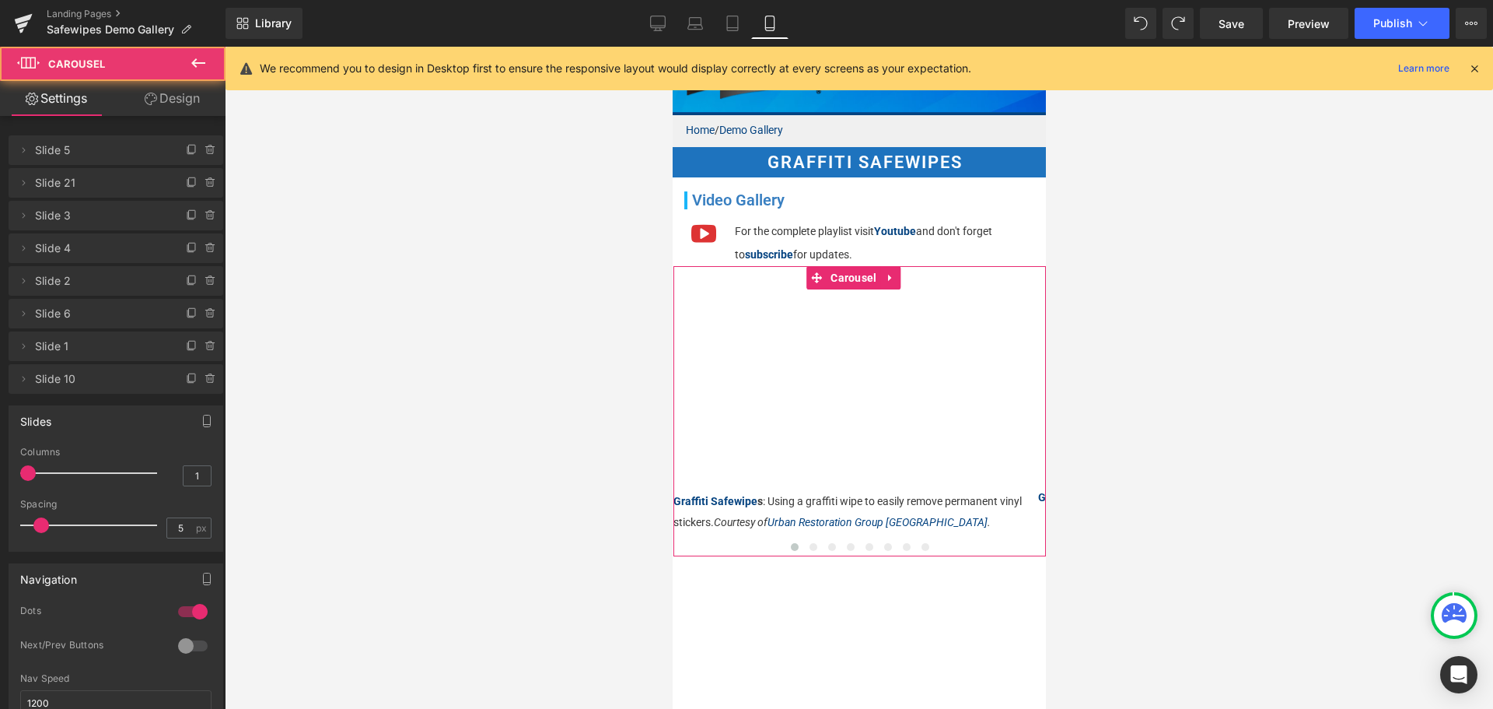
click at [182, 96] on link "Design" at bounding box center [172, 98] width 113 height 35
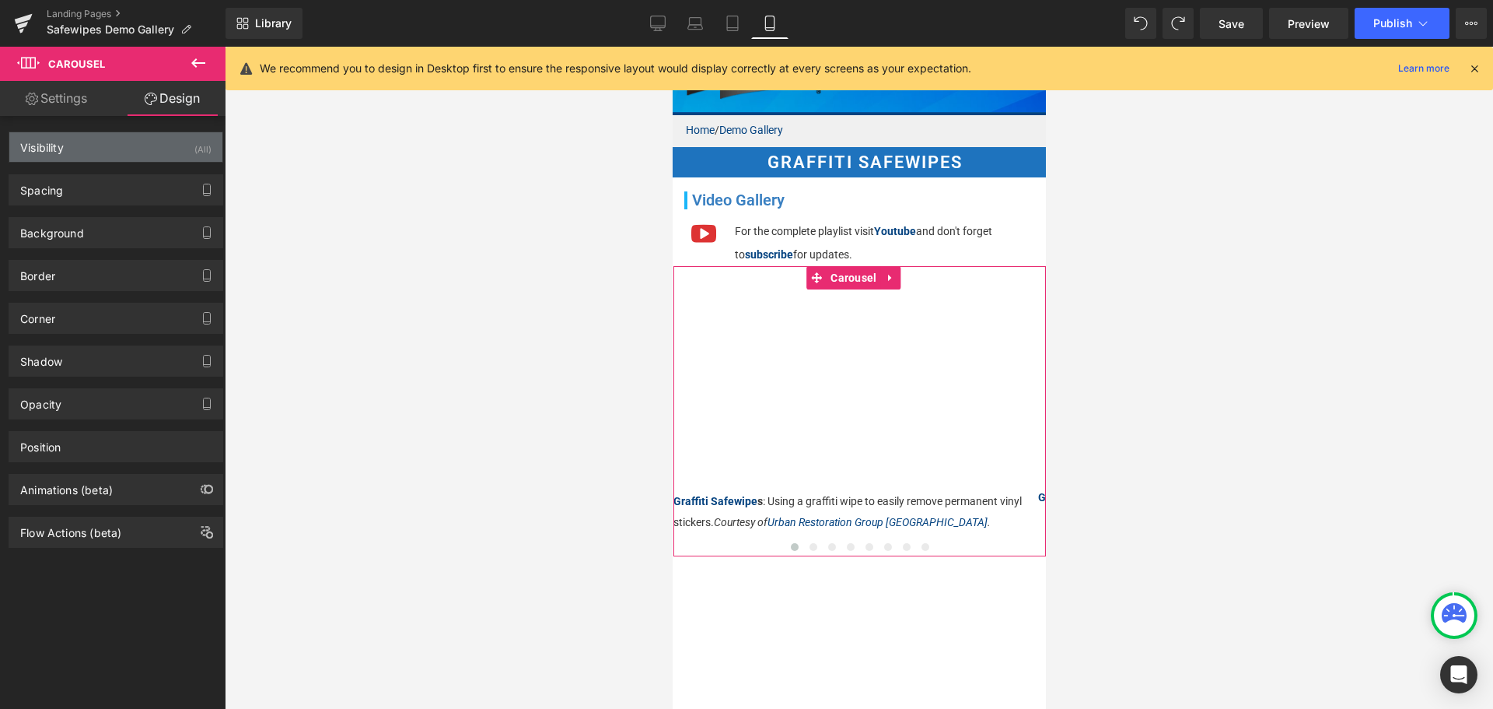
click at [182, 144] on div "Visibility (All)" at bounding box center [115, 147] width 213 height 30
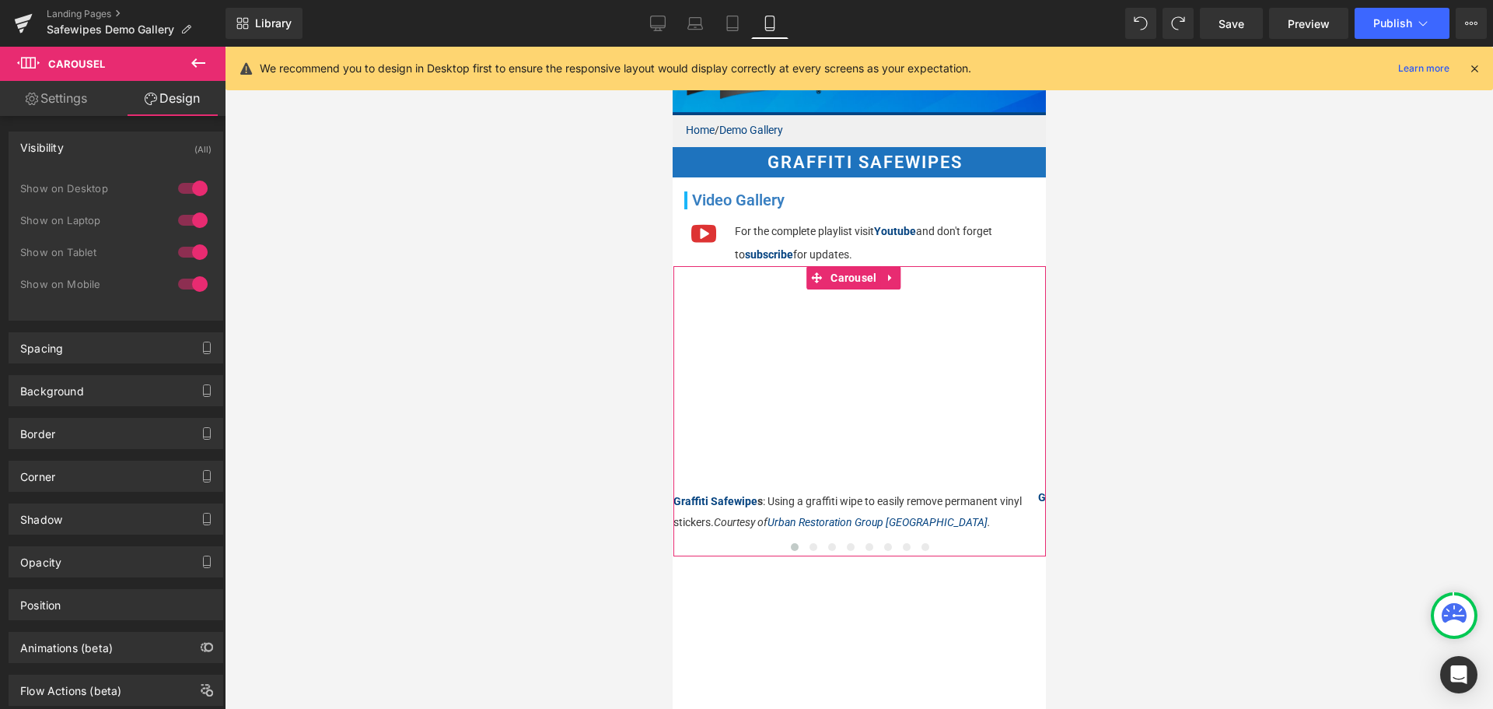
click at [193, 287] on div at bounding box center [192, 283] width 37 height 25
click at [659, 36] on link "Desktop" at bounding box center [657, 23] width 37 height 31
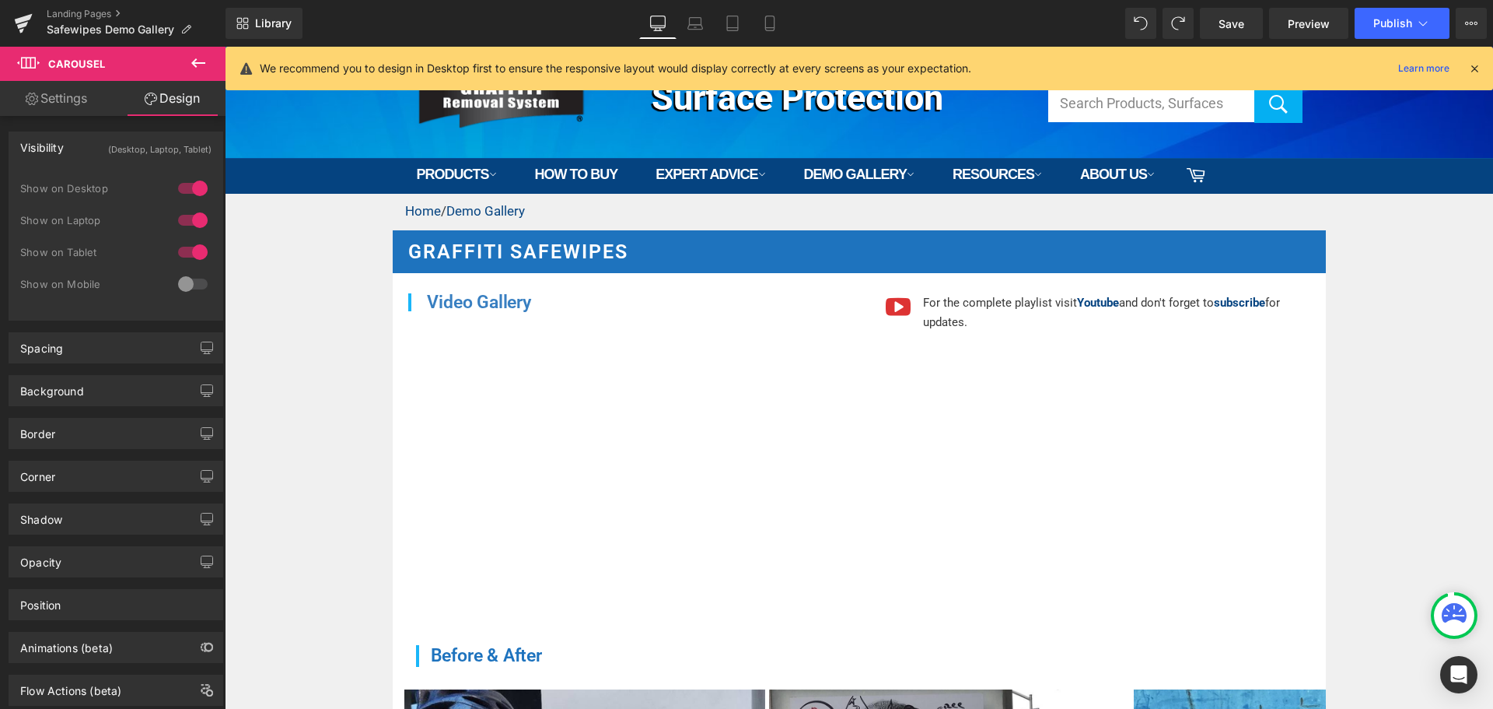
scroll to position [149, 0]
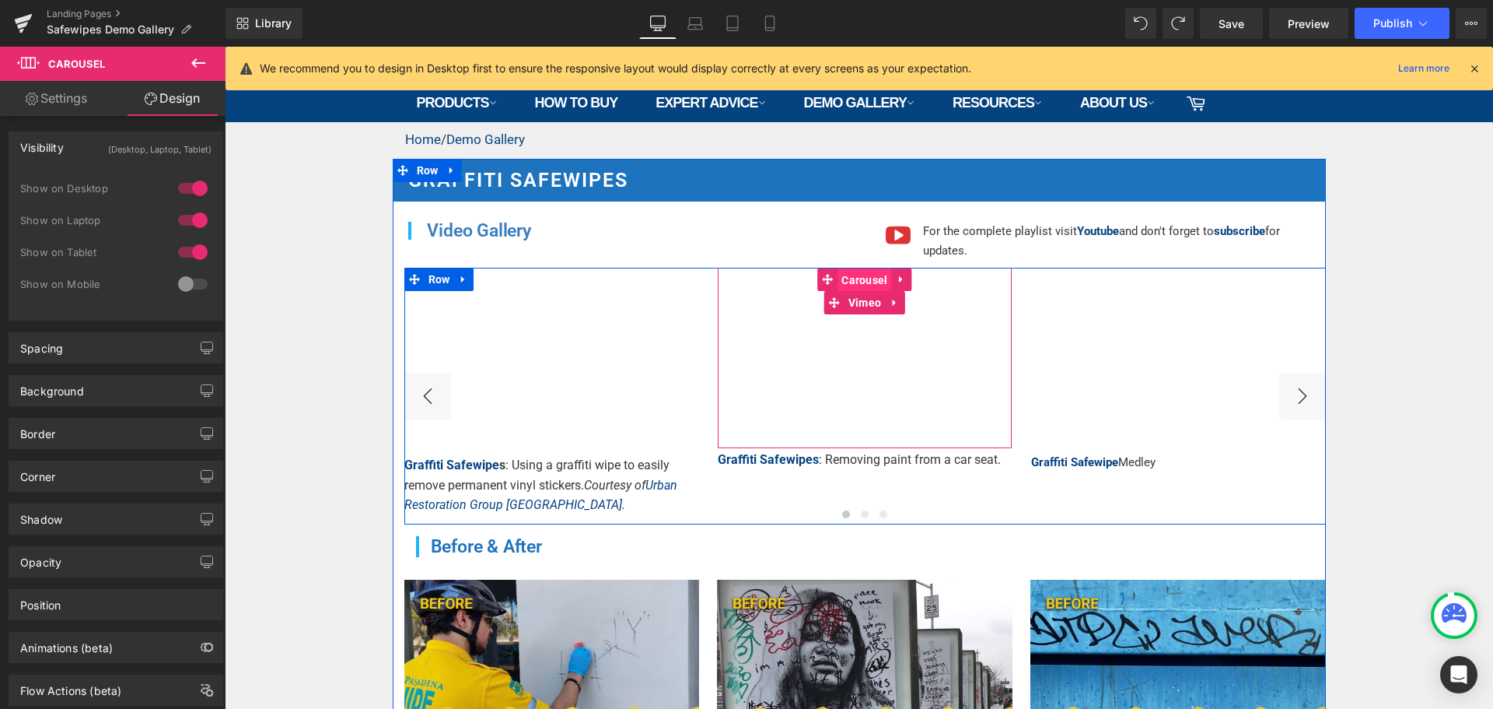
click at [854, 277] on span "Carousel" at bounding box center [865, 279] width 54 height 23
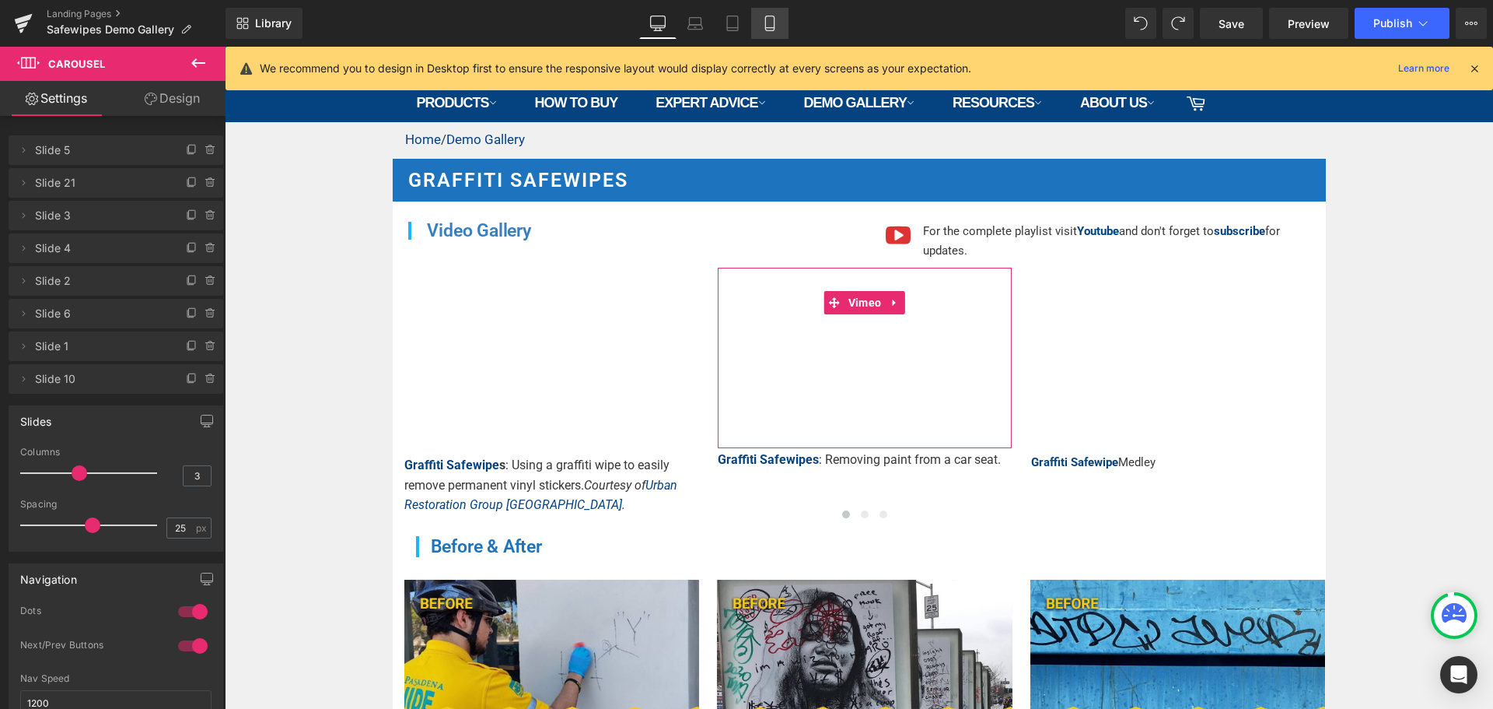
click at [778, 27] on icon at bounding box center [770, 24] width 16 height 16
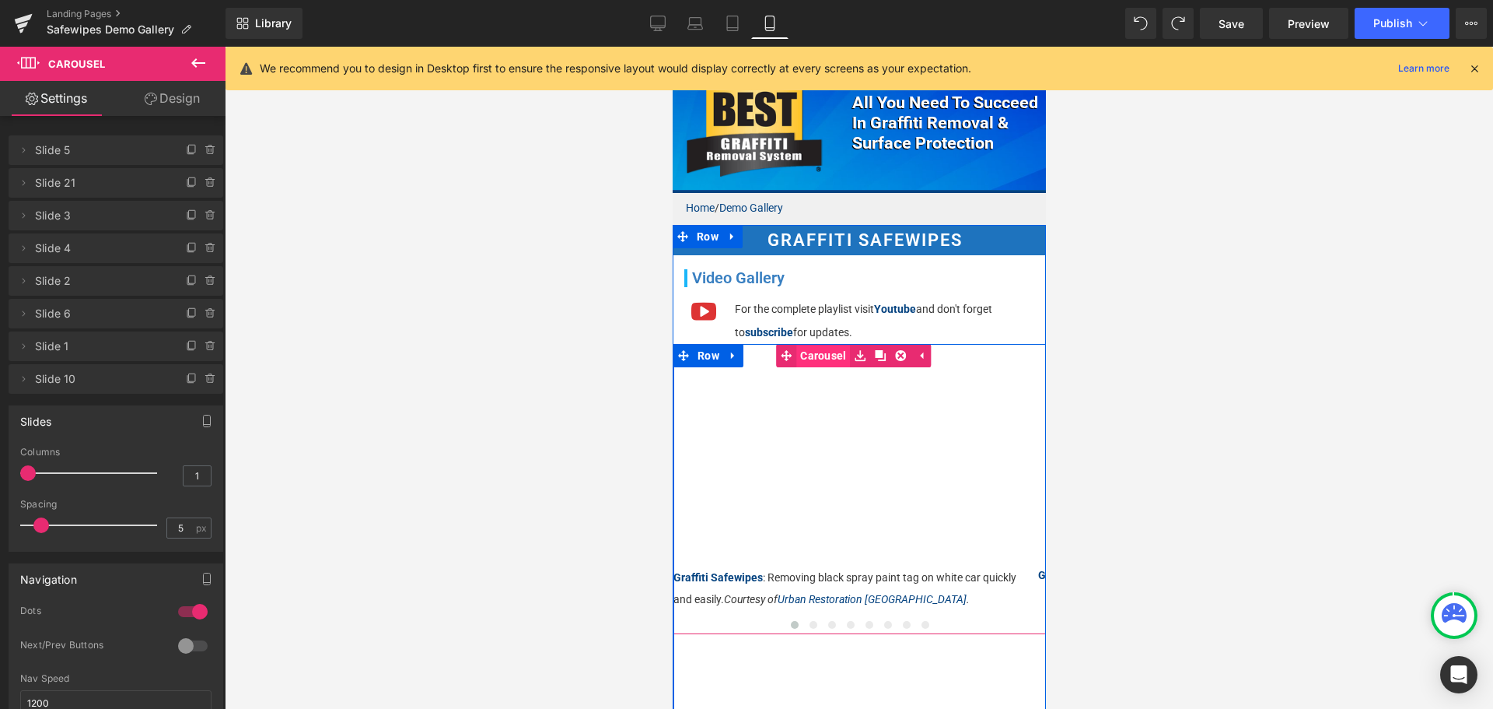
click at [817, 352] on link "Carousel" at bounding box center [812, 355] width 74 height 23
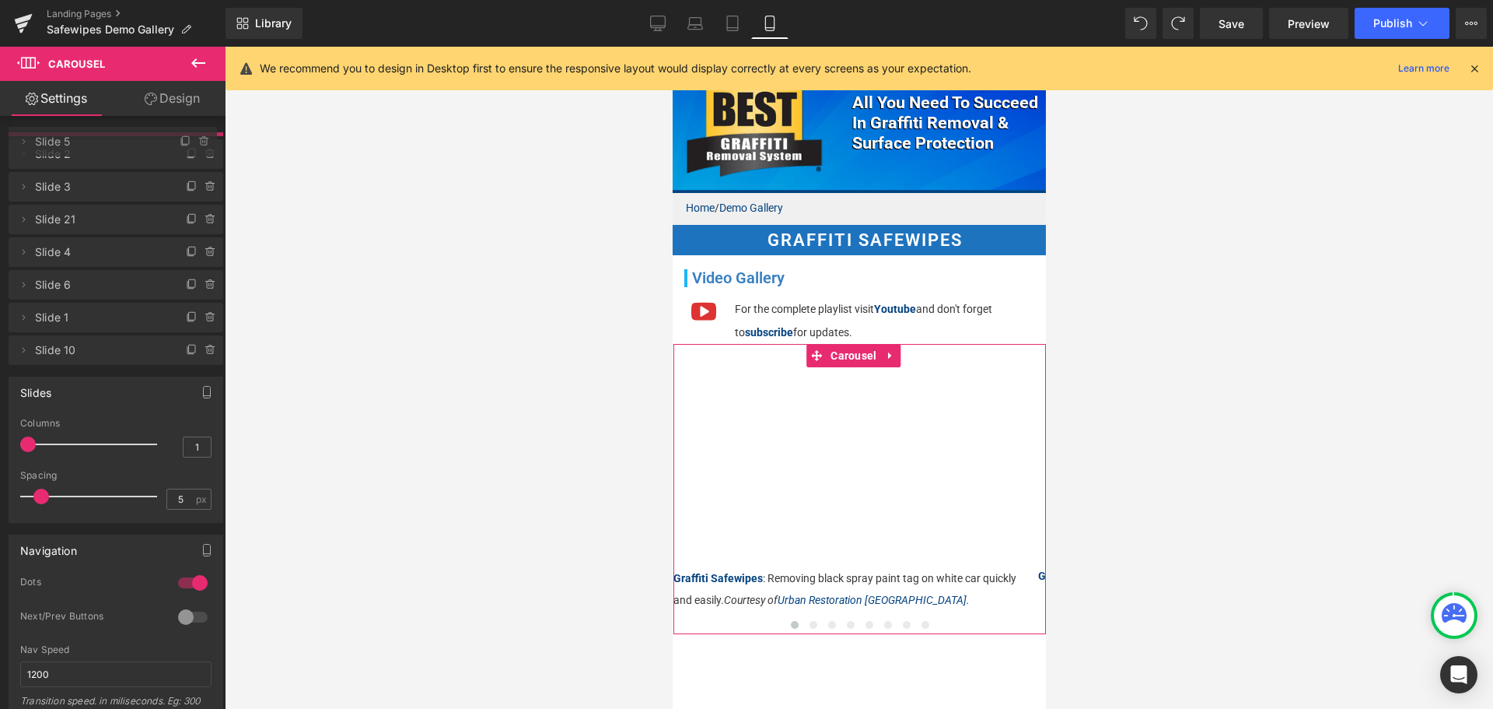
drag, startPoint x: 84, startPoint y: 285, endPoint x: 87, endPoint y: 145, distance: 139.3
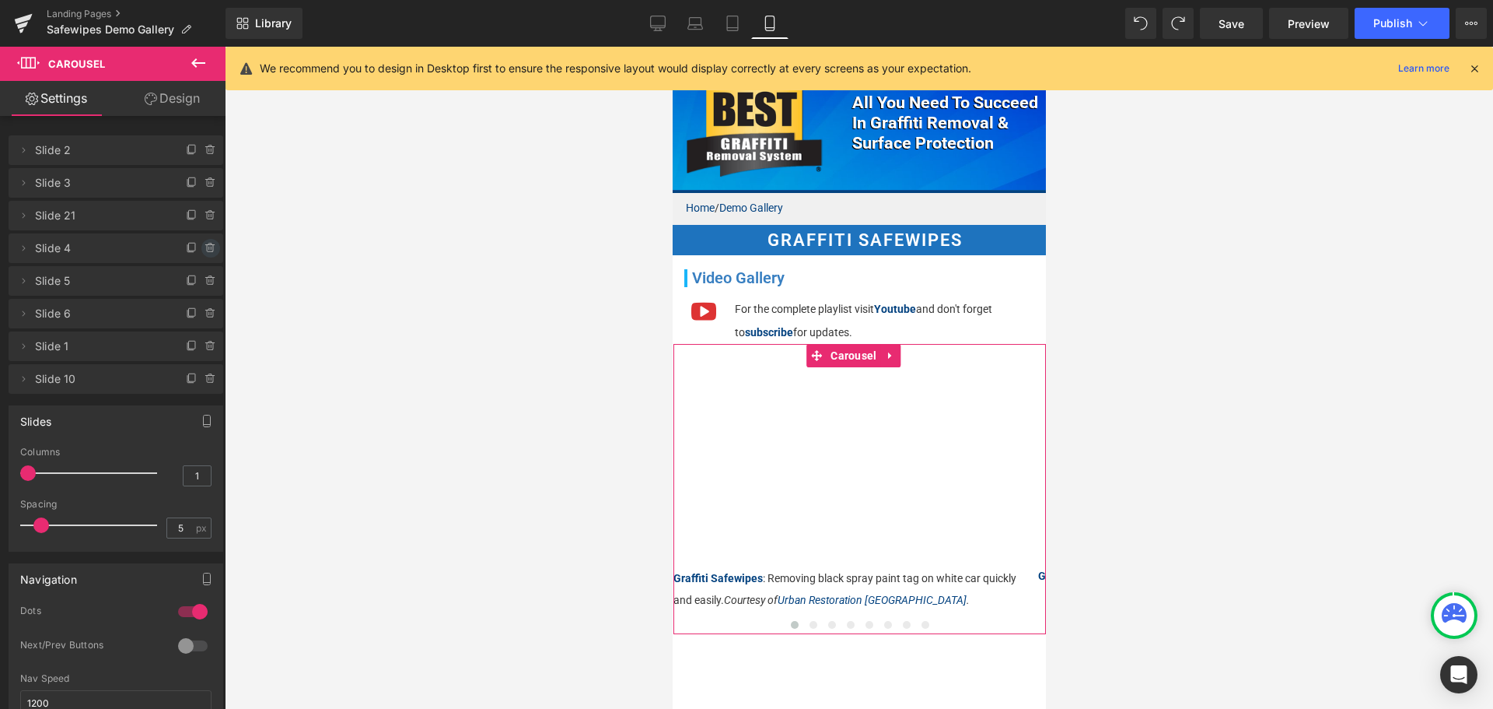
click at [205, 247] on icon at bounding box center [211, 248] width 12 height 12
click at [201, 247] on button "Delete" at bounding box center [194, 249] width 49 height 20
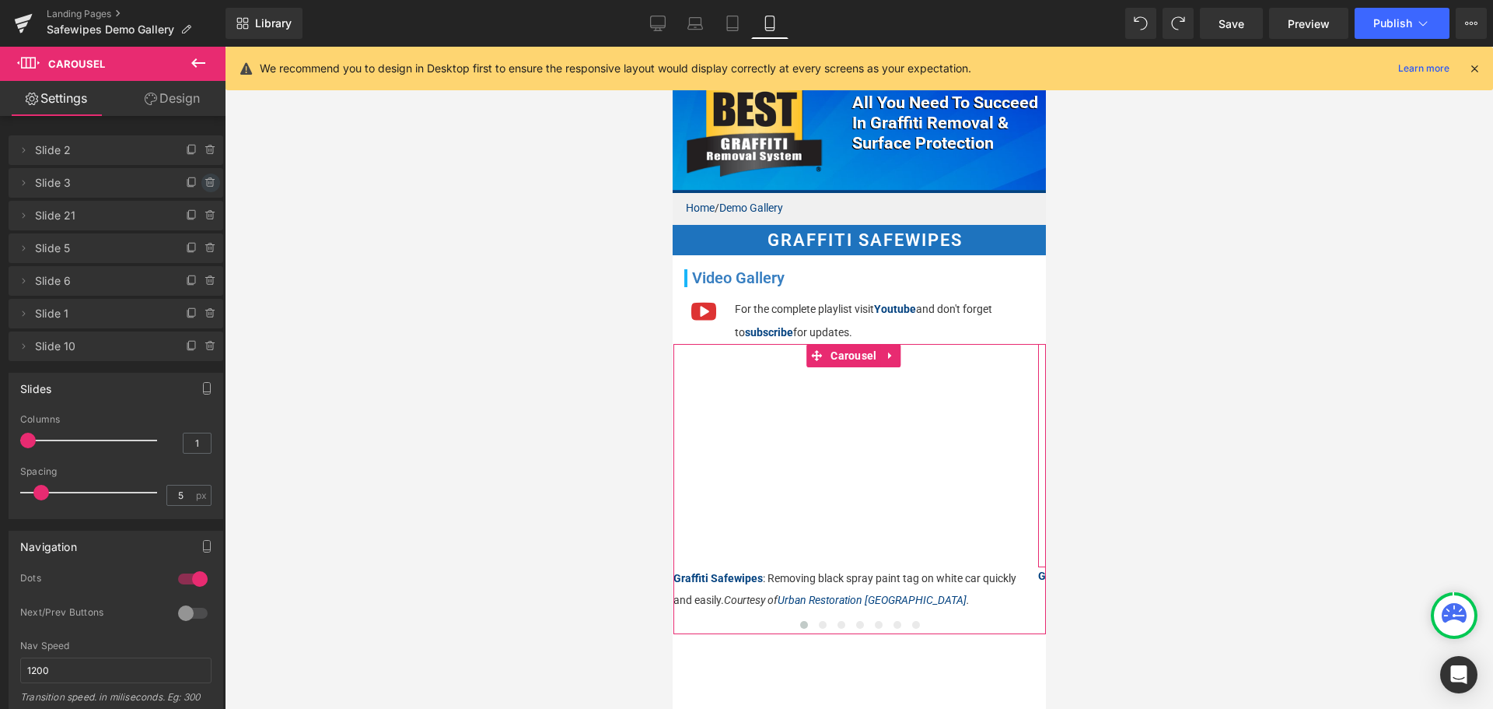
click at [205, 180] on icon at bounding box center [211, 183] width 12 height 12
click at [205, 180] on button "Delete" at bounding box center [194, 183] width 49 height 20
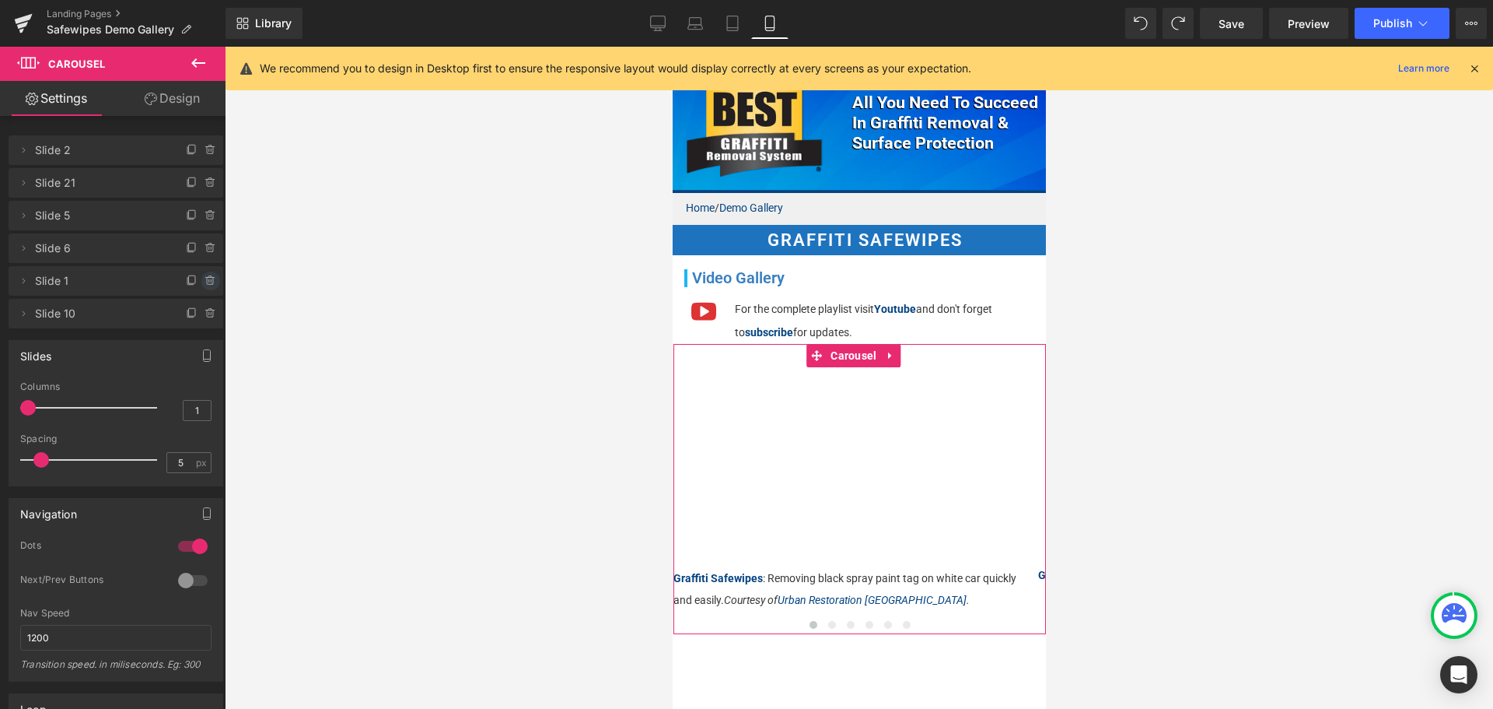
click at [207, 281] on icon at bounding box center [210, 281] width 6 height 7
click at [200, 282] on button "Delete" at bounding box center [194, 281] width 49 height 20
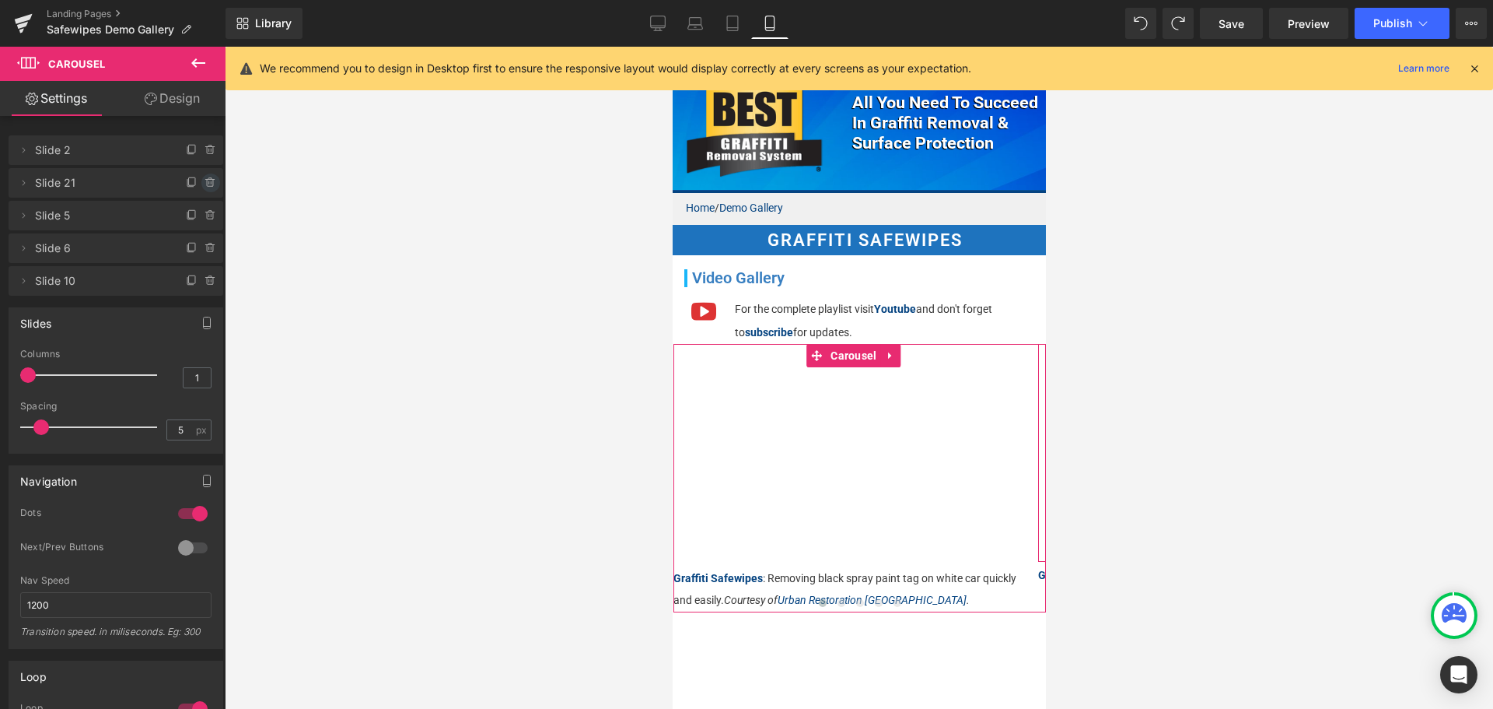
click at [208, 180] on icon at bounding box center [209, 179] width 3 height 2
click at [198, 183] on button "Delete" at bounding box center [194, 183] width 49 height 20
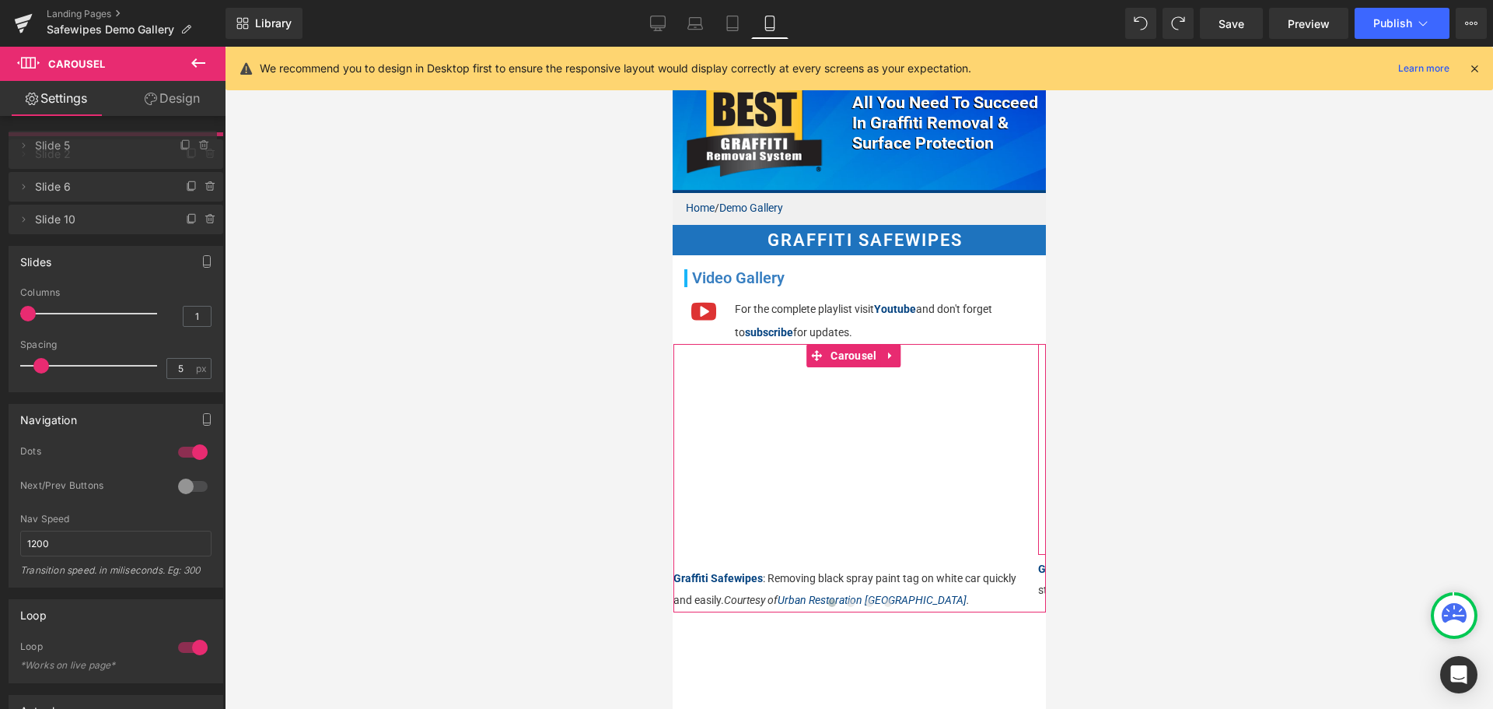
drag, startPoint x: 51, startPoint y: 184, endPoint x: 58, endPoint y: 145, distance: 40.1
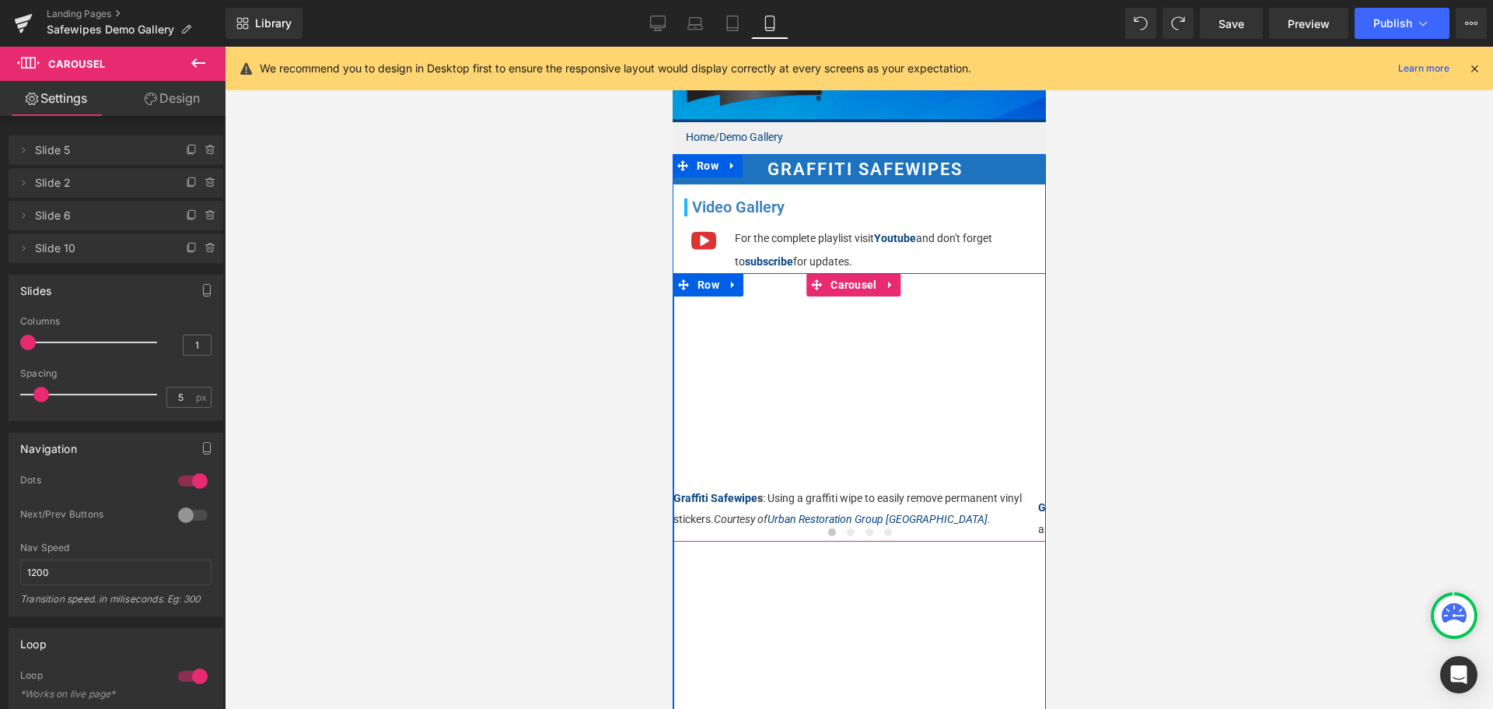
scroll to position [78, 0]
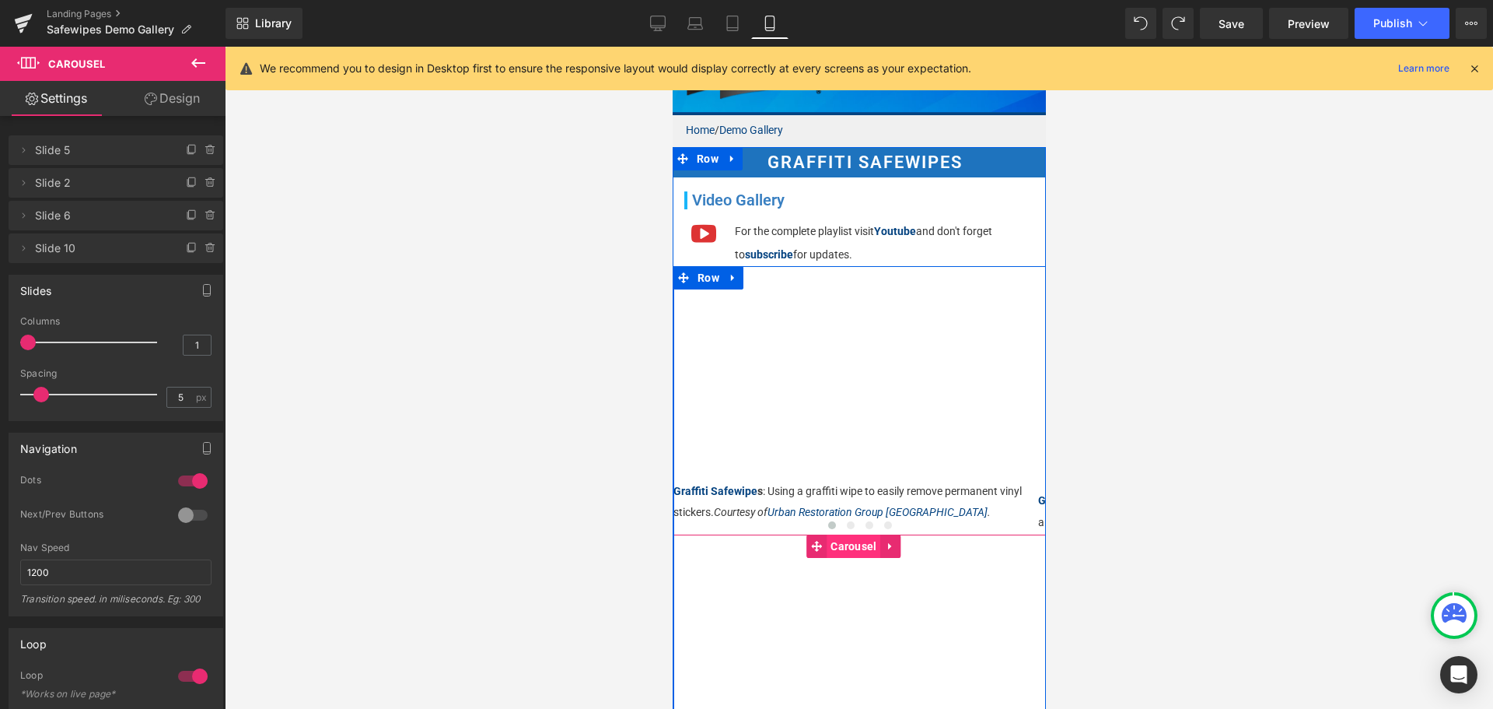
click at [849, 537] on span "Carousel" at bounding box center [853, 545] width 54 height 23
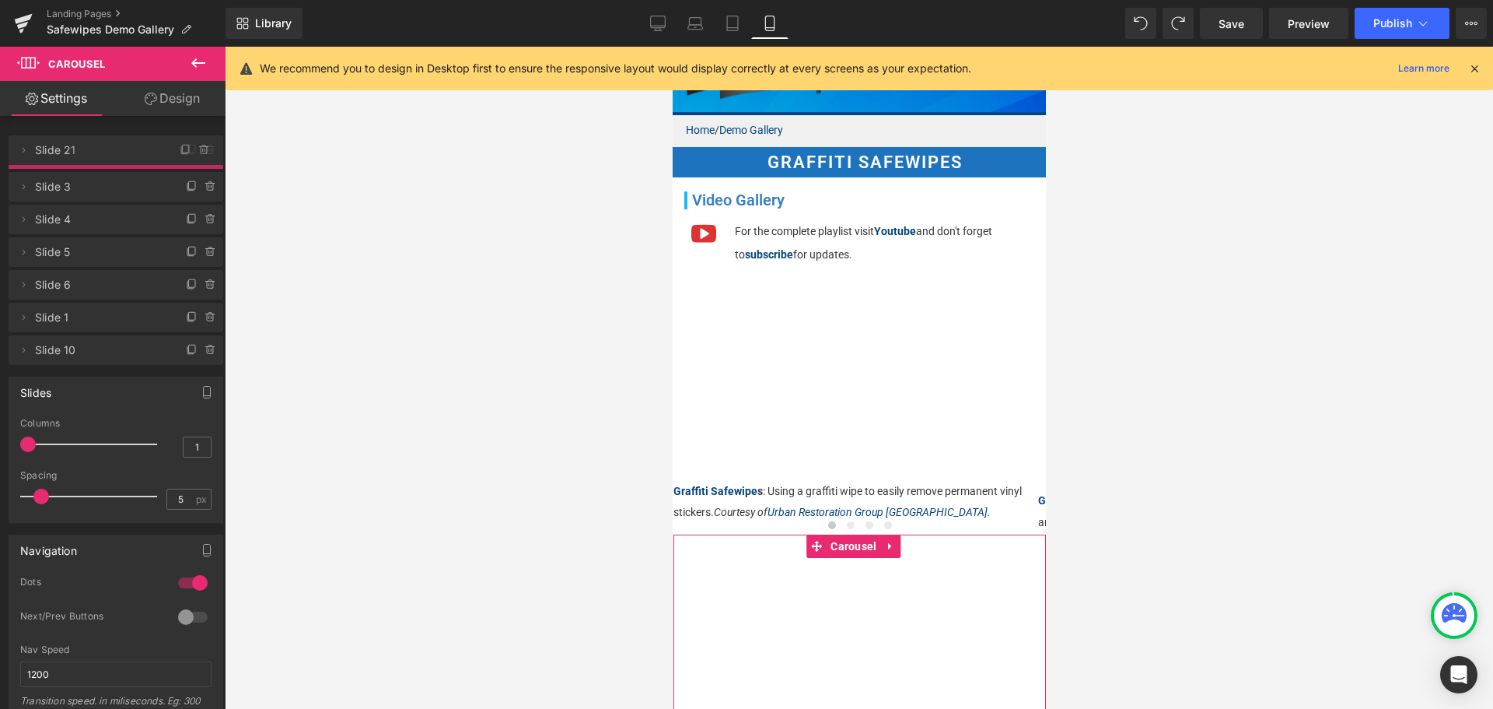
drag, startPoint x: 138, startPoint y: 210, endPoint x: 146, endPoint y: 145, distance: 65.9
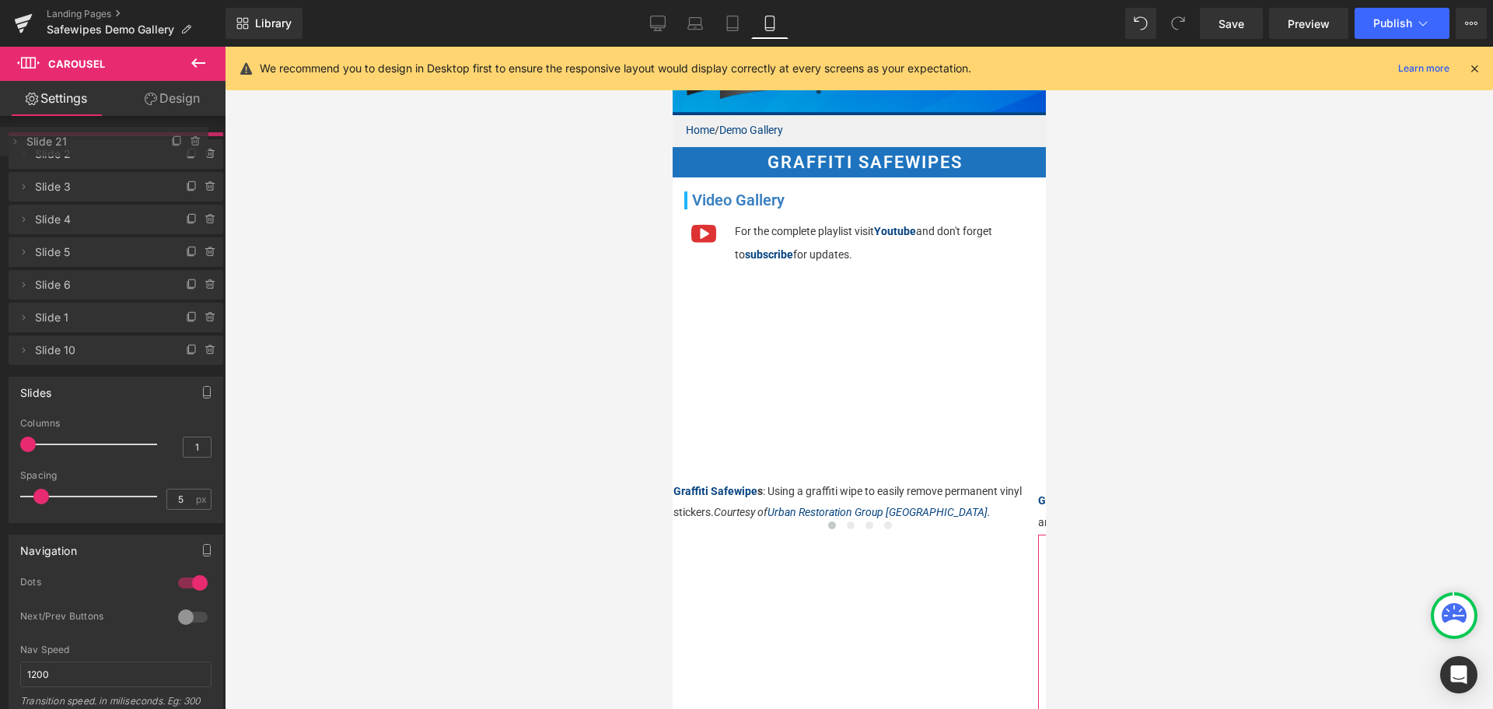
drag, startPoint x: 121, startPoint y: 187, endPoint x: 124, endPoint y: 146, distance: 41.3
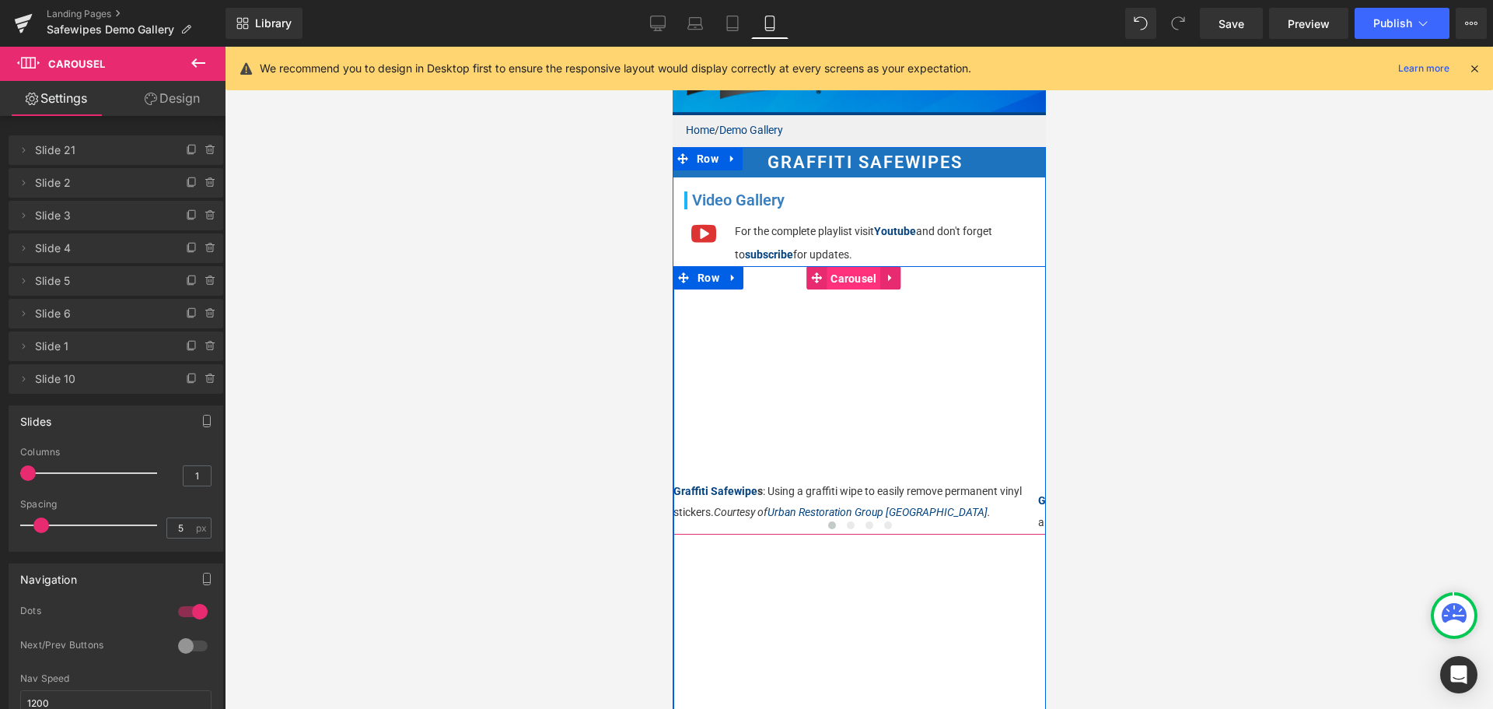
click at [849, 269] on span "Carousel" at bounding box center [853, 278] width 54 height 23
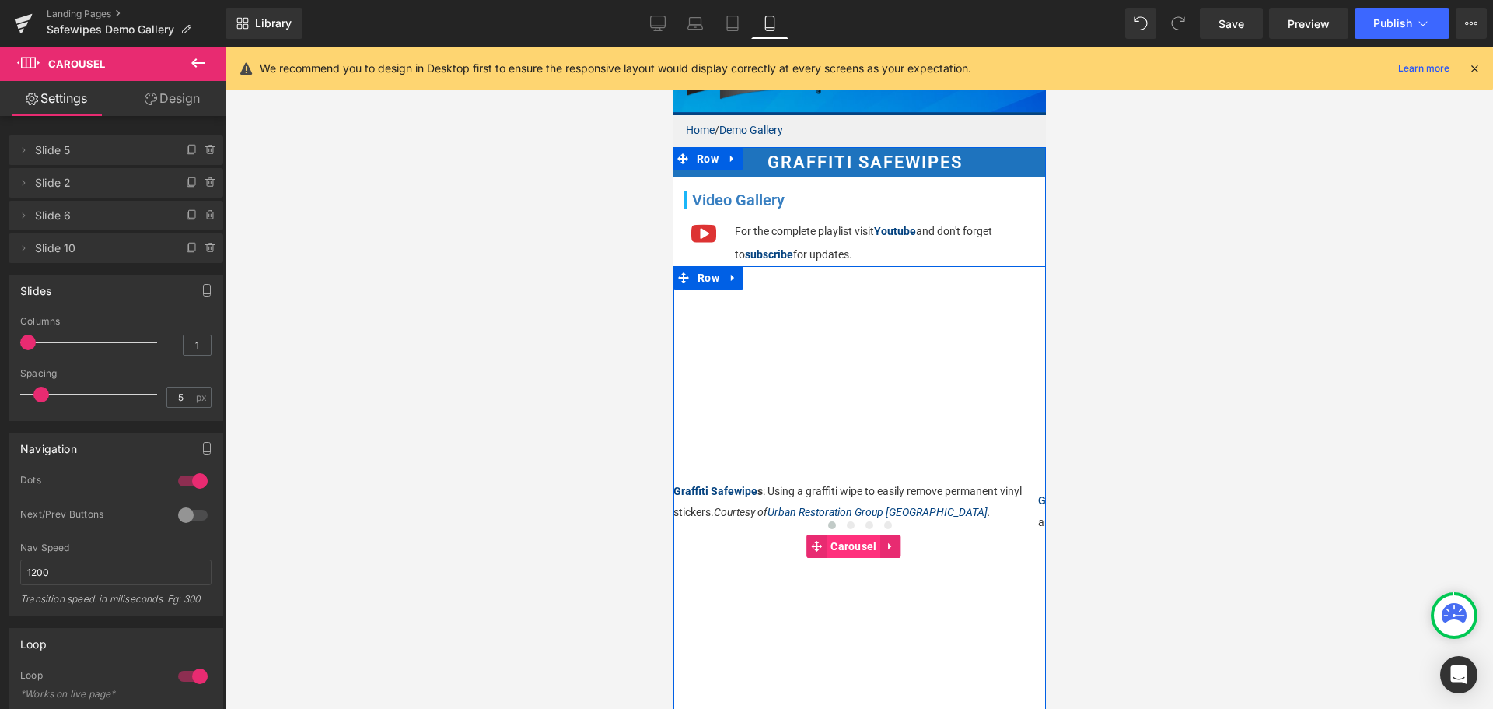
click at [849, 538] on span "Carousel" at bounding box center [853, 545] width 54 height 23
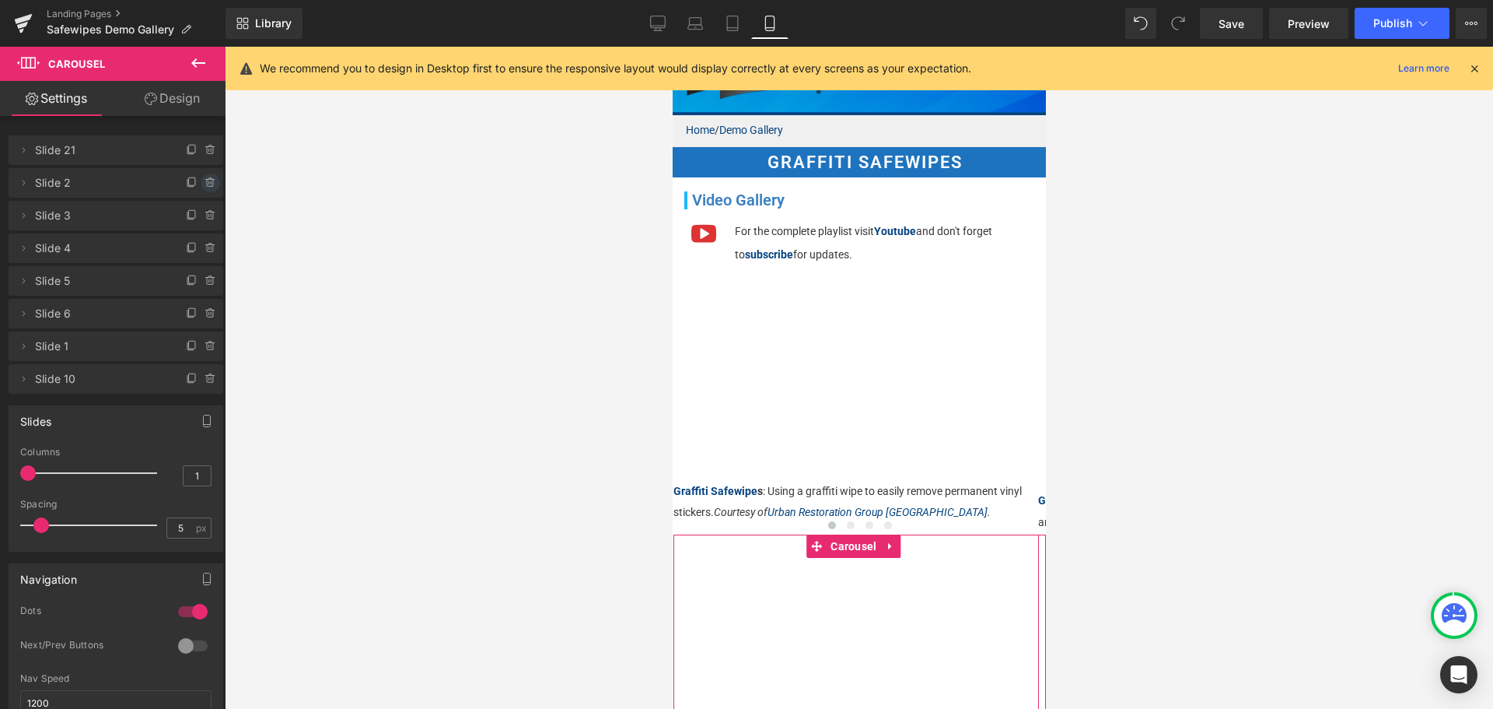
click at [208, 179] on icon at bounding box center [209, 179] width 3 height 2
click at [197, 180] on button "Delete" at bounding box center [194, 183] width 49 height 20
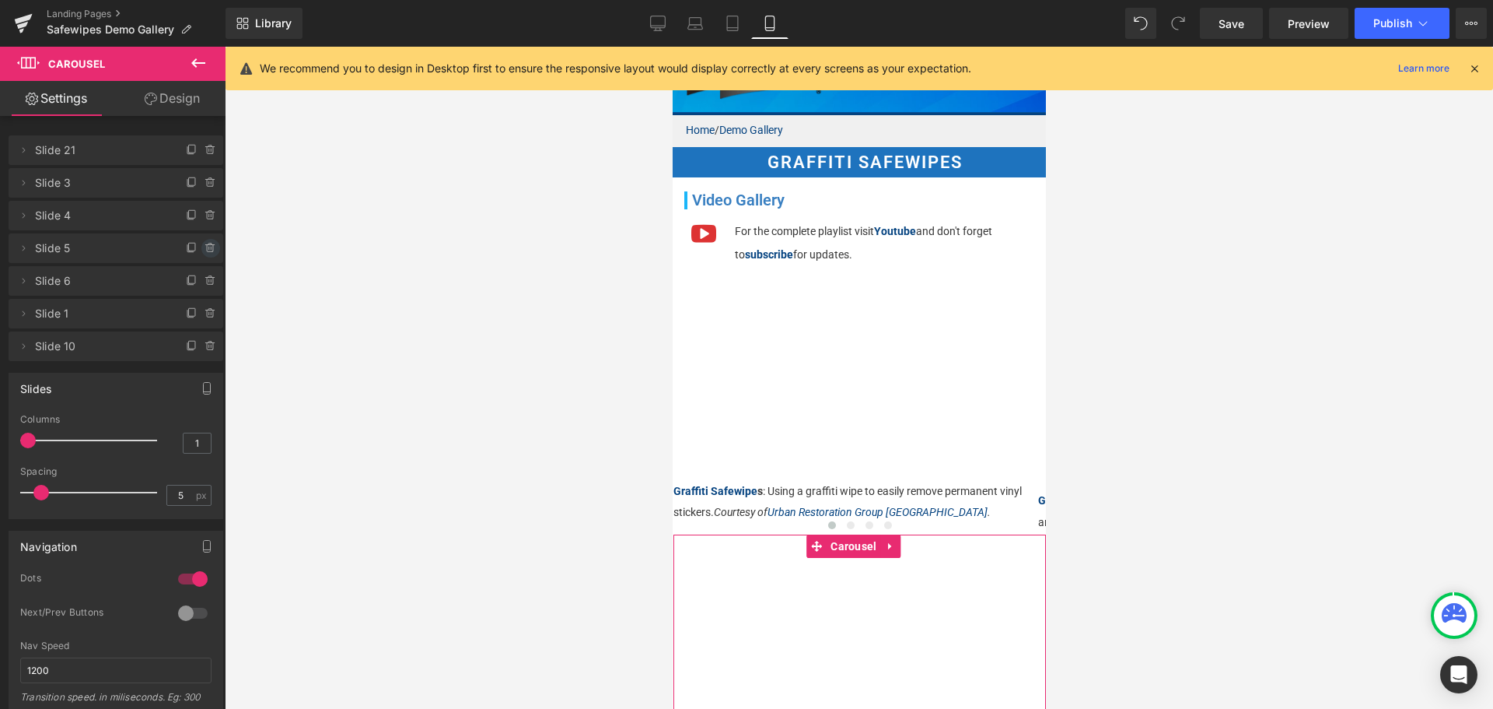
click at [207, 251] on icon at bounding box center [210, 248] width 6 height 7
click at [205, 246] on button "Delete" at bounding box center [194, 249] width 49 height 20
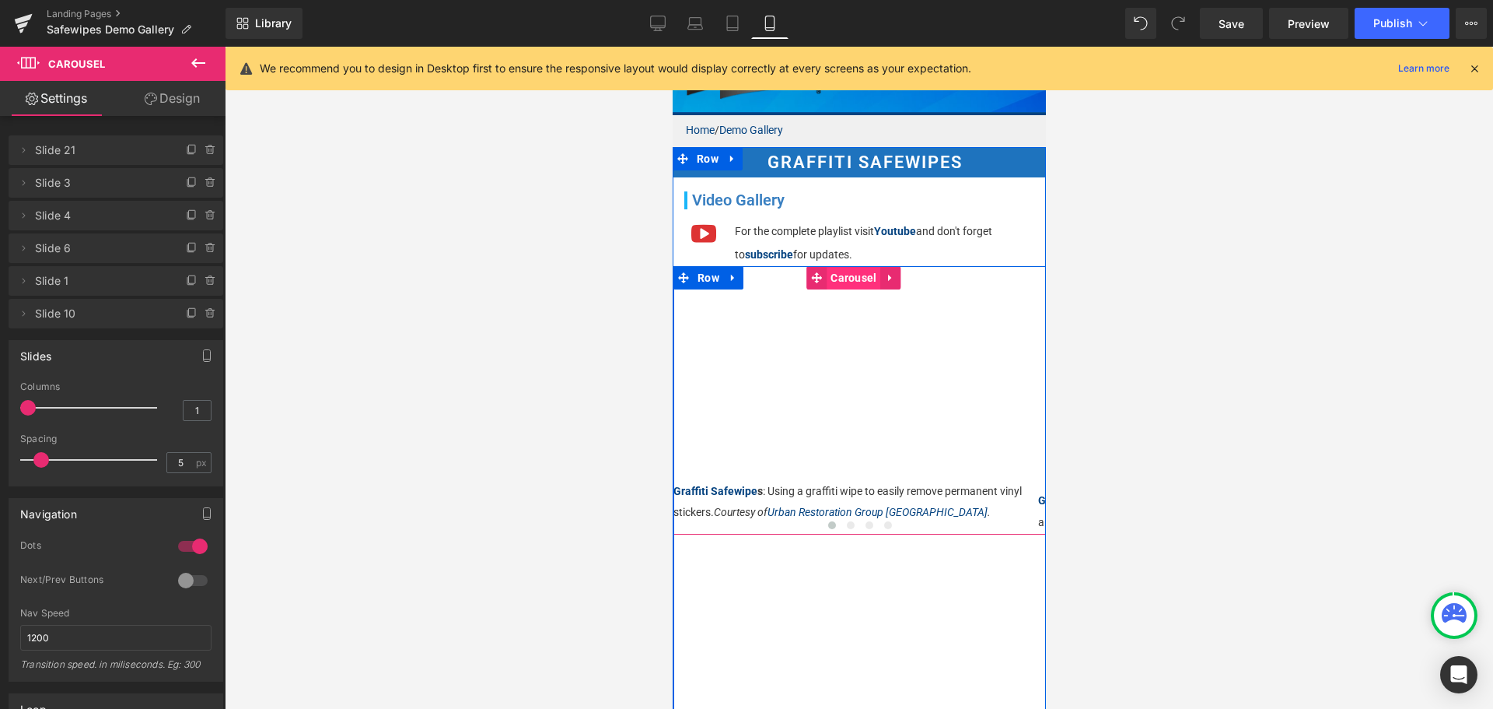
click at [852, 266] on span "Carousel" at bounding box center [853, 277] width 54 height 23
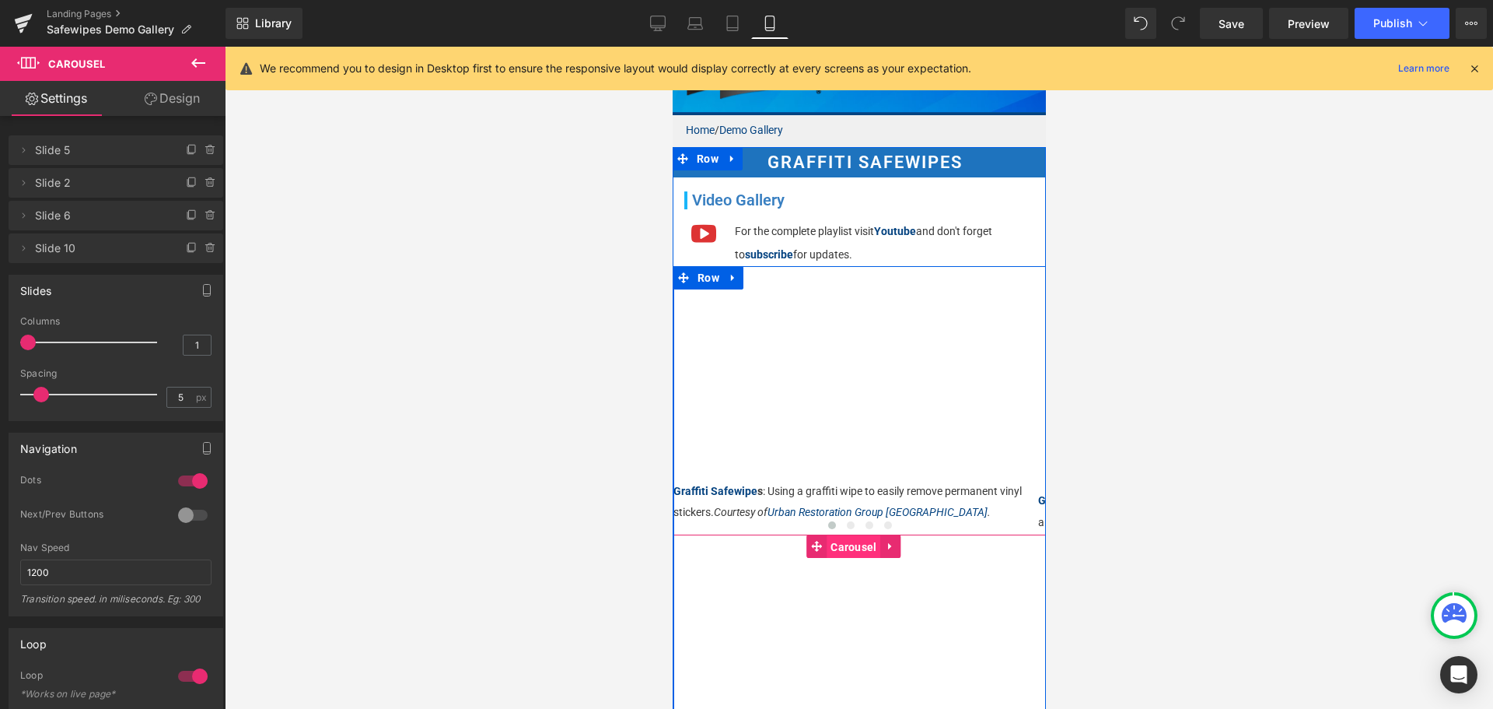
click at [838, 539] on span "Carousel" at bounding box center [853, 546] width 54 height 23
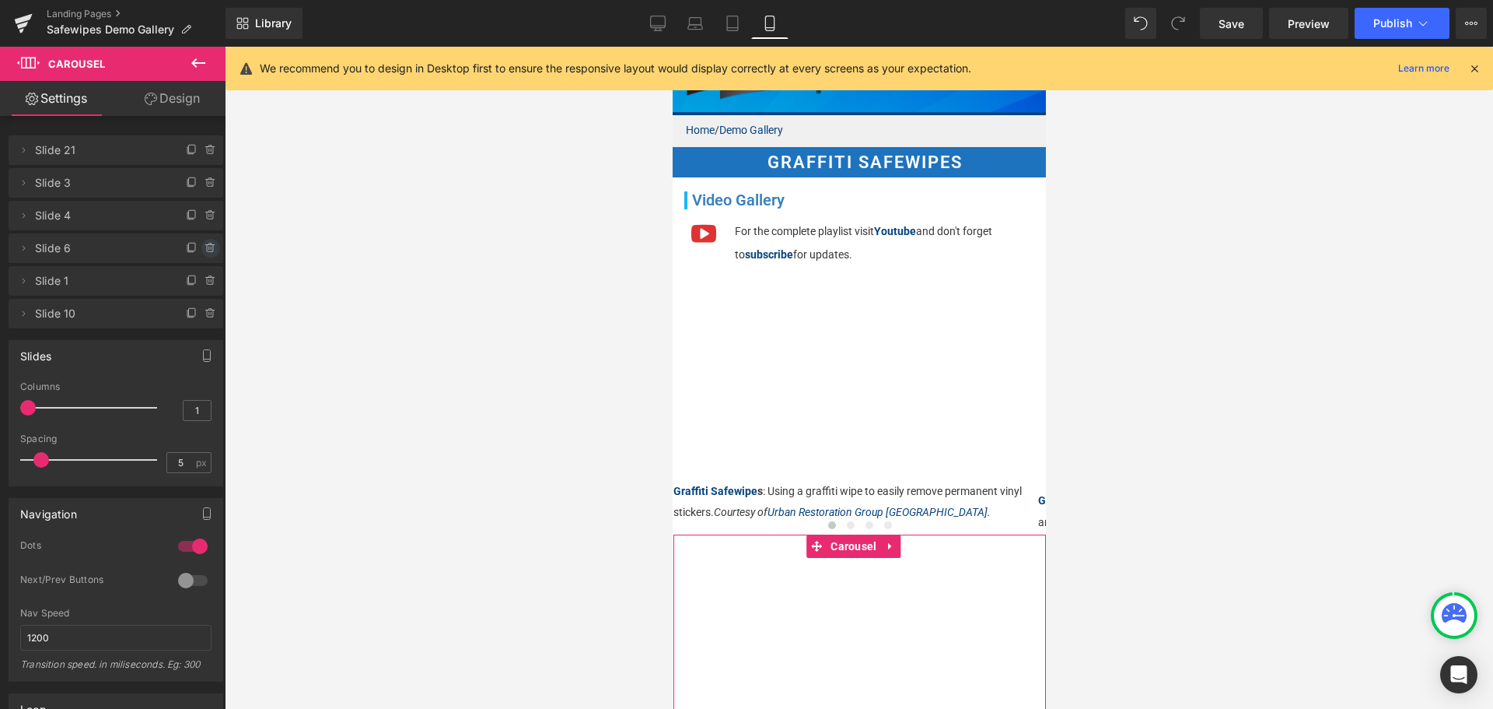
click at [208, 245] on icon at bounding box center [209, 244] width 3 height 2
click at [206, 243] on button "Delete" at bounding box center [194, 249] width 49 height 20
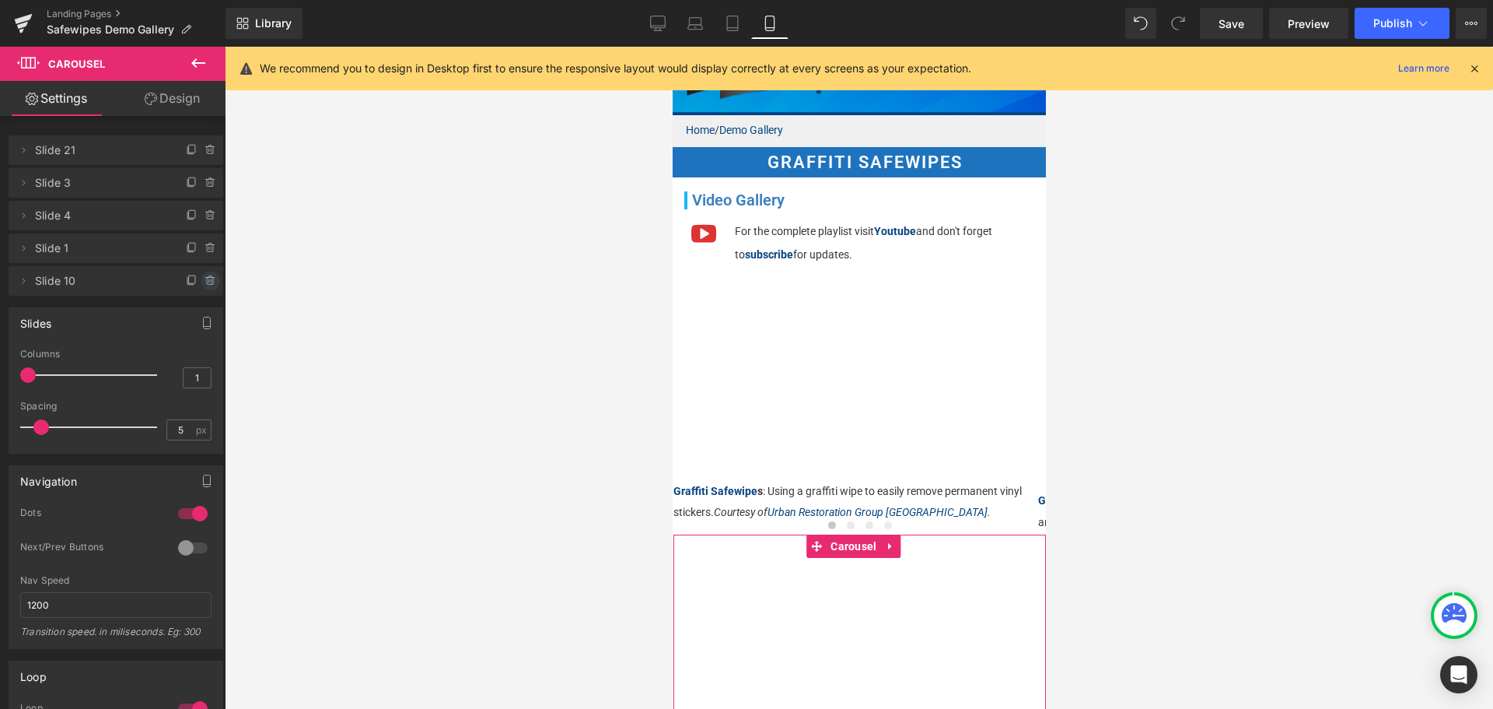
click at [205, 288] on span at bounding box center [210, 280] width 19 height 19
click at [206, 285] on button "Delete" at bounding box center [194, 281] width 49 height 20
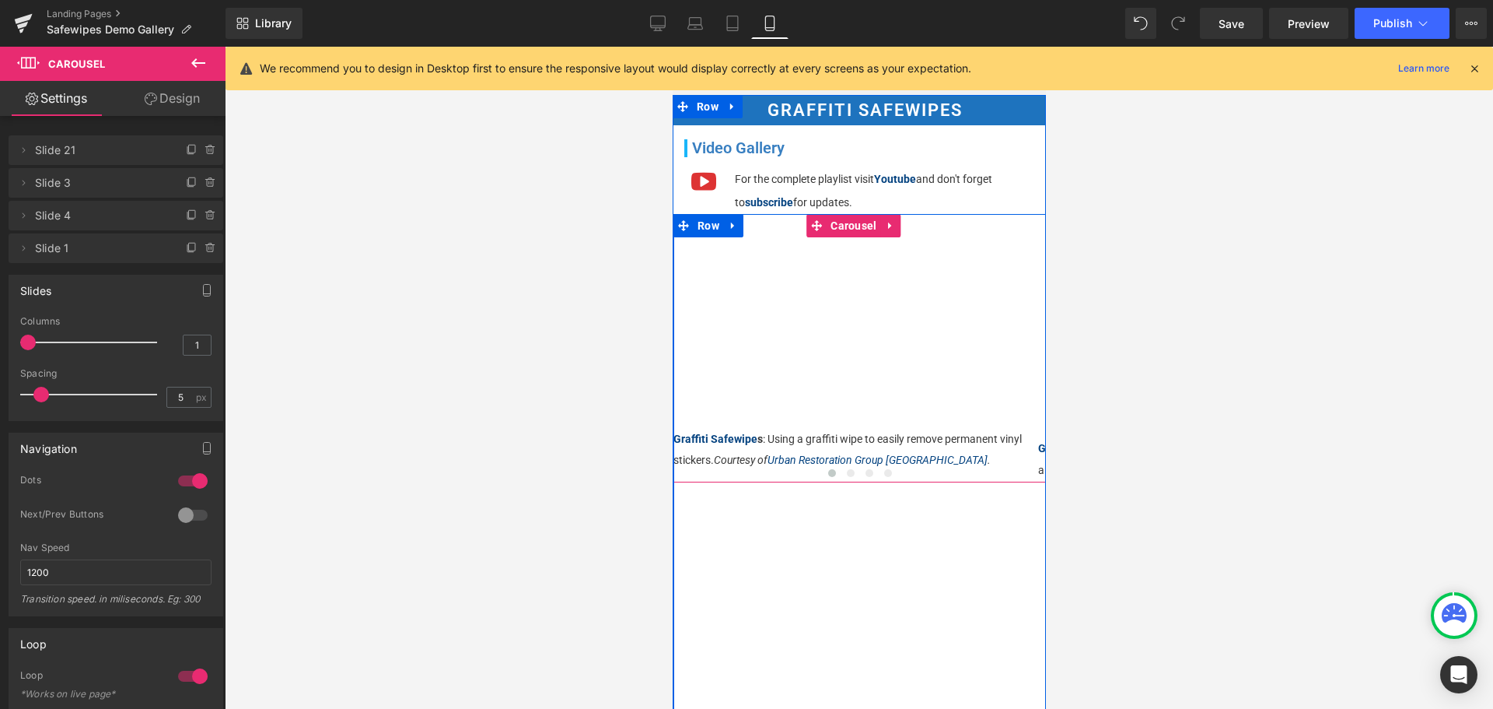
scroll to position [156, 0]
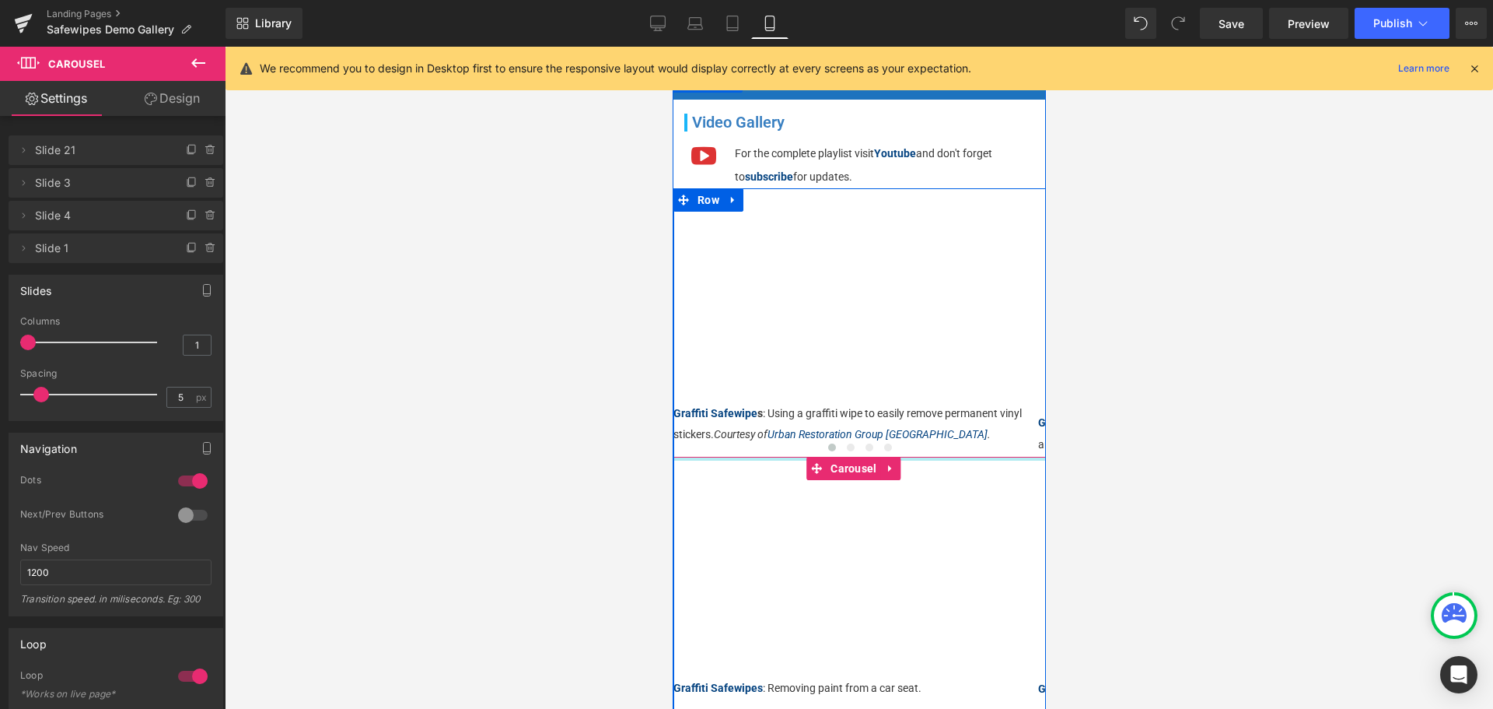
click at [796, 457] on div at bounding box center [859, 459] width 373 height 4
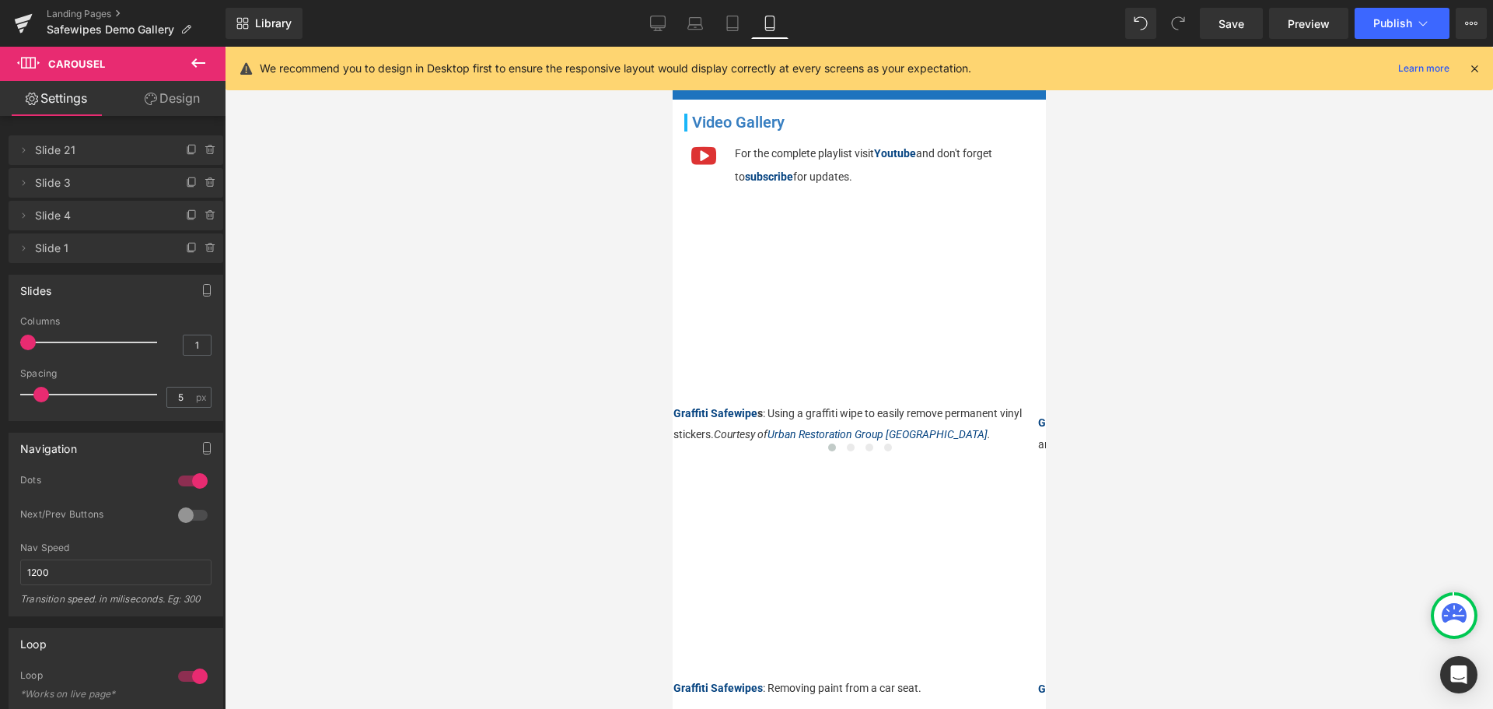
click at [198, 58] on icon at bounding box center [198, 63] width 19 height 19
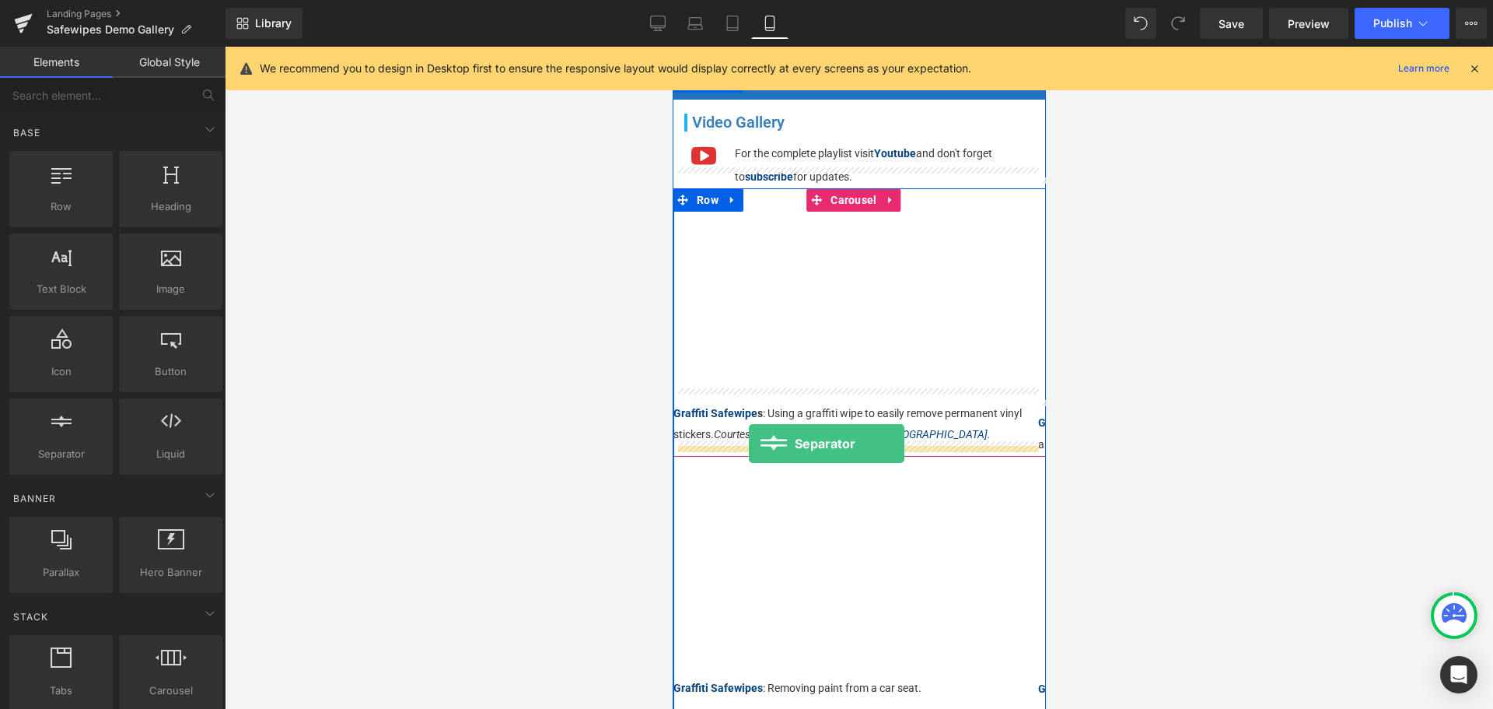
drag, startPoint x: 760, startPoint y: 489, endPoint x: 748, endPoint y: 443, distance: 47.3
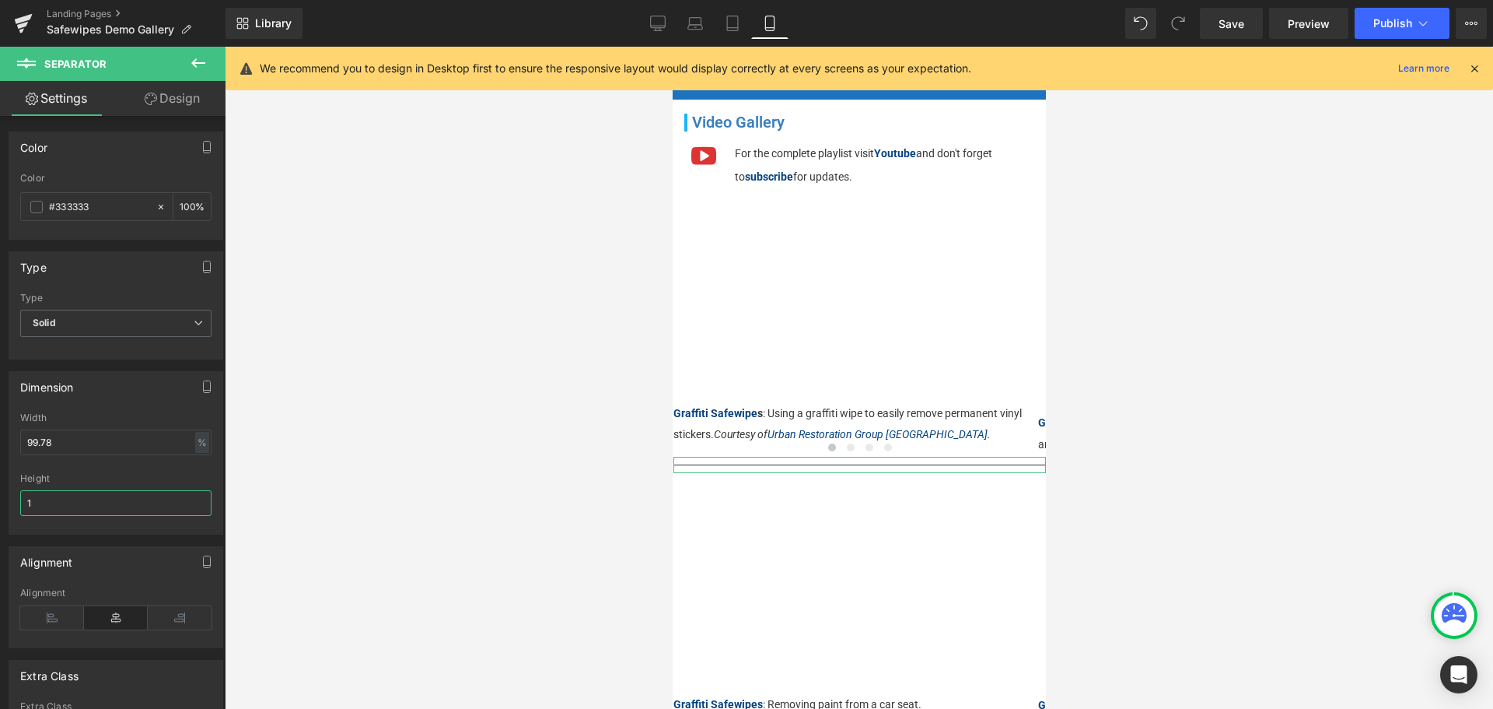
drag, startPoint x: 38, startPoint y: 502, endPoint x: 19, endPoint y: 505, distance: 18.9
click at [20, 505] on input "1" at bounding box center [115, 503] width 191 height 26
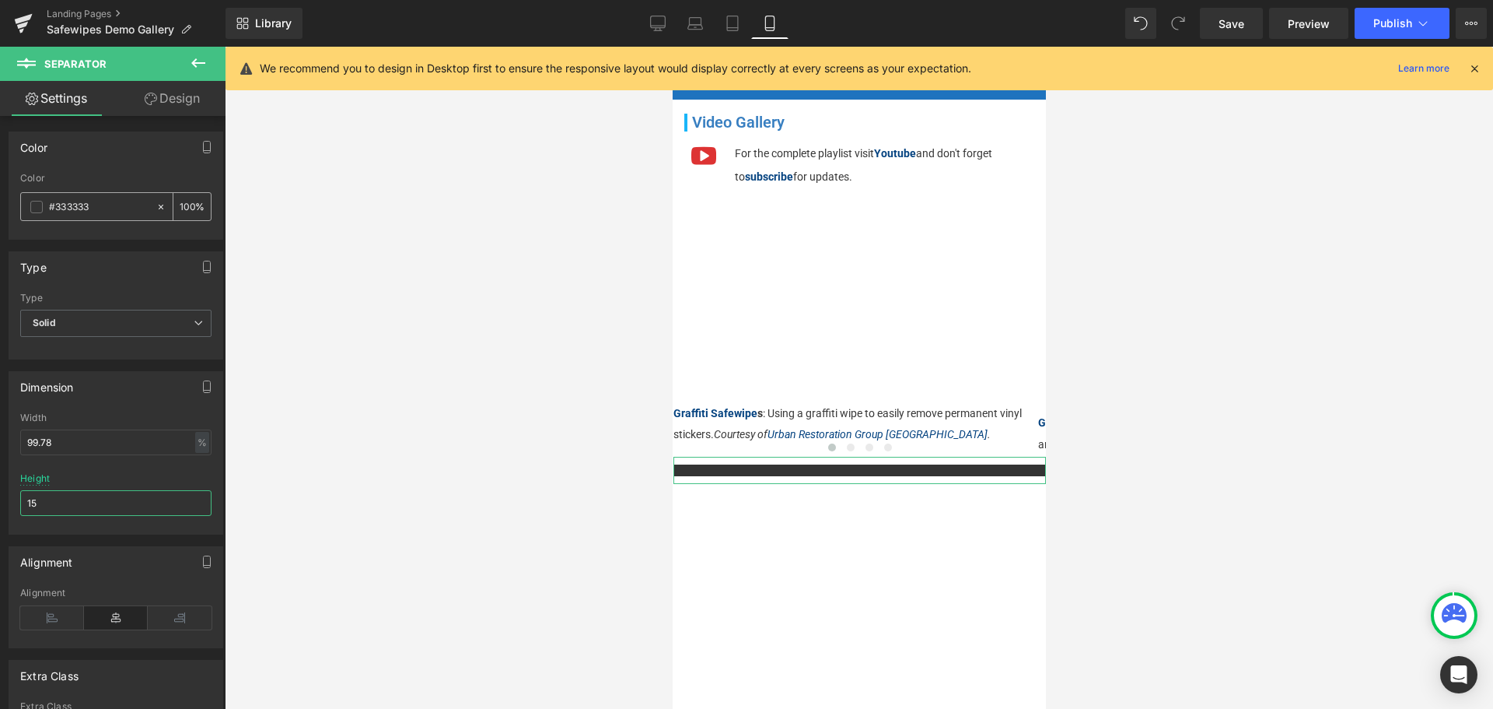
type input "15"
click at [156, 211] on icon at bounding box center [161, 206] width 11 height 11
type input "none"
type input "0"
click at [36, 201] on span at bounding box center [36, 207] width 12 height 12
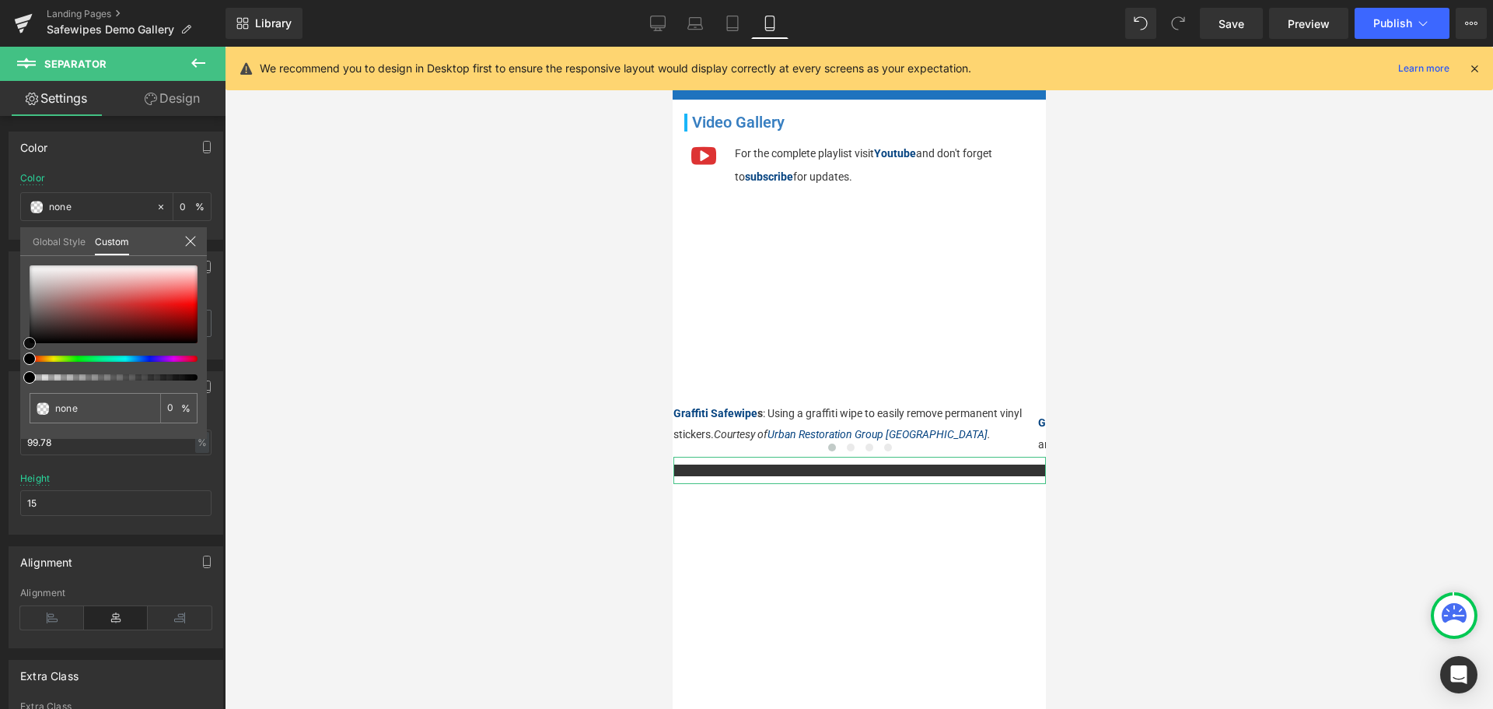
type input "#f3f0f0"
type input "100"
type input "#f3f0f0"
type input "100"
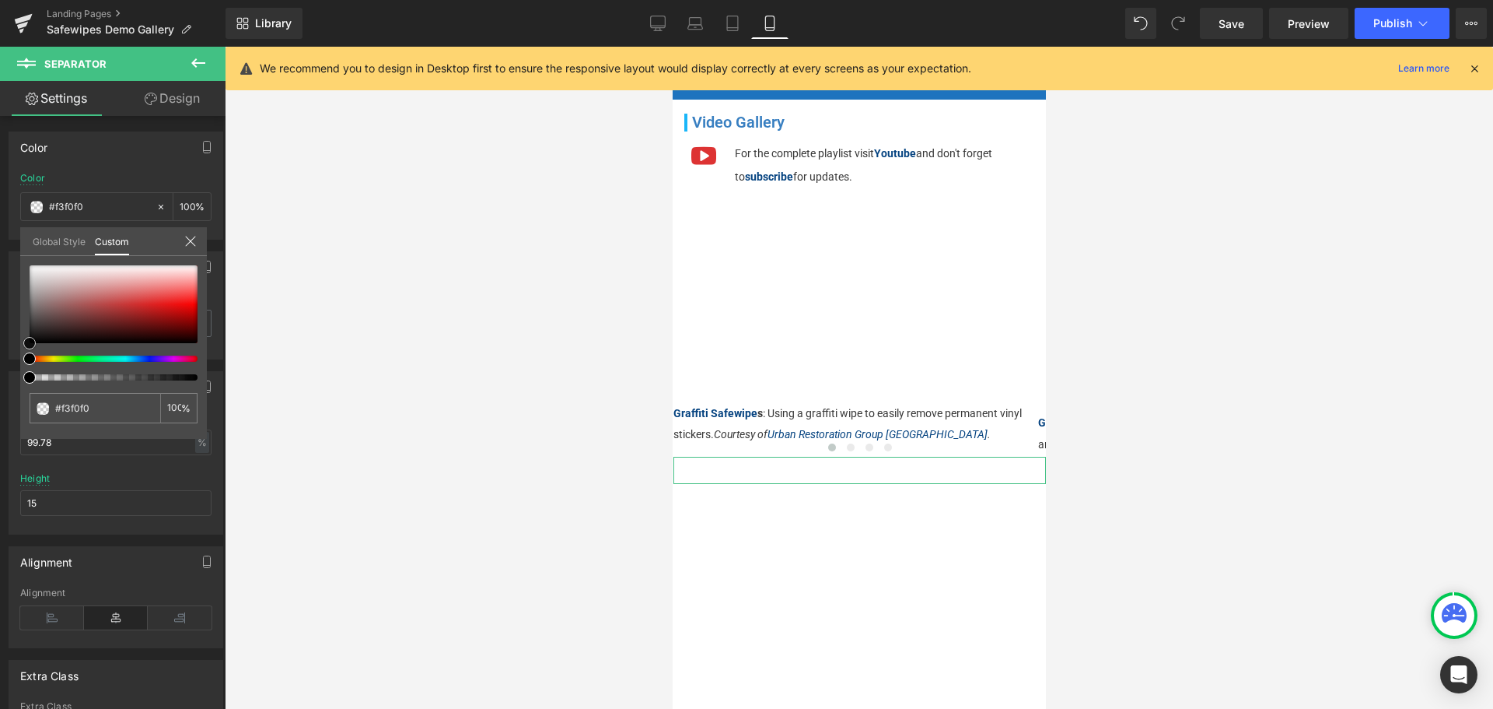
type input "#ffffff"
drag, startPoint x: 51, startPoint y: 269, endPoint x: -13, endPoint y: 219, distance: 82.0
click at [0, 219] on html "Separator You are previewing how the will restyle your page. You can not edit E…" at bounding box center [746, 354] width 1493 height 709
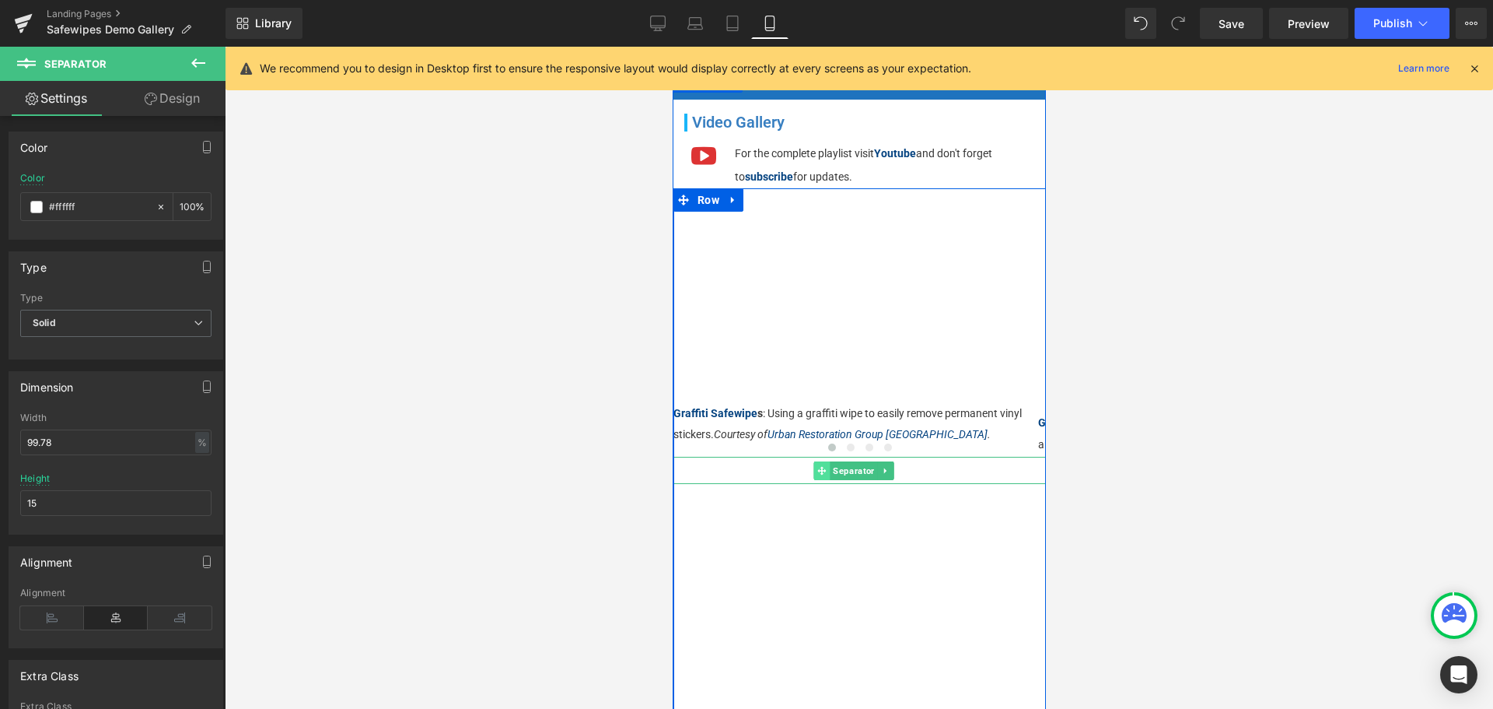
click at [828, 464] on span at bounding box center [822, 470] width 16 height 19
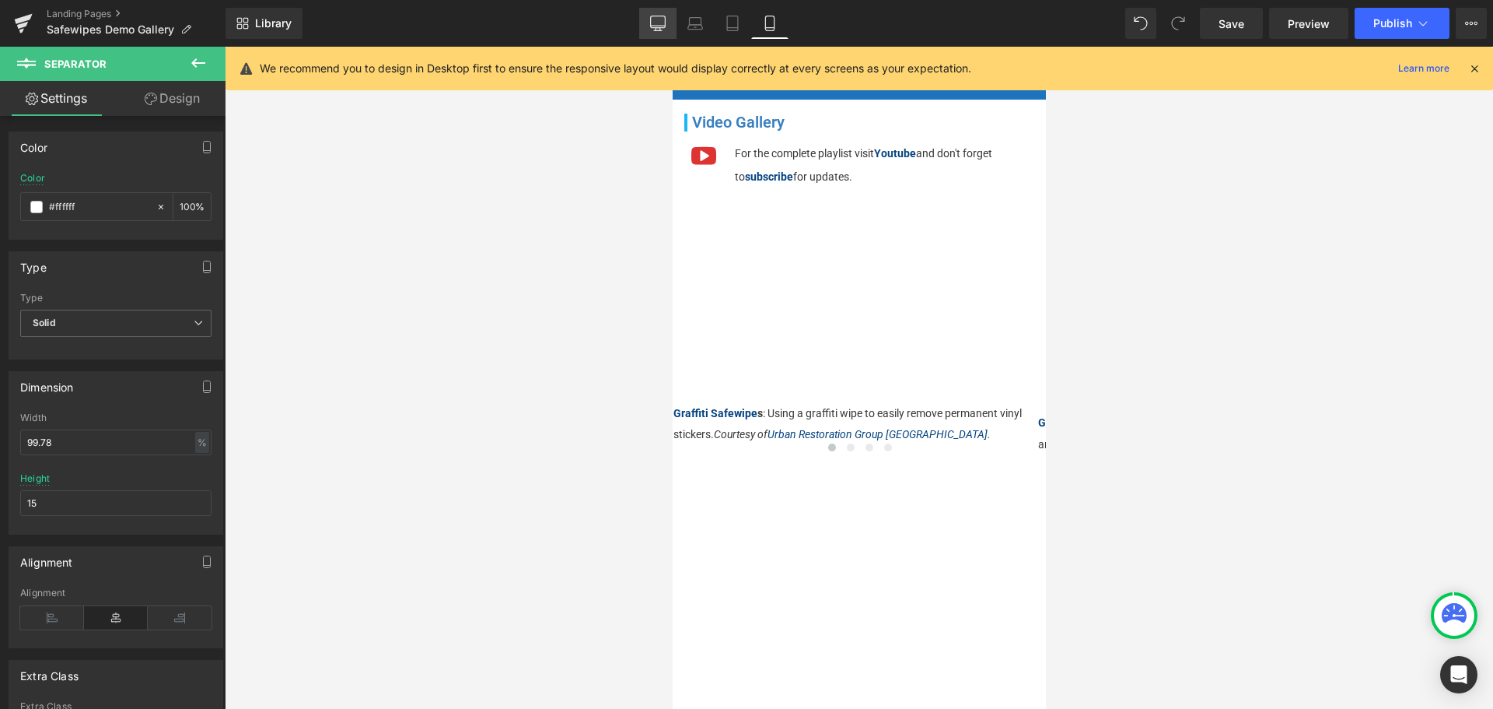
click at [653, 14] on link "Desktop" at bounding box center [657, 23] width 37 height 31
type input "#333333"
type input "100"
type input "73.32"
type input "1"
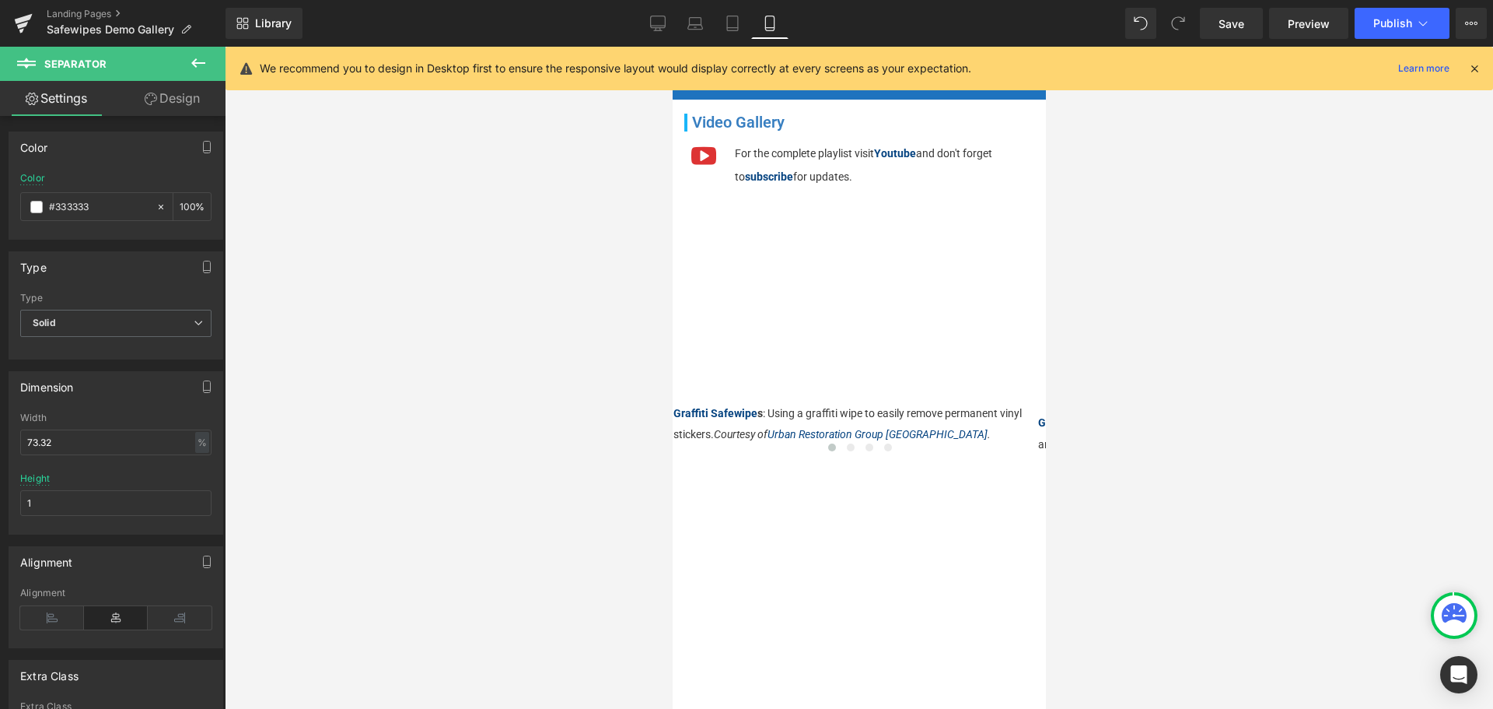
scroll to position [230, 0]
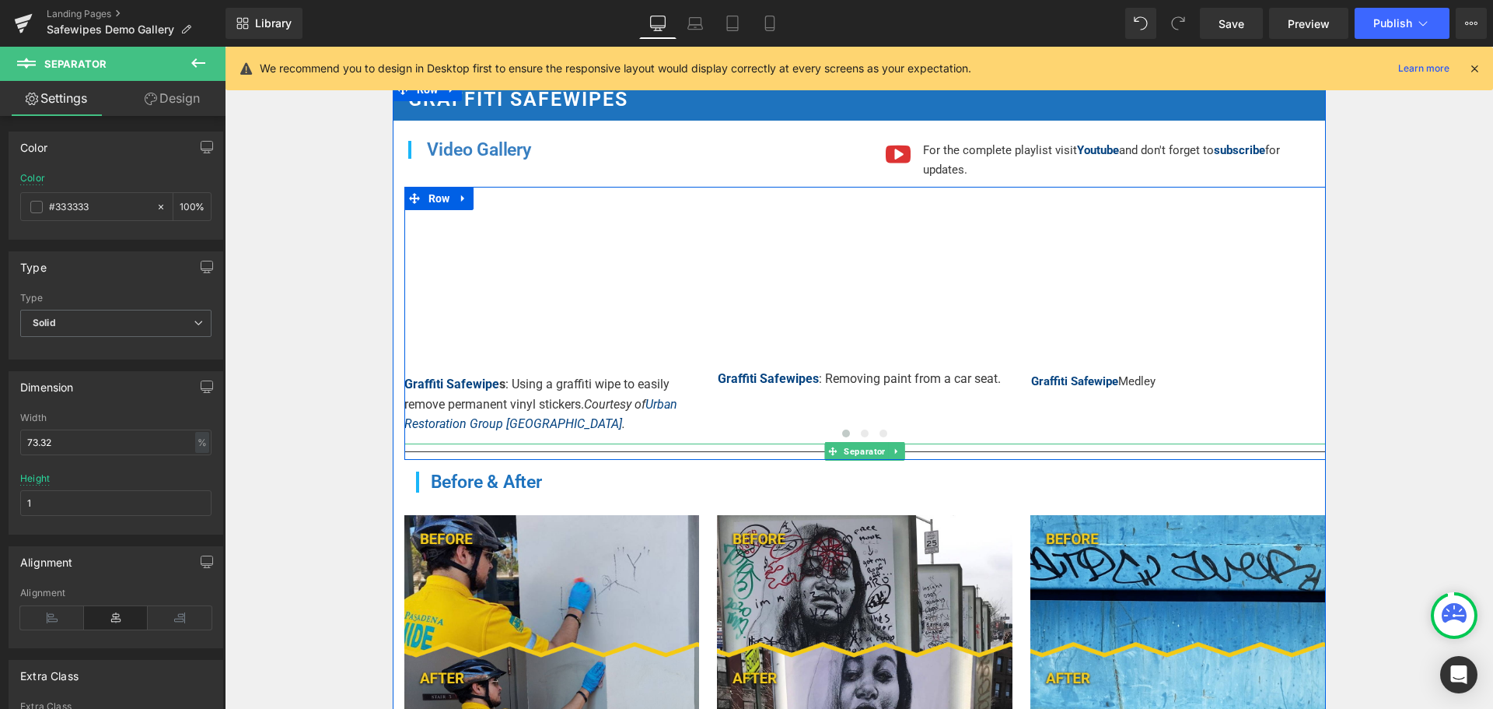
click at [688, 447] on div at bounding box center [865, 451] width 922 height 16
click at [841, 447] on span "Separator" at bounding box center [864, 452] width 47 height 19
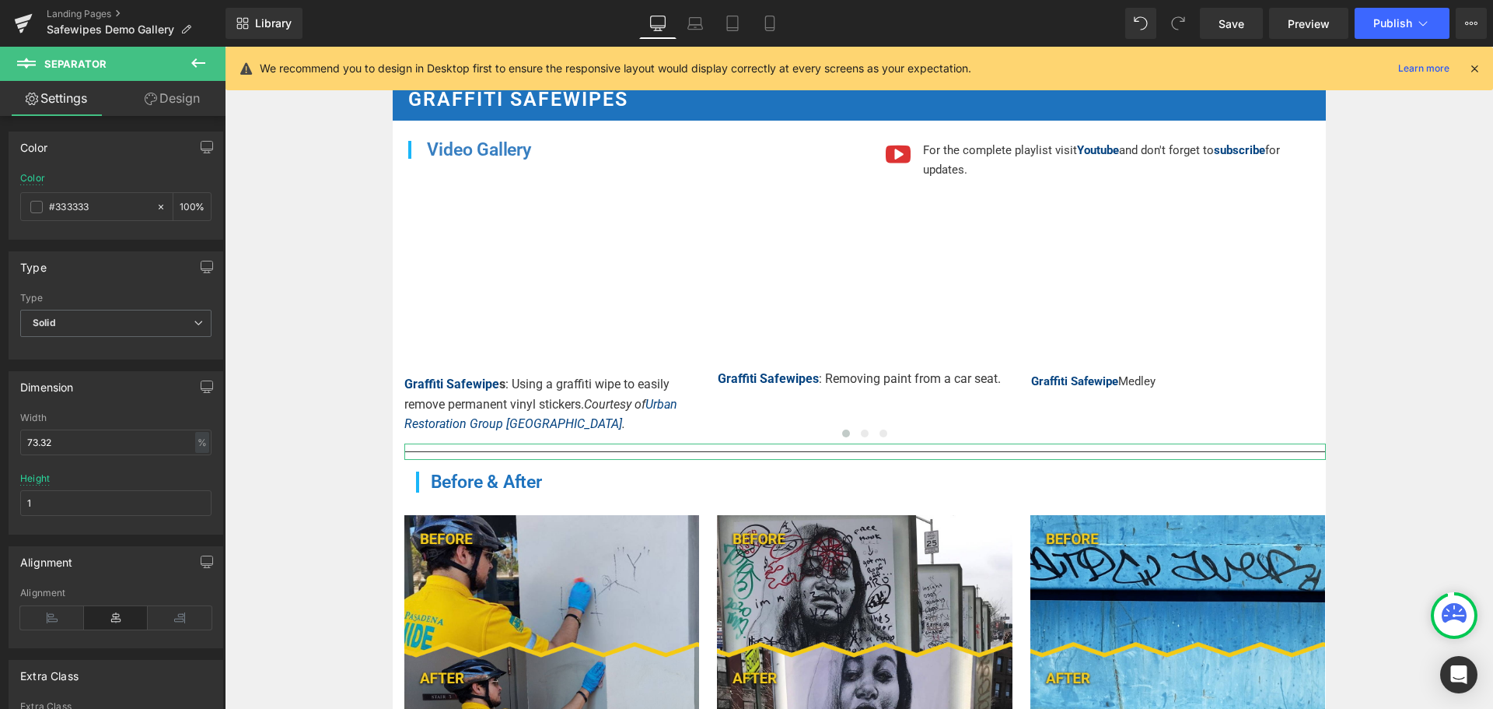
click at [187, 99] on link "Design" at bounding box center [172, 98] width 113 height 35
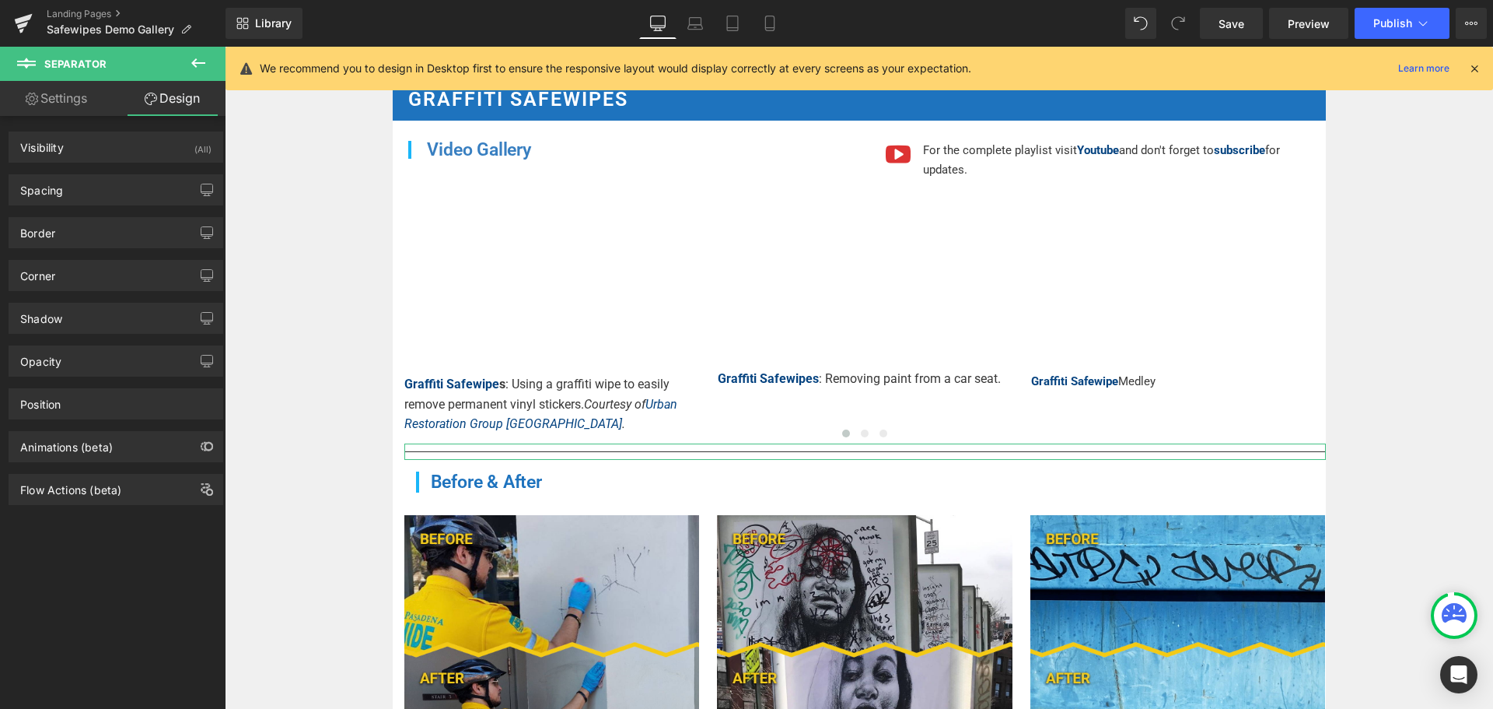
click at [65, 87] on link "Settings" at bounding box center [56, 98] width 113 height 35
type input "100"
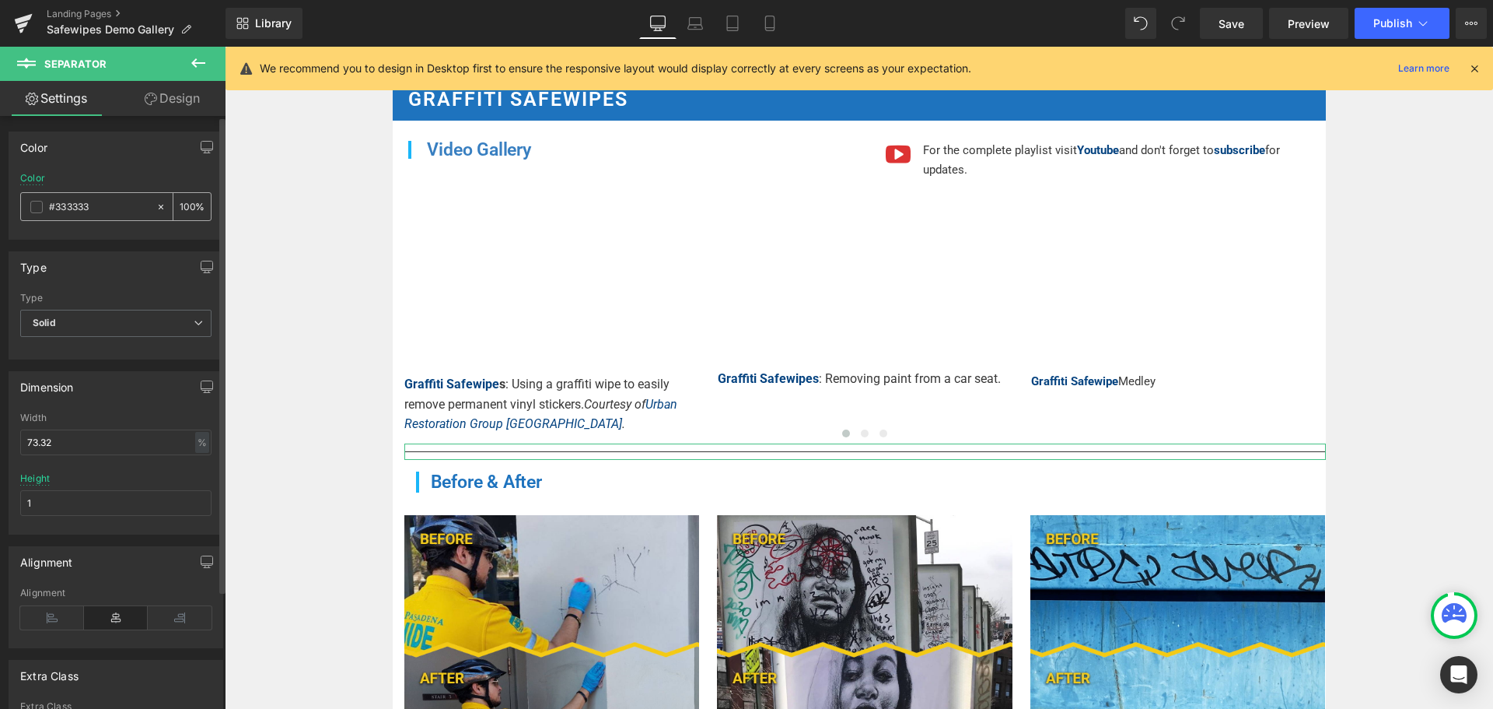
click at [33, 210] on span at bounding box center [36, 207] width 12 height 12
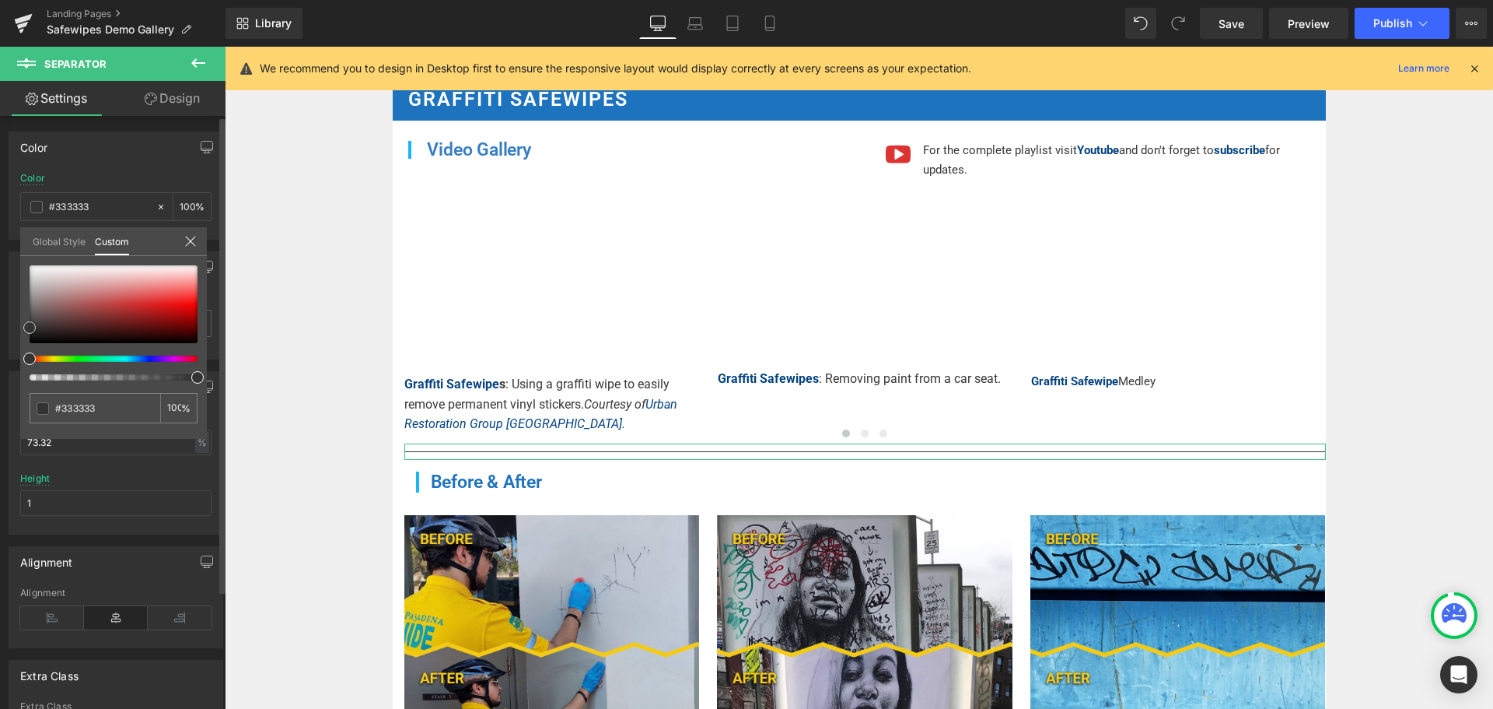
type input "#d7cbcb"
type input "#d4c8c8"
type input "#ffffff"
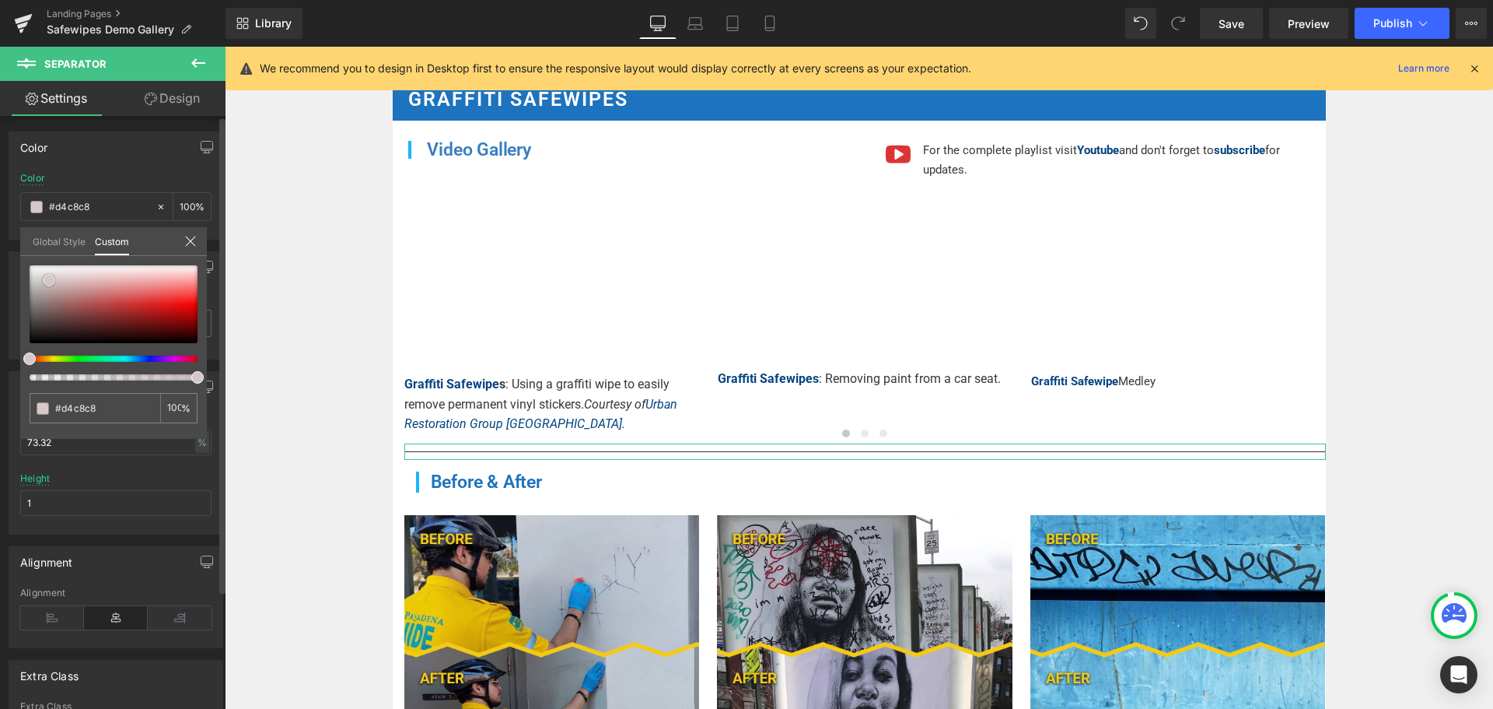
type input "#ffffff"
drag, startPoint x: 50, startPoint y: 279, endPoint x: 4, endPoint y: 212, distance: 81.1
click at [5, 219] on div "Color rgba(255, 255, 255, 1) Color #ffffff 100 % Global Style Custom Setup Glob…" at bounding box center [116, 180] width 233 height 120
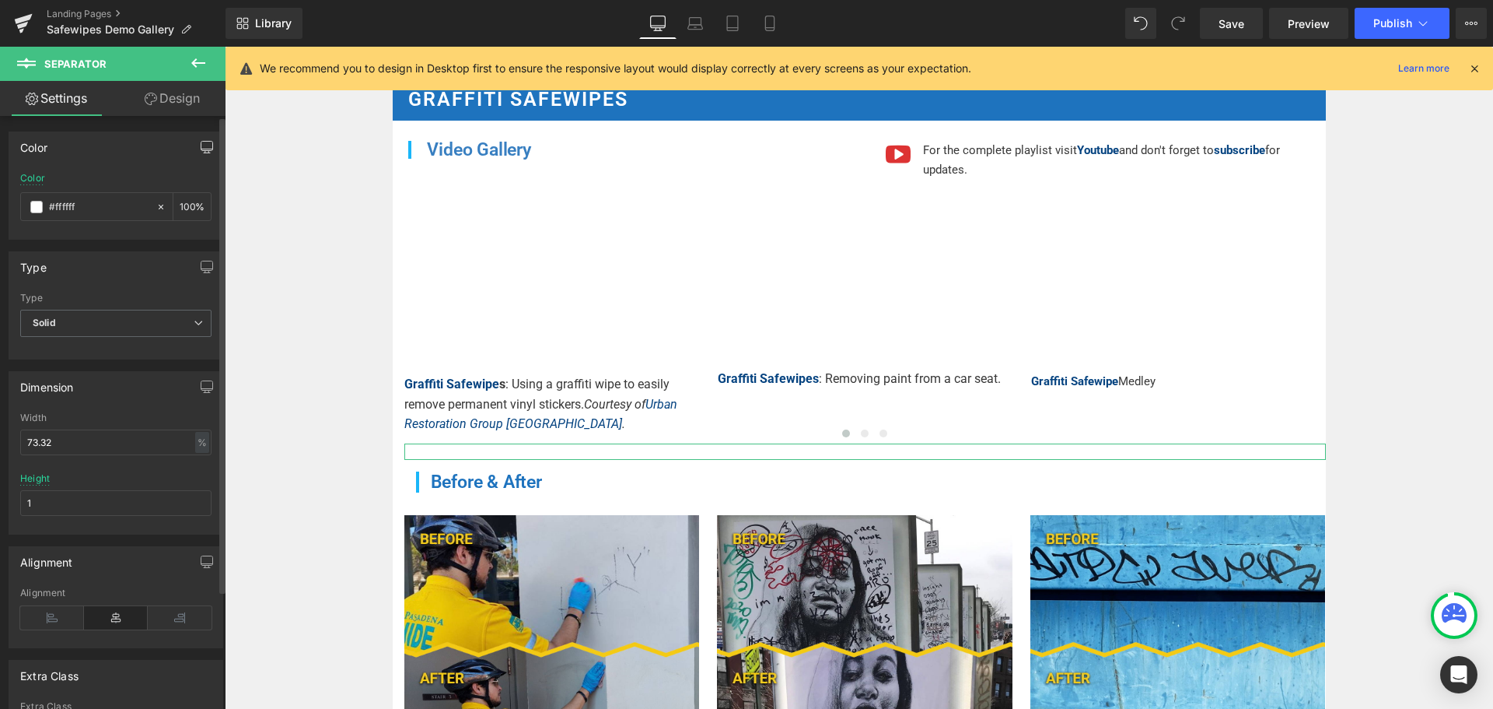
click at [198, 140] on button "button" at bounding box center [206, 147] width 25 height 30
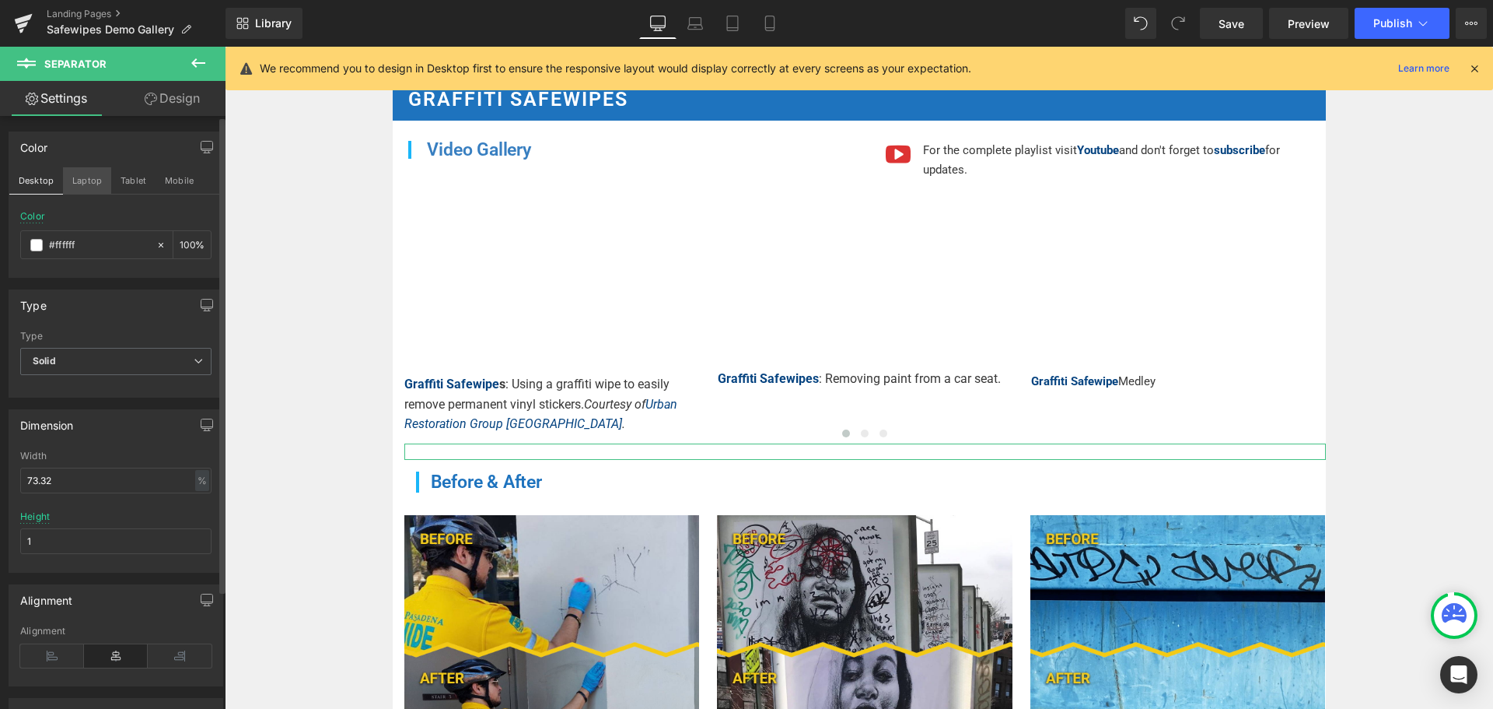
click at [85, 183] on button "Laptop" at bounding box center [87, 180] width 48 height 26
type input "#333333"
type input "100"
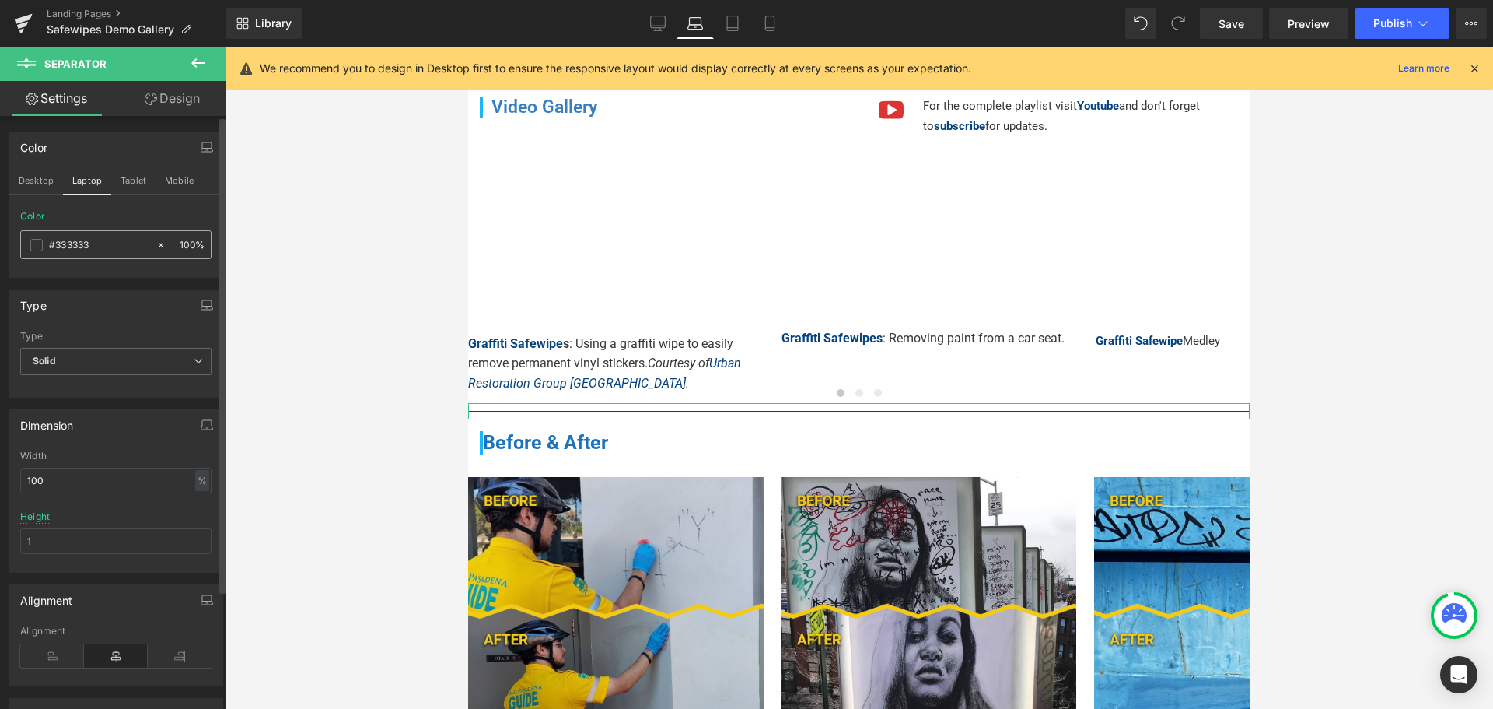
scroll to position [191, 0]
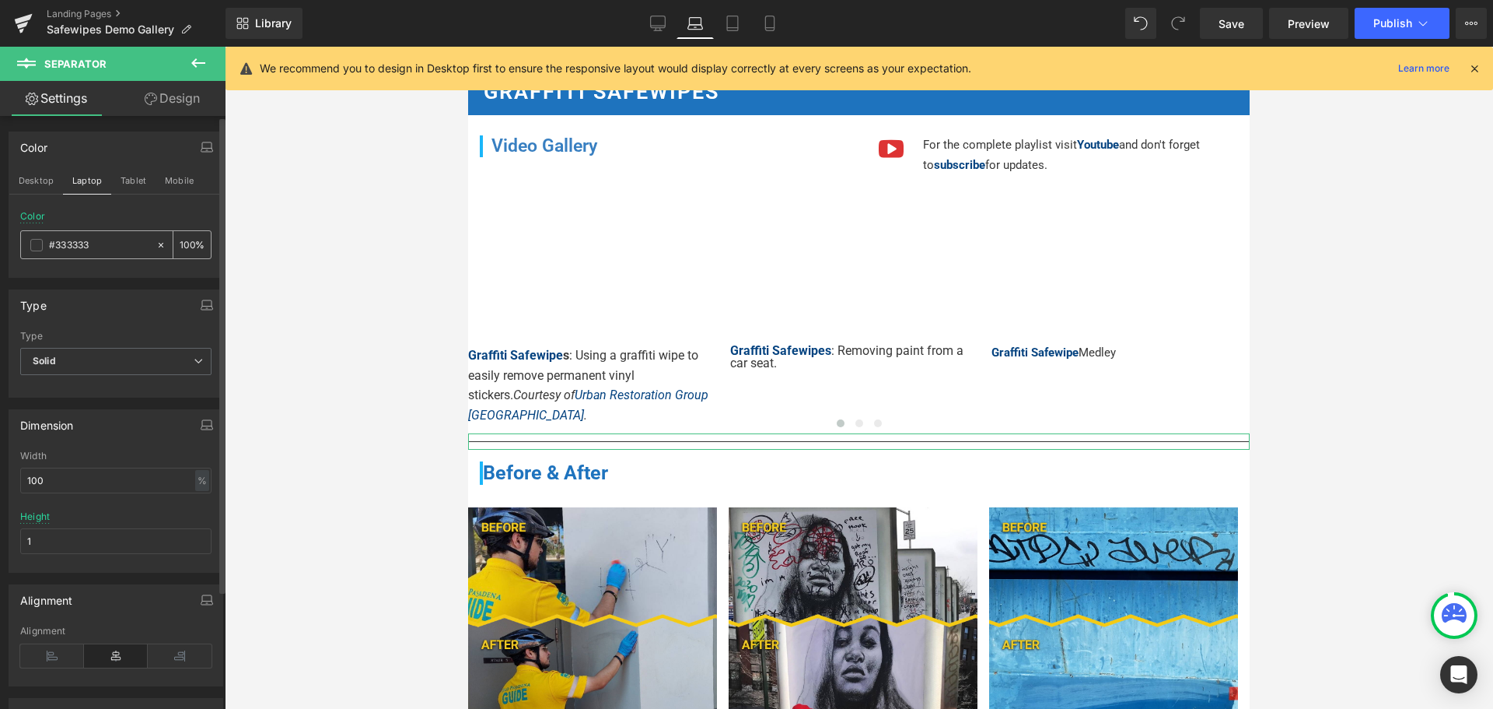
click at [44, 247] on div "#333333" at bounding box center [88, 244] width 135 height 27
click at [40, 245] on span at bounding box center [36, 245] width 12 height 12
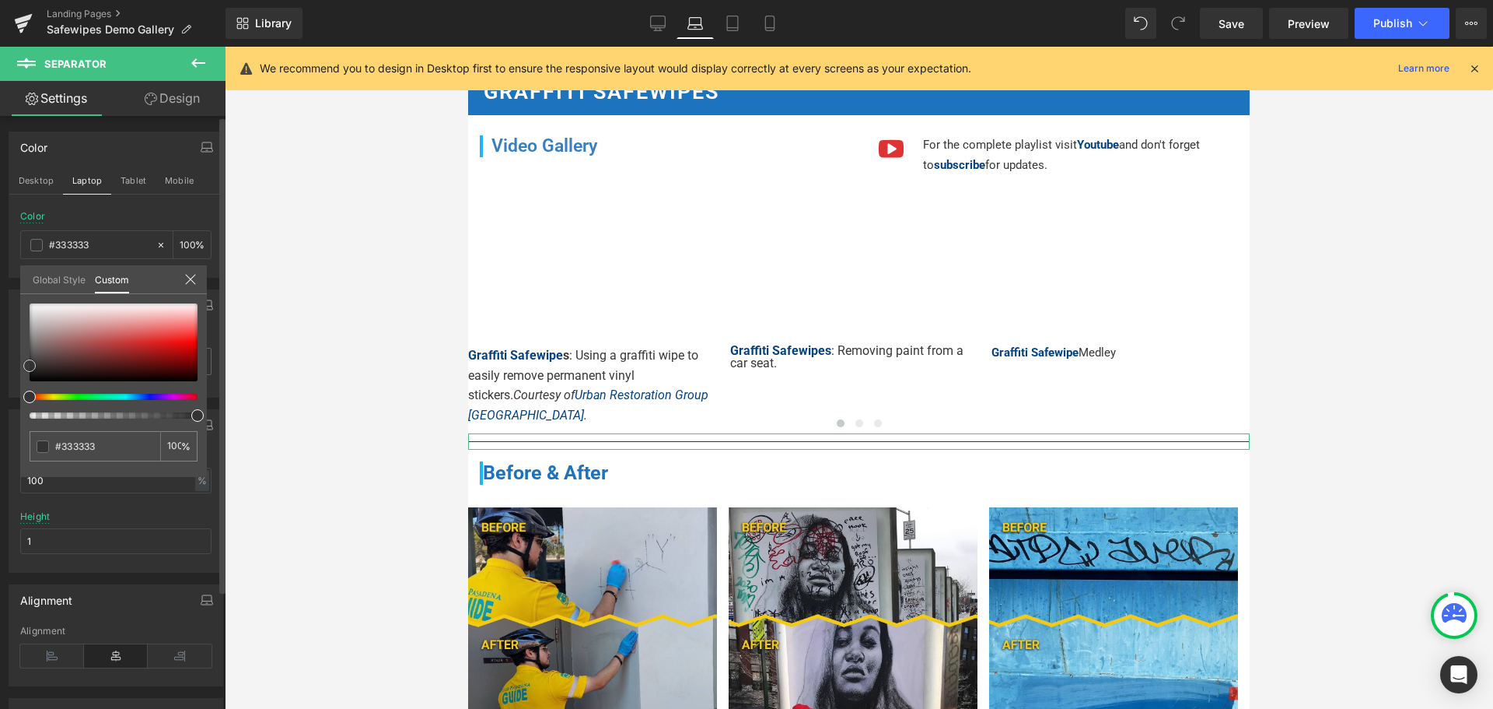
type input "#8a6a6a"
type input "#9d8585"
type input "#ffffff"
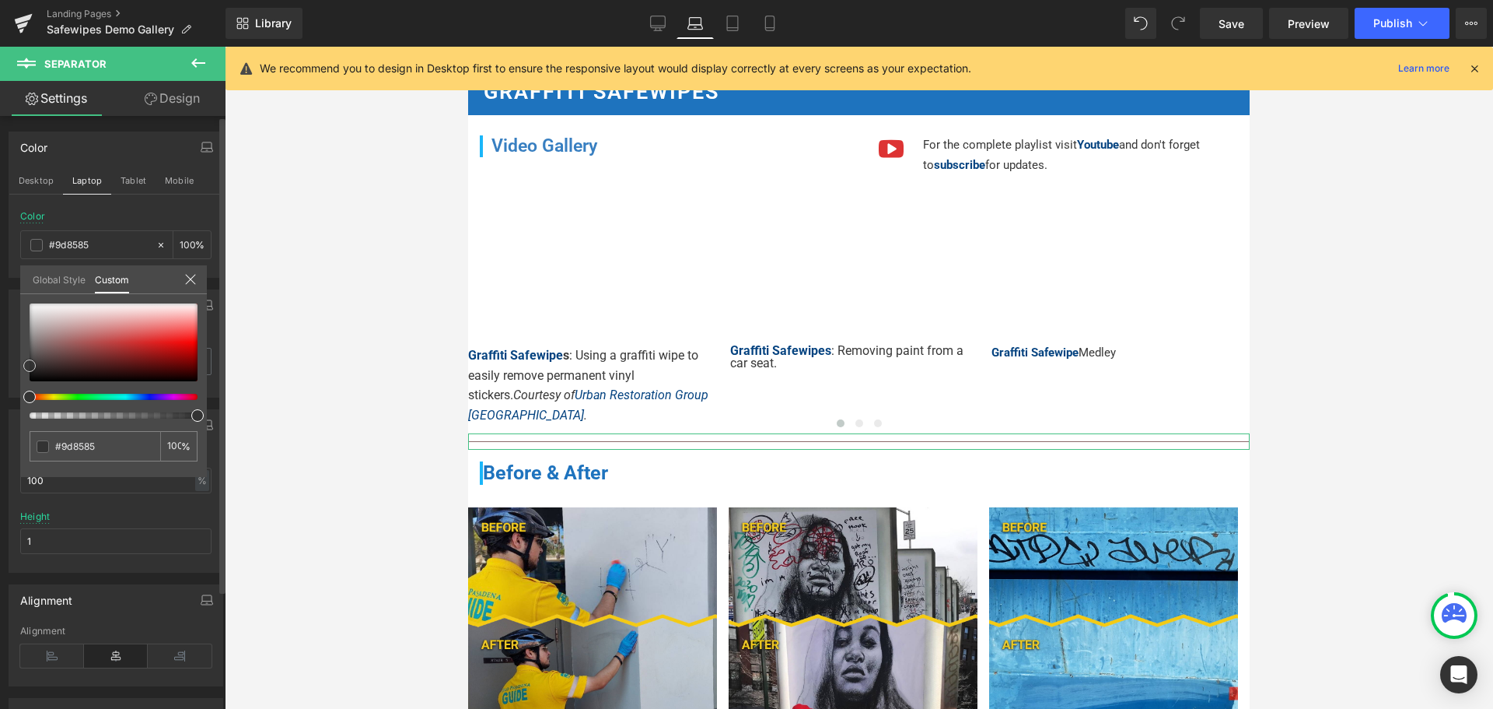
type input "#ffffff"
drag, startPoint x: 51, startPoint y: 344, endPoint x: 65, endPoint y: 224, distance: 120.5
click at [23, 249] on div "Color Desktop Laptop Tablet Mobile rgba(255, 255, 255, 1) Color #ffffff 100 % G…" at bounding box center [116, 199] width 233 height 158
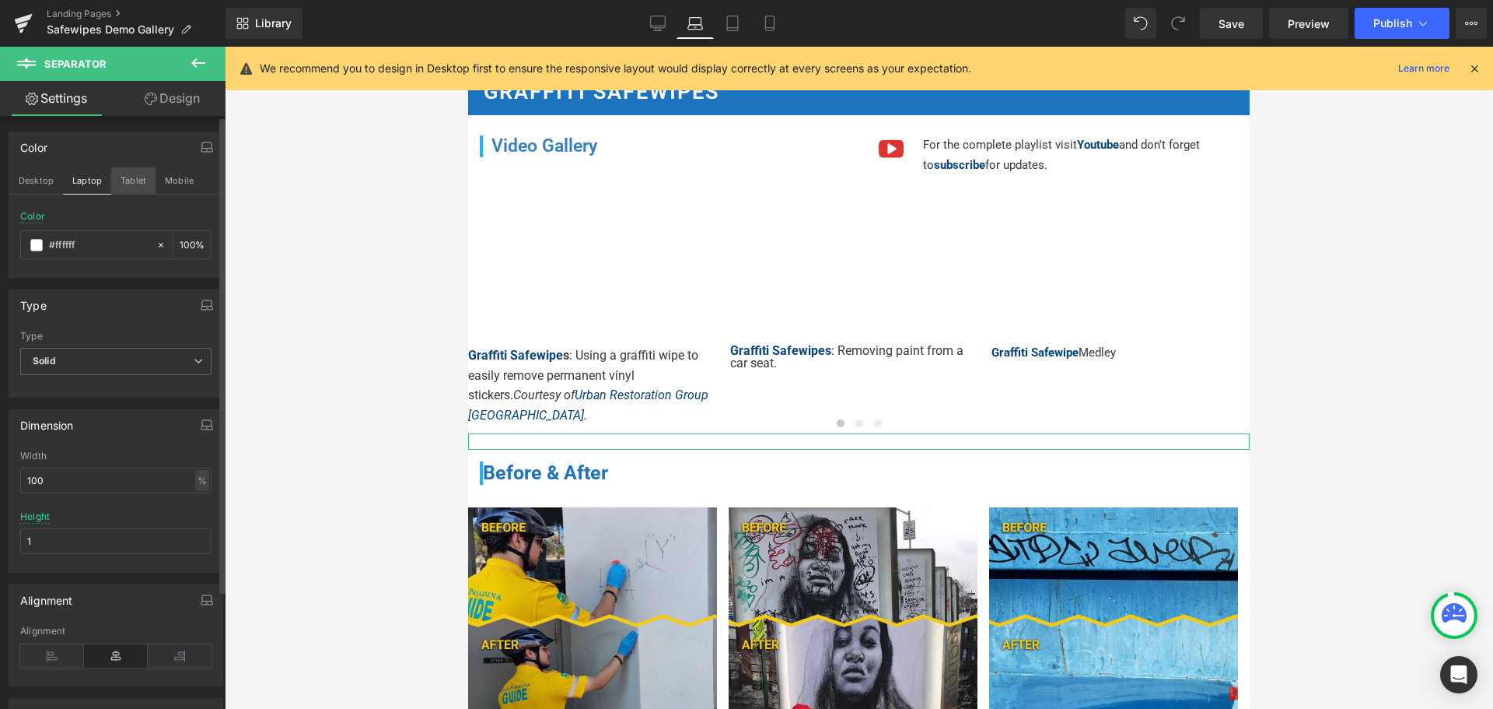
click at [127, 189] on button "Tablet" at bounding box center [133, 180] width 44 height 26
type input "#333333"
type input "100"
type input "97.38"
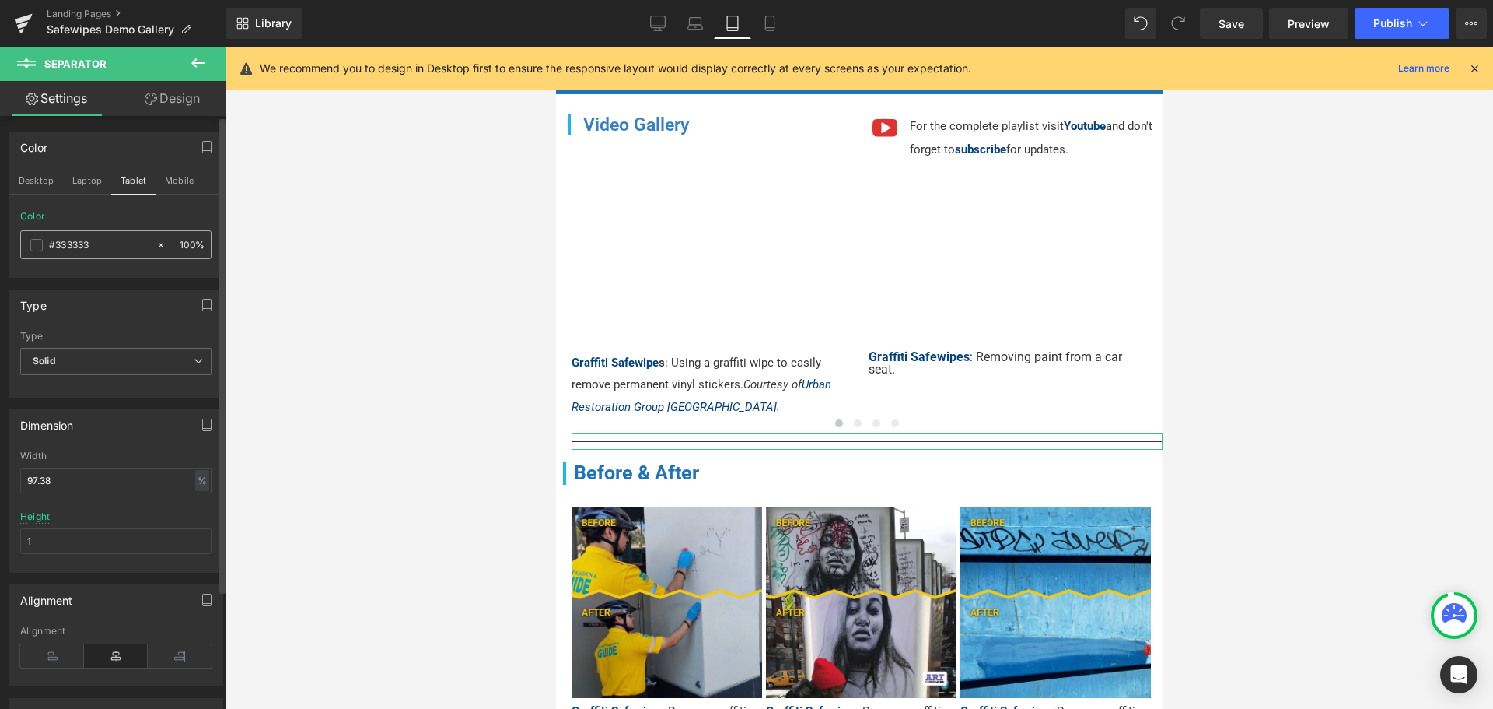
click at [40, 247] on span at bounding box center [36, 245] width 12 height 12
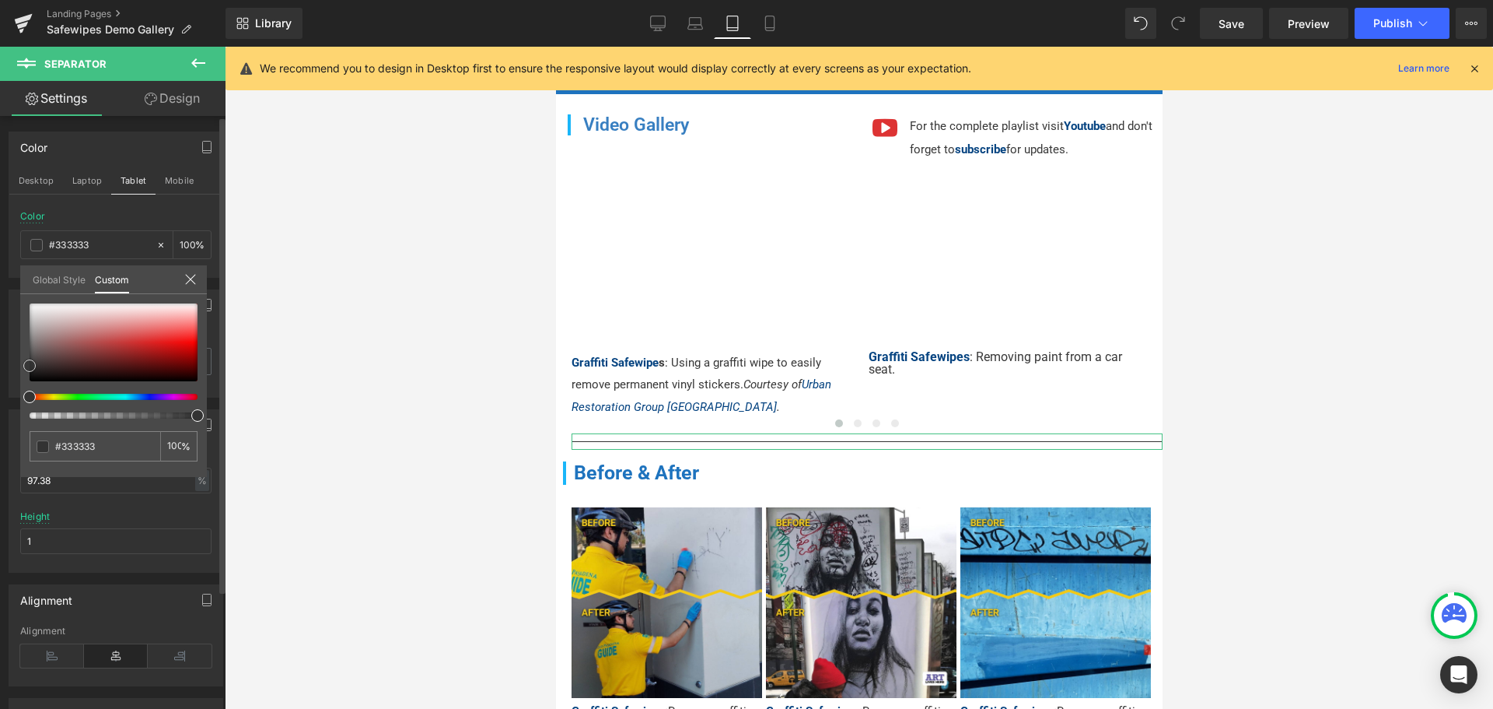
type input "#e1cbcb"
type input "#dcc5c5"
type input "#fcfcfc"
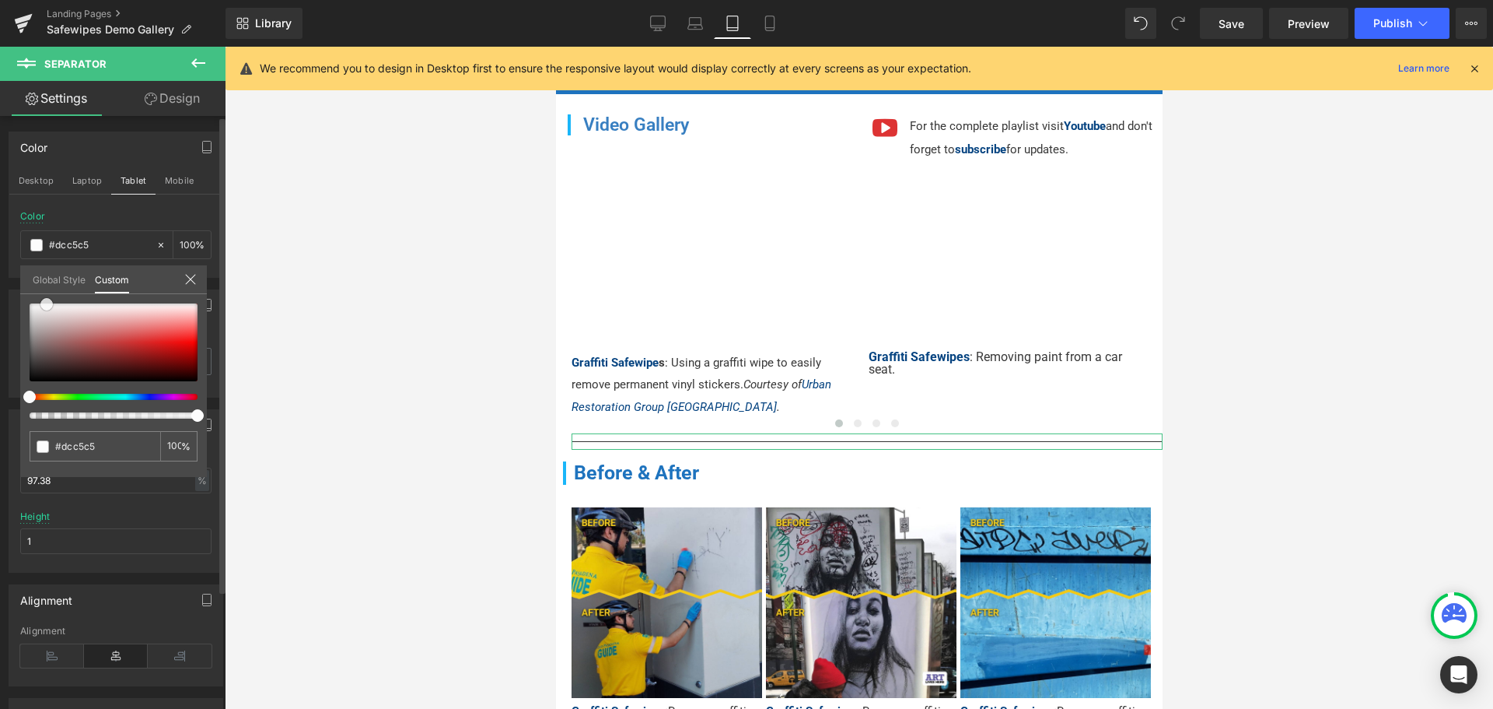
type input "#fcfcfc"
type input "#ffffff"
drag, startPoint x: 47, startPoint y: 304, endPoint x: 23, endPoint y: 198, distance: 108.3
click at [0, 241] on html "Separator You are previewing how the will restyle your page. You can not edit E…" at bounding box center [746, 354] width 1493 height 709
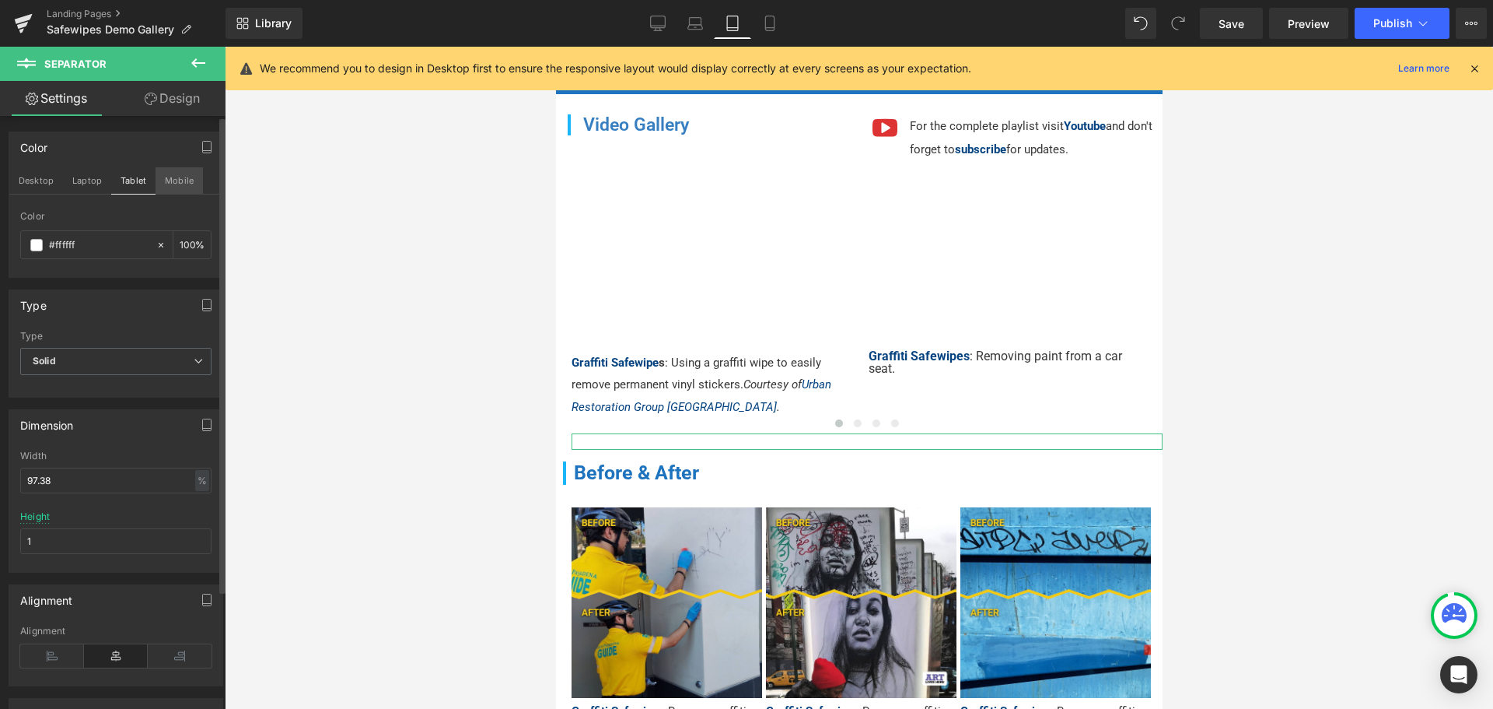
click at [180, 187] on button "Mobile" at bounding box center [179, 180] width 47 height 26
type input "100"
type input "99.78"
type input "15"
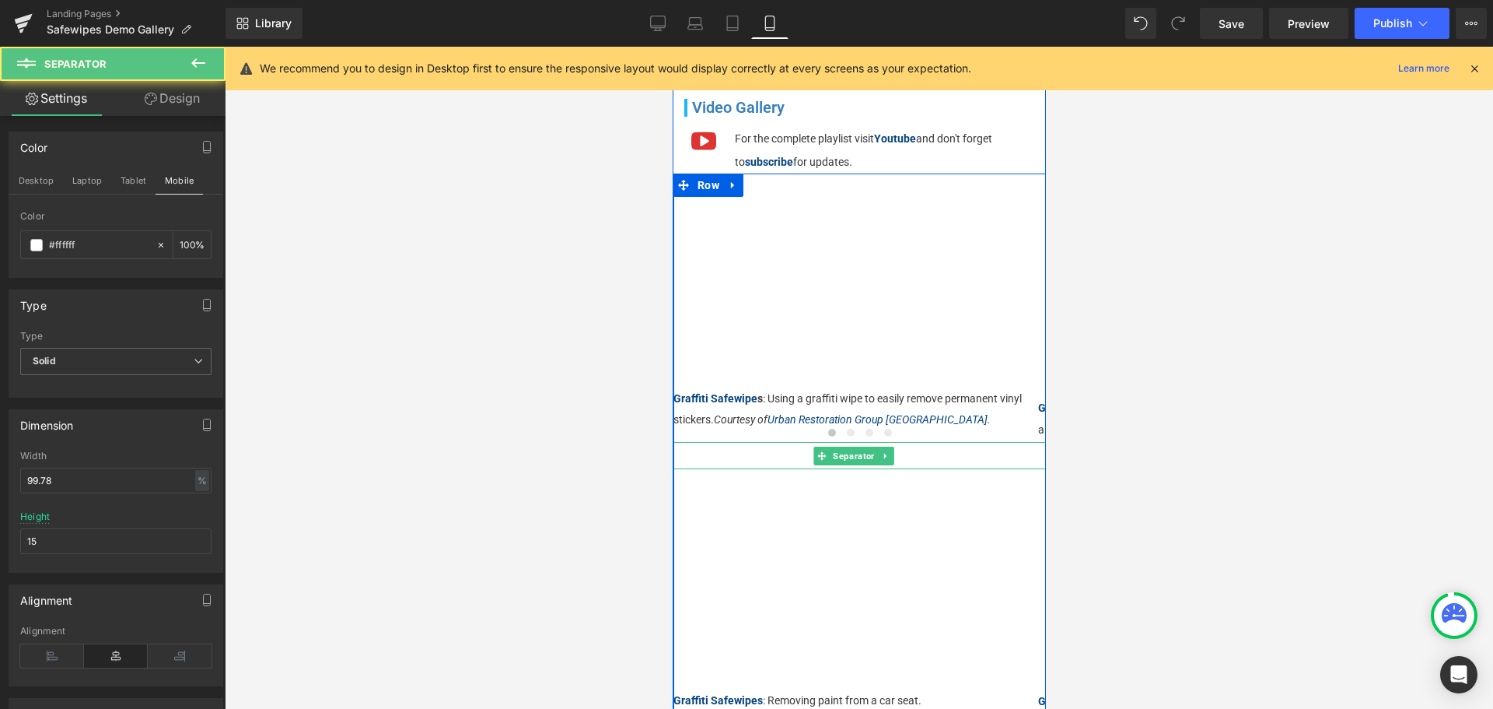
click at [709, 450] on hr at bounding box center [860, 459] width 372 height 19
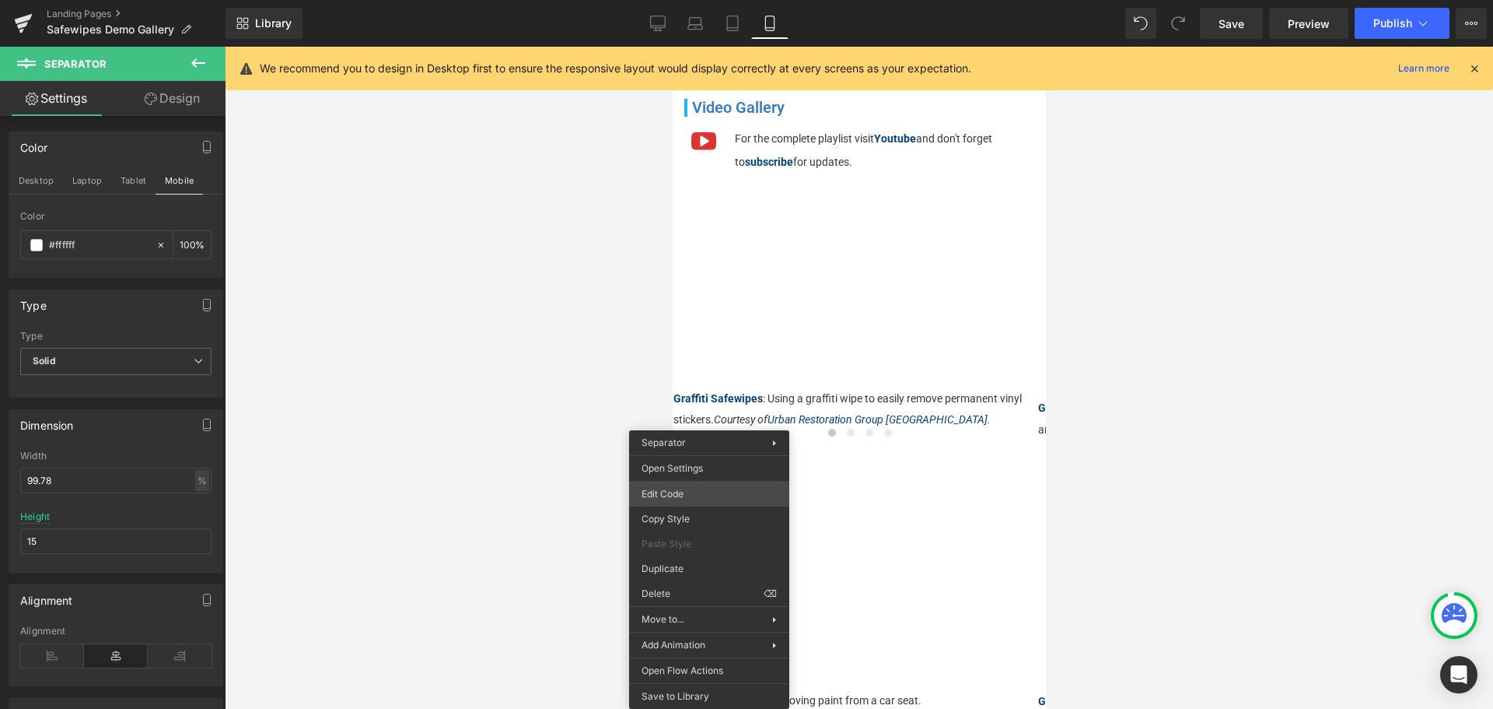
click at [671, 0] on div "Separator You are previewing how the will restyle your page. You can not edit E…" at bounding box center [746, 0] width 1493 height 0
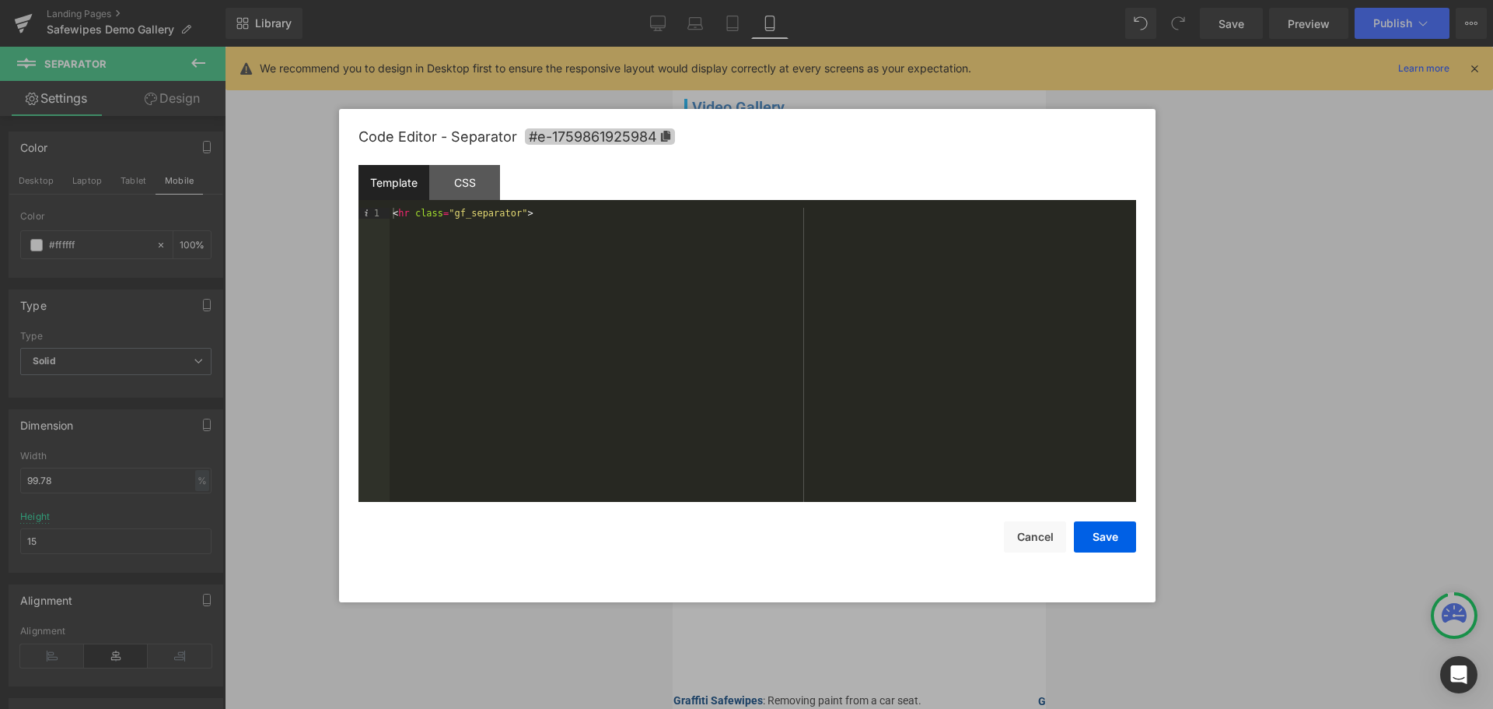
click at [666, 132] on icon at bounding box center [665, 136] width 9 height 11
click at [1250, 353] on div at bounding box center [746, 354] width 1493 height 709
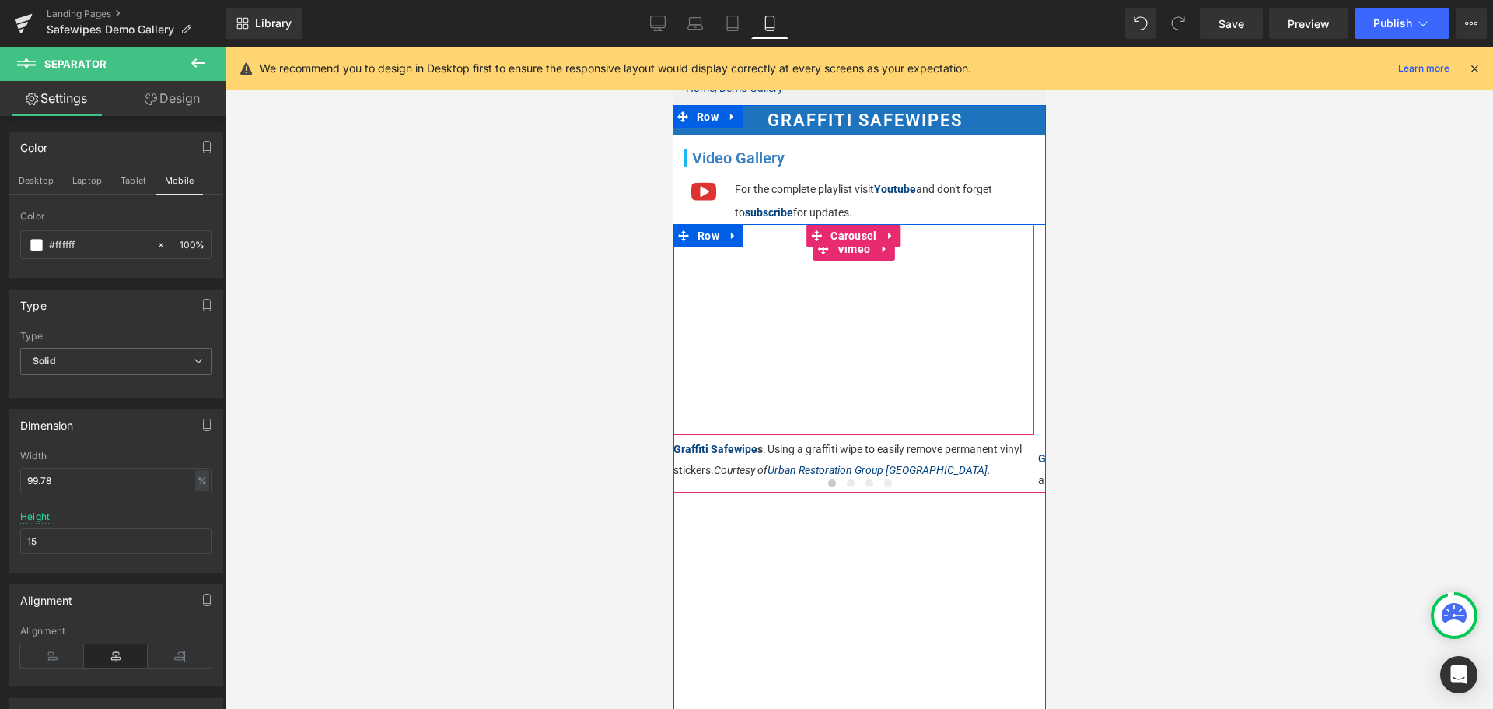
scroll to position [93, 0]
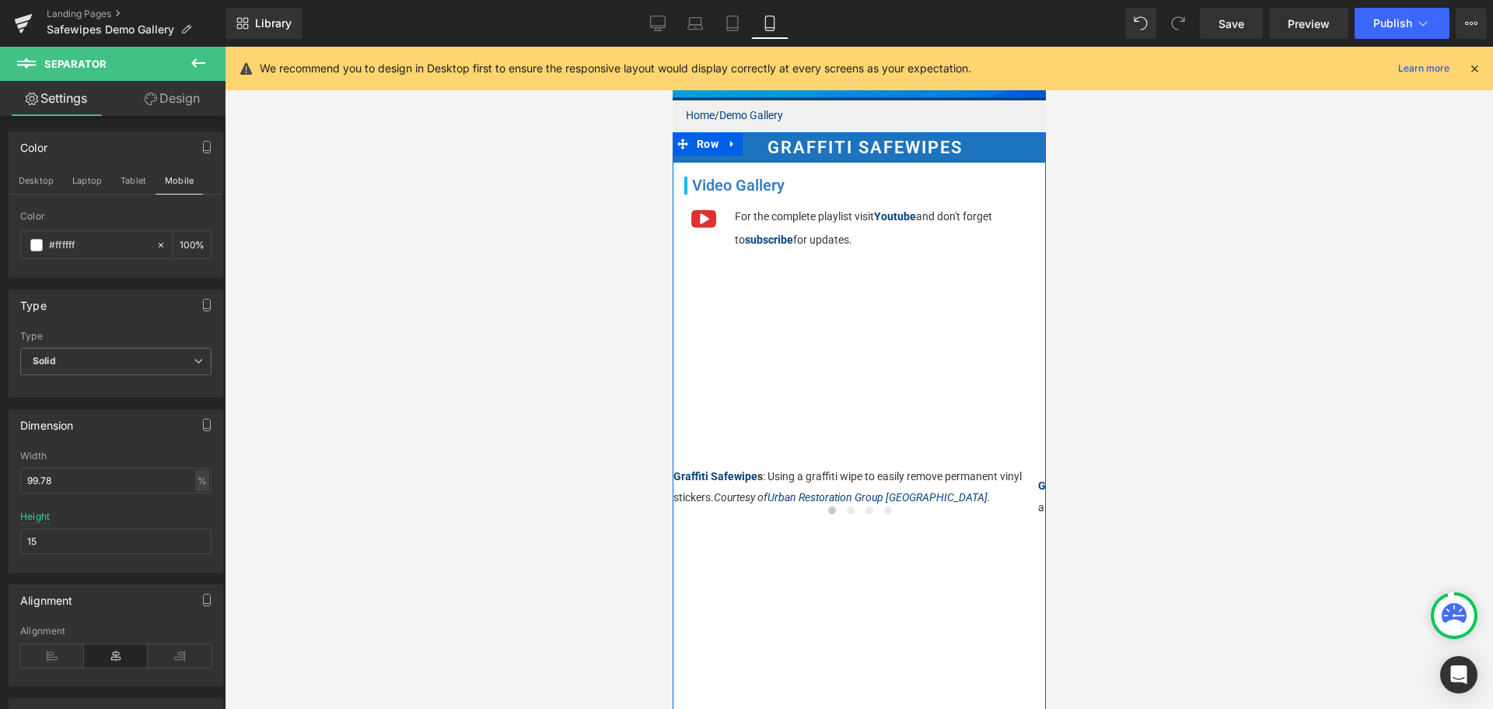
click at [825, 205] on p "For the complete playlist visit Youtube and don't forget to subscribe for updat…" at bounding box center [889, 228] width 311 height 46
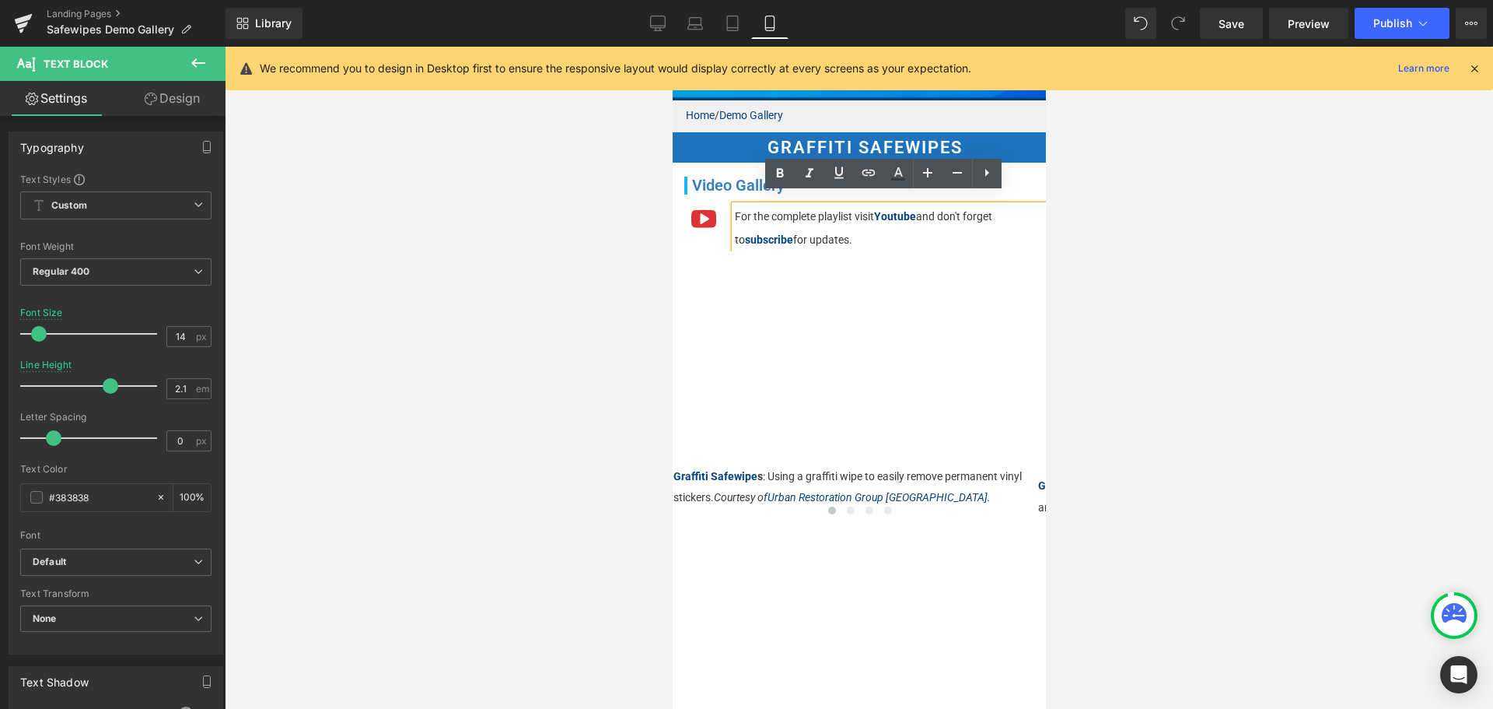
click at [737, 205] on div "For the complete playlist visit Youtube and don't forget to subscribe for updat…" at bounding box center [889, 228] width 311 height 46
click at [733, 165] on div "Video Gallery Heading" at bounding box center [858, 183] width 373 height 37
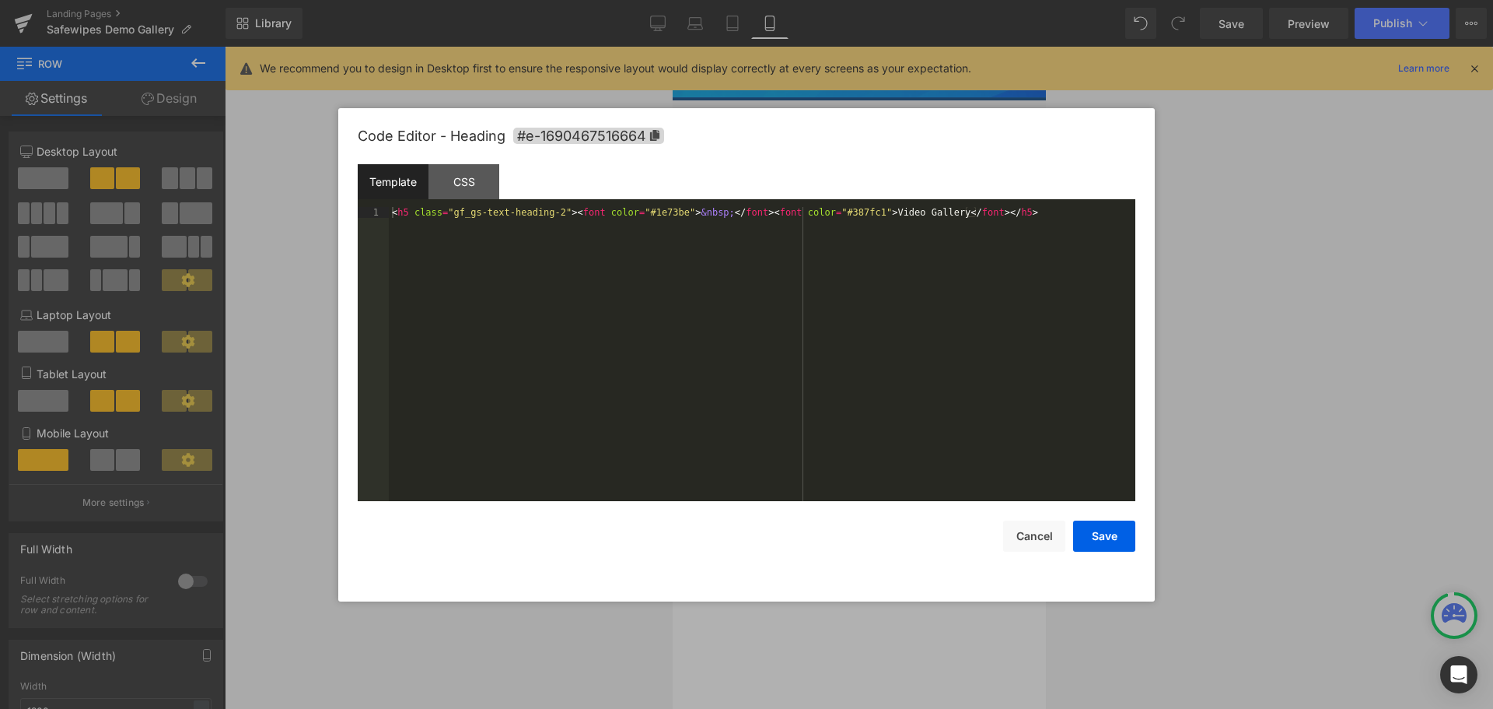
click at [744, 0] on div "Separator You are previewing how the will restyle your page. You can not edit E…" at bounding box center [746, 0] width 1493 height 0
click at [658, 137] on icon at bounding box center [654, 135] width 9 height 11
click at [1037, 534] on button "Cancel" at bounding box center [1034, 535] width 62 height 31
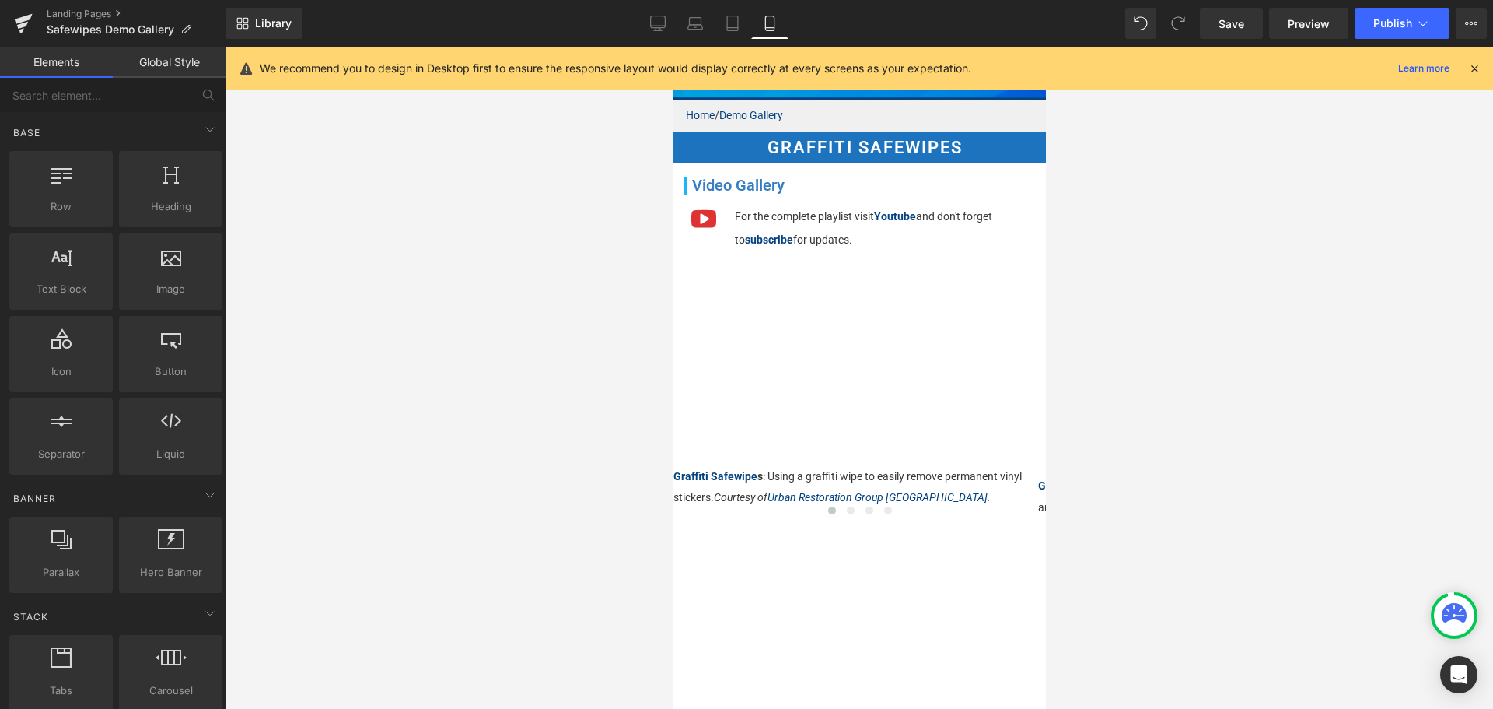
click at [1196, 435] on div at bounding box center [859, 378] width 1268 height 662
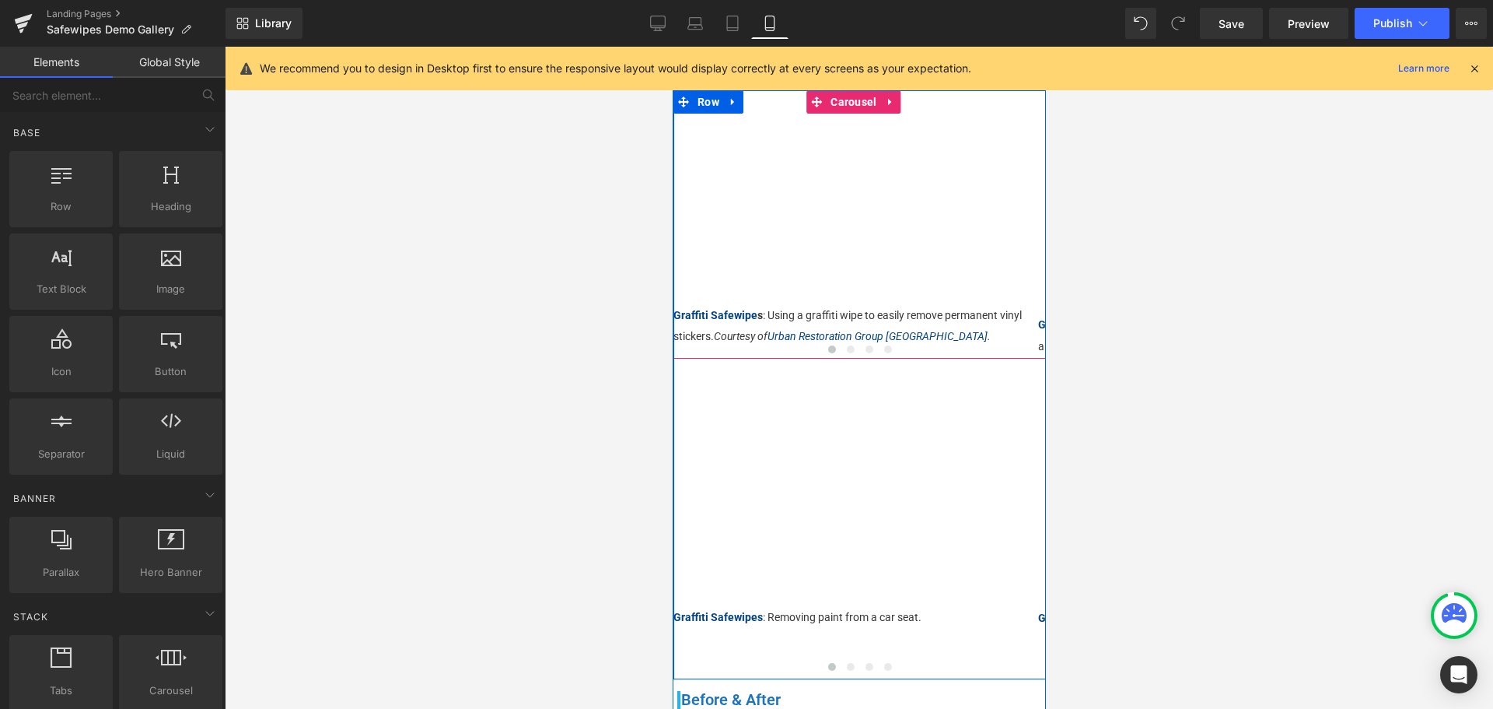
scroll to position [404, 0]
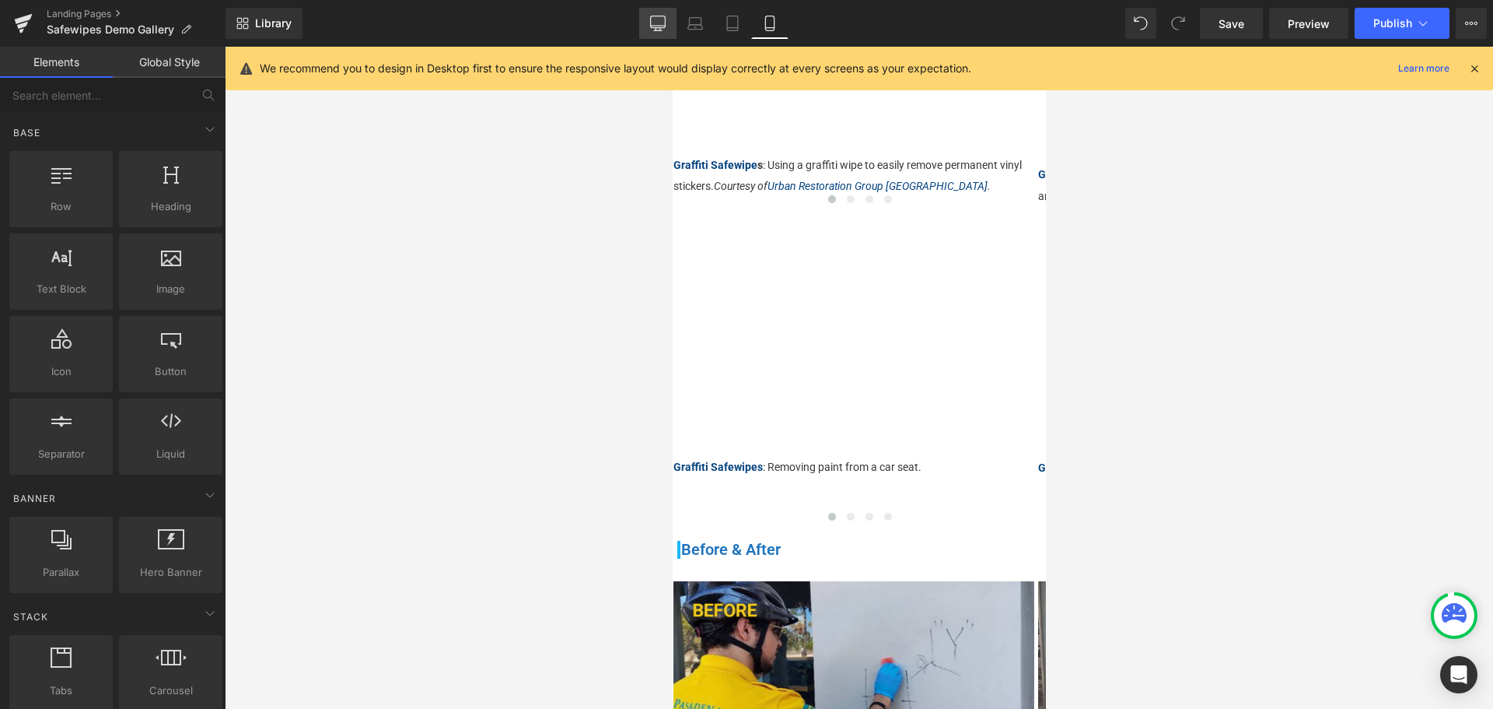
click at [658, 27] on icon at bounding box center [658, 22] width 15 height 12
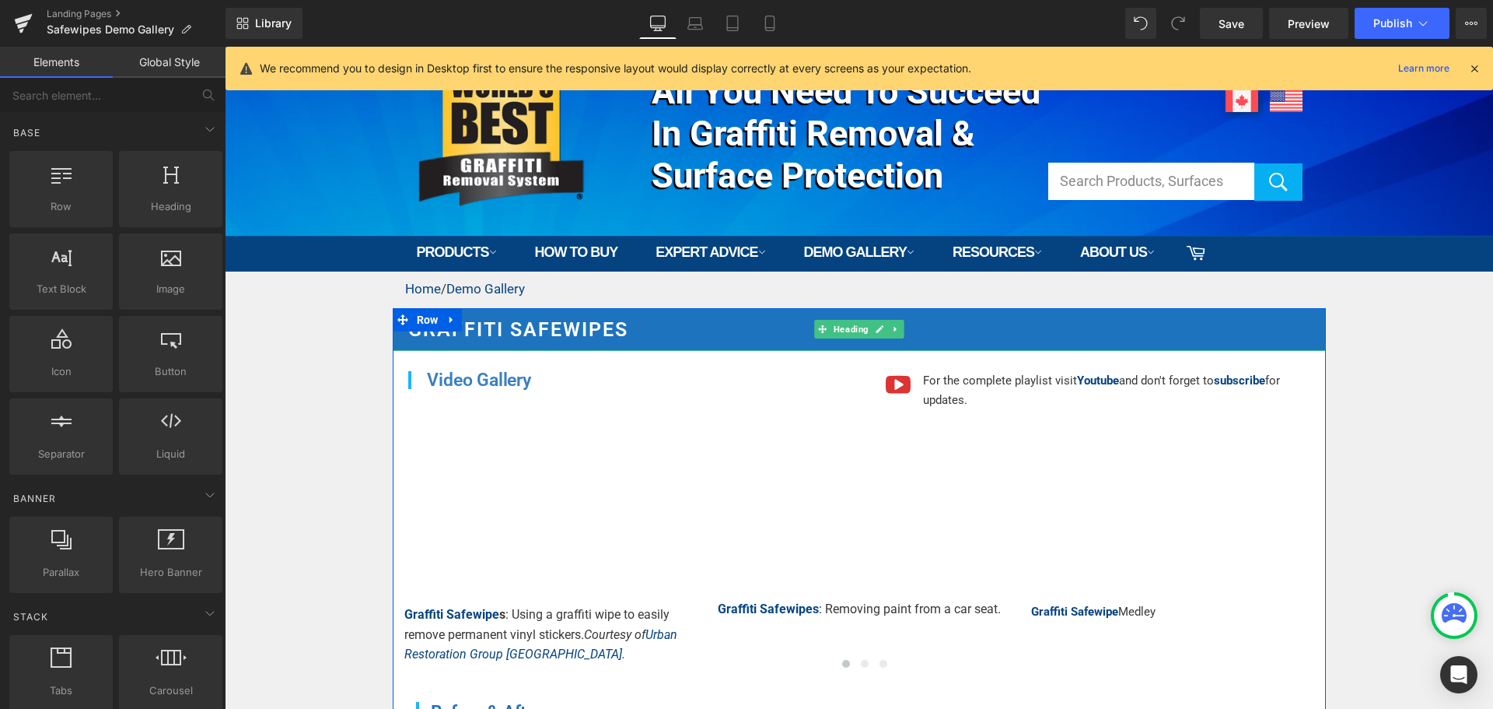
scroll to position [233, 0]
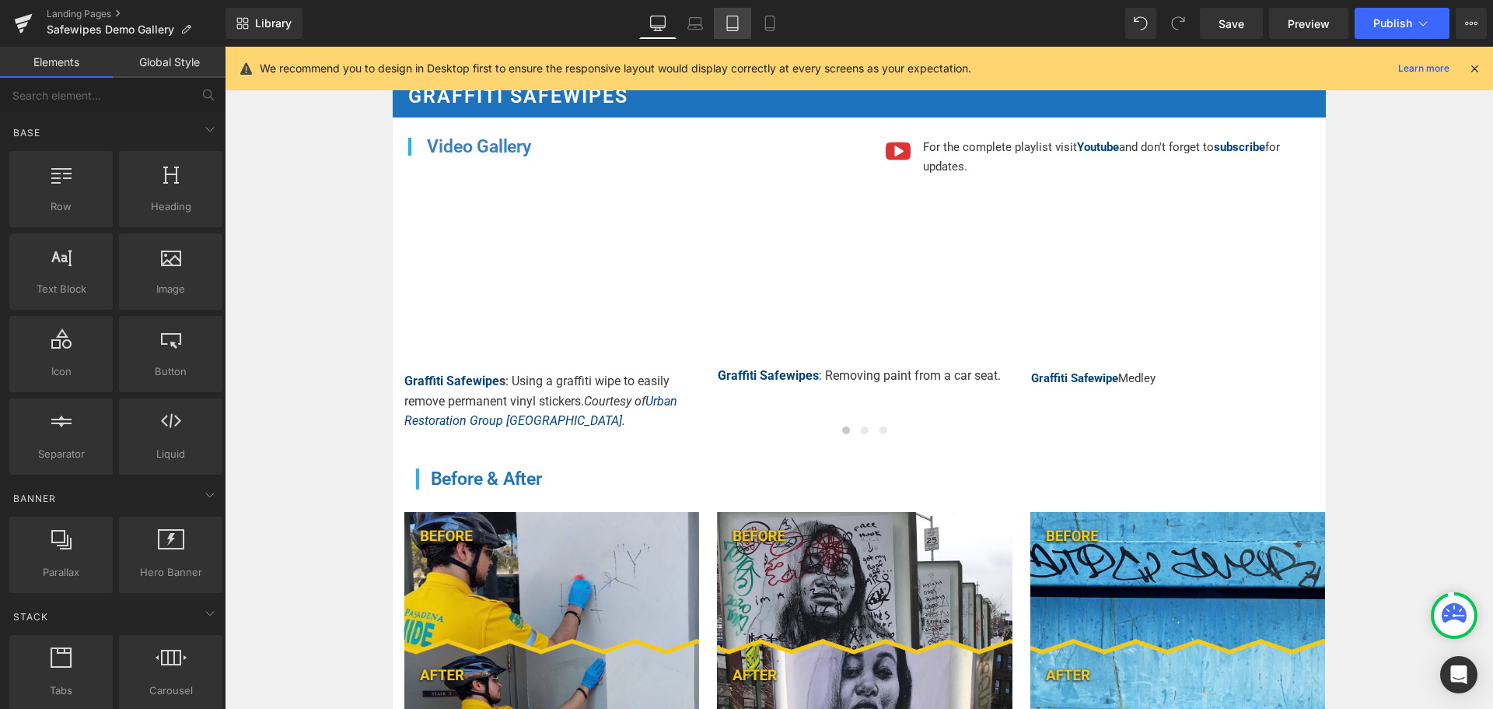
click at [730, 13] on link "Tablet" at bounding box center [732, 23] width 37 height 31
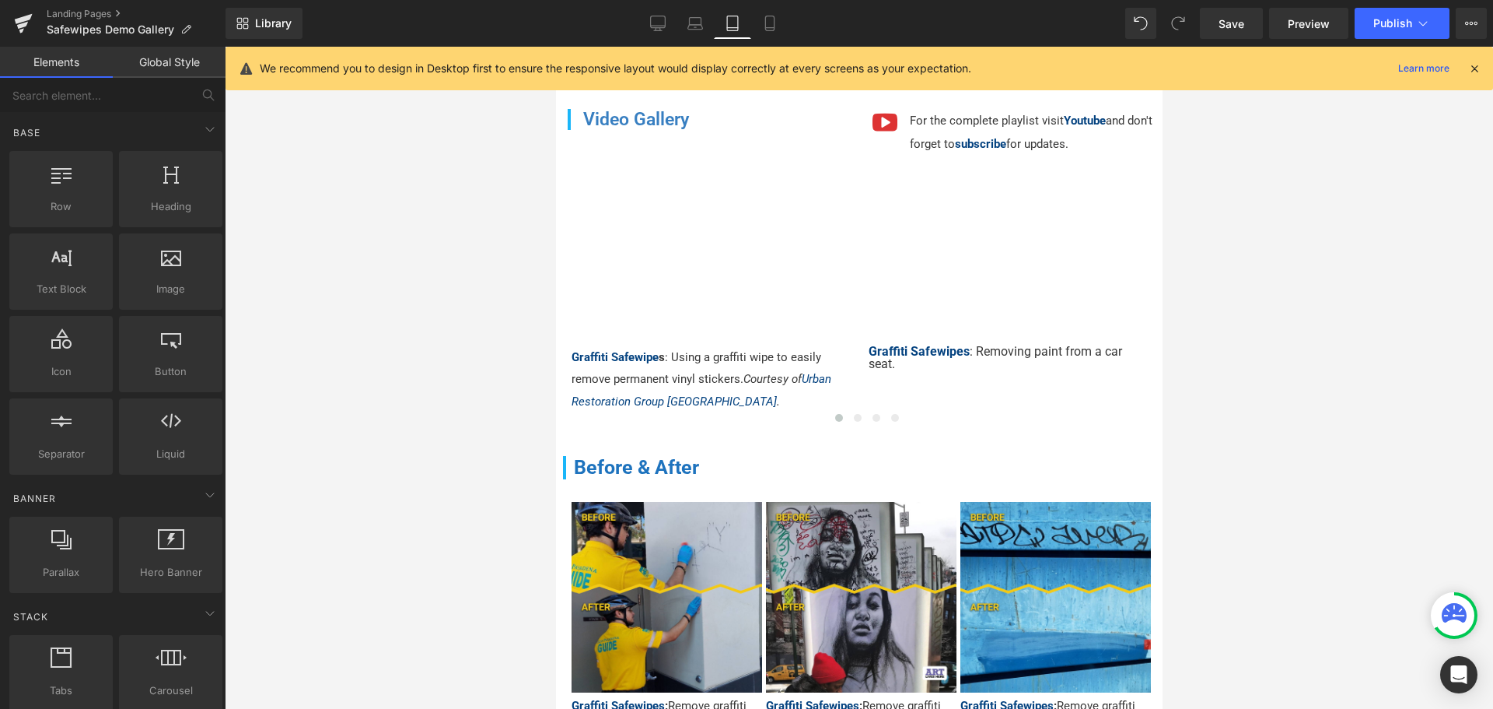
scroll to position [184, 0]
click at [768, 30] on icon at bounding box center [770, 24] width 16 height 16
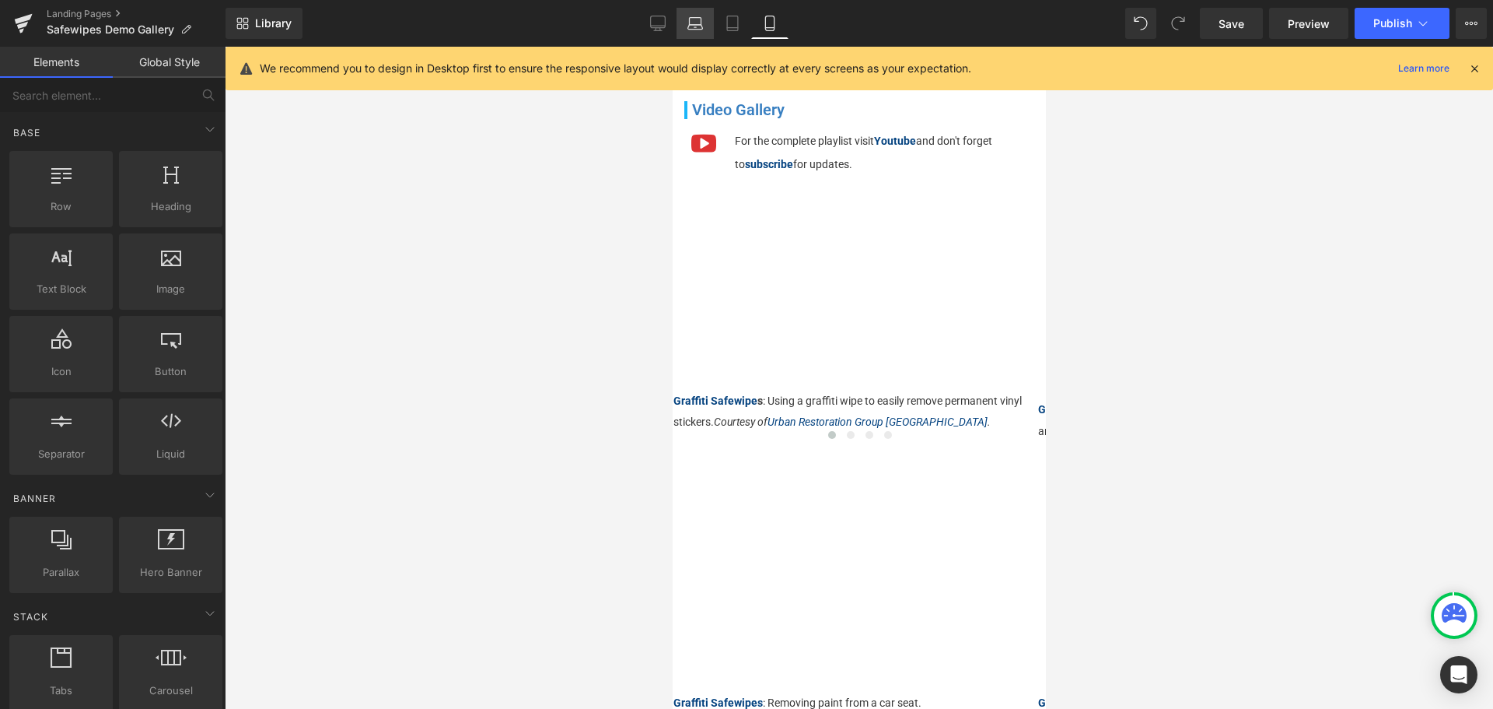
click at [699, 23] on icon at bounding box center [696, 24] width 16 height 16
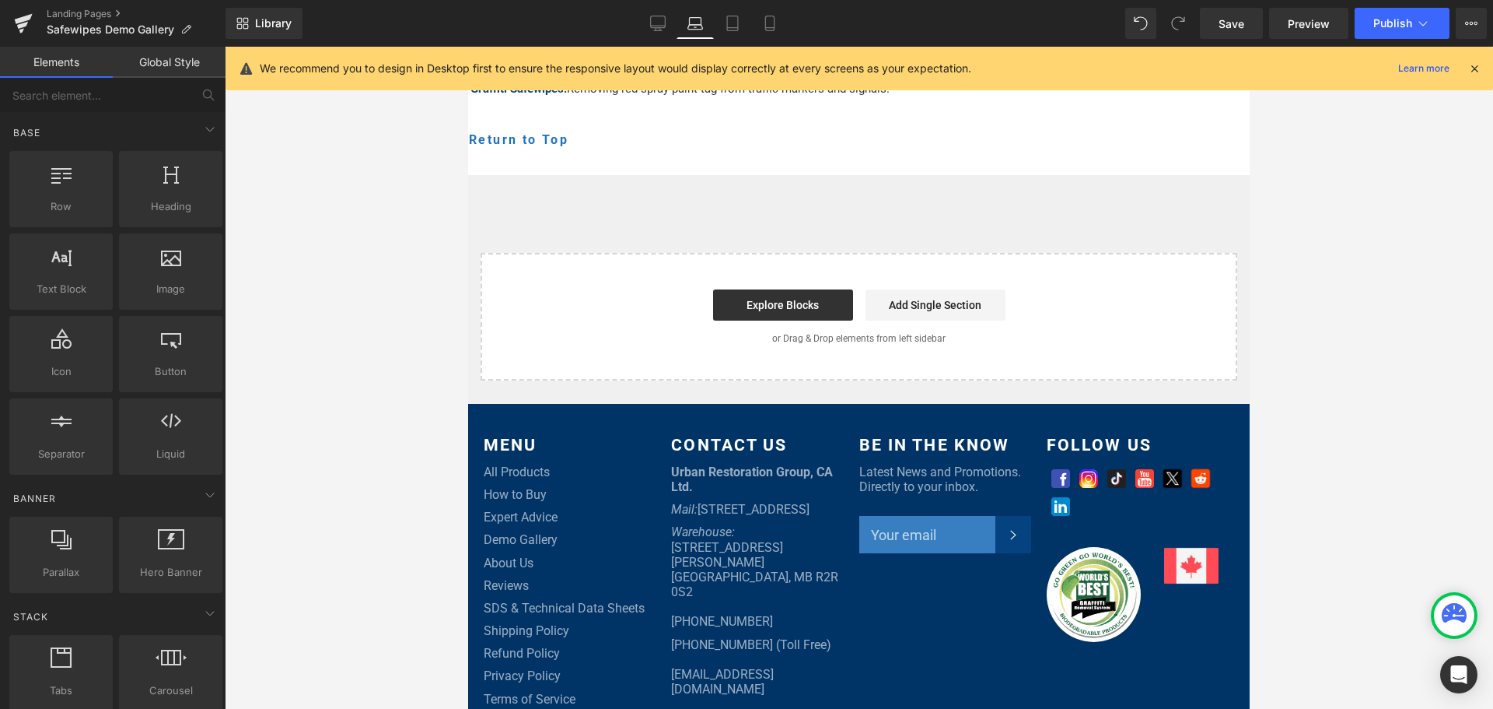
scroll to position [5350, 0]
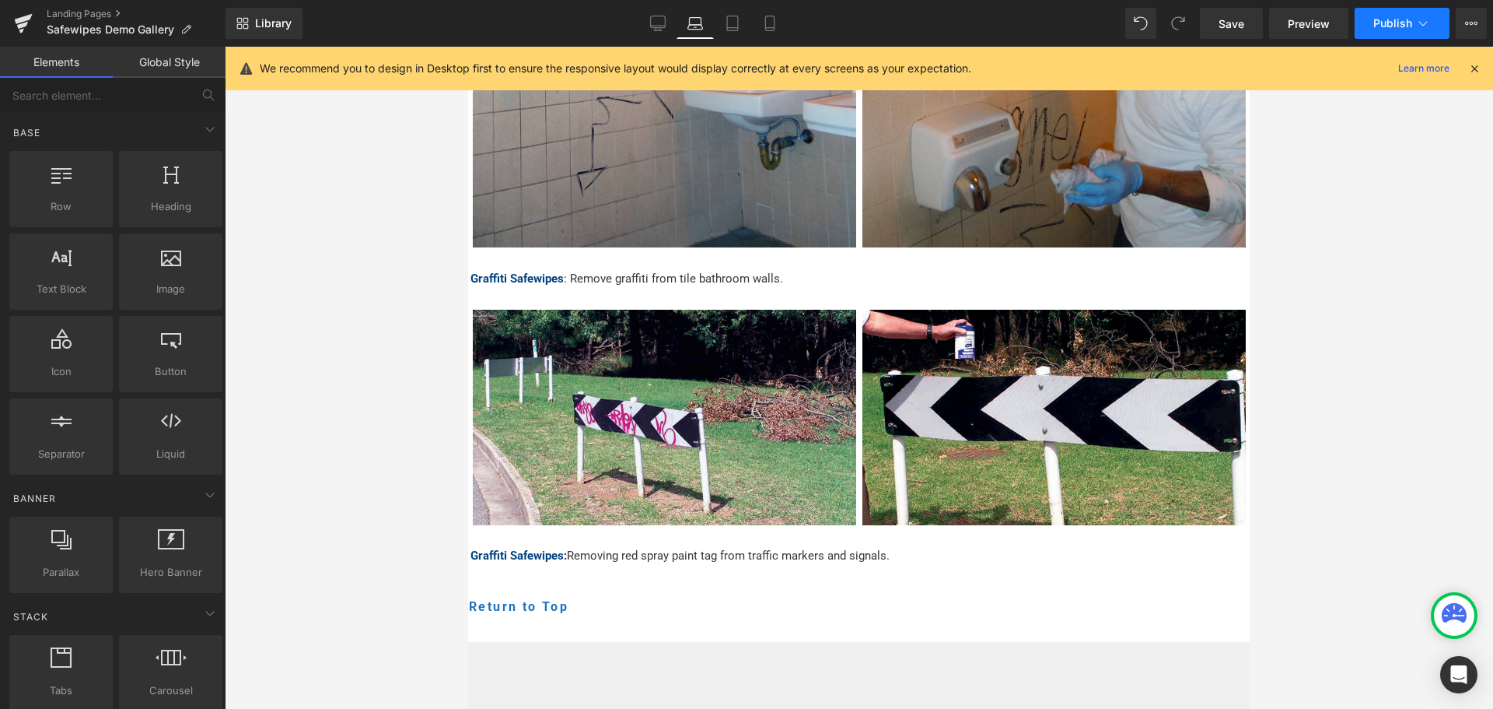
click at [1400, 20] on span "Publish" at bounding box center [1392, 23] width 39 height 12
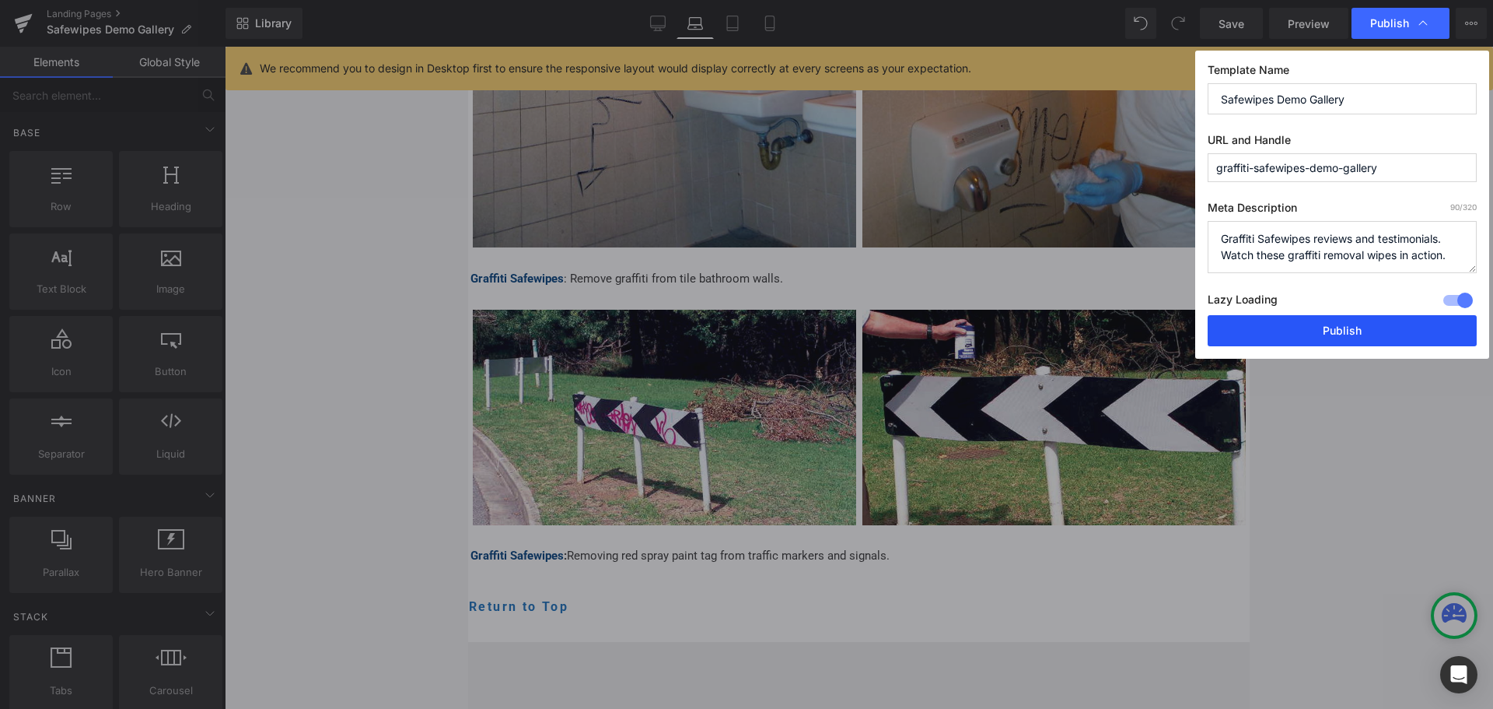
click at [1328, 323] on button "Publish" at bounding box center [1342, 330] width 269 height 31
